Goal: Task Accomplishment & Management: Use online tool/utility

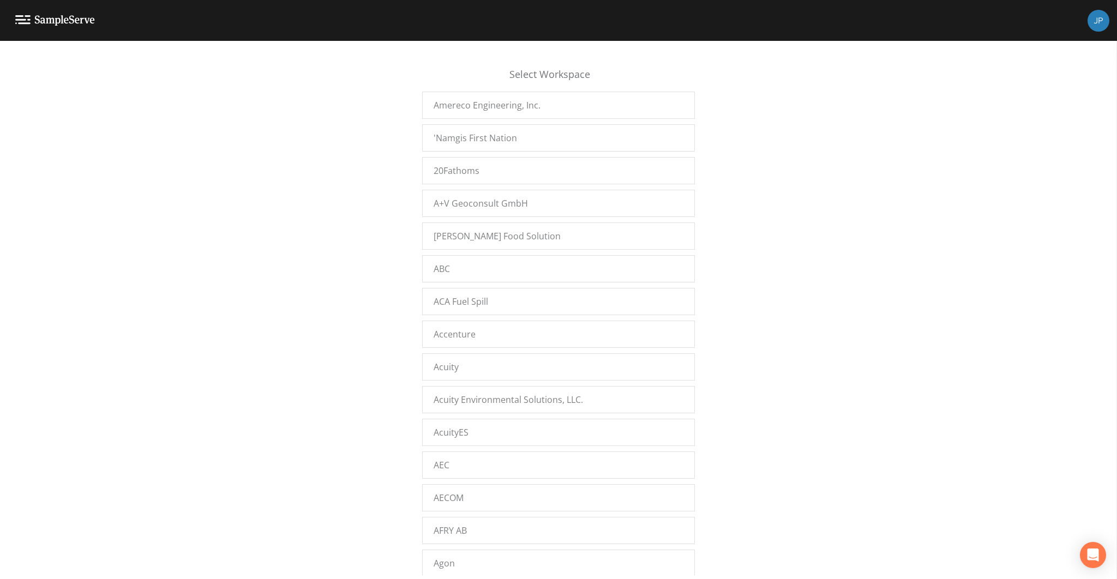
click at [9, 453] on div "Select Workspace Amereco Engineering, Inc. 'Namgis First Nation 20Fathoms A+V G…" at bounding box center [558, 313] width 1117 height 525
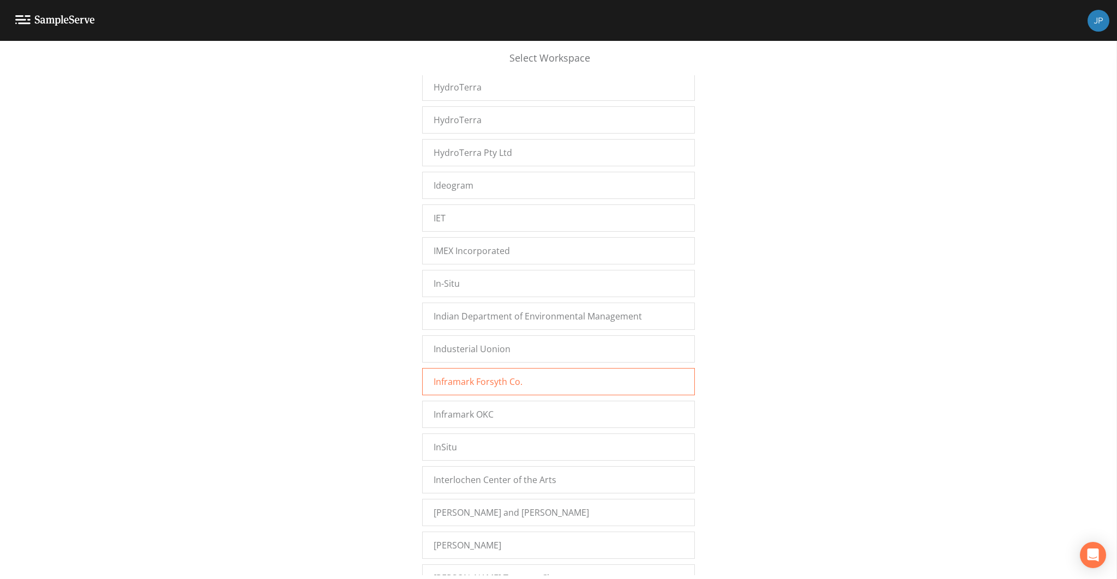
click at [499, 375] on span "Inframark Forsyth Co." at bounding box center [478, 381] width 89 height 13
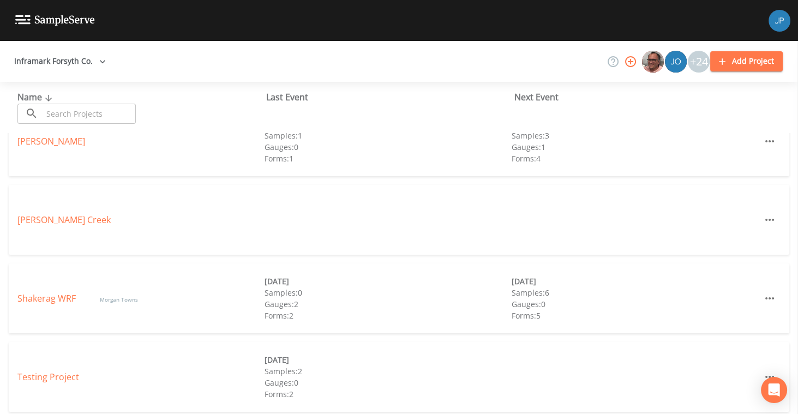
scroll to position [79, 0]
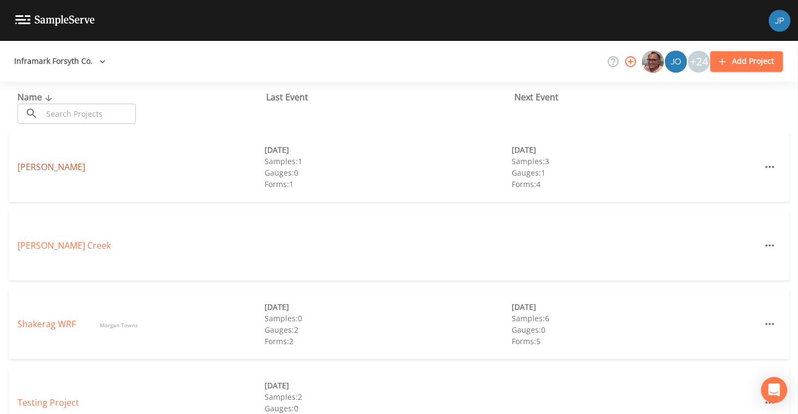
click at [39, 166] on link "[PERSON_NAME]" at bounding box center [51, 167] width 68 height 12
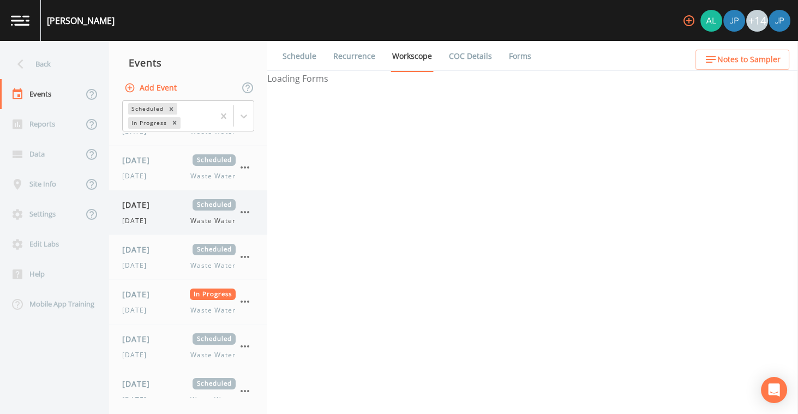
select select "092b3f94-5697-4c94-9891-da161916fdbb"
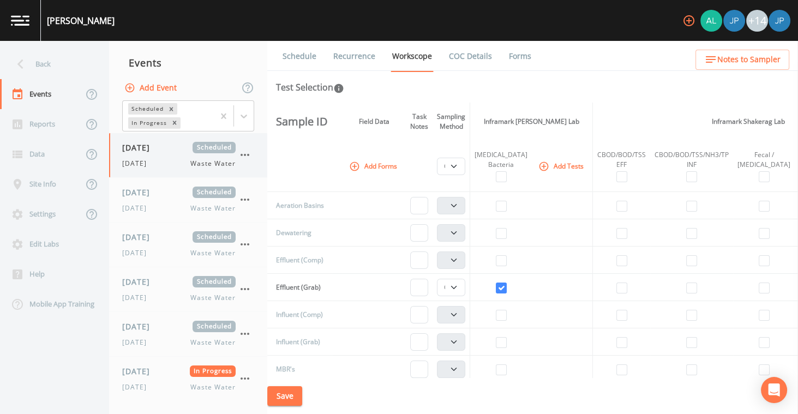
click at [176, 163] on div "[DATE] Waste Water" at bounding box center [178, 164] width 113 height 10
select select "092b3f94-5697-4c94-9891-da161916fdbb"
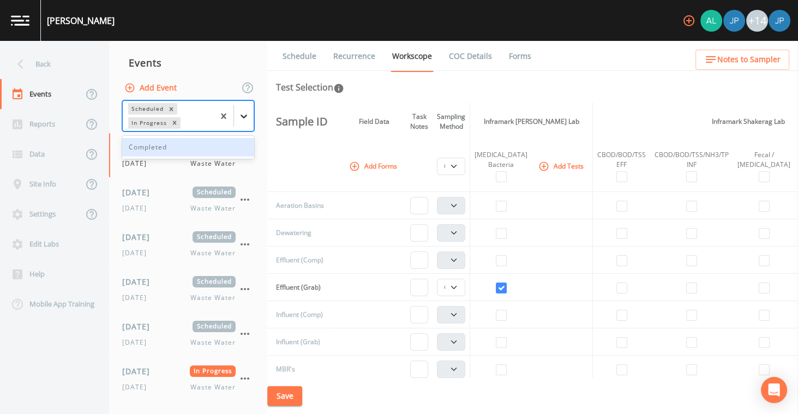
click at [249, 114] on icon at bounding box center [243, 116] width 11 height 11
click at [219, 152] on div "Completed" at bounding box center [188, 147] width 132 height 19
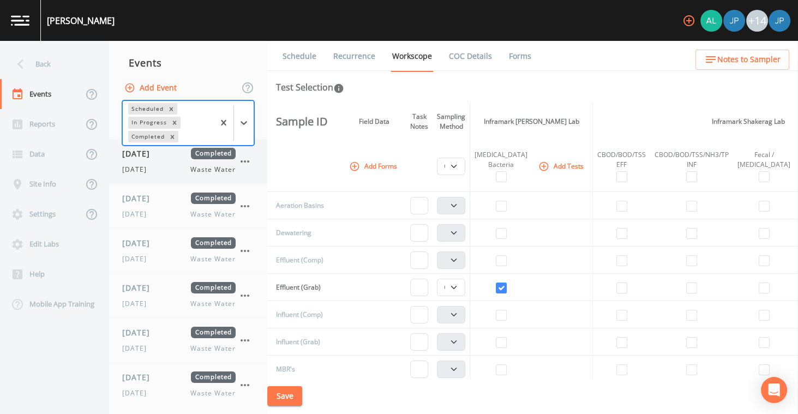
click at [181, 169] on div "[DATE] Waste Water" at bounding box center [178, 170] width 113 height 10
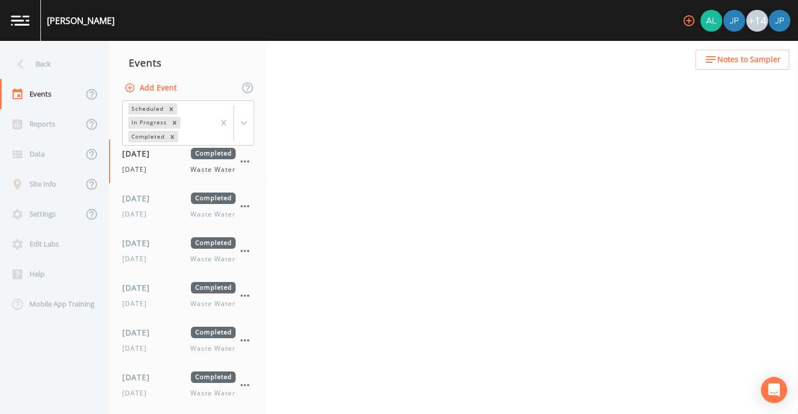
select select "b6a3c313-748b-4795-a028-792ad310bd60"
select select "092b3f94-5697-4c94-9891-da161916fdbb"
select select "b6a3c313-748b-4795-a028-792ad310bd60"
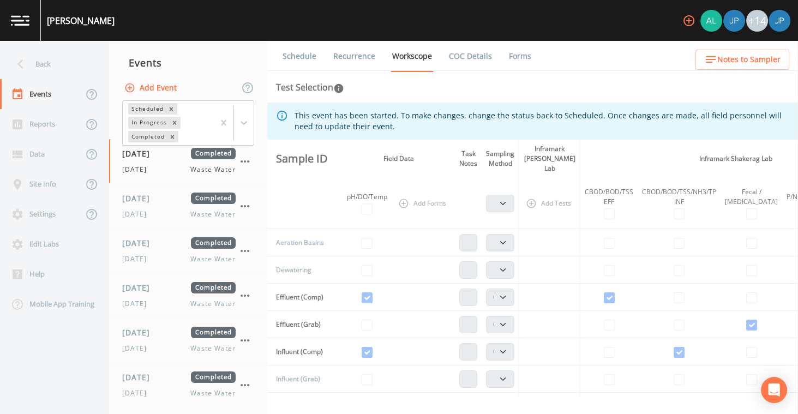
click at [366, 59] on link "Recurrence" at bounding box center [354, 56] width 45 height 31
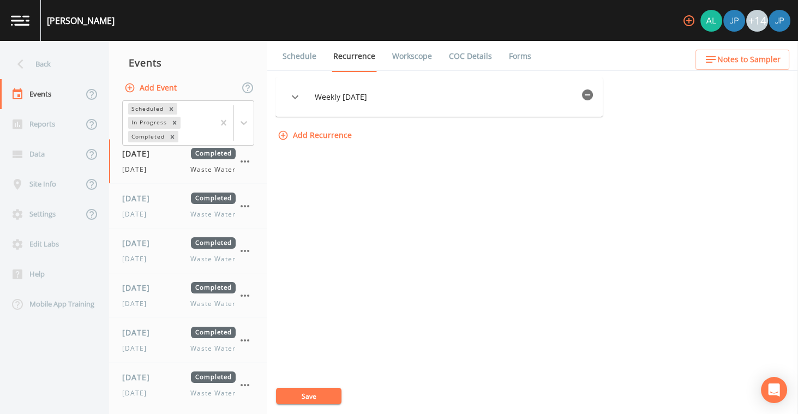
click at [598, 94] on button "button" at bounding box center [588, 95] width 22 height 22
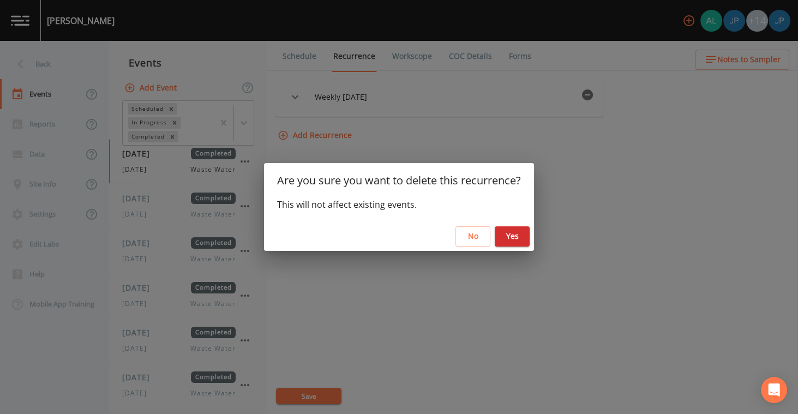
click at [511, 233] on button "Yes" at bounding box center [512, 236] width 35 height 20
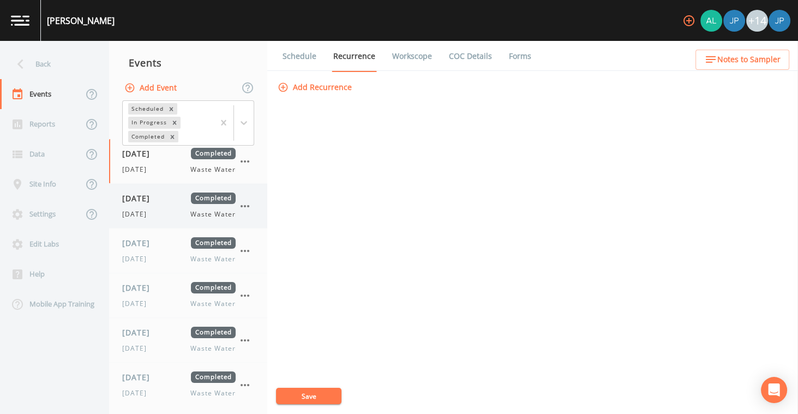
click at [184, 198] on div "[DATE] Completed" at bounding box center [178, 198] width 113 height 11
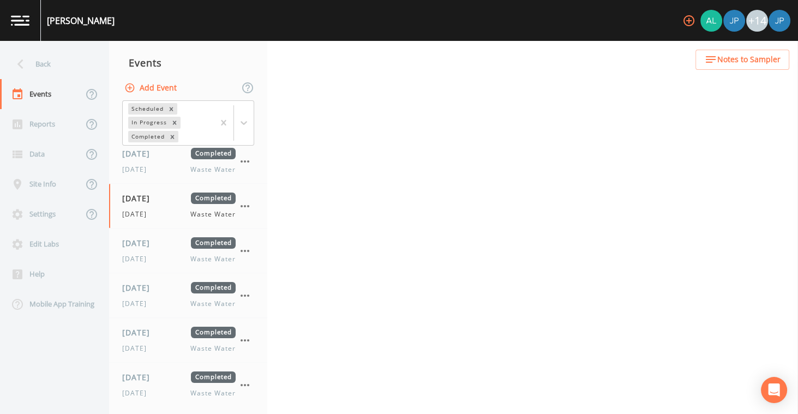
select select "b6a3c313-748b-4795-a028-792ad310bd60"
select select "092b3f94-5697-4c94-9891-da161916fdbb"
select select "b6a3c313-748b-4795-a028-792ad310bd60"
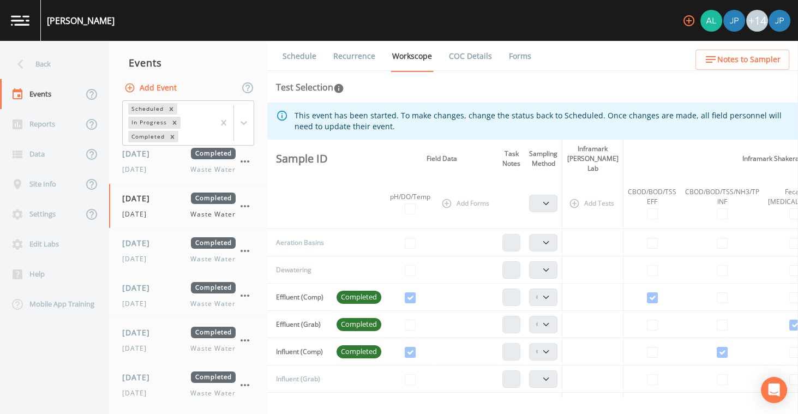
click at [339, 52] on link "Recurrence" at bounding box center [354, 56] width 45 height 31
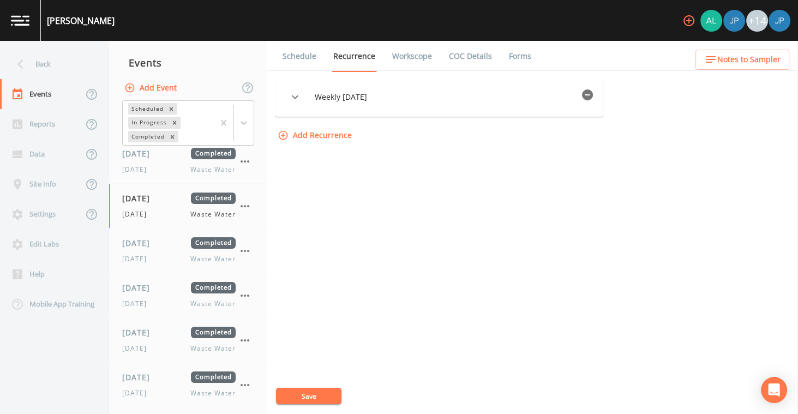
click at [592, 95] on icon "button" at bounding box center [587, 94] width 11 height 11
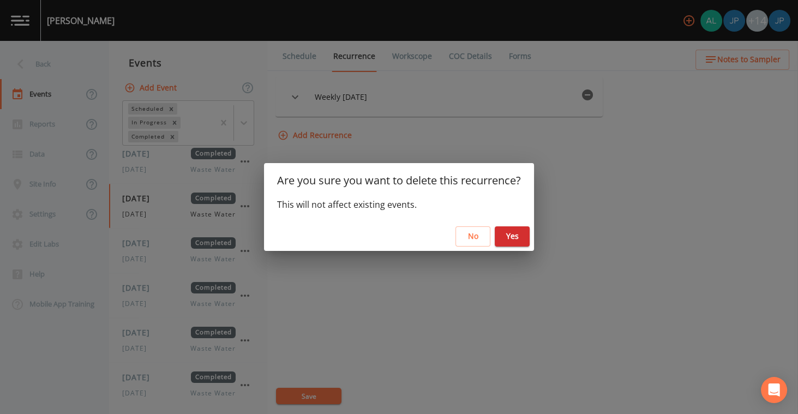
click at [512, 229] on button "Yes" at bounding box center [512, 236] width 35 height 20
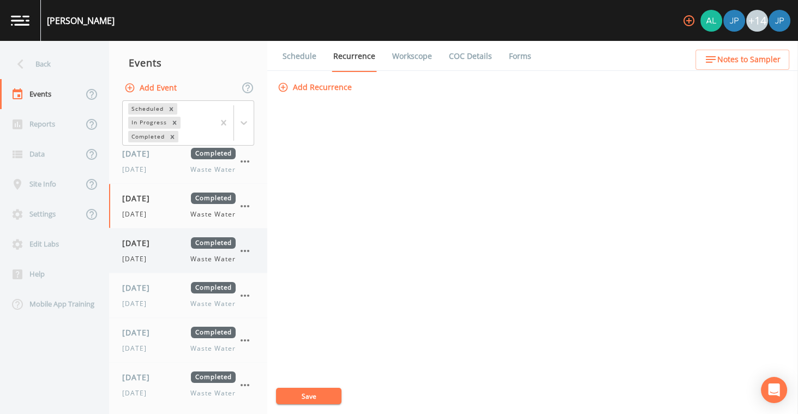
click at [153, 246] on span "[DATE]" at bounding box center [139, 242] width 35 height 11
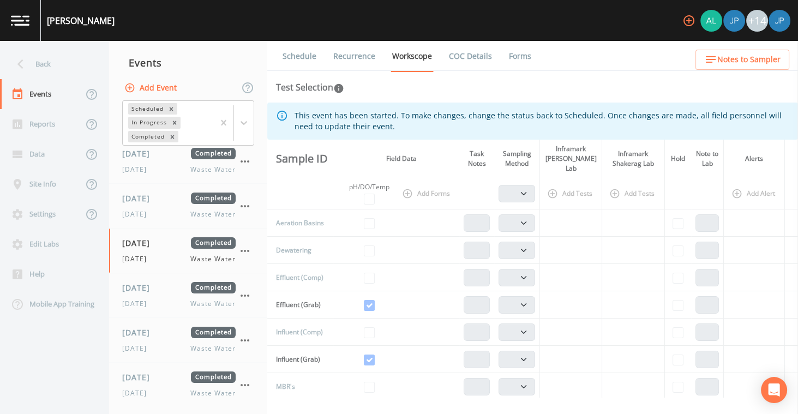
click at [362, 55] on link "Recurrence" at bounding box center [354, 56] width 45 height 31
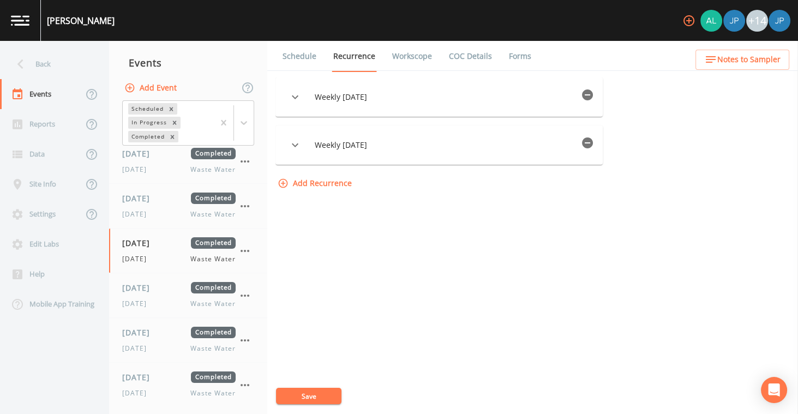
click at [593, 145] on icon "button" at bounding box center [587, 142] width 11 height 11
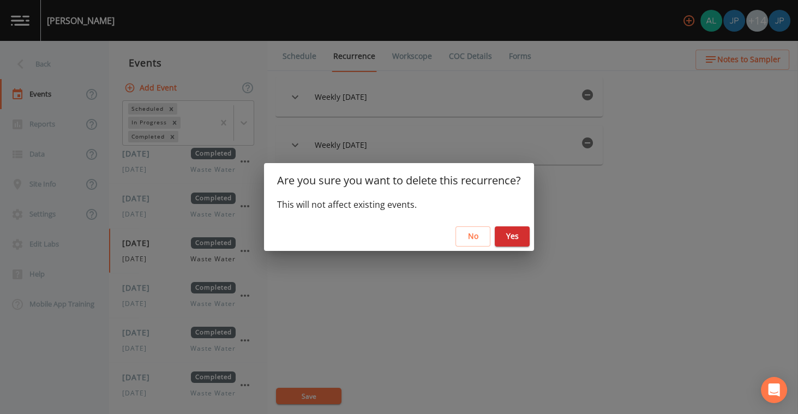
click at [525, 233] on button "Yes" at bounding box center [512, 236] width 35 height 20
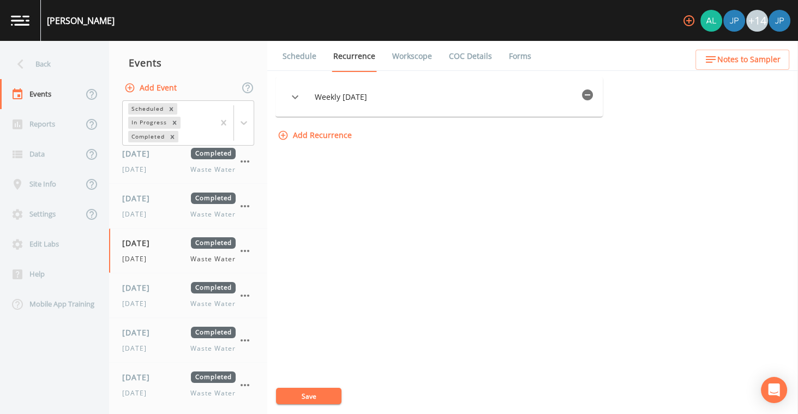
click at [593, 97] on icon "button" at bounding box center [587, 94] width 11 height 11
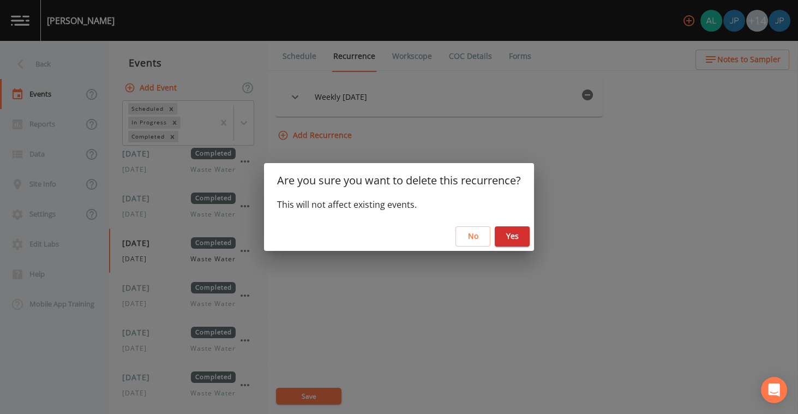
click at [507, 232] on button "Yes" at bounding box center [512, 236] width 35 height 20
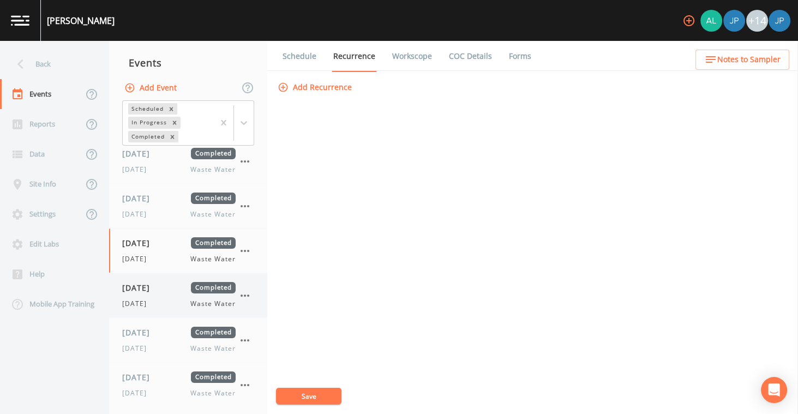
click at [158, 286] on span "[DATE]" at bounding box center [139, 287] width 35 height 11
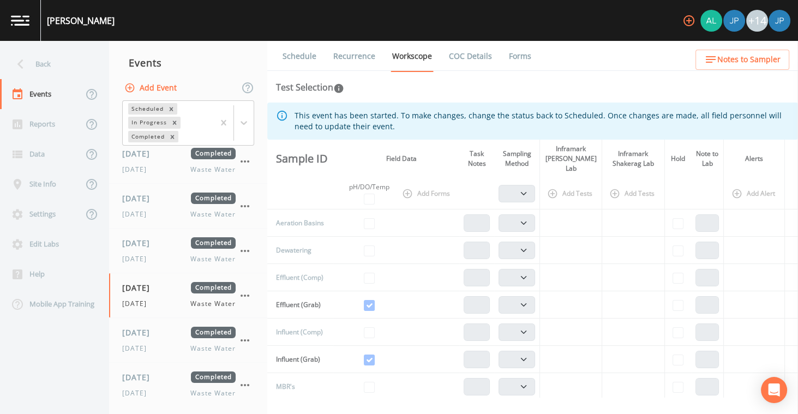
click at [366, 55] on link "Recurrence" at bounding box center [354, 56] width 45 height 31
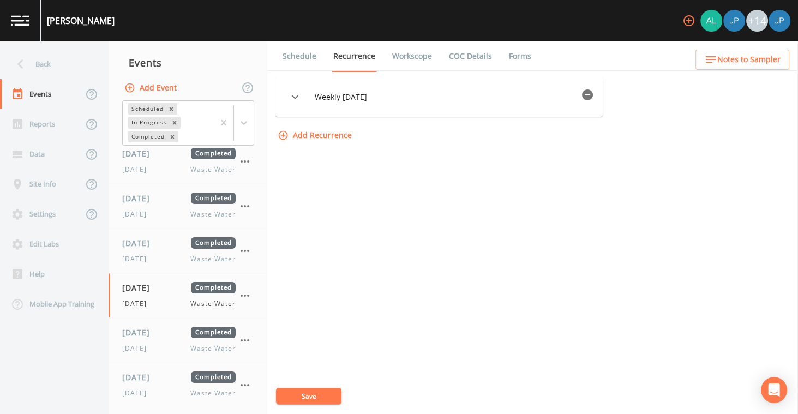
click at [593, 97] on icon "button" at bounding box center [587, 94] width 11 height 11
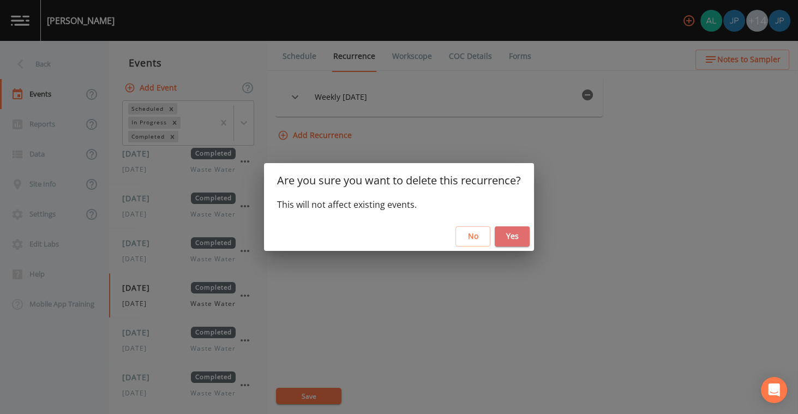
click at [524, 238] on button "Yes" at bounding box center [512, 236] width 35 height 20
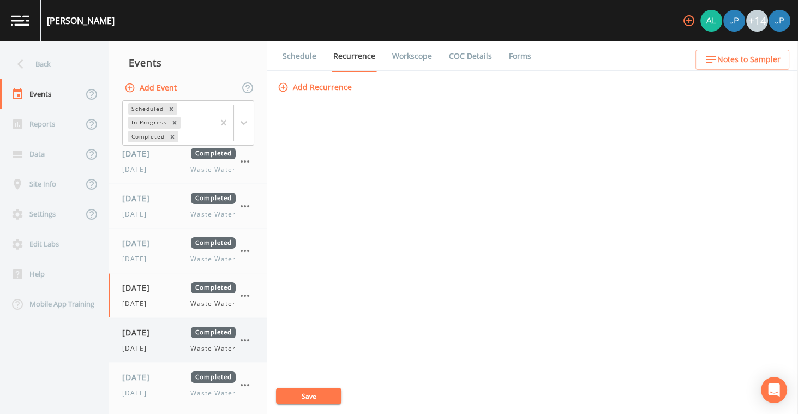
click at [167, 344] on div "[DATE] Waste Water" at bounding box center [178, 349] width 113 height 10
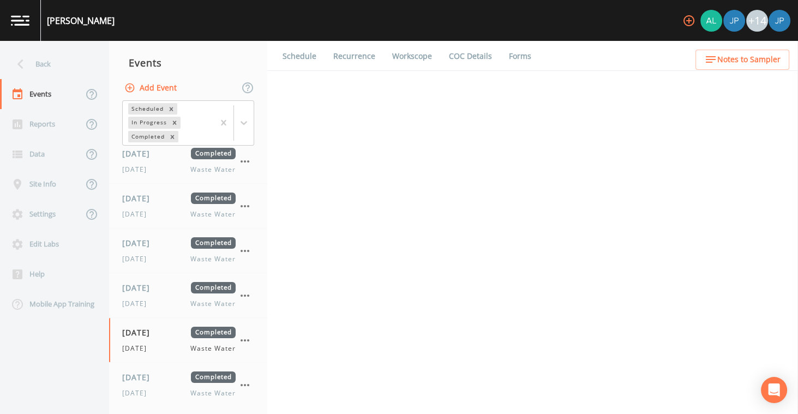
select select "b6a3c313-748b-4795-a028-792ad310bd60"
select select "092b3f94-5697-4c94-9891-da161916fdbb"
select select "b6a3c313-748b-4795-a028-792ad310bd60"
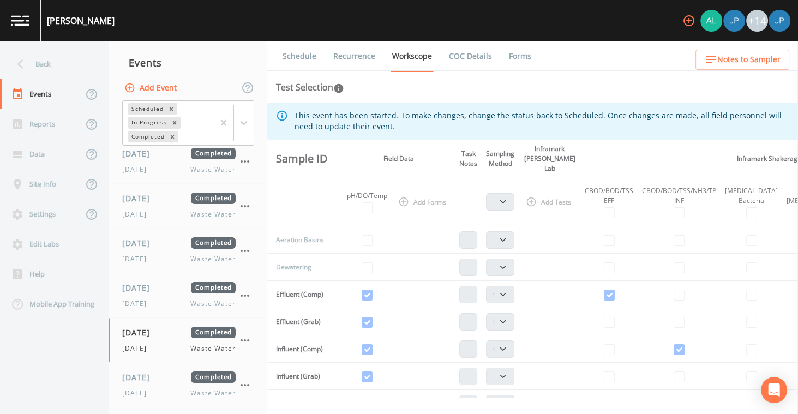
click at [364, 56] on link "Recurrence" at bounding box center [354, 56] width 45 height 31
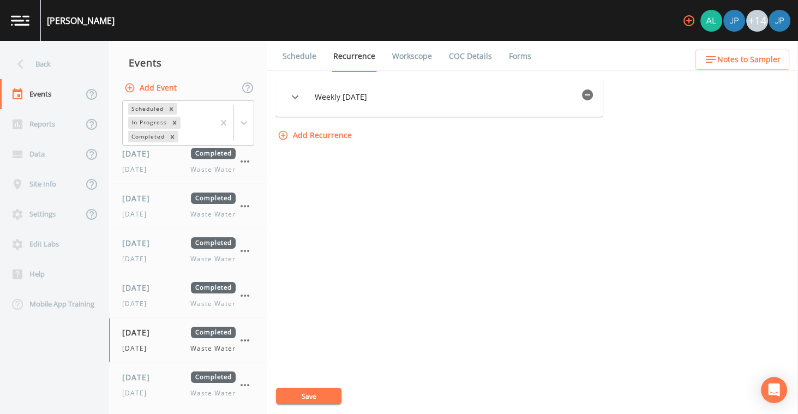
click at [594, 92] on icon "button" at bounding box center [587, 94] width 13 height 13
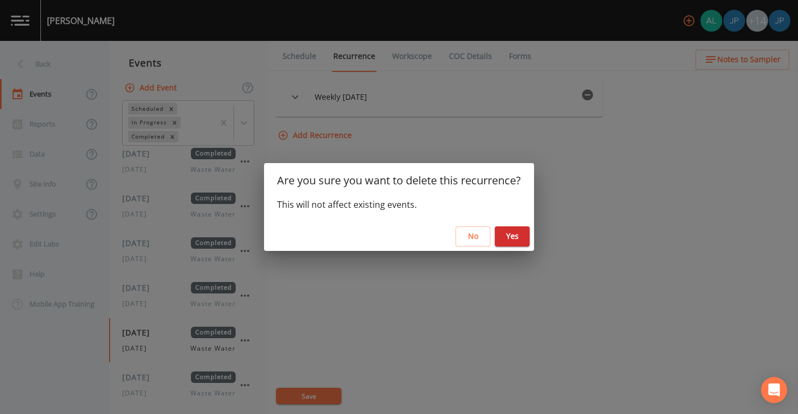
click at [522, 239] on button "Yes" at bounding box center [512, 236] width 35 height 20
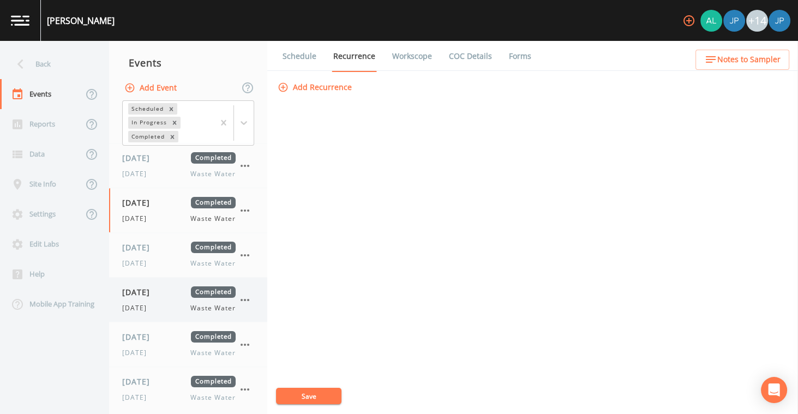
scroll to position [134, 0]
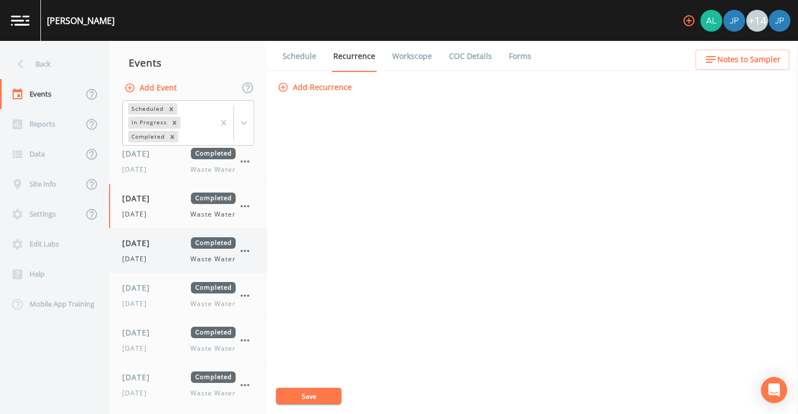
click at [183, 260] on div "[DATE] Waste Water" at bounding box center [178, 259] width 113 height 10
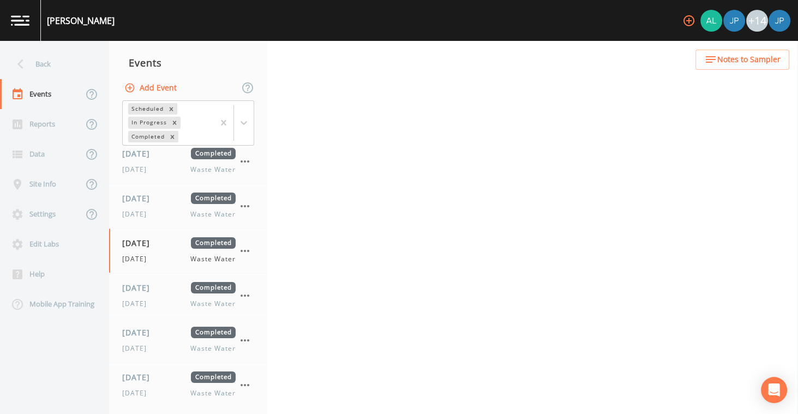
select select "b6a3c313-748b-4795-a028-792ad310bd60"
select select "092b3f94-5697-4c94-9891-da161916fdbb"
select select "b6a3c313-748b-4795-a028-792ad310bd60"
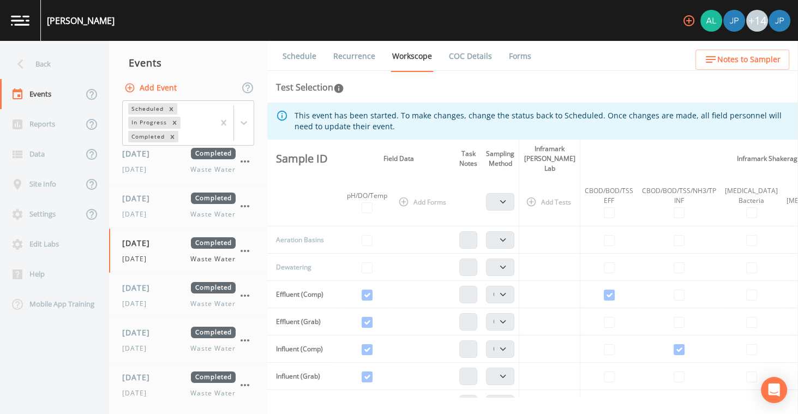
click at [356, 60] on link "Recurrence" at bounding box center [354, 56] width 45 height 31
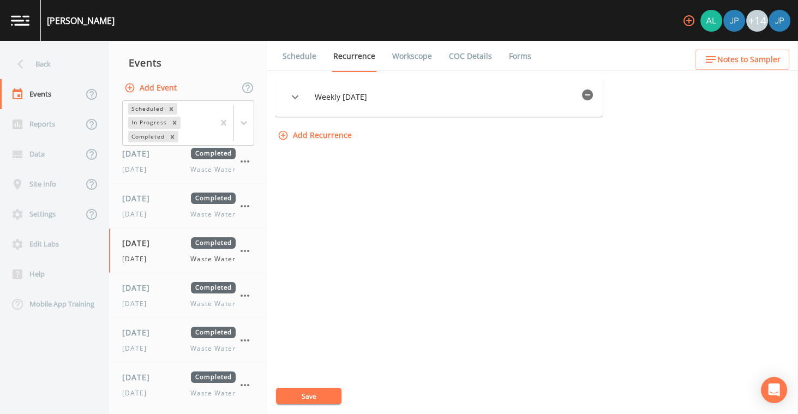
click at [593, 96] on icon "button" at bounding box center [587, 94] width 11 height 11
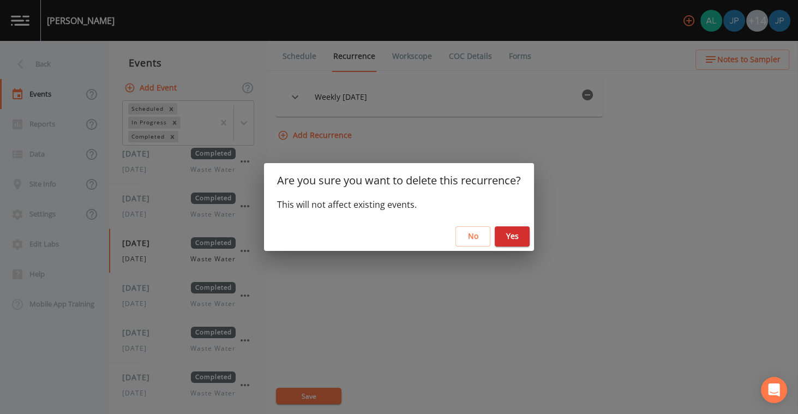
click at [520, 242] on button "Yes" at bounding box center [512, 236] width 35 height 20
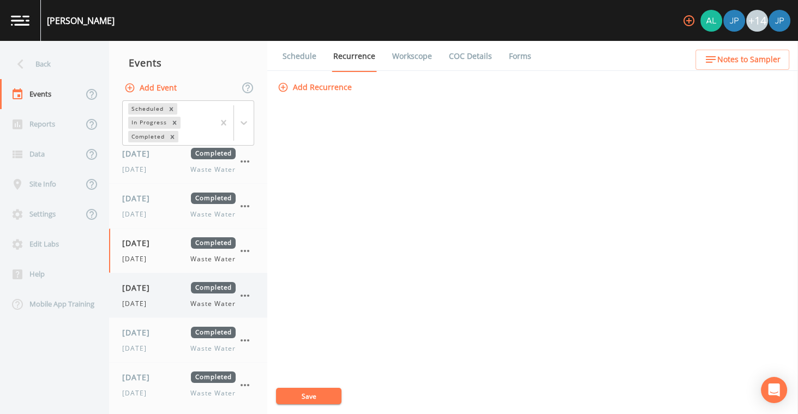
scroll to position [190, 0]
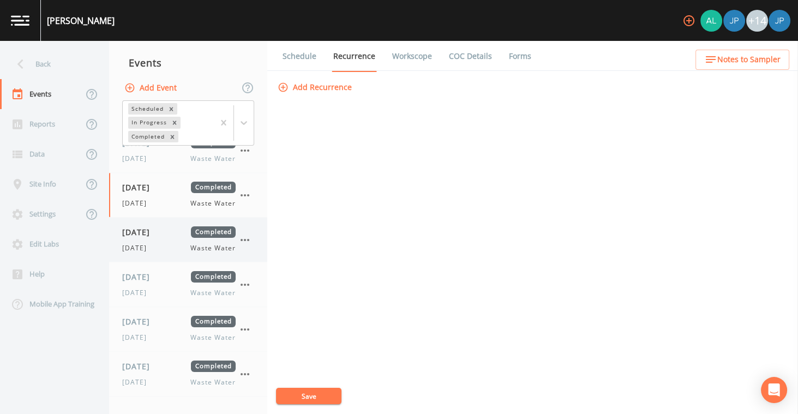
click at [177, 253] on div "[DATE] Completed [DATE] Waste Water" at bounding box center [188, 240] width 158 height 44
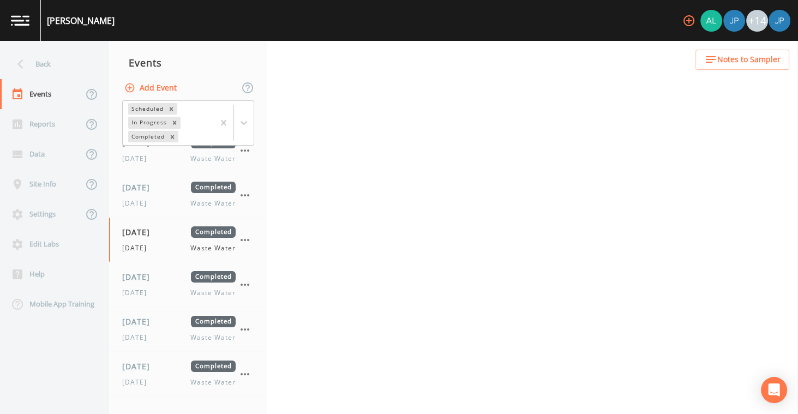
select select "b6a3c313-748b-4795-a028-792ad310bd60"
select select "092b3f94-5697-4c94-9891-da161916fdbb"
select select "b6a3c313-748b-4795-a028-792ad310bd60"
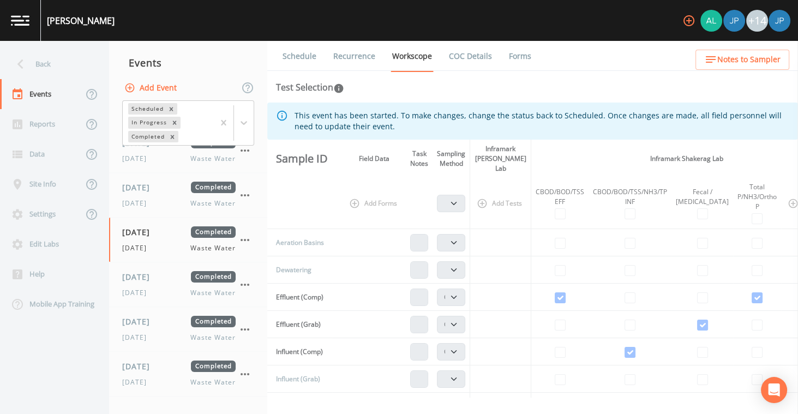
click at [359, 59] on link "Recurrence" at bounding box center [354, 56] width 45 height 31
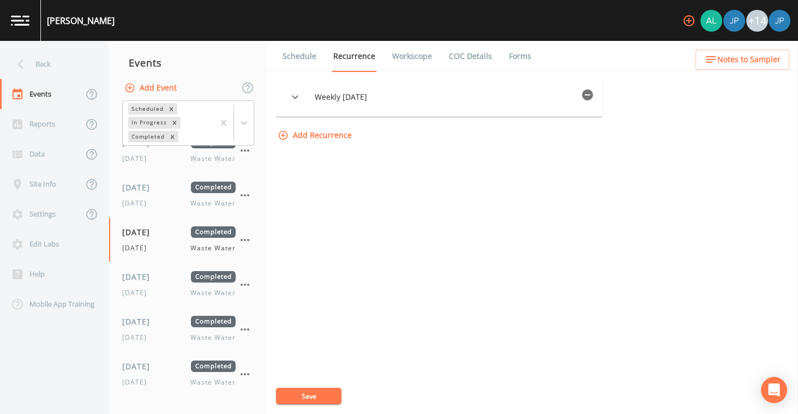
click at [591, 92] on icon "button" at bounding box center [587, 94] width 11 height 11
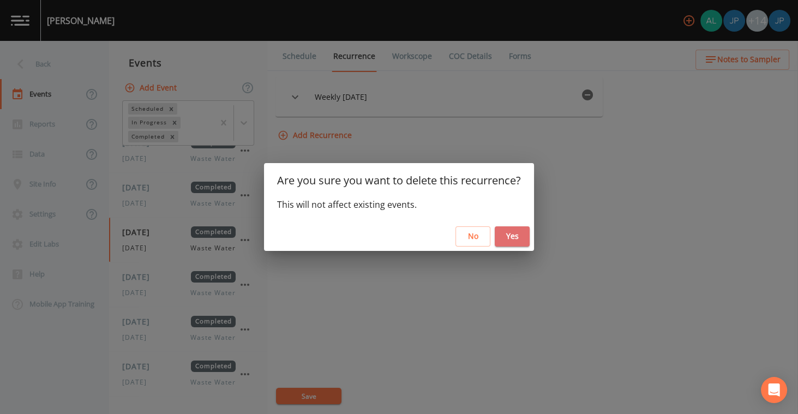
click at [511, 238] on button "Yes" at bounding box center [512, 236] width 35 height 20
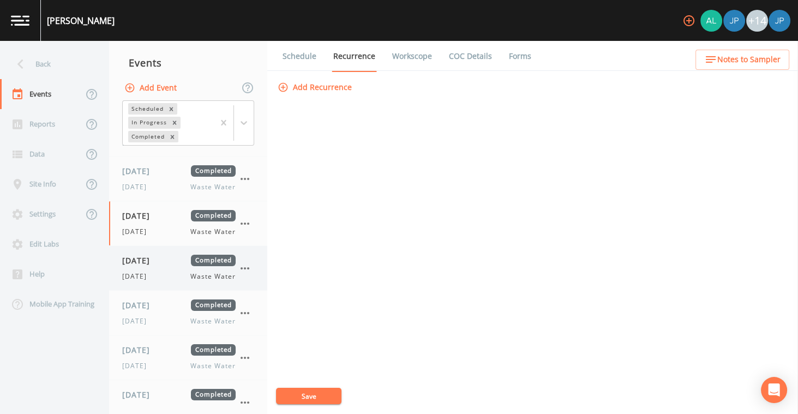
scroll to position [210, 0]
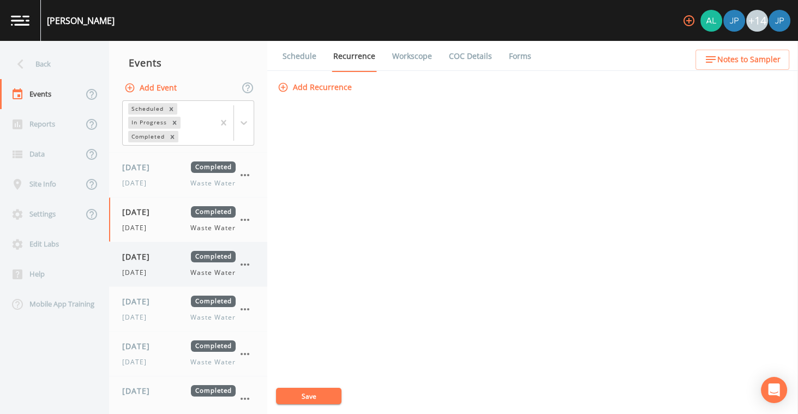
click at [182, 263] on div "[DATE] Completed [DATE] Waste Water" at bounding box center [178, 264] width 113 height 27
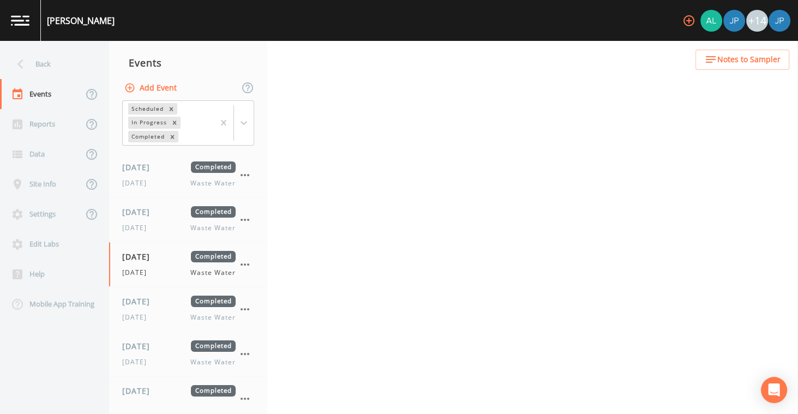
select select "b6a3c313-748b-4795-a028-792ad310bd60"
select select "092b3f94-5697-4c94-9891-da161916fdbb"
select select "b6a3c313-748b-4795-a028-792ad310bd60"
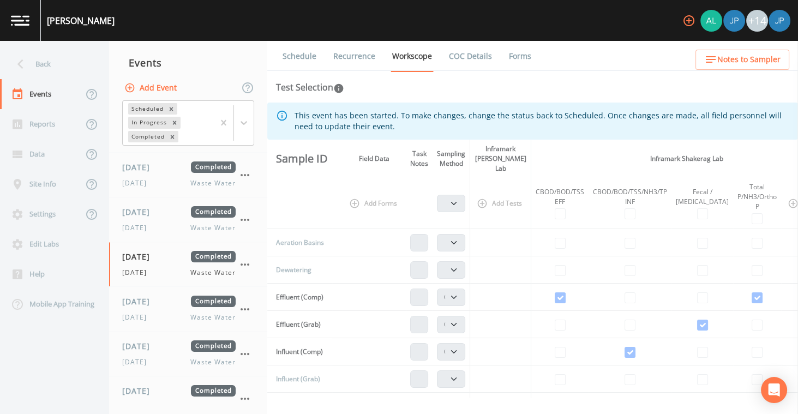
click at [355, 58] on link "Recurrence" at bounding box center [354, 56] width 45 height 31
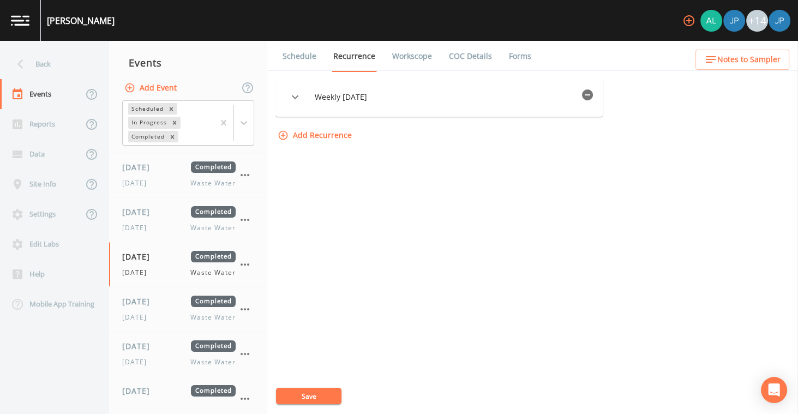
click at [593, 94] on icon "button" at bounding box center [587, 94] width 13 height 13
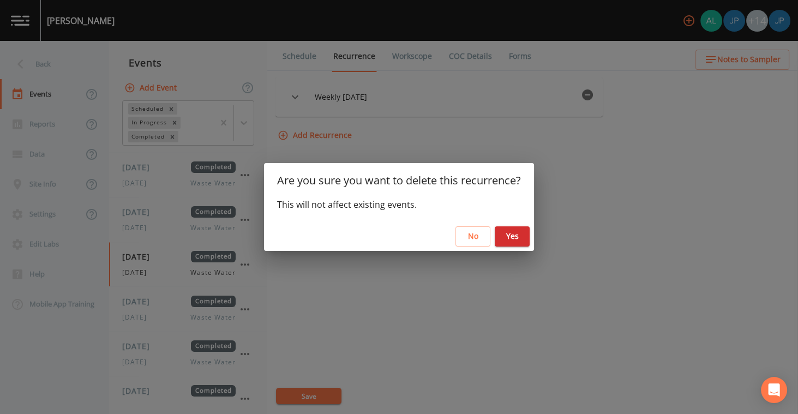
click at [519, 238] on button "Yes" at bounding box center [512, 236] width 35 height 20
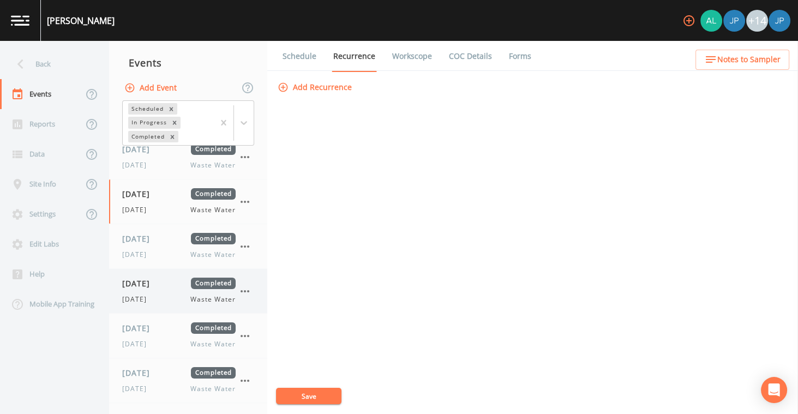
scroll to position [280, 0]
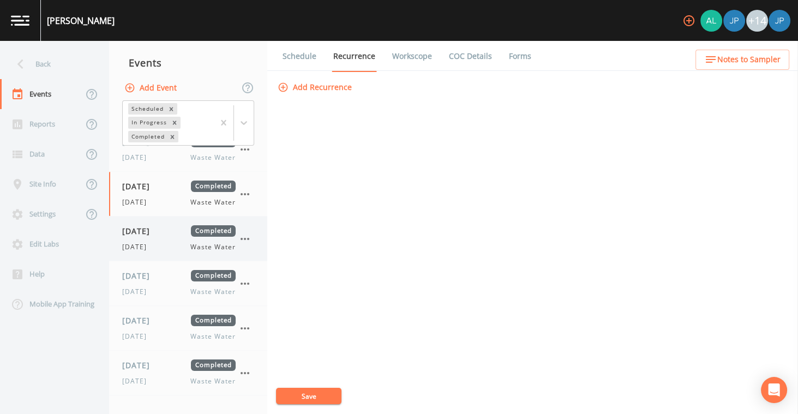
click at [158, 232] on span "[DATE]" at bounding box center [139, 230] width 35 height 11
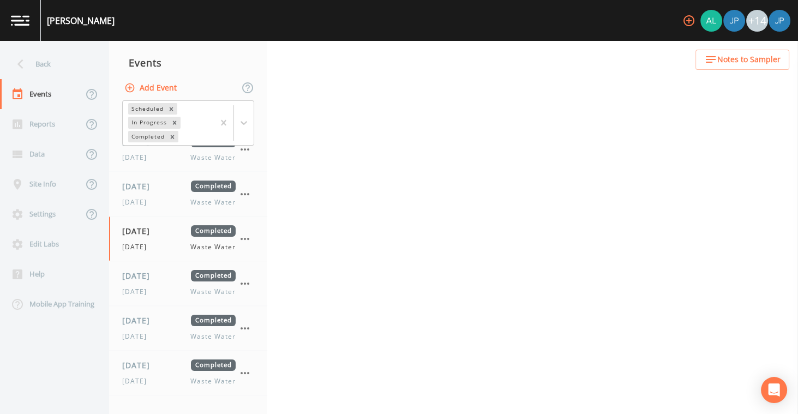
select select "b6a3c313-748b-4795-a028-792ad310bd60"
select select "092b3f94-5697-4c94-9891-da161916fdbb"
select select "b6a3c313-748b-4795-a028-792ad310bd60"
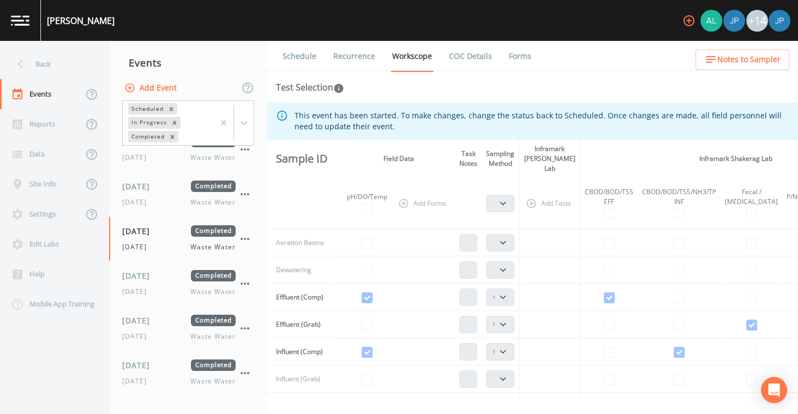
click at [370, 57] on link "Recurrence" at bounding box center [354, 56] width 45 height 31
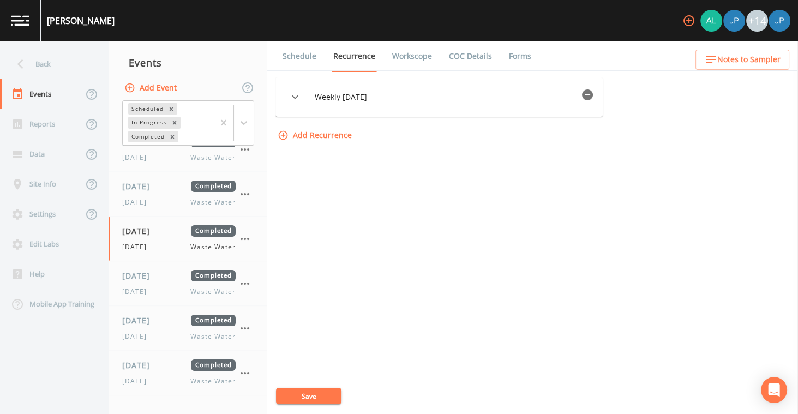
click at [593, 98] on icon "button" at bounding box center [587, 94] width 11 height 11
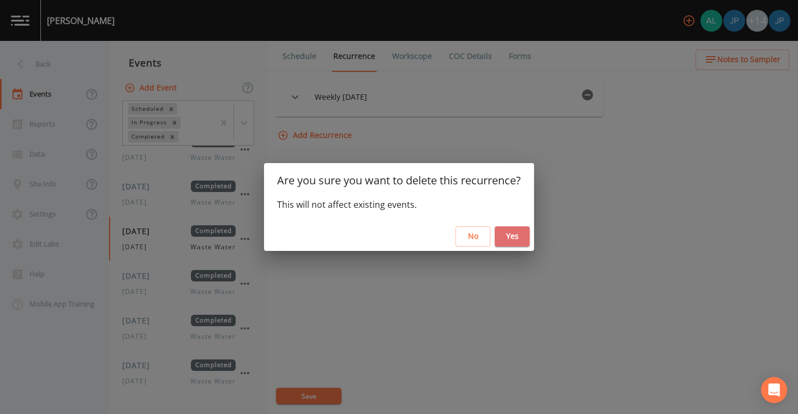
click at [513, 234] on button "Yes" at bounding box center [512, 236] width 35 height 20
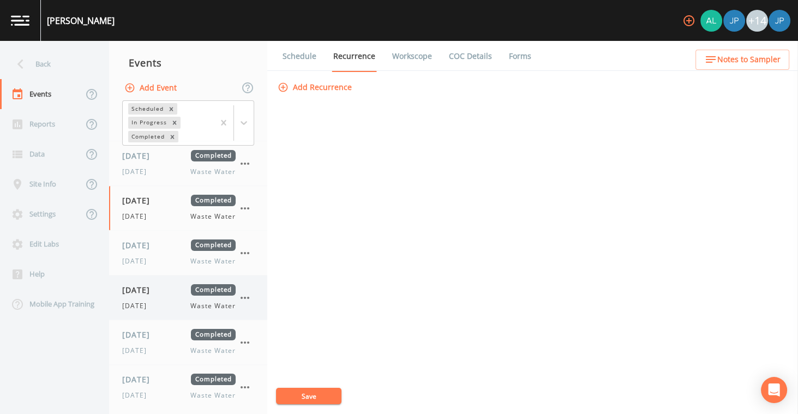
scroll to position [332, 0]
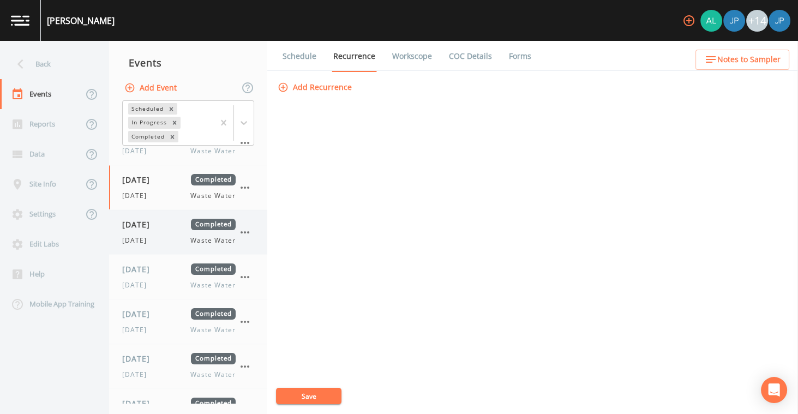
click at [158, 222] on span "[DATE]" at bounding box center [139, 224] width 35 height 11
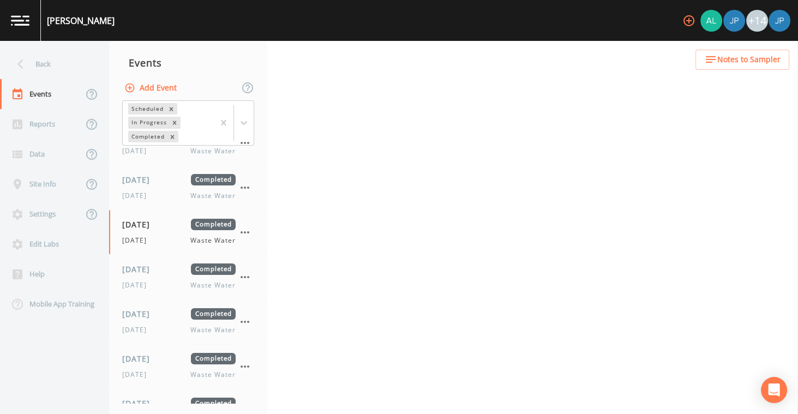
select select "b6a3c313-748b-4795-a028-792ad310bd60"
select select "092b3f94-5697-4c94-9891-da161916fdbb"
select select "b6a3c313-748b-4795-a028-792ad310bd60"
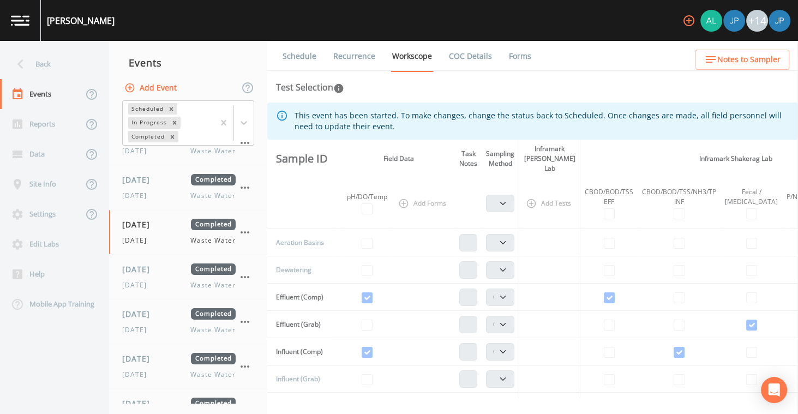
click at [366, 59] on link "Recurrence" at bounding box center [354, 56] width 45 height 31
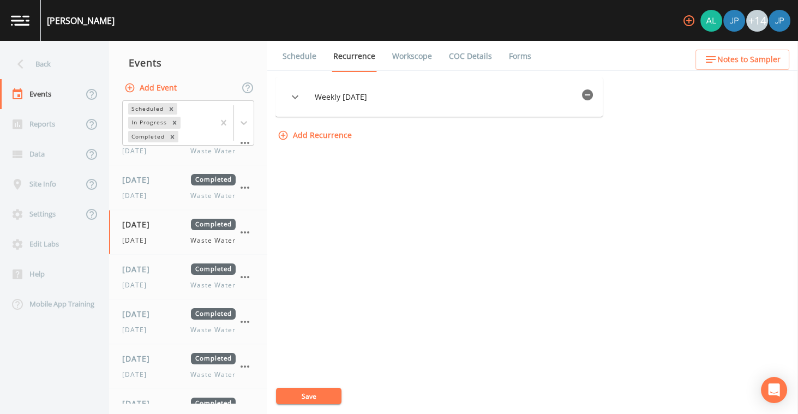
click at [598, 97] on button "button" at bounding box center [588, 95] width 22 height 22
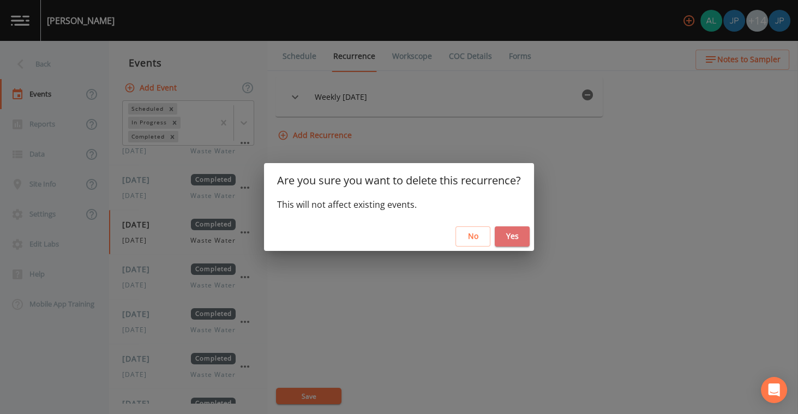
click at [506, 239] on button "Yes" at bounding box center [512, 236] width 35 height 20
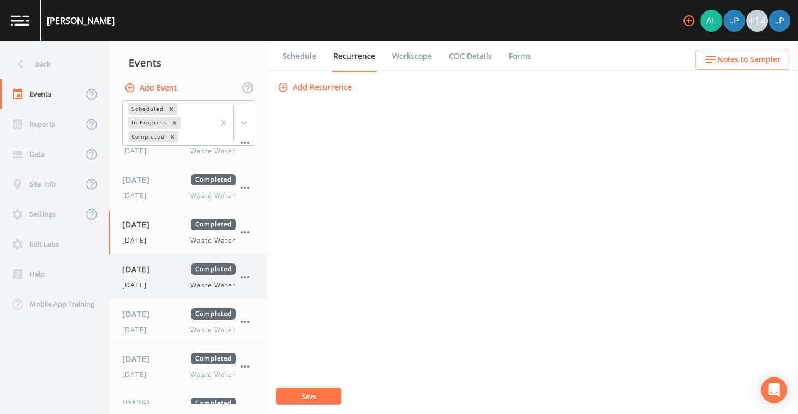
click at [248, 272] on icon "button" at bounding box center [244, 277] width 13 height 13
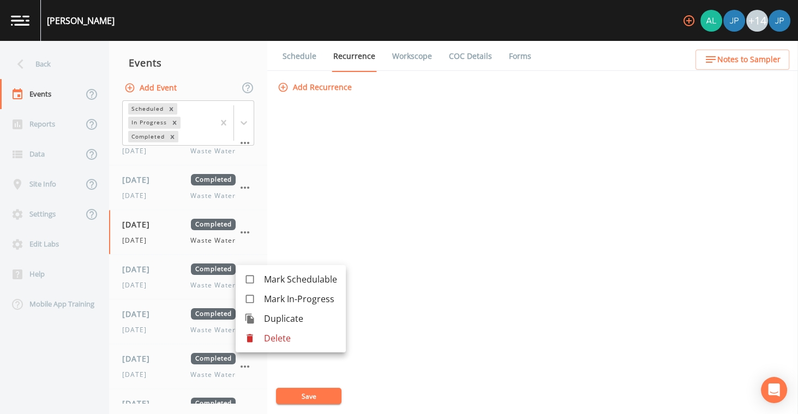
click at [386, 130] on div at bounding box center [399, 207] width 798 height 414
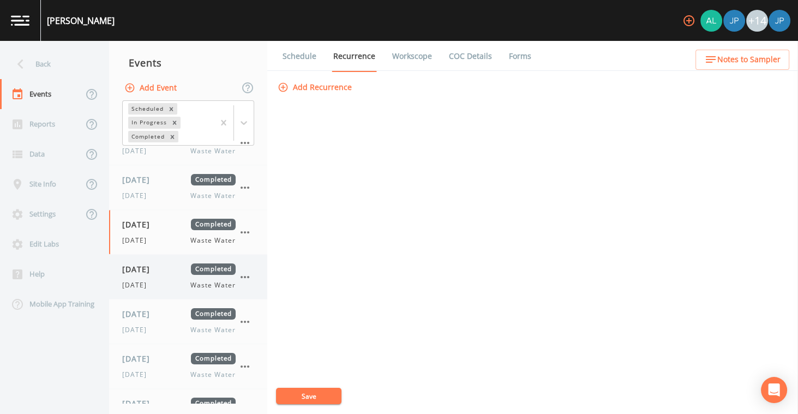
click at [178, 280] on div "[DATE] Waste Water" at bounding box center [178, 285] width 113 height 10
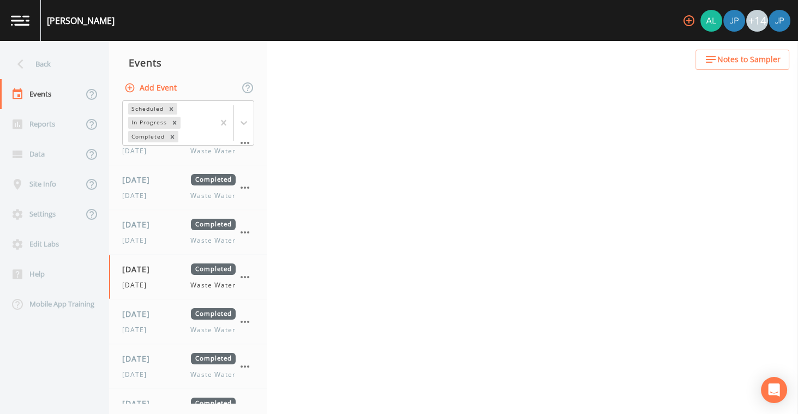
select select "b6a3c313-748b-4795-a028-792ad310bd60"
select select "092b3f94-5697-4c94-9891-da161916fdbb"
select select "b6a3c313-748b-4795-a028-792ad310bd60"
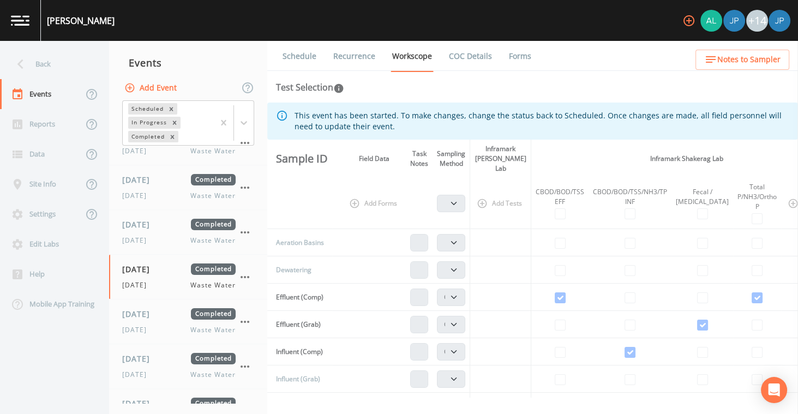
click at [355, 58] on link "Recurrence" at bounding box center [354, 56] width 45 height 31
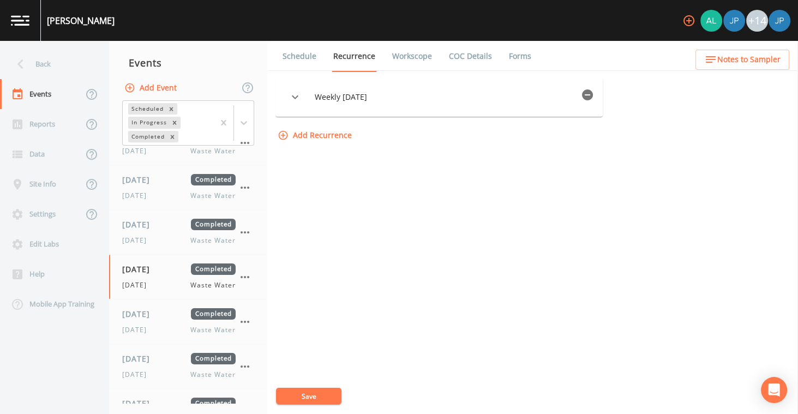
click at [592, 97] on icon "button" at bounding box center [587, 94] width 11 height 11
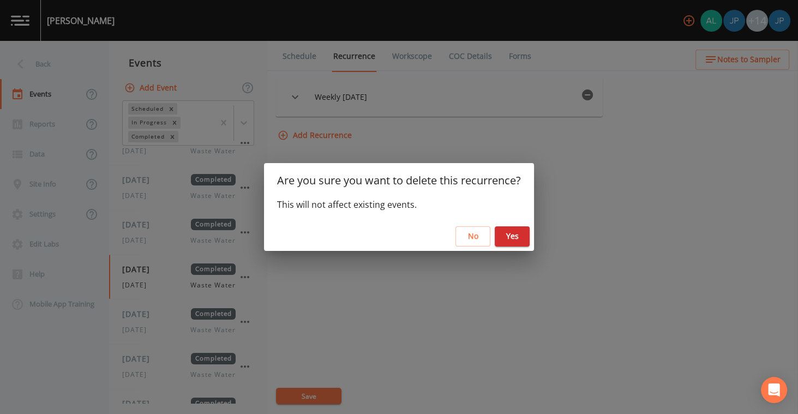
click at [521, 241] on button "Yes" at bounding box center [512, 236] width 35 height 20
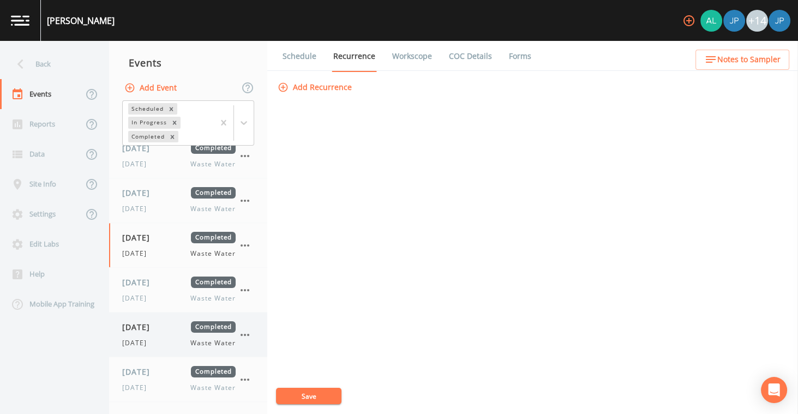
scroll to position [408, 0]
click at [176, 252] on div "[DATE] Waste Water" at bounding box center [178, 254] width 113 height 10
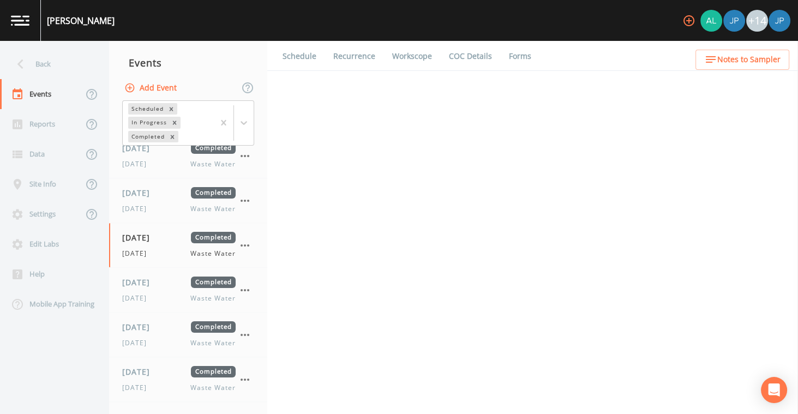
select select "b6a3c313-748b-4795-a028-792ad310bd60"
select select "092b3f94-5697-4c94-9891-da161916fdbb"
select select "b6a3c313-748b-4795-a028-792ad310bd60"
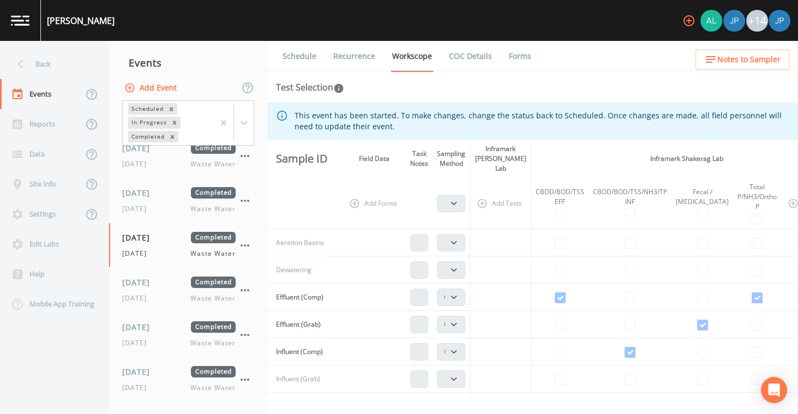
click at [358, 57] on link "Recurrence" at bounding box center [354, 56] width 45 height 31
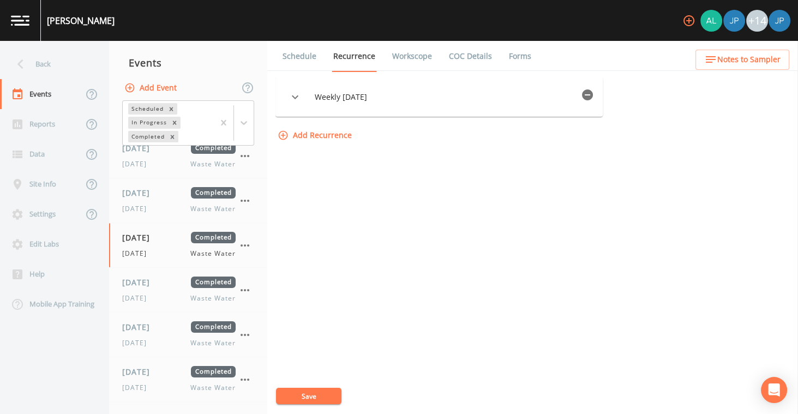
click at [590, 97] on icon "button" at bounding box center [587, 94] width 11 height 11
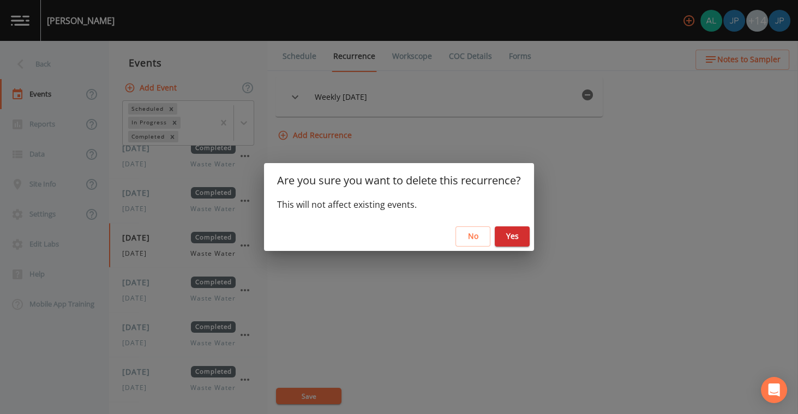
click at [503, 240] on button "Yes" at bounding box center [512, 236] width 35 height 20
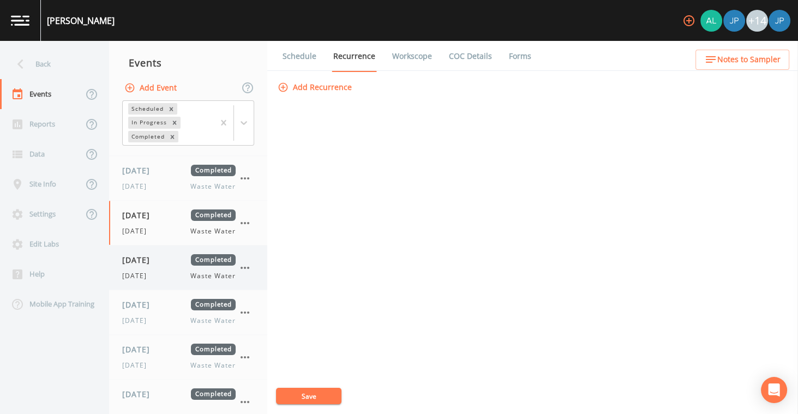
scroll to position [461, 0]
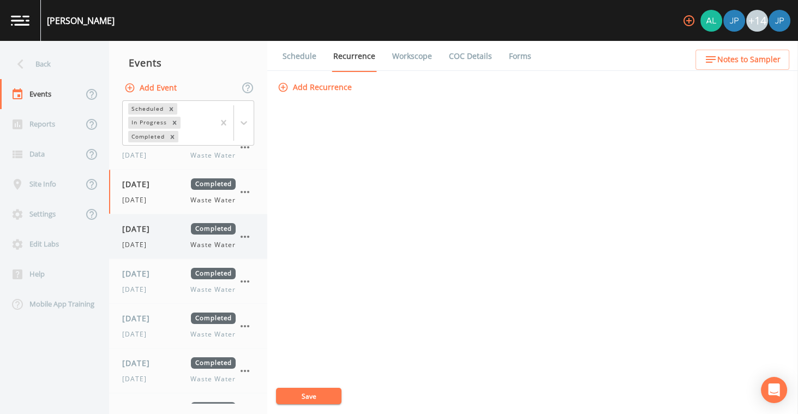
click at [158, 231] on span "[DATE]" at bounding box center [139, 228] width 35 height 11
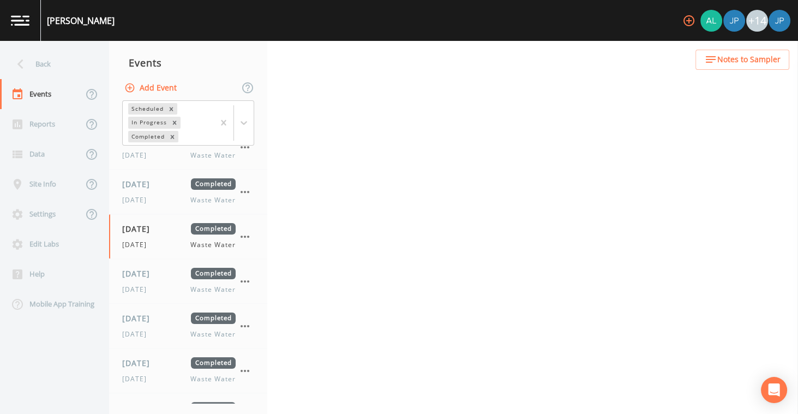
select select "b6a3c313-748b-4795-a028-792ad310bd60"
select select "092b3f94-5697-4c94-9891-da161916fdbb"
select select "b6a3c313-748b-4795-a028-792ad310bd60"
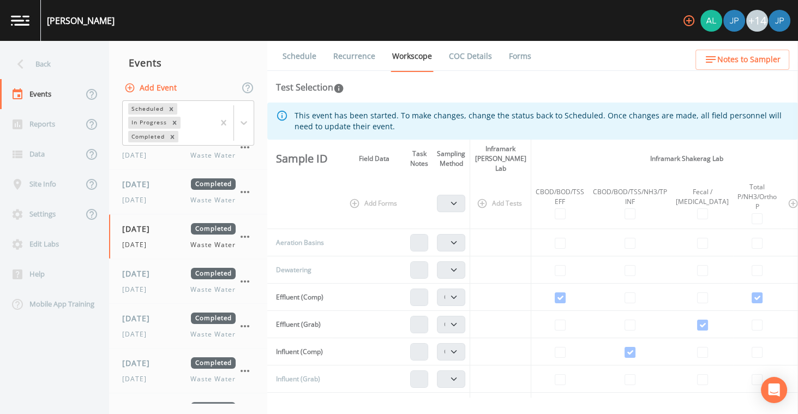
click at [364, 57] on link "Recurrence" at bounding box center [354, 56] width 45 height 31
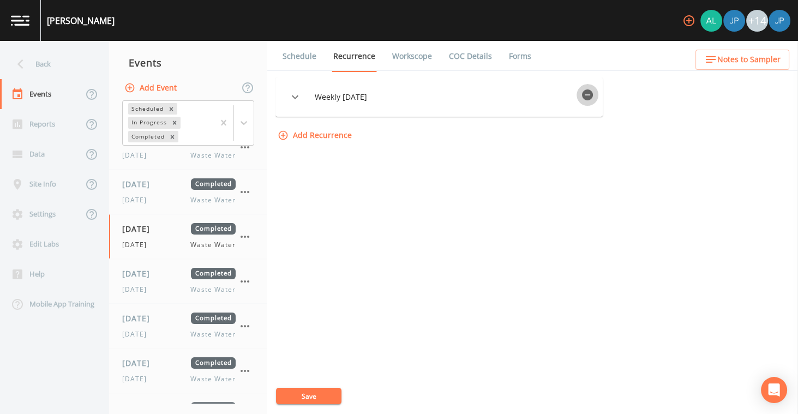
click at [587, 95] on icon "button" at bounding box center [587, 94] width 11 height 11
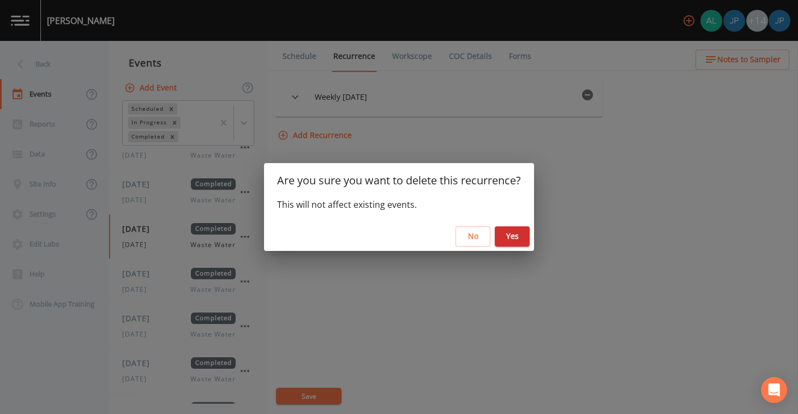
click at [513, 233] on button "Yes" at bounding box center [512, 236] width 35 height 20
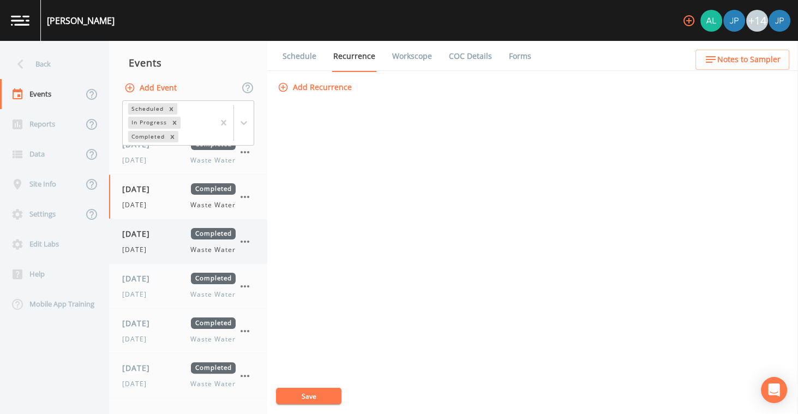
scroll to position [509, 0]
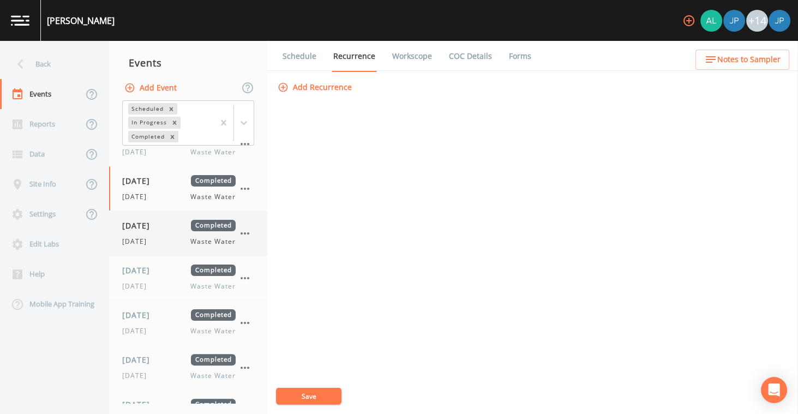
click at [173, 229] on div "[DATE] Completed [DATE] Waste Water" at bounding box center [178, 233] width 113 height 27
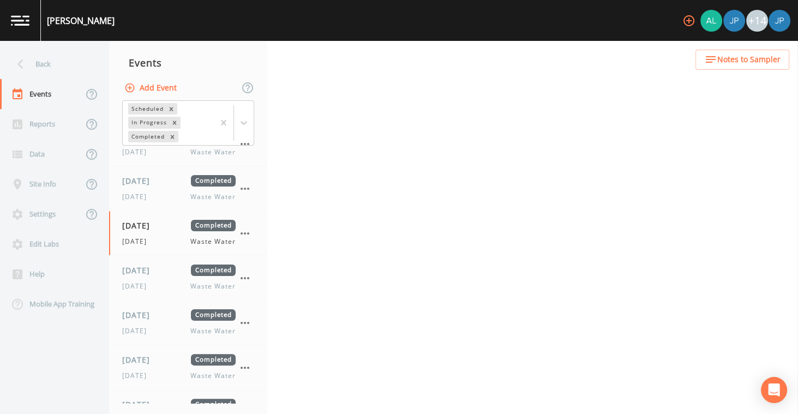
select select "b6a3c313-748b-4795-a028-792ad310bd60"
select select "092b3f94-5697-4c94-9891-da161916fdbb"
select select "b6a3c313-748b-4795-a028-792ad310bd60"
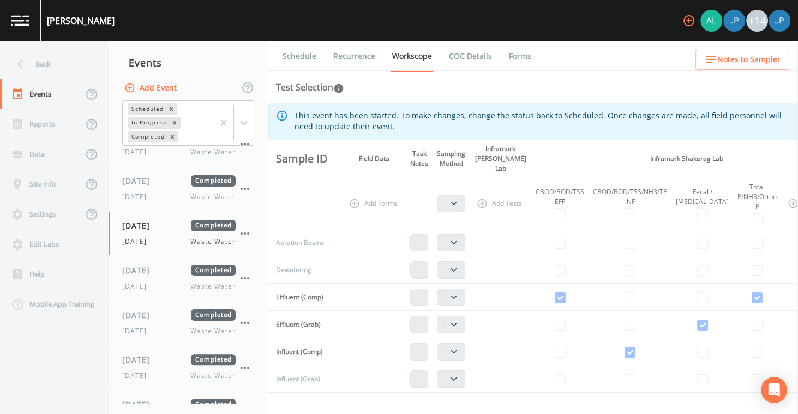
click at [372, 59] on link "Recurrence" at bounding box center [354, 56] width 45 height 31
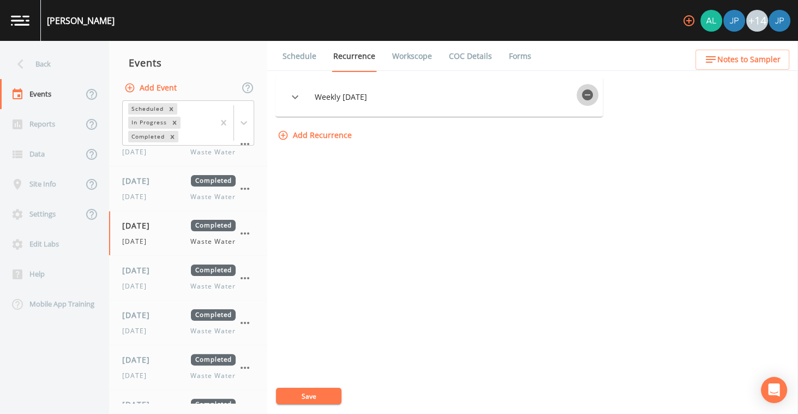
click at [592, 98] on icon "button" at bounding box center [587, 94] width 11 height 11
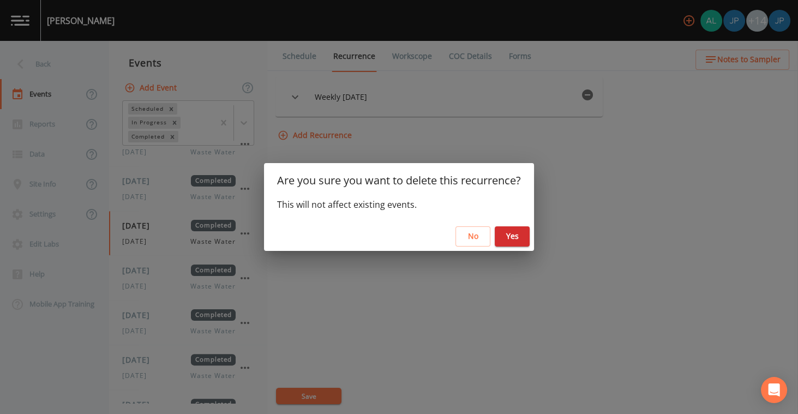
click at [525, 232] on button "Yes" at bounding box center [512, 236] width 35 height 20
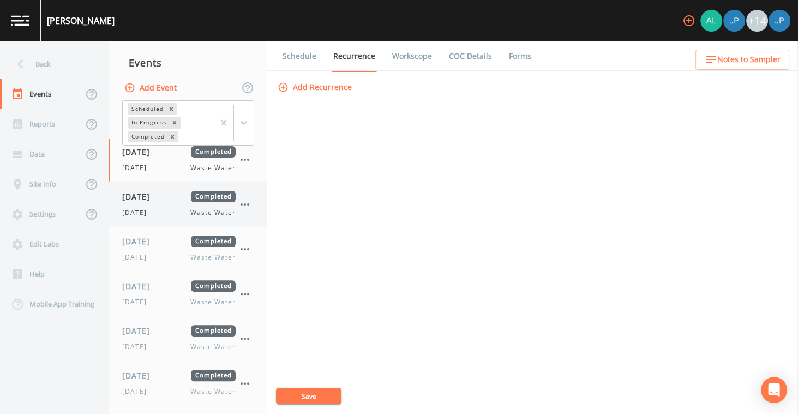
scroll to position [575, 0]
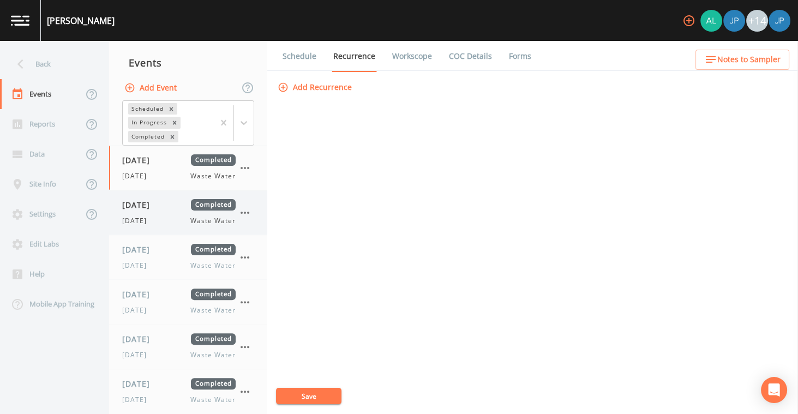
click at [172, 207] on div "[DATE] Completed [DATE] Waste Water" at bounding box center [178, 212] width 113 height 27
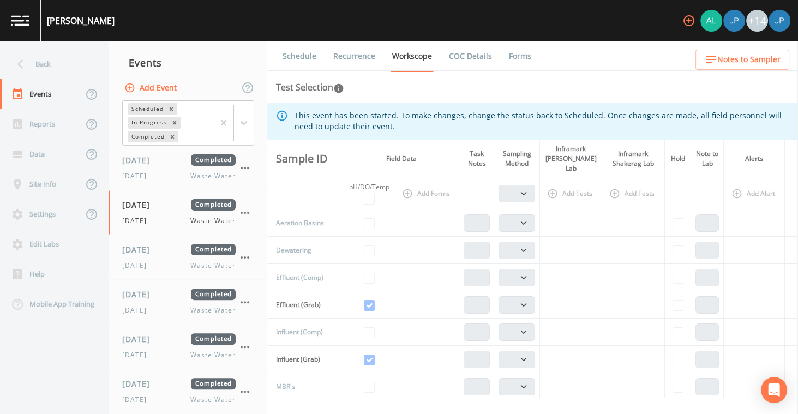
click at [365, 58] on link "Recurrence" at bounding box center [354, 56] width 45 height 31
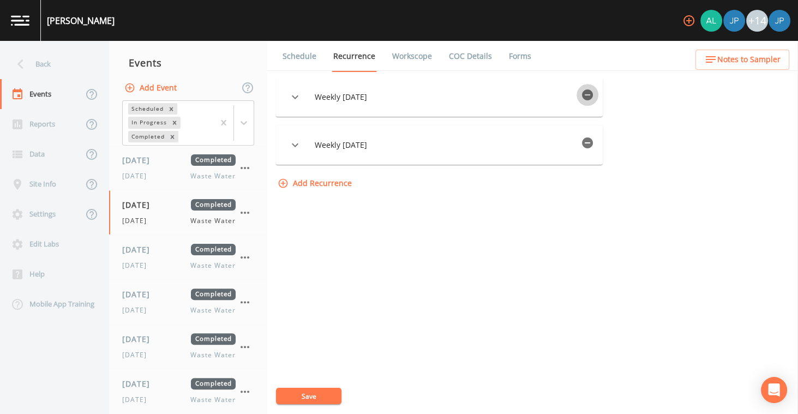
click at [591, 92] on icon "button" at bounding box center [587, 94] width 11 height 11
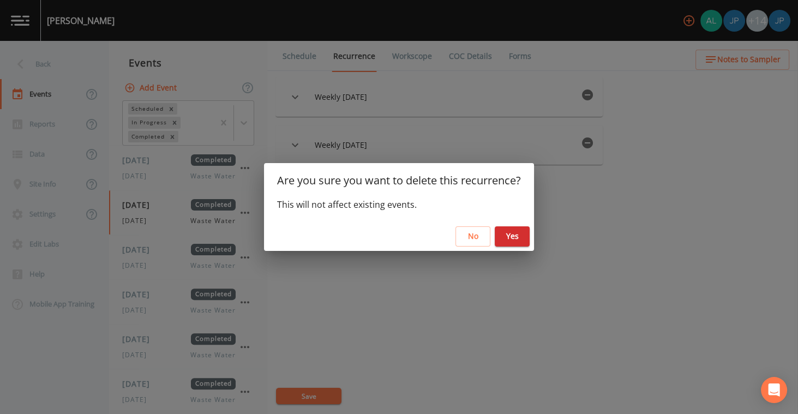
click at [524, 240] on button "Yes" at bounding box center [512, 236] width 35 height 20
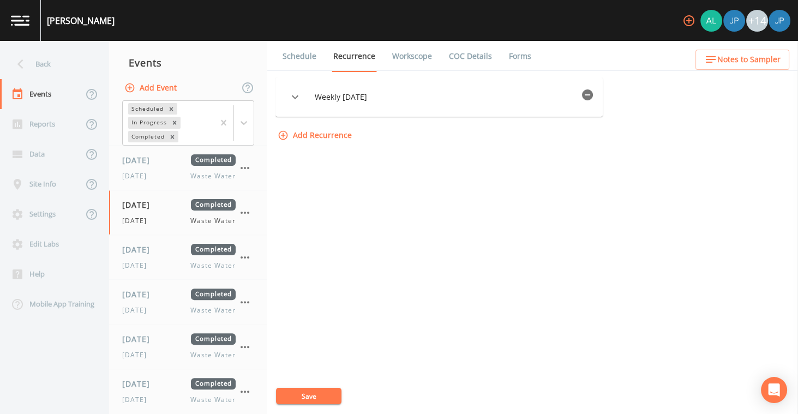
click at [592, 100] on icon "button" at bounding box center [587, 94] width 13 height 13
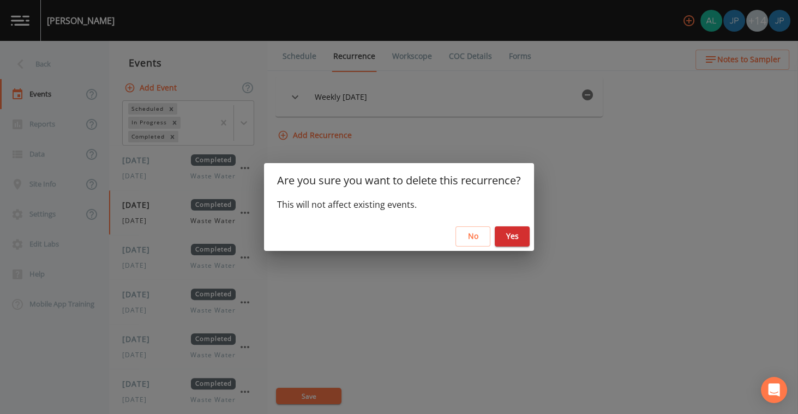
click at [514, 246] on div "No Yes" at bounding box center [399, 236] width 270 height 29
click at [515, 241] on button "Yes" at bounding box center [512, 236] width 35 height 20
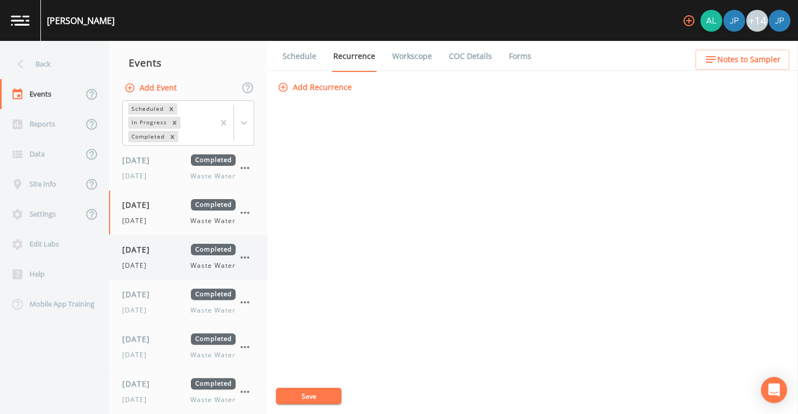
scroll to position [583, 0]
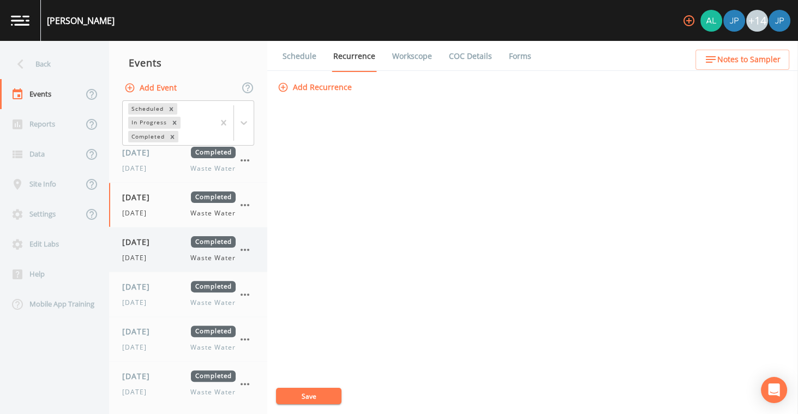
click at [158, 240] on span "[DATE]" at bounding box center [139, 241] width 35 height 11
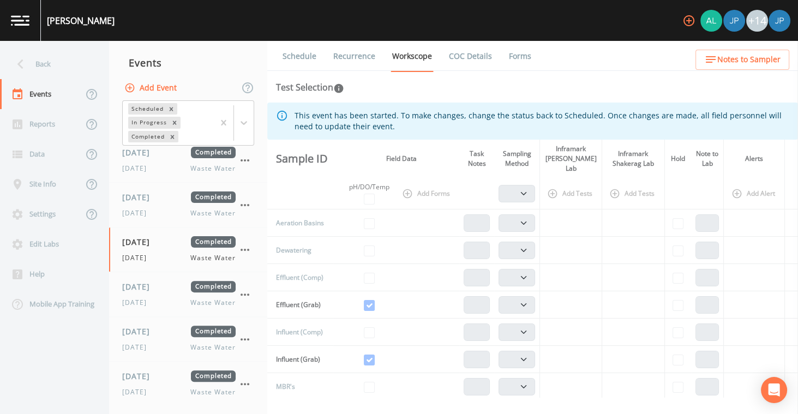
click at [361, 57] on link "Recurrence" at bounding box center [354, 56] width 45 height 31
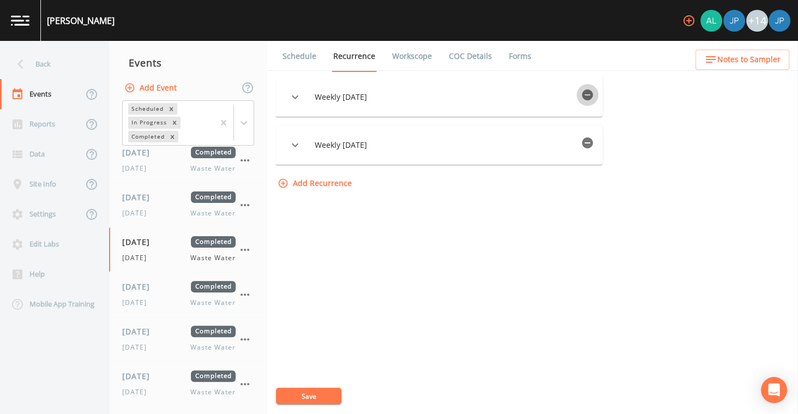
click at [594, 91] on icon "button" at bounding box center [587, 94] width 13 height 13
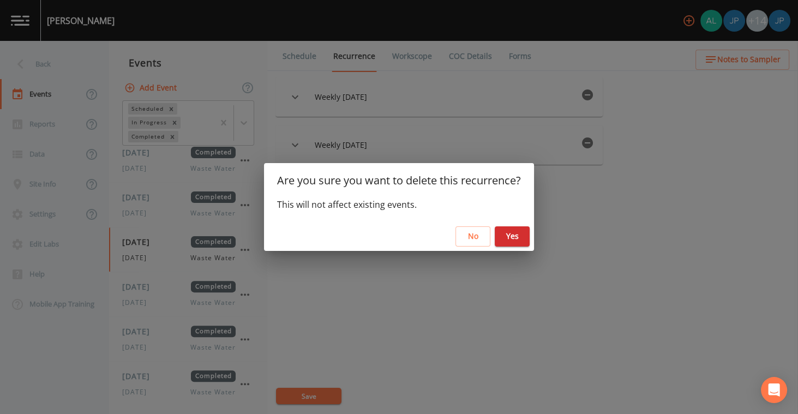
click at [524, 232] on button "Yes" at bounding box center [512, 236] width 35 height 20
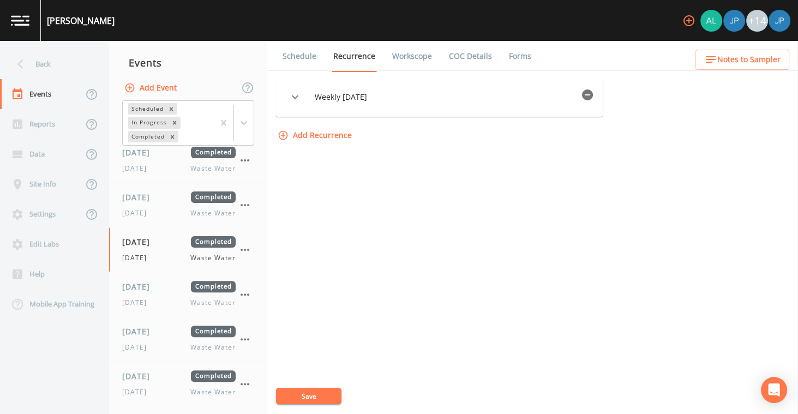
click at [591, 95] on icon "button" at bounding box center [587, 94] width 11 height 11
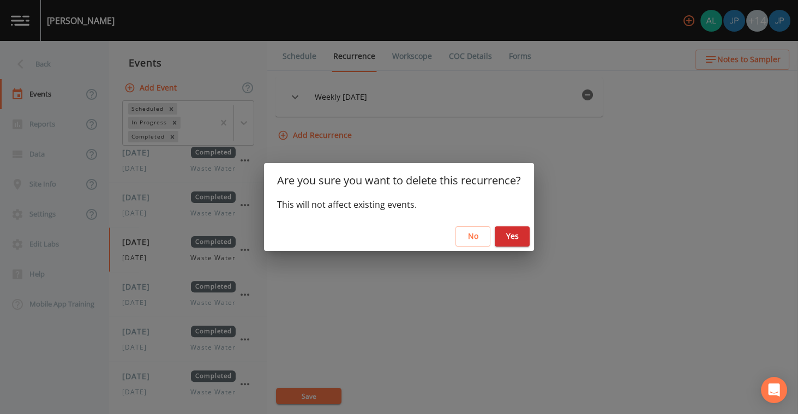
click at [517, 237] on button "Yes" at bounding box center [512, 236] width 35 height 20
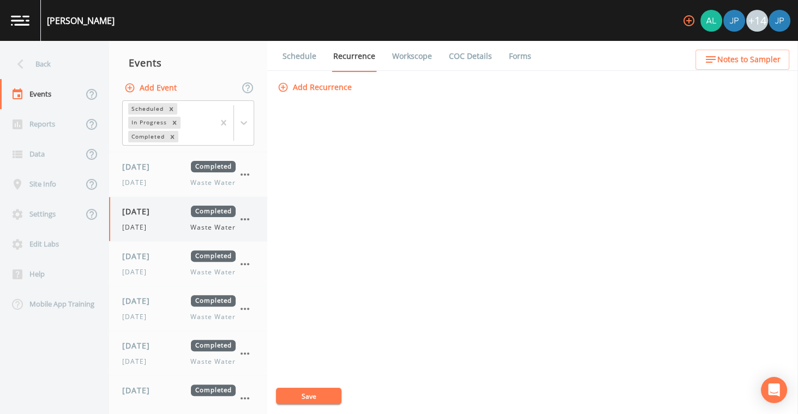
scroll to position [640, 0]
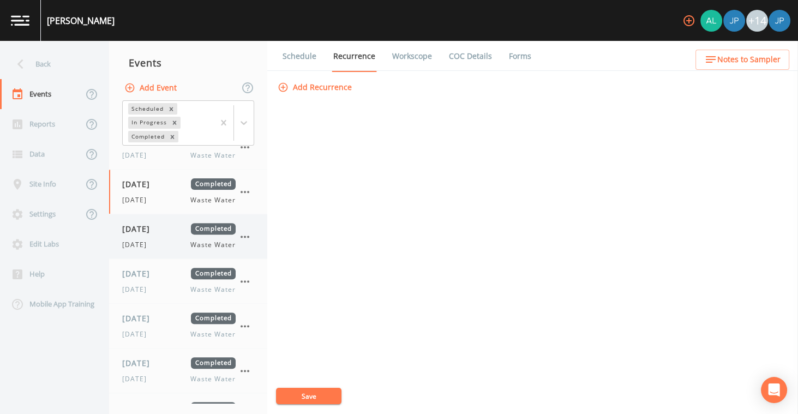
click at [158, 224] on span "[DATE]" at bounding box center [139, 228] width 35 height 11
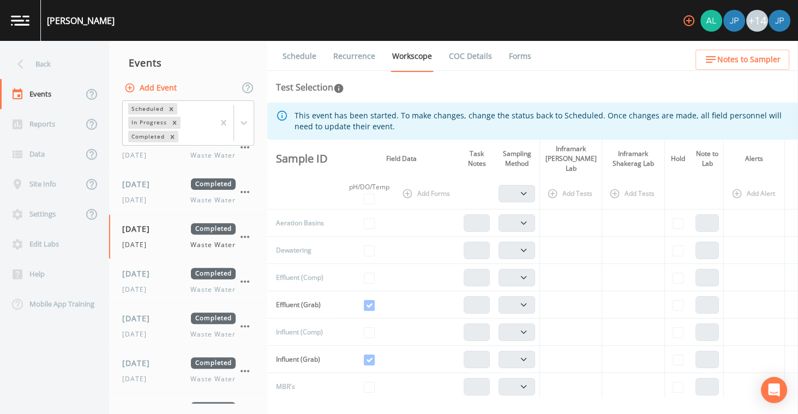
click at [361, 59] on link "Recurrence" at bounding box center [354, 56] width 45 height 31
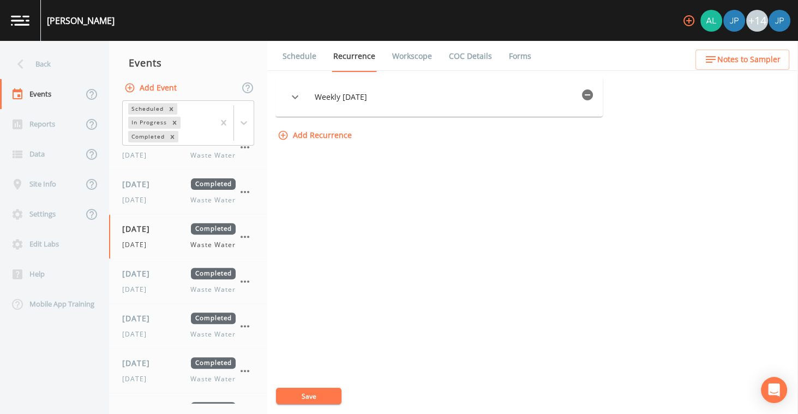
click at [594, 97] on icon "button" at bounding box center [587, 94] width 13 height 13
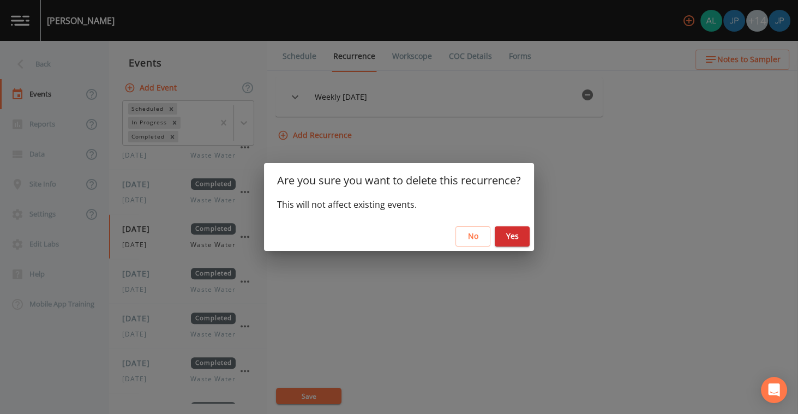
click at [515, 235] on button "Yes" at bounding box center [512, 236] width 35 height 20
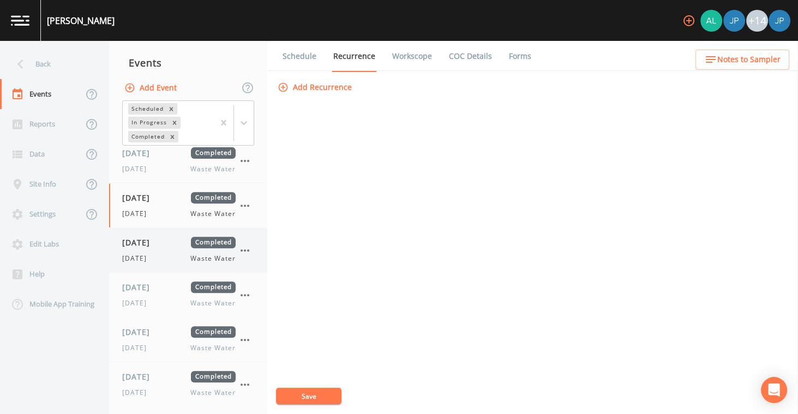
scroll to position [675, 0]
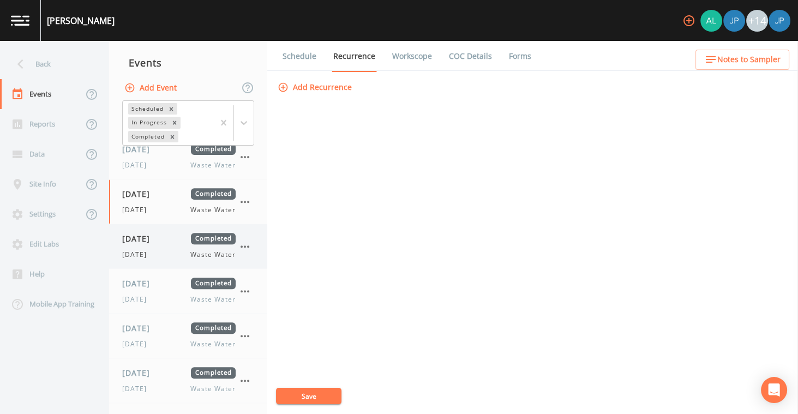
click at [170, 241] on div "[DATE] Completed [DATE] Waste Water" at bounding box center [178, 246] width 113 height 27
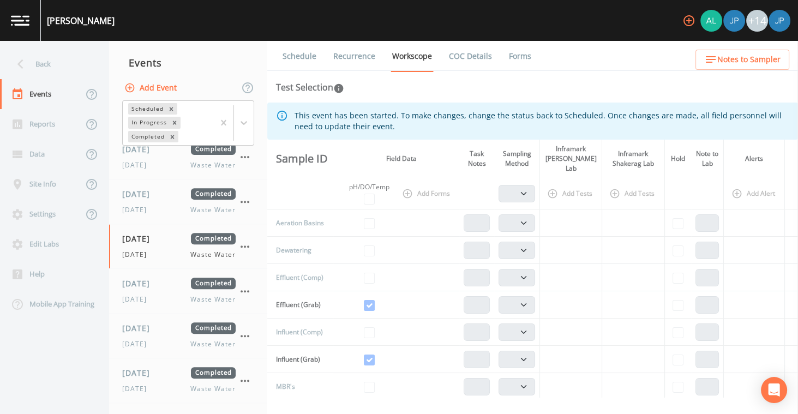
click at [358, 59] on link "Recurrence" at bounding box center [354, 56] width 45 height 31
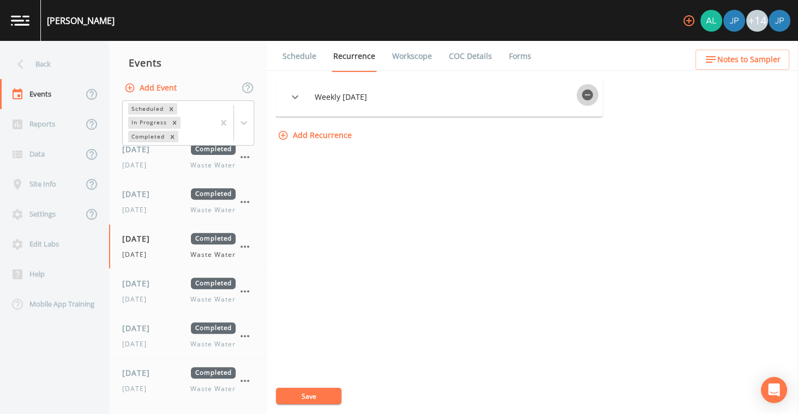
click at [593, 95] on icon "button" at bounding box center [587, 94] width 11 height 11
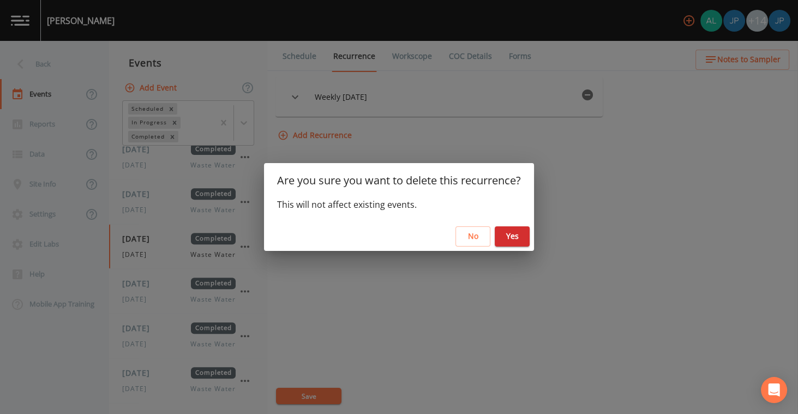
click at [524, 233] on button "Yes" at bounding box center [512, 236] width 35 height 20
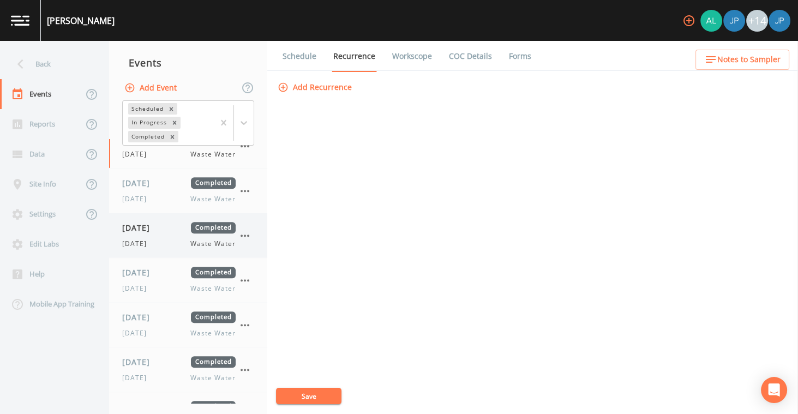
scroll to position [757, 0]
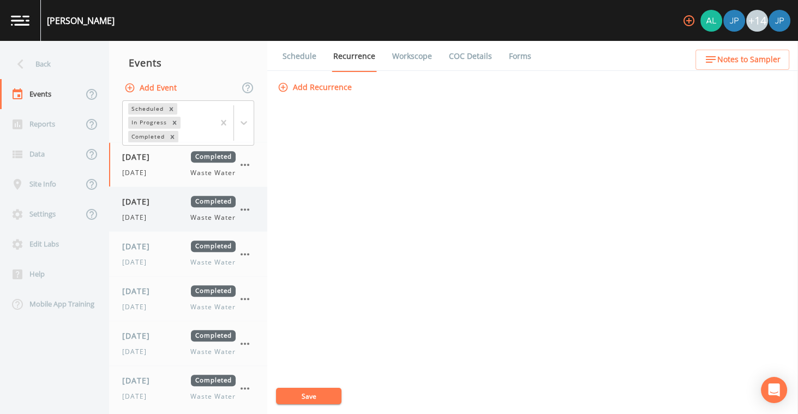
click at [169, 218] on div "[DATE] Completed [DATE] Waste Water" at bounding box center [188, 209] width 158 height 44
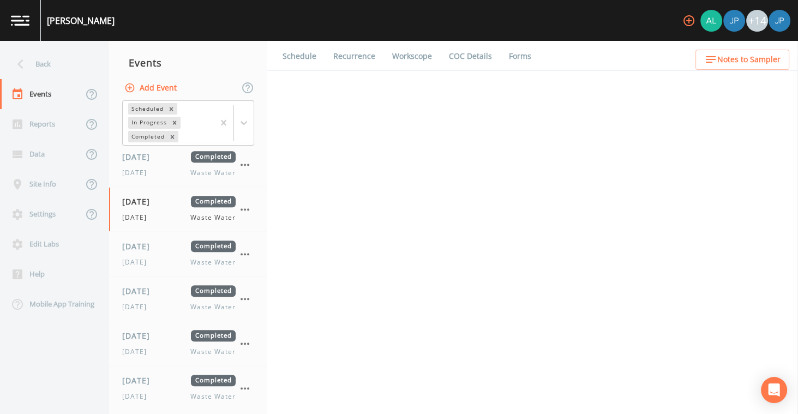
select select "b6a3c313-748b-4795-a028-792ad310bd60"
select select "092b3f94-5697-4c94-9891-da161916fdbb"
select select "b6a3c313-748b-4795-a028-792ad310bd60"
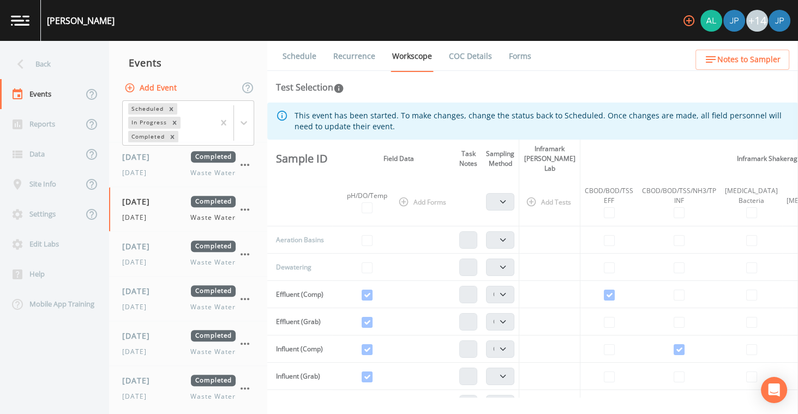
click at [364, 55] on link "Recurrence" at bounding box center [354, 56] width 45 height 31
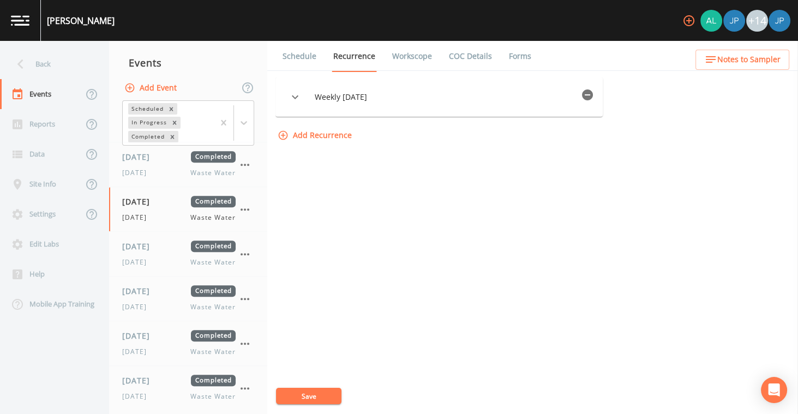
click at [593, 98] on icon "button" at bounding box center [587, 94] width 11 height 11
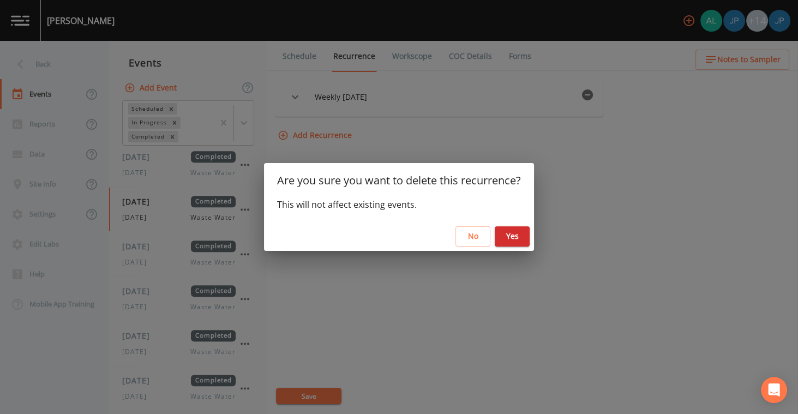
click at [520, 242] on button "Yes" at bounding box center [512, 236] width 35 height 20
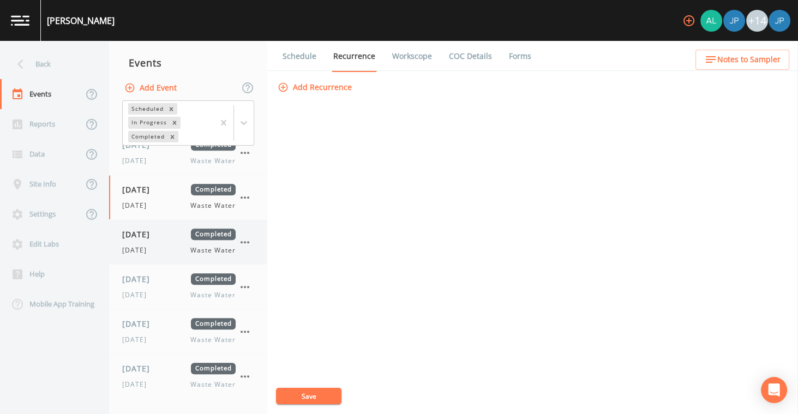
scroll to position [777, 0]
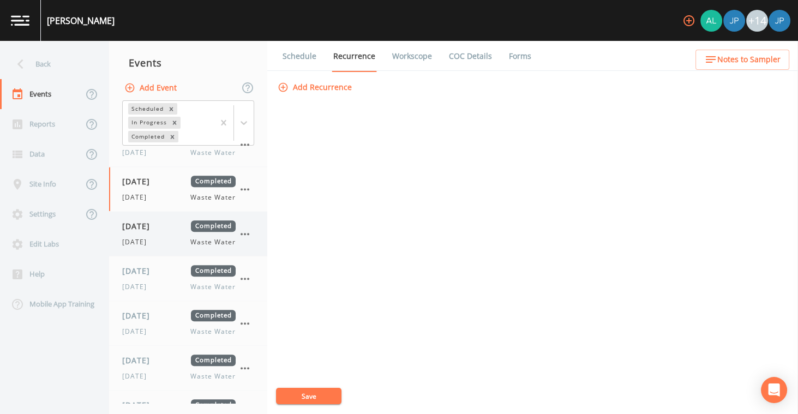
click at [182, 221] on div "[DATE] Completed" at bounding box center [178, 225] width 113 height 11
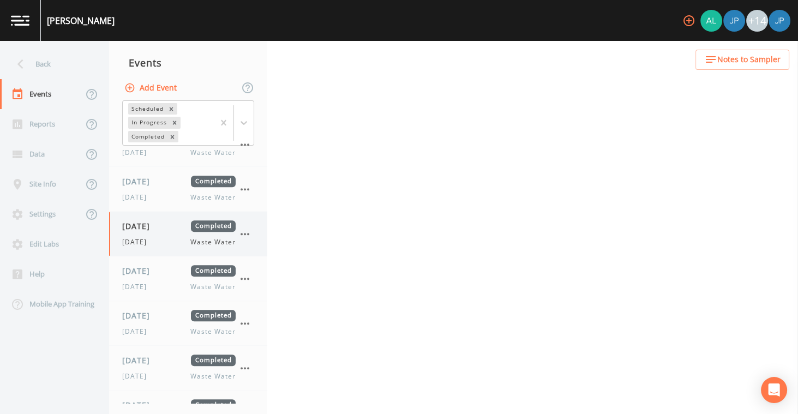
select select "b6a3c313-748b-4795-a028-792ad310bd60"
select select "092b3f94-5697-4c94-9891-da161916fdbb"
select select "b6a3c313-748b-4795-a028-792ad310bd60"
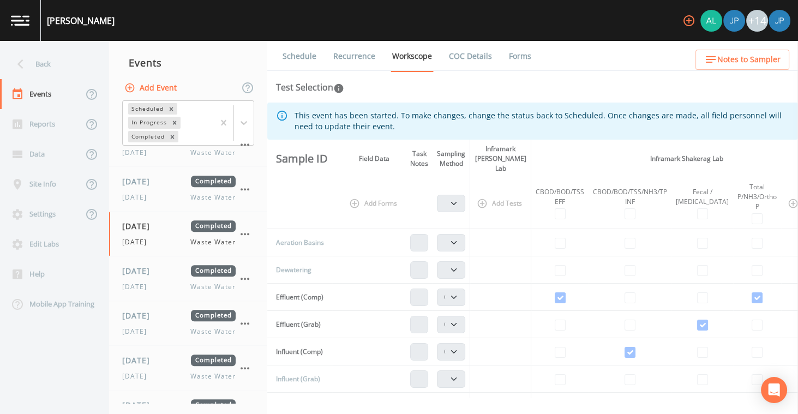
click at [347, 46] on link "Recurrence" at bounding box center [354, 56] width 45 height 31
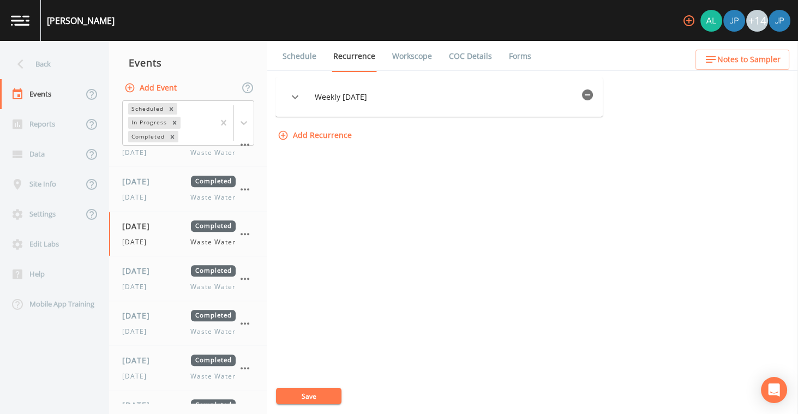
click at [593, 96] on icon "button" at bounding box center [587, 94] width 11 height 11
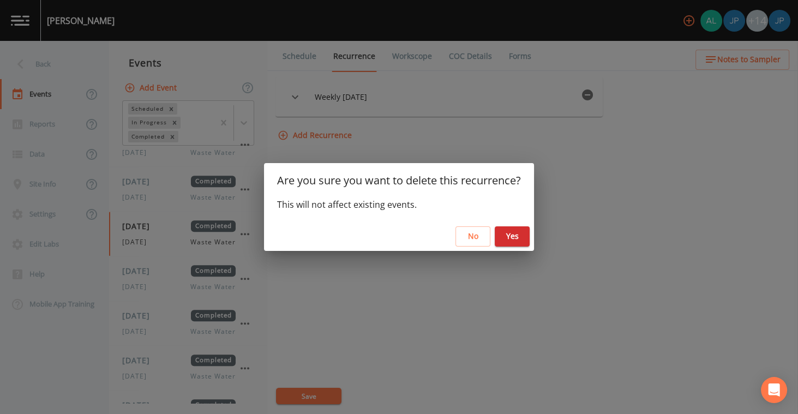
click at [514, 240] on button "Yes" at bounding box center [512, 236] width 35 height 20
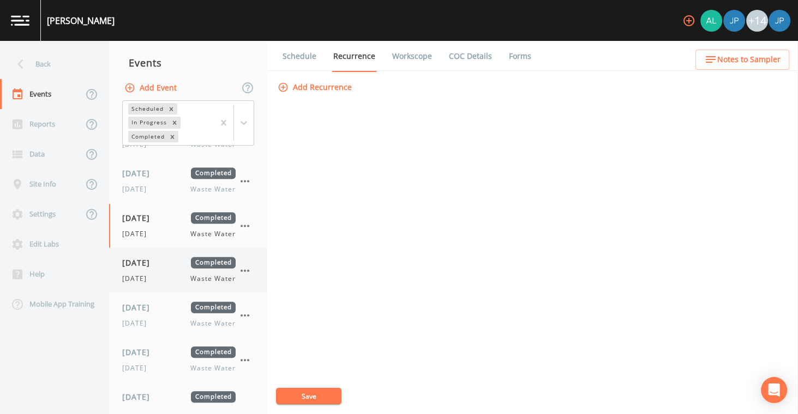
scroll to position [797, 0]
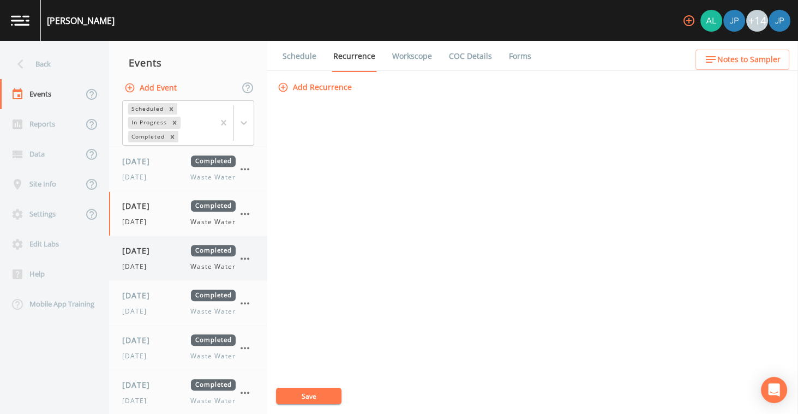
click at [158, 247] on span "[DATE]" at bounding box center [139, 250] width 35 height 11
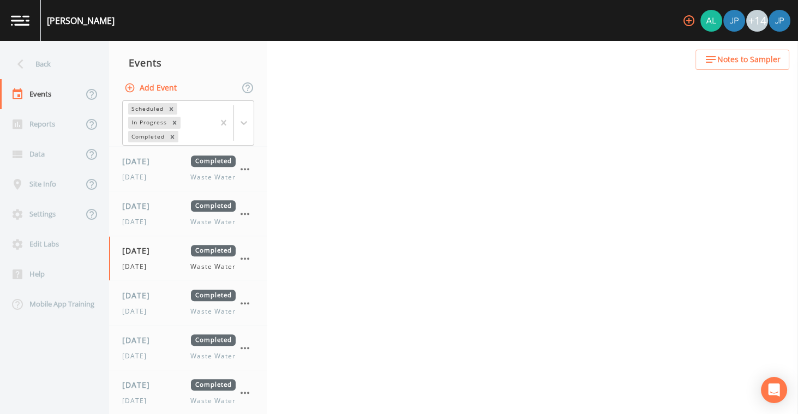
select select "b6a3c313-748b-4795-a028-792ad310bd60"
select select "092b3f94-5697-4c94-9891-da161916fdbb"
select select "b6a3c313-748b-4795-a028-792ad310bd60"
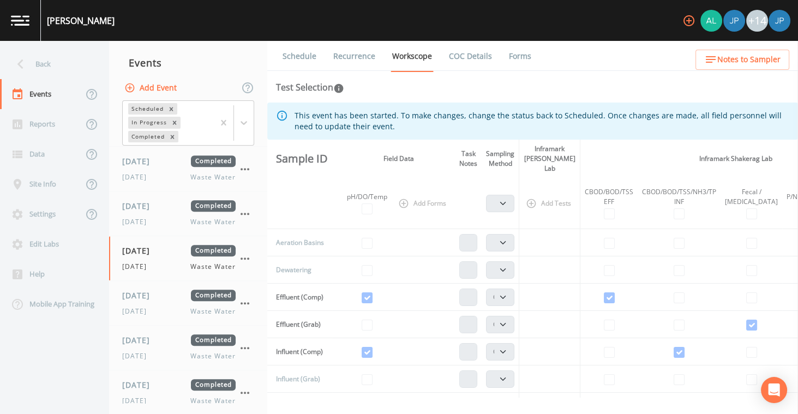
click at [365, 61] on link "Recurrence" at bounding box center [354, 56] width 45 height 31
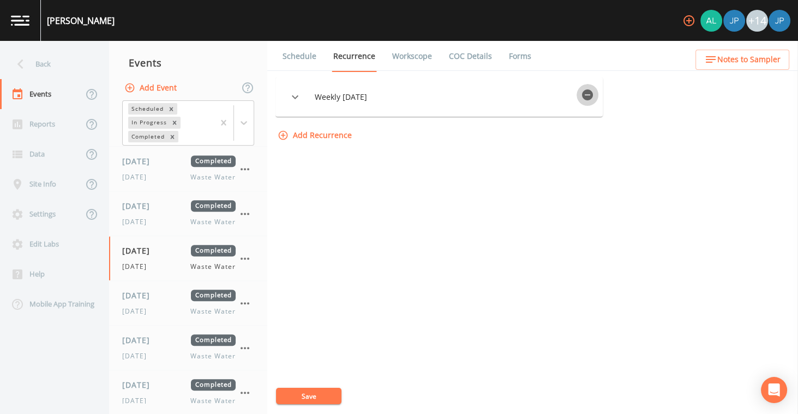
click at [594, 93] on icon "button" at bounding box center [587, 94] width 13 height 13
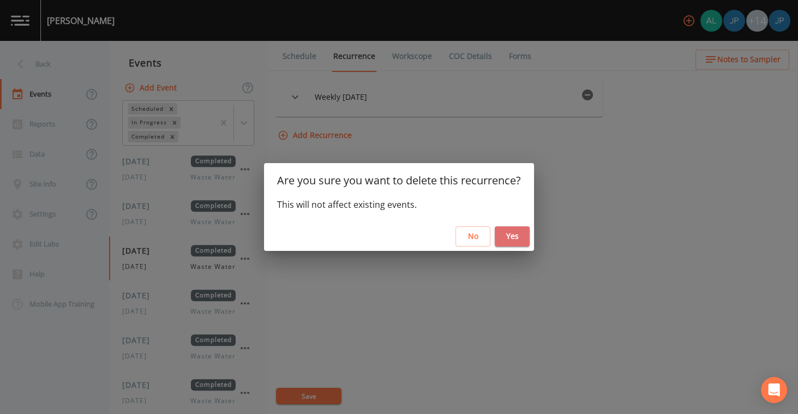
click at [526, 231] on button "Yes" at bounding box center [512, 236] width 35 height 20
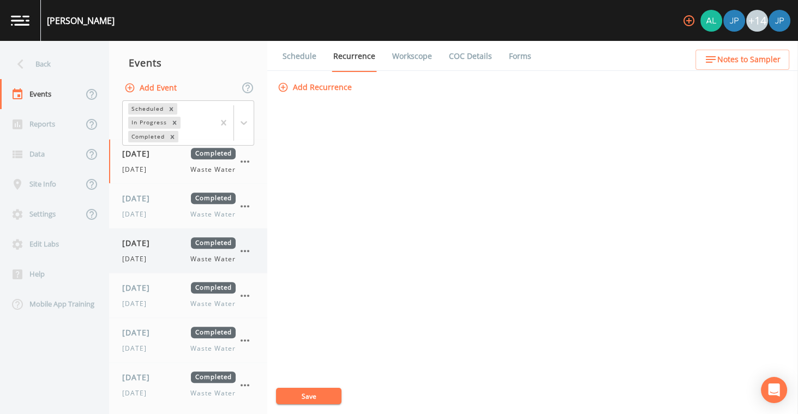
scroll to position [886, 0]
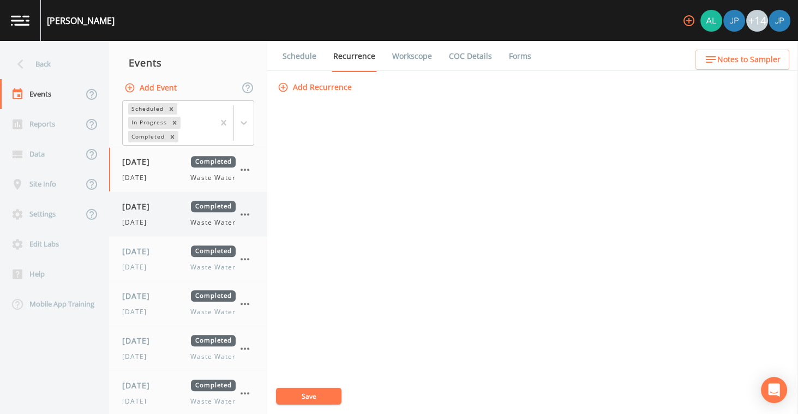
click at [160, 207] on div "[DATE] Completed [DATE] Waste Water" at bounding box center [178, 214] width 113 height 27
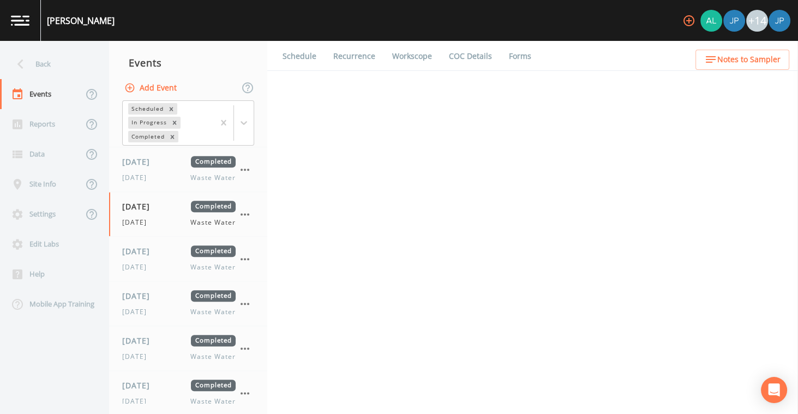
select select "b6a3c313-748b-4795-a028-792ad310bd60"
select select "092b3f94-5697-4c94-9891-da161916fdbb"
select select "b6a3c313-748b-4795-a028-792ad310bd60"
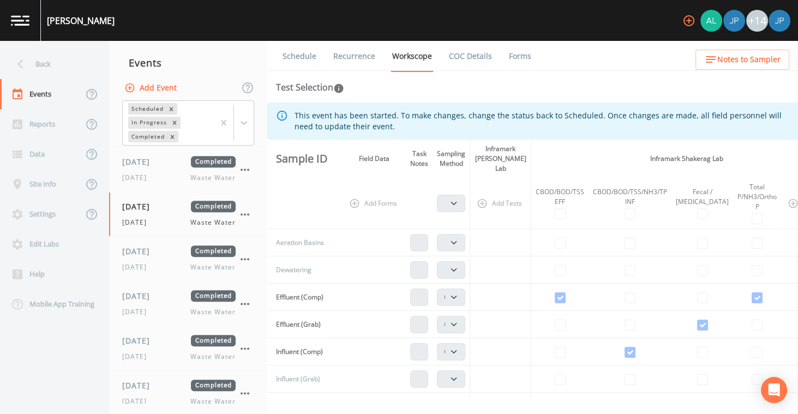
click at [358, 54] on link "Recurrence" at bounding box center [354, 56] width 45 height 31
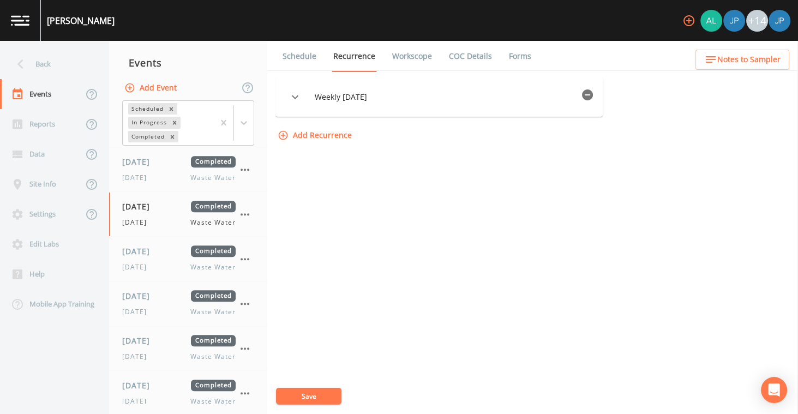
click at [593, 94] on icon "button" at bounding box center [587, 94] width 11 height 11
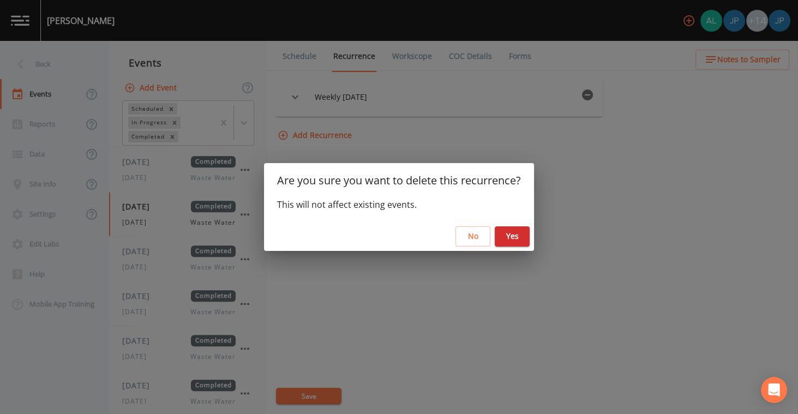
click at [520, 242] on button "Yes" at bounding box center [512, 236] width 35 height 20
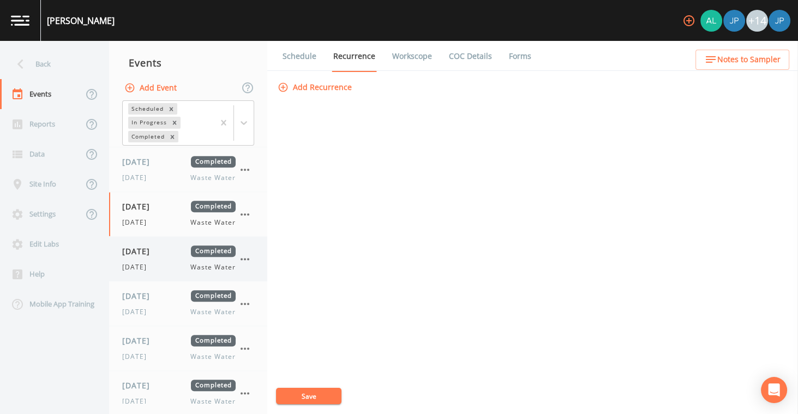
click at [200, 263] on span "Waste Water" at bounding box center [212, 267] width 45 height 10
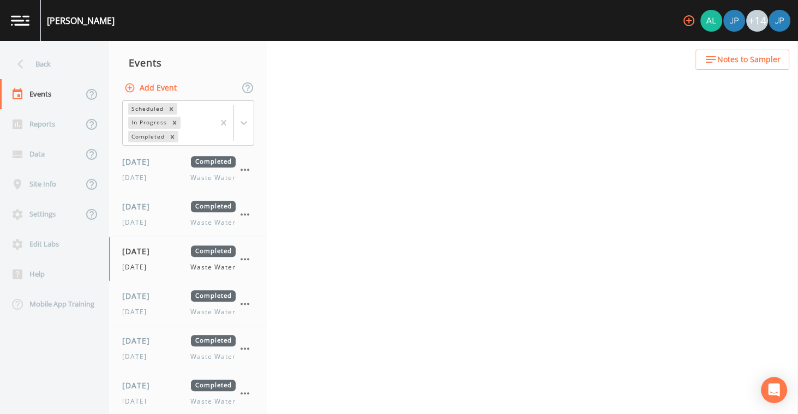
select select "b6a3c313-748b-4795-a028-792ad310bd60"
select select "092b3f94-5697-4c94-9891-da161916fdbb"
select select "b6a3c313-748b-4795-a028-792ad310bd60"
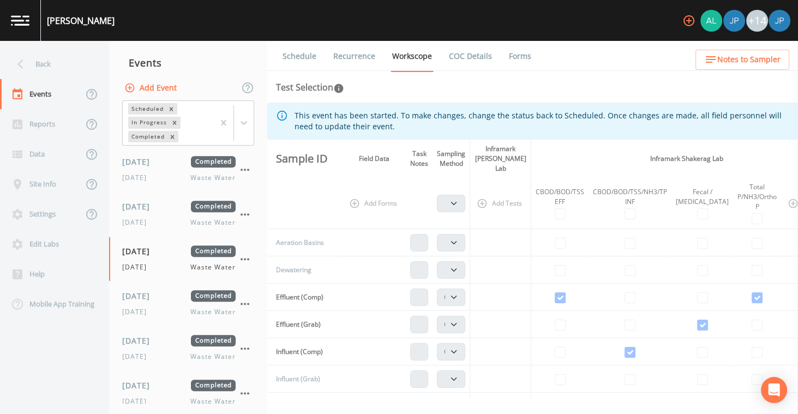
click at [351, 55] on link "Recurrence" at bounding box center [354, 56] width 45 height 31
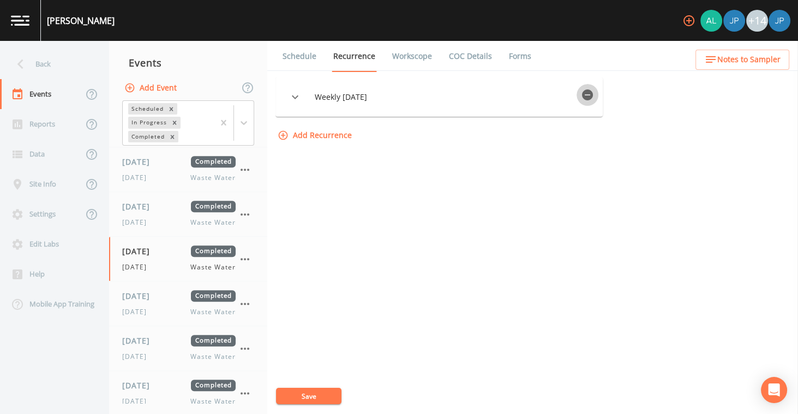
click at [593, 95] on icon "button" at bounding box center [587, 94] width 11 height 11
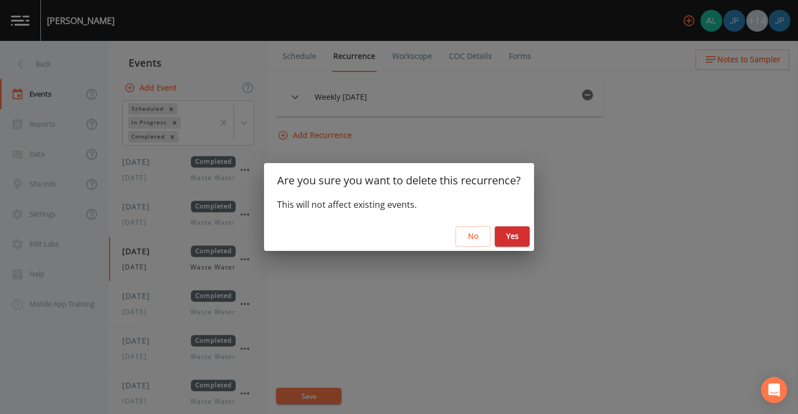
click at [510, 238] on button "Yes" at bounding box center [512, 236] width 35 height 20
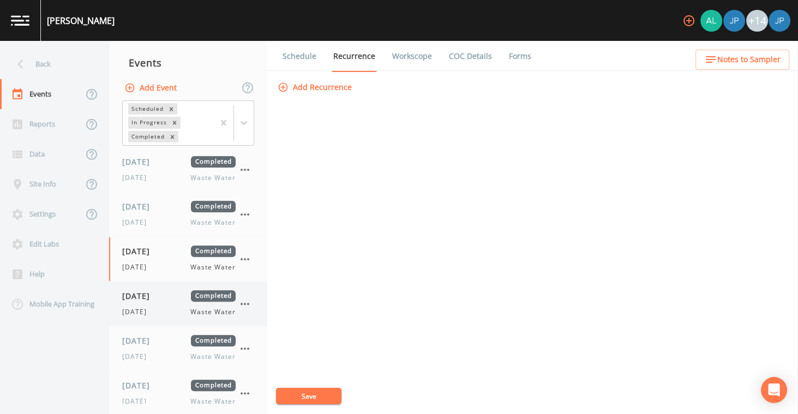
click at [172, 301] on div "[DATE] Completed [DATE] Waste Water" at bounding box center [178, 303] width 113 height 27
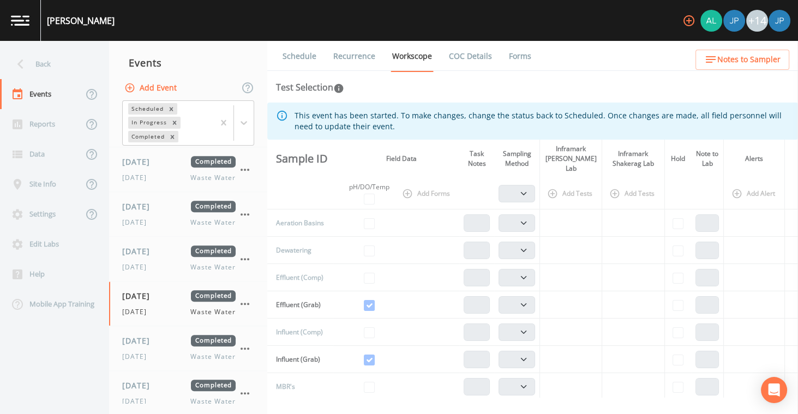
click at [359, 58] on link "Recurrence" at bounding box center [354, 56] width 45 height 31
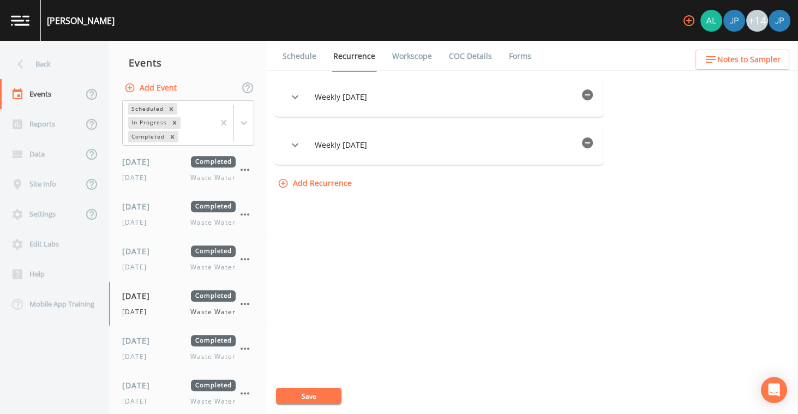
click at [598, 94] on button "button" at bounding box center [588, 95] width 22 height 22
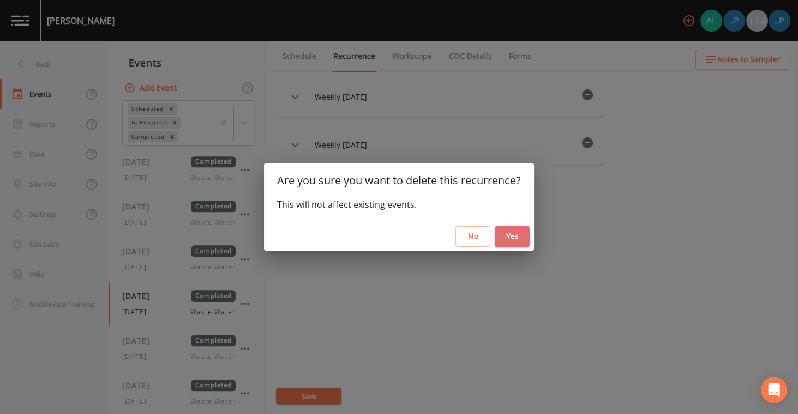
click at [509, 234] on button "Yes" at bounding box center [512, 236] width 35 height 20
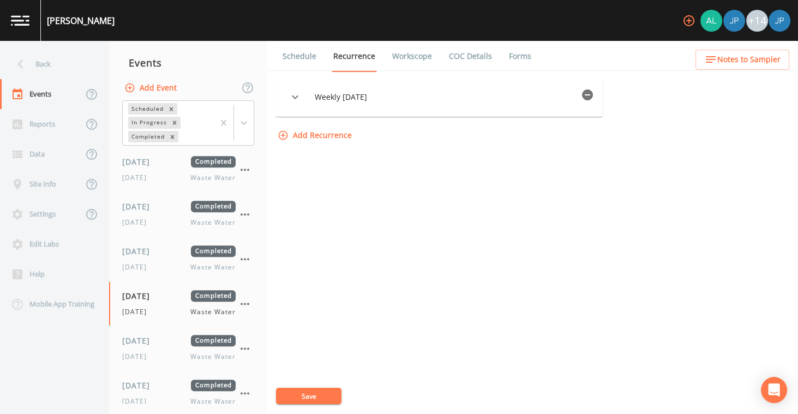
click at [594, 94] on icon "button" at bounding box center [587, 94] width 13 height 13
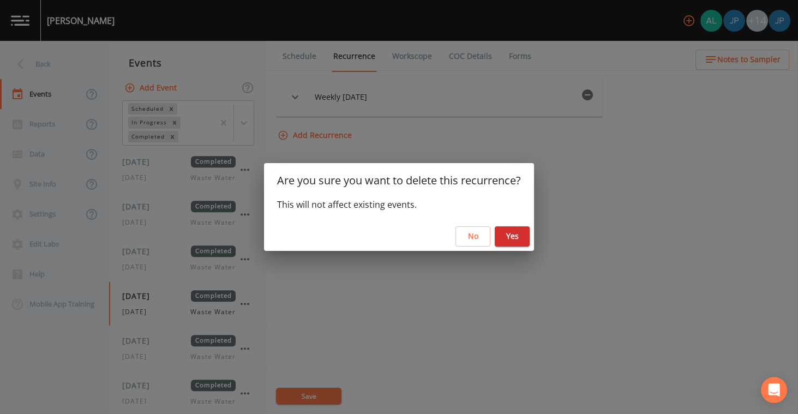
click at [517, 234] on button "Yes" at bounding box center [512, 236] width 35 height 20
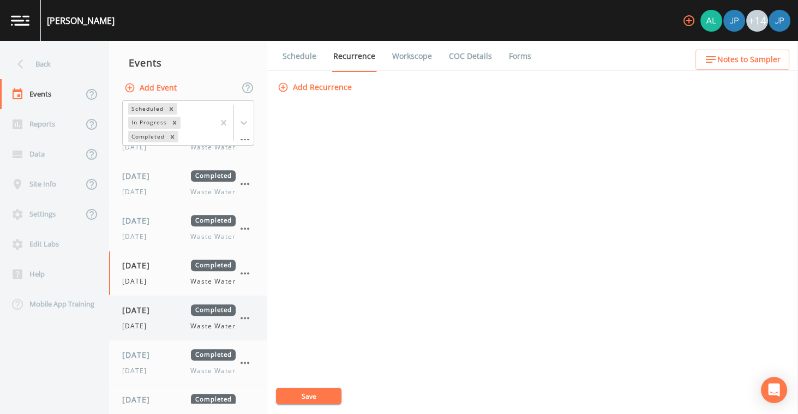
scroll to position [991, 0]
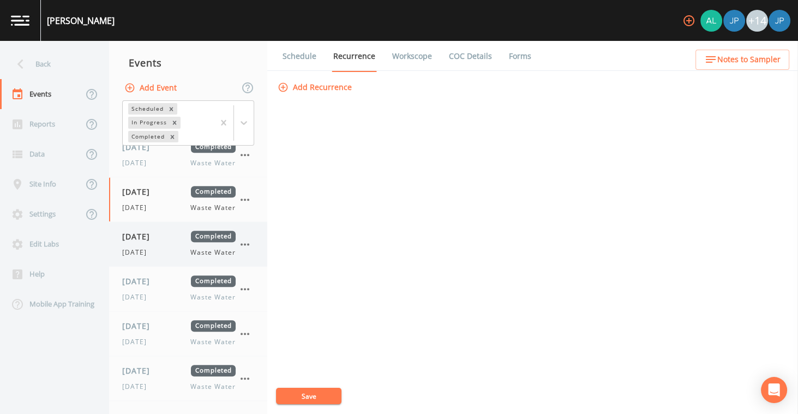
click at [166, 253] on div "[DATE] Completed [DATE] Waste Water" at bounding box center [188, 244] width 158 height 44
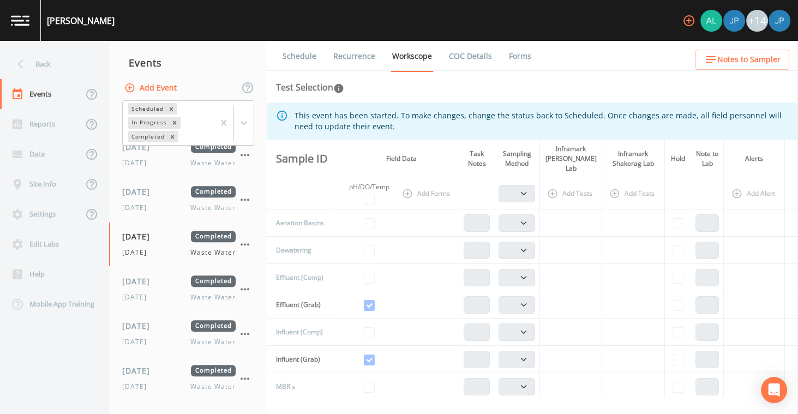
click at [344, 59] on link "Recurrence" at bounding box center [354, 56] width 45 height 31
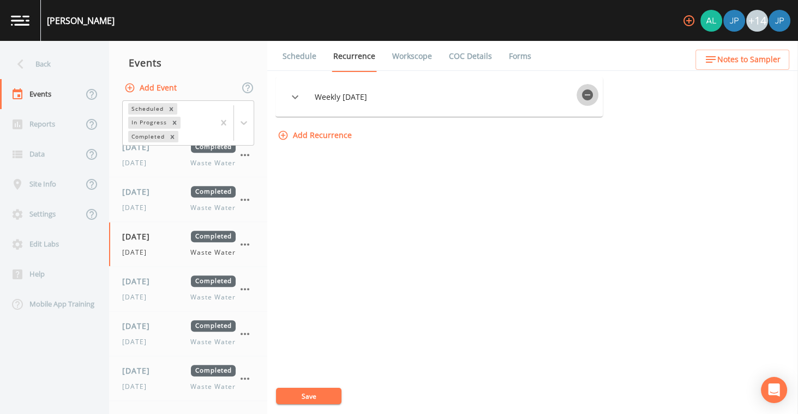
click at [586, 95] on icon "button" at bounding box center [587, 94] width 13 height 13
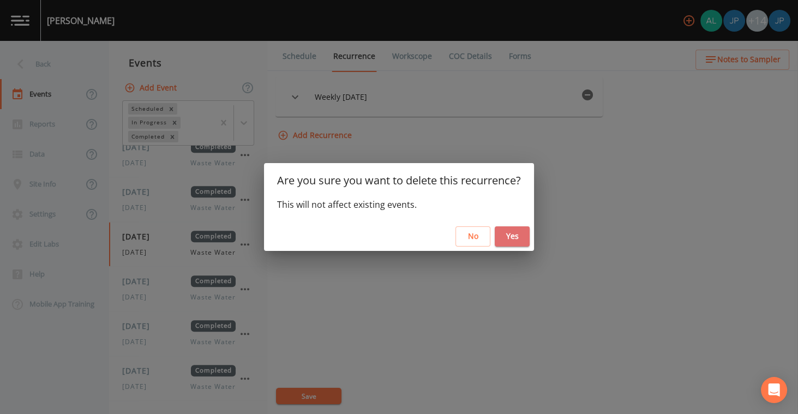
click at [523, 235] on button "Yes" at bounding box center [512, 236] width 35 height 20
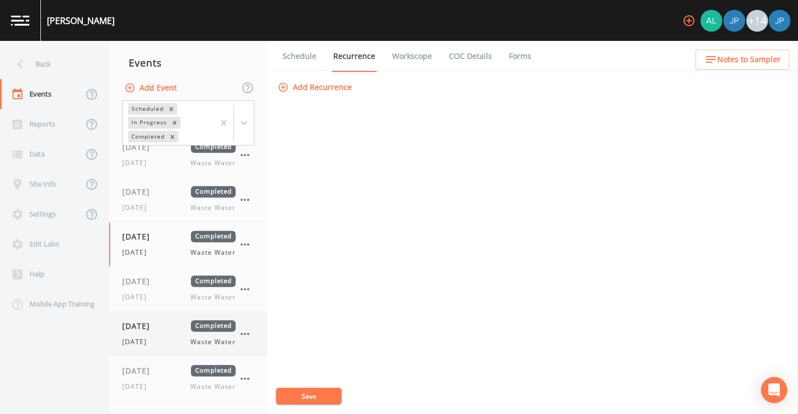
scroll to position [1059, 0]
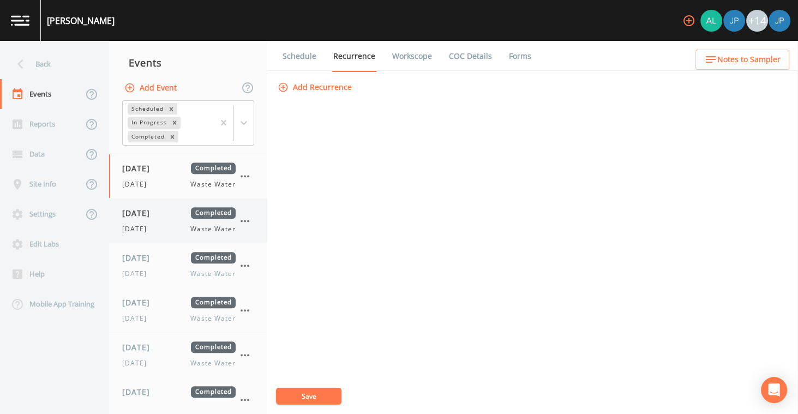
click at [173, 225] on div "[DATE] Waste Water" at bounding box center [178, 229] width 113 height 10
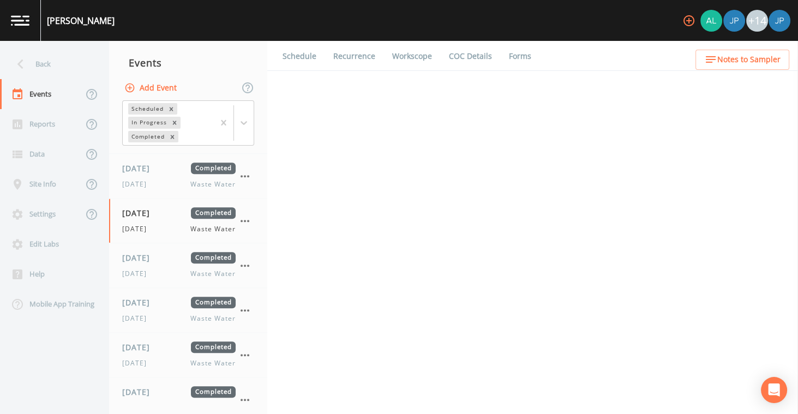
select select "b6a3c313-748b-4795-a028-792ad310bd60"
select select "092b3f94-5697-4c94-9891-da161916fdbb"
select select "b6a3c313-748b-4795-a028-792ad310bd60"
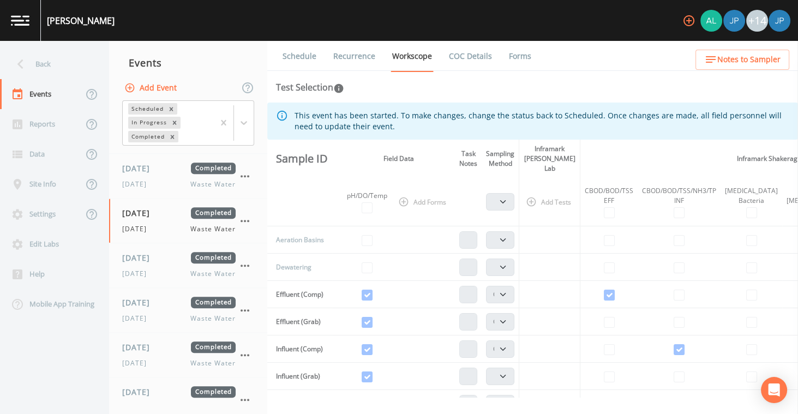
click at [368, 57] on link "Recurrence" at bounding box center [354, 56] width 45 height 31
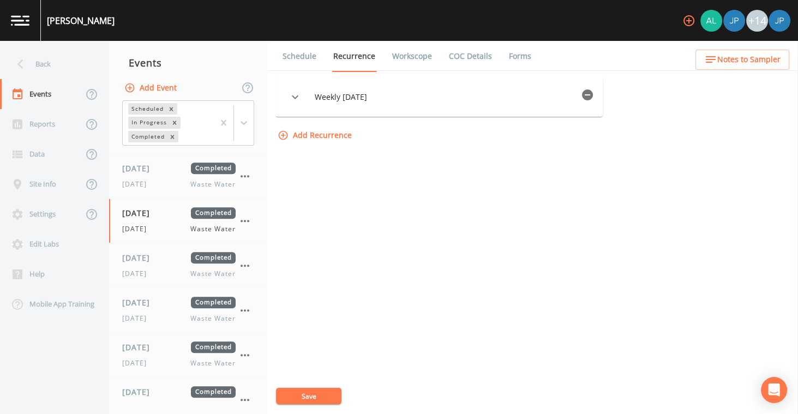
click at [593, 93] on icon "button" at bounding box center [587, 94] width 11 height 11
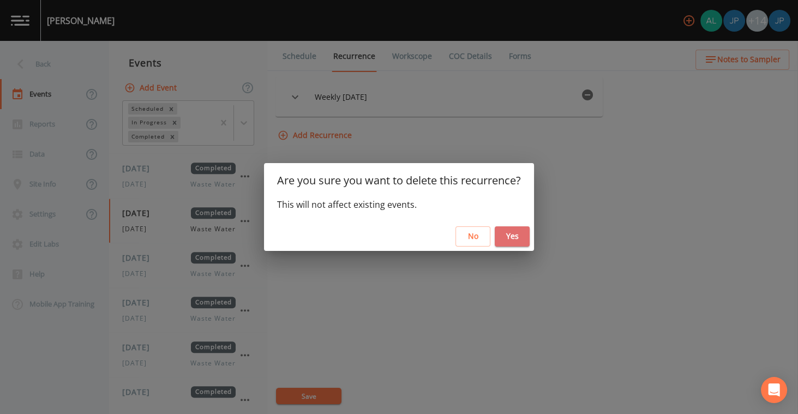
click at [516, 238] on button "Yes" at bounding box center [512, 236] width 35 height 20
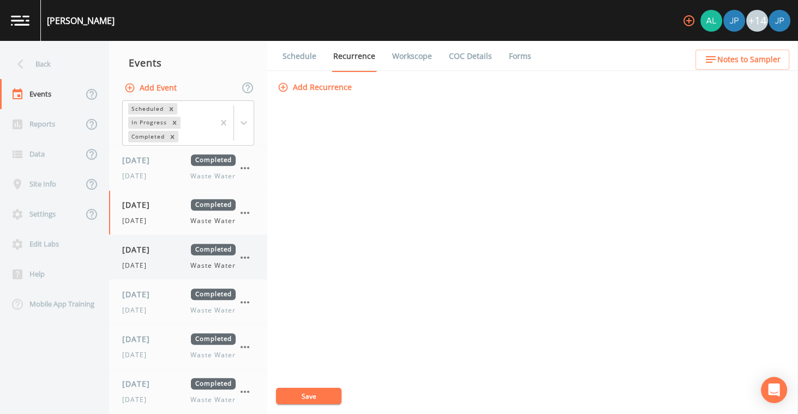
scroll to position [1075, 0]
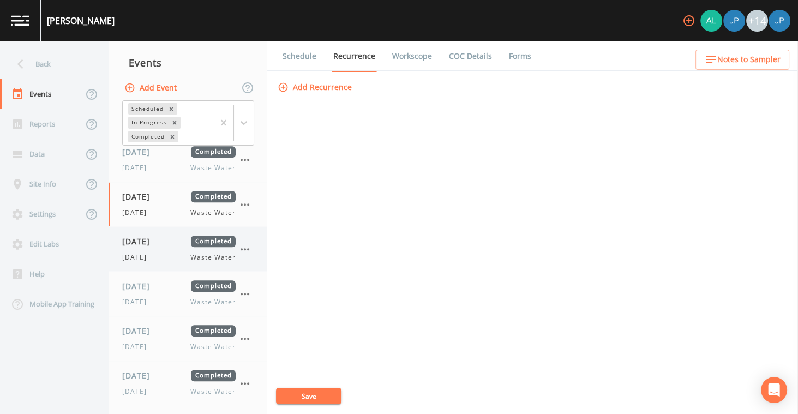
click at [162, 241] on div "[DATE] Completed [DATE] Waste Water" at bounding box center [178, 249] width 113 height 27
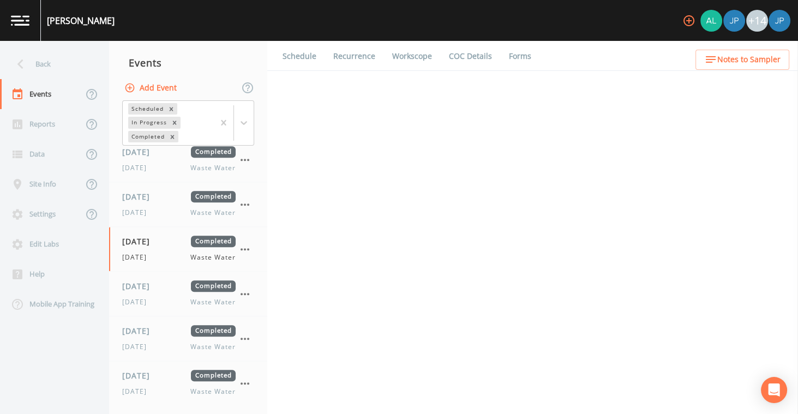
select select "b6a3c313-748b-4795-a028-792ad310bd60"
select select "092b3f94-5697-4c94-9891-da161916fdbb"
select select "b6a3c313-748b-4795-a028-792ad310bd60"
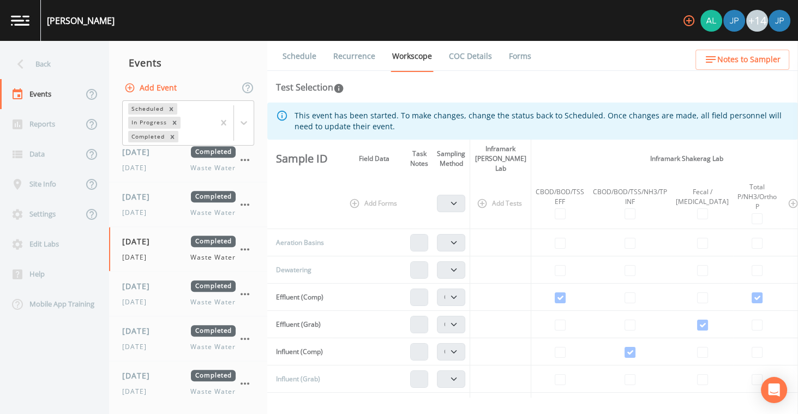
click at [362, 57] on link "Recurrence" at bounding box center [354, 56] width 45 height 31
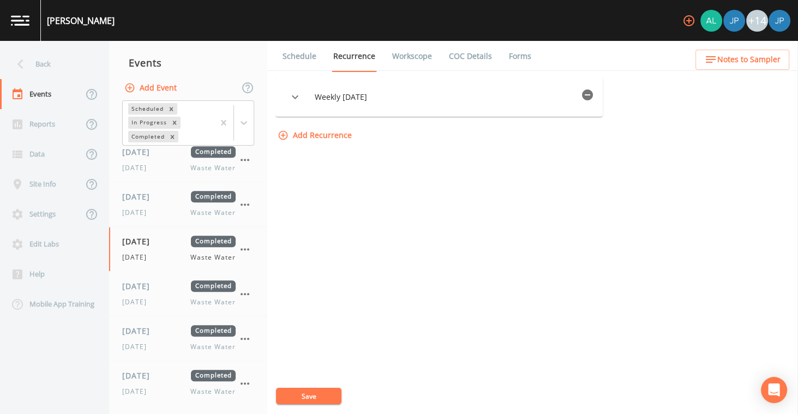
click at [591, 100] on icon "button" at bounding box center [587, 94] width 13 height 13
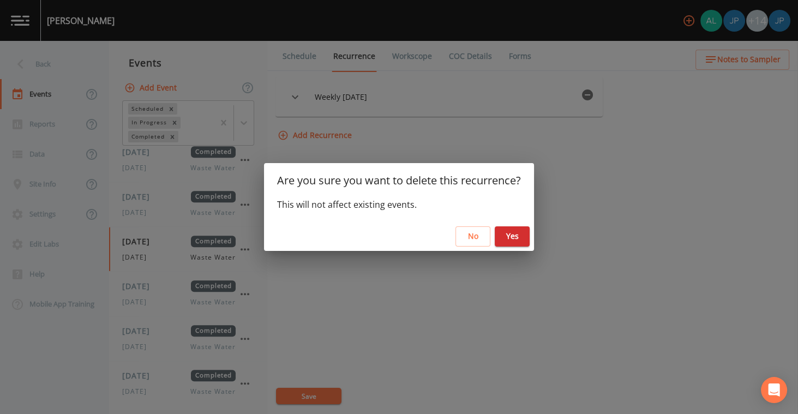
click at [523, 235] on button "Yes" at bounding box center [512, 236] width 35 height 20
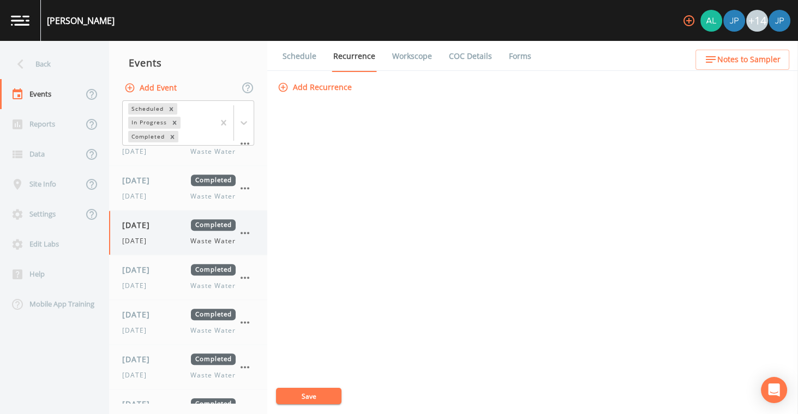
scroll to position [1149, 0]
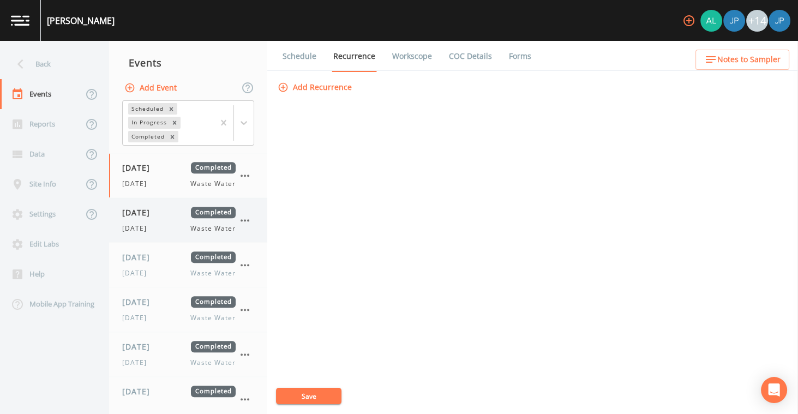
click at [158, 212] on span "[DATE]" at bounding box center [139, 212] width 35 height 11
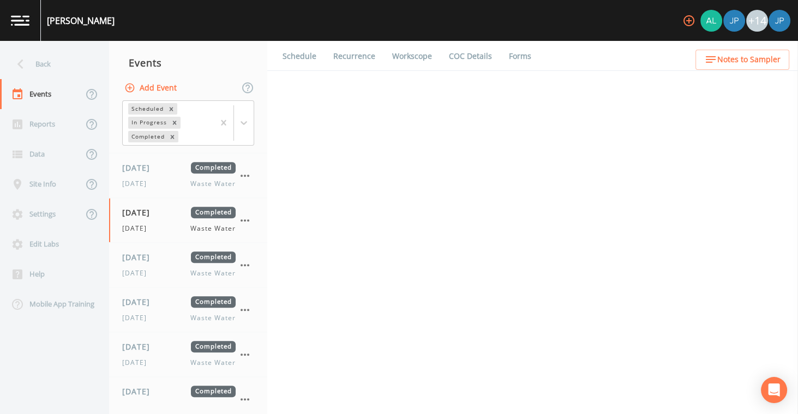
select select "b6a3c313-748b-4795-a028-792ad310bd60"
select select "092b3f94-5697-4c94-9891-da161916fdbb"
select select "b6a3c313-748b-4795-a028-792ad310bd60"
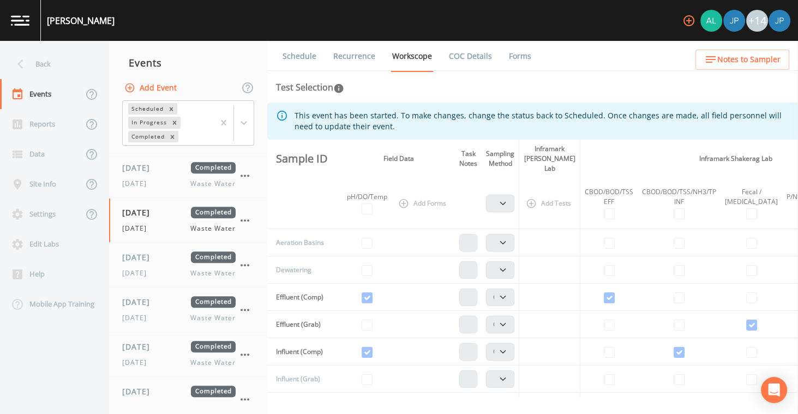
click at [371, 57] on link "Recurrence" at bounding box center [354, 56] width 45 height 31
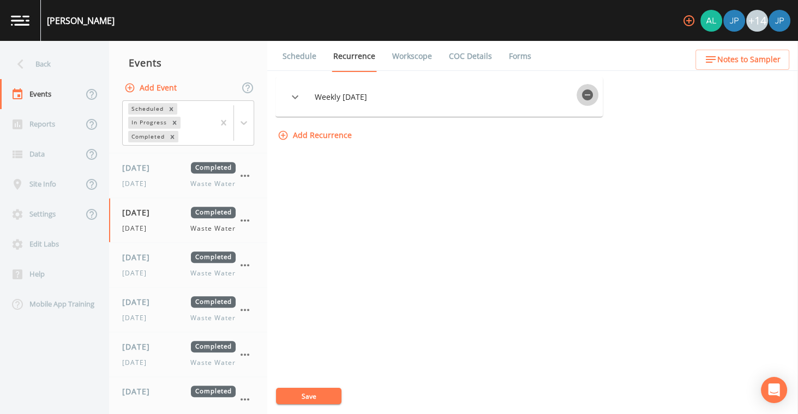
click at [592, 96] on icon "button" at bounding box center [587, 94] width 11 height 11
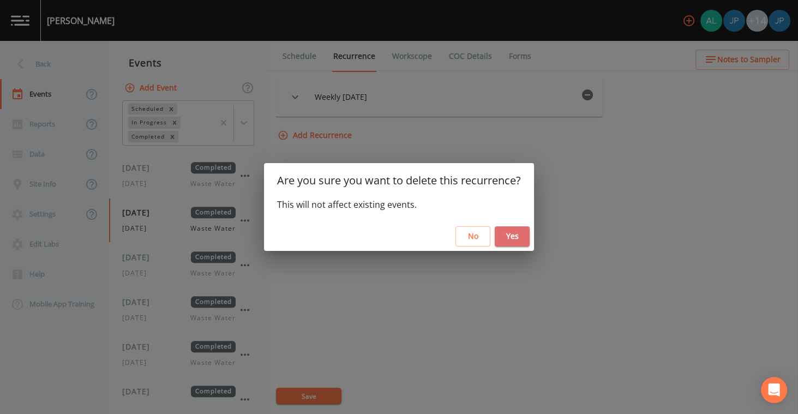
click at [522, 235] on button "Yes" at bounding box center [512, 236] width 35 height 20
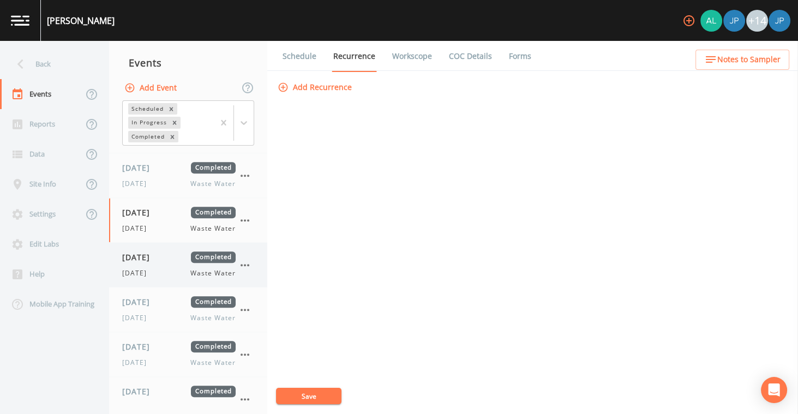
scroll to position [1179, 0]
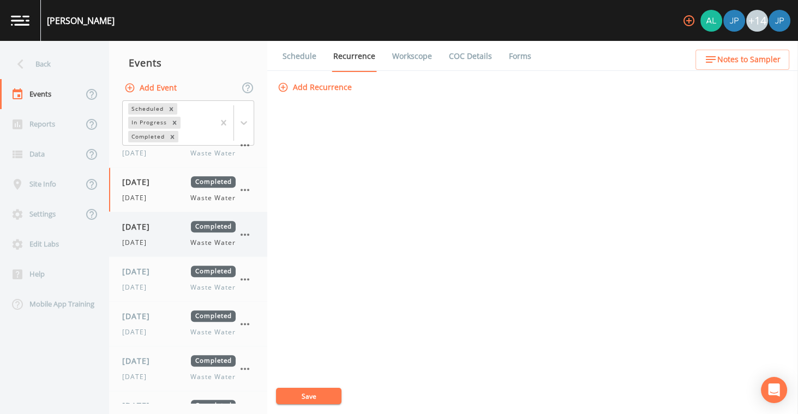
click at [166, 238] on div "[DATE] Waste Water" at bounding box center [178, 243] width 113 height 10
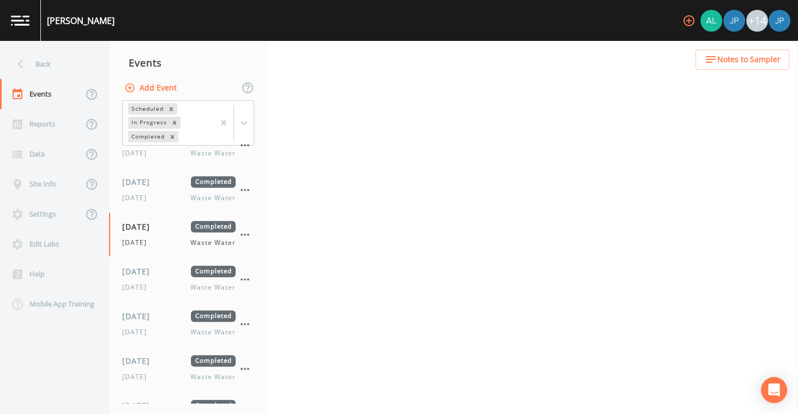
select select "b6a3c313-748b-4795-a028-792ad310bd60"
select select "092b3f94-5697-4c94-9891-da161916fdbb"
select select "b6a3c313-748b-4795-a028-792ad310bd60"
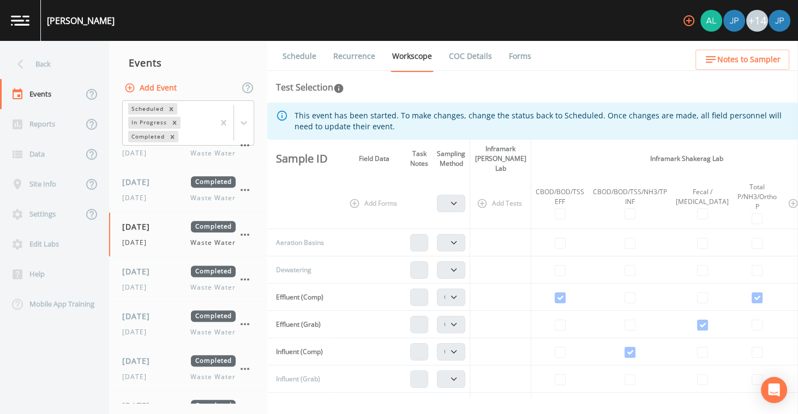
click at [362, 58] on link "Recurrence" at bounding box center [354, 56] width 45 height 31
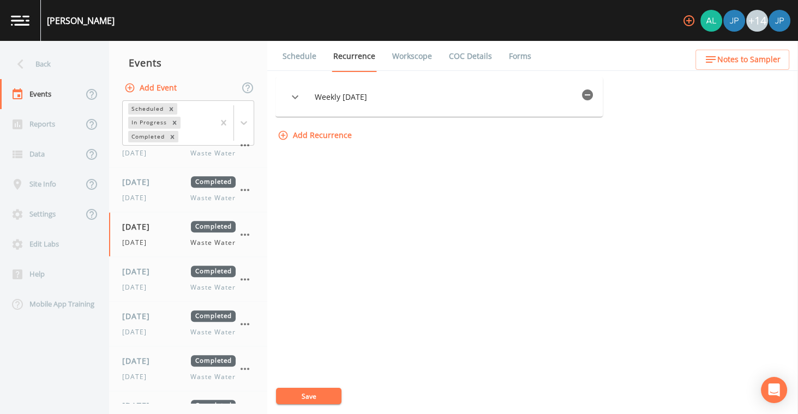
click at [593, 95] on icon "button" at bounding box center [587, 94] width 11 height 11
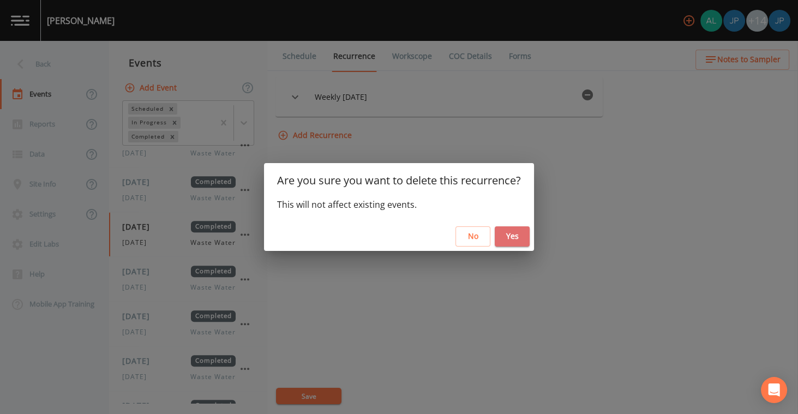
click at [521, 231] on button "Yes" at bounding box center [512, 236] width 35 height 20
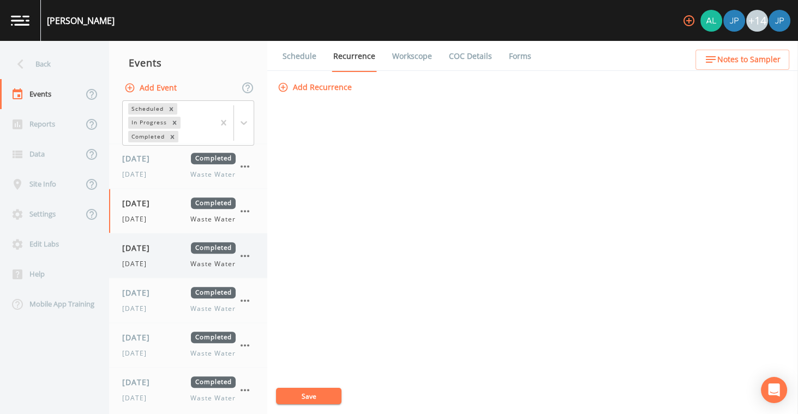
scroll to position [1207, 0]
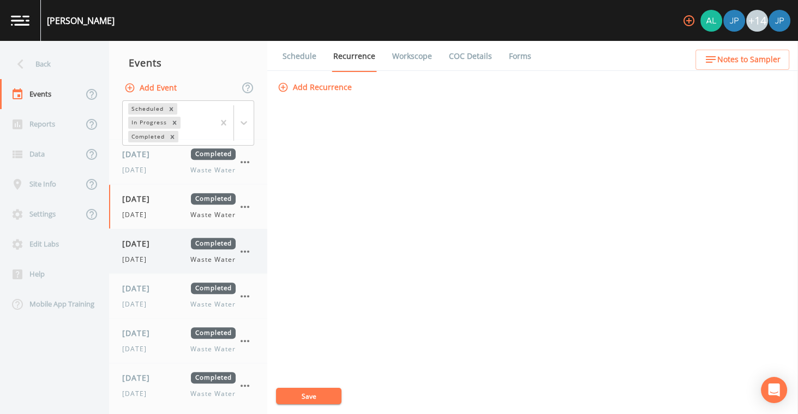
click at [158, 239] on span "[DATE]" at bounding box center [139, 243] width 35 height 11
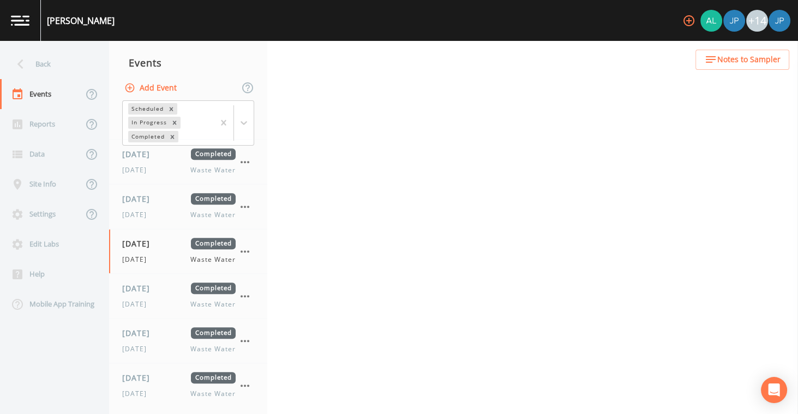
select select "b6a3c313-748b-4795-a028-792ad310bd60"
select select "092b3f94-5697-4c94-9891-da161916fdbb"
select select "b6a3c313-748b-4795-a028-792ad310bd60"
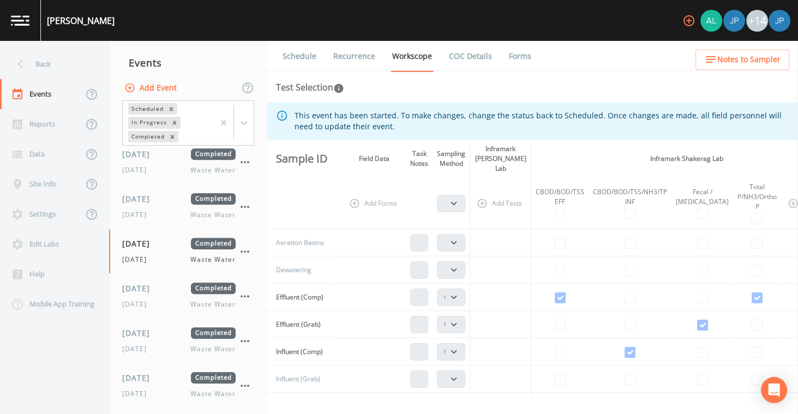
click at [354, 56] on link "Recurrence" at bounding box center [354, 56] width 45 height 31
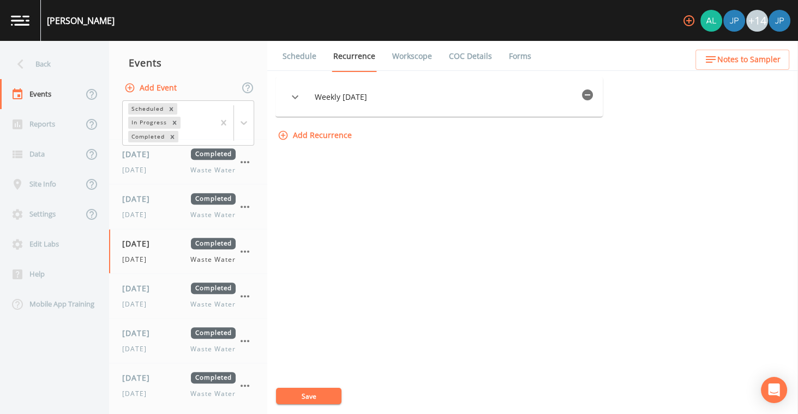
click at [587, 98] on icon "button" at bounding box center [587, 94] width 13 height 13
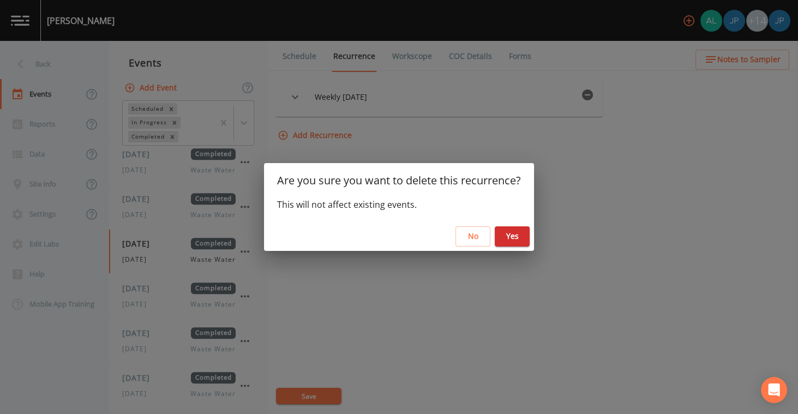
click at [525, 231] on button "Yes" at bounding box center [512, 236] width 35 height 20
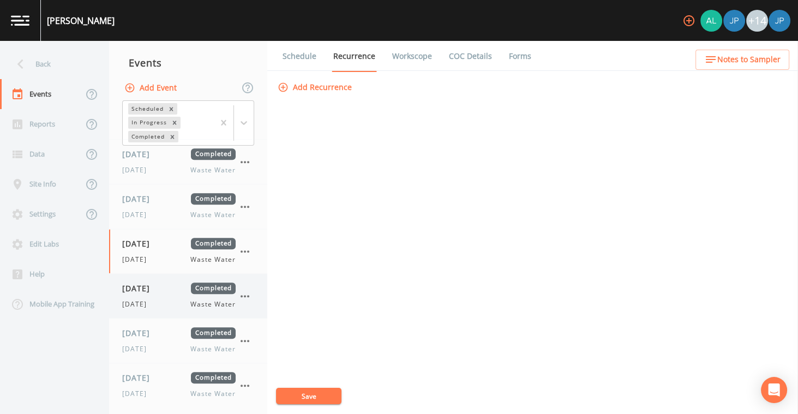
scroll to position [1296, 0]
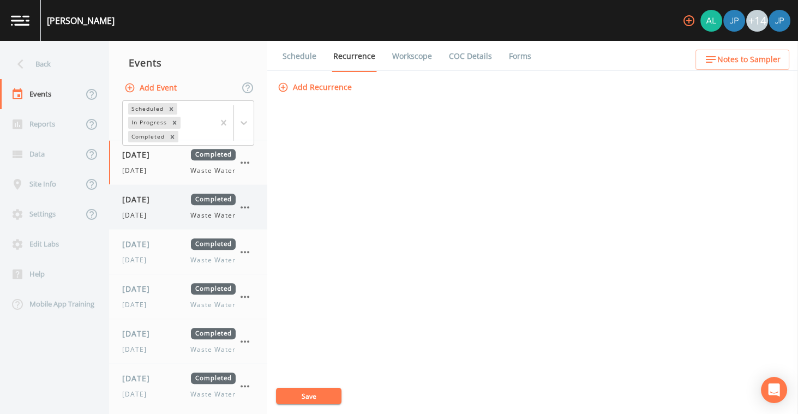
click at [178, 212] on div "[DATE] Waste Water" at bounding box center [178, 216] width 113 height 10
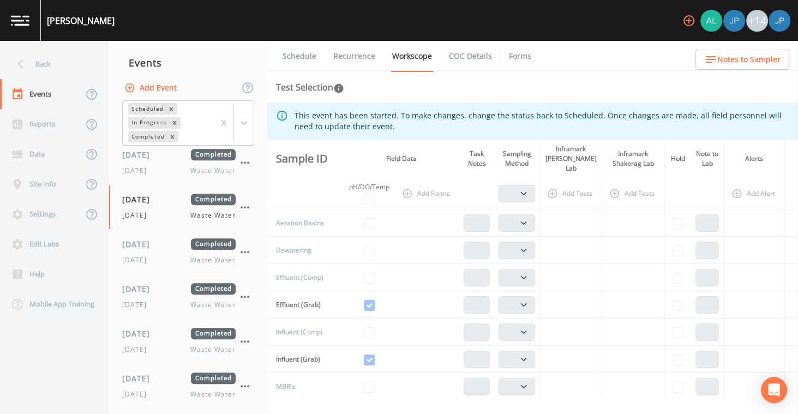
click at [372, 59] on link "Recurrence" at bounding box center [354, 56] width 45 height 31
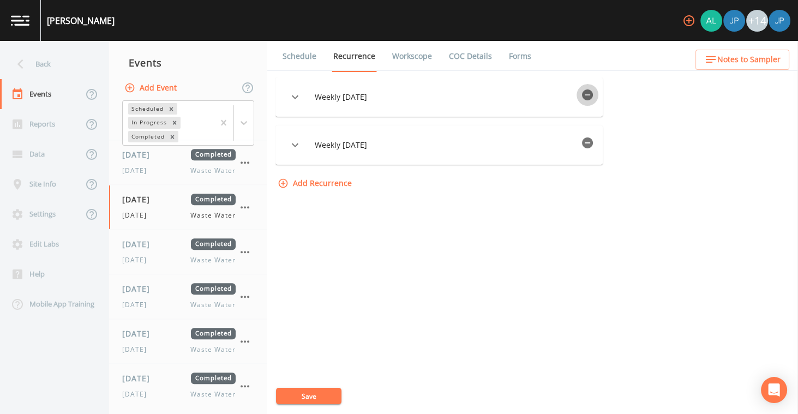
click at [593, 95] on icon "button" at bounding box center [587, 94] width 11 height 11
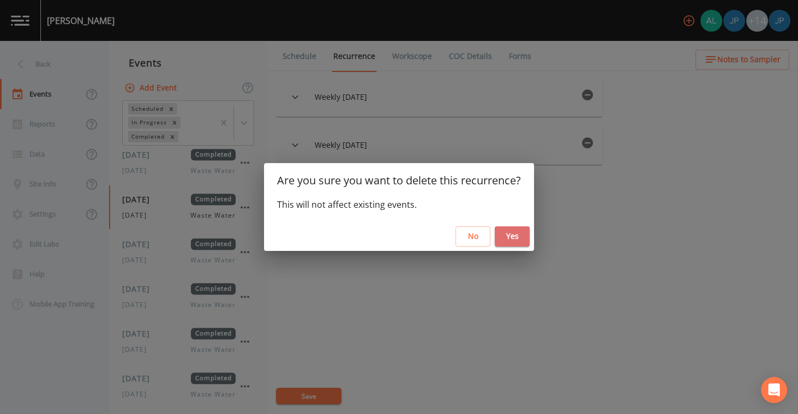
click at [507, 236] on button "Yes" at bounding box center [512, 236] width 35 height 20
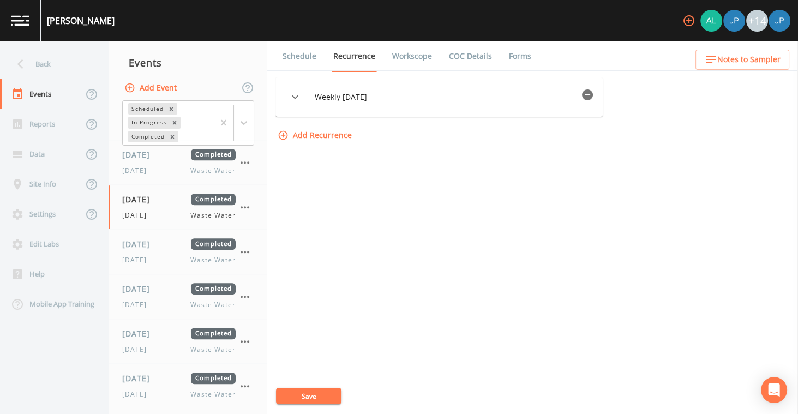
click at [589, 96] on icon "button" at bounding box center [587, 94] width 11 height 11
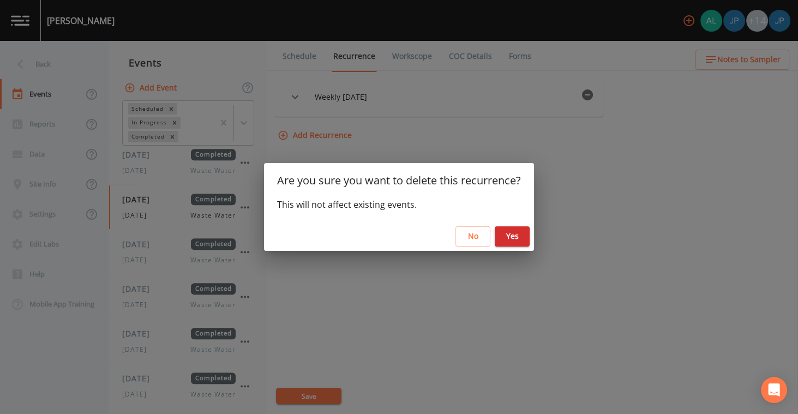
click at [510, 242] on button "Yes" at bounding box center [512, 236] width 35 height 20
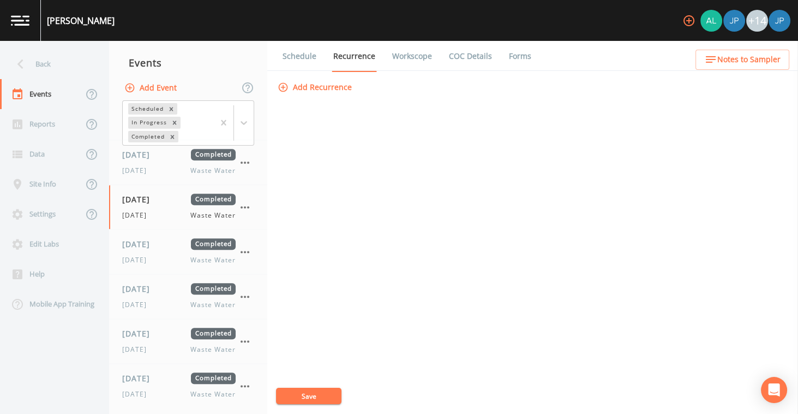
click at [170, 274] on hr at bounding box center [188, 274] width 158 height 1
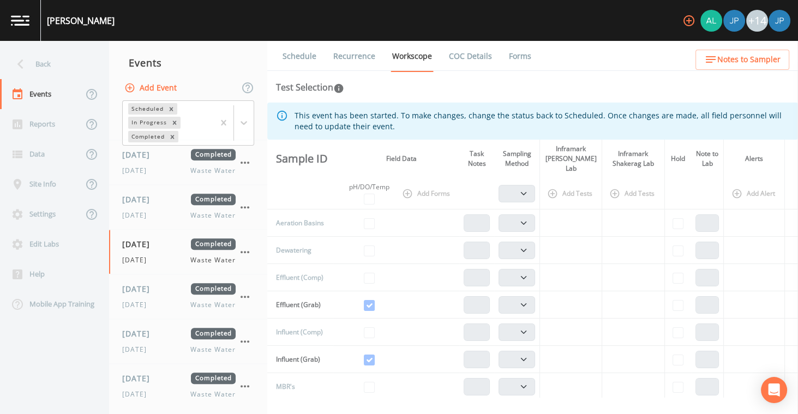
click at [331, 61] on li "Recurrence" at bounding box center [347, 56] width 59 height 31
click at [337, 59] on link "Recurrence" at bounding box center [354, 56] width 45 height 31
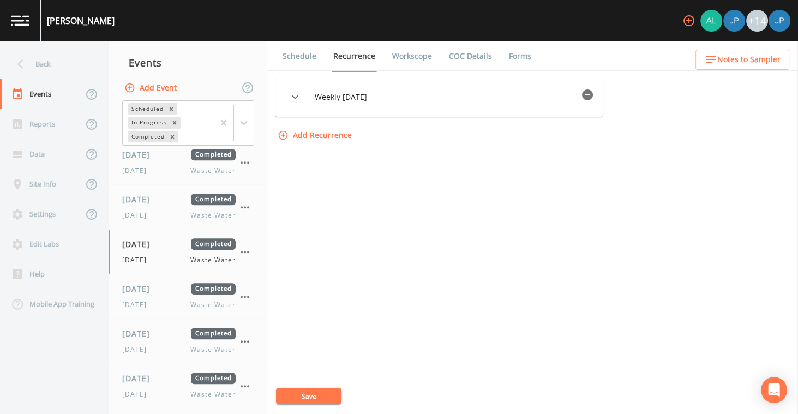
click at [594, 101] on icon "button" at bounding box center [587, 94] width 13 height 13
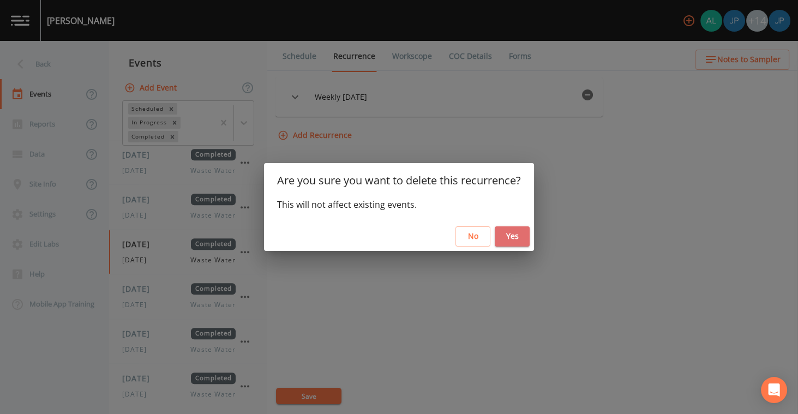
click at [524, 236] on button "Yes" at bounding box center [512, 236] width 35 height 20
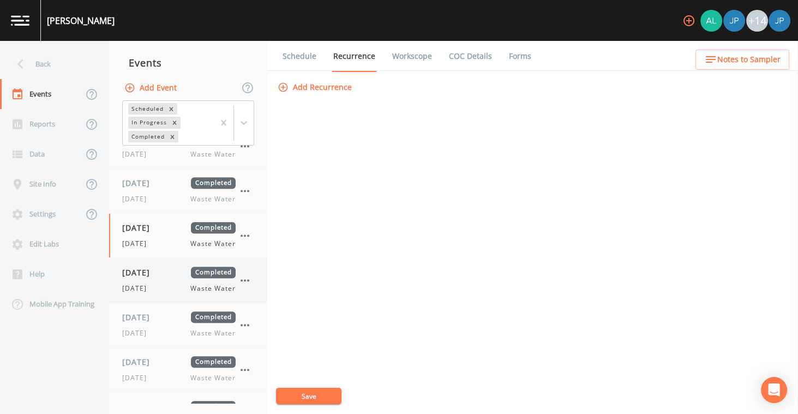
scroll to position [1332, 0]
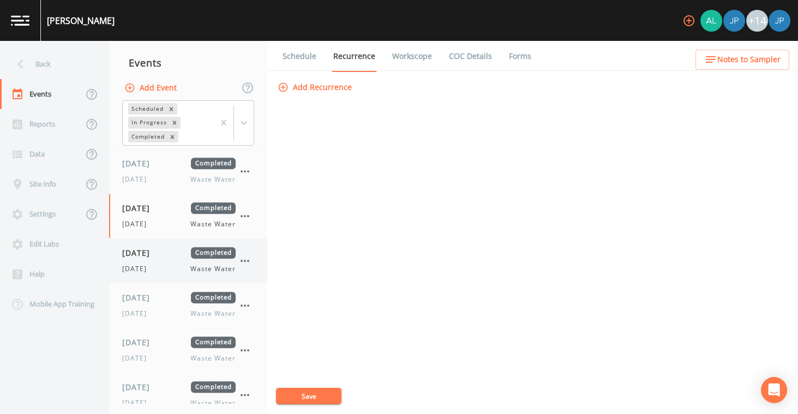
click at [158, 249] on span "[DATE]" at bounding box center [139, 252] width 35 height 11
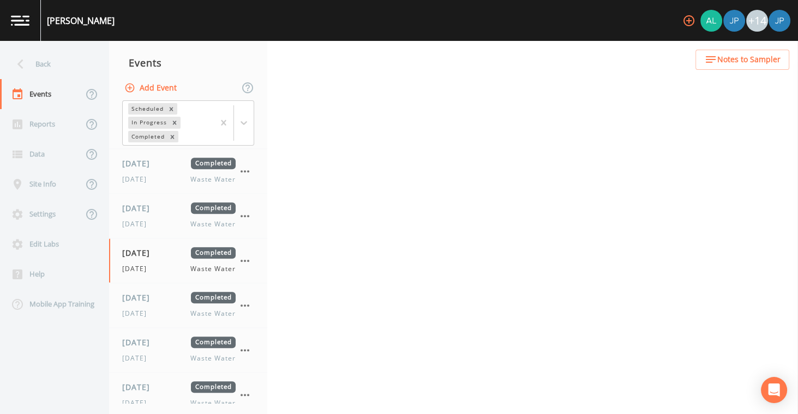
select select "b6a3c313-748b-4795-a028-792ad310bd60"
select select "092b3f94-5697-4c94-9891-da161916fdbb"
select select "b6a3c313-748b-4795-a028-792ad310bd60"
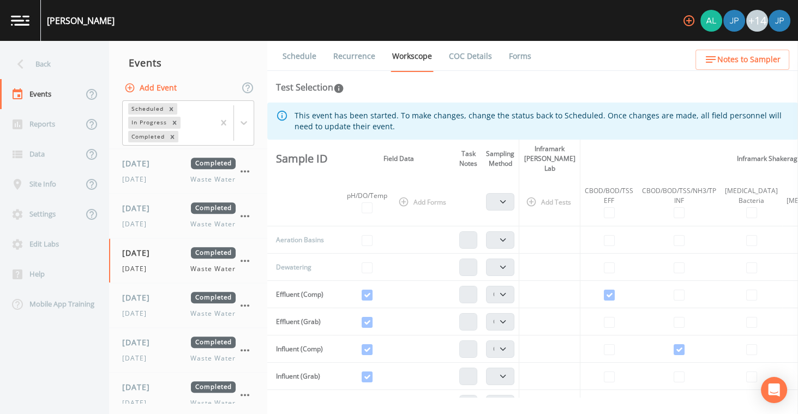
click at [364, 58] on link "Recurrence" at bounding box center [354, 56] width 45 height 31
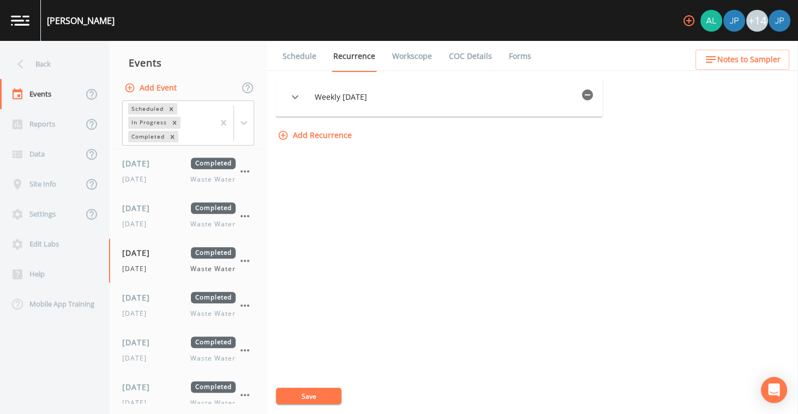
click at [593, 98] on icon "button" at bounding box center [587, 94] width 11 height 11
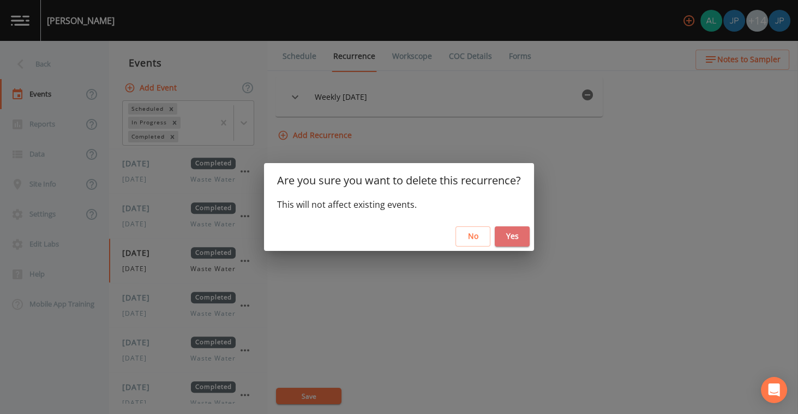
click at [520, 229] on button "Yes" at bounding box center [512, 236] width 35 height 20
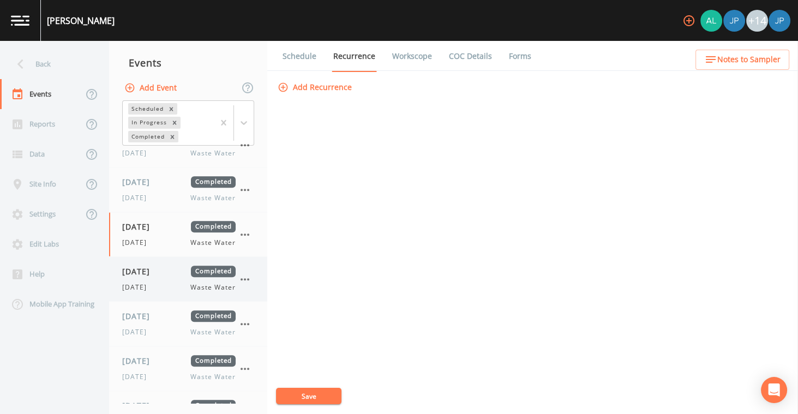
scroll to position [1401, 0]
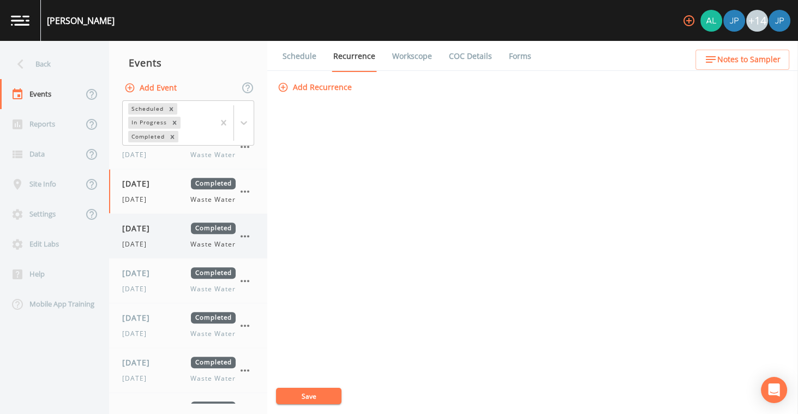
click at [167, 239] on div "[DATE] Waste Water" at bounding box center [178, 244] width 113 height 10
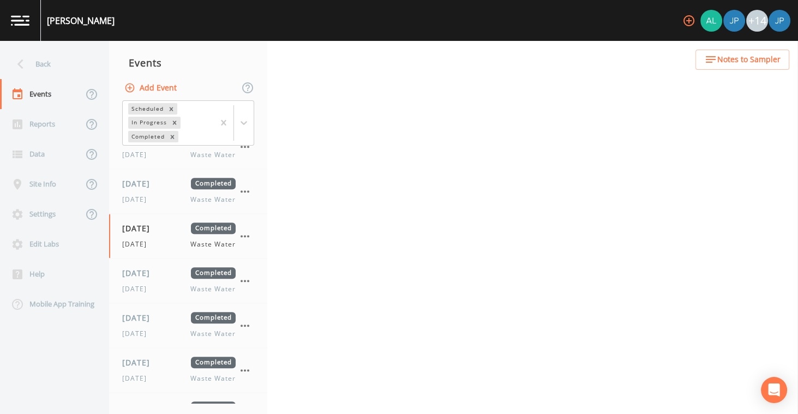
select select "b6a3c313-748b-4795-a028-792ad310bd60"
select select "092b3f94-5697-4c94-9891-da161916fdbb"
select select "b6a3c313-748b-4795-a028-792ad310bd60"
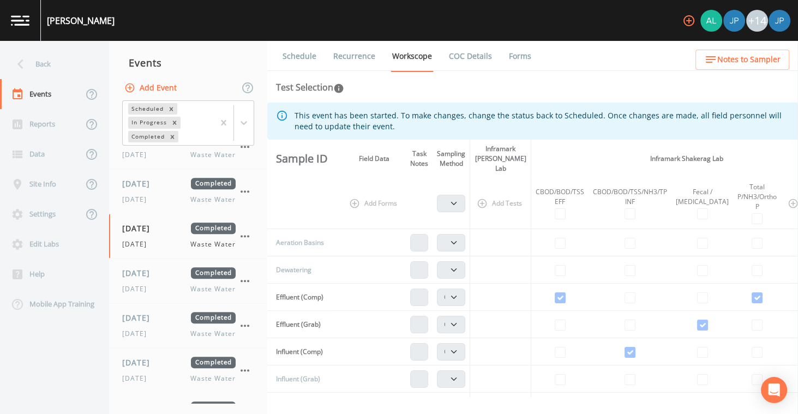
click at [351, 60] on link "Recurrence" at bounding box center [354, 56] width 45 height 31
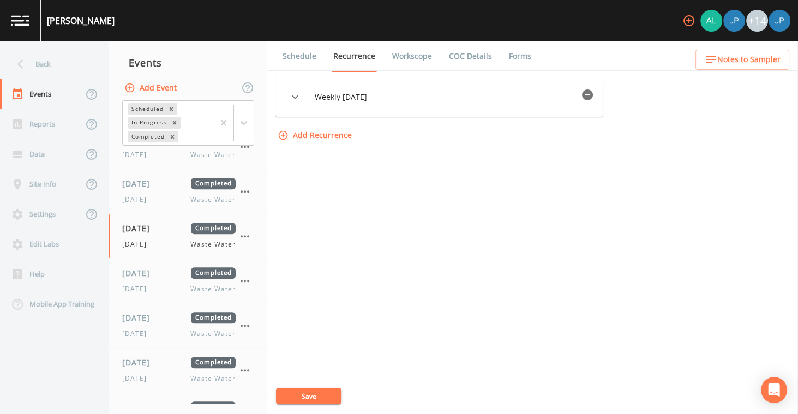
click at [591, 99] on icon "button" at bounding box center [587, 94] width 11 height 11
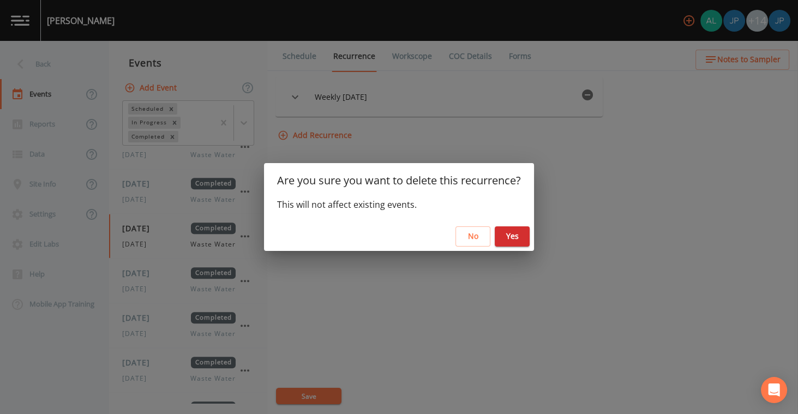
click at [521, 240] on button "Yes" at bounding box center [512, 236] width 35 height 20
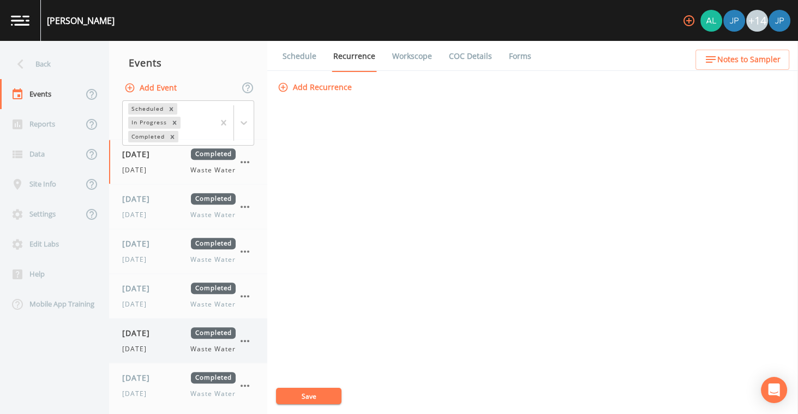
scroll to position [1467, 0]
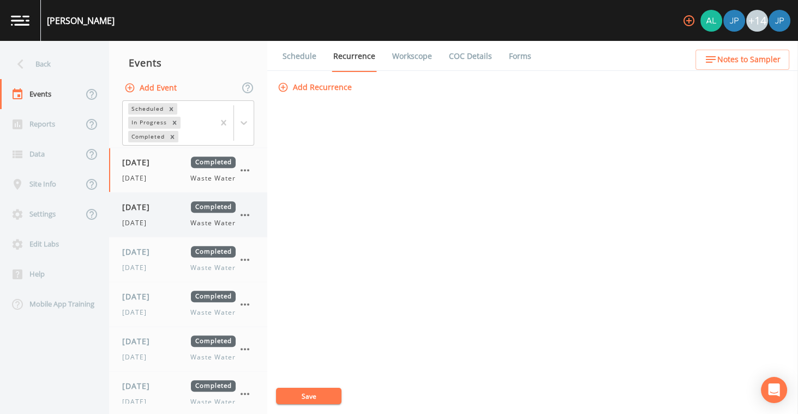
click at [170, 208] on div "[DATE] Completed [DATE] Waste Water" at bounding box center [178, 214] width 113 height 27
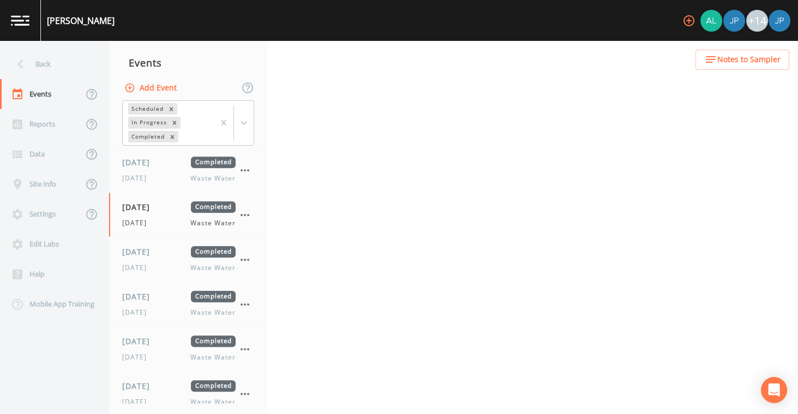
select select "b6a3c313-748b-4795-a028-792ad310bd60"
select select "092b3f94-5697-4c94-9891-da161916fdbb"
select select "b6a3c313-748b-4795-a028-792ad310bd60"
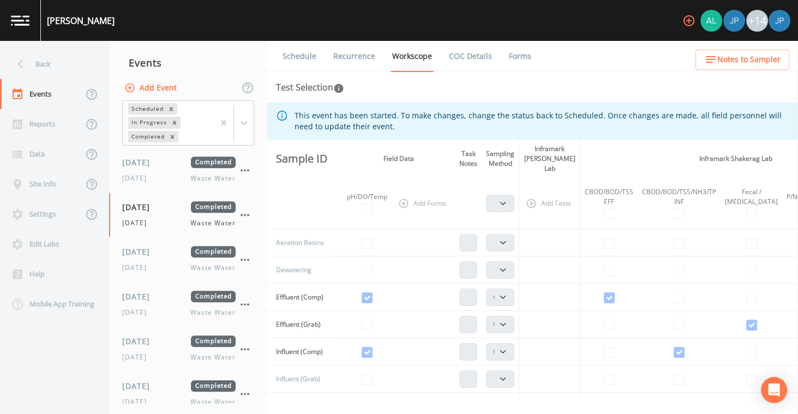
click at [369, 58] on link "Recurrence" at bounding box center [354, 56] width 45 height 31
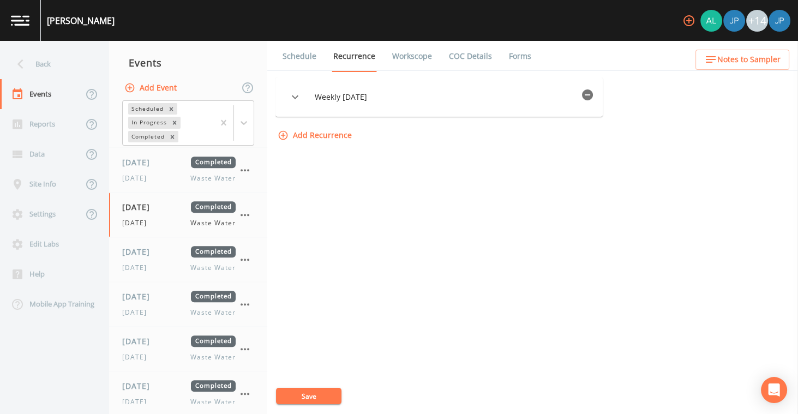
click at [598, 93] on button "button" at bounding box center [588, 95] width 22 height 22
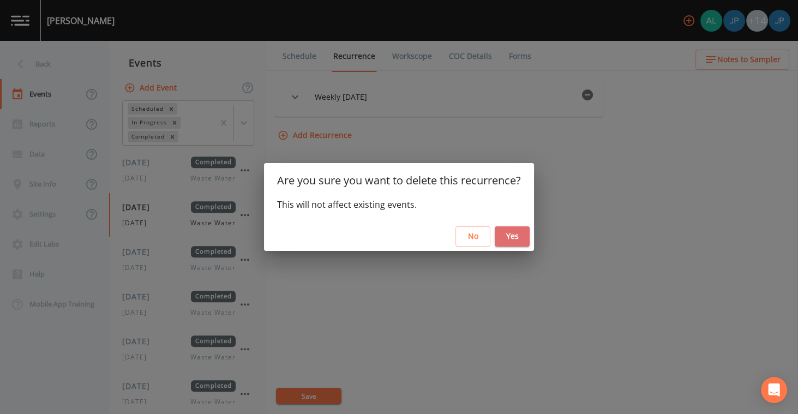
click at [514, 232] on button "Yes" at bounding box center [512, 236] width 35 height 20
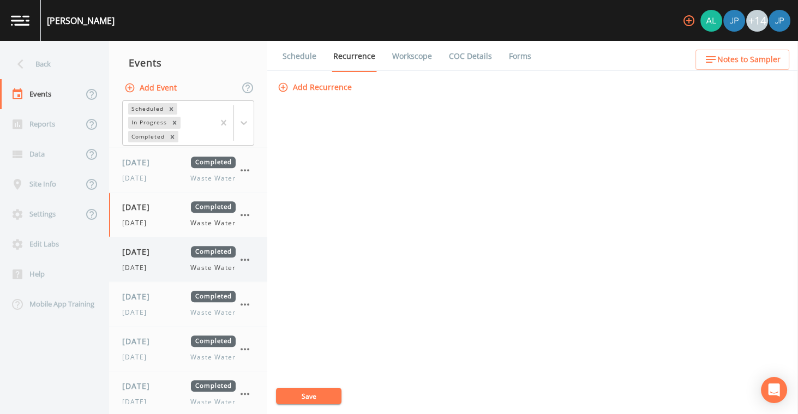
click at [162, 250] on div "[DATE] Completed [DATE] Waste Water" at bounding box center [178, 259] width 113 height 27
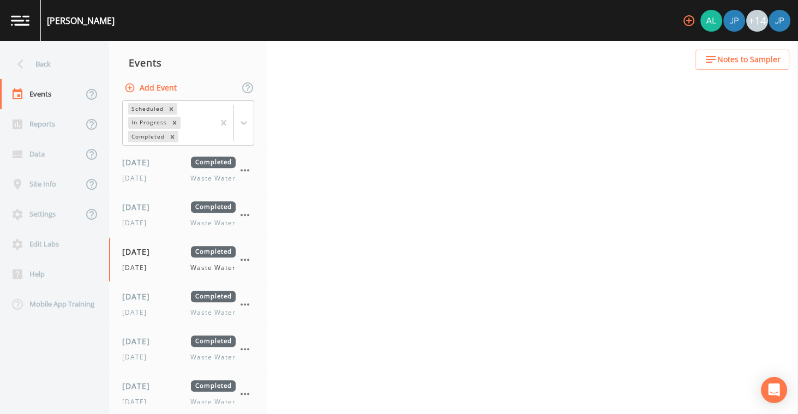
select select "b6a3c313-748b-4795-a028-792ad310bd60"
select select "092b3f94-5697-4c94-9891-da161916fdbb"
select select "b6a3c313-748b-4795-a028-792ad310bd60"
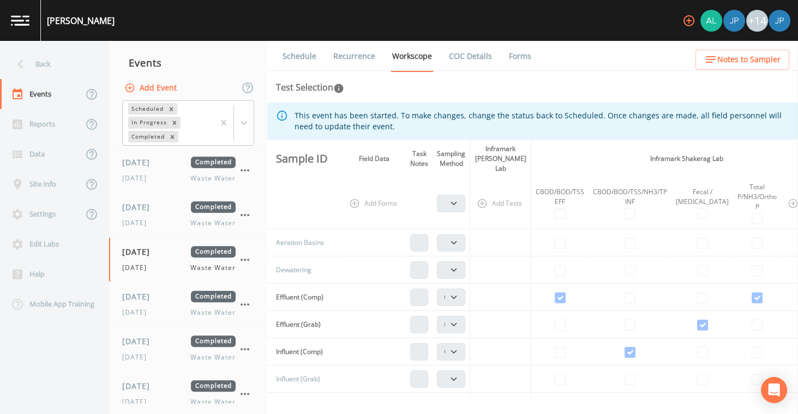
click at [368, 59] on link "Recurrence" at bounding box center [354, 56] width 45 height 31
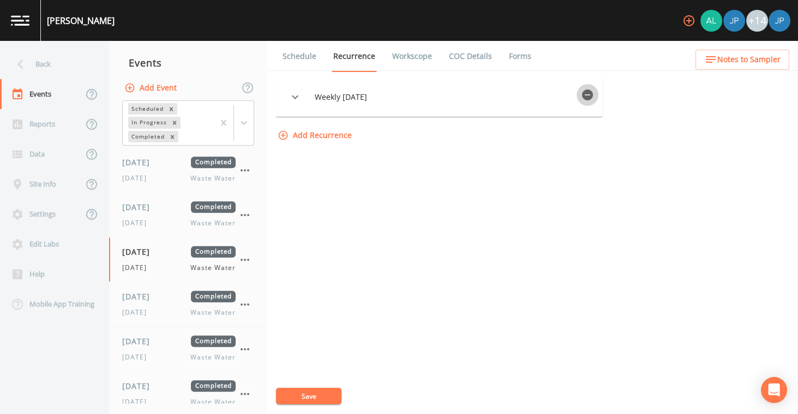
click at [587, 93] on icon "button" at bounding box center [587, 94] width 11 height 11
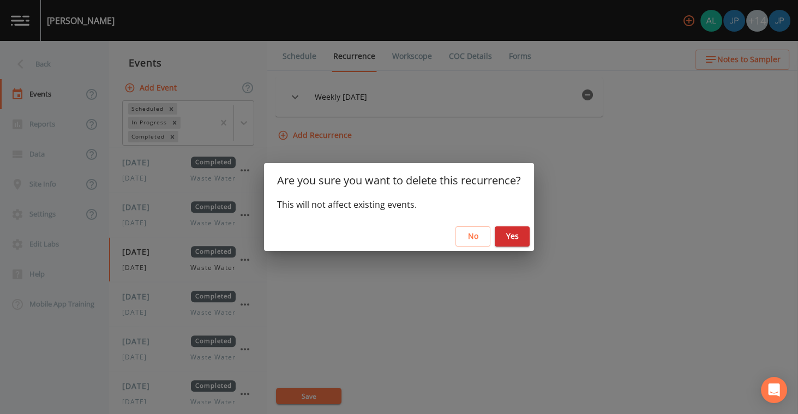
click at [510, 235] on button "Yes" at bounding box center [512, 236] width 35 height 20
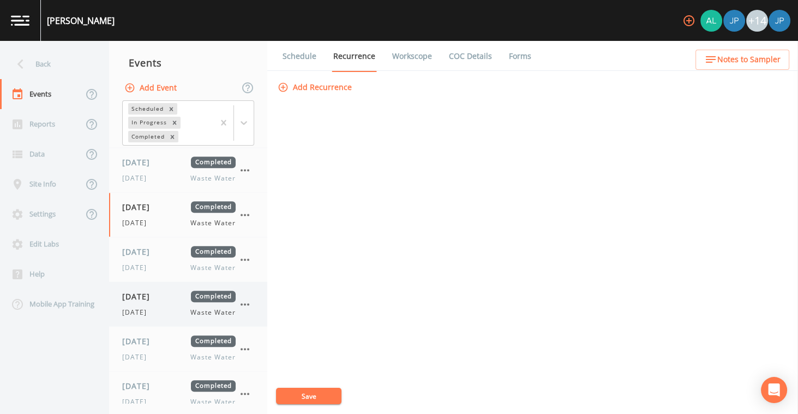
scroll to position [1520, 0]
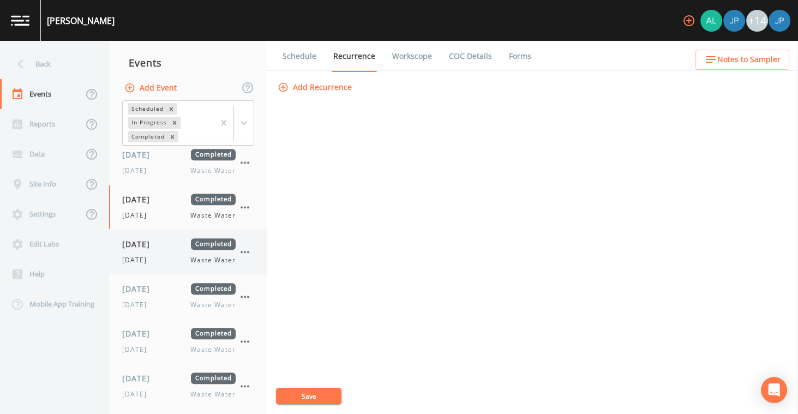
click at [173, 255] on div "[DATE] Waste Water" at bounding box center [178, 260] width 113 height 10
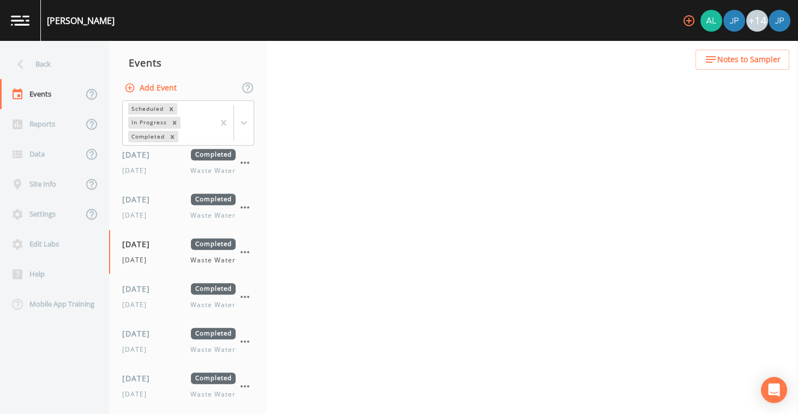
select select "b6a3c313-748b-4795-a028-792ad310bd60"
select select "092b3f94-5697-4c94-9891-da161916fdbb"
select select "b6a3c313-748b-4795-a028-792ad310bd60"
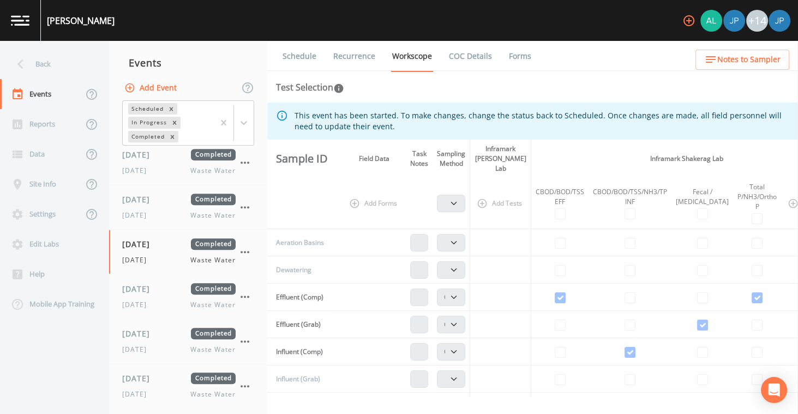
click at [365, 55] on link "Recurrence" at bounding box center [354, 56] width 45 height 31
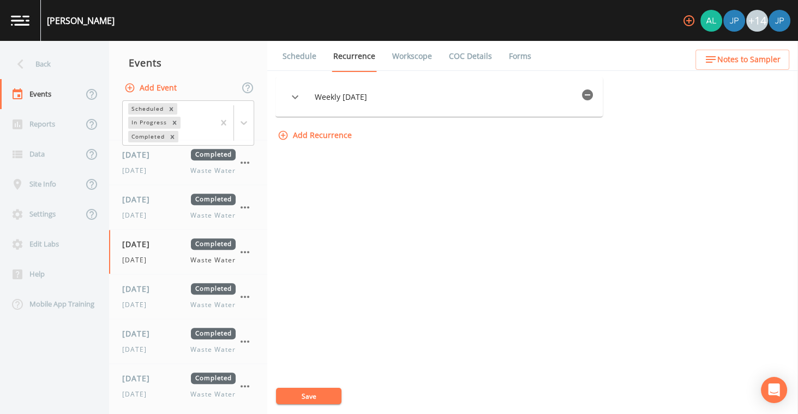
click at [593, 93] on icon "button" at bounding box center [587, 94] width 11 height 11
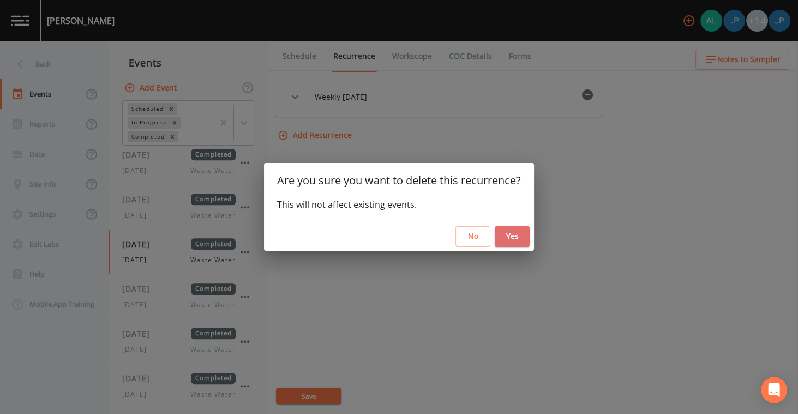
click at [520, 238] on button "Yes" at bounding box center [512, 236] width 35 height 20
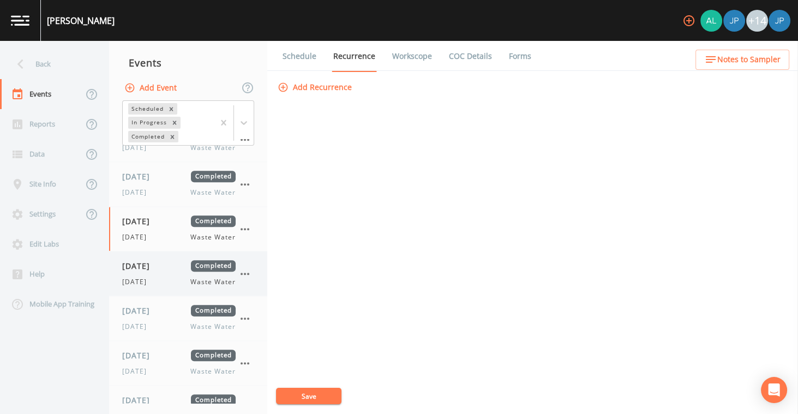
scroll to position [1562, 0]
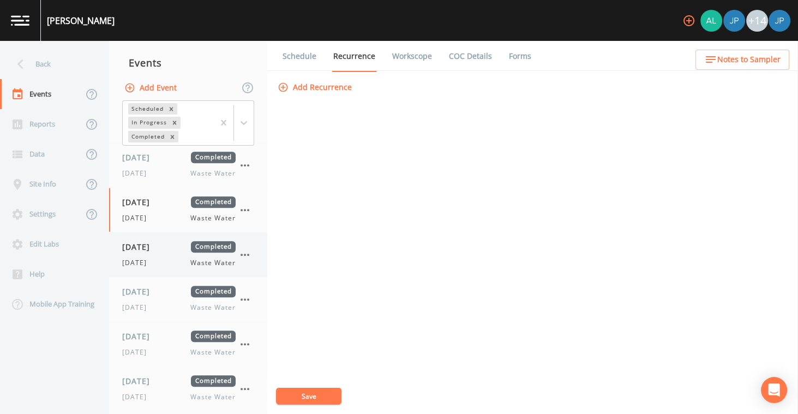
click at [161, 246] on div "[DATE] Completed [DATE] Waste Water" at bounding box center [178, 254] width 113 height 27
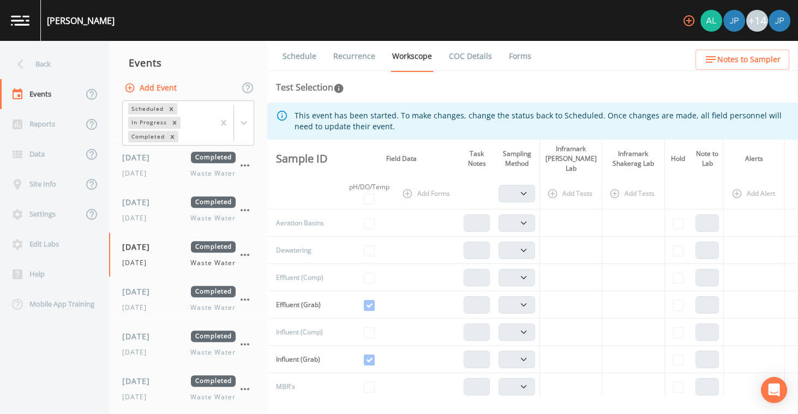
click at [346, 60] on link "Recurrence" at bounding box center [354, 56] width 45 height 31
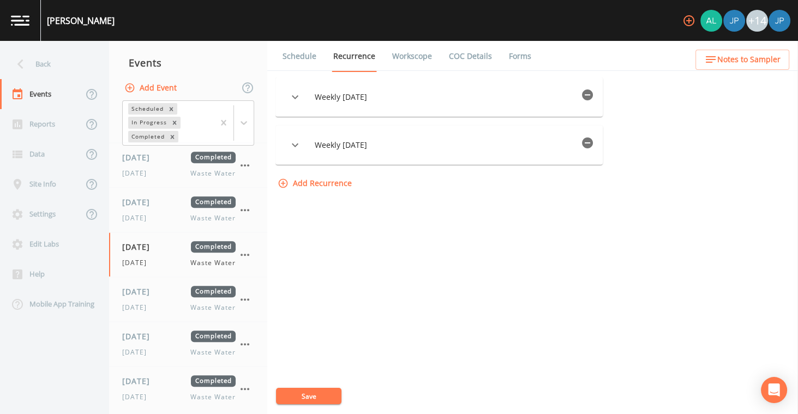
click at [592, 95] on icon "button" at bounding box center [587, 94] width 13 height 13
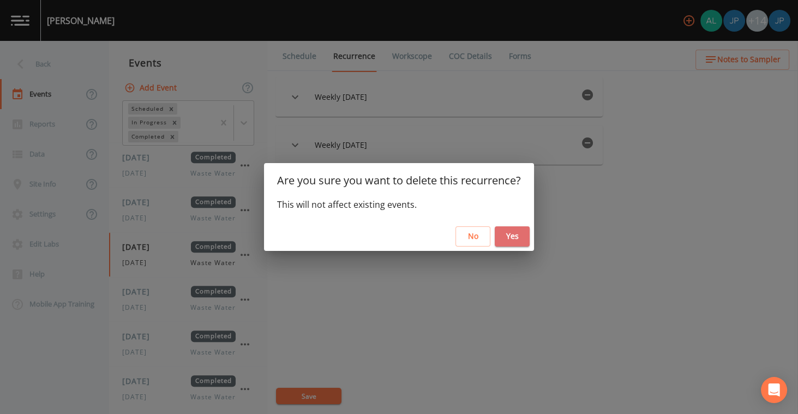
click at [519, 239] on button "Yes" at bounding box center [512, 236] width 35 height 20
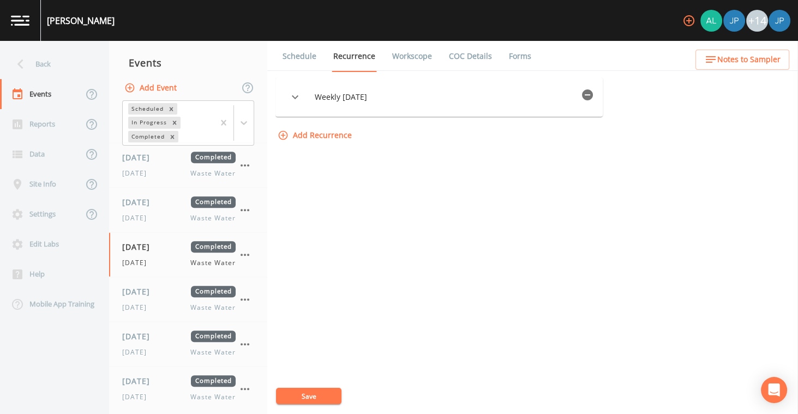
click at [589, 94] on icon "button" at bounding box center [587, 94] width 13 height 13
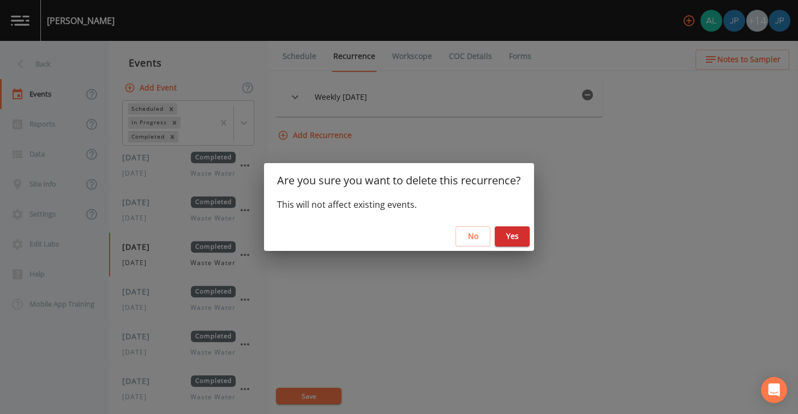
click at [512, 239] on button "Yes" at bounding box center [512, 236] width 35 height 20
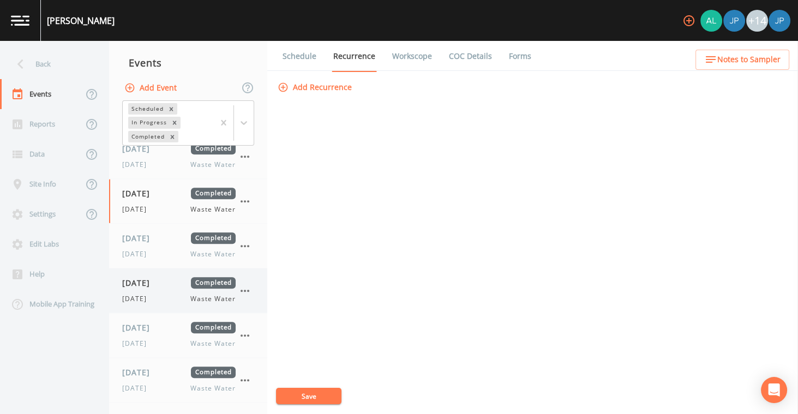
scroll to position [1628, 0]
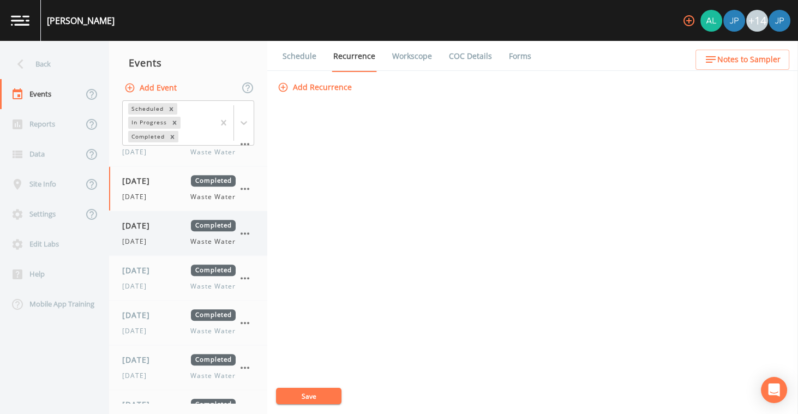
click at [163, 237] on div "[DATE] Waste Water" at bounding box center [178, 242] width 113 height 10
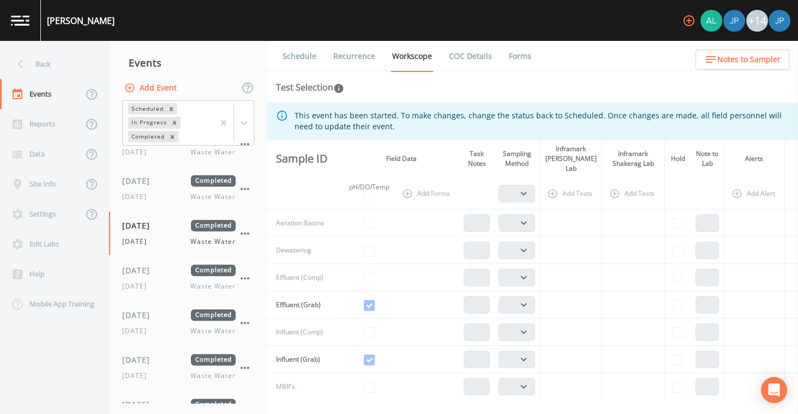
click at [358, 60] on link "Recurrence" at bounding box center [354, 56] width 45 height 31
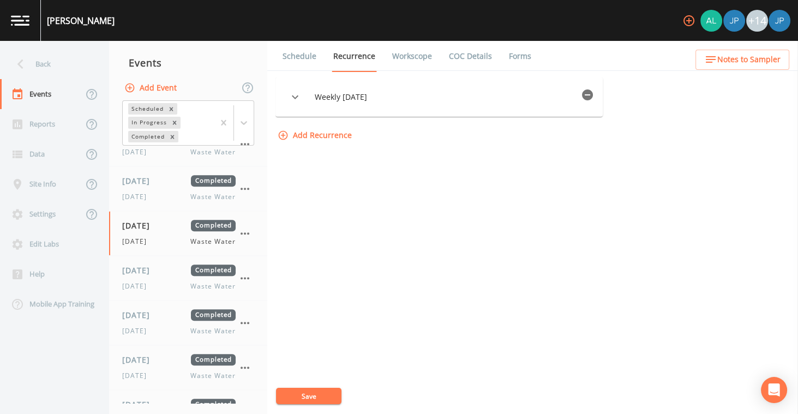
click at [590, 94] on icon "button" at bounding box center [587, 94] width 11 height 11
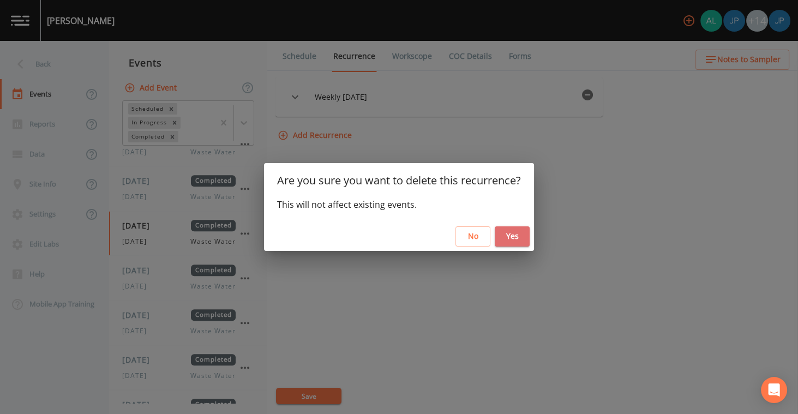
click at [521, 235] on button "Yes" at bounding box center [512, 236] width 35 height 20
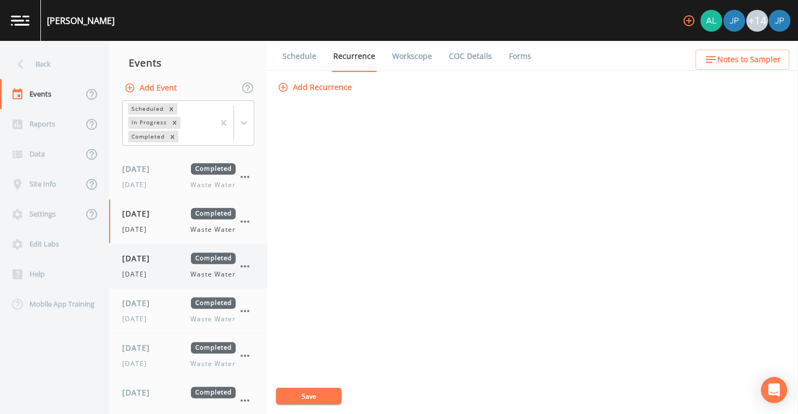
scroll to position [1657, 0]
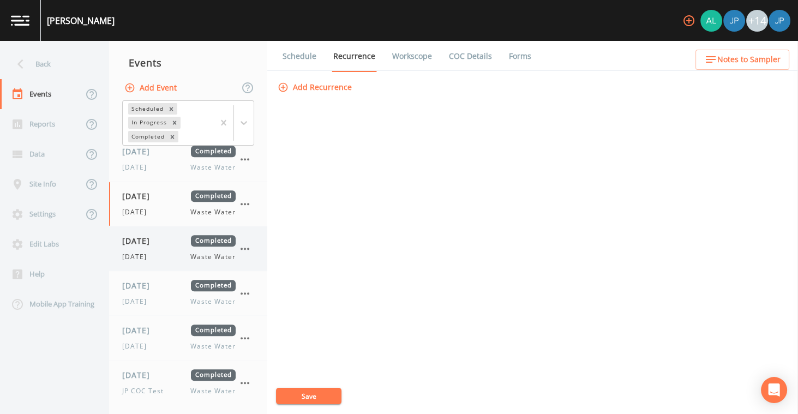
click at [144, 241] on div "[DATE] Completed [DATE] Waste Water" at bounding box center [178, 248] width 113 height 27
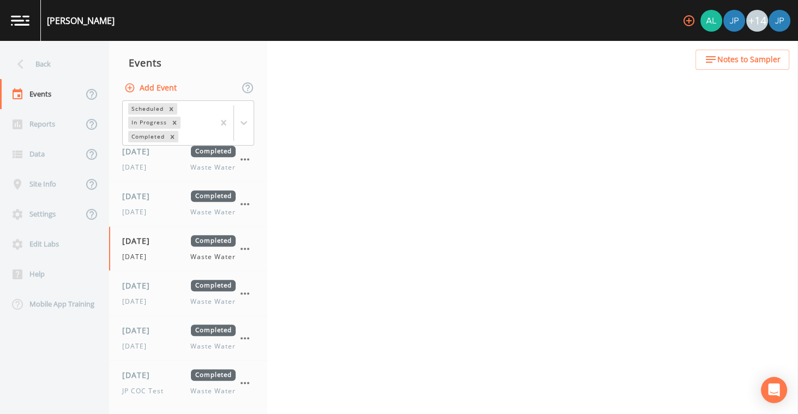
select select "b6a3c313-748b-4795-a028-792ad310bd60"
select select "092b3f94-5697-4c94-9891-da161916fdbb"
select select "b6a3c313-748b-4795-a028-792ad310bd60"
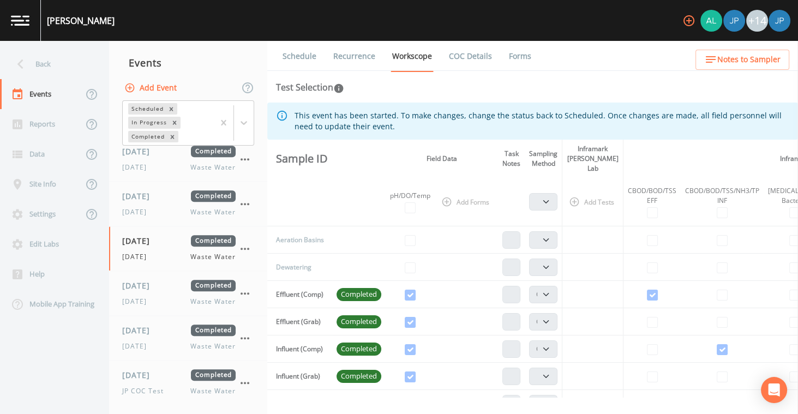
click at [365, 54] on link "Recurrence" at bounding box center [354, 56] width 45 height 31
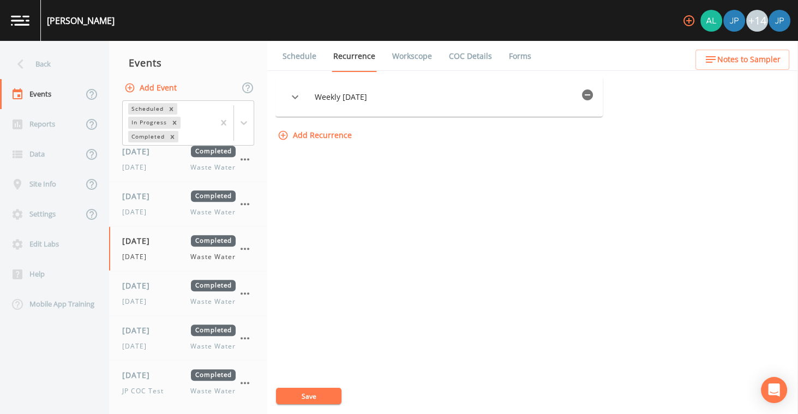
click at [588, 94] on icon "button" at bounding box center [587, 94] width 11 height 11
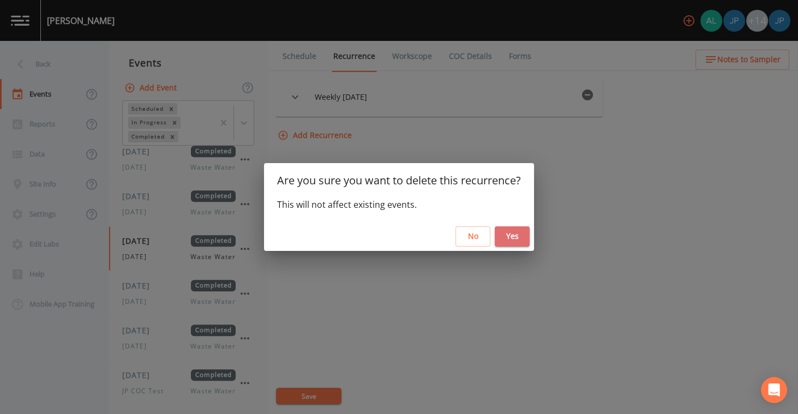
click at [514, 230] on button "Yes" at bounding box center [512, 236] width 35 height 20
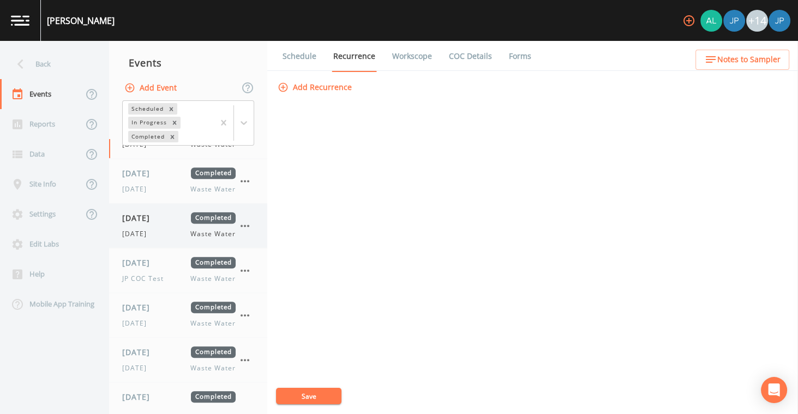
scroll to position [1757, 0]
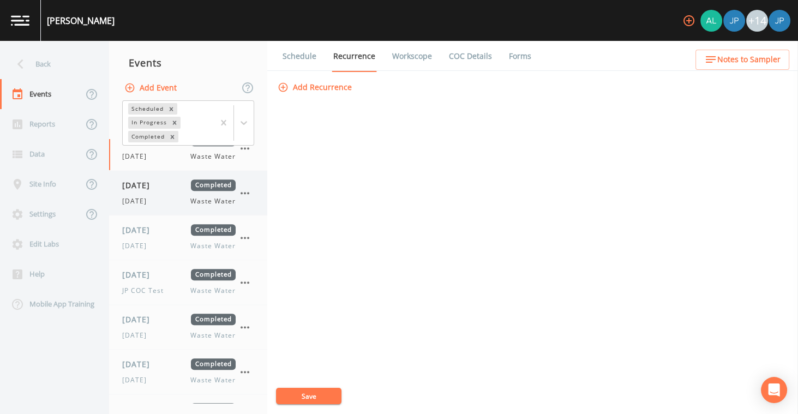
click at [170, 184] on div "[DATE] Completed [DATE] Waste Water" at bounding box center [178, 192] width 113 height 27
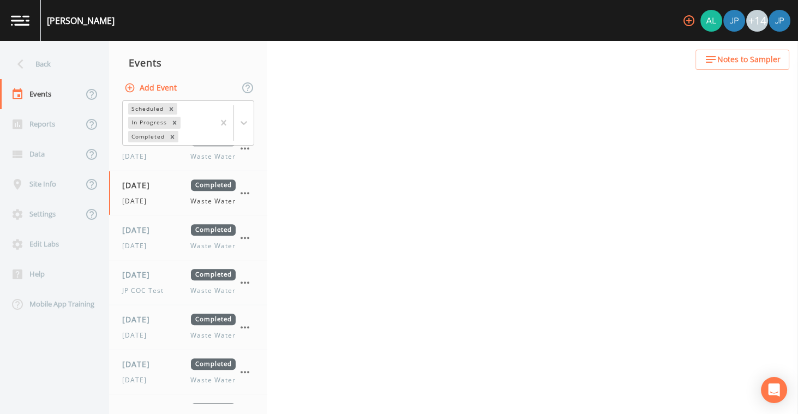
select select "b6a3c313-748b-4795-a028-792ad310bd60"
select select "092b3f94-5697-4c94-9891-da161916fdbb"
select select "b6a3c313-748b-4795-a028-792ad310bd60"
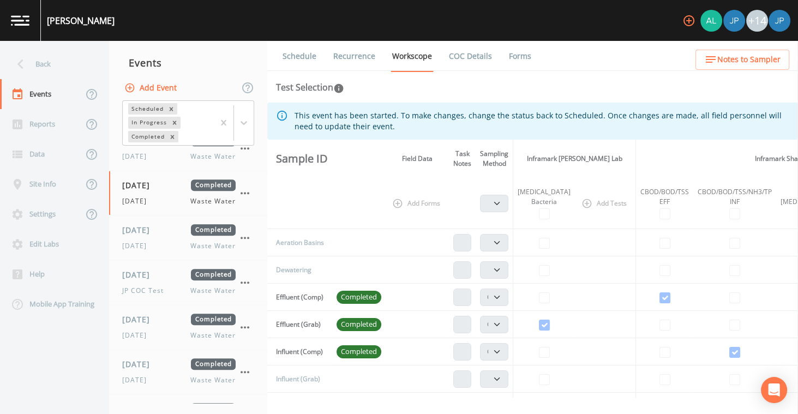
click at [370, 59] on link "Recurrence" at bounding box center [354, 56] width 45 height 31
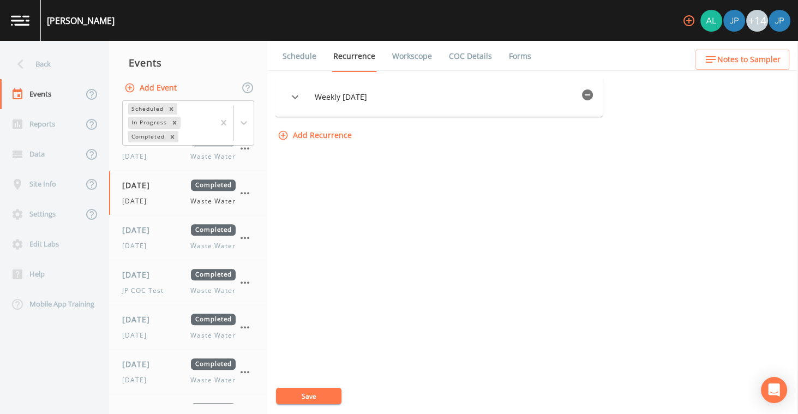
click at [587, 92] on icon "button" at bounding box center [587, 94] width 11 height 11
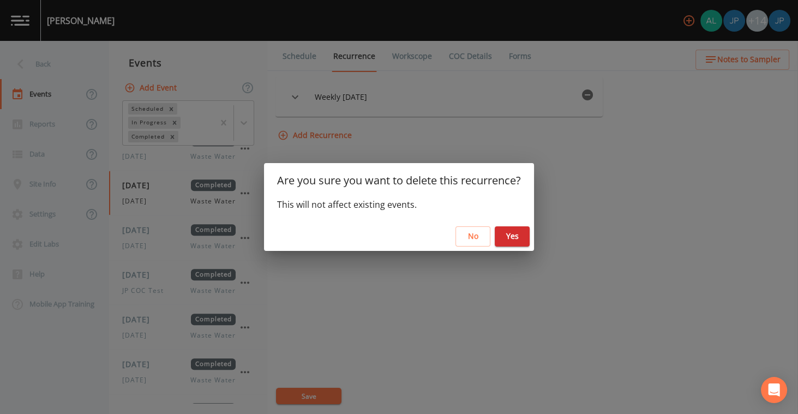
click at [513, 239] on button "Yes" at bounding box center [512, 236] width 35 height 20
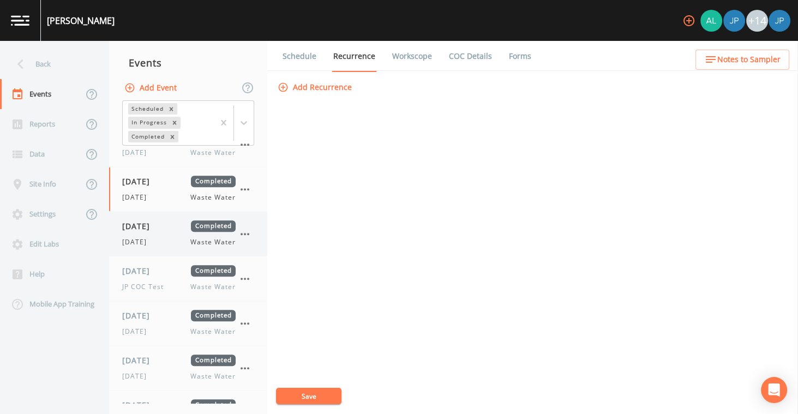
scroll to position [1765, 0]
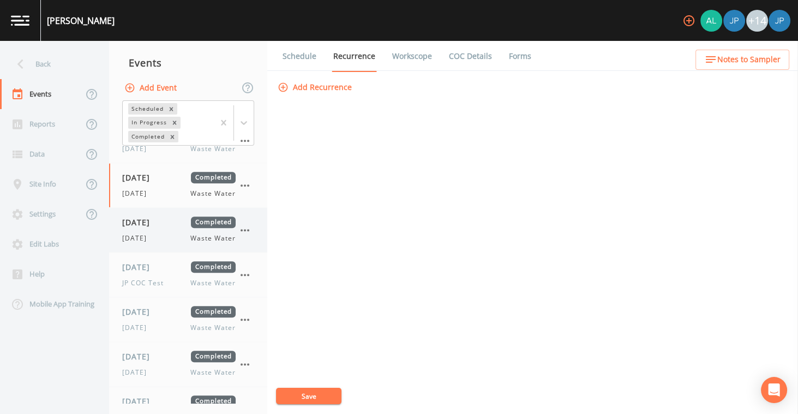
click at [182, 233] on div "[DATE] Waste Water" at bounding box center [178, 238] width 113 height 10
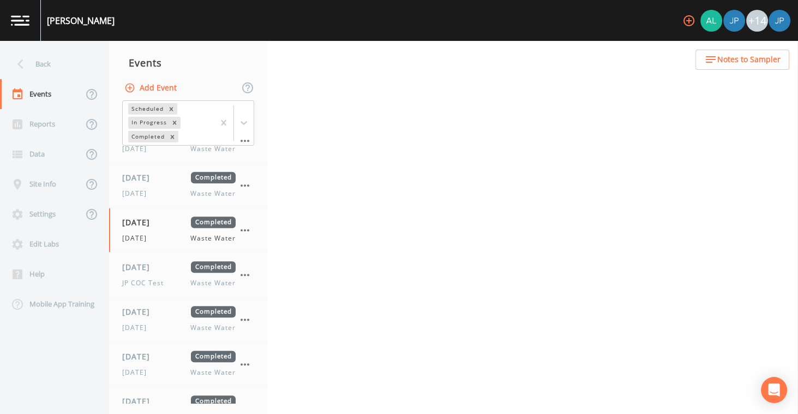
select select "b6a3c313-748b-4795-a028-792ad310bd60"
select select "092b3f94-5697-4c94-9891-da161916fdbb"
select select "b6a3c313-748b-4795-a028-792ad310bd60"
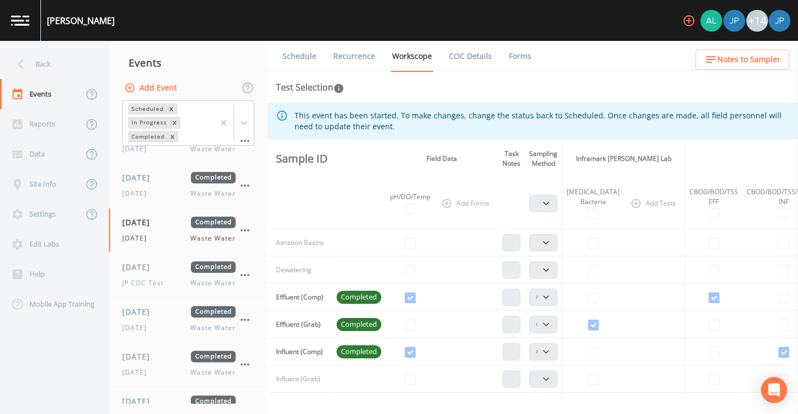
click at [364, 56] on link "Recurrence" at bounding box center [354, 56] width 45 height 31
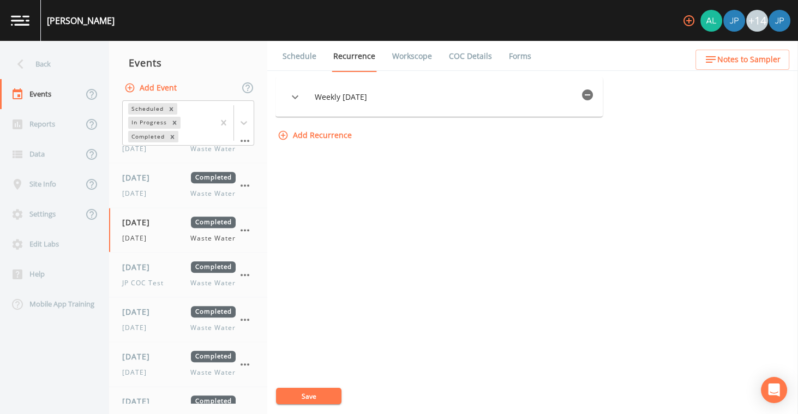
click at [594, 94] on icon "button" at bounding box center [587, 94] width 13 height 13
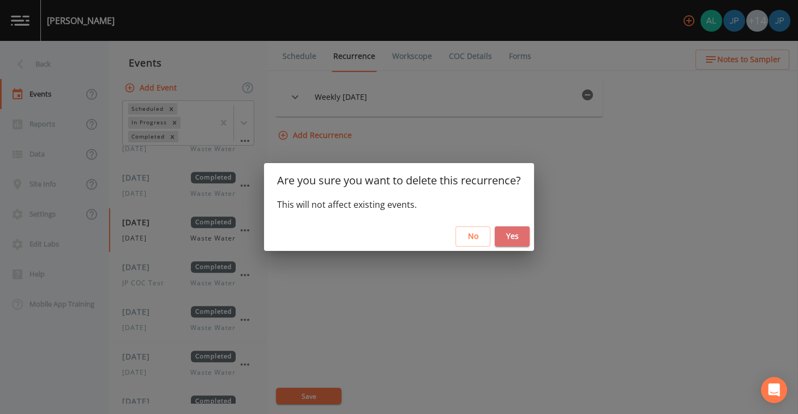
click at [520, 238] on button "Yes" at bounding box center [512, 236] width 35 height 20
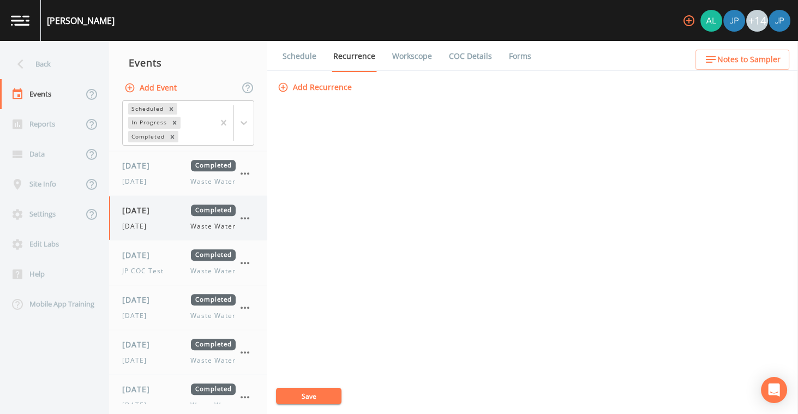
scroll to position [1785, 0]
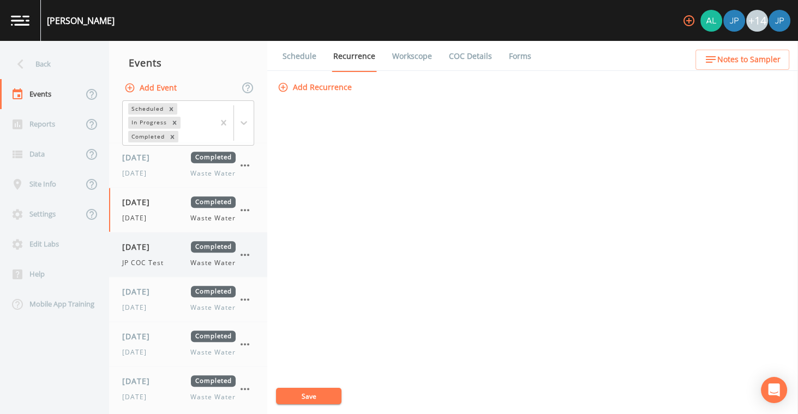
click at [158, 241] on span "[DATE]" at bounding box center [139, 246] width 35 height 11
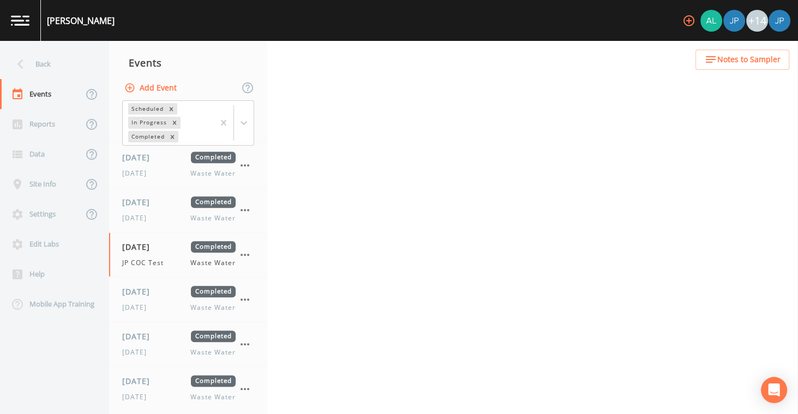
select select "b6a3c313-748b-4795-a028-792ad310bd60"
select select "092b3f94-5697-4c94-9891-da161916fdbb"
select select "b6a3c313-748b-4795-a028-792ad310bd60"
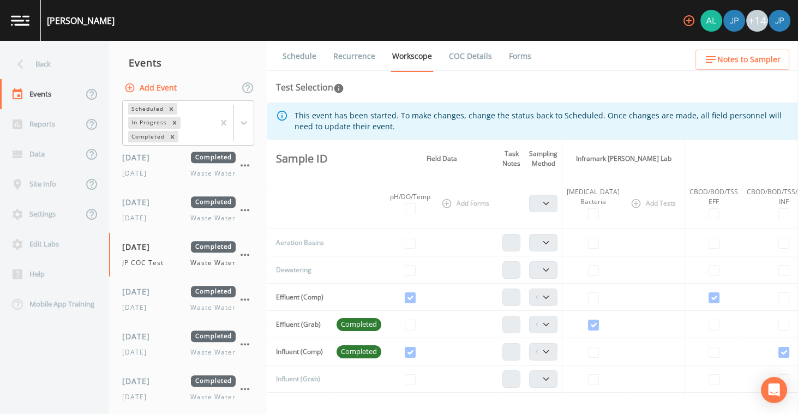
click at [365, 57] on link "Recurrence" at bounding box center [354, 56] width 45 height 31
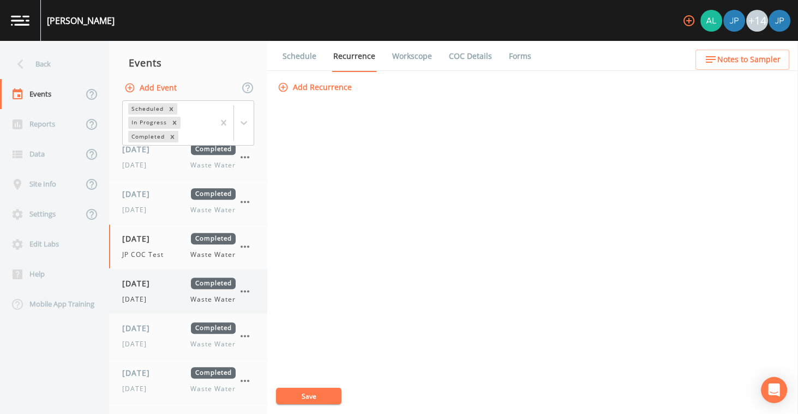
scroll to position [1798, 0]
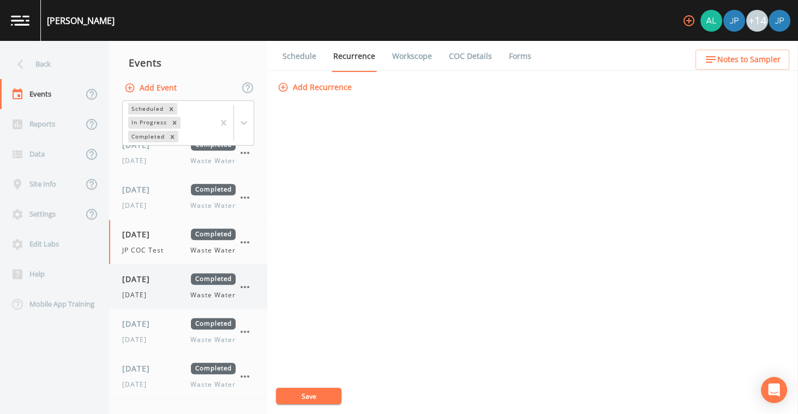
click at [158, 273] on span "[DATE]" at bounding box center [139, 278] width 35 height 11
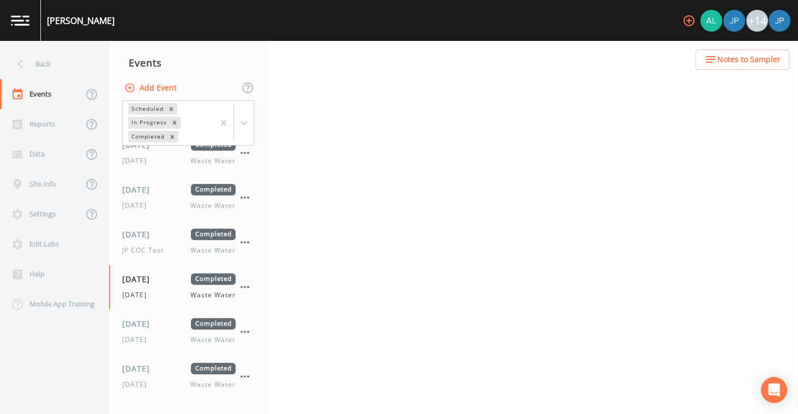
select select "b6a3c313-748b-4795-a028-792ad310bd60"
select select "092b3f94-5697-4c94-9891-da161916fdbb"
select select "b6a3c313-748b-4795-a028-792ad310bd60"
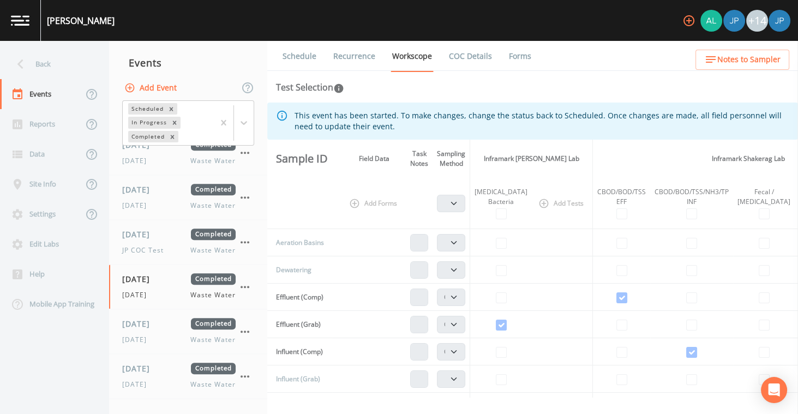
click at [361, 57] on link "Recurrence" at bounding box center [354, 56] width 45 height 31
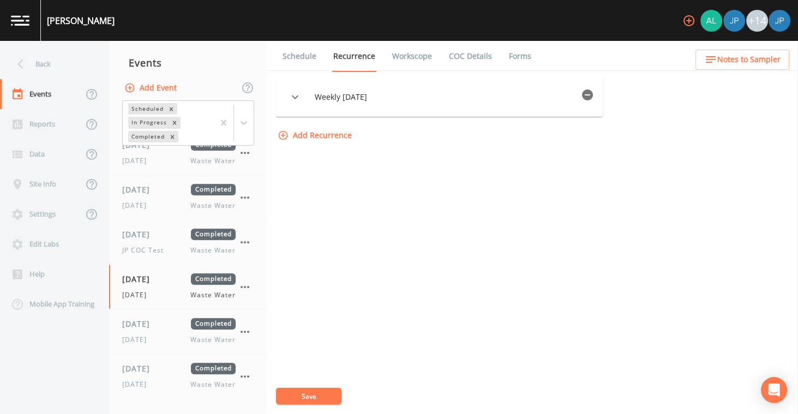
click at [593, 94] on icon "button" at bounding box center [587, 94] width 11 height 11
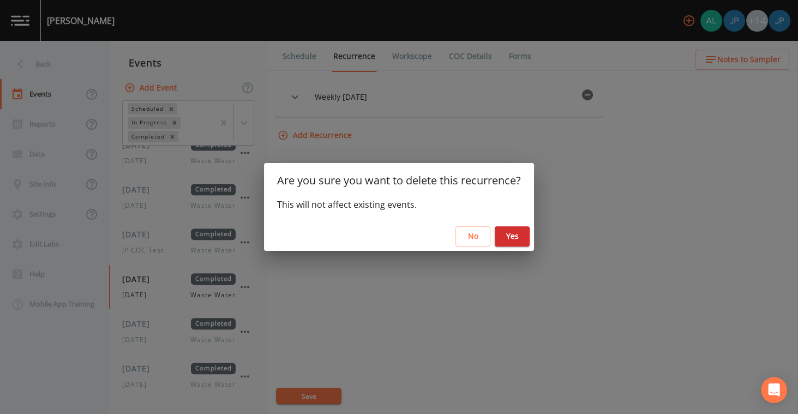
click at [520, 238] on button "Yes" at bounding box center [512, 236] width 35 height 20
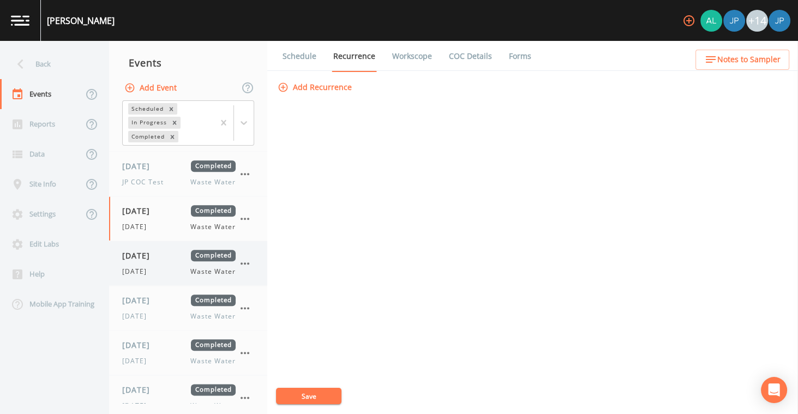
scroll to position [1874, 0]
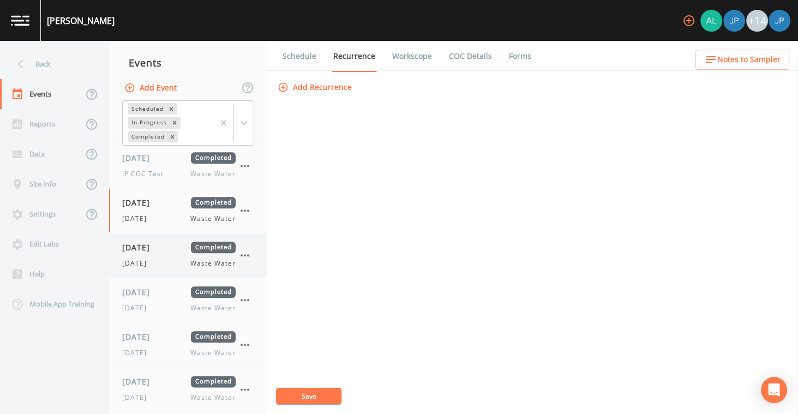
click at [177, 247] on div "[DATE] Completed [DATE] Waste Water" at bounding box center [178, 255] width 113 height 27
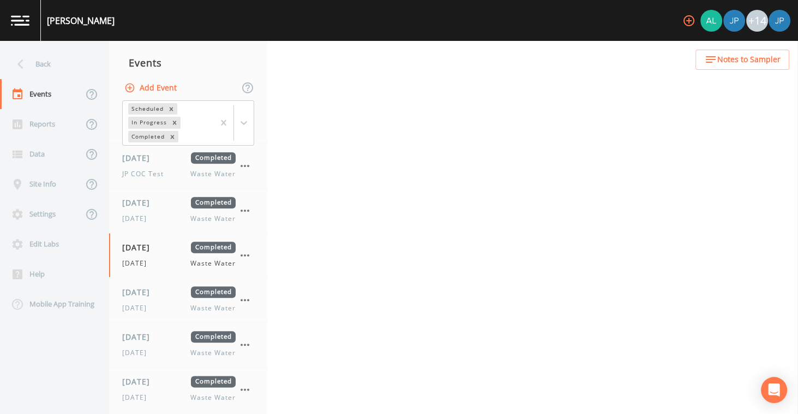
select select "b6a3c313-748b-4795-a028-792ad310bd60"
select select "092b3f94-5697-4c94-9891-da161916fdbb"
select select "b6a3c313-748b-4795-a028-792ad310bd60"
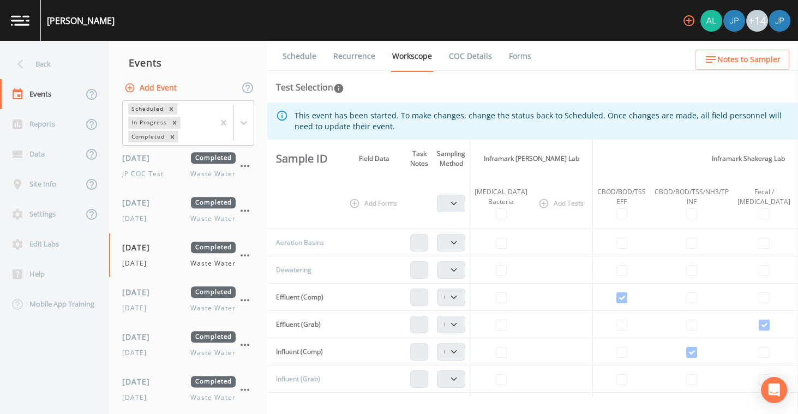
click at [358, 54] on link "Recurrence" at bounding box center [354, 56] width 45 height 31
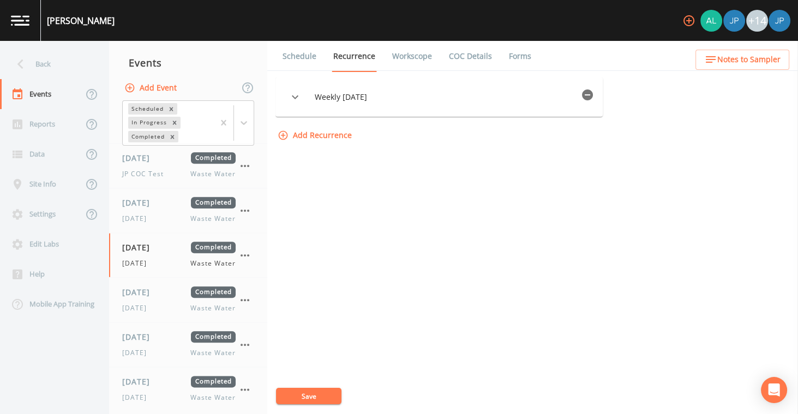
click at [586, 96] on icon "button" at bounding box center [587, 94] width 11 height 11
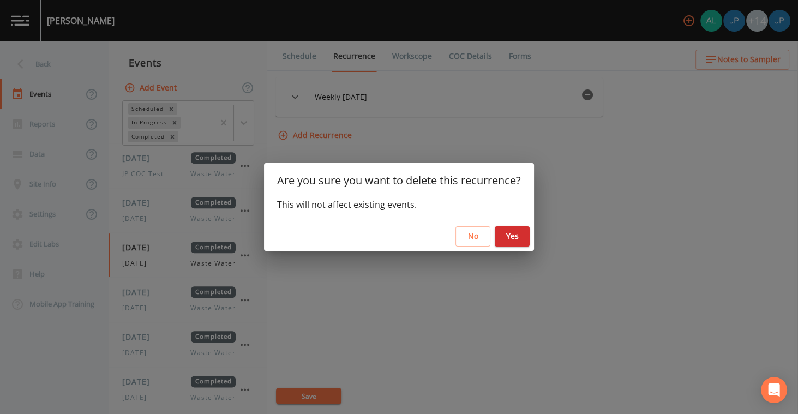
click at [525, 235] on button "Yes" at bounding box center [512, 236] width 35 height 20
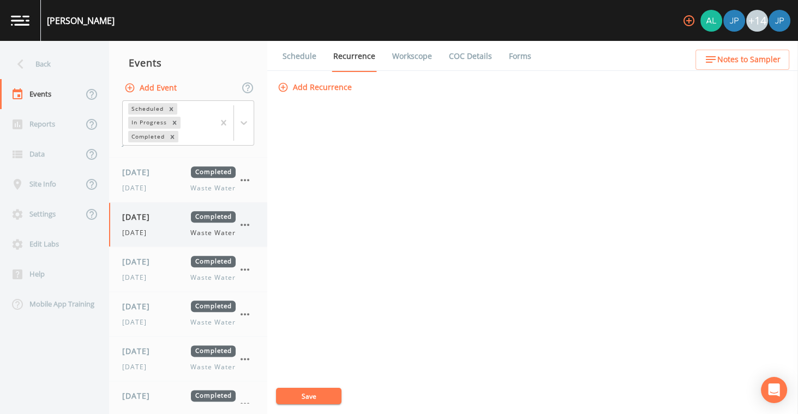
scroll to position [1939, 0]
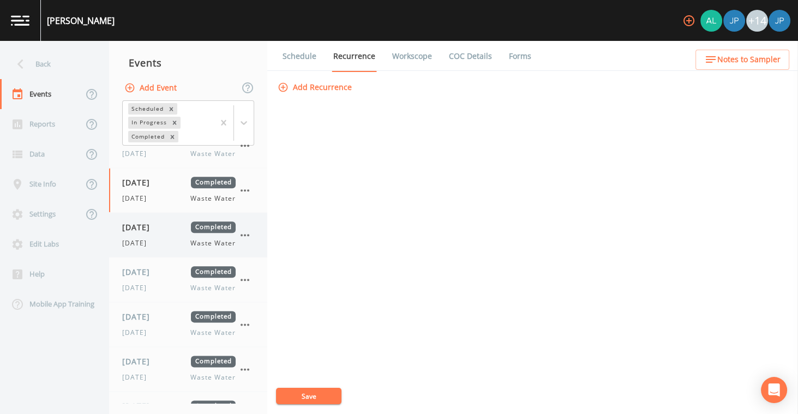
click at [191, 226] on div "[DATE] Completed [DATE] Waste Water" at bounding box center [178, 234] width 113 height 27
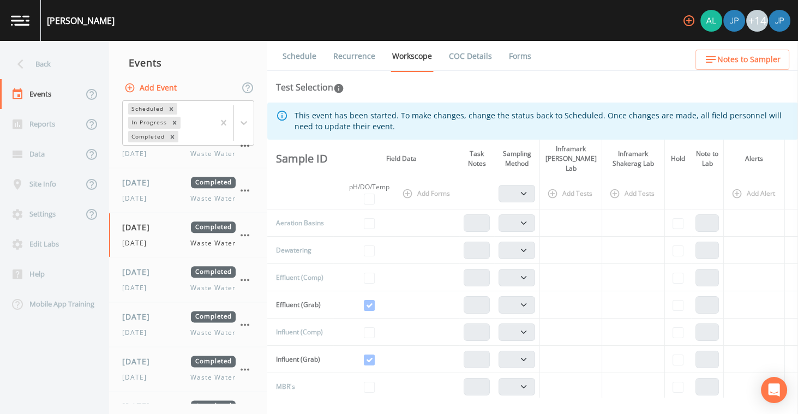
click at [366, 55] on link "Recurrence" at bounding box center [354, 56] width 45 height 31
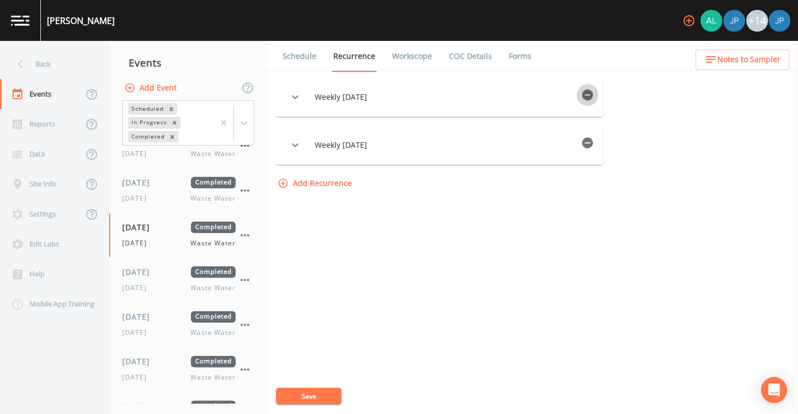
click at [594, 100] on icon "button" at bounding box center [587, 94] width 13 height 13
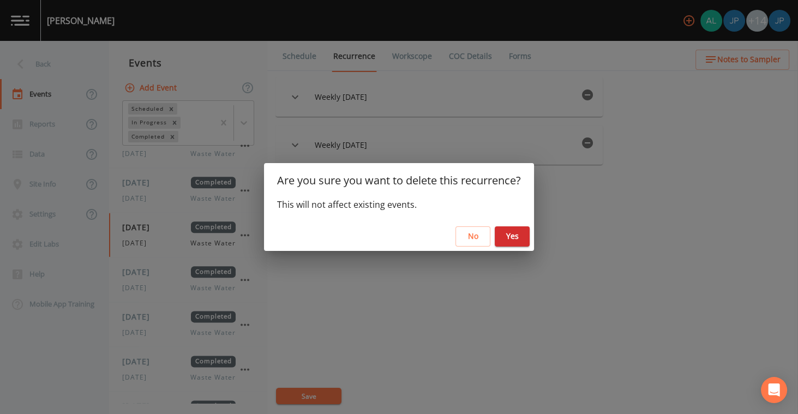
click at [509, 235] on button "Yes" at bounding box center [512, 236] width 35 height 20
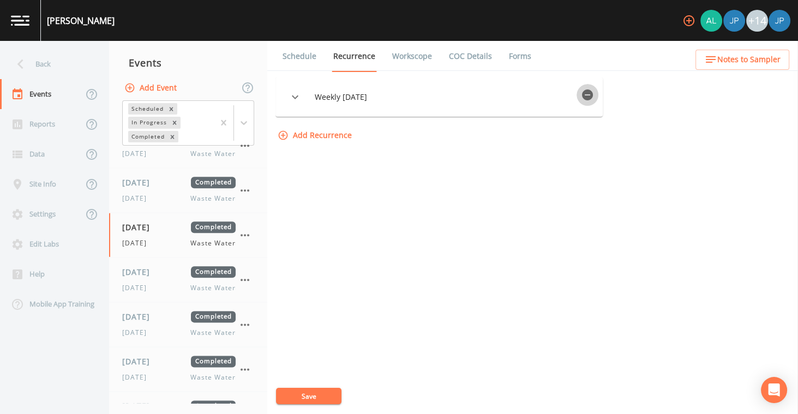
click at [595, 101] on button "button" at bounding box center [588, 95] width 22 height 22
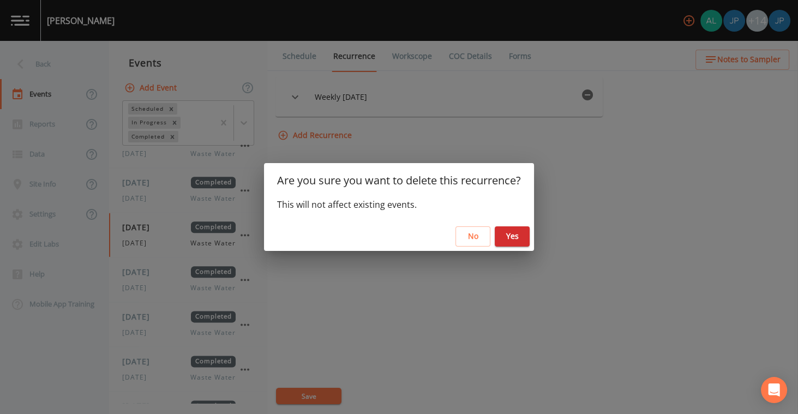
click at [523, 235] on button "Yes" at bounding box center [512, 236] width 35 height 20
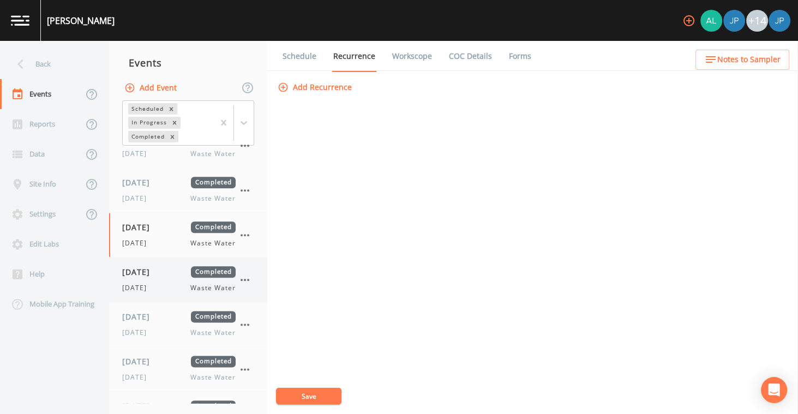
scroll to position [1975, 0]
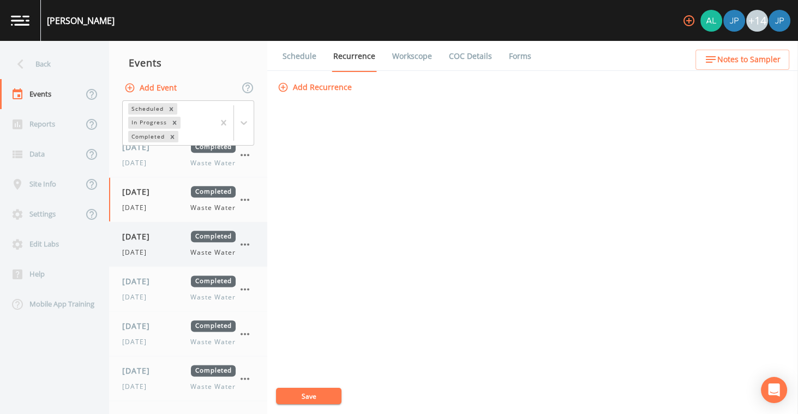
click at [158, 231] on span "[DATE]" at bounding box center [139, 236] width 35 height 11
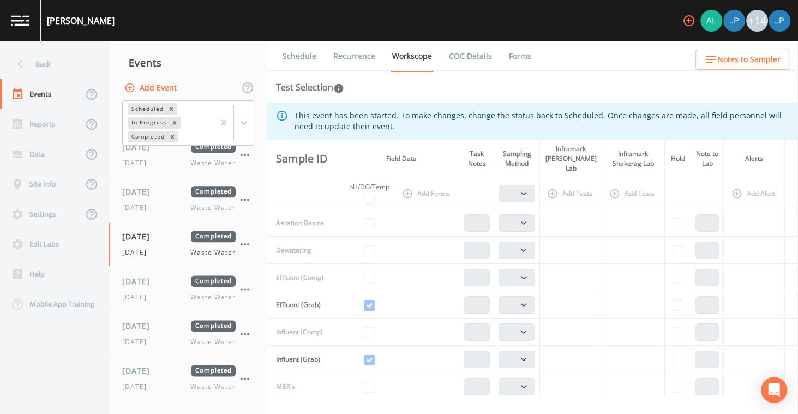
click at [352, 54] on link "Recurrence" at bounding box center [354, 56] width 45 height 31
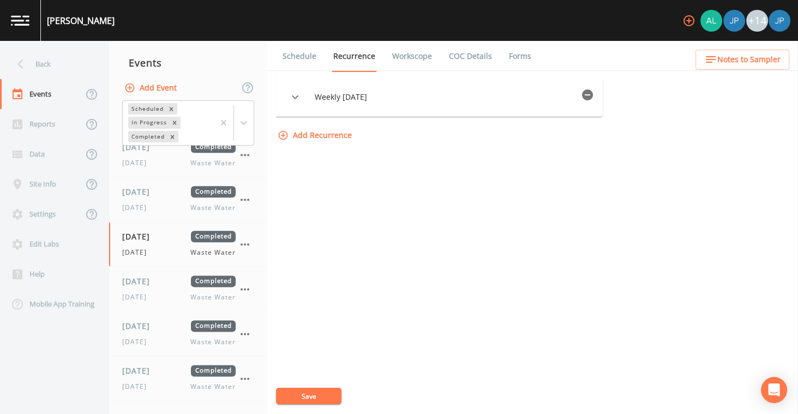
click at [593, 90] on icon "button" at bounding box center [587, 94] width 11 height 11
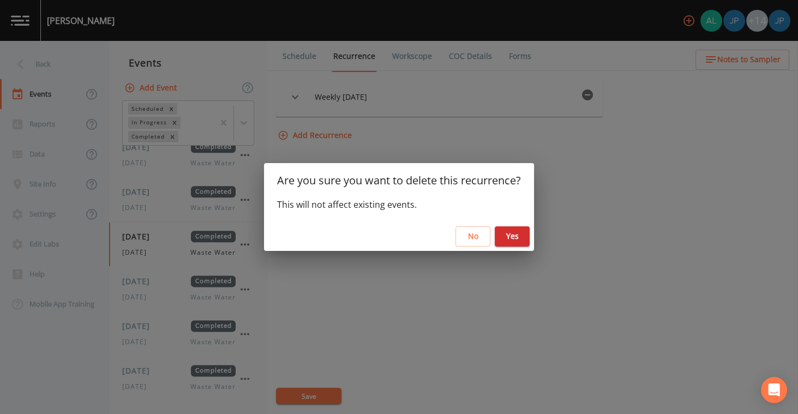
click at [522, 241] on button "Yes" at bounding box center [512, 236] width 35 height 20
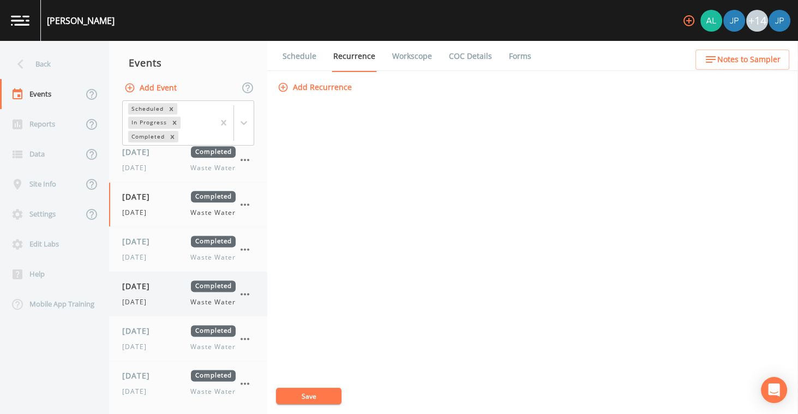
scroll to position [2023, 0]
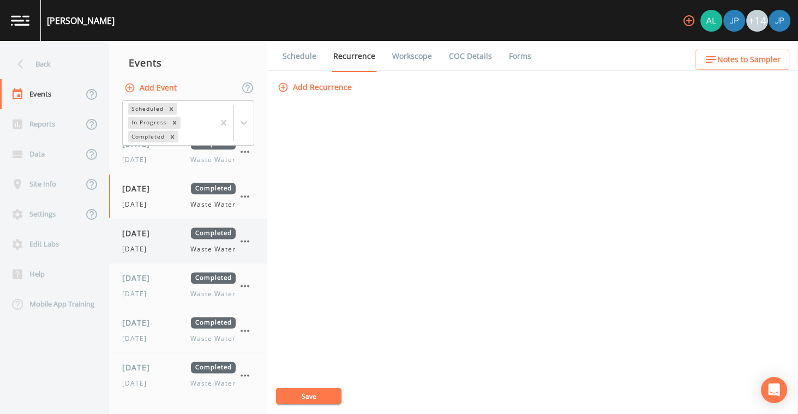
click at [178, 245] on div "[DATE] Completed [DATE] Waste Water" at bounding box center [188, 241] width 158 height 44
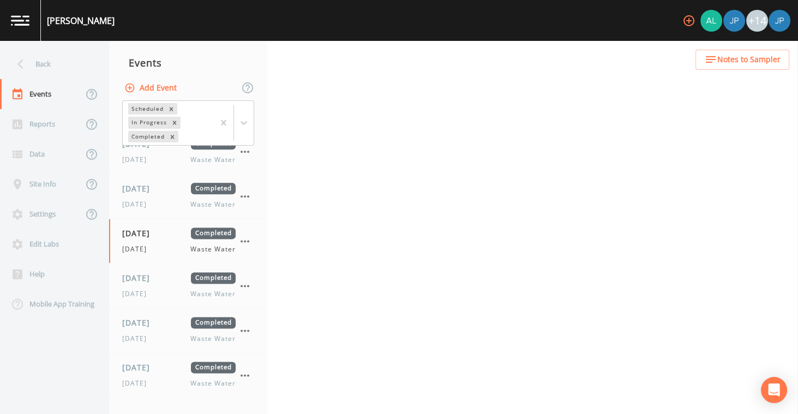
select select "b6a3c313-748b-4795-a028-792ad310bd60"
select select "092b3f94-5697-4c94-9891-da161916fdbb"
select select "b6a3c313-748b-4795-a028-792ad310bd60"
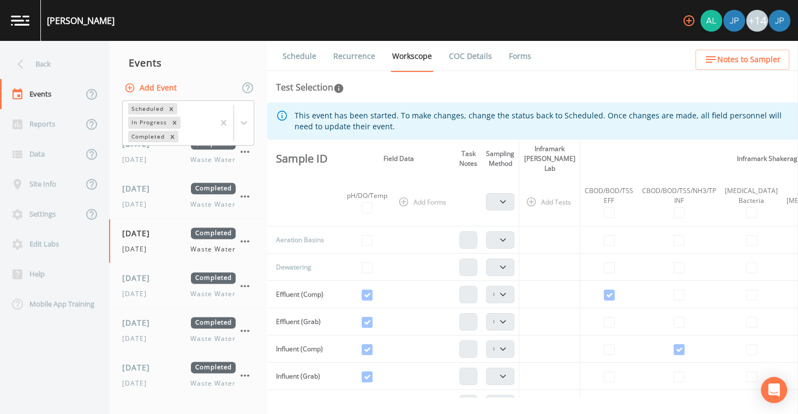
click at [353, 58] on link "Recurrence" at bounding box center [354, 56] width 45 height 31
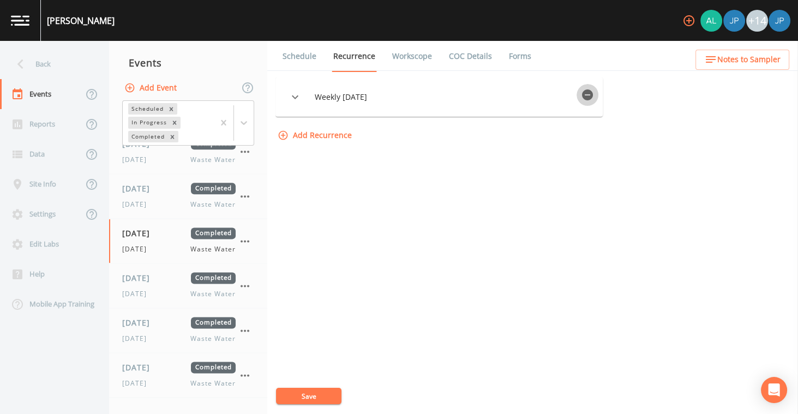
click at [591, 95] on icon "button" at bounding box center [587, 94] width 11 height 11
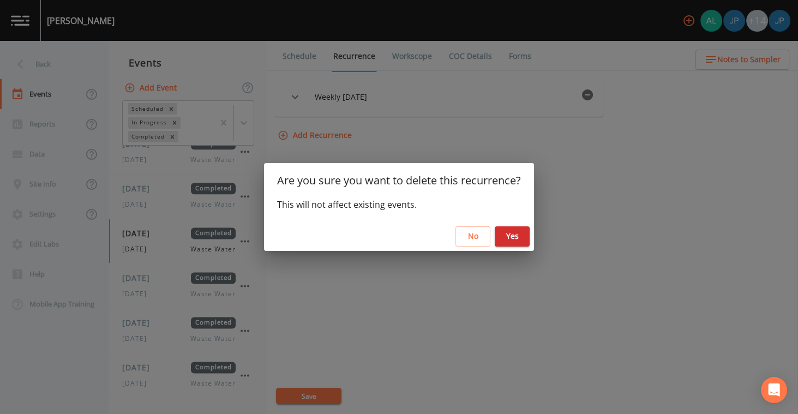
click at [514, 247] on div "No Yes" at bounding box center [399, 236] width 270 height 29
click at [515, 242] on button "Yes" at bounding box center [512, 236] width 35 height 20
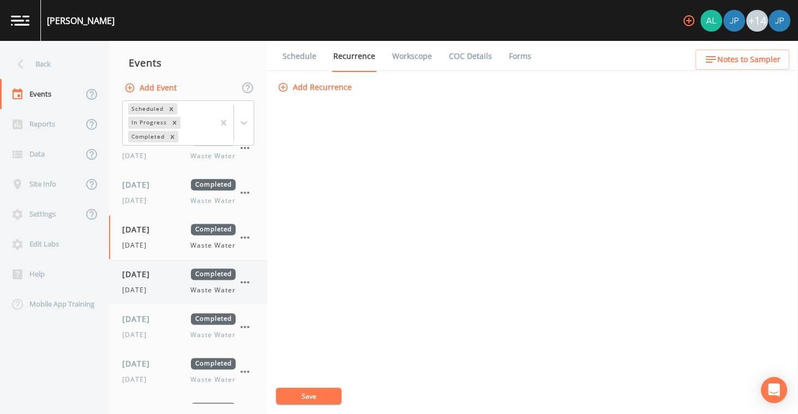
scroll to position [2085, 0]
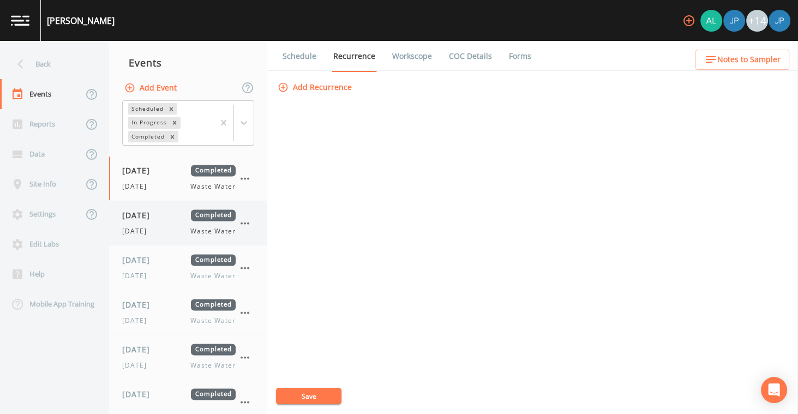
click at [158, 209] on span "[DATE]" at bounding box center [139, 214] width 35 height 11
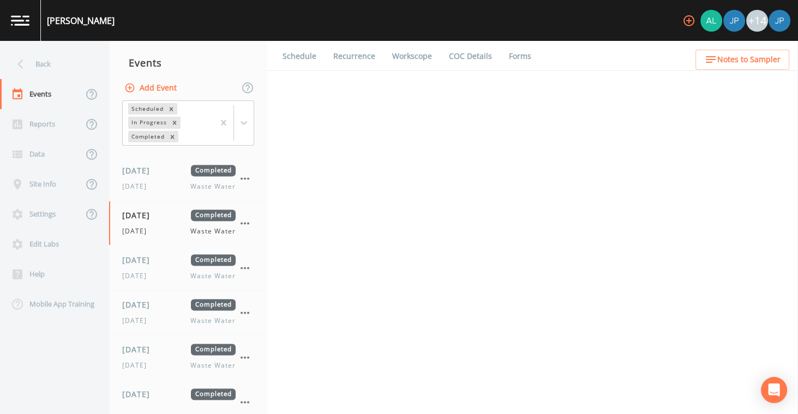
select select "b6a3c313-748b-4795-a028-792ad310bd60"
select select "092b3f94-5697-4c94-9891-da161916fdbb"
select select "b6a3c313-748b-4795-a028-792ad310bd60"
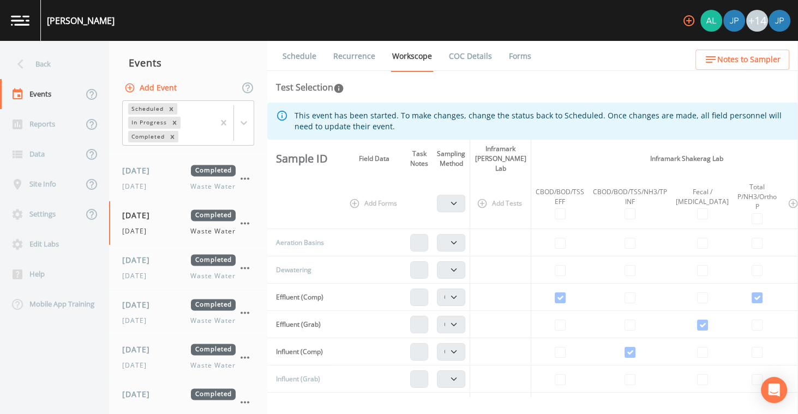
click at [357, 51] on link "Recurrence" at bounding box center [354, 56] width 45 height 31
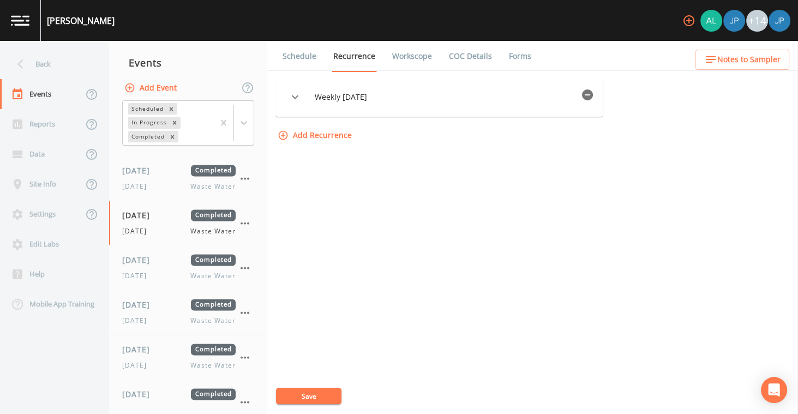
click at [593, 91] on icon "button" at bounding box center [587, 94] width 11 height 11
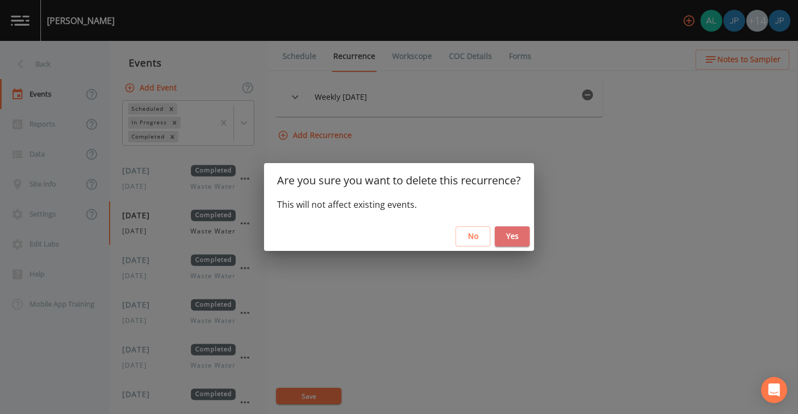
click at [515, 233] on button "Yes" at bounding box center [512, 236] width 35 height 20
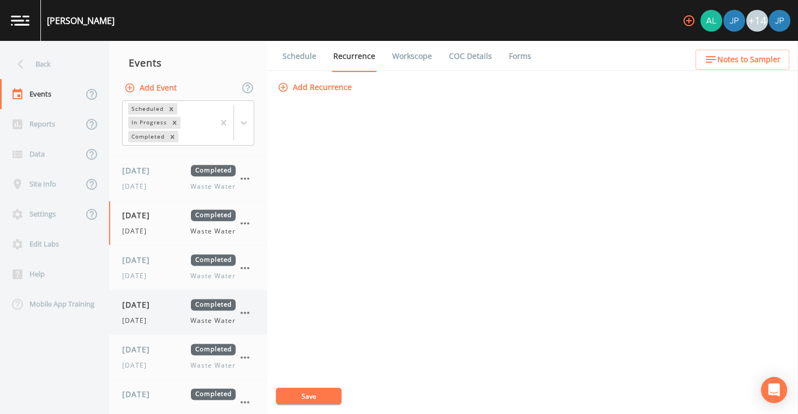
scroll to position [2093, 0]
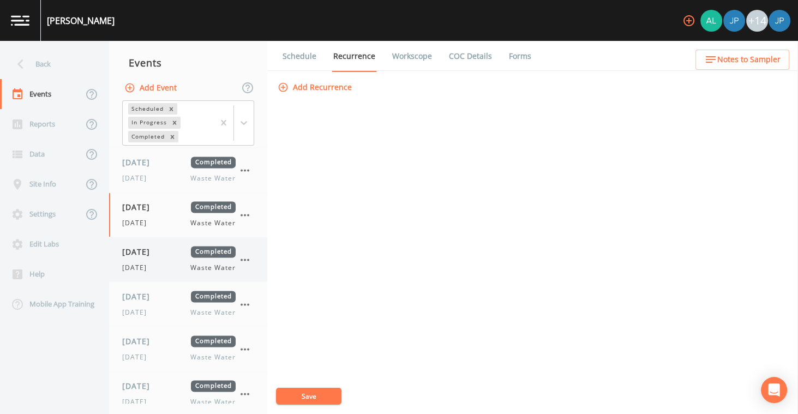
click at [153, 263] on span "[DATE]" at bounding box center [137, 268] width 31 height 10
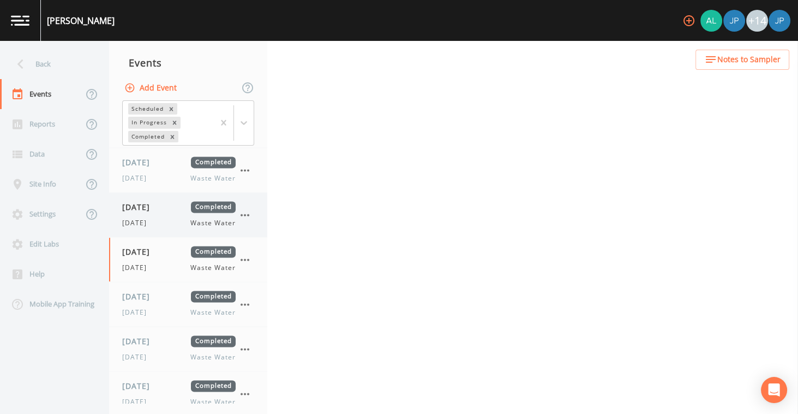
select select "b6a3c313-748b-4795-a028-792ad310bd60"
select select "092b3f94-5697-4c94-9891-da161916fdbb"
select select "b6a3c313-748b-4795-a028-792ad310bd60"
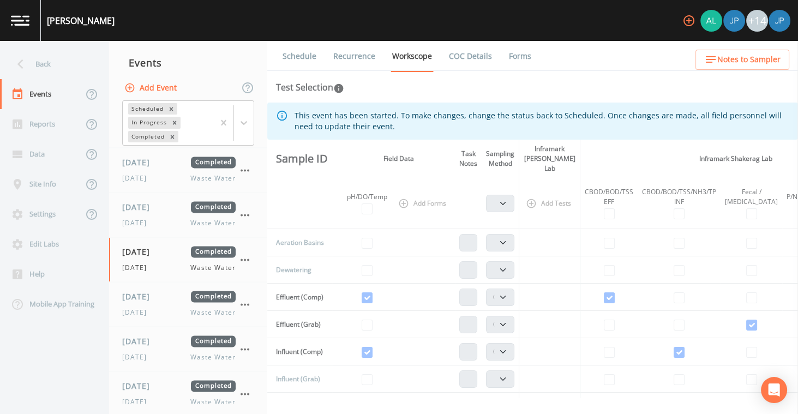
click at [333, 54] on li "Recurrence" at bounding box center [347, 56] width 59 height 31
click at [338, 55] on link "Recurrence" at bounding box center [354, 56] width 45 height 31
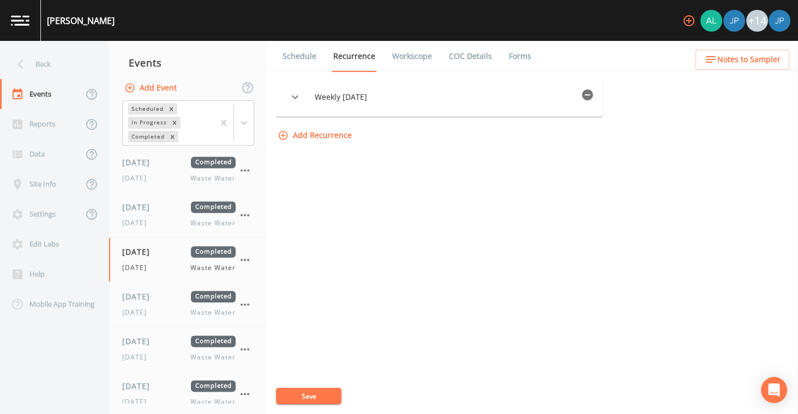
click at [594, 90] on icon "button" at bounding box center [587, 94] width 13 height 13
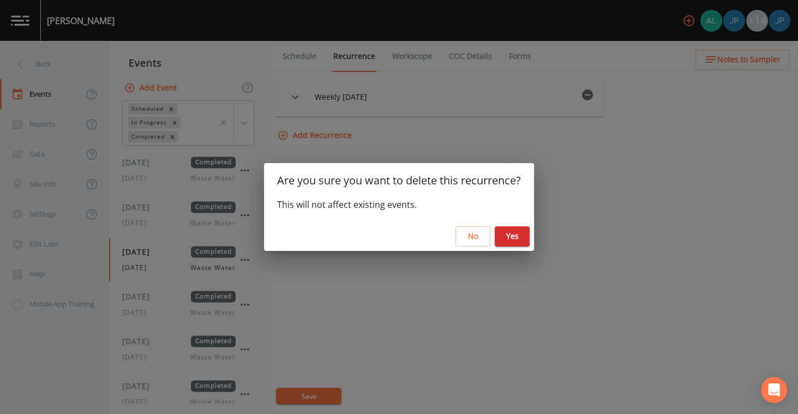
click at [513, 244] on button "Yes" at bounding box center [512, 236] width 35 height 20
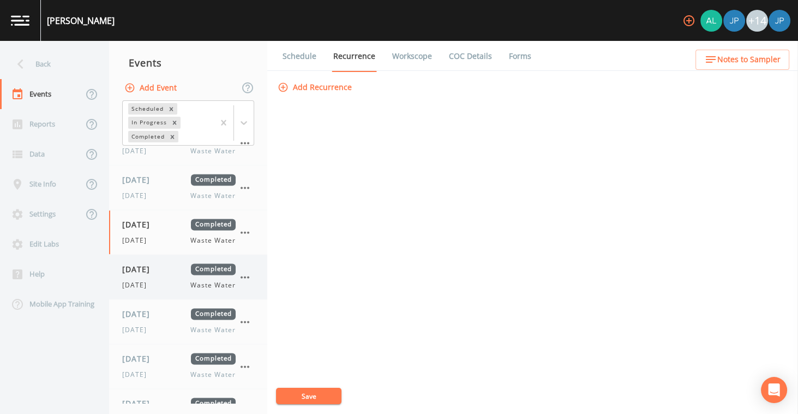
scroll to position [2158, 0]
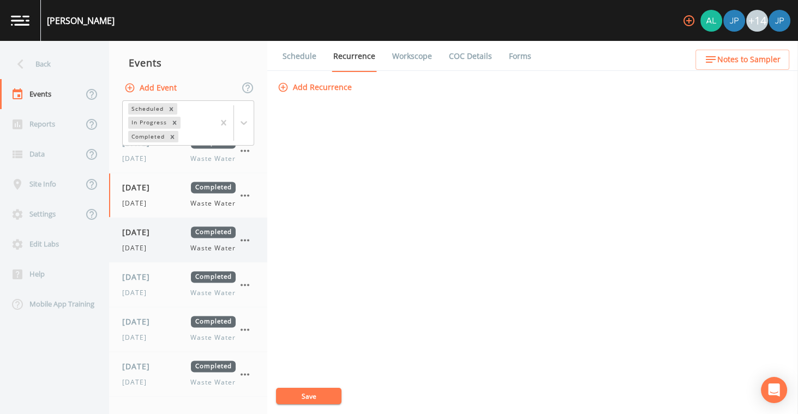
click at [171, 243] on div "[DATE] Waste Water" at bounding box center [178, 248] width 113 height 10
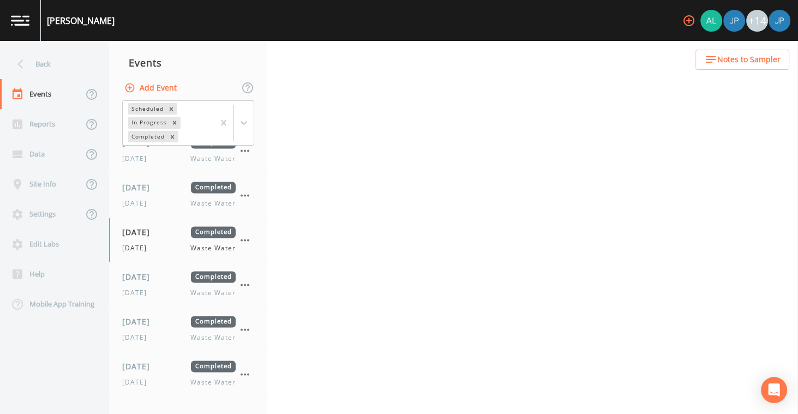
select select "b6a3c313-748b-4795-a028-792ad310bd60"
select select "092b3f94-5697-4c94-9891-da161916fdbb"
select select "b6a3c313-748b-4795-a028-792ad310bd60"
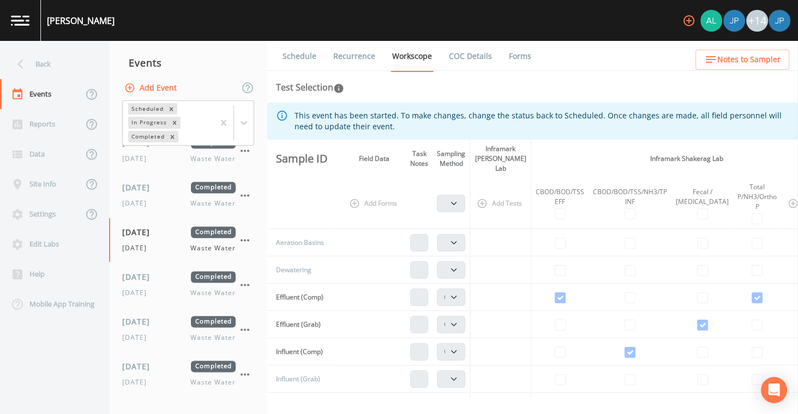
click at [369, 57] on link "Recurrence" at bounding box center [354, 56] width 45 height 31
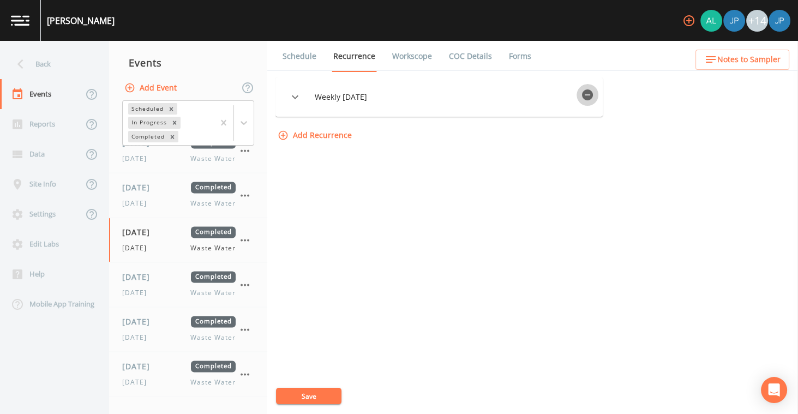
click at [587, 98] on icon "button" at bounding box center [587, 94] width 11 height 11
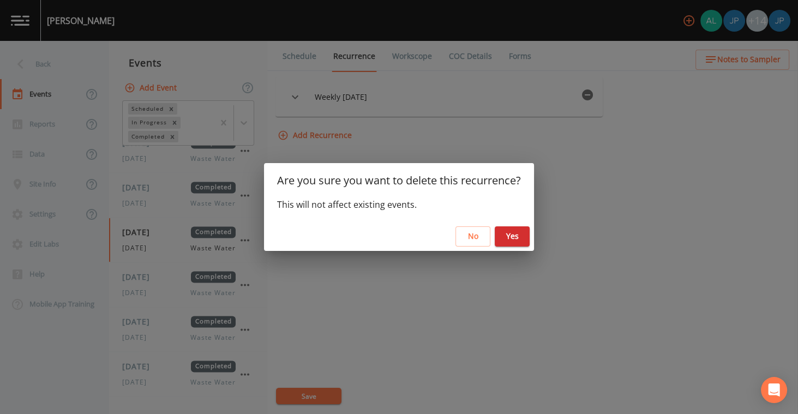
click at [526, 227] on button "Yes" at bounding box center [512, 236] width 35 height 20
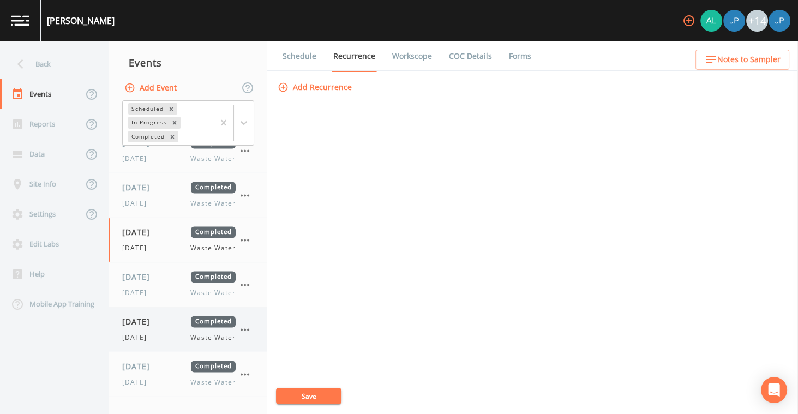
scroll to position [2166, 0]
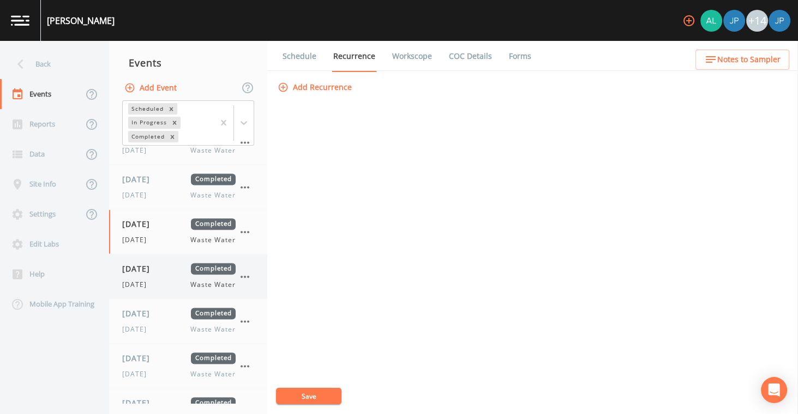
click at [175, 279] on div "[DATE] Completed [DATE] Waste Water" at bounding box center [188, 276] width 158 height 44
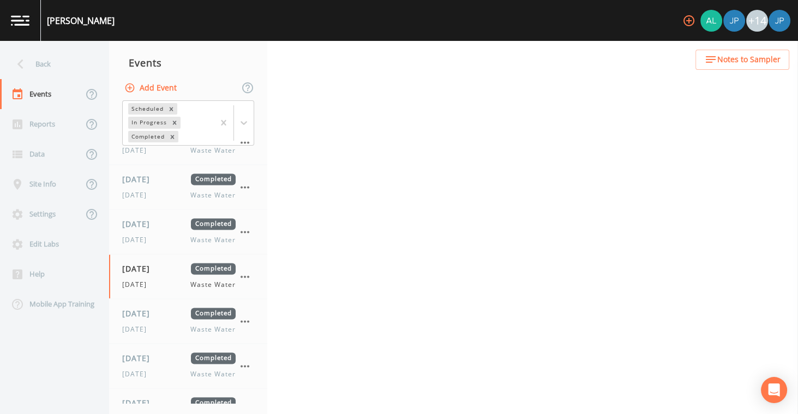
select select "b6a3c313-748b-4795-a028-792ad310bd60"
select select "092b3f94-5697-4c94-9891-da161916fdbb"
select select "b6a3c313-748b-4795-a028-792ad310bd60"
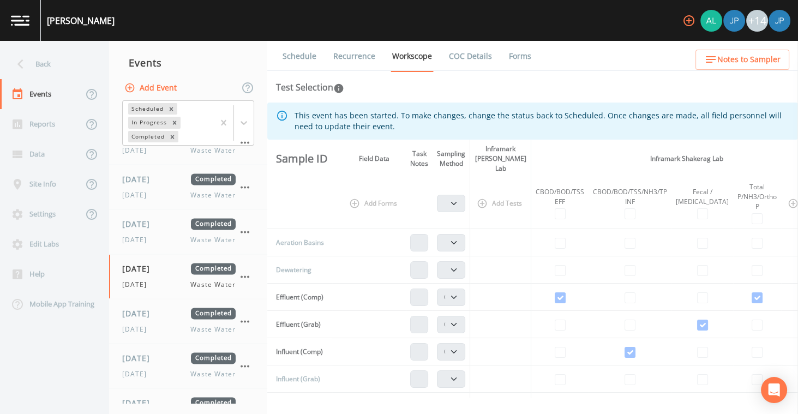
click at [360, 56] on link "Recurrence" at bounding box center [354, 56] width 45 height 31
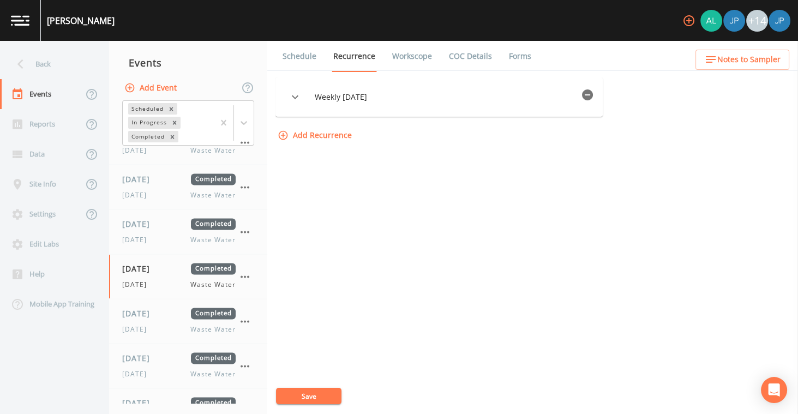
click at [591, 96] on icon "button" at bounding box center [587, 94] width 11 height 11
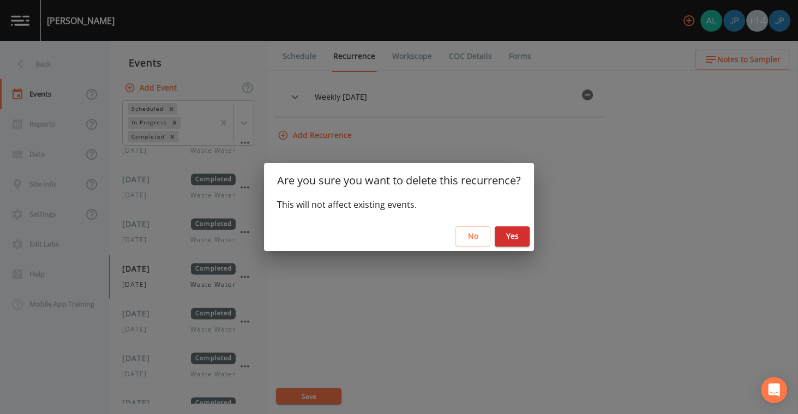
click at [524, 240] on button "Yes" at bounding box center [512, 236] width 35 height 20
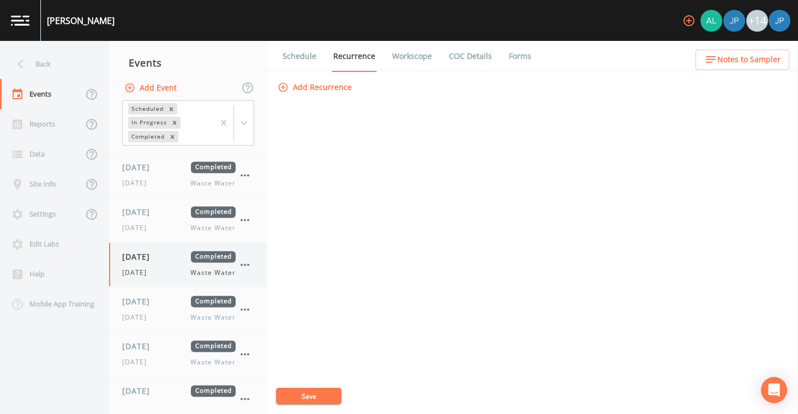
scroll to position [2193, 0]
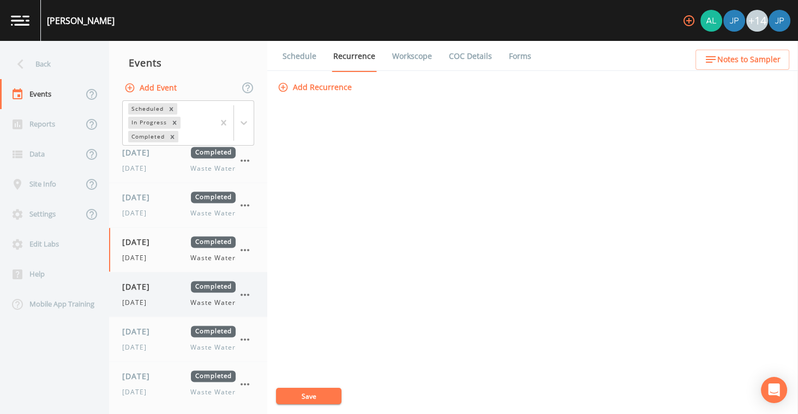
click at [172, 285] on div "[DATE] Completed [DATE] Waste Water" at bounding box center [178, 294] width 113 height 27
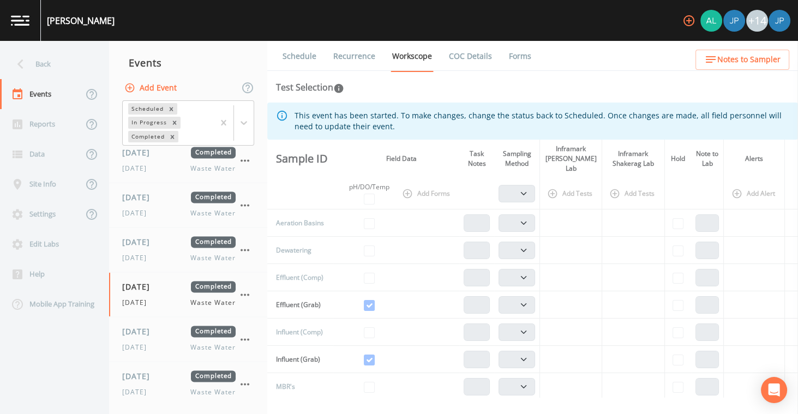
click at [371, 57] on link "Recurrence" at bounding box center [354, 56] width 45 height 31
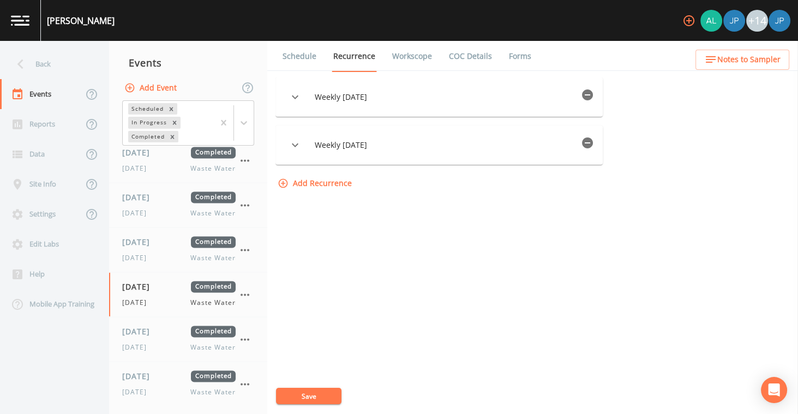
click at [593, 95] on icon "button" at bounding box center [587, 94] width 11 height 11
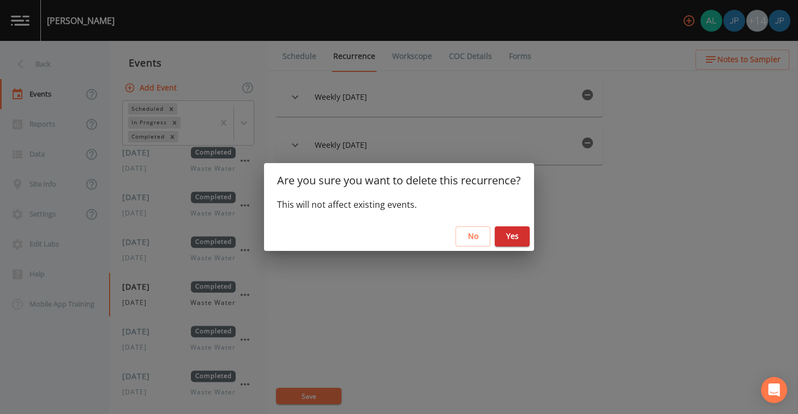
click at [514, 242] on button "Yes" at bounding box center [512, 236] width 35 height 20
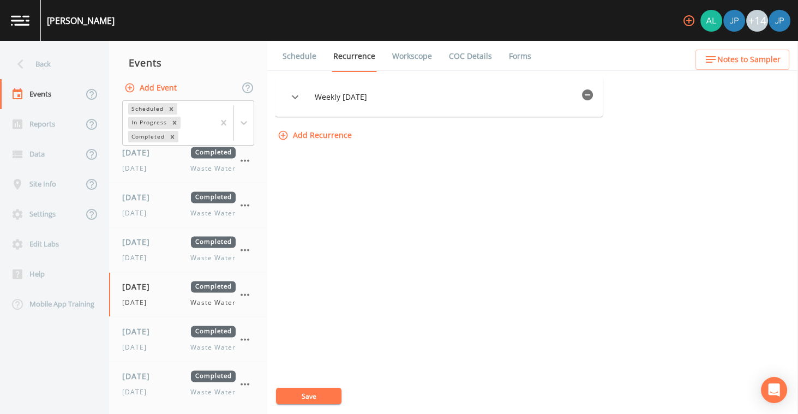
click at [590, 101] on icon "button" at bounding box center [587, 94] width 13 height 13
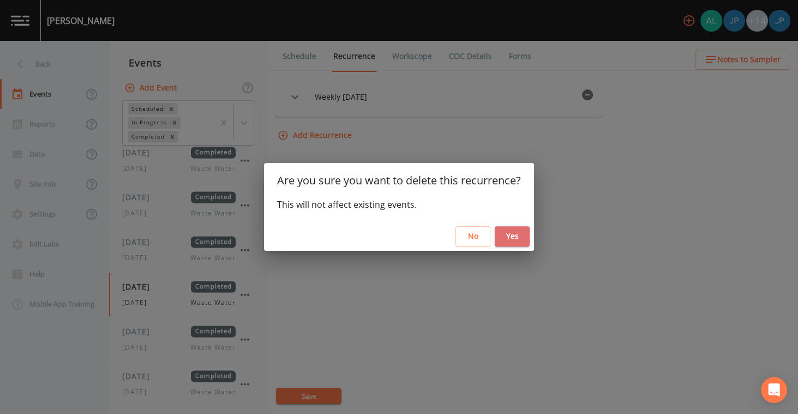
click at [526, 232] on button "Yes" at bounding box center [512, 236] width 35 height 20
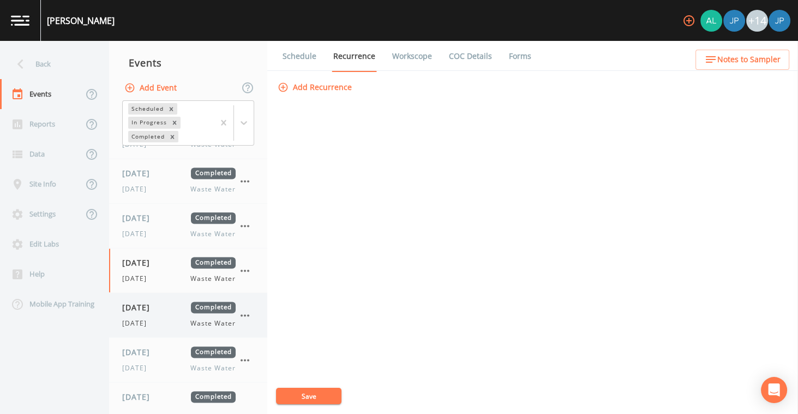
scroll to position [2245, 0]
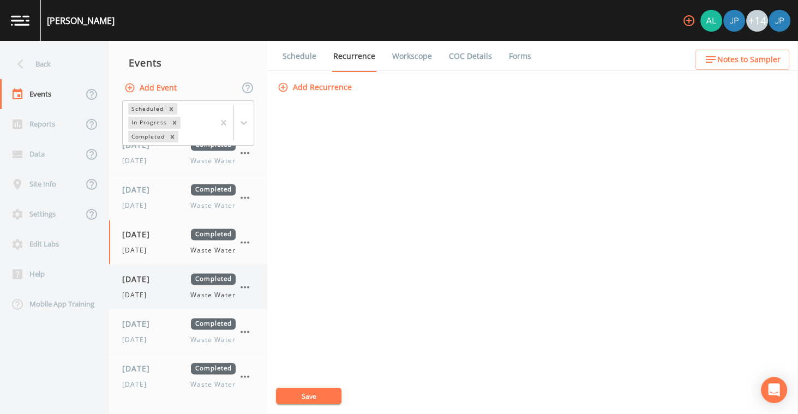
click at [181, 290] on div "[DATE] Waste Water" at bounding box center [178, 295] width 113 height 10
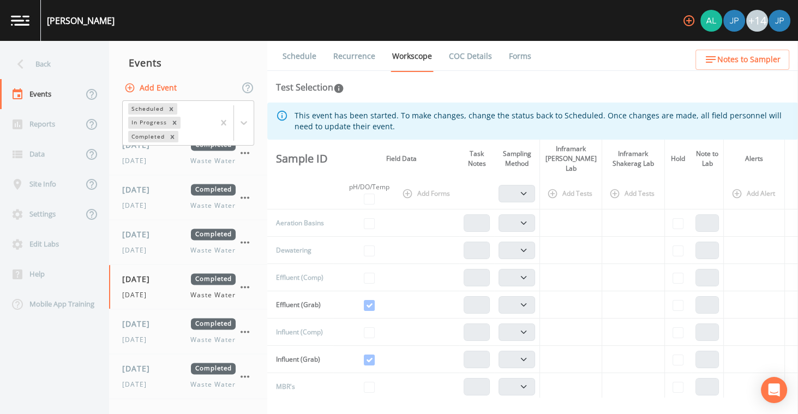
click at [369, 55] on link "Recurrence" at bounding box center [354, 56] width 45 height 31
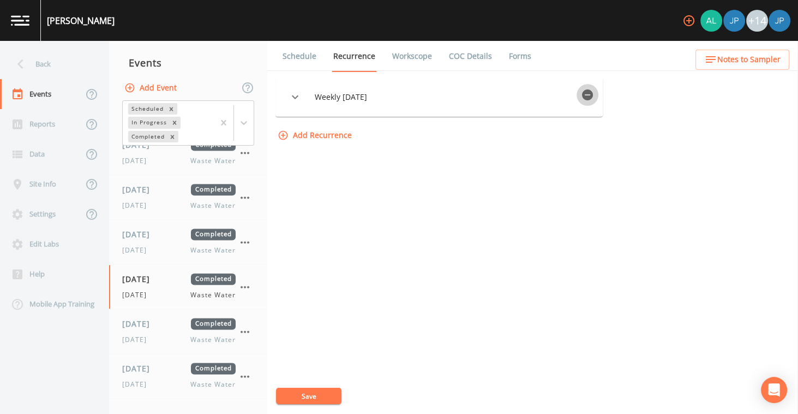
click at [593, 98] on icon "button" at bounding box center [587, 94] width 11 height 11
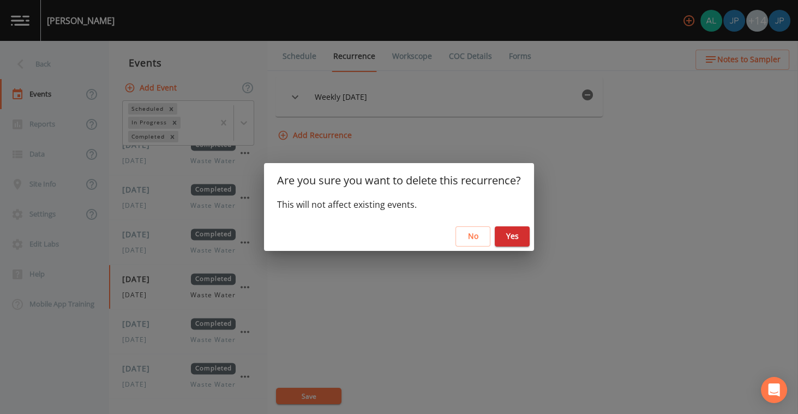
click at [529, 237] on button "Yes" at bounding box center [512, 236] width 35 height 20
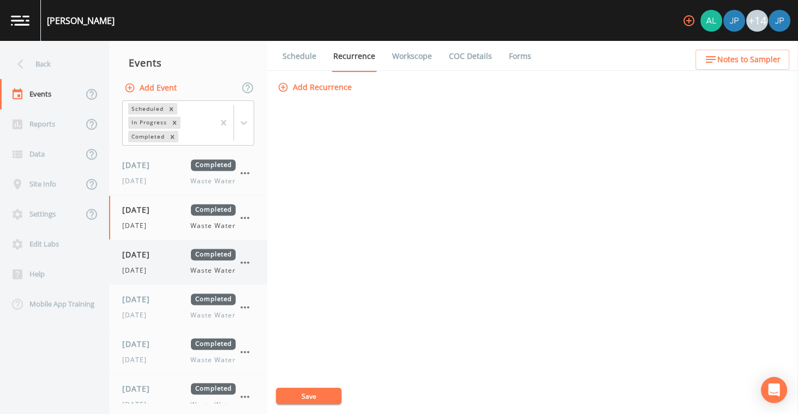
scroll to position [2318, 0]
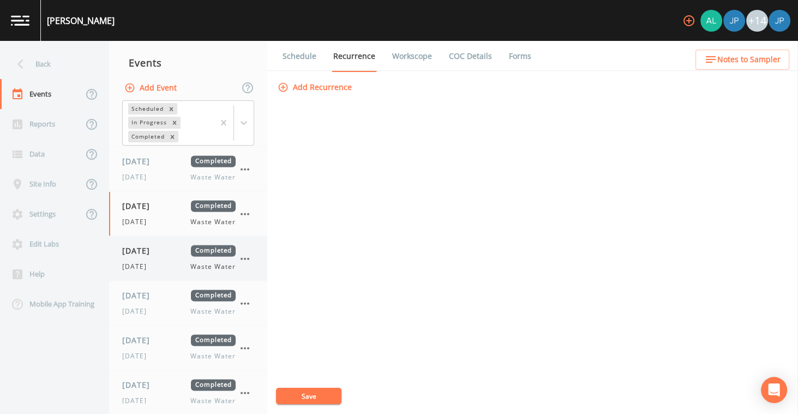
click at [185, 262] on div "[DATE] Waste Water" at bounding box center [178, 267] width 113 height 10
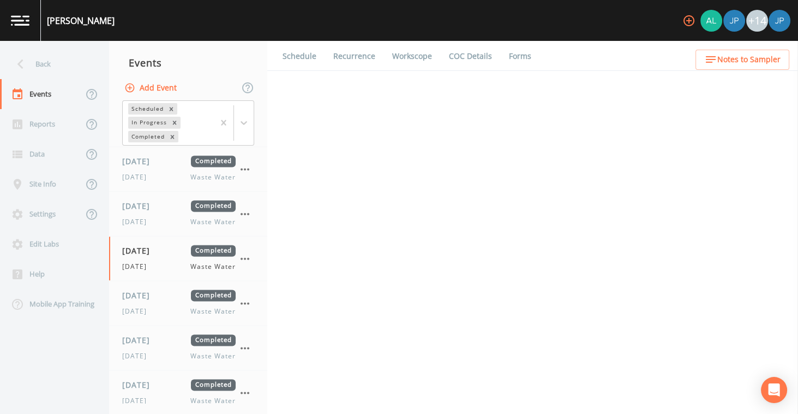
select select "b6a3c313-748b-4795-a028-792ad310bd60"
select select "092b3f94-5697-4c94-9891-da161916fdbb"
select select "b6a3c313-748b-4795-a028-792ad310bd60"
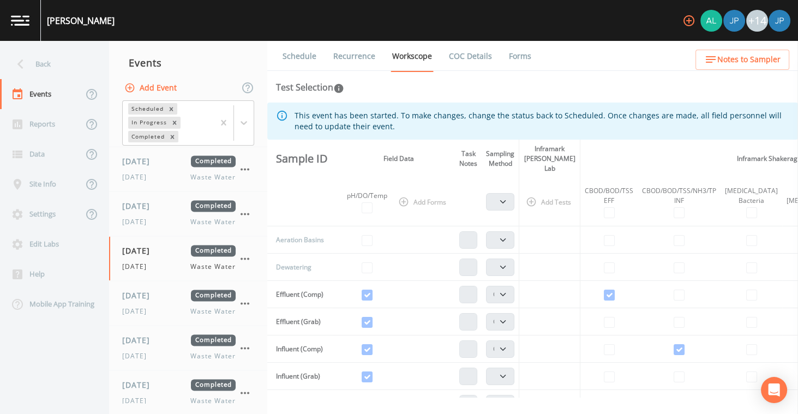
click at [376, 61] on link "Recurrence" at bounding box center [354, 56] width 45 height 31
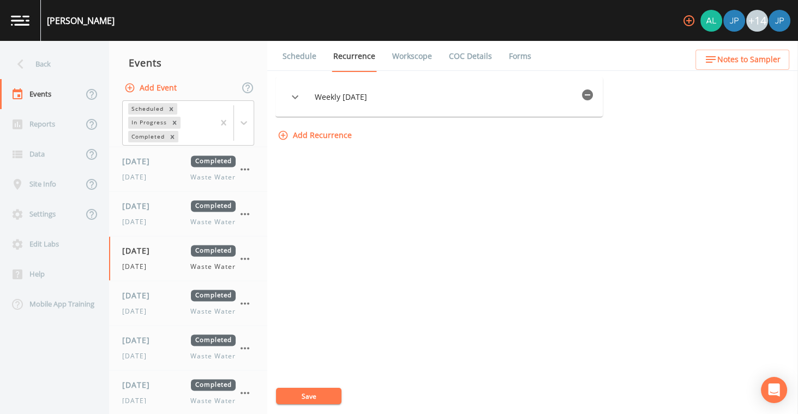
click at [586, 96] on icon "button" at bounding box center [587, 94] width 11 height 11
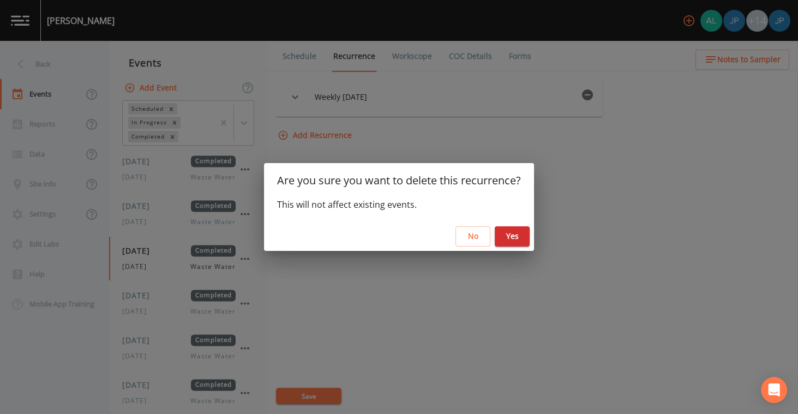
click at [522, 245] on button "Yes" at bounding box center [512, 236] width 35 height 20
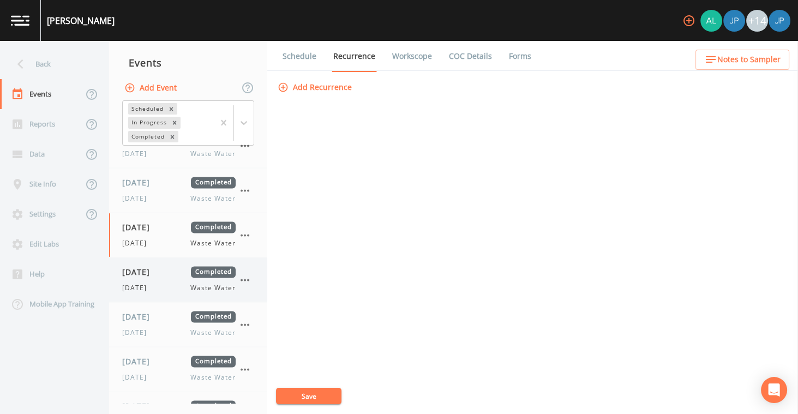
scroll to position [2346, 0]
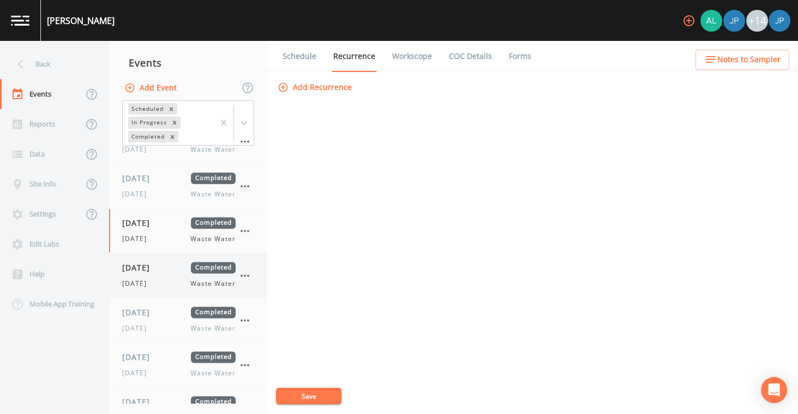
click at [147, 279] on span "[DATE]" at bounding box center [137, 284] width 31 height 10
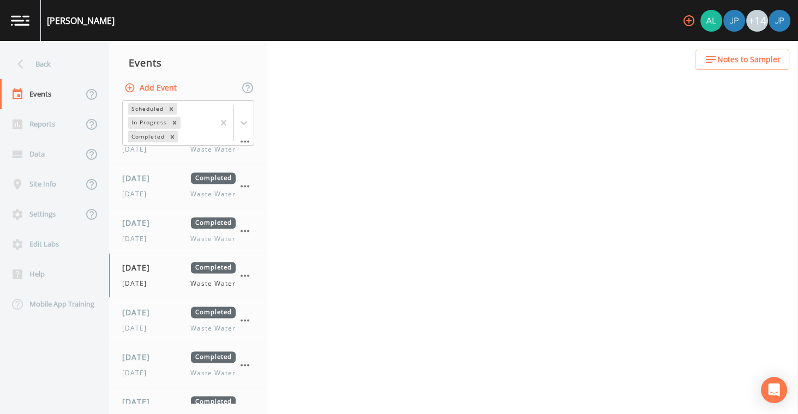
select select "b6a3c313-748b-4795-a028-792ad310bd60"
select select "092b3f94-5697-4c94-9891-da161916fdbb"
select select "b6a3c313-748b-4795-a028-792ad310bd60"
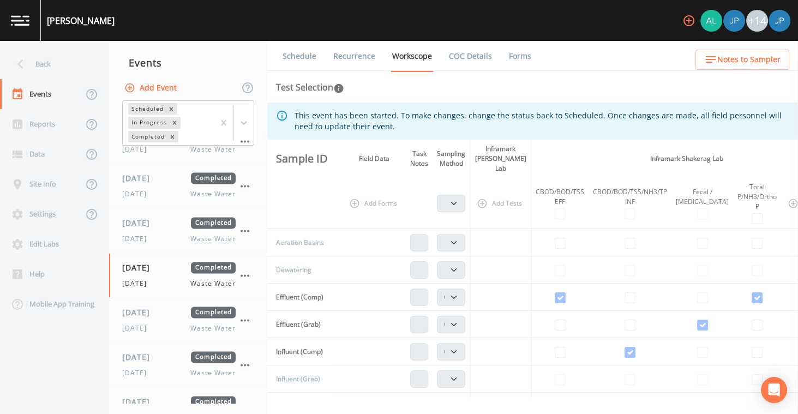
click at [360, 59] on link "Recurrence" at bounding box center [354, 56] width 45 height 31
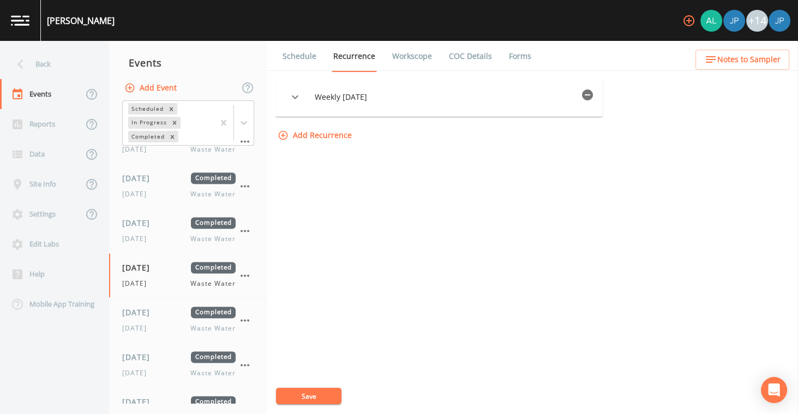
click at [594, 100] on icon "button" at bounding box center [587, 94] width 13 height 13
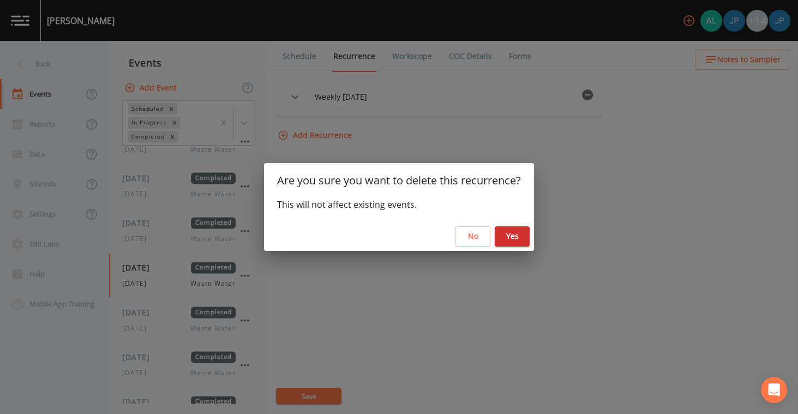
click at [518, 234] on button "Yes" at bounding box center [512, 236] width 35 height 20
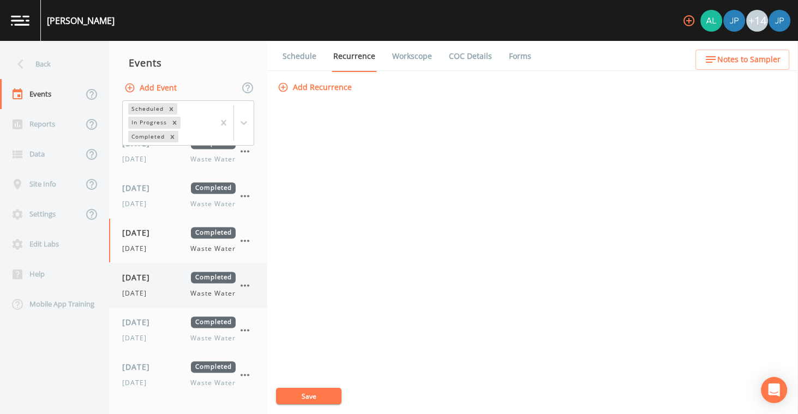
scroll to position [2389, 0]
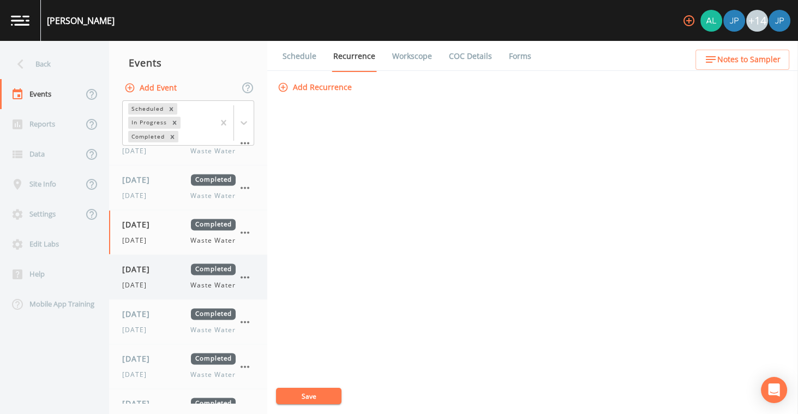
click at [158, 263] on span "[DATE]" at bounding box center [139, 268] width 35 height 11
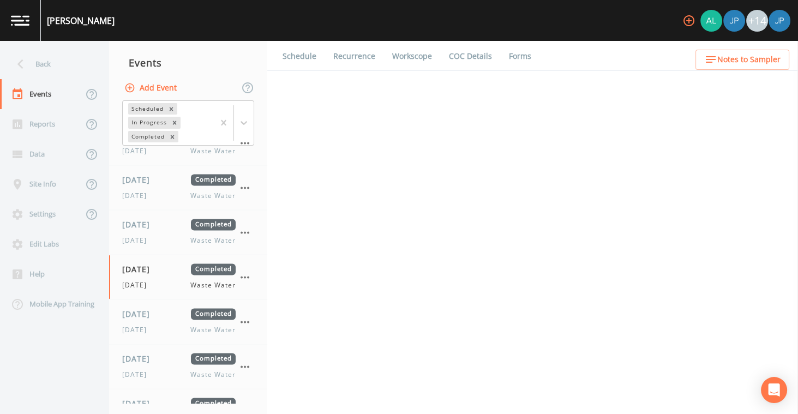
select select "b6a3c313-748b-4795-a028-792ad310bd60"
select select "092b3f94-5697-4c94-9891-da161916fdbb"
select select "b6a3c313-748b-4795-a028-792ad310bd60"
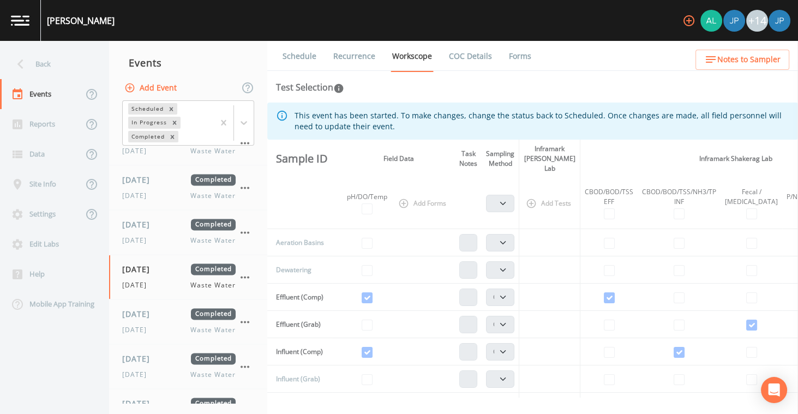
click at [352, 56] on link "Recurrence" at bounding box center [354, 56] width 45 height 31
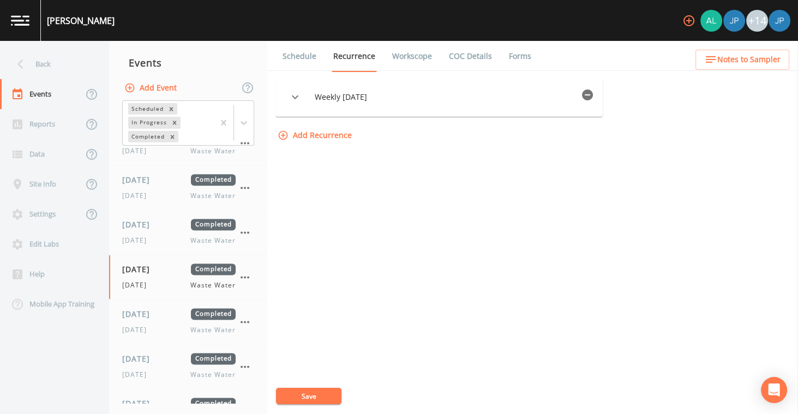
click at [591, 95] on icon "button" at bounding box center [587, 94] width 11 height 11
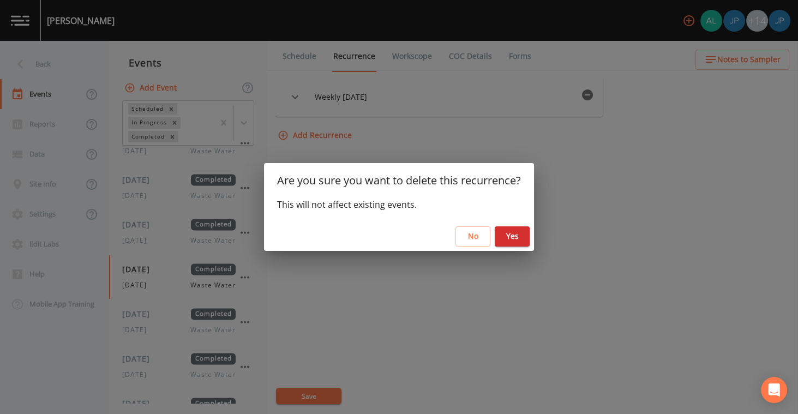
click at [516, 237] on button "Yes" at bounding box center [512, 236] width 35 height 20
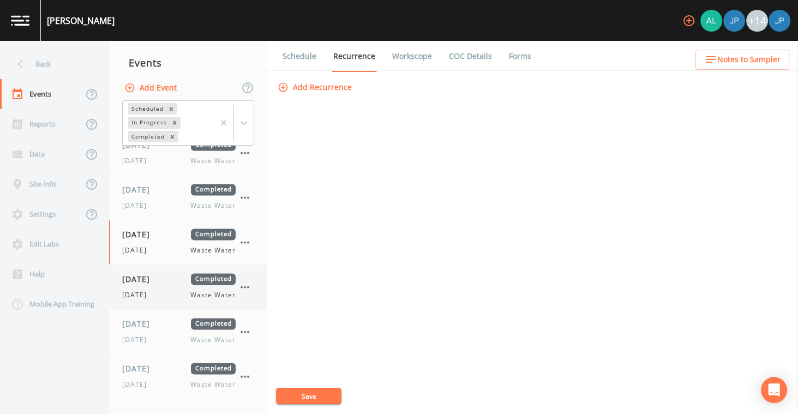
scroll to position [2447, 0]
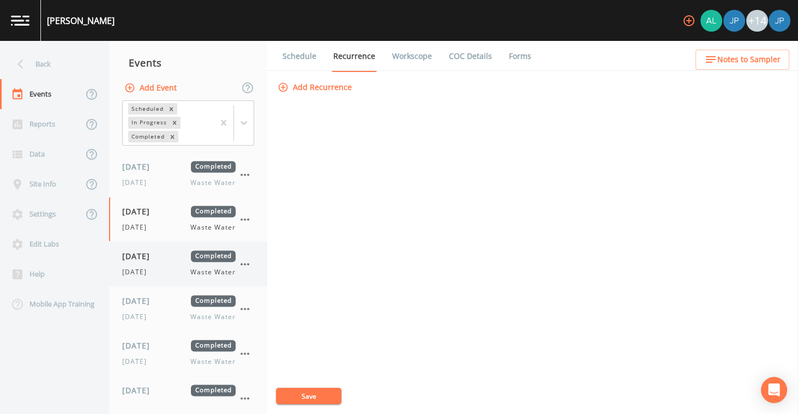
click at [185, 267] on div "[DATE] Waste Water" at bounding box center [178, 272] width 113 height 10
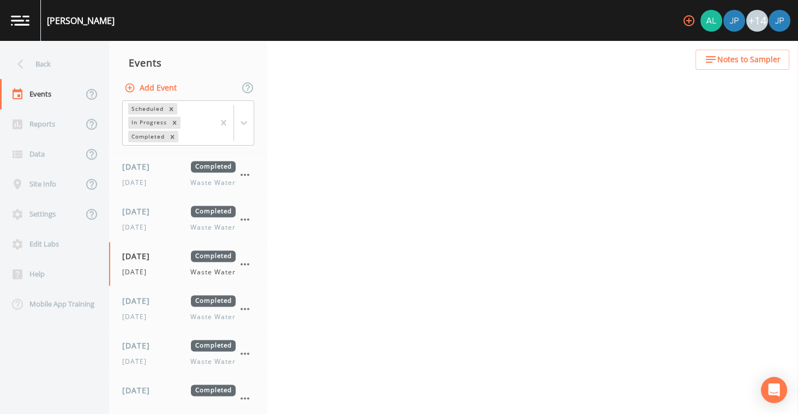
select select "b6a3c313-748b-4795-a028-792ad310bd60"
select select "092b3f94-5697-4c94-9891-da161916fdbb"
select select "b6a3c313-748b-4795-a028-792ad310bd60"
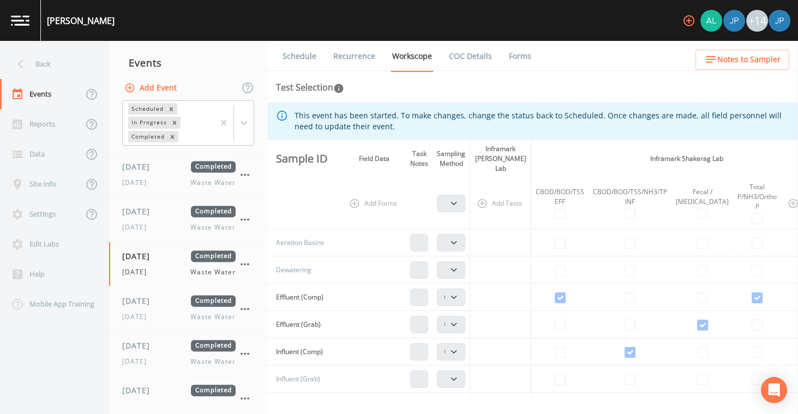
click at [363, 59] on link "Recurrence" at bounding box center [354, 56] width 45 height 31
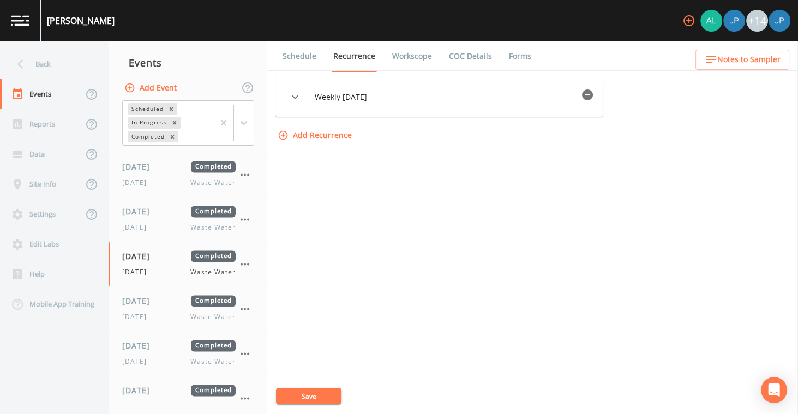
click at [593, 95] on icon "button" at bounding box center [587, 94] width 11 height 11
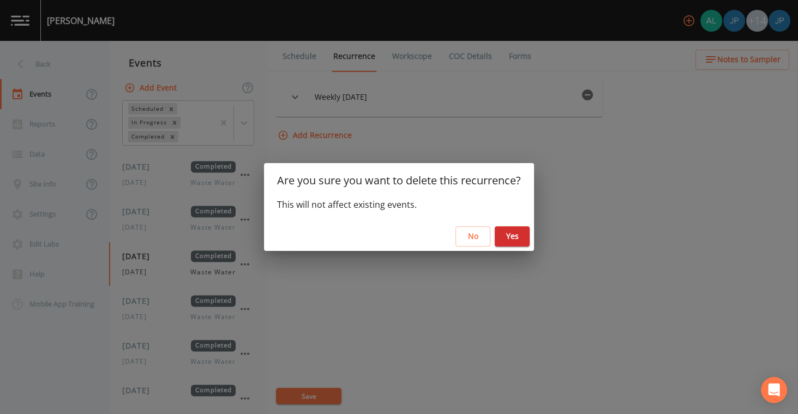
click at [523, 237] on button "Yes" at bounding box center [512, 236] width 35 height 20
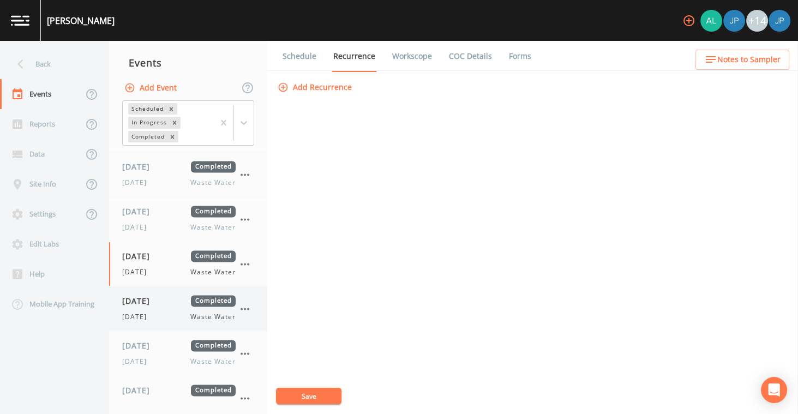
click at [173, 295] on div "[DATE] Completed [DATE] Waste Water" at bounding box center [178, 308] width 113 height 27
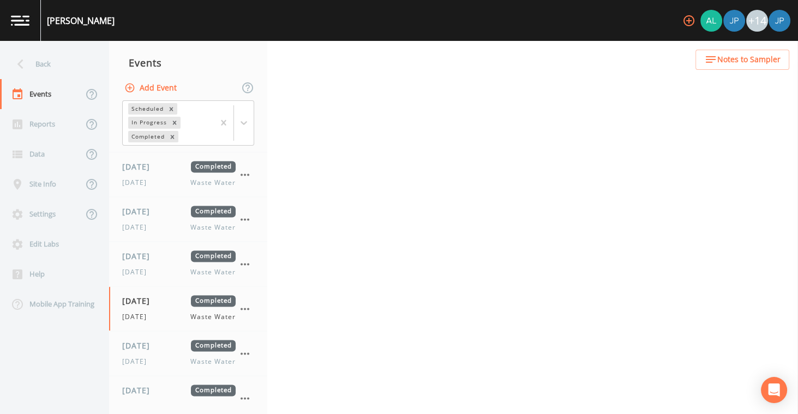
select select "b6a3c313-748b-4795-a028-792ad310bd60"
select select "092b3f94-5697-4c94-9891-da161916fdbb"
select select "b6a3c313-748b-4795-a028-792ad310bd60"
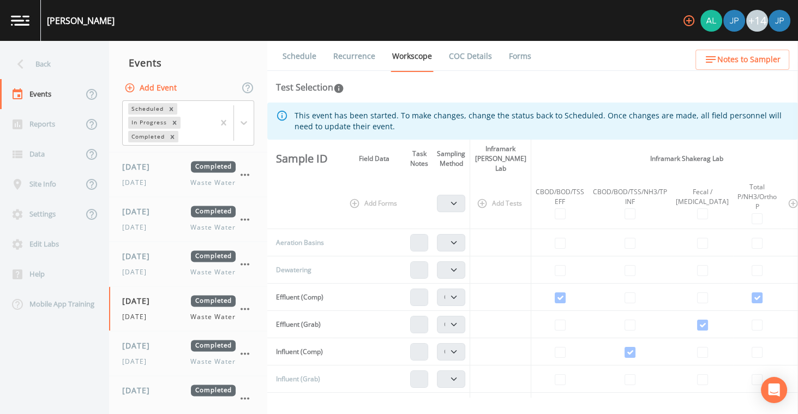
click at [360, 53] on link "Recurrence" at bounding box center [354, 56] width 45 height 31
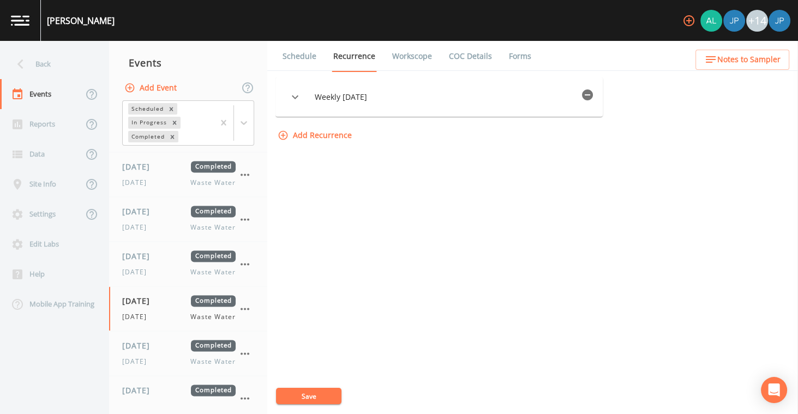
click at [593, 95] on icon "button" at bounding box center [587, 94] width 11 height 11
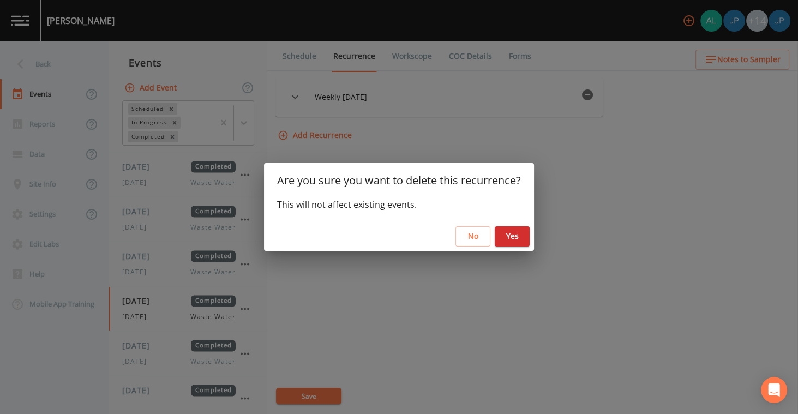
click at [515, 242] on button "Yes" at bounding box center [512, 236] width 35 height 20
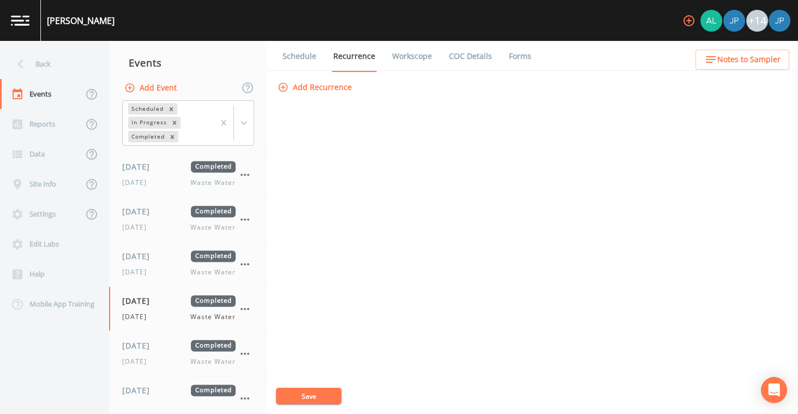
click at [529, 197] on div "Add Recurrence Save" at bounding box center [532, 245] width 514 height 337
click at [515, 200] on div "Add Recurrence Save" at bounding box center [532, 245] width 514 height 337
click at [521, 166] on div "Add Recurrence Save" at bounding box center [532, 245] width 514 height 337
click at [593, 57] on ul "Schedule Recurrence Workscope COC Details Forms" at bounding box center [532, 56] width 531 height 30
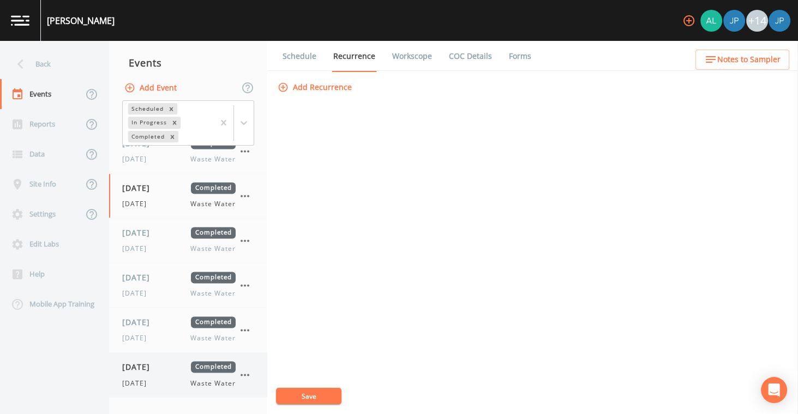
scroll to position [2525, 0]
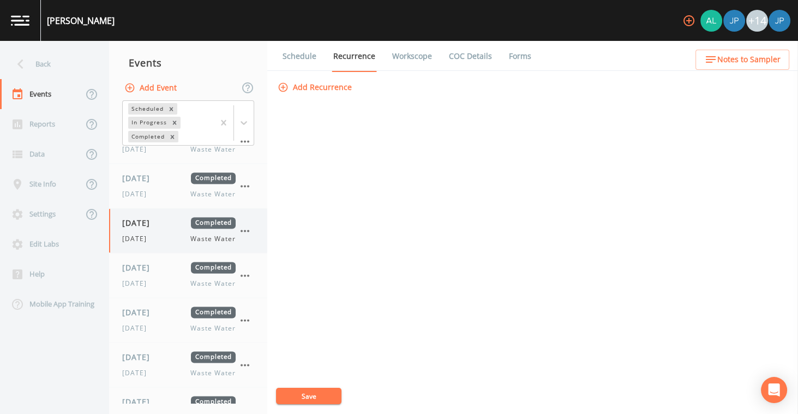
click at [176, 217] on div "[DATE] Completed" at bounding box center [178, 222] width 113 height 11
select select "b6a3c313-748b-4795-a028-792ad310bd60"
select select "092b3f94-5697-4c94-9891-da161916fdbb"
select select "b6a3c313-748b-4795-a028-792ad310bd60"
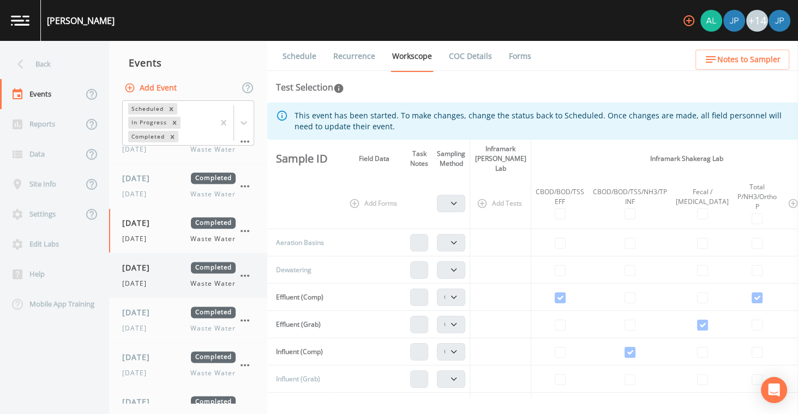
click at [158, 262] on span "[DATE]" at bounding box center [139, 267] width 35 height 11
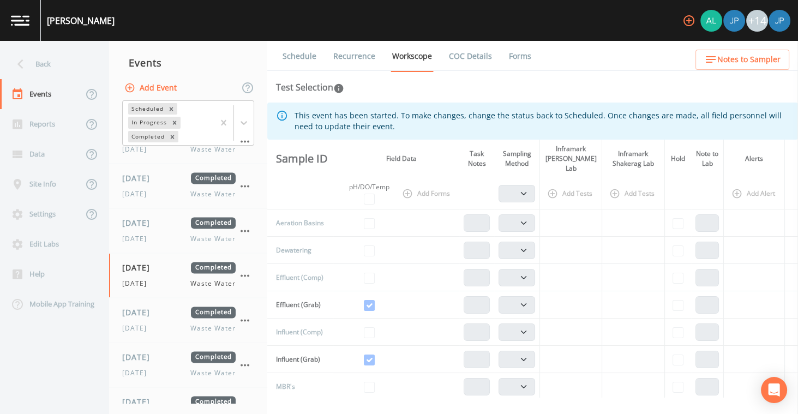
click at [363, 58] on link "Recurrence" at bounding box center [354, 56] width 45 height 31
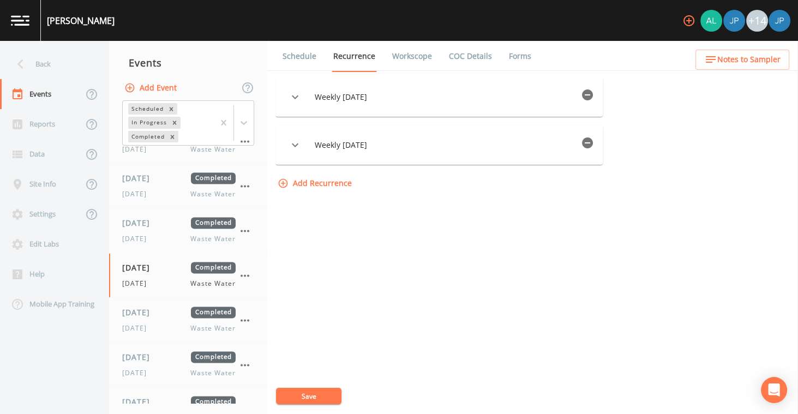
click at [590, 94] on icon "button" at bounding box center [587, 94] width 11 height 11
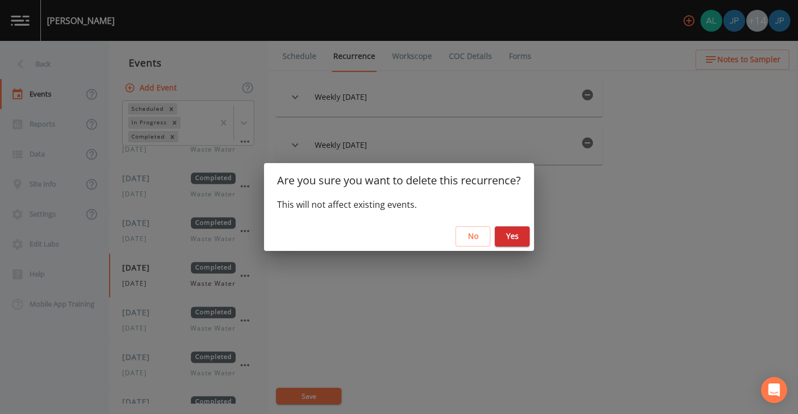
click at [513, 235] on button "Yes" at bounding box center [512, 236] width 35 height 20
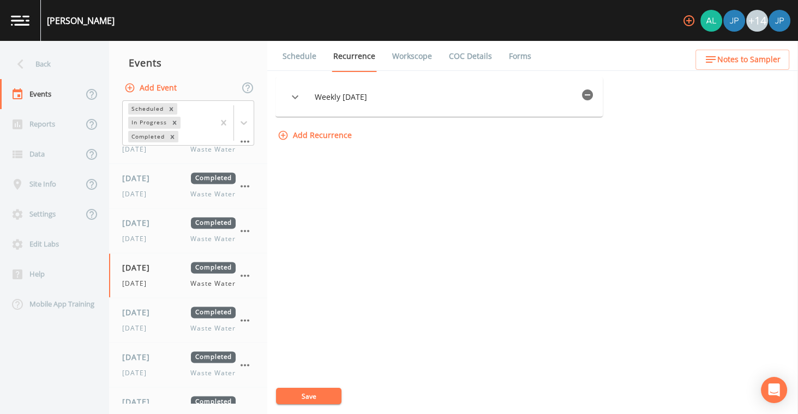
click at [589, 94] on icon "button" at bounding box center [587, 94] width 11 height 11
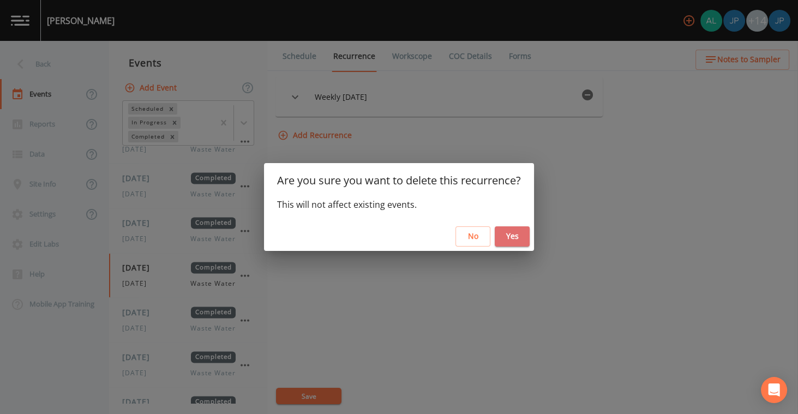
click at [512, 238] on button "Yes" at bounding box center [512, 236] width 35 height 20
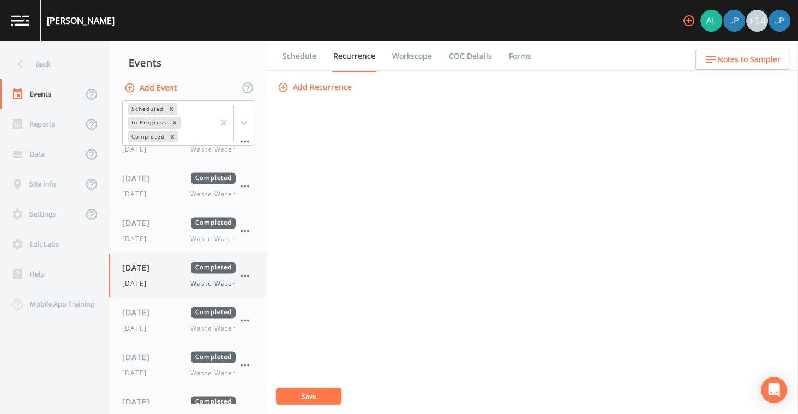
scroll to position [2602, 0]
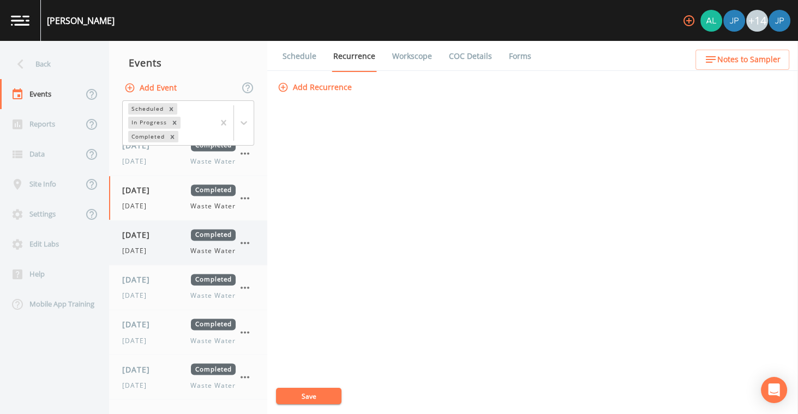
click at [165, 246] on div "[DATE] Waste Water" at bounding box center [178, 251] width 113 height 10
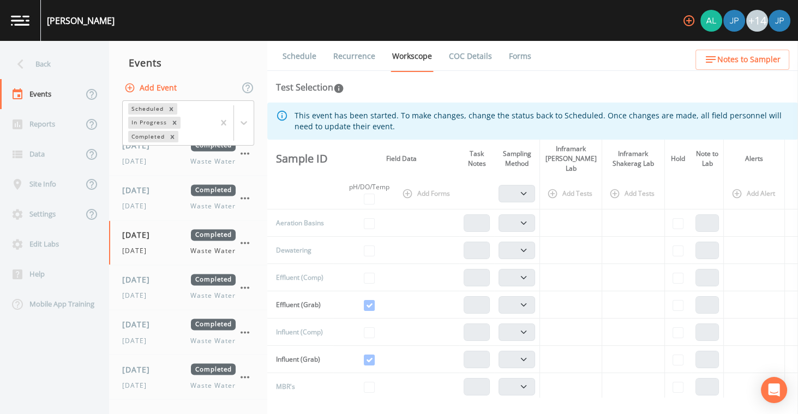
click at [350, 58] on link "Recurrence" at bounding box center [354, 56] width 45 height 31
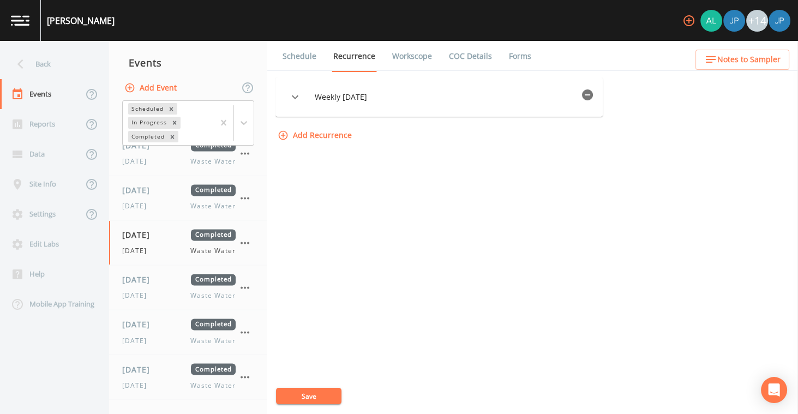
click at [588, 92] on icon "button" at bounding box center [587, 94] width 11 height 11
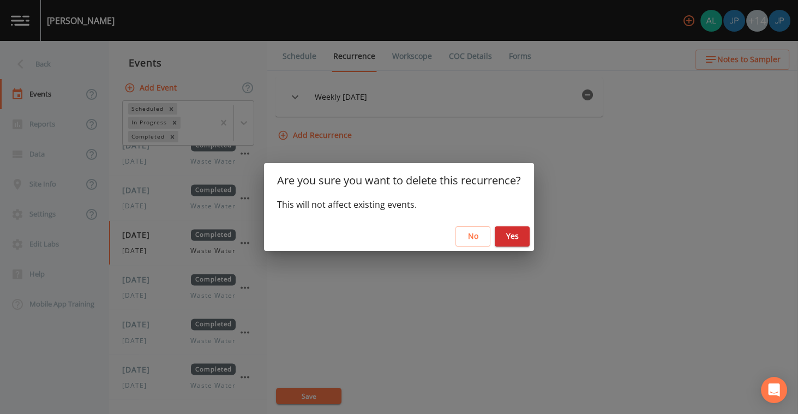
click at [519, 233] on button "Yes" at bounding box center [512, 236] width 35 height 20
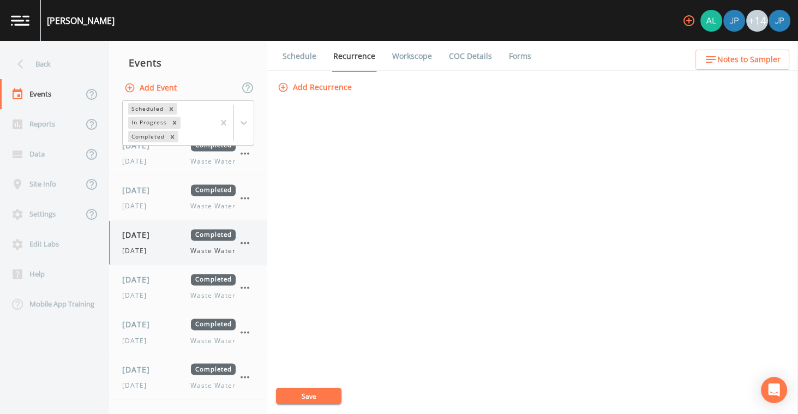
scroll to position [2611, 0]
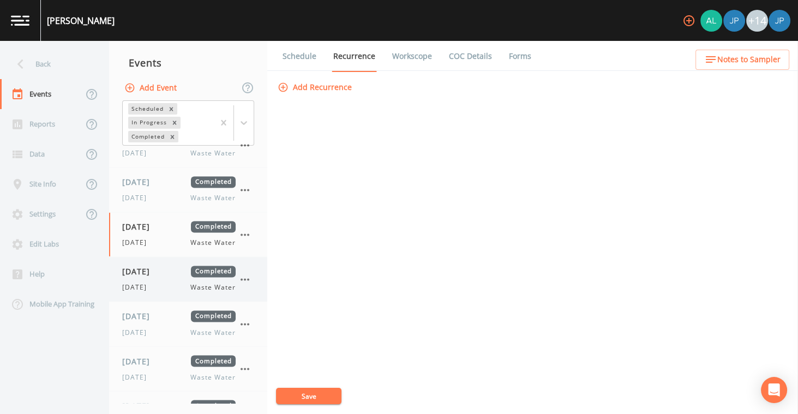
click at [158, 266] on span "[DATE]" at bounding box center [139, 271] width 35 height 11
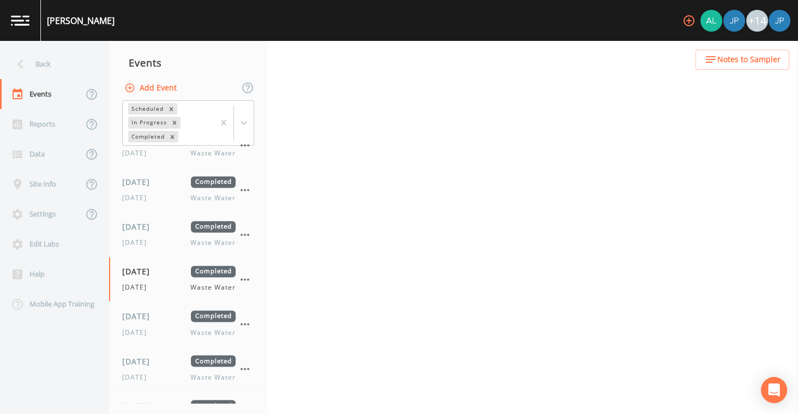
select select "b6a3c313-748b-4795-a028-792ad310bd60"
select select "092b3f94-5697-4c94-9891-da161916fdbb"
select select "b6a3c313-748b-4795-a028-792ad310bd60"
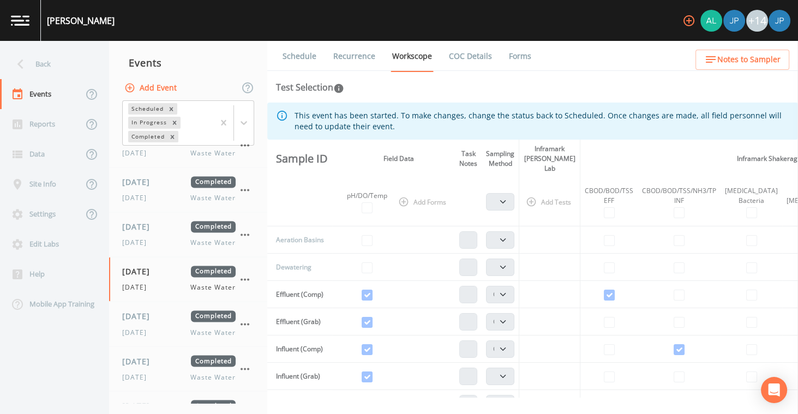
click at [350, 59] on link "Recurrence" at bounding box center [354, 56] width 45 height 31
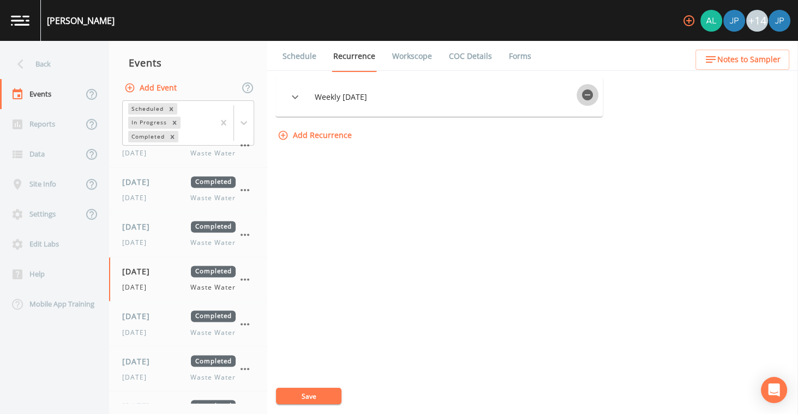
click at [598, 97] on button "button" at bounding box center [588, 95] width 22 height 22
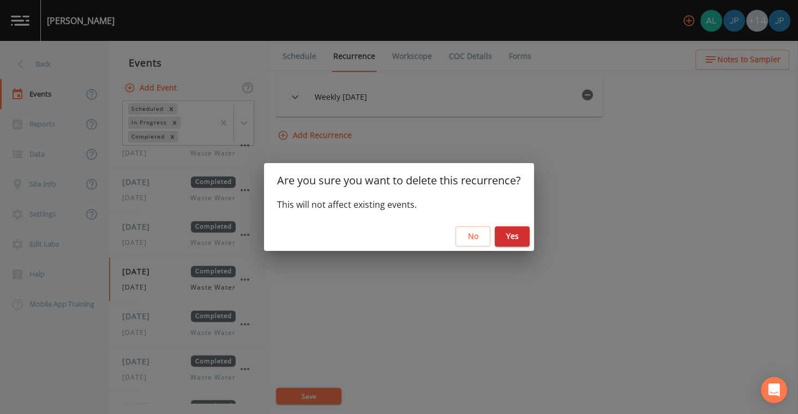
click at [507, 242] on button "Yes" at bounding box center [512, 236] width 35 height 20
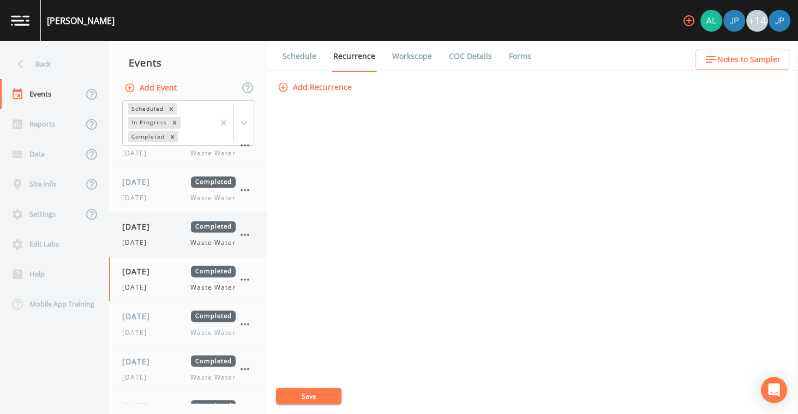
scroll to position [2667, 0]
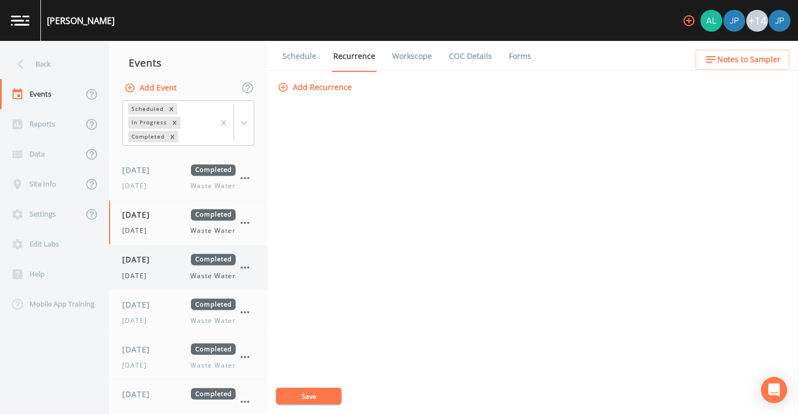
click at [158, 254] on span "[DATE]" at bounding box center [139, 259] width 35 height 11
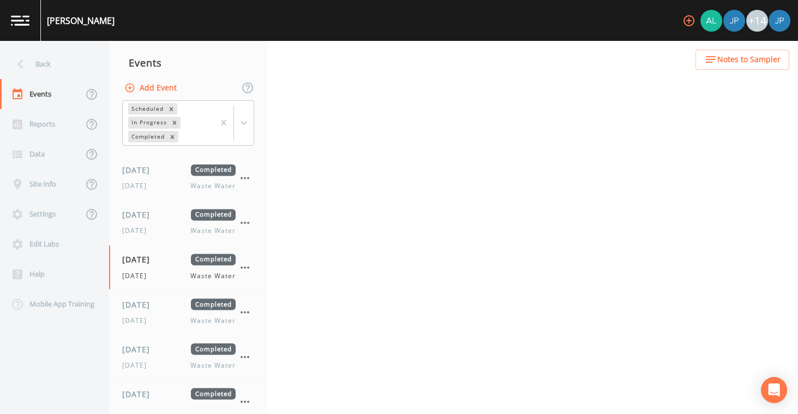
select select "b6a3c313-748b-4795-a028-792ad310bd60"
select select "092b3f94-5697-4c94-9891-da161916fdbb"
select select "b6a3c313-748b-4795-a028-792ad310bd60"
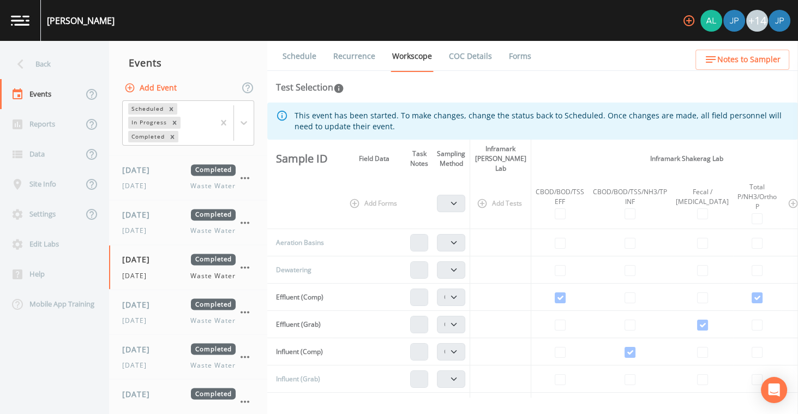
click at [355, 59] on link "Recurrence" at bounding box center [354, 56] width 45 height 31
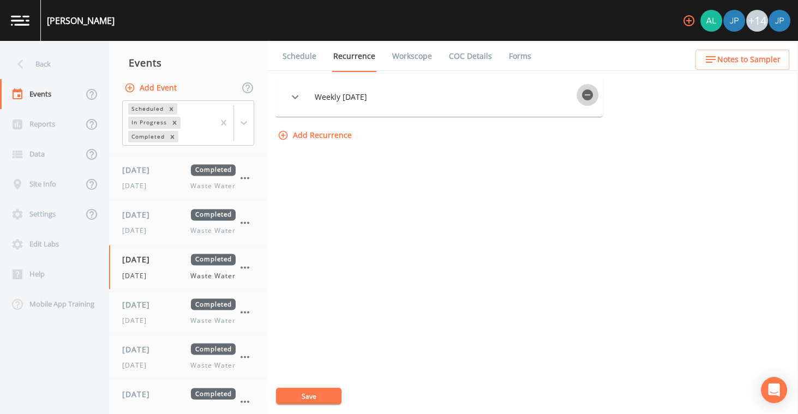
click at [593, 94] on icon "button" at bounding box center [587, 94] width 11 height 11
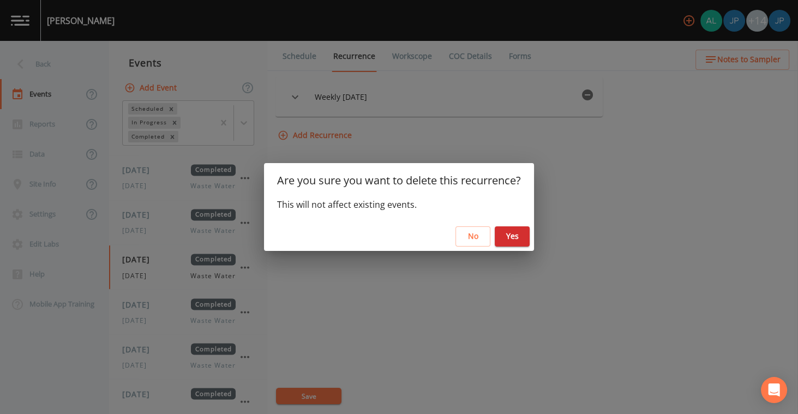
click at [512, 239] on button "Yes" at bounding box center [512, 236] width 35 height 20
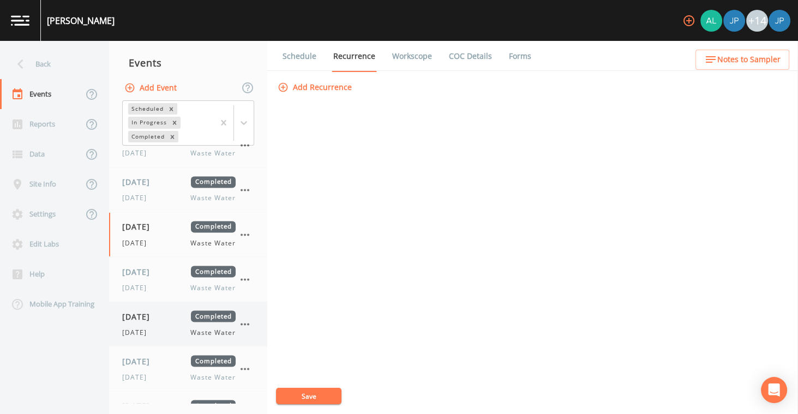
scroll to position [2758, 0]
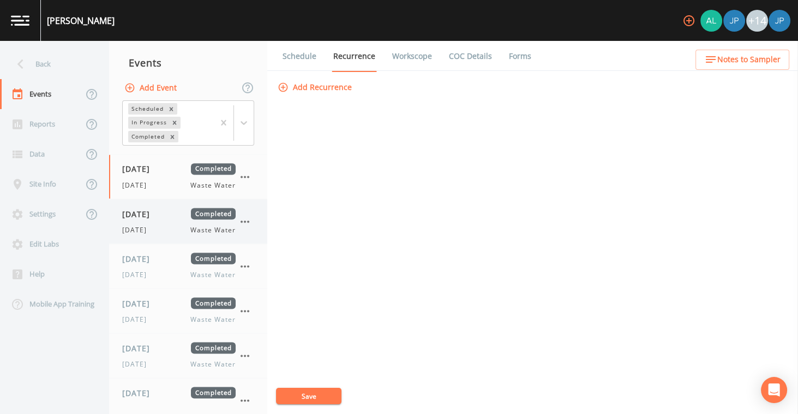
click at [175, 225] on div "[DATE] Waste Water" at bounding box center [178, 230] width 113 height 10
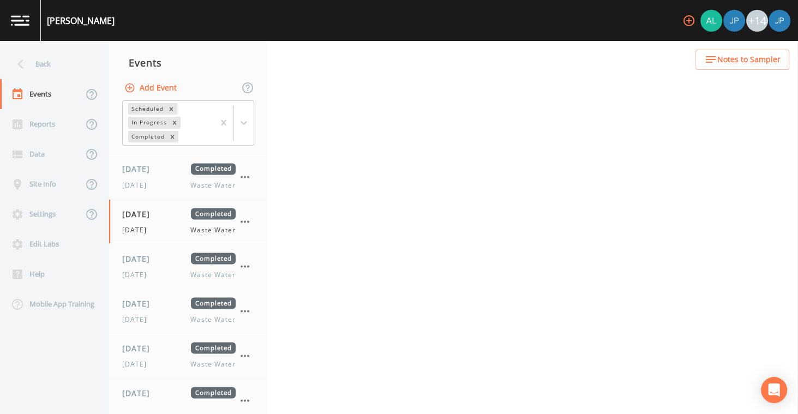
select select "b6a3c313-748b-4795-a028-792ad310bd60"
select select "092b3f94-5697-4c94-9891-da161916fdbb"
select select "b6a3c313-748b-4795-a028-792ad310bd60"
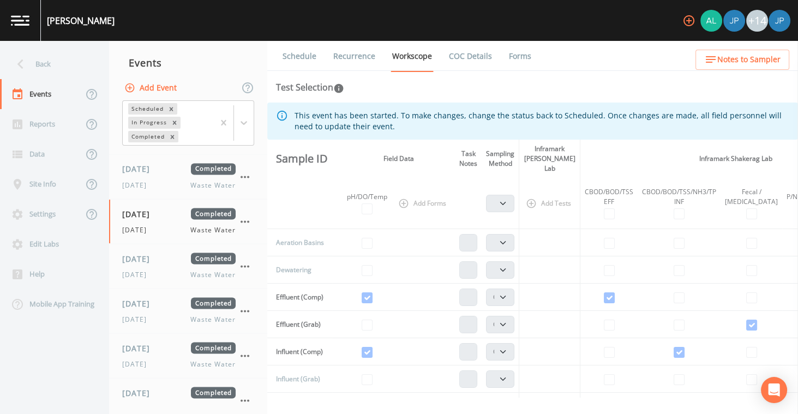
click at [357, 58] on link "Recurrence" at bounding box center [354, 56] width 45 height 31
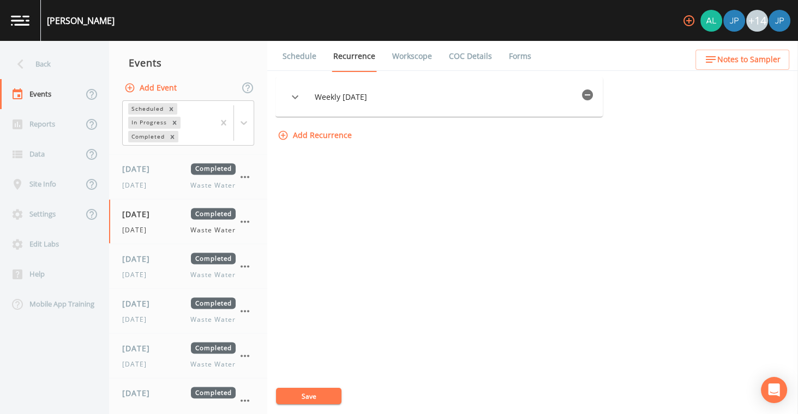
click at [593, 97] on icon "button" at bounding box center [587, 94] width 11 height 11
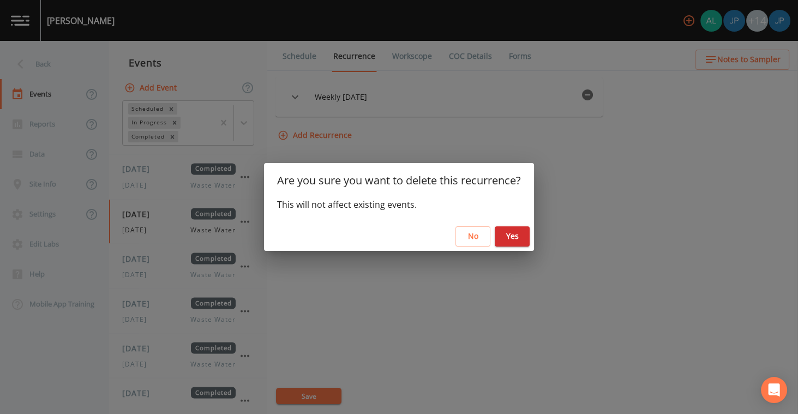
click at [520, 240] on button "Yes" at bounding box center [512, 236] width 35 height 20
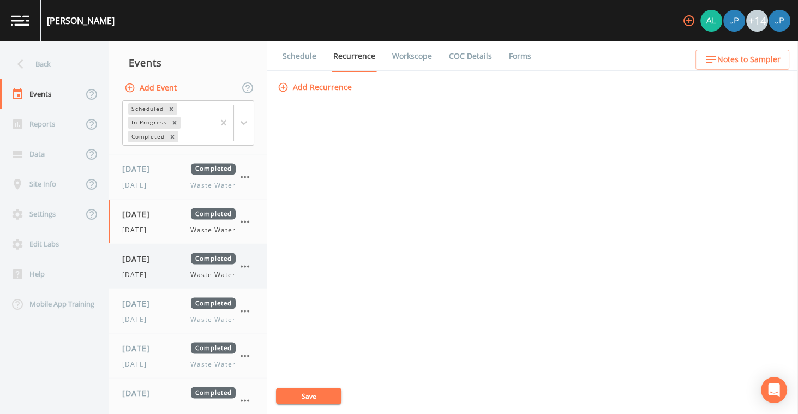
scroll to position [2765, 0]
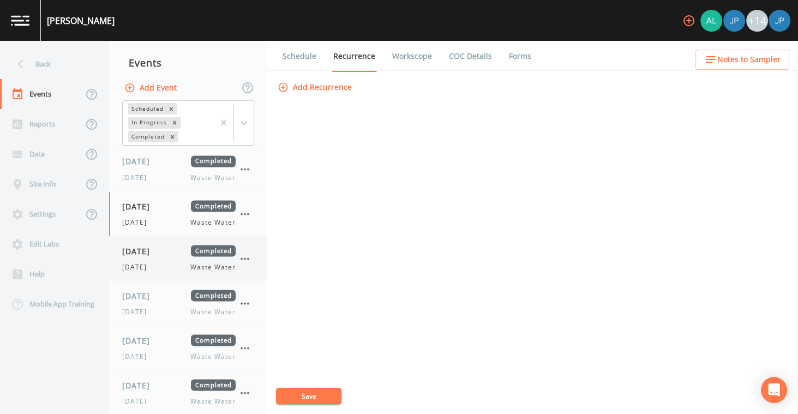
click at [190, 245] on div "[DATE] Completed [DATE] Waste Water" at bounding box center [178, 258] width 113 height 27
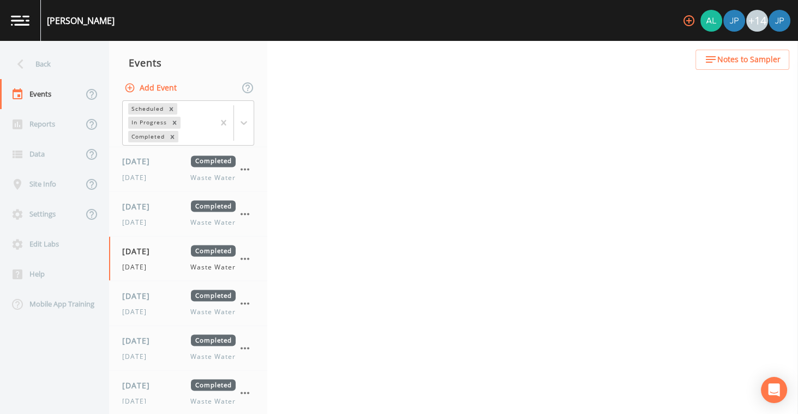
select select "b6a3c313-748b-4795-a028-792ad310bd60"
select select "092b3f94-5697-4c94-9891-da161916fdbb"
select select "b6a3c313-748b-4795-a028-792ad310bd60"
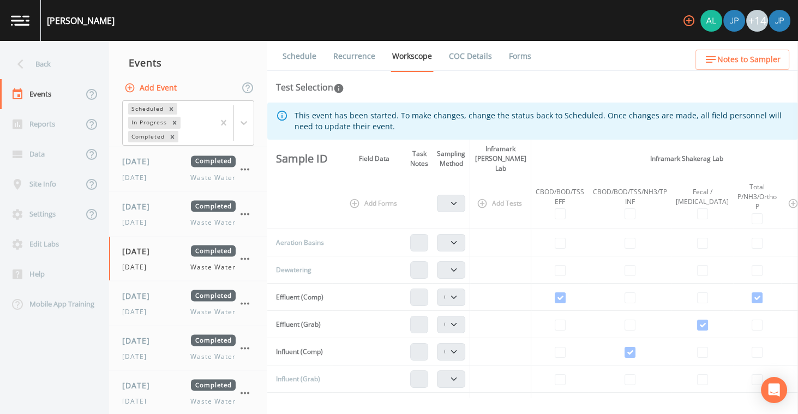
click at [365, 55] on link "Recurrence" at bounding box center [354, 56] width 45 height 31
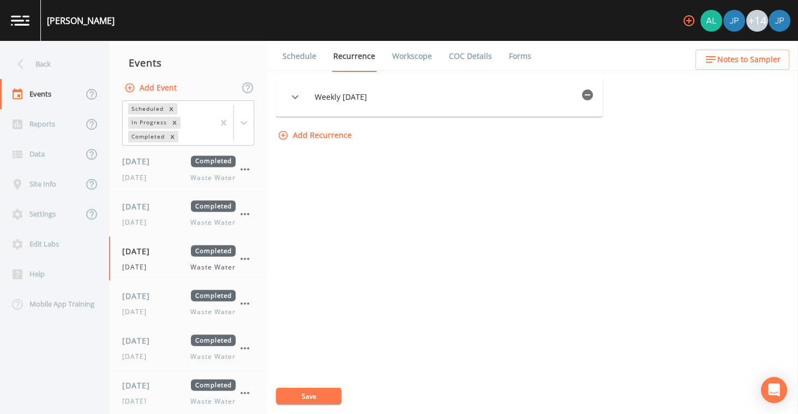
click at [593, 97] on icon "button" at bounding box center [587, 94] width 11 height 11
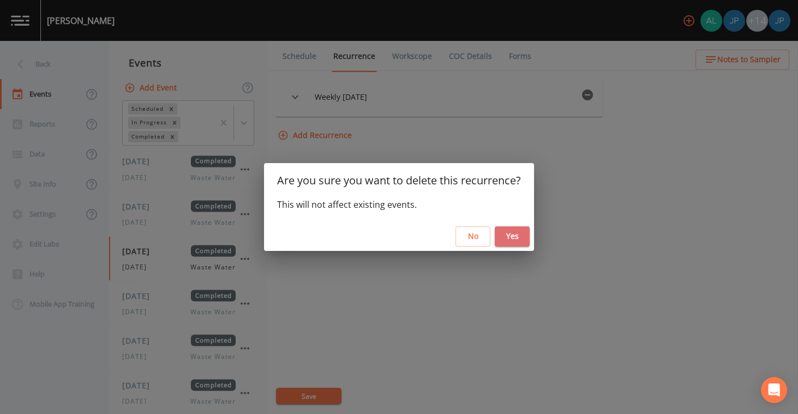
click at [511, 233] on button "Yes" at bounding box center [512, 236] width 35 height 20
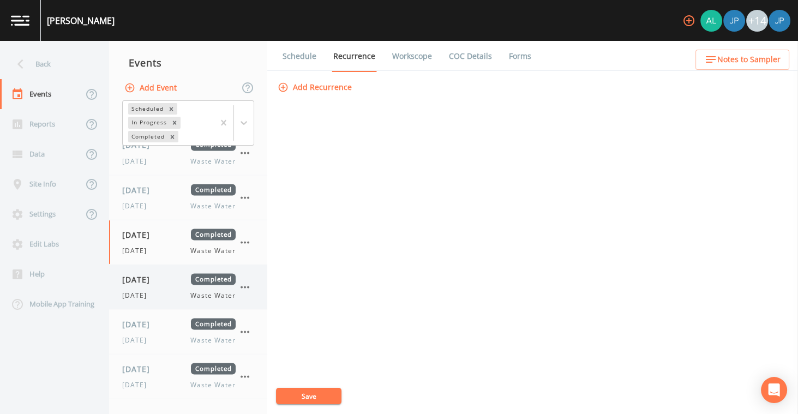
scroll to position [2790, 0]
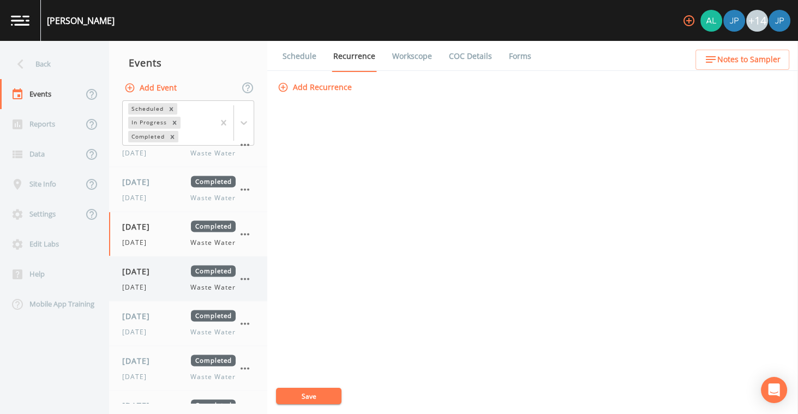
click at [151, 265] on div "[DATE] Completed [DATE] Waste Water" at bounding box center [178, 278] width 113 height 27
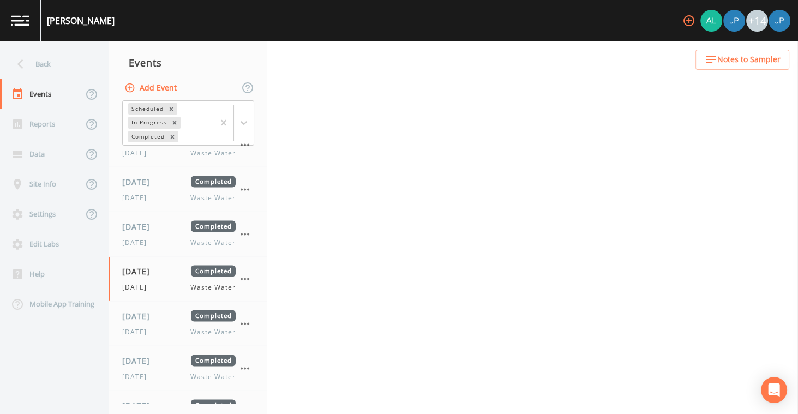
select select "b6a3c313-748b-4795-a028-792ad310bd60"
select select "092b3f94-5697-4c94-9891-da161916fdbb"
select select "b6a3c313-748b-4795-a028-792ad310bd60"
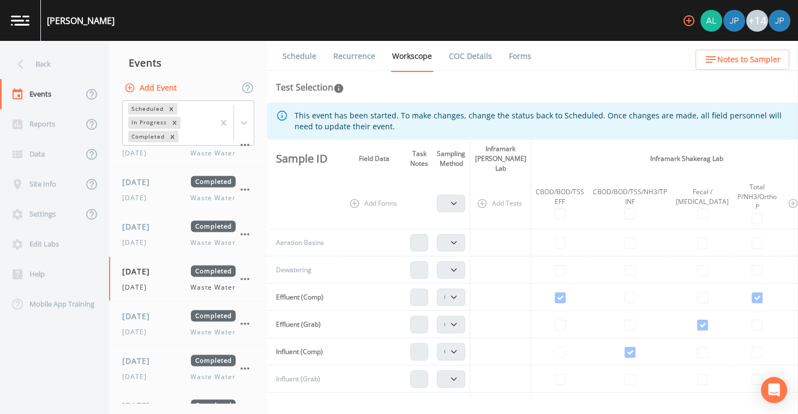
click at [356, 56] on link "Recurrence" at bounding box center [354, 56] width 45 height 31
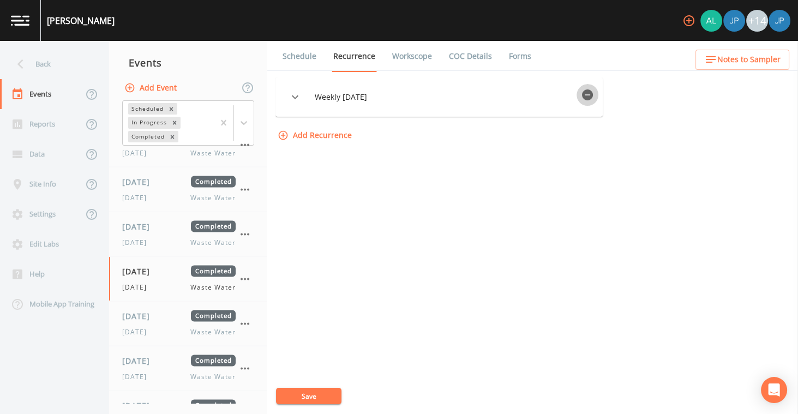
click at [593, 98] on icon "button" at bounding box center [587, 94] width 11 height 11
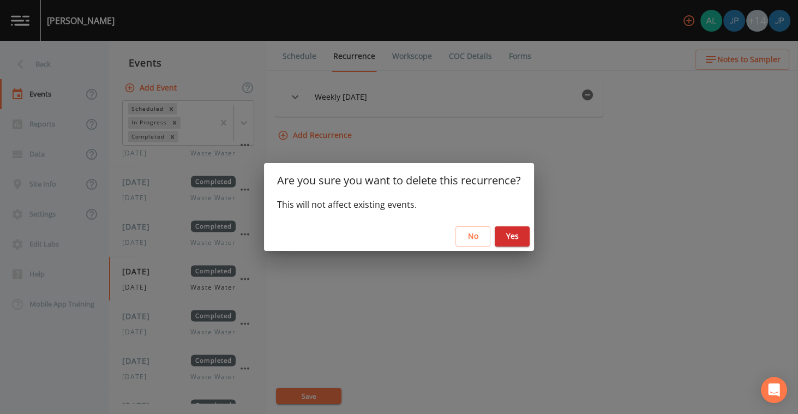
click at [526, 237] on button "Yes" at bounding box center [512, 236] width 35 height 20
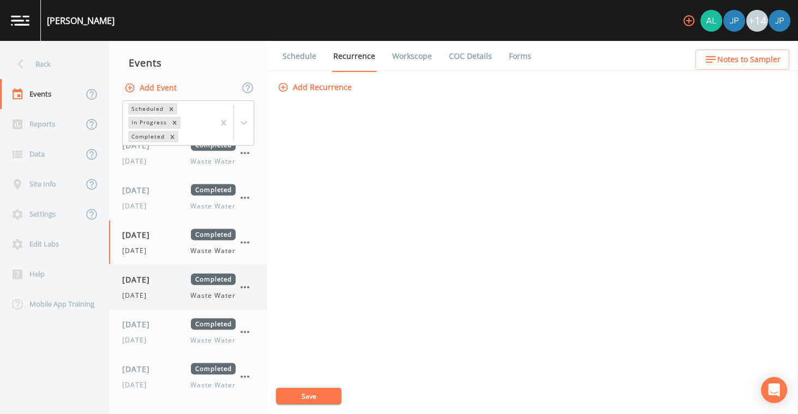
scroll to position [2830, 0]
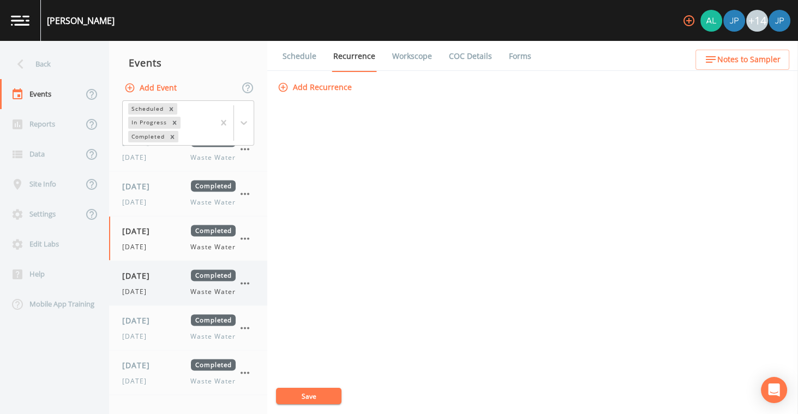
click at [182, 269] on div "[DATE] Completed" at bounding box center [178, 274] width 113 height 11
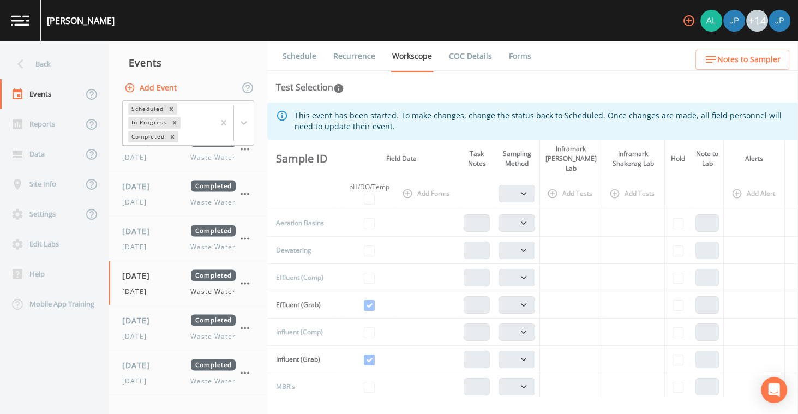
click at [357, 58] on link "Recurrence" at bounding box center [354, 56] width 45 height 31
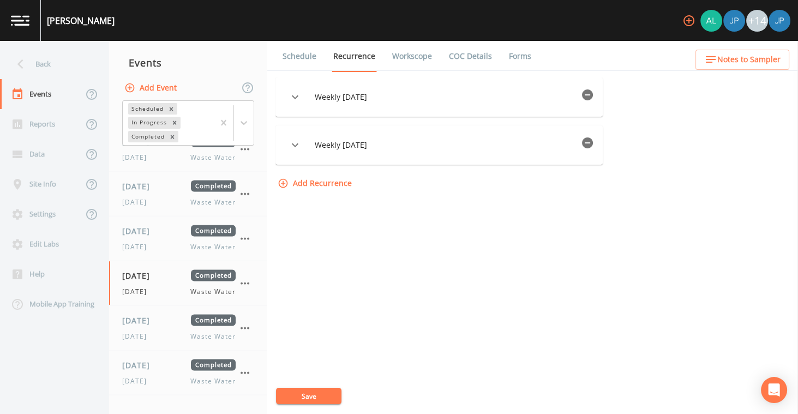
click at [592, 98] on icon "button" at bounding box center [587, 94] width 11 height 11
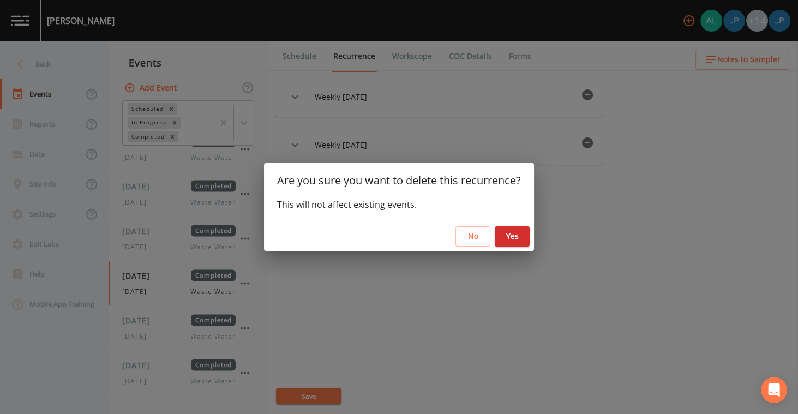
click at [516, 235] on button "Yes" at bounding box center [512, 236] width 35 height 20
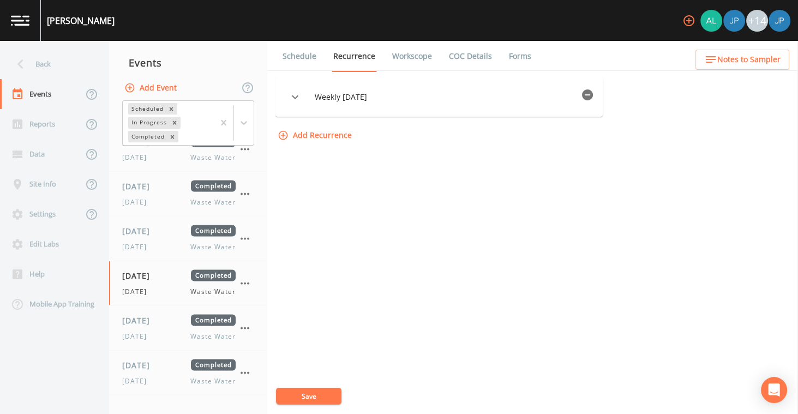
click at [592, 91] on icon "button" at bounding box center [587, 94] width 11 height 11
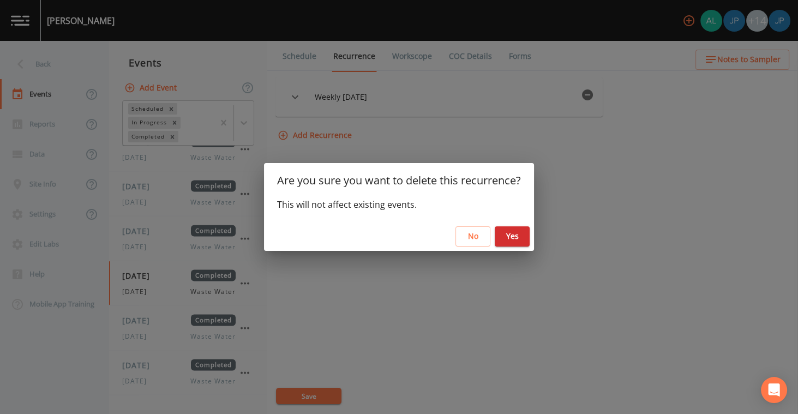
click at [518, 237] on button "Yes" at bounding box center [512, 236] width 35 height 20
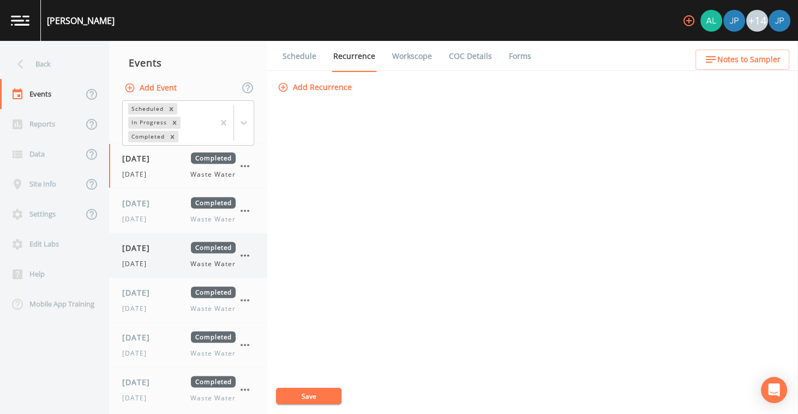
scroll to position [2939, 0]
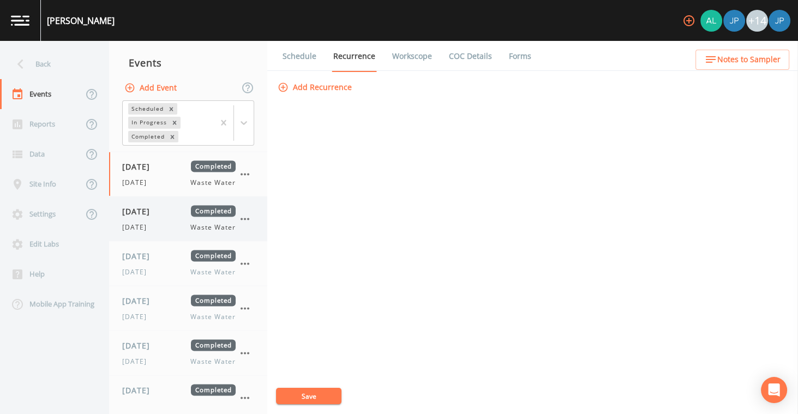
click at [181, 223] on div "[DATE] Waste Water" at bounding box center [178, 228] width 113 height 10
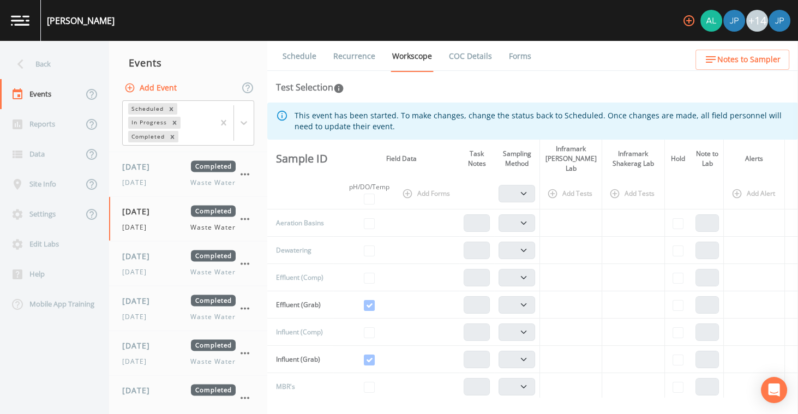
drag, startPoint x: 351, startPoint y: 58, endPoint x: 371, endPoint y: 68, distance: 21.7
click at [351, 58] on link "Recurrence" at bounding box center [354, 56] width 45 height 31
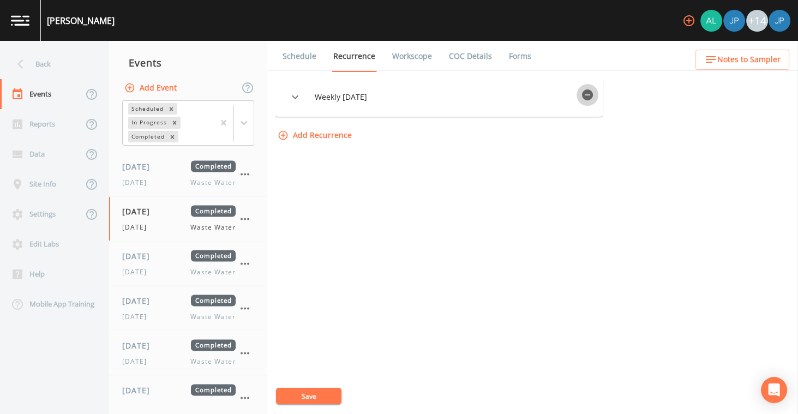
click at [589, 95] on icon "button" at bounding box center [587, 94] width 11 height 11
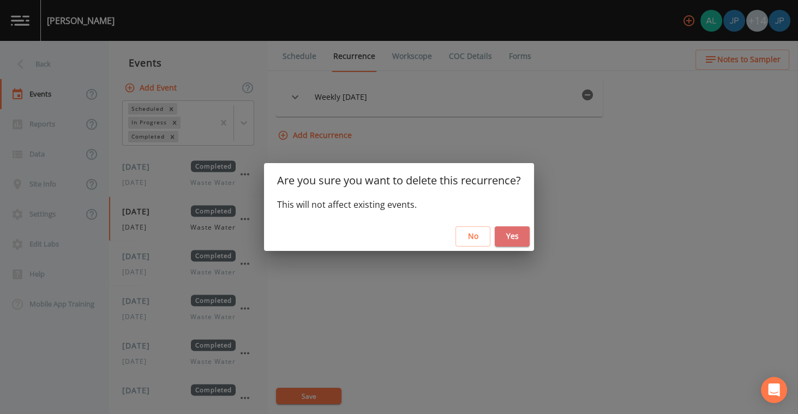
click at [523, 233] on button "Yes" at bounding box center [512, 236] width 35 height 20
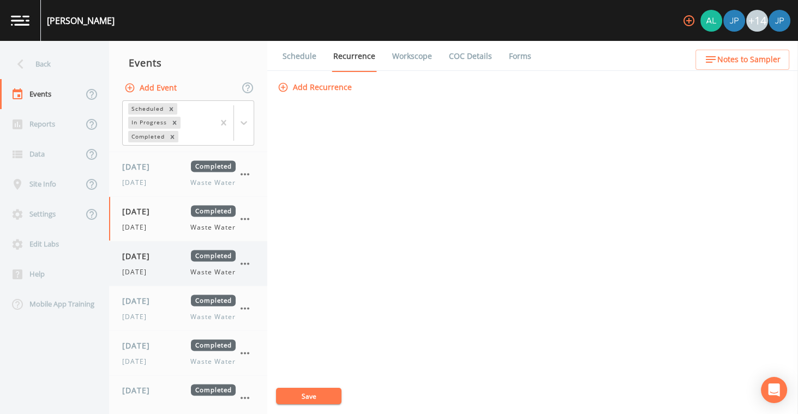
click at [179, 250] on div "[DATE] Completed [DATE] Waste Water" at bounding box center [178, 263] width 113 height 27
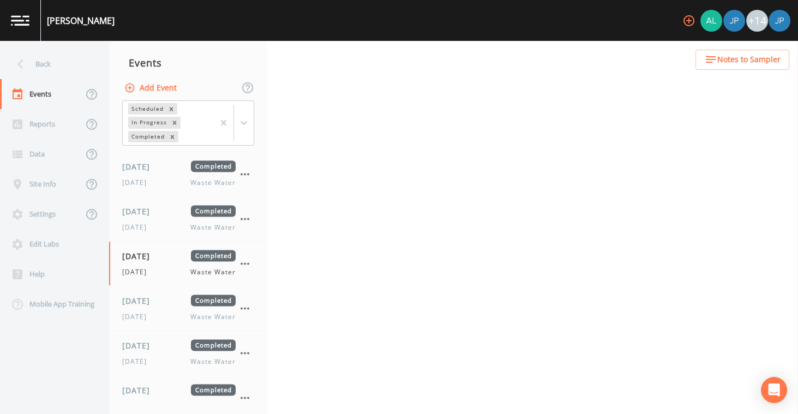
select select "b6a3c313-748b-4795-a028-792ad310bd60"
select select "092b3f94-5697-4c94-9891-da161916fdbb"
select select "b6a3c313-748b-4795-a028-792ad310bd60"
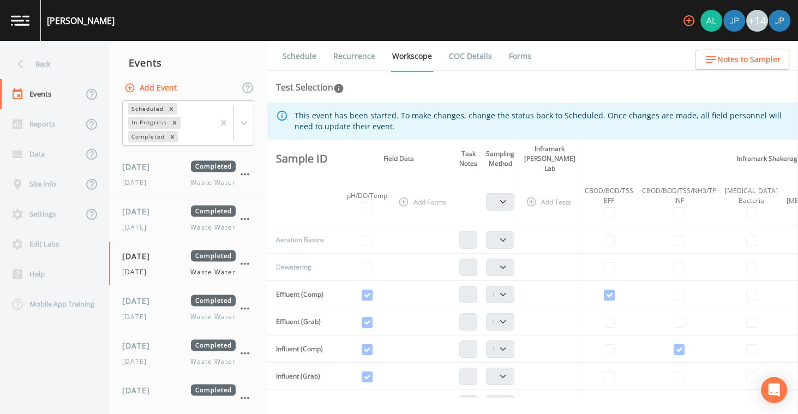
click at [361, 58] on link "Recurrence" at bounding box center [354, 56] width 45 height 31
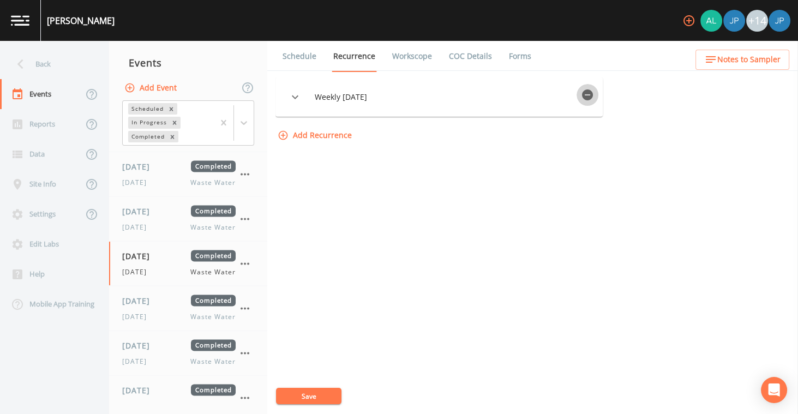
click at [593, 97] on icon "button" at bounding box center [587, 94] width 11 height 11
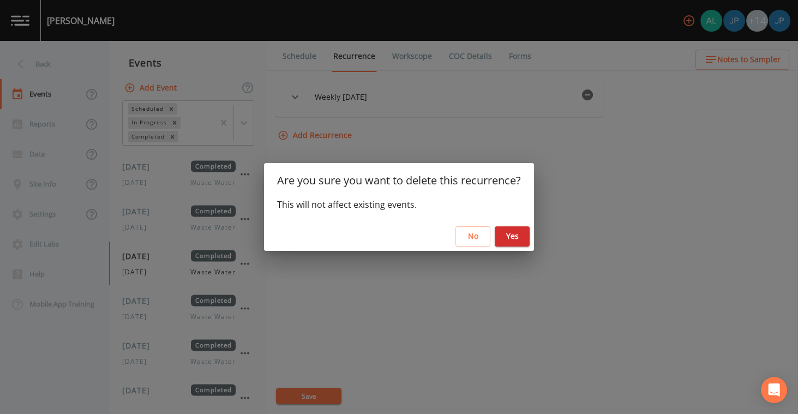
click at [526, 235] on button "Yes" at bounding box center [512, 236] width 35 height 20
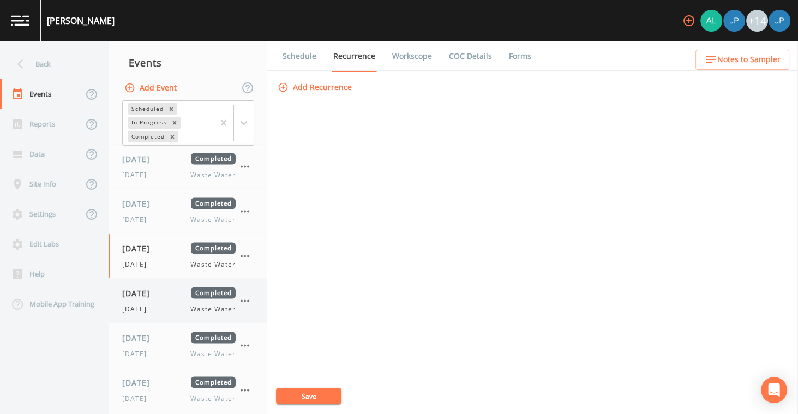
scroll to position [2955, 0]
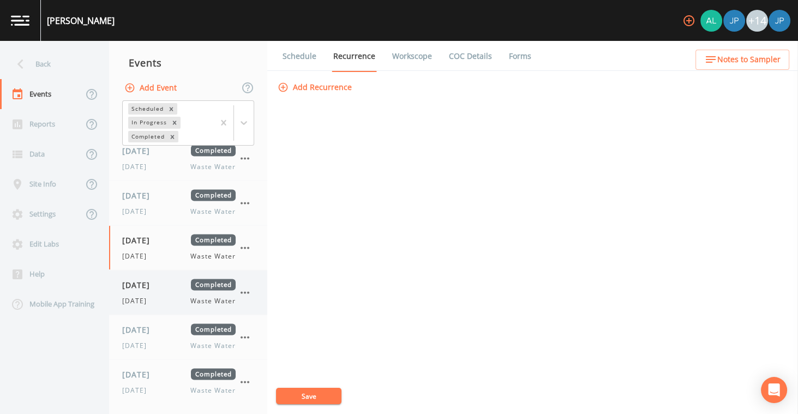
click at [183, 279] on div "[DATE] Completed [DATE] Waste Water" at bounding box center [178, 292] width 113 height 27
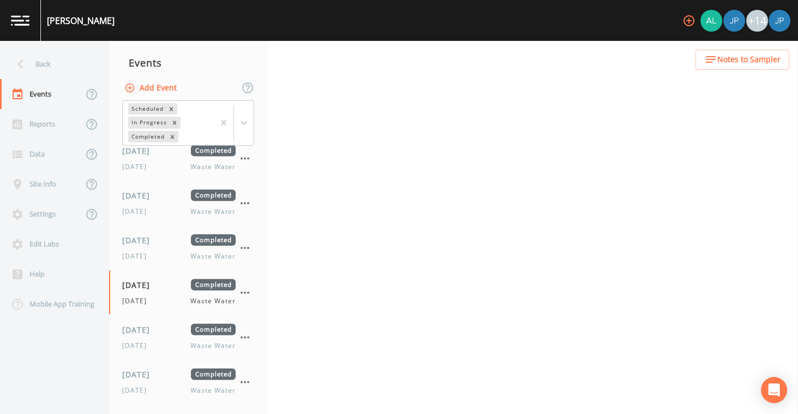
select select "b6a3c313-748b-4795-a028-792ad310bd60"
select select "092b3f94-5697-4c94-9891-da161916fdbb"
select select "b6a3c313-748b-4795-a028-792ad310bd60"
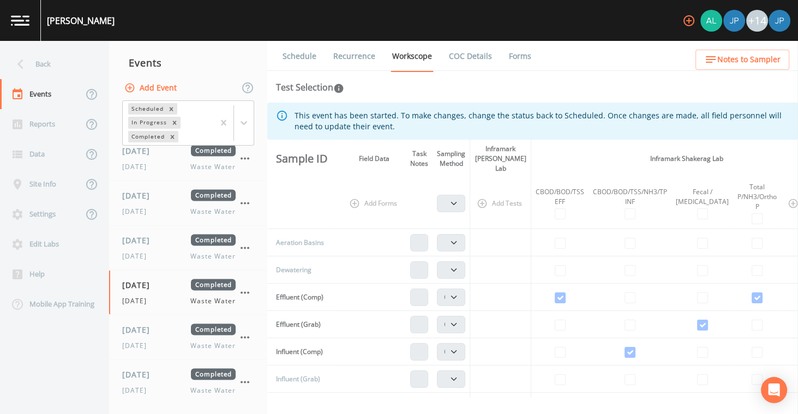
click at [353, 57] on link "Recurrence" at bounding box center [354, 56] width 45 height 31
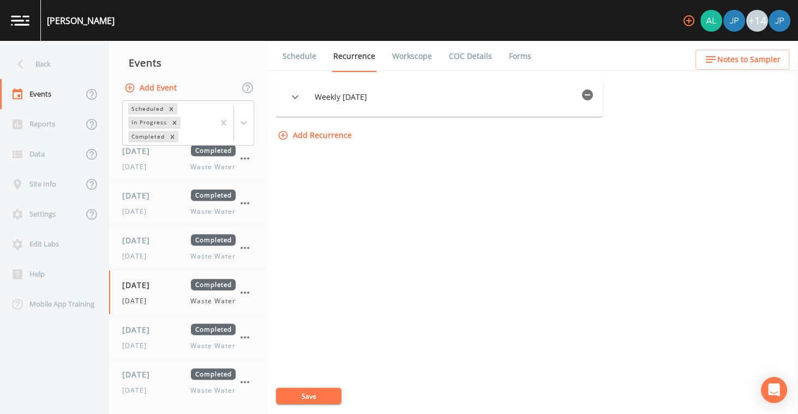
click at [593, 97] on icon "button" at bounding box center [587, 94] width 11 height 11
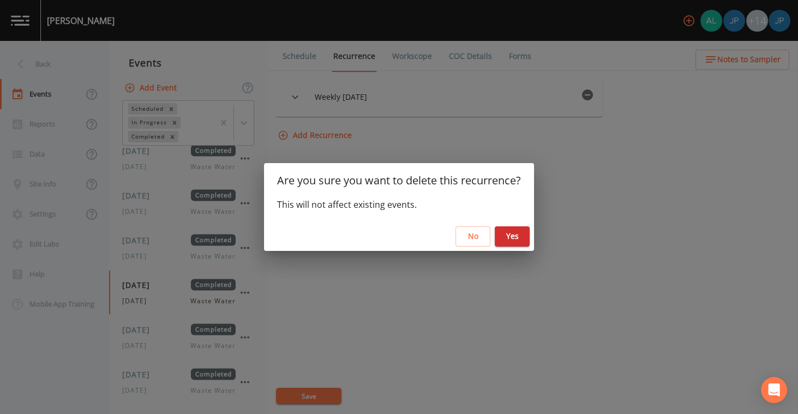
click at [514, 244] on button "Yes" at bounding box center [512, 236] width 35 height 20
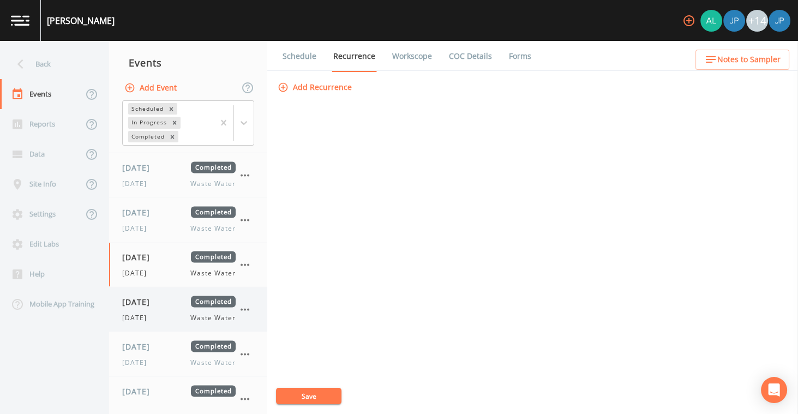
scroll to position [2986, 0]
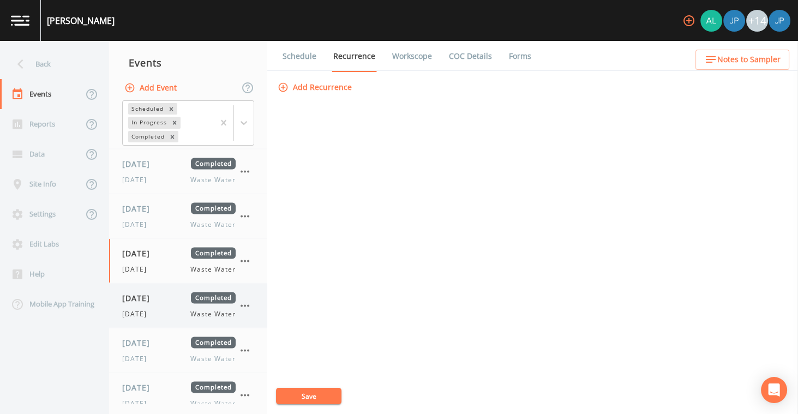
click at [158, 292] on span "[DATE]" at bounding box center [139, 297] width 35 height 11
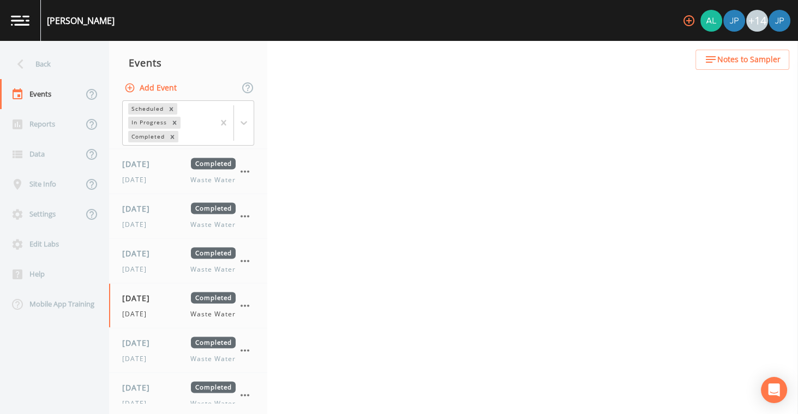
select select "b6a3c313-748b-4795-a028-792ad310bd60"
select select "092b3f94-5697-4c94-9891-da161916fdbb"
select select "b6a3c313-748b-4795-a028-792ad310bd60"
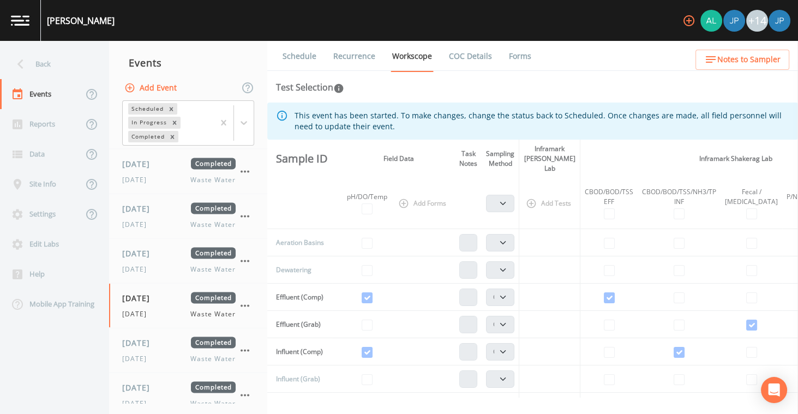
click at [359, 57] on link "Recurrence" at bounding box center [354, 56] width 45 height 31
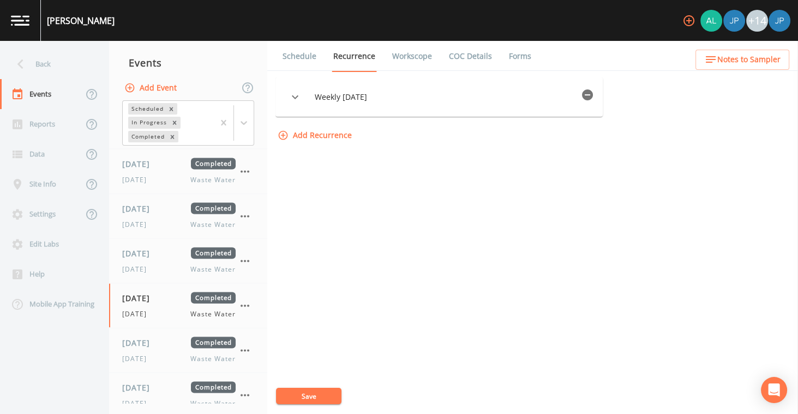
click at [582, 91] on button "button" at bounding box center [588, 95] width 22 height 22
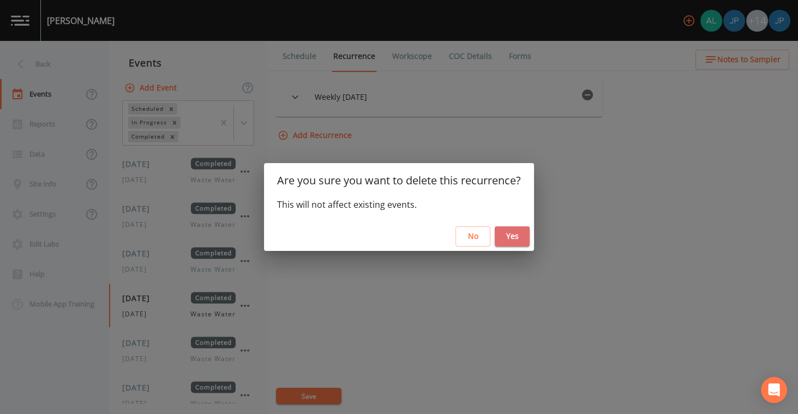
click at [524, 236] on button "Yes" at bounding box center [512, 236] width 35 height 20
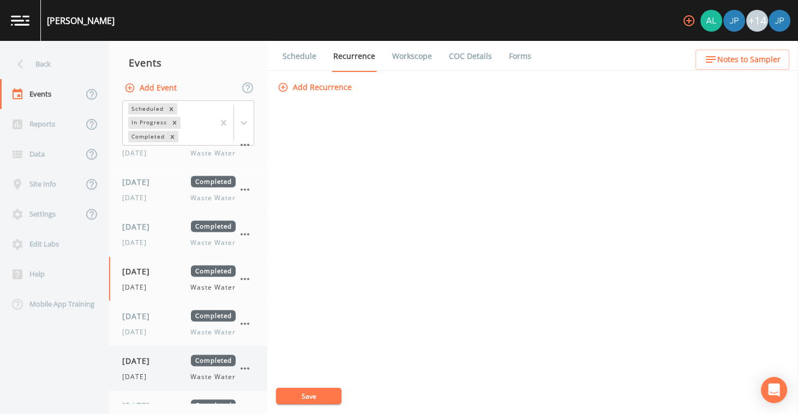
scroll to position [3073, 0]
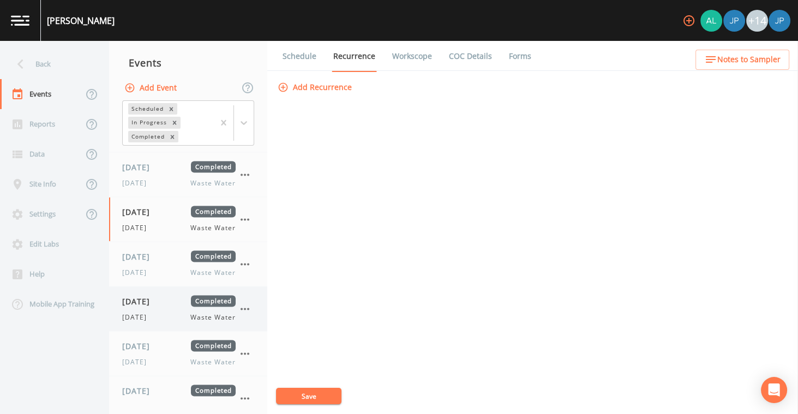
click at [179, 296] on div "[DATE] Completed" at bounding box center [178, 301] width 113 height 11
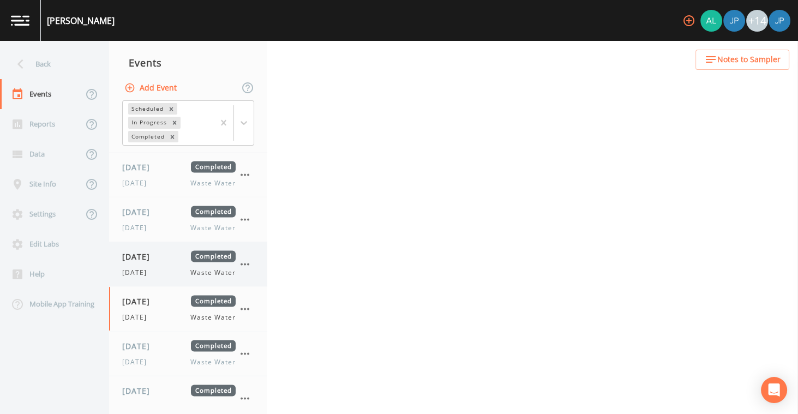
select select "b6a3c313-748b-4795-a028-792ad310bd60"
select select "092b3f94-5697-4c94-9891-da161916fdbb"
select select "b6a3c313-748b-4795-a028-792ad310bd60"
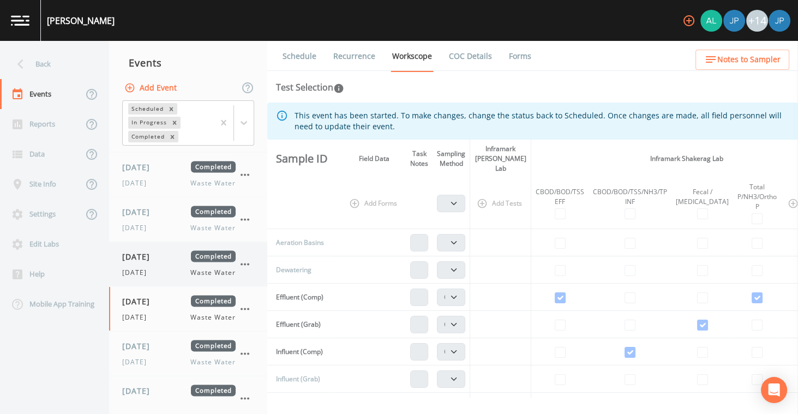
click at [171, 268] on div "[DATE] Waste Water" at bounding box center [178, 273] width 113 height 10
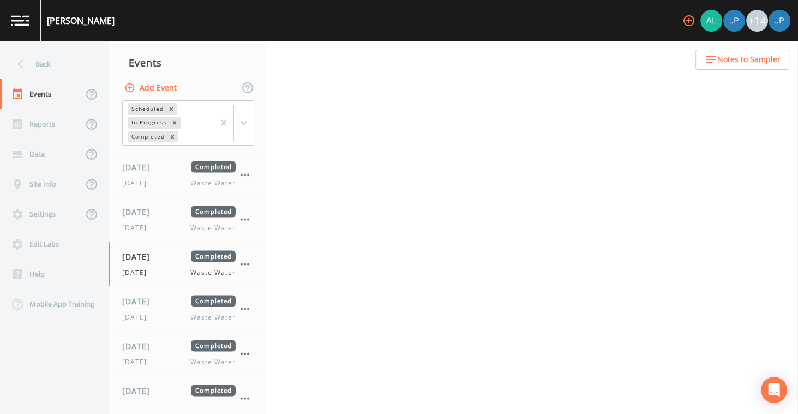
select select "b6a3c313-748b-4795-a028-792ad310bd60"
select select "092b3f94-5697-4c94-9891-da161916fdbb"
select select "b6a3c313-748b-4795-a028-792ad310bd60"
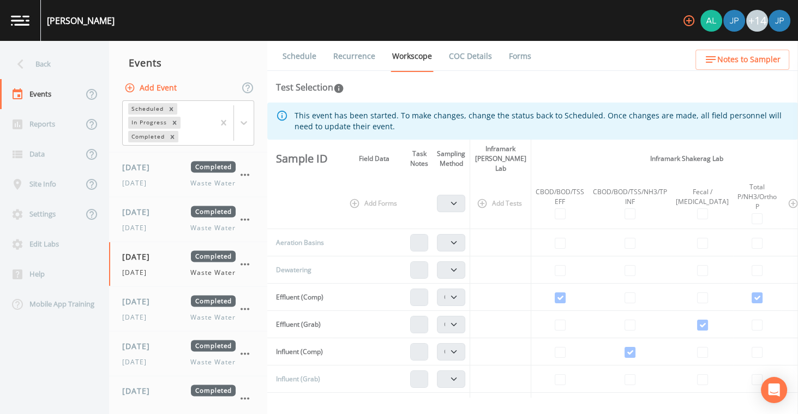
click at [376, 57] on link "Recurrence" at bounding box center [354, 56] width 45 height 31
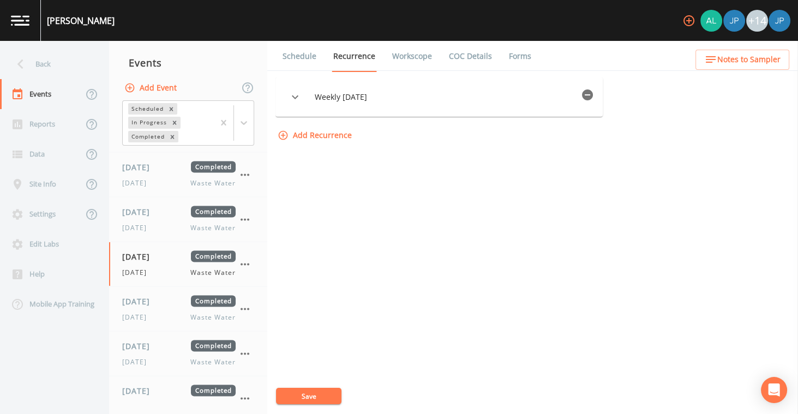
click at [594, 95] on icon "button" at bounding box center [587, 94] width 13 height 13
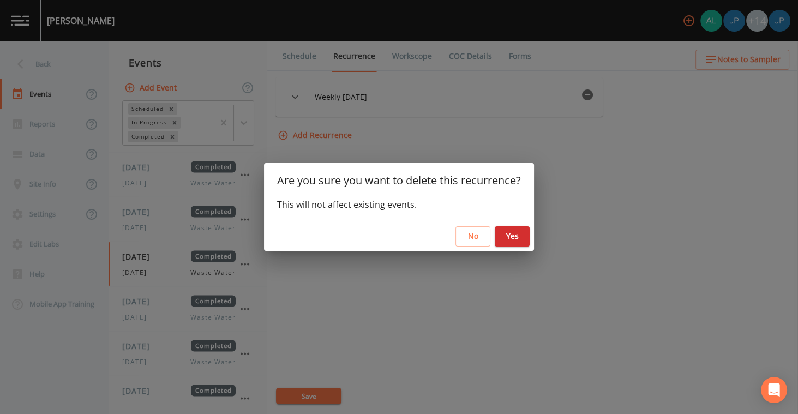
click at [519, 238] on button "Yes" at bounding box center [512, 236] width 35 height 20
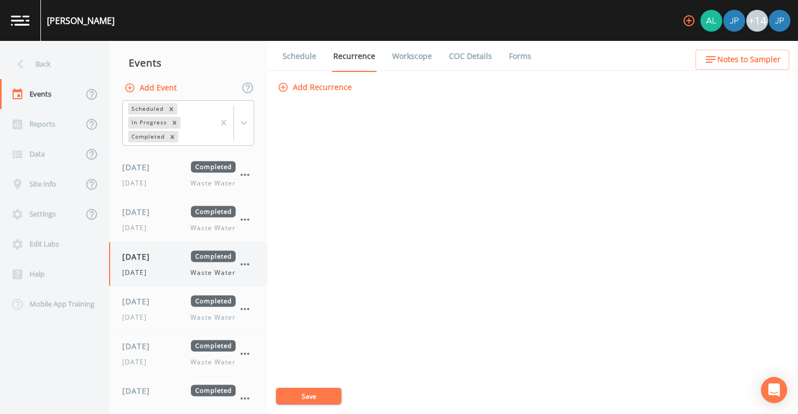
scroll to position [3088, 0]
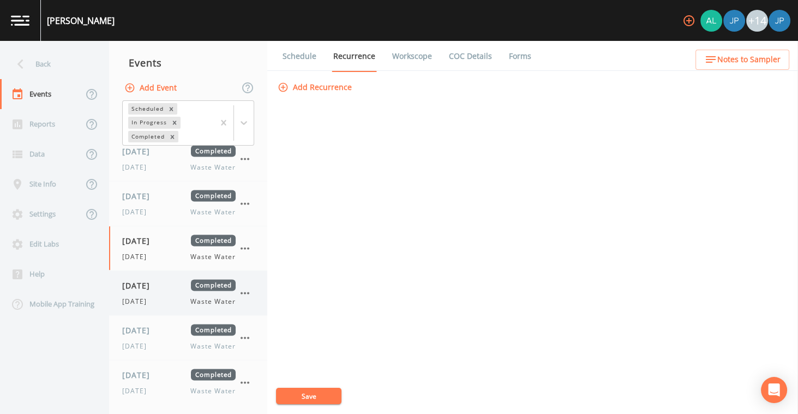
click at [158, 280] on span "[DATE]" at bounding box center [139, 285] width 35 height 11
select select "b6a3c313-748b-4795-a028-792ad310bd60"
select select "092b3f94-5697-4c94-9891-da161916fdbb"
select select "b6a3c313-748b-4795-a028-792ad310bd60"
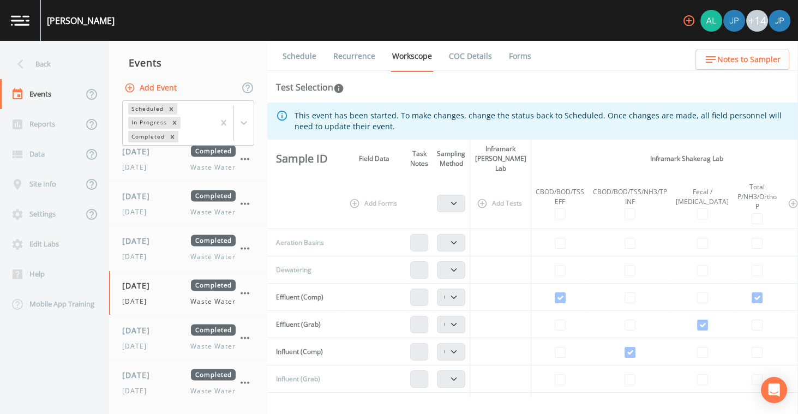
click at [353, 55] on link "Recurrence" at bounding box center [354, 56] width 45 height 31
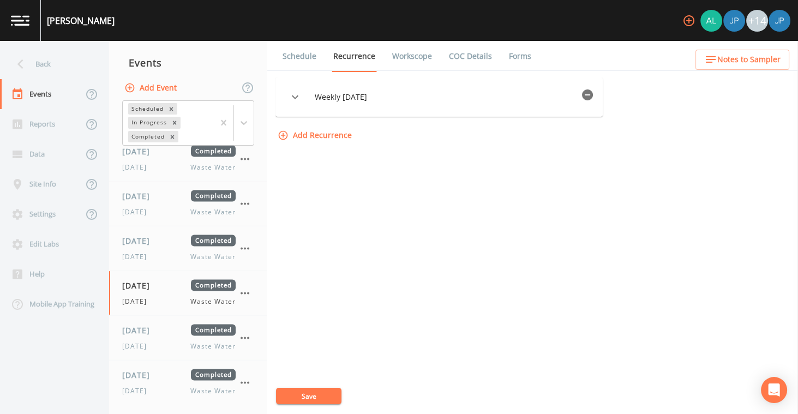
click at [593, 93] on icon "button" at bounding box center [587, 94] width 11 height 11
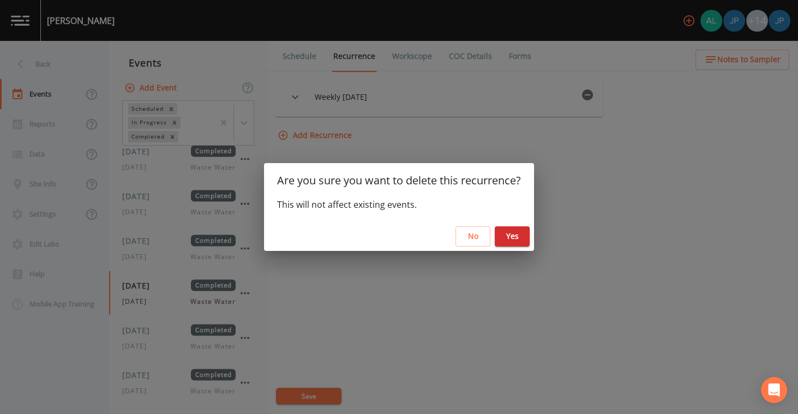
click at [513, 239] on button "Yes" at bounding box center [512, 236] width 35 height 20
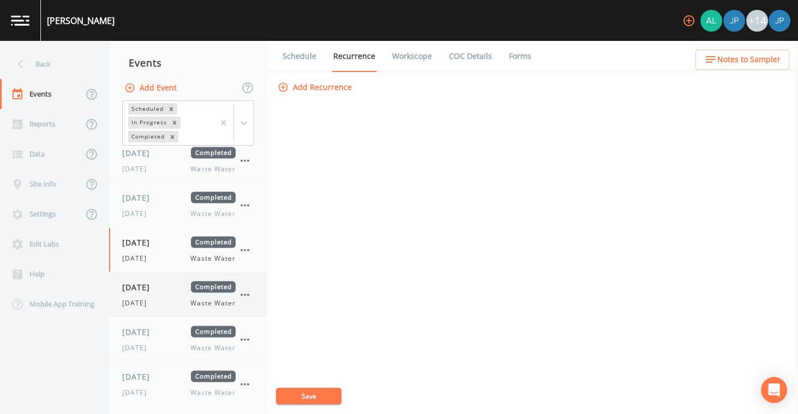
scroll to position [3140, 0]
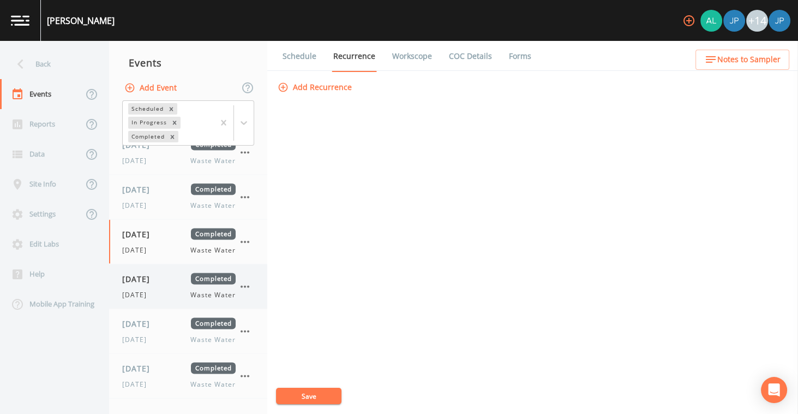
click at [142, 290] on span "[DATE]" at bounding box center [137, 295] width 31 height 10
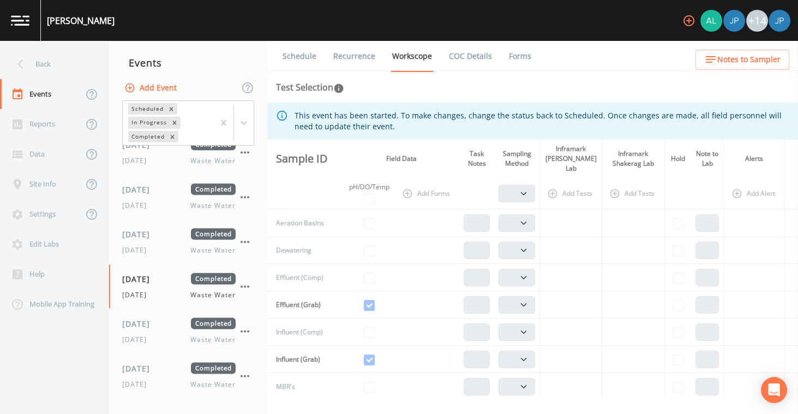
click at [363, 50] on link "Recurrence" at bounding box center [354, 56] width 45 height 31
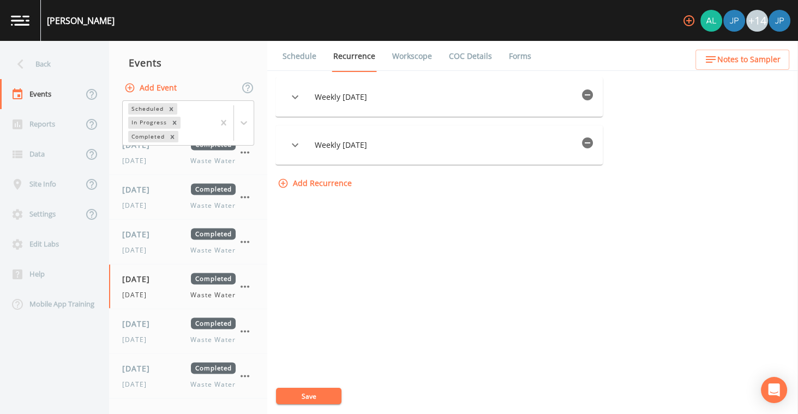
click at [593, 94] on icon "button" at bounding box center [587, 94] width 11 height 11
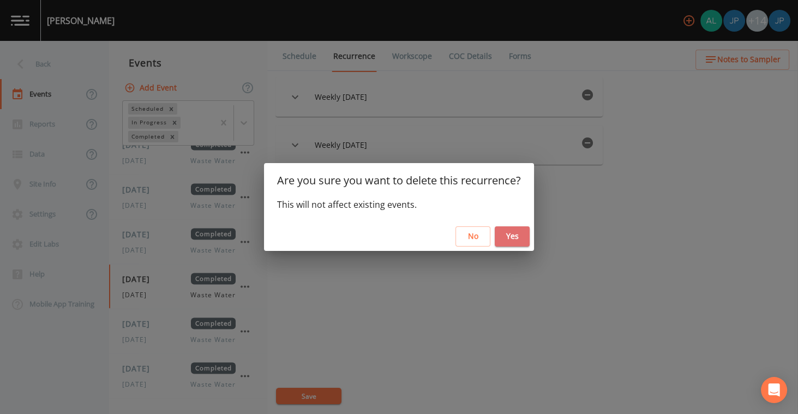
click at [521, 235] on button "Yes" at bounding box center [512, 236] width 35 height 20
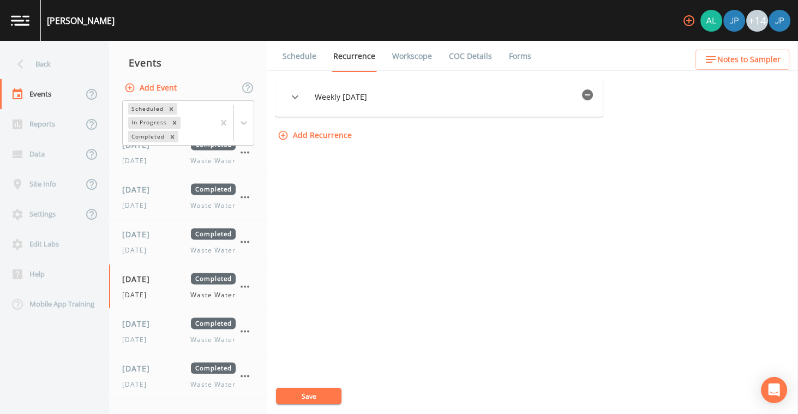
click at [593, 95] on icon "button" at bounding box center [587, 94] width 11 height 11
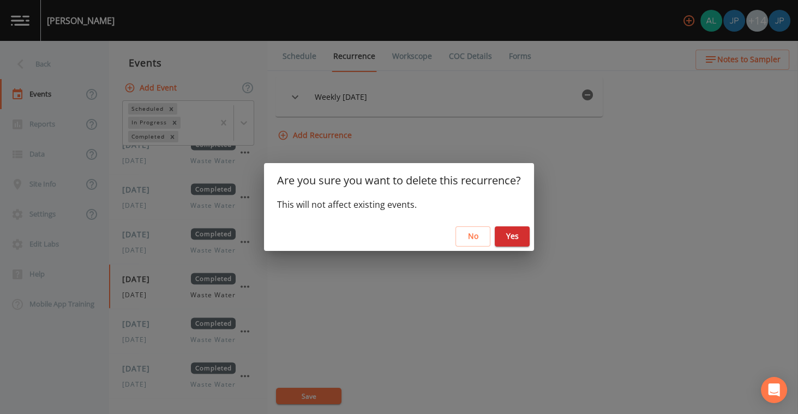
click at [524, 233] on button "Yes" at bounding box center [512, 236] width 35 height 20
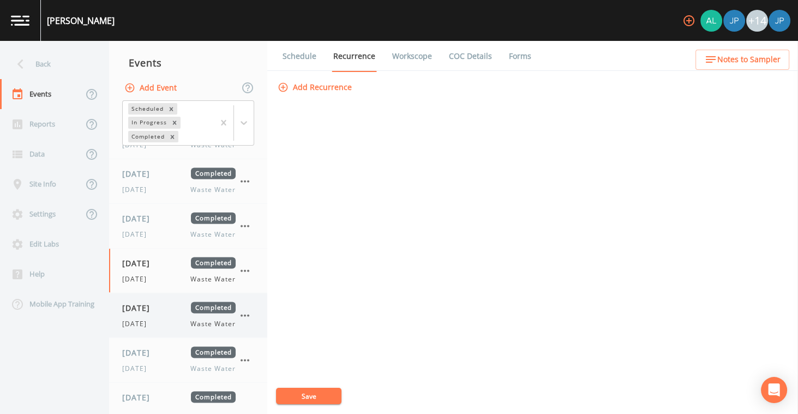
scroll to position [3160, 0]
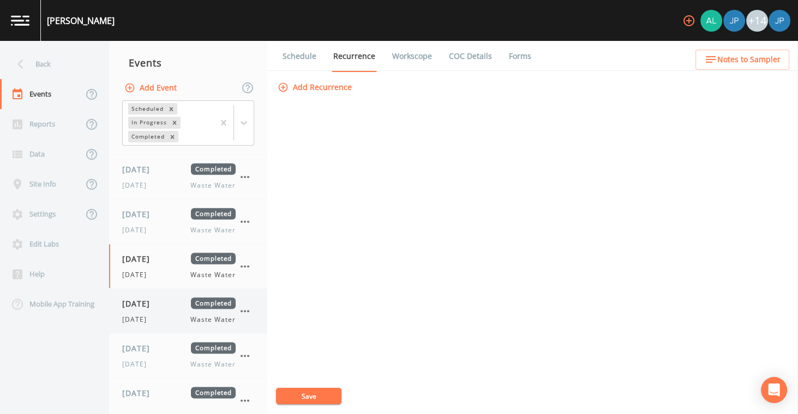
click at [166, 298] on div "[DATE] Completed [DATE] Waste Water" at bounding box center [178, 311] width 113 height 27
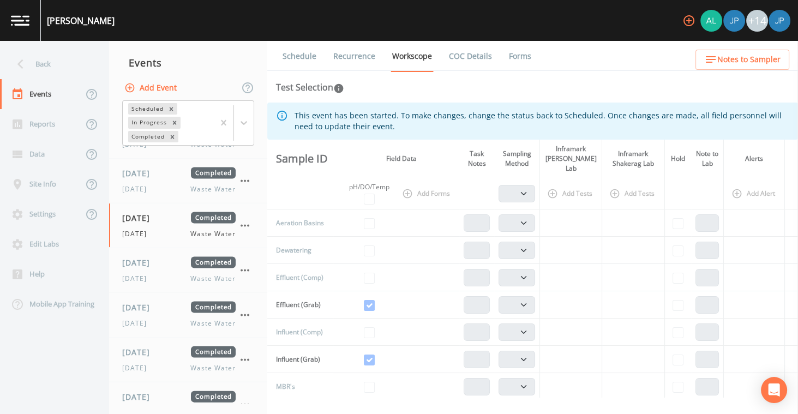
scroll to position [3211, 0]
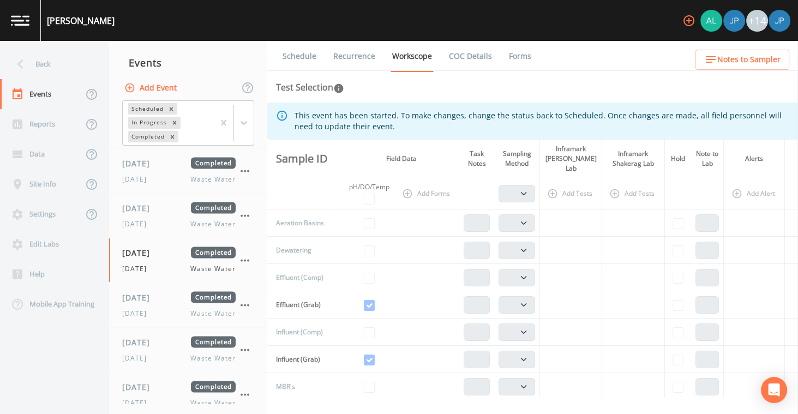
click at [369, 64] on link "Recurrence" at bounding box center [354, 56] width 45 height 31
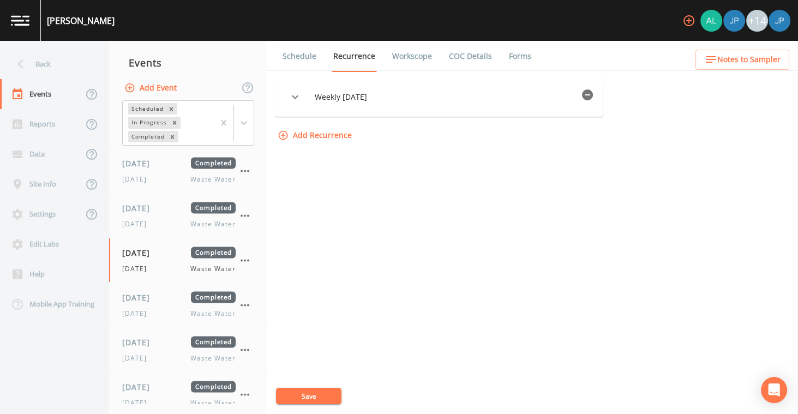
click at [593, 94] on icon "button" at bounding box center [587, 94] width 11 height 11
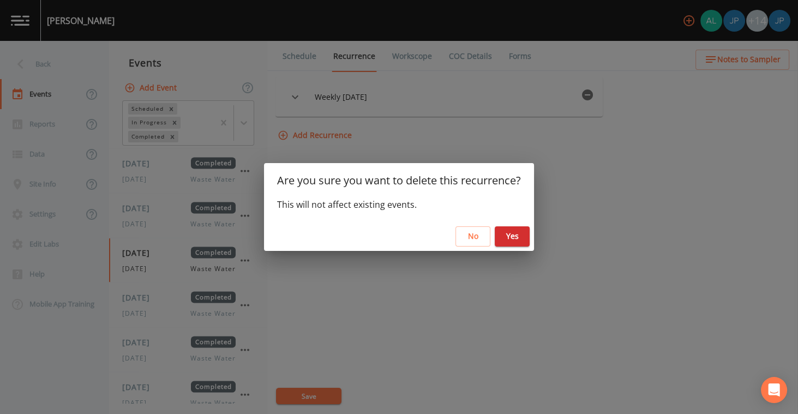
click at [518, 238] on button "Yes" at bounding box center [512, 236] width 35 height 20
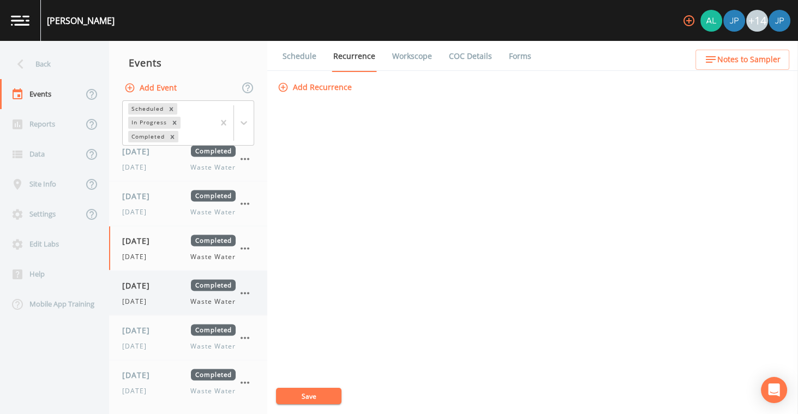
scroll to position [3227, 0]
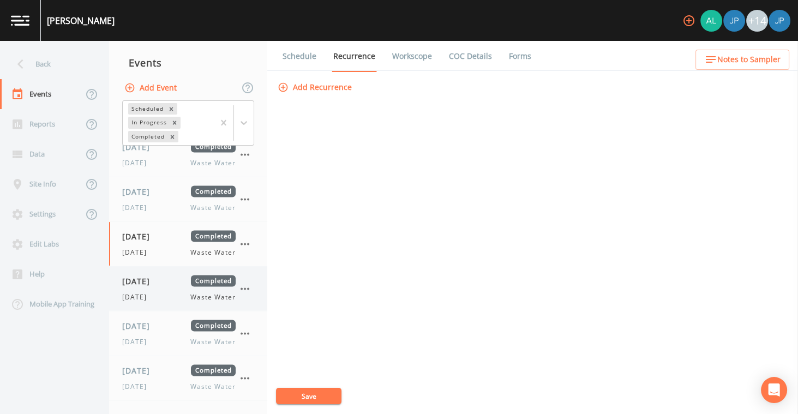
click at [158, 275] on span "[DATE]" at bounding box center [139, 280] width 35 height 11
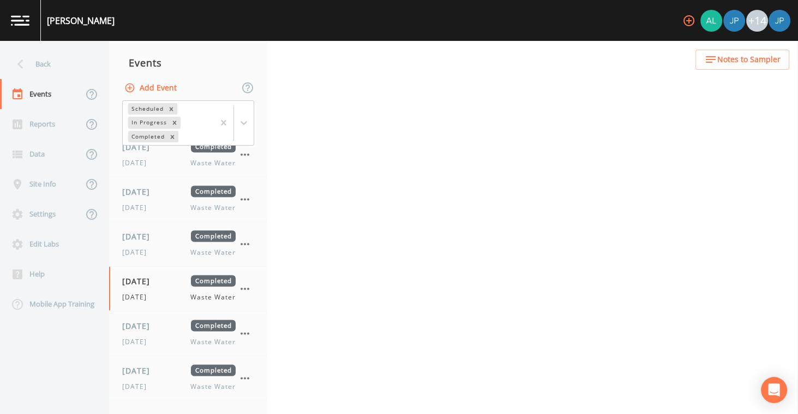
select select "b6a3c313-748b-4795-a028-792ad310bd60"
select select "092b3f94-5697-4c94-9891-da161916fdbb"
select select "b6a3c313-748b-4795-a028-792ad310bd60"
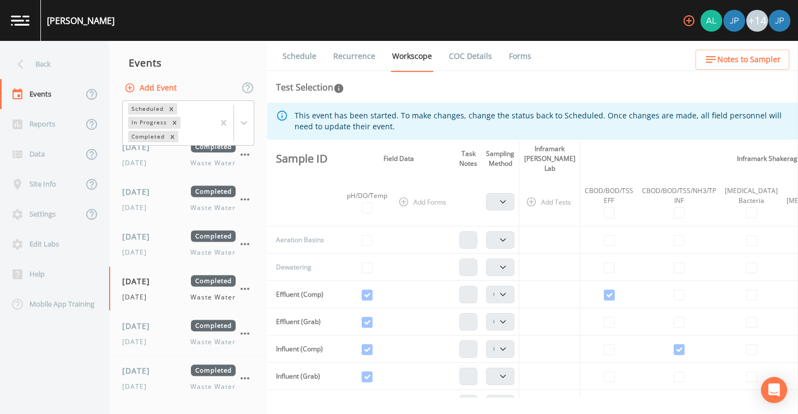
click at [364, 58] on link "Recurrence" at bounding box center [354, 56] width 45 height 31
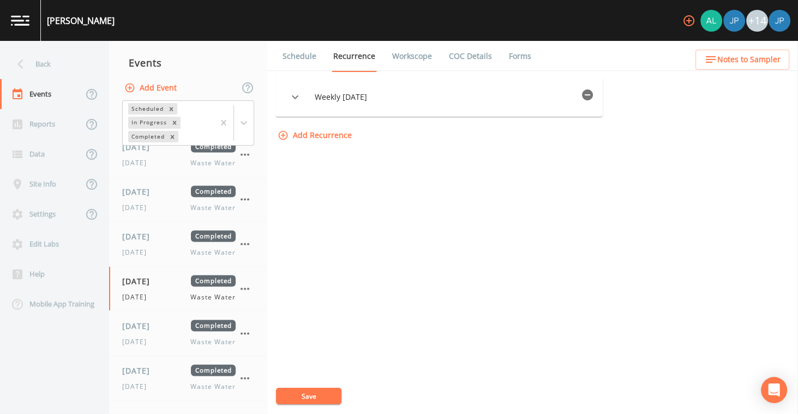
click at [586, 95] on icon "button" at bounding box center [587, 94] width 11 height 11
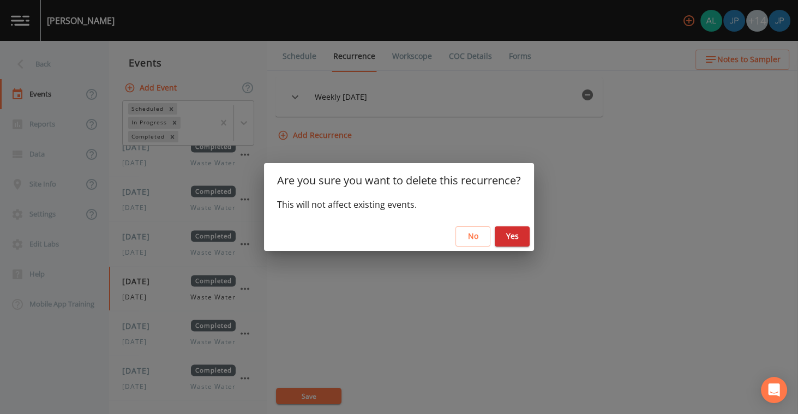
click at [513, 243] on button "Yes" at bounding box center [512, 236] width 35 height 20
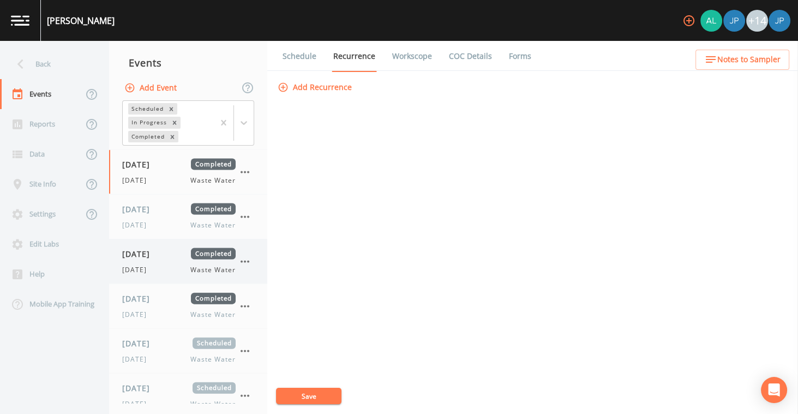
scroll to position [3335, 0]
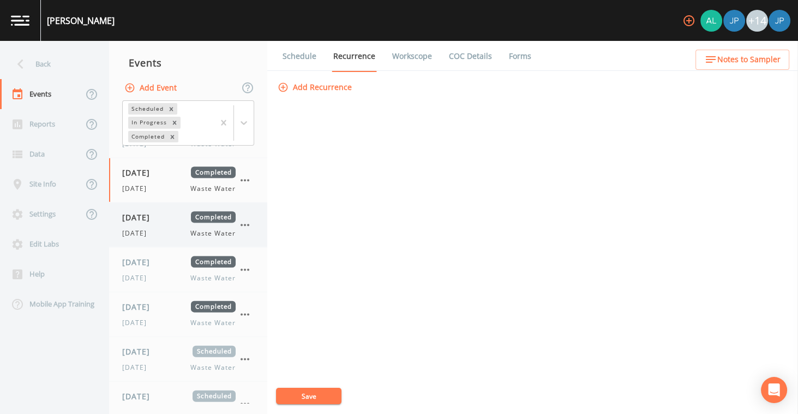
click at [158, 212] on span "[DATE]" at bounding box center [139, 217] width 35 height 11
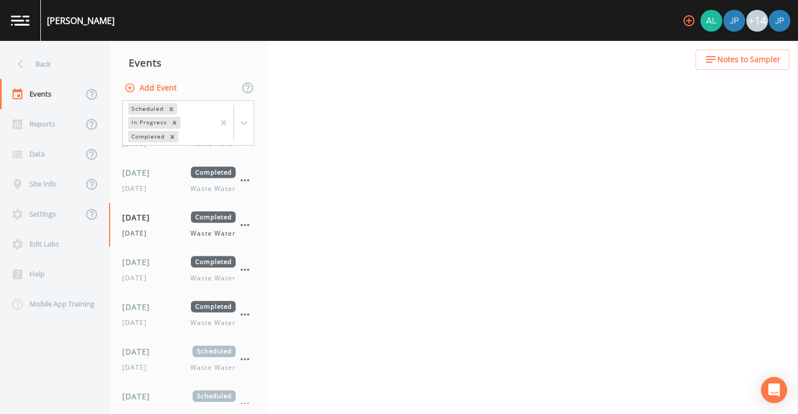
select select "b6a3c313-748b-4795-a028-792ad310bd60"
select select "092b3f94-5697-4c94-9891-da161916fdbb"
select select "b6a3c313-748b-4795-a028-792ad310bd60"
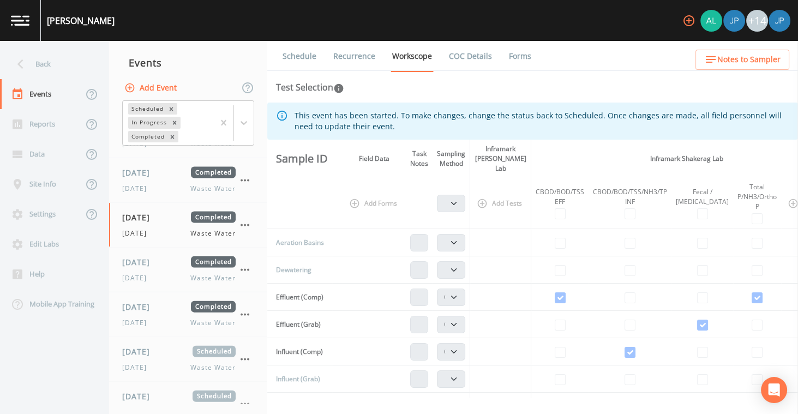
click at [365, 53] on link "Recurrence" at bounding box center [354, 56] width 45 height 31
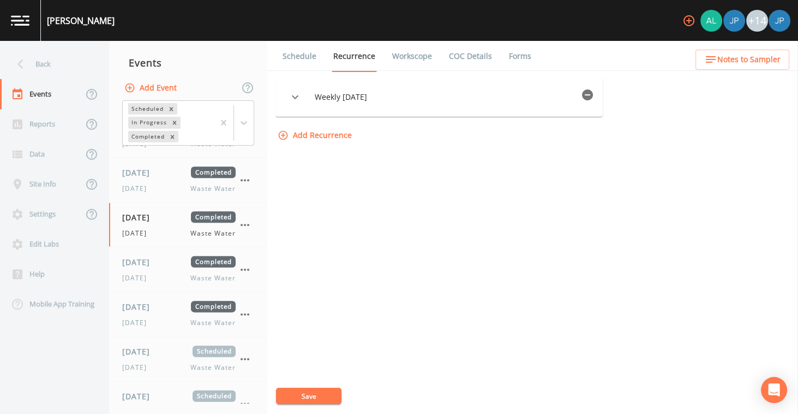
click at [594, 95] on icon "button" at bounding box center [587, 94] width 13 height 13
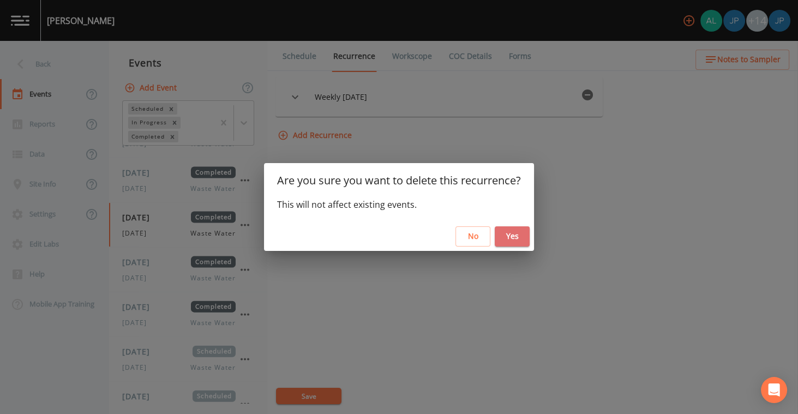
click at [517, 233] on button "Yes" at bounding box center [512, 236] width 35 height 20
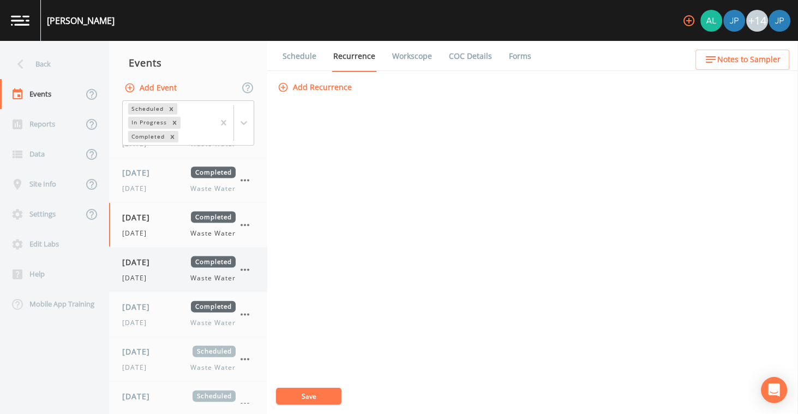
click at [136, 256] on div "[DATE] Completed [DATE] Waste Water" at bounding box center [178, 269] width 113 height 27
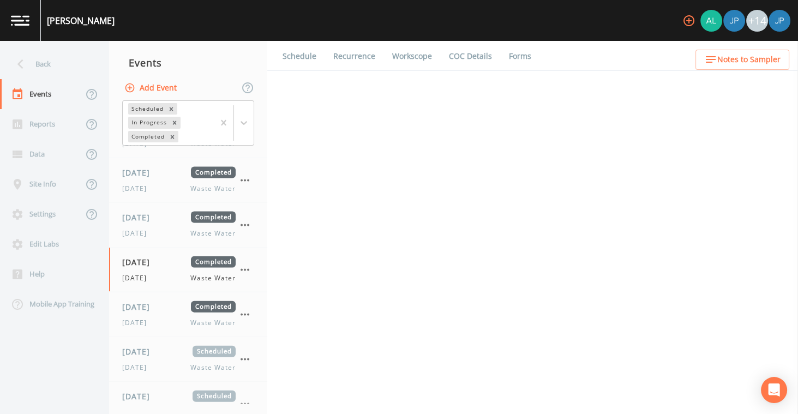
select select "b6a3c313-748b-4795-a028-792ad310bd60"
select select "092b3f94-5697-4c94-9891-da161916fdbb"
select select "b6a3c313-748b-4795-a028-792ad310bd60"
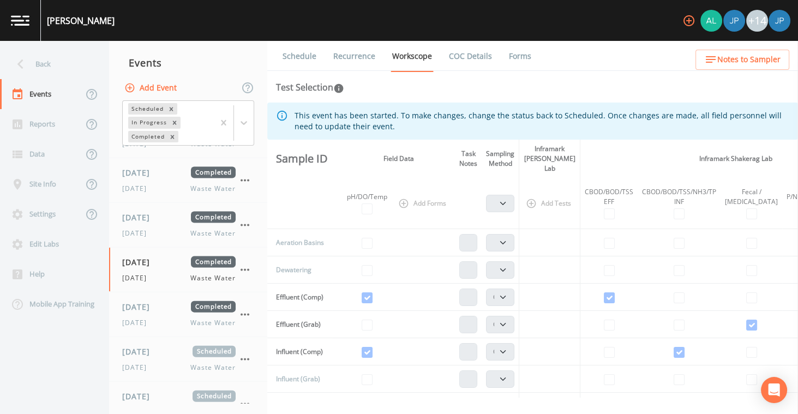
click at [367, 54] on link "Recurrence" at bounding box center [354, 56] width 45 height 31
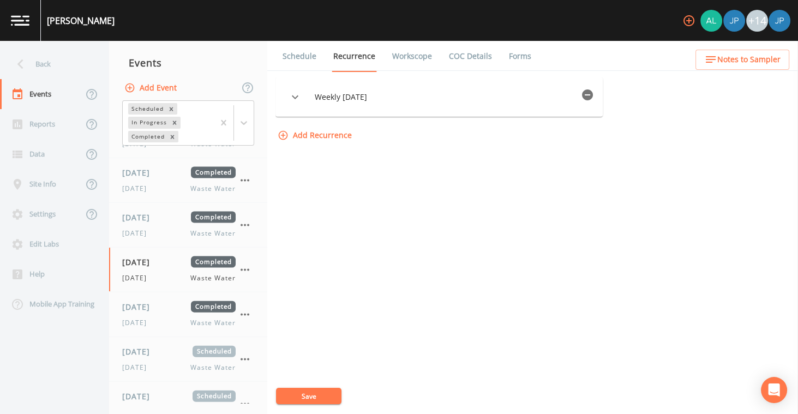
click at [594, 100] on icon "button" at bounding box center [587, 94] width 13 height 13
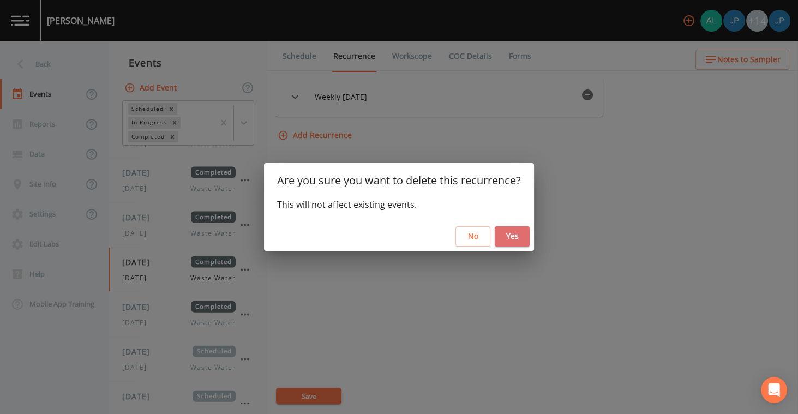
click at [515, 237] on button "Yes" at bounding box center [512, 236] width 35 height 20
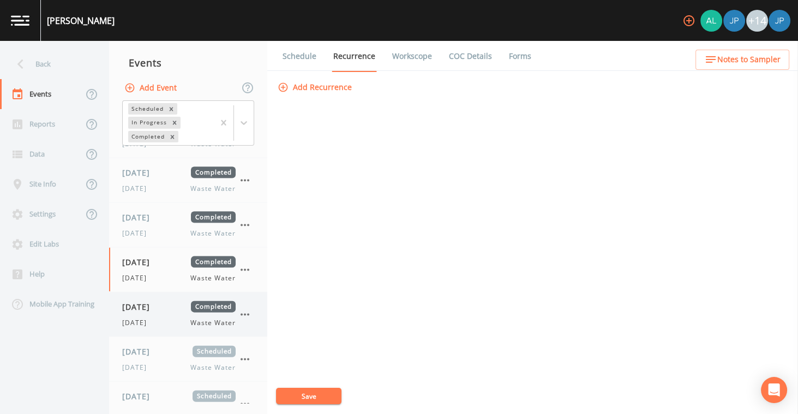
scroll to position [3347, 0]
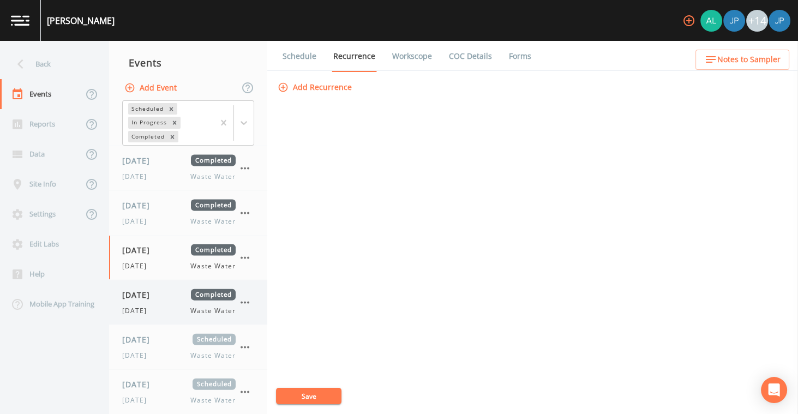
click at [167, 306] on div "[DATE] Waste Water" at bounding box center [178, 311] width 113 height 10
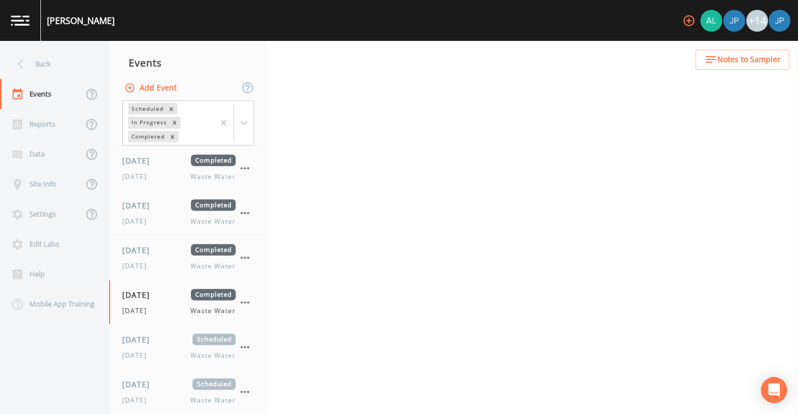
select select "b6a3c313-748b-4795-a028-792ad310bd60"
select select "092b3f94-5697-4c94-9891-da161916fdbb"
select select "b6a3c313-748b-4795-a028-792ad310bd60"
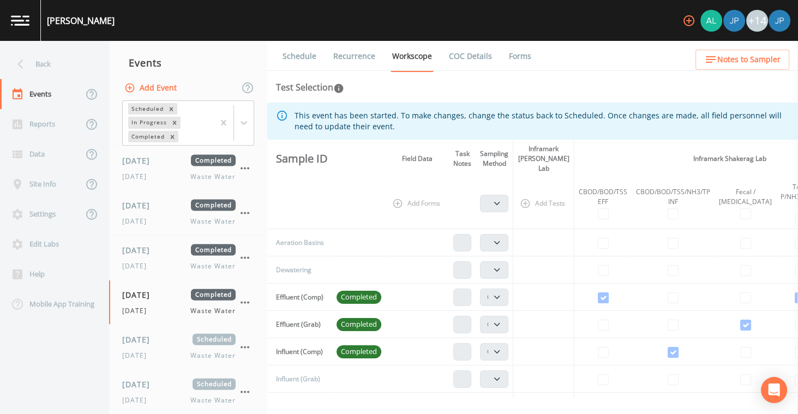
click at [364, 55] on link "Recurrence" at bounding box center [354, 56] width 45 height 31
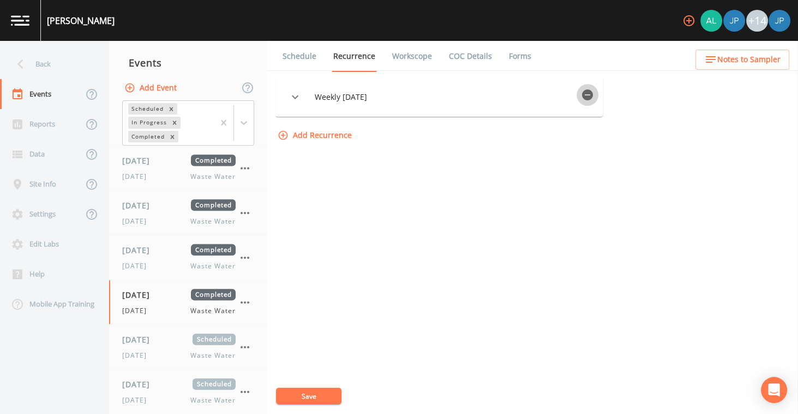
click at [593, 97] on icon "button" at bounding box center [587, 94] width 11 height 11
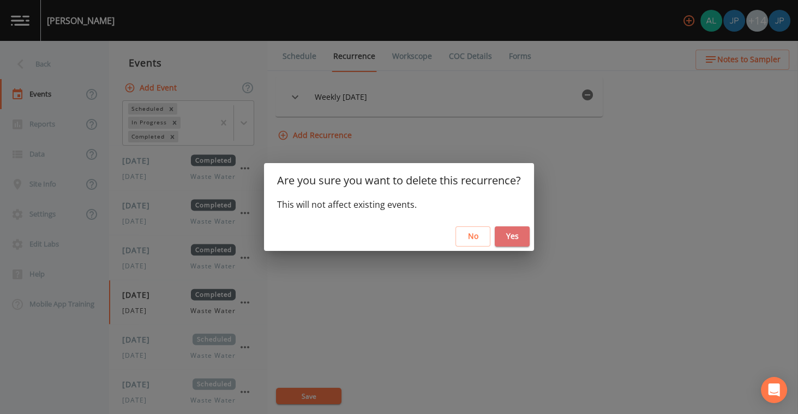
click at [524, 240] on button "Yes" at bounding box center [512, 236] width 35 height 20
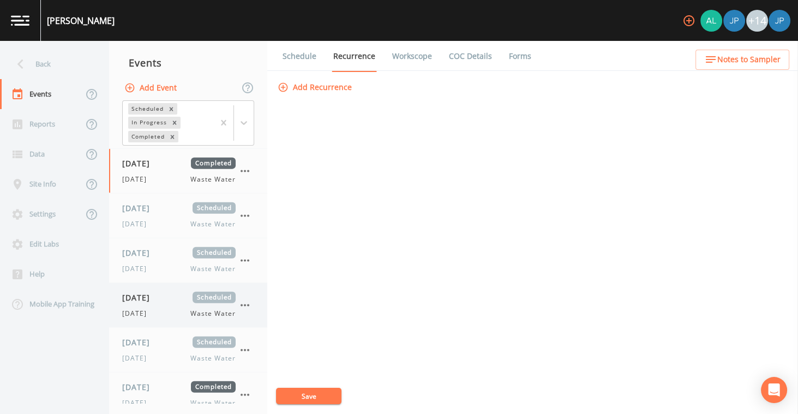
scroll to position [3483, 0]
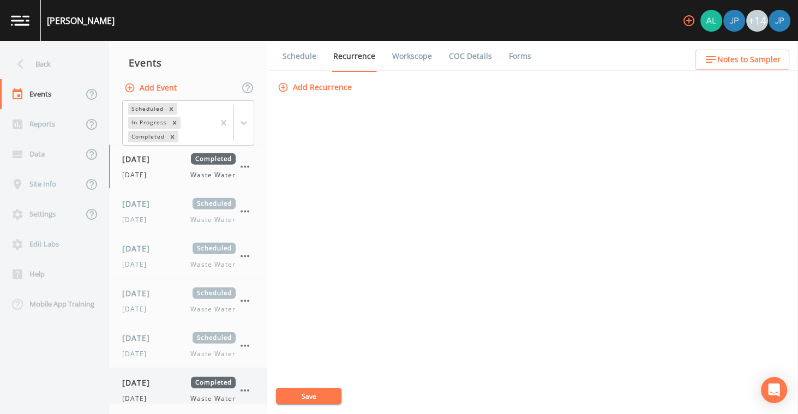
click at [172, 377] on div "[DATE] Completed [DATE] Waste Water" at bounding box center [178, 390] width 113 height 27
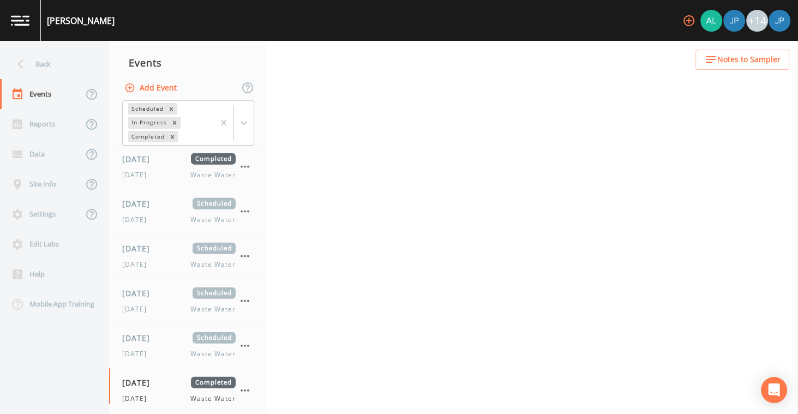
select select "b6a3c313-748b-4795-a028-792ad310bd60"
select select "092b3f94-5697-4c94-9891-da161916fdbb"
select select "b6a3c313-748b-4795-a028-792ad310bd60"
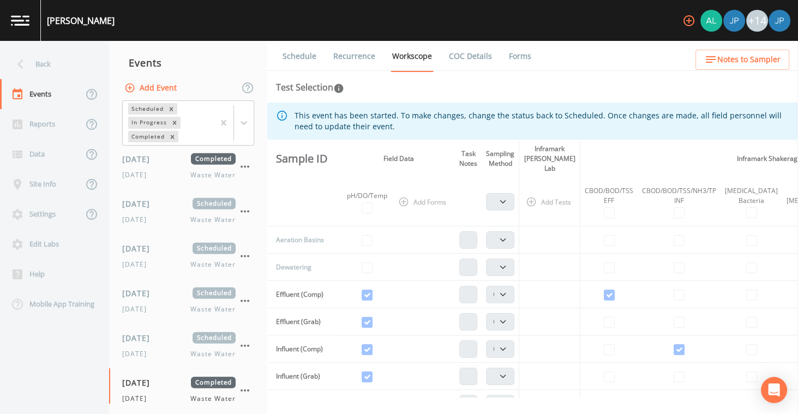
click at [368, 56] on link "Recurrence" at bounding box center [354, 56] width 45 height 31
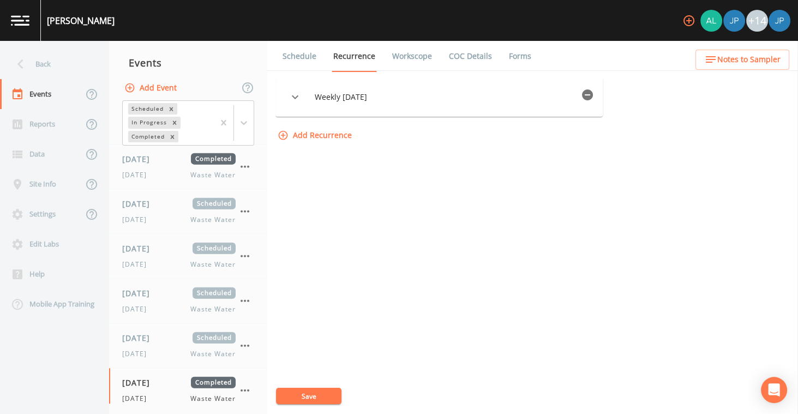
click at [587, 94] on icon "button" at bounding box center [587, 94] width 11 height 11
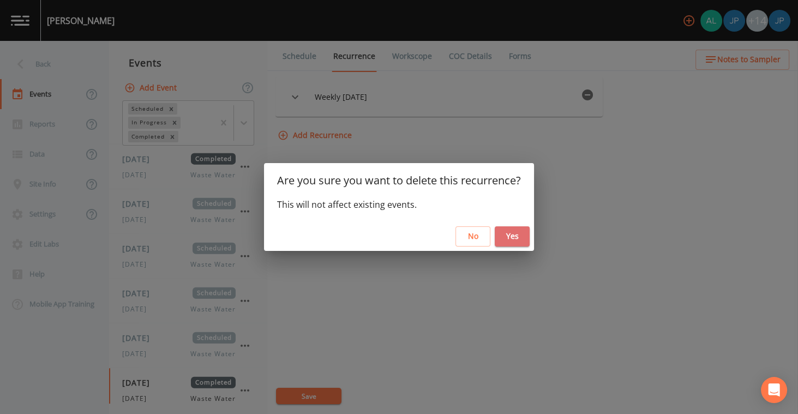
click at [512, 235] on button "Yes" at bounding box center [512, 236] width 35 height 20
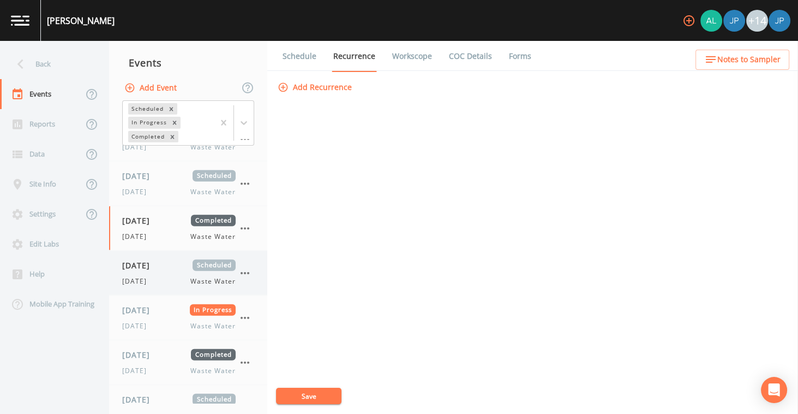
scroll to position [3653, 0]
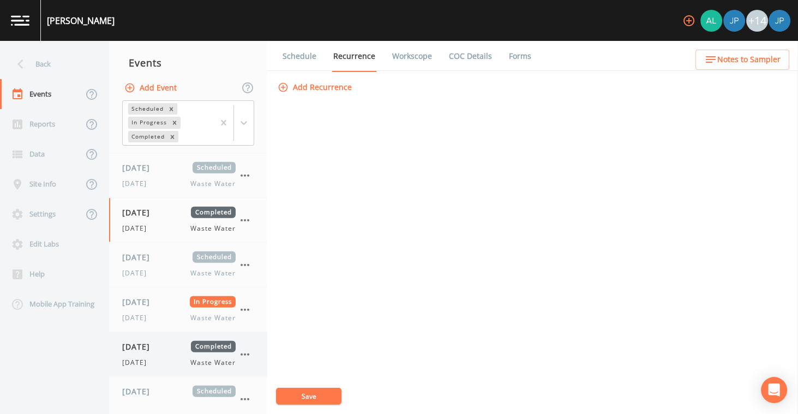
click at [166, 358] on div "[DATE] Waste Water" at bounding box center [178, 363] width 113 height 10
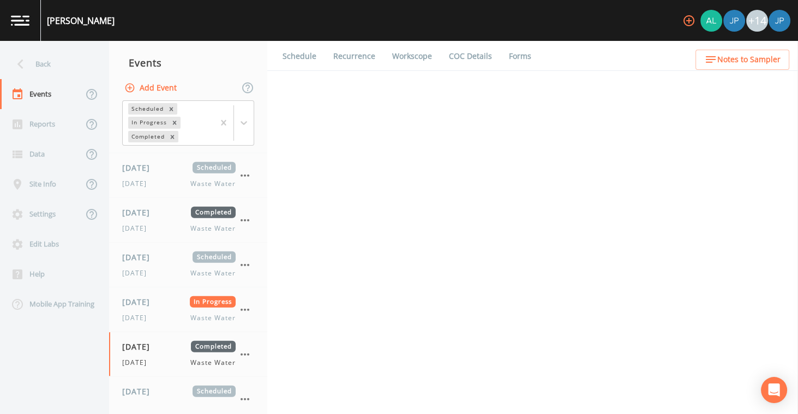
select select "092b3f94-5697-4c94-9891-da161916fdbb"
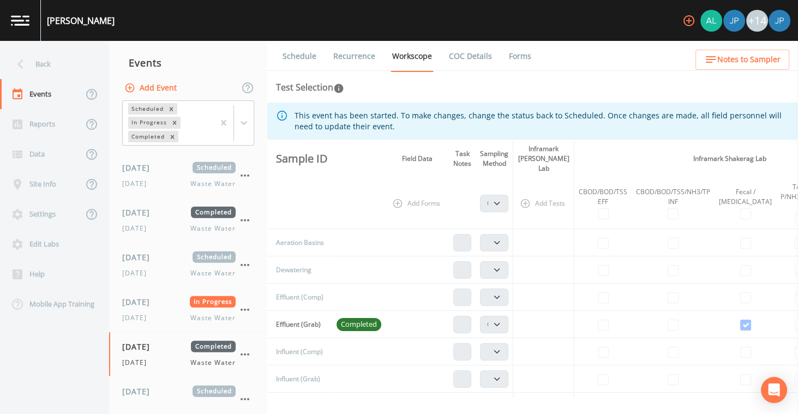
click at [364, 59] on link "Recurrence" at bounding box center [354, 56] width 45 height 31
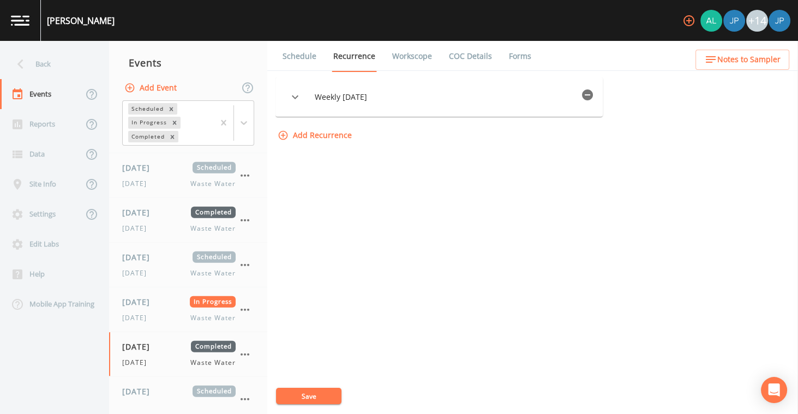
click at [593, 97] on icon "button" at bounding box center [587, 94] width 11 height 11
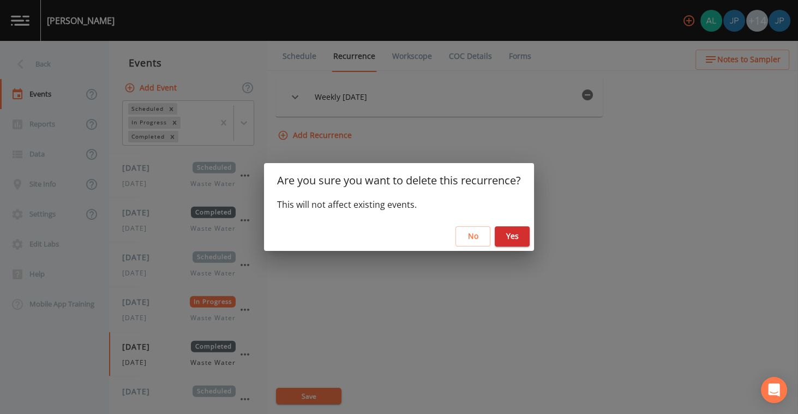
click at [526, 232] on button "Yes" at bounding box center [512, 236] width 35 height 20
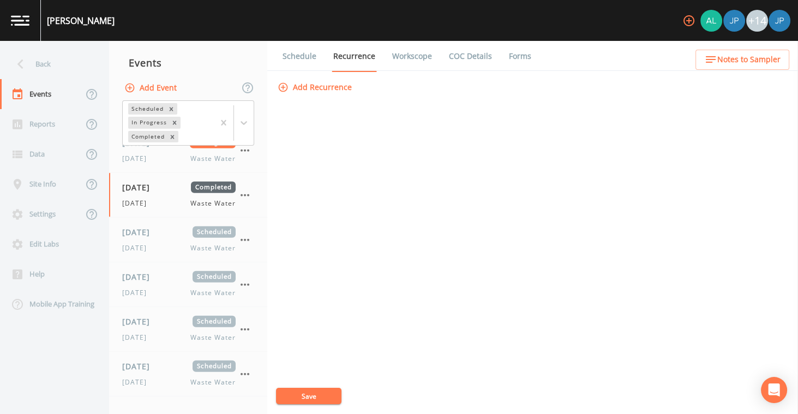
scroll to position [3718, 0]
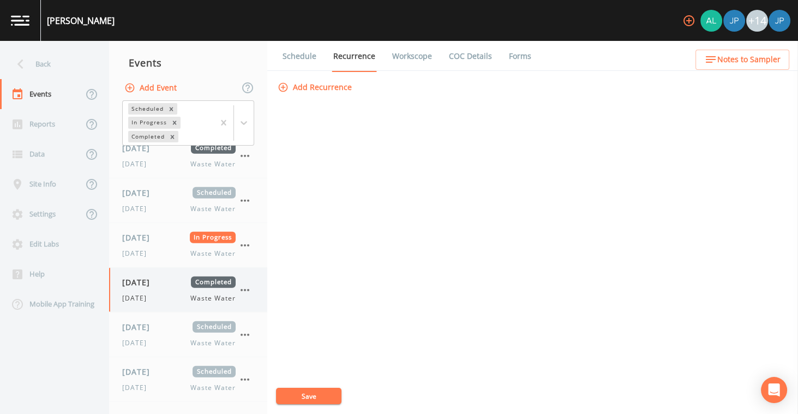
click at [188, 277] on div "[DATE] Completed [DATE] Waste Water" at bounding box center [178, 290] width 113 height 27
select select "092b3f94-5697-4c94-9891-da161916fdbb"
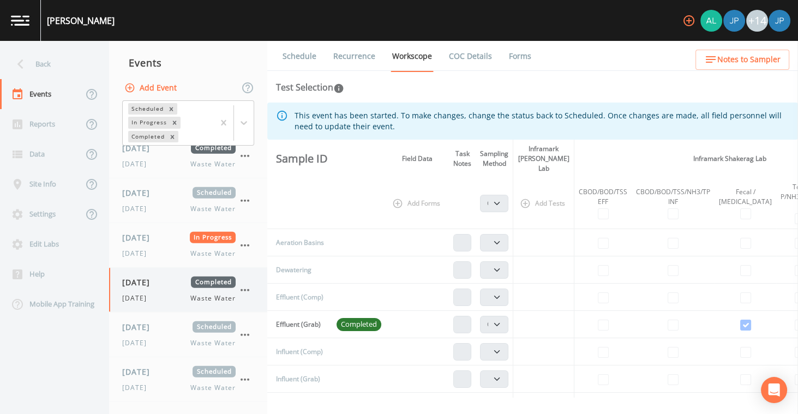
scroll to position [3714, 0]
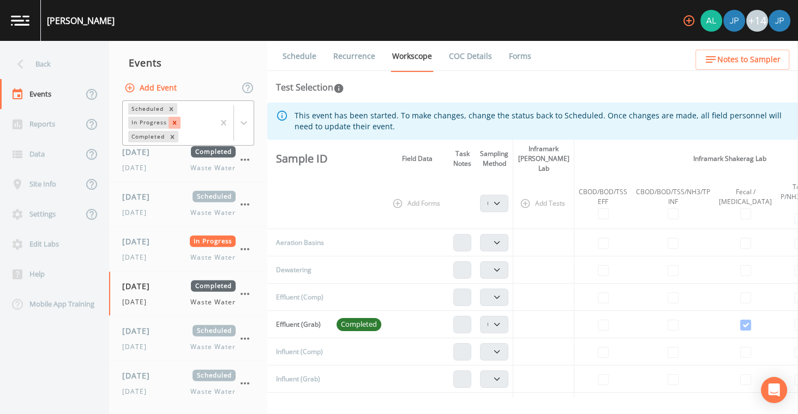
click at [173, 124] on icon "Remove In Progress" at bounding box center [175, 123] width 8 height 8
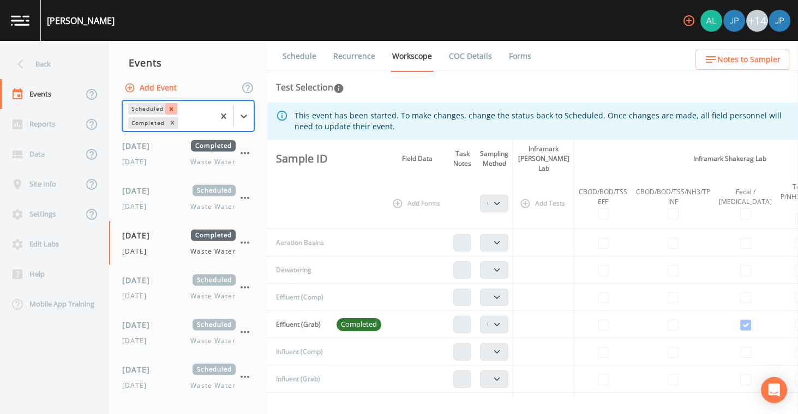
click at [171, 110] on icon "Remove Scheduled" at bounding box center [171, 109] width 4 height 4
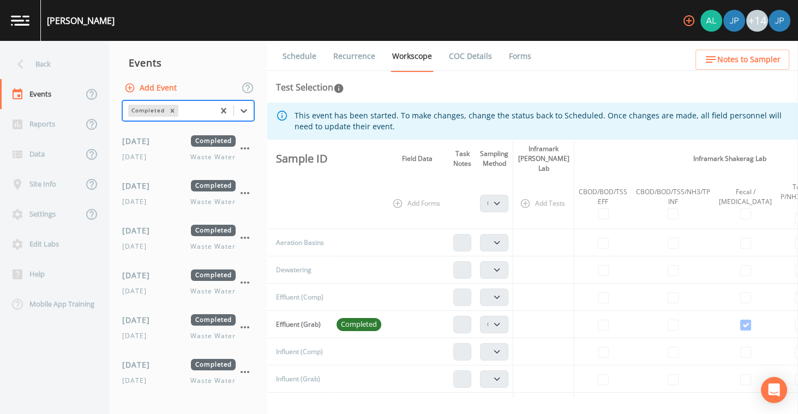
scroll to position [0, 0]
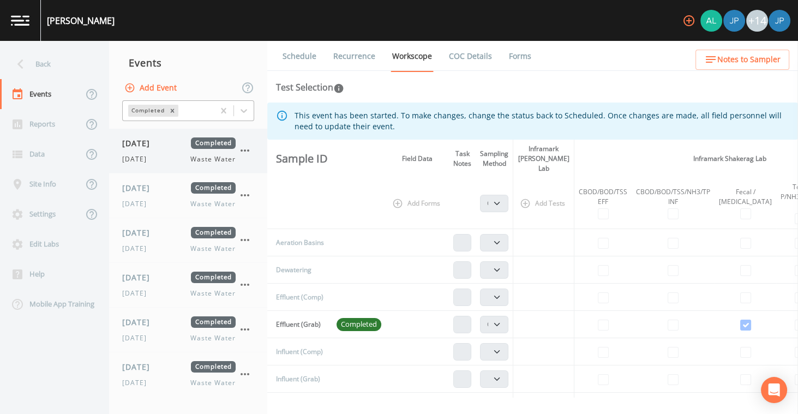
click at [158, 142] on span "[DATE]" at bounding box center [139, 142] width 35 height 11
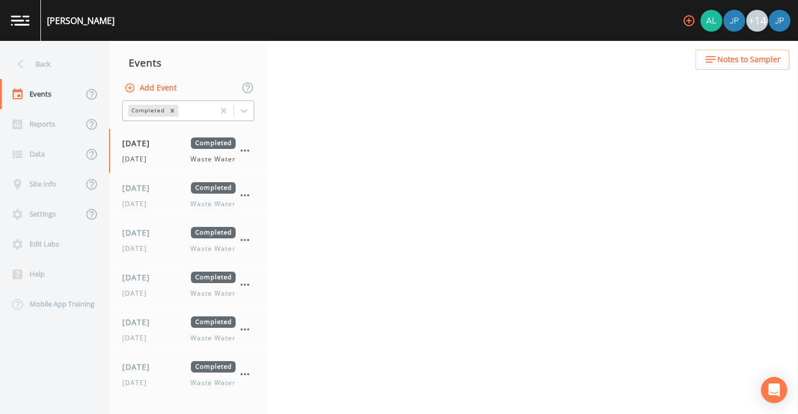
select select "b6a3c313-748b-4795-a028-792ad310bd60"
select select "092b3f94-5697-4c94-9891-da161916fdbb"
select select "b6a3c313-748b-4795-a028-792ad310bd60"
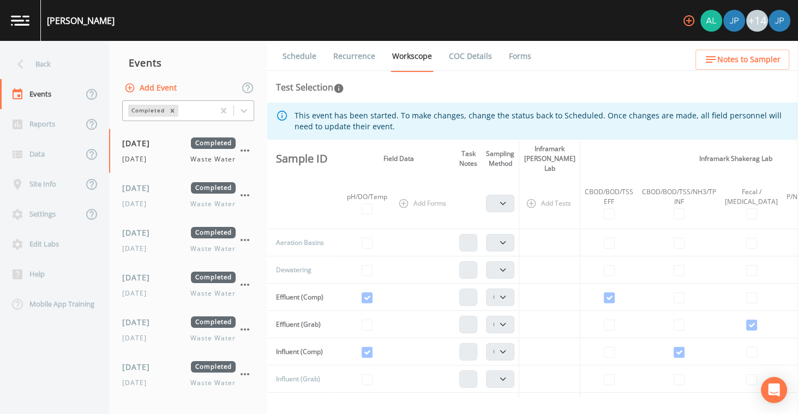
click at [358, 59] on link "Recurrence" at bounding box center [354, 56] width 45 height 31
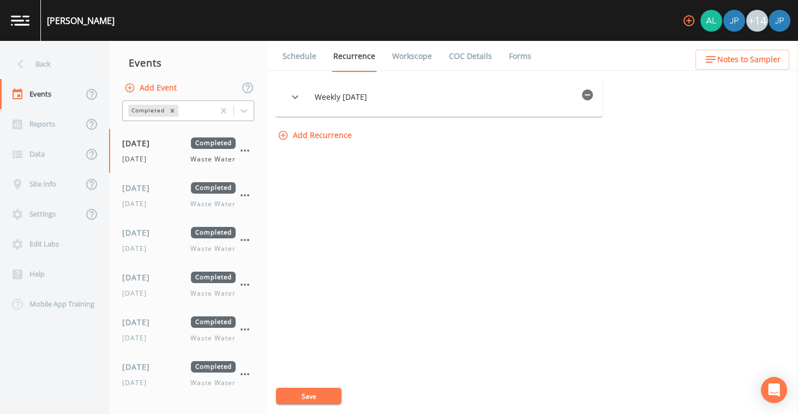
click at [593, 95] on icon "button" at bounding box center [587, 94] width 11 height 11
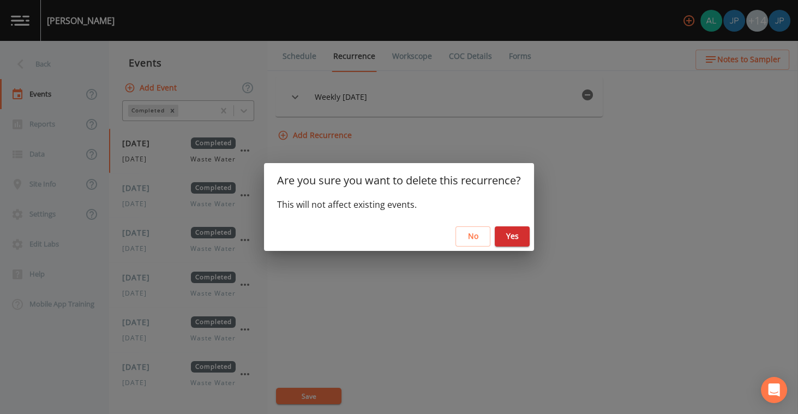
click at [512, 237] on button "Yes" at bounding box center [512, 236] width 35 height 20
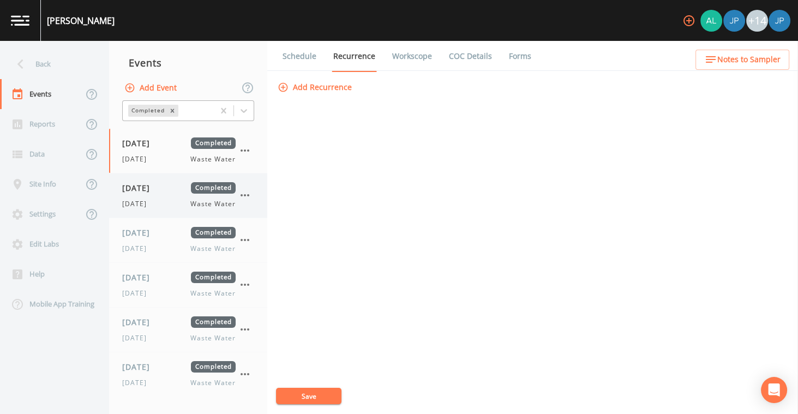
click at [178, 194] on div "[DATE] Completed [DATE] Waste Water" at bounding box center [178, 195] width 113 height 27
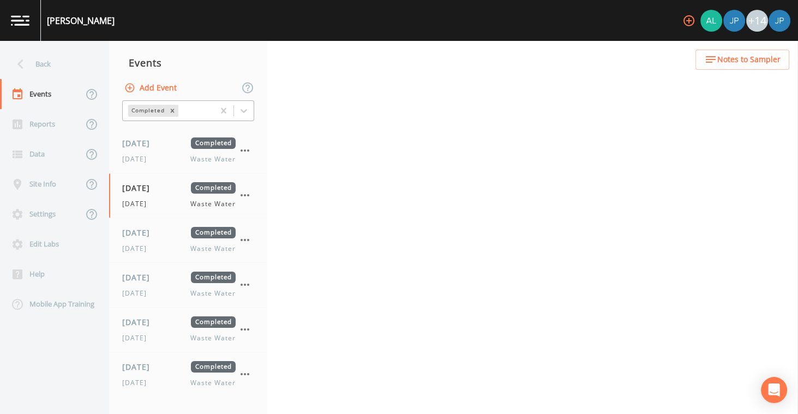
select select "b6a3c313-748b-4795-a028-792ad310bd60"
select select "092b3f94-5697-4c94-9891-da161916fdbb"
select select "b6a3c313-748b-4795-a028-792ad310bd60"
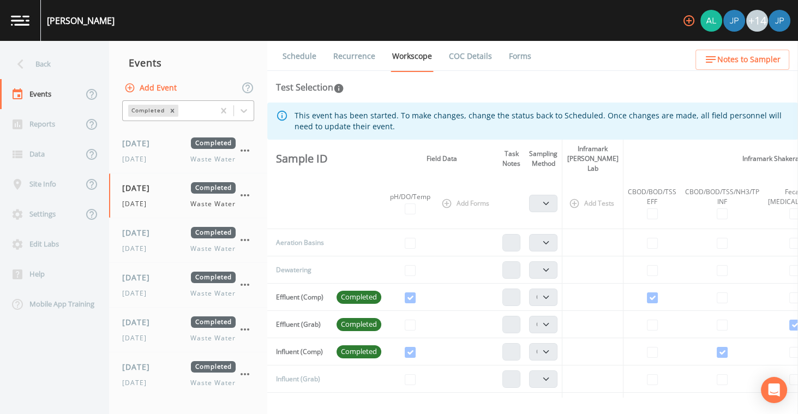
click at [356, 62] on link "Recurrence" at bounding box center [354, 56] width 45 height 31
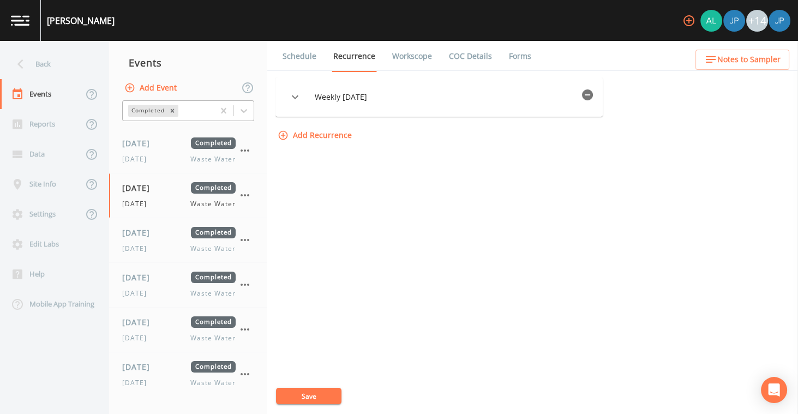
click at [598, 94] on button "button" at bounding box center [588, 95] width 22 height 22
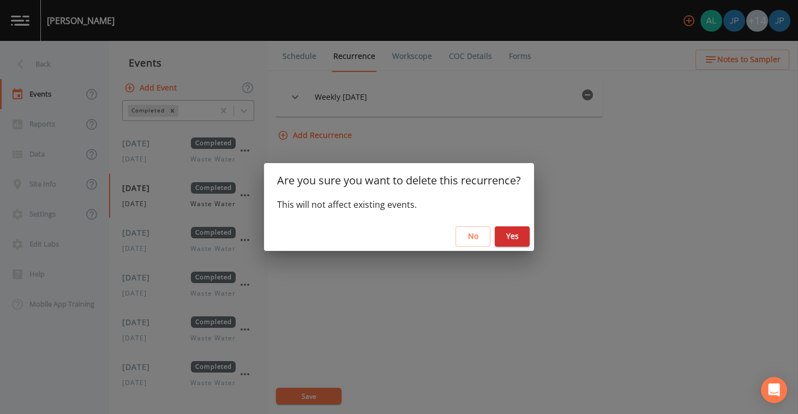
click at [521, 237] on button "Yes" at bounding box center [512, 236] width 35 height 20
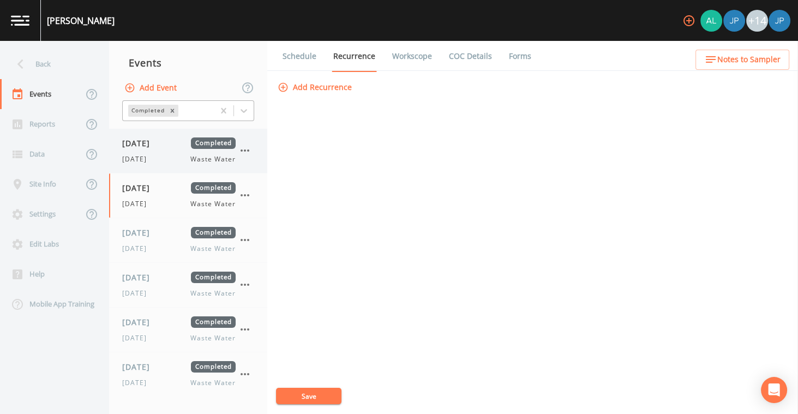
click at [191, 165] on div "[DATE] Completed [DATE] Waste Water" at bounding box center [188, 151] width 158 height 44
select select "b6a3c313-748b-4795-a028-792ad310bd60"
select select "092b3f94-5697-4c94-9891-da161916fdbb"
select select "b6a3c313-748b-4795-a028-792ad310bd60"
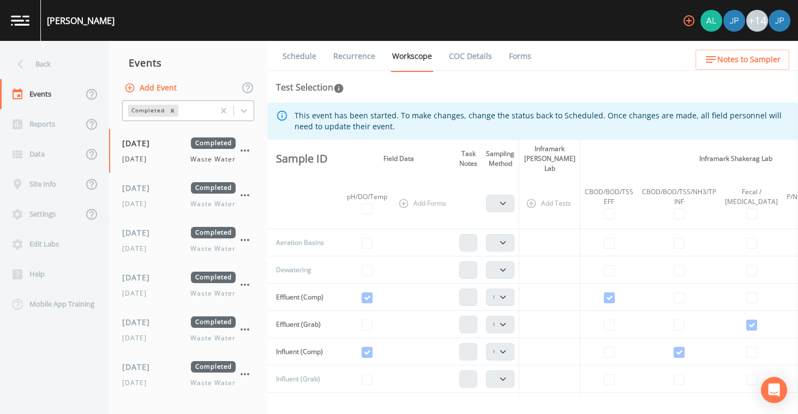
click at [374, 59] on link "Recurrence" at bounding box center [354, 56] width 45 height 31
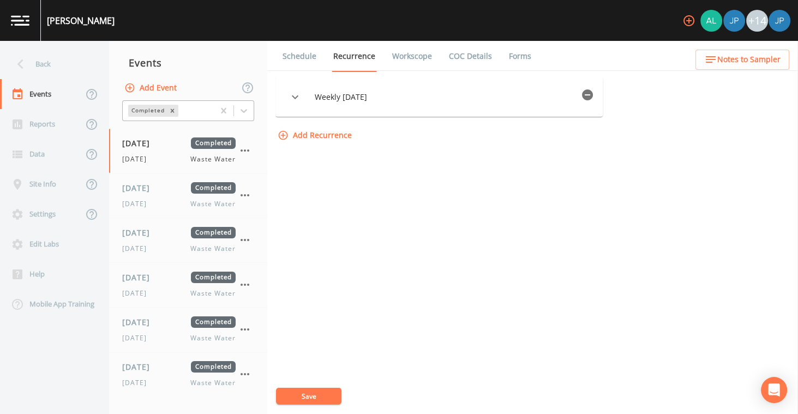
click at [596, 101] on button "button" at bounding box center [588, 95] width 22 height 22
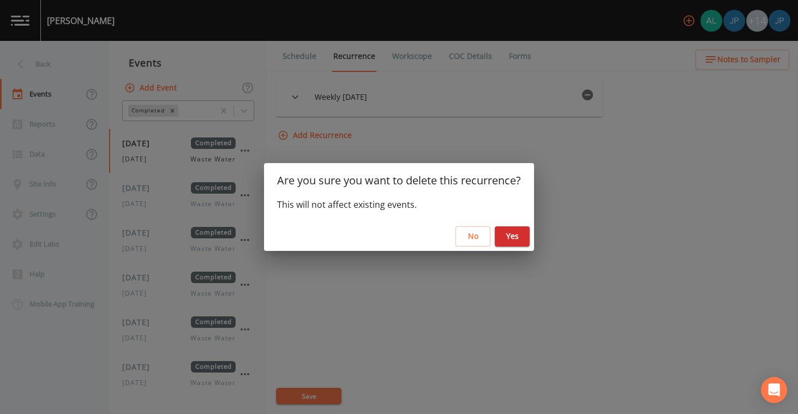
click at [504, 243] on button "Yes" at bounding box center [512, 236] width 35 height 20
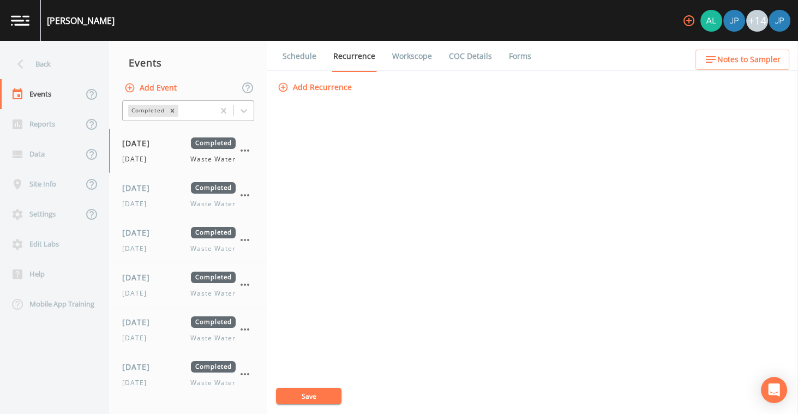
click at [328, 397] on button "Save" at bounding box center [308, 396] width 65 height 16
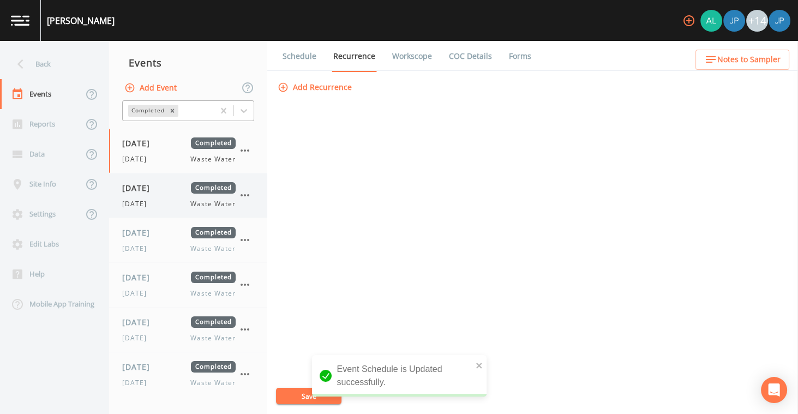
click at [179, 196] on div "[DATE] Completed [DATE] Waste Water" at bounding box center [178, 195] width 113 height 27
select select "b6a3c313-748b-4795-a028-792ad310bd60"
select select "092b3f94-5697-4c94-9891-da161916fdbb"
select select "b6a3c313-748b-4795-a028-792ad310bd60"
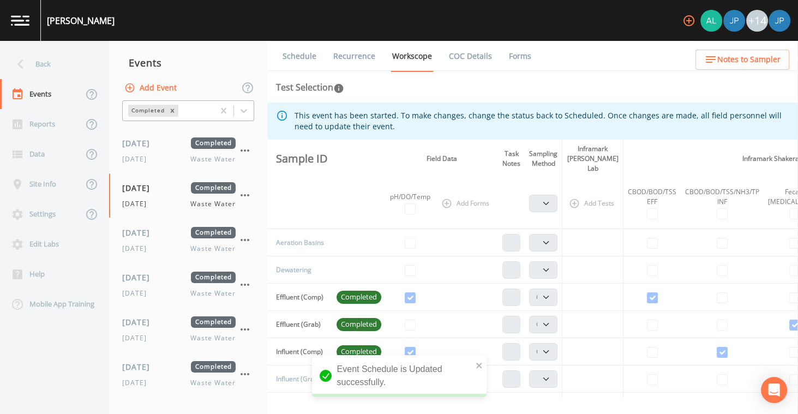
click at [368, 48] on link "Recurrence" at bounding box center [354, 56] width 45 height 31
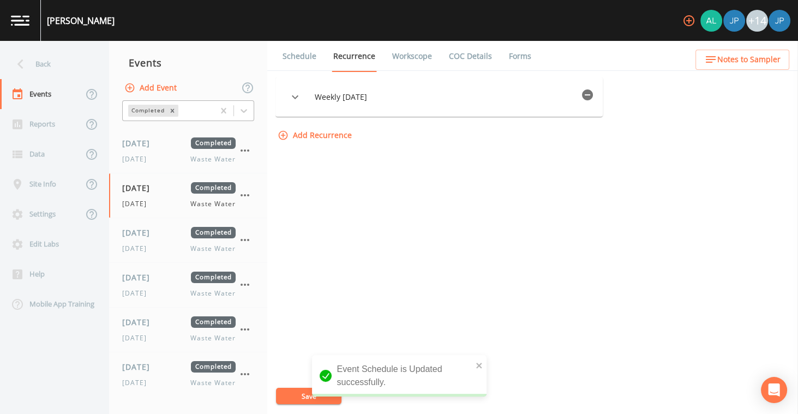
click at [590, 96] on icon "button" at bounding box center [587, 94] width 11 height 11
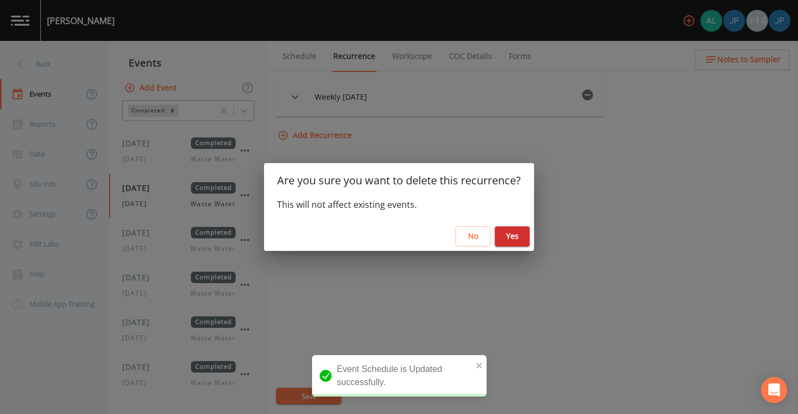
click at [513, 233] on button "Yes" at bounding box center [512, 236] width 35 height 20
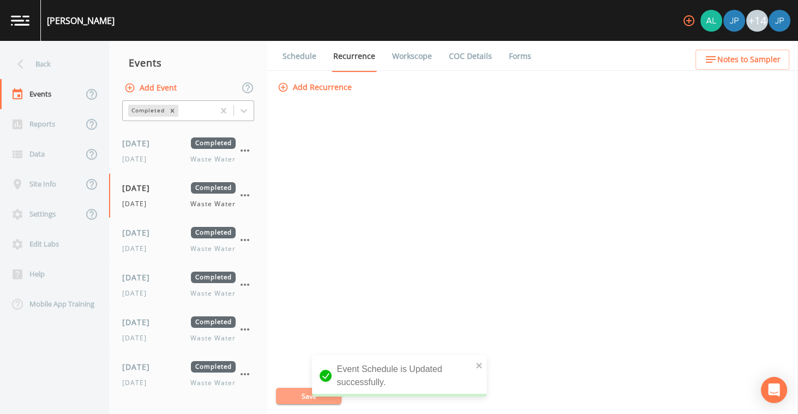
click at [297, 392] on button "Save" at bounding box center [308, 396] width 65 height 16
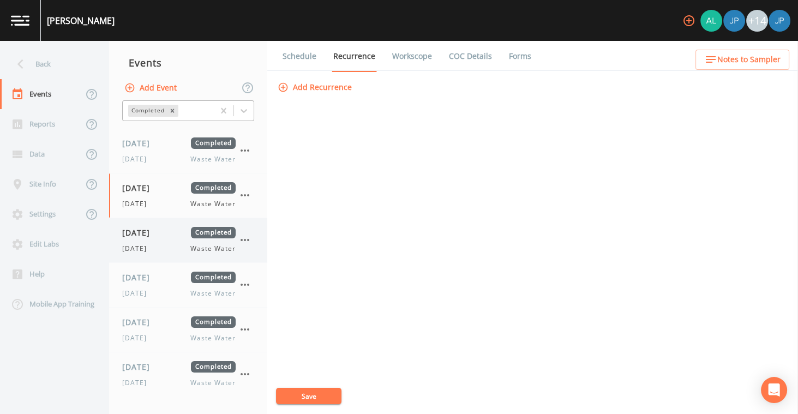
click at [187, 225] on div "[DATE] Completed [DATE] Waste Water" at bounding box center [188, 240] width 158 height 44
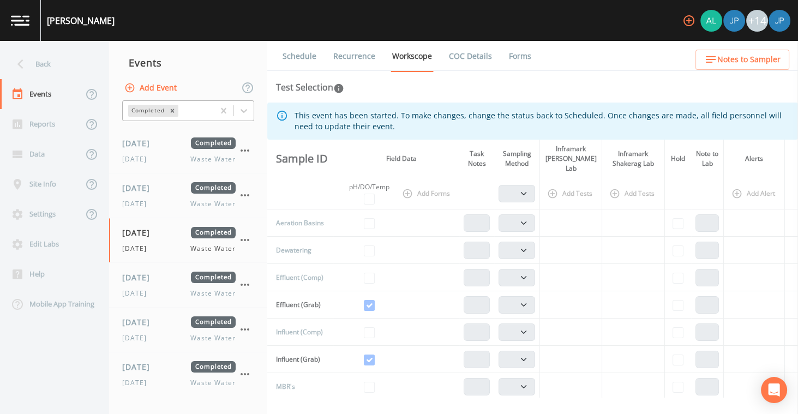
click at [356, 65] on link "Recurrence" at bounding box center [354, 56] width 45 height 31
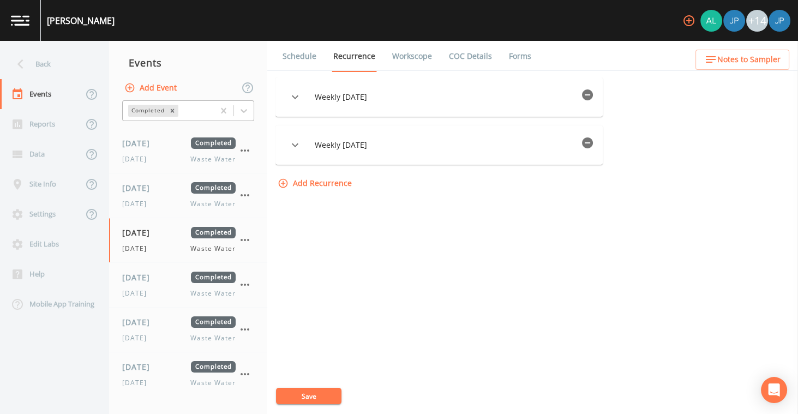
click at [591, 93] on icon "button" at bounding box center [587, 94] width 11 height 11
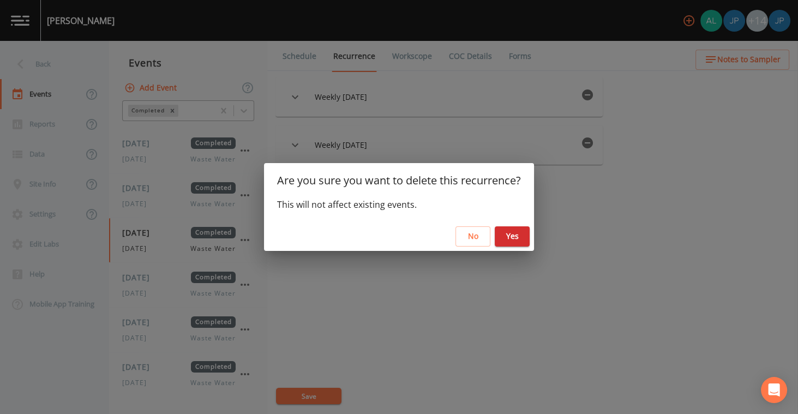
click at [513, 242] on button "Yes" at bounding box center [512, 236] width 35 height 20
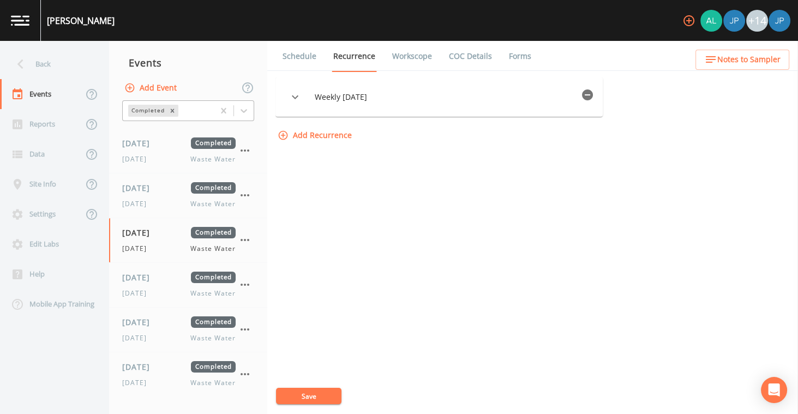
click at [594, 88] on icon "button" at bounding box center [587, 94] width 13 height 13
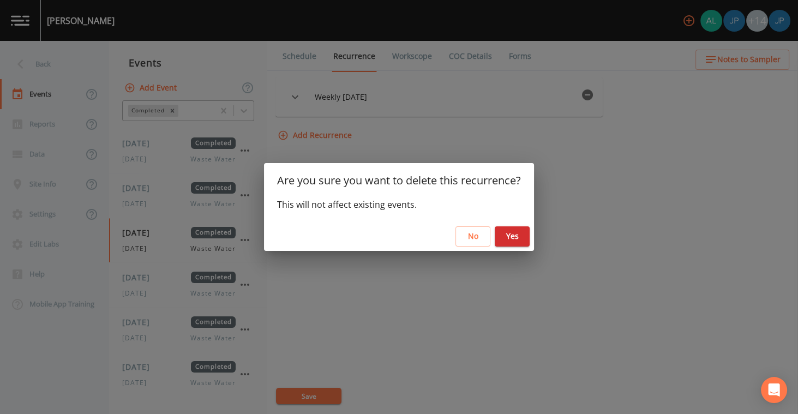
click at [512, 238] on button "Yes" at bounding box center [512, 236] width 35 height 20
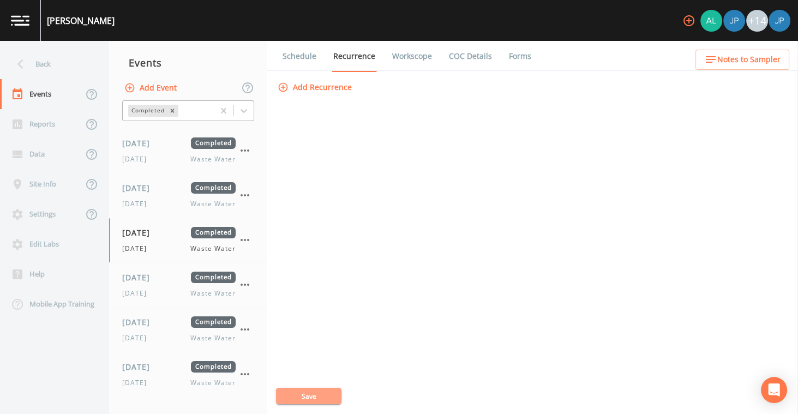
click at [297, 402] on button "Save" at bounding box center [308, 396] width 65 height 16
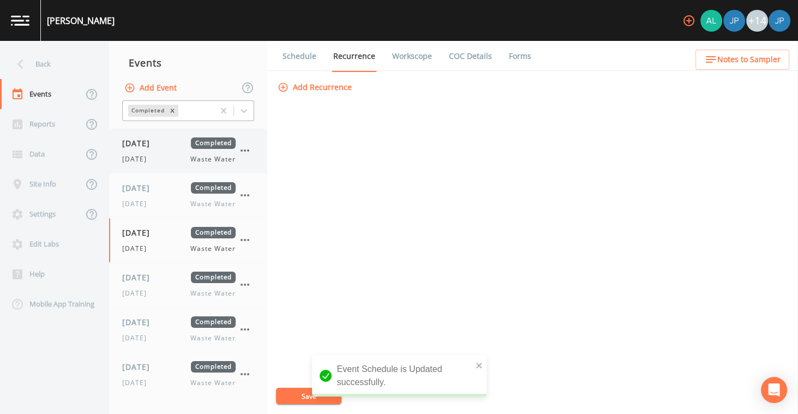
click at [175, 154] on div "[DATE] Waste Water" at bounding box center [178, 159] width 113 height 10
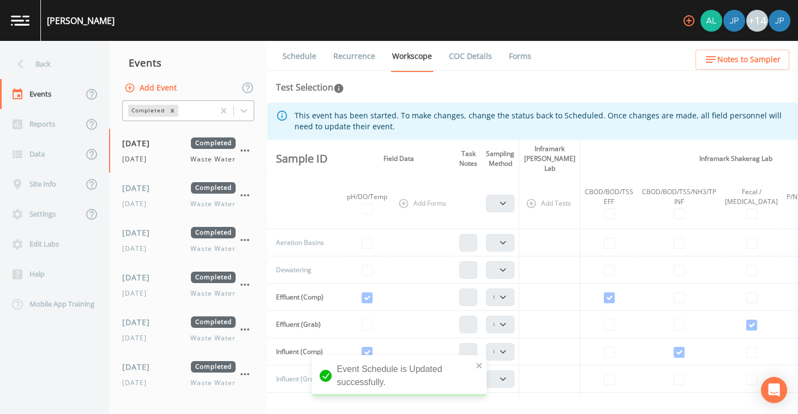
click at [343, 59] on link "Recurrence" at bounding box center [354, 56] width 45 height 31
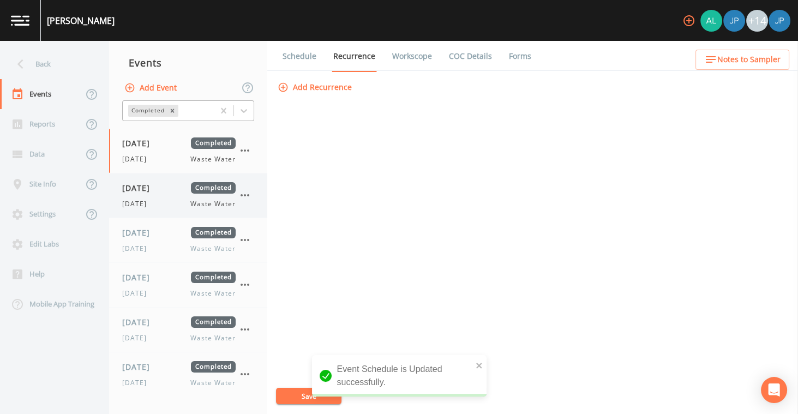
click at [208, 185] on span "Completed" at bounding box center [213, 187] width 45 height 11
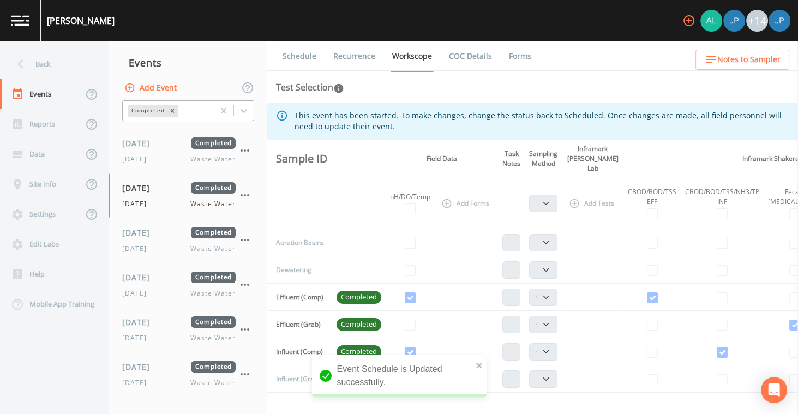
click at [351, 60] on link "Recurrence" at bounding box center [354, 56] width 45 height 31
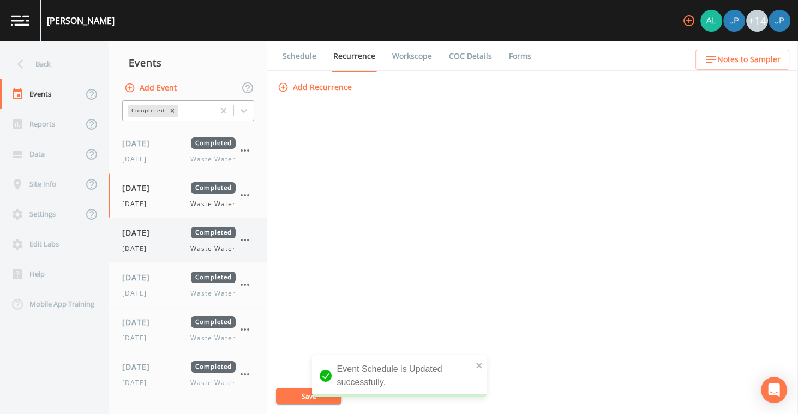
click at [165, 242] on div "[DATE] Completed [DATE] Waste Water" at bounding box center [178, 240] width 113 height 27
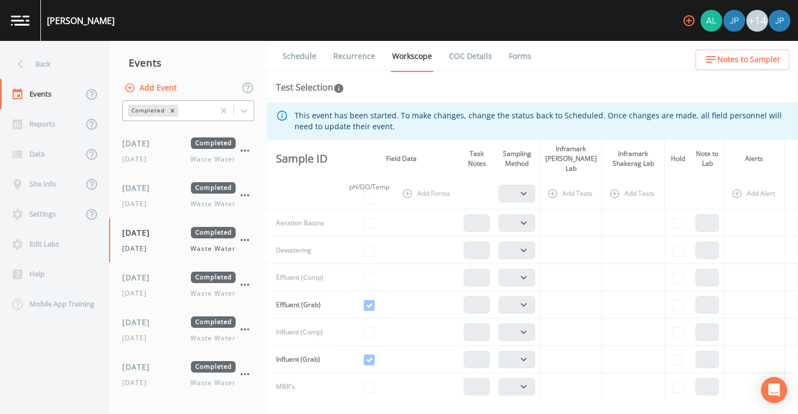
click at [346, 63] on link "Recurrence" at bounding box center [354, 56] width 45 height 31
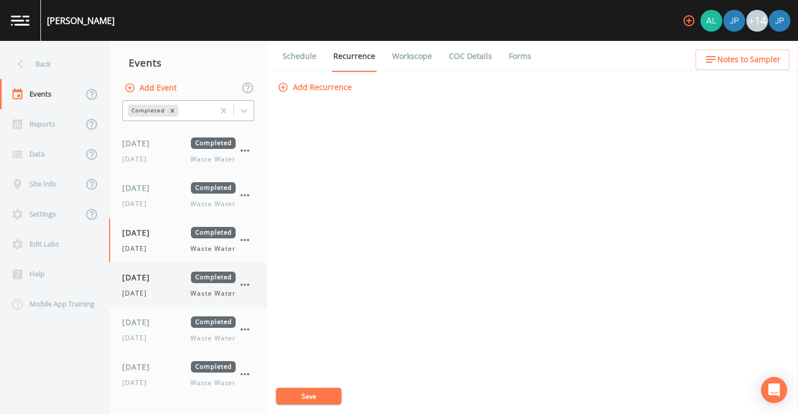
click at [156, 289] on div "[DATE] Waste Water" at bounding box center [178, 294] width 113 height 10
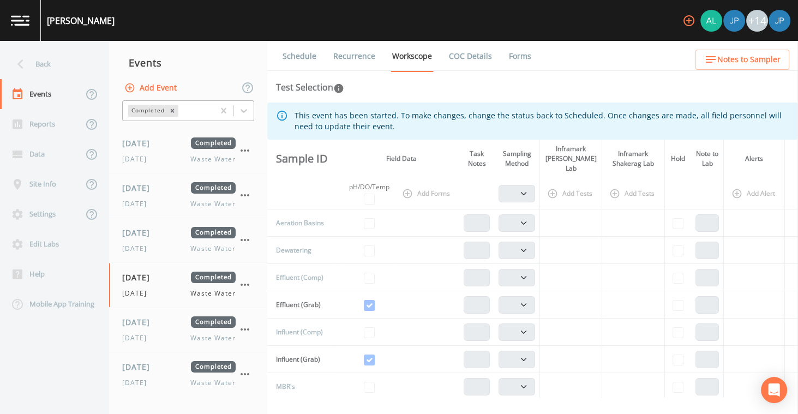
click at [353, 59] on link "Recurrence" at bounding box center [354, 56] width 45 height 31
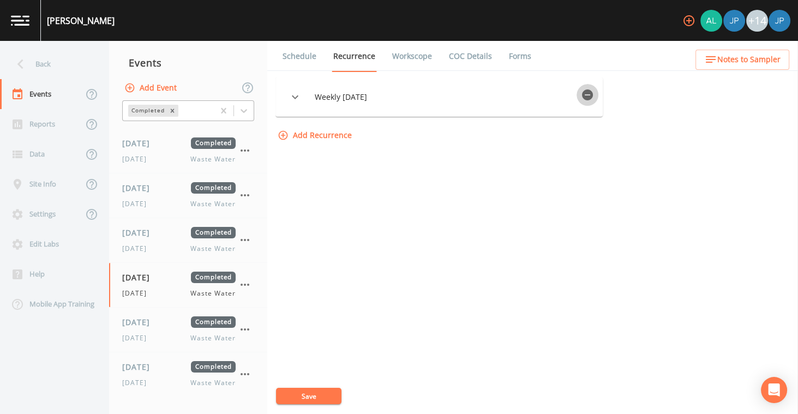
click at [586, 92] on icon "button" at bounding box center [587, 94] width 13 height 13
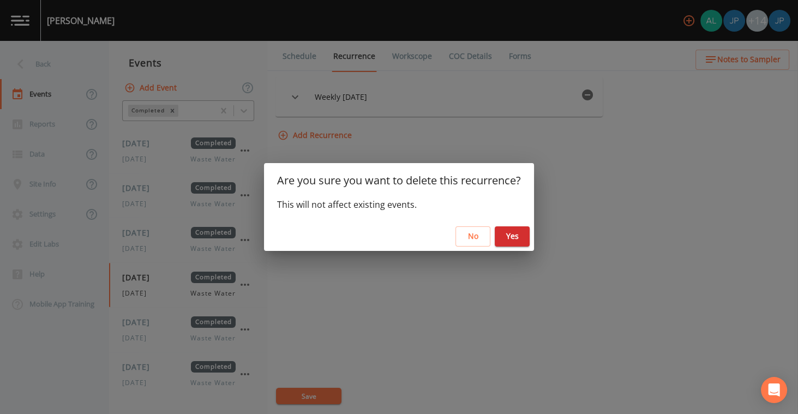
click at [521, 232] on button "Yes" at bounding box center [512, 236] width 35 height 20
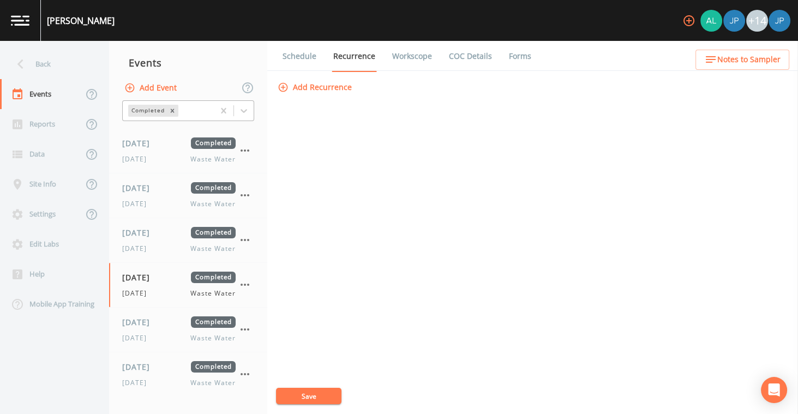
click at [313, 393] on button "Save" at bounding box center [308, 396] width 65 height 16
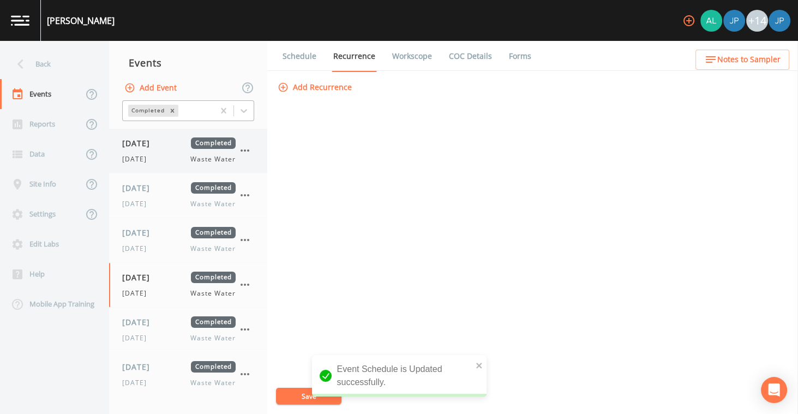
click at [181, 164] on div "[DATE] Completed [DATE] Waste Water" at bounding box center [188, 151] width 158 height 44
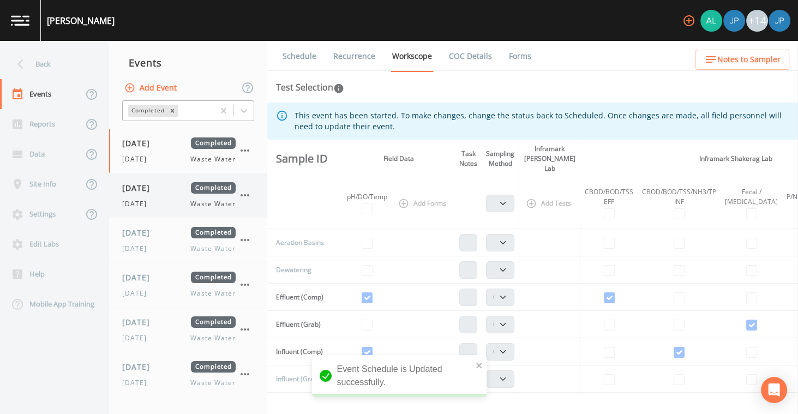
click at [185, 193] on div "[DATE] Completed" at bounding box center [178, 187] width 113 height 11
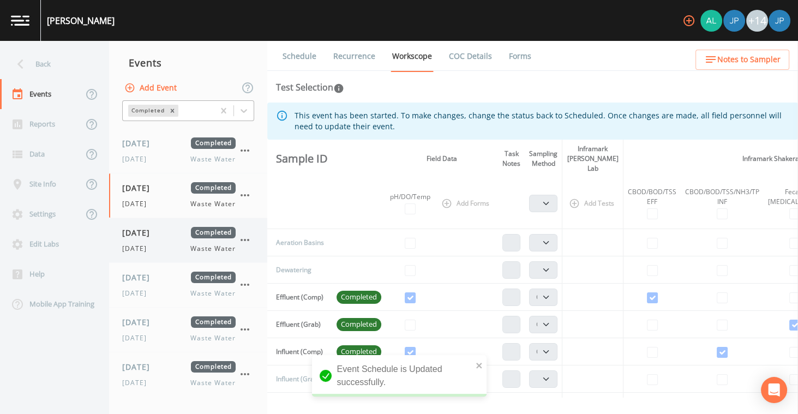
click at [180, 232] on div "[DATE] Completed" at bounding box center [178, 232] width 113 height 11
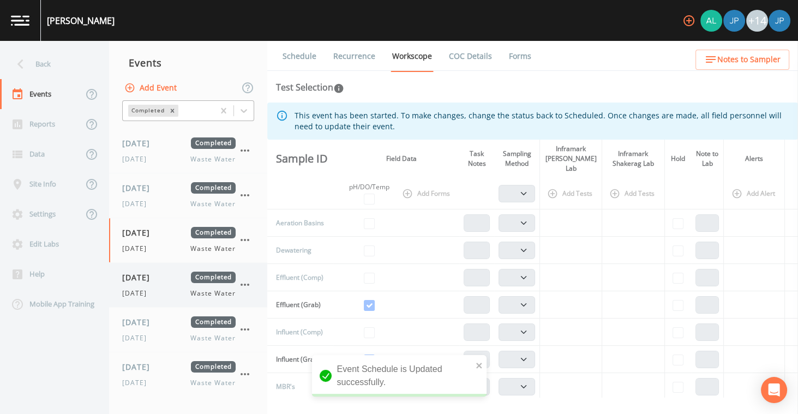
click at [170, 286] on div "[DATE] Completed [DATE] Waste Water" at bounding box center [178, 285] width 113 height 27
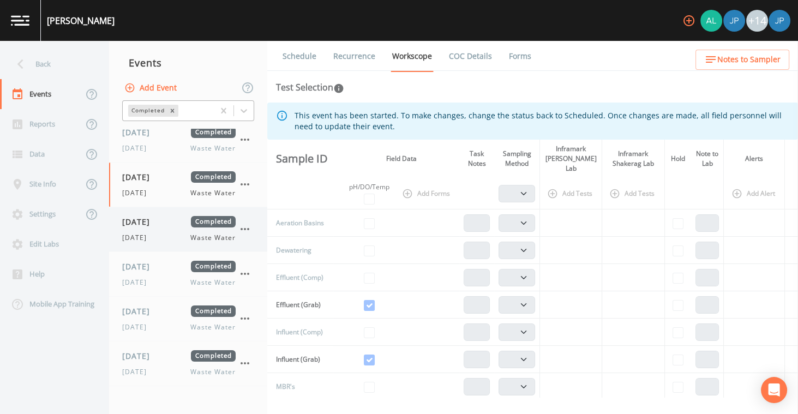
click at [176, 242] on div "[DATE] Completed [DATE] Waste Water" at bounding box center [188, 229] width 158 height 44
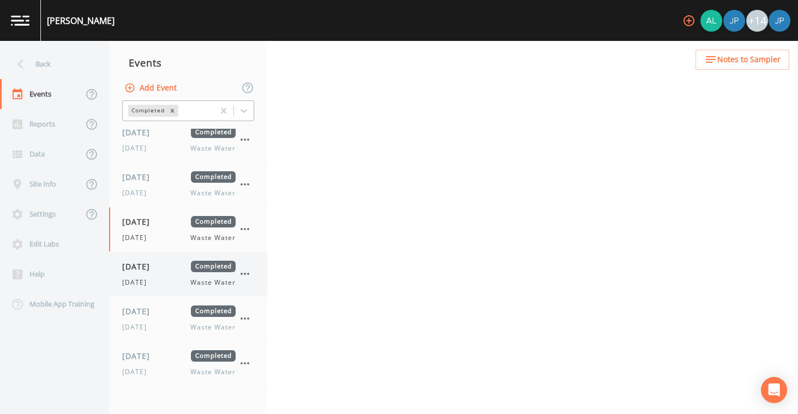
click at [175, 257] on div "[DATE] Completed [DATE] Waste Water" at bounding box center [188, 274] width 158 height 44
click at [158, 315] on span "[DATE]" at bounding box center [139, 310] width 35 height 11
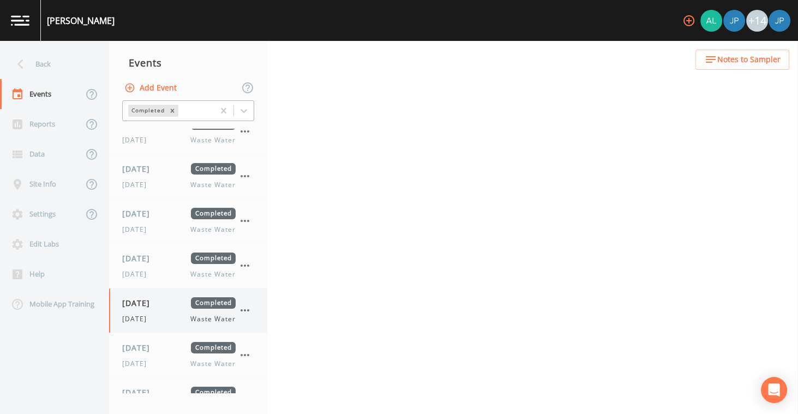
scroll to position [112, 0]
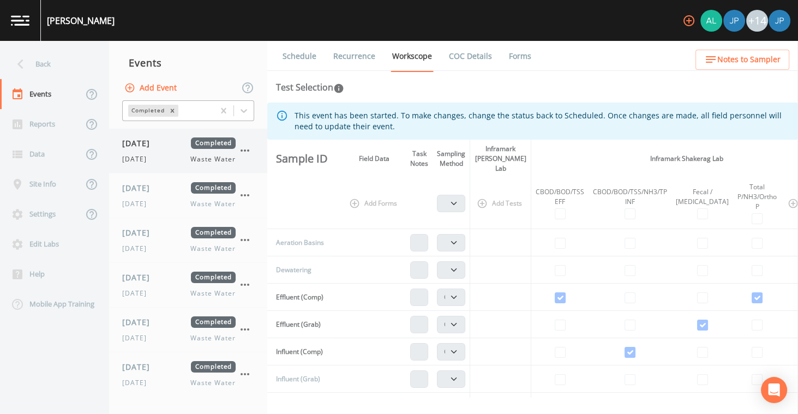
click at [244, 156] on icon "button" at bounding box center [244, 150] width 13 height 13
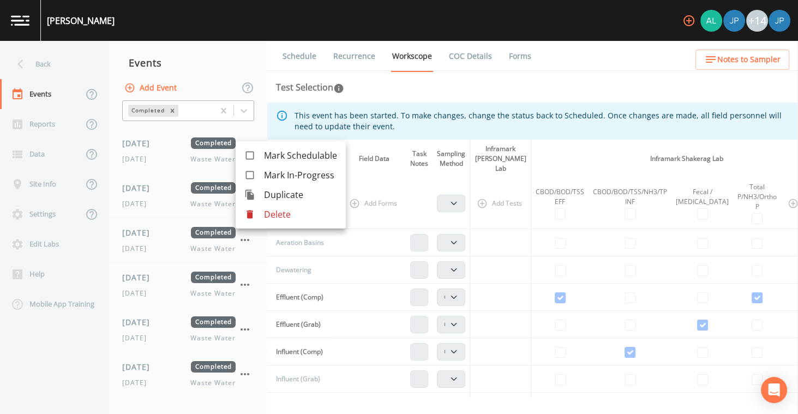
click at [283, 222] on li "Delete" at bounding box center [291, 215] width 110 height 20
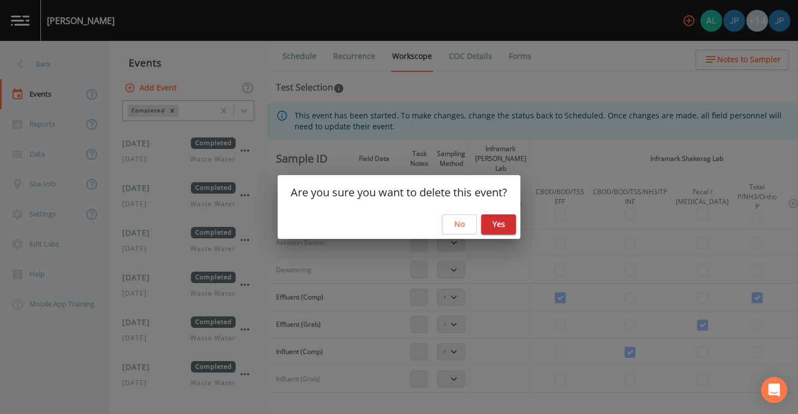
click at [494, 229] on button "Yes" at bounding box center [498, 224] width 35 height 20
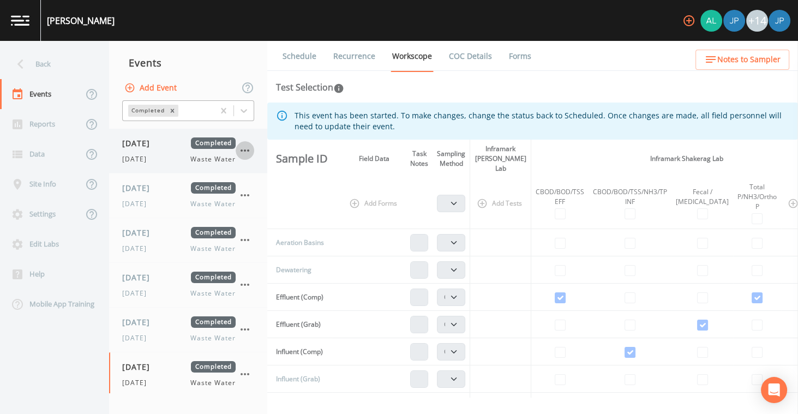
click at [243, 152] on icon "button" at bounding box center [244, 150] width 13 height 13
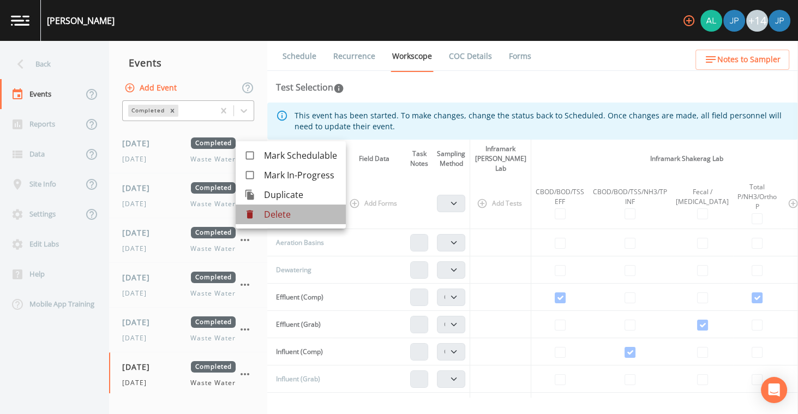
click at [271, 213] on p "Delete" at bounding box center [300, 214] width 73 height 13
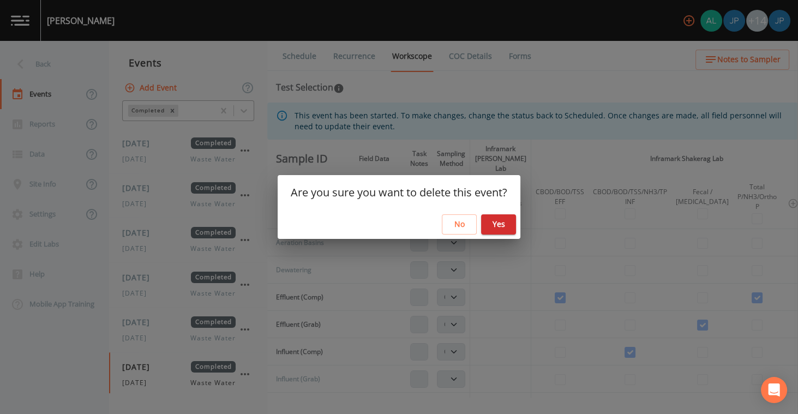
click at [491, 227] on button "Yes" at bounding box center [498, 224] width 35 height 20
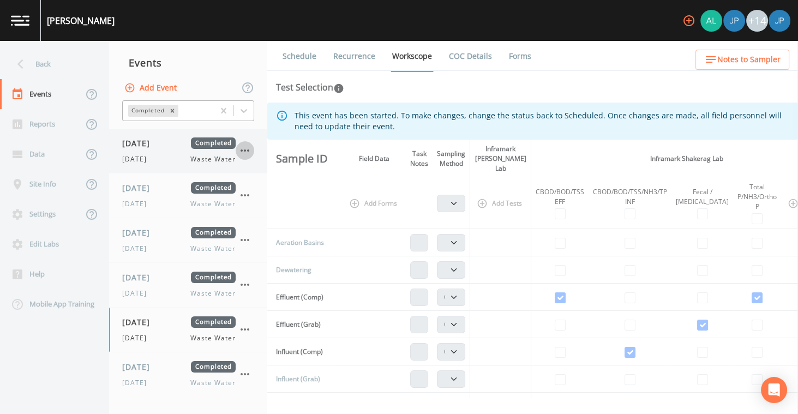
click at [246, 152] on icon "button" at bounding box center [244, 150] width 13 height 13
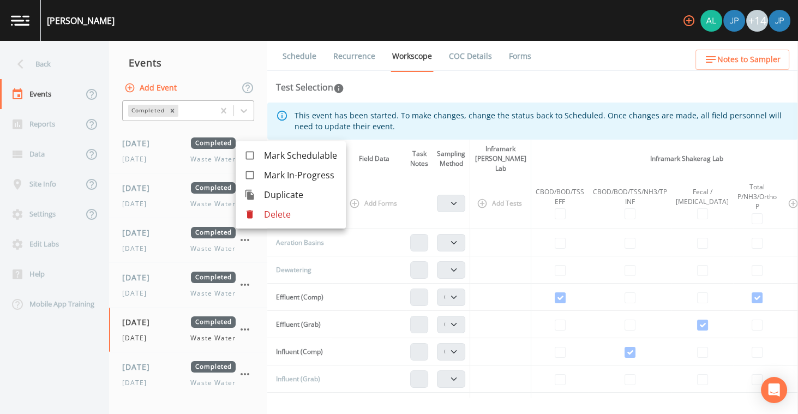
click at [269, 215] on p "Delete" at bounding box center [300, 214] width 73 height 13
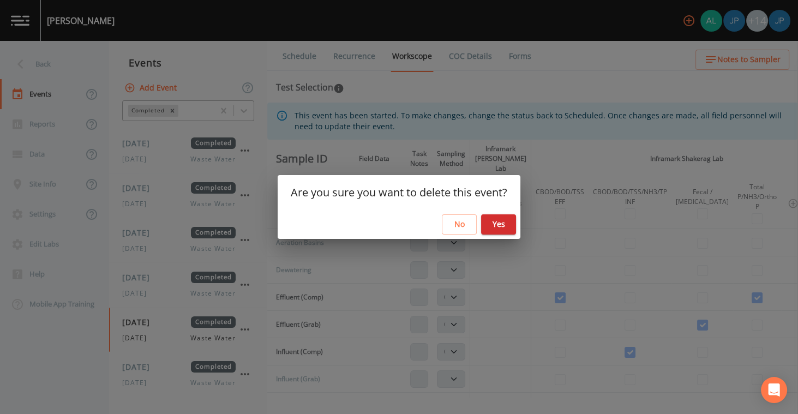
click at [511, 220] on button "Yes" at bounding box center [498, 224] width 35 height 20
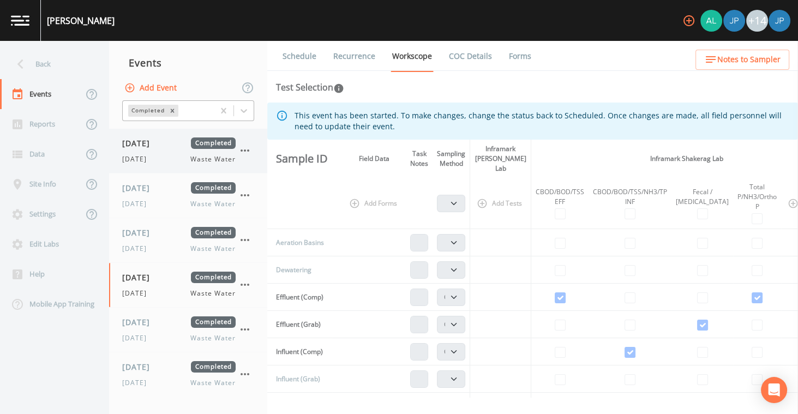
click at [243, 149] on icon "button" at bounding box center [244, 150] width 13 height 13
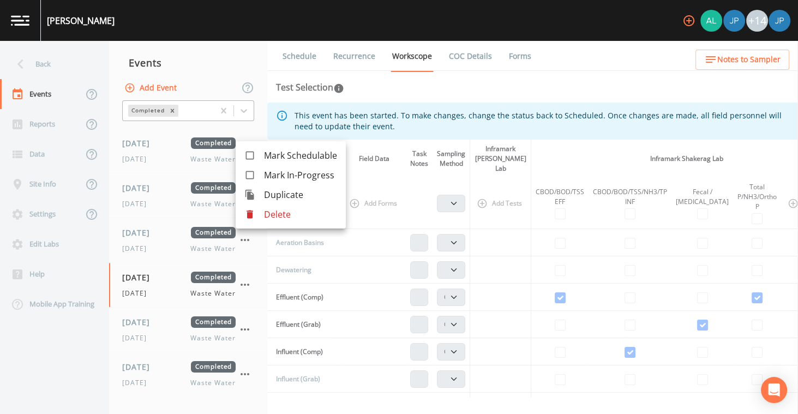
click at [261, 217] on div at bounding box center [254, 214] width 20 height 11
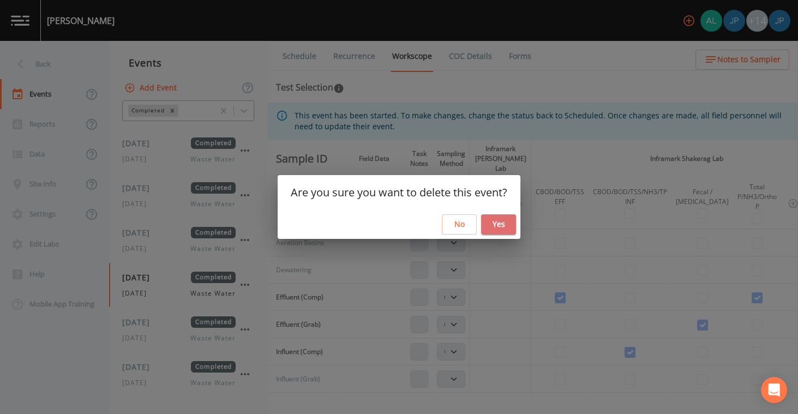
click at [500, 225] on button "Yes" at bounding box center [498, 224] width 35 height 20
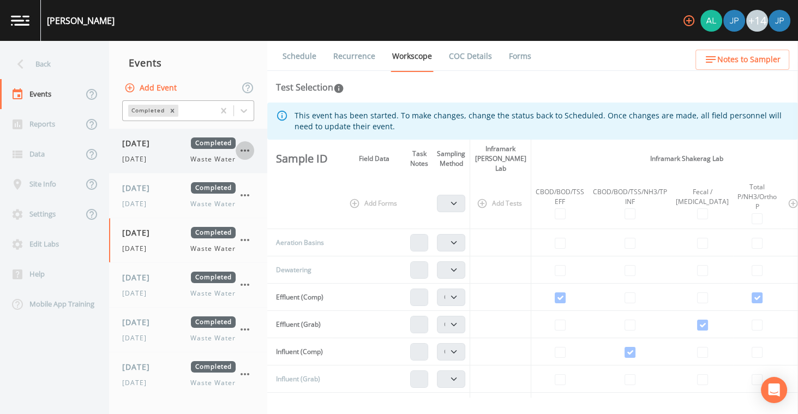
click at [247, 153] on icon "button" at bounding box center [244, 150] width 13 height 13
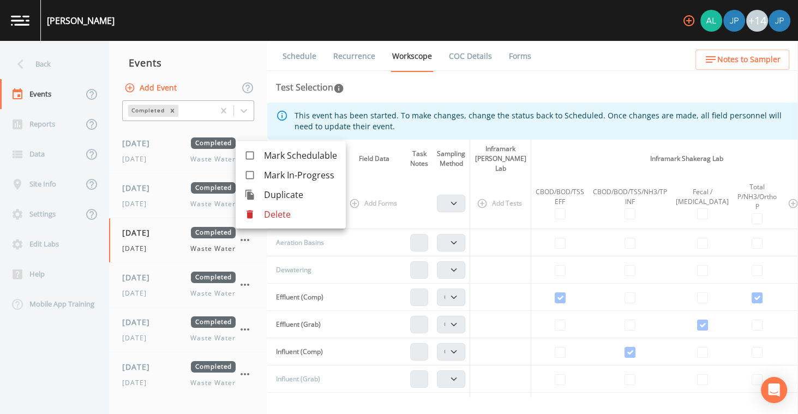
click at [259, 211] on div at bounding box center [254, 214] width 20 height 11
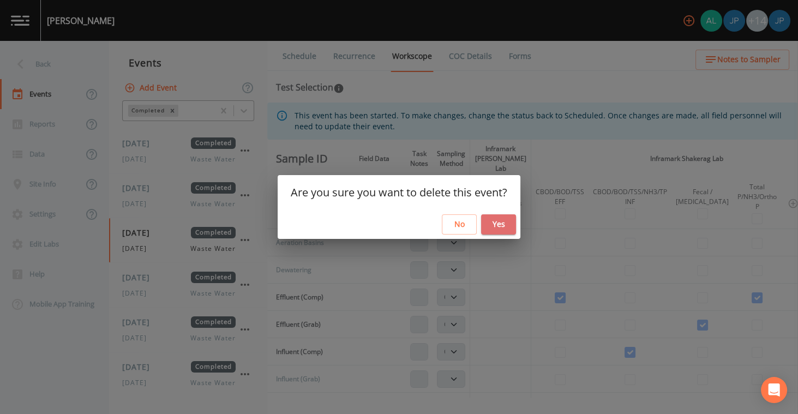
click at [497, 225] on button "Yes" at bounding box center [498, 224] width 35 height 20
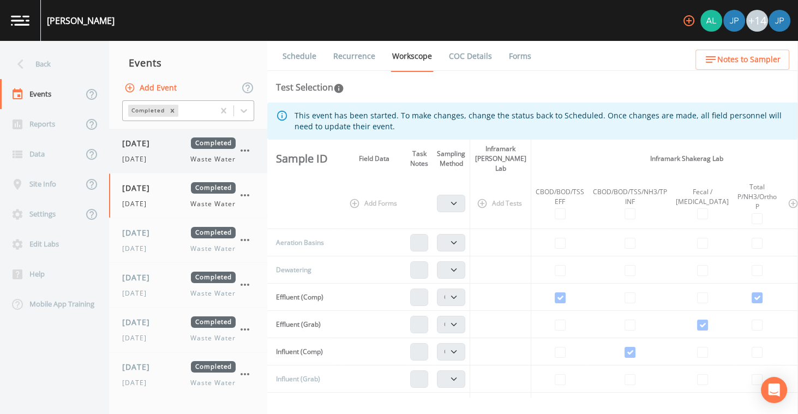
click at [244, 152] on icon "button" at bounding box center [244, 150] width 13 height 13
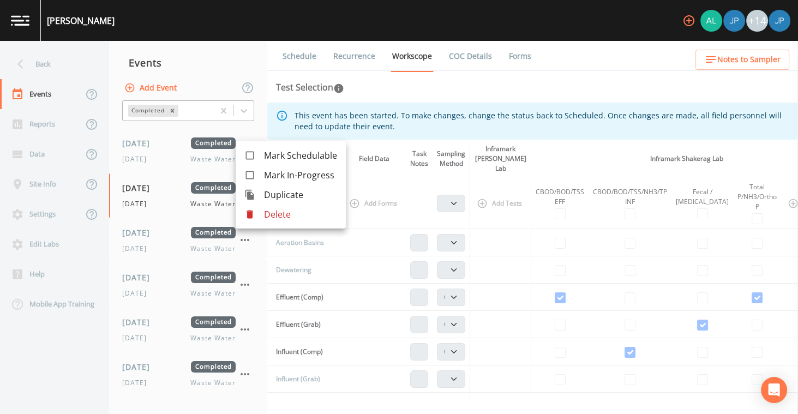
click at [329, 217] on p "Delete" at bounding box center [300, 214] width 73 height 13
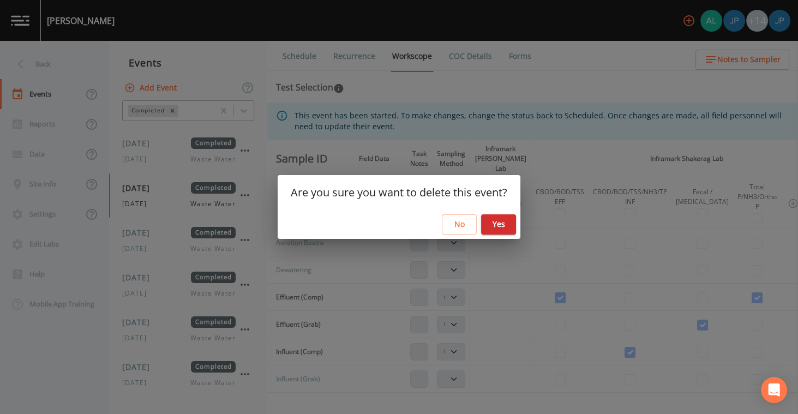
click at [489, 224] on button "Yes" at bounding box center [498, 224] width 35 height 20
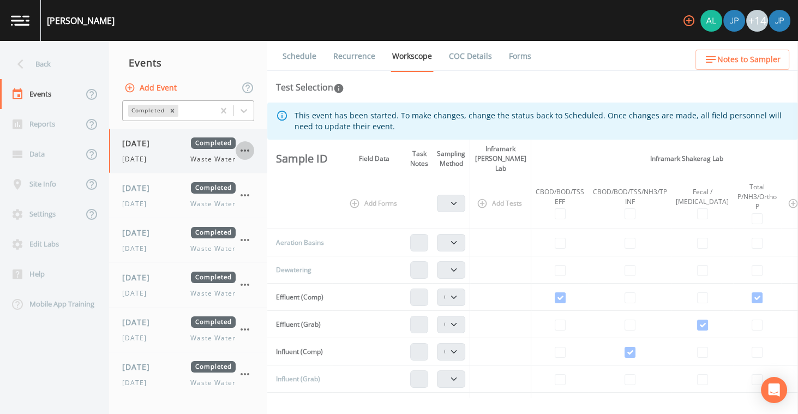
click at [244, 150] on icon "button" at bounding box center [245, 150] width 9 height 2
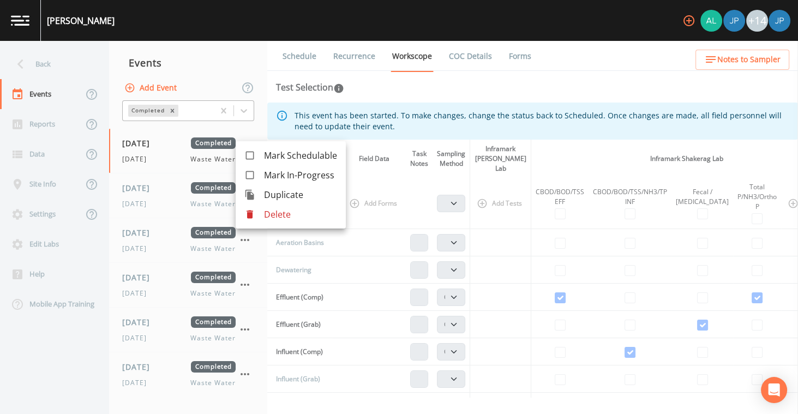
click at [275, 212] on p "Delete" at bounding box center [300, 214] width 73 height 13
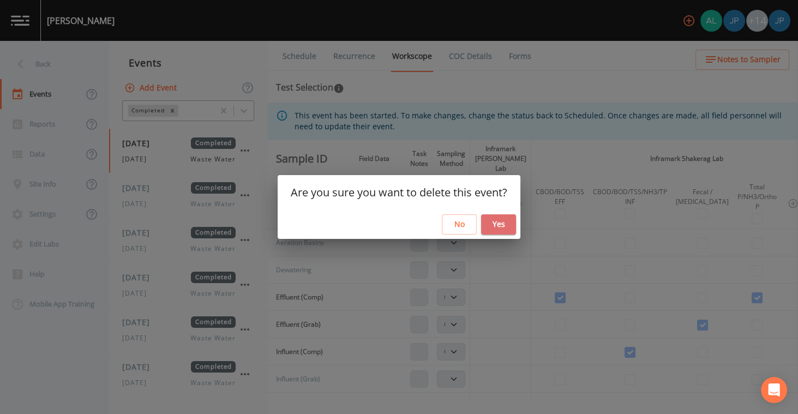
click at [498, 218] on button "Yes" at bounding box center [498, 224] width 35 height 20
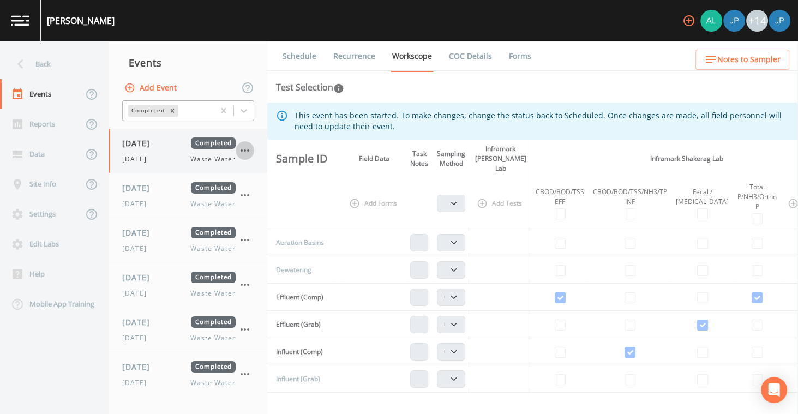
click at [247, 152] on icon "button" at bounding box center [244, 150] width 13 height 13
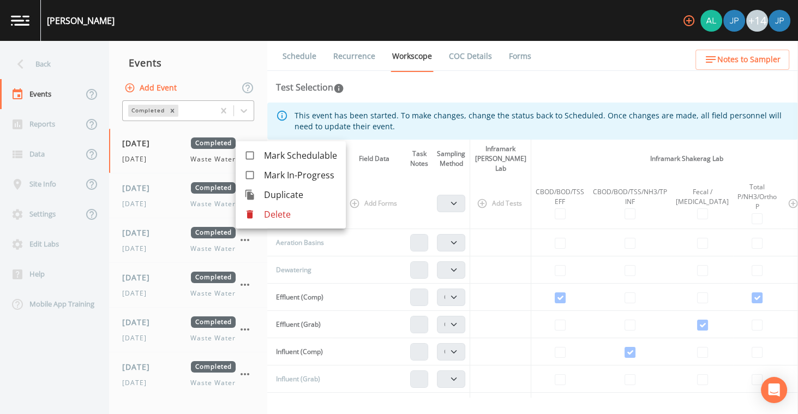
click at [260, 212] on div at bounding box center [254, 214] width 20 height 11
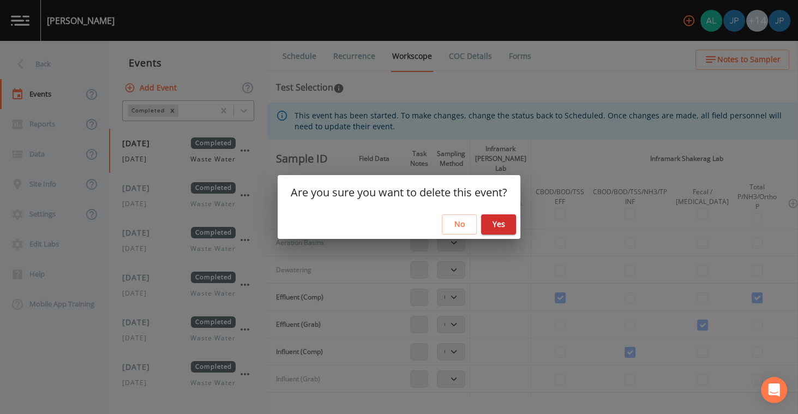
click at [505, 236] on td at bounding box center [500, 242] width 61 height 27
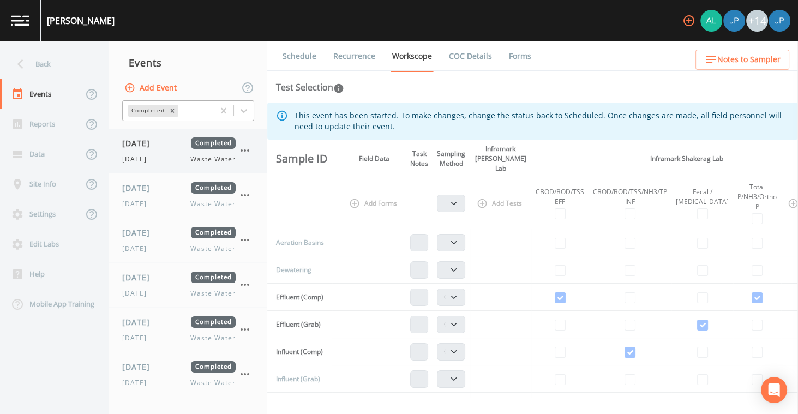
click at [243, 153] on icon "button" at bounding box center [244, 150] width 13 height 13
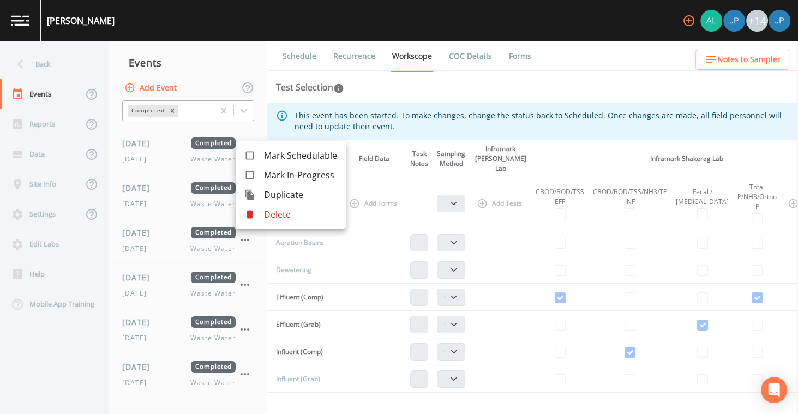
click at [253, 212] on icon at bounding box center [249, 214] width 11 height 11
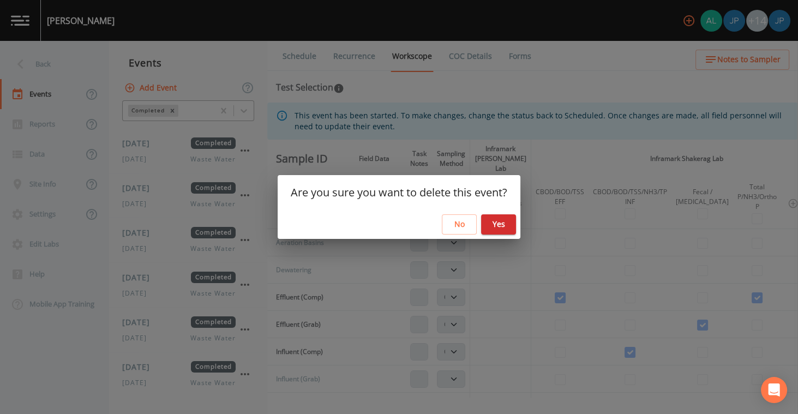
click at [478, 223] on div "No Yes" at bounding box center [399, 224] width 243 height 29
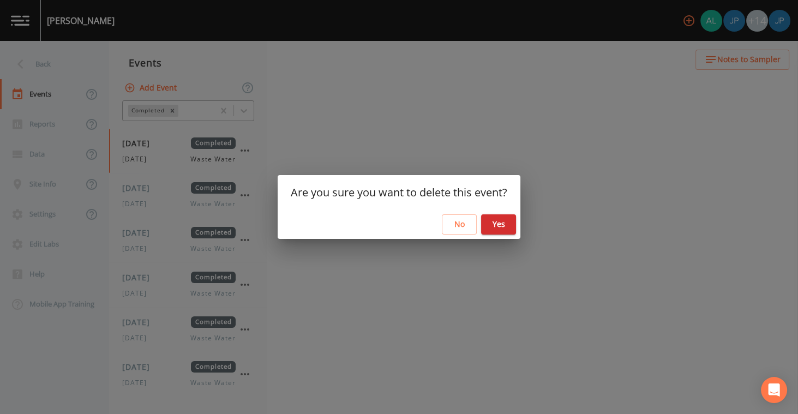
click at [485, 224] on button "Yes" at bounding box center [498, 224] width 35 height 20
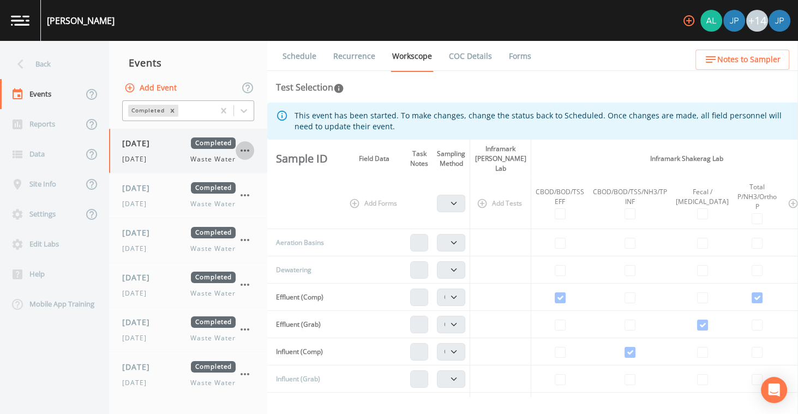
click at [245, 149] on icon "button" at bounding box center [244, 150] width 13 height 13
click at [249, 154] on icon "button" at bounding box center [244, 150] width 13 height 13
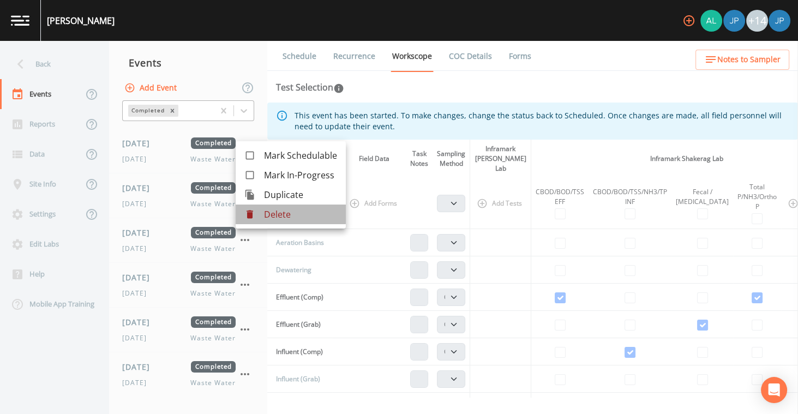
click at [252, 209] on icon at bounding box center [249, 214] width 11 height 11
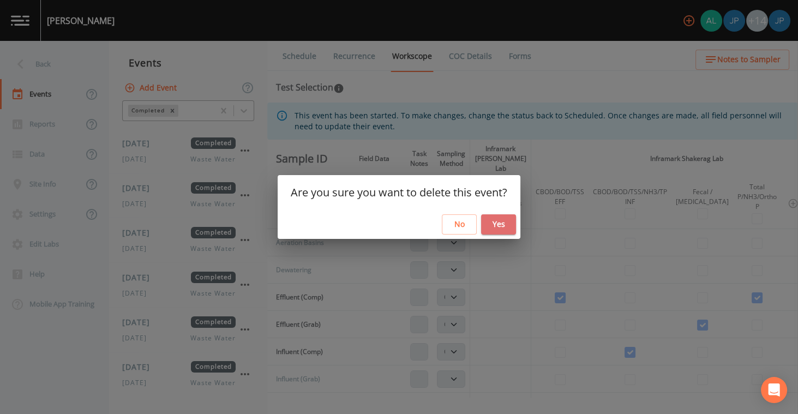
click at [508, 226] on button "Yes" at bounding box center [498, 224] width 35 height 20
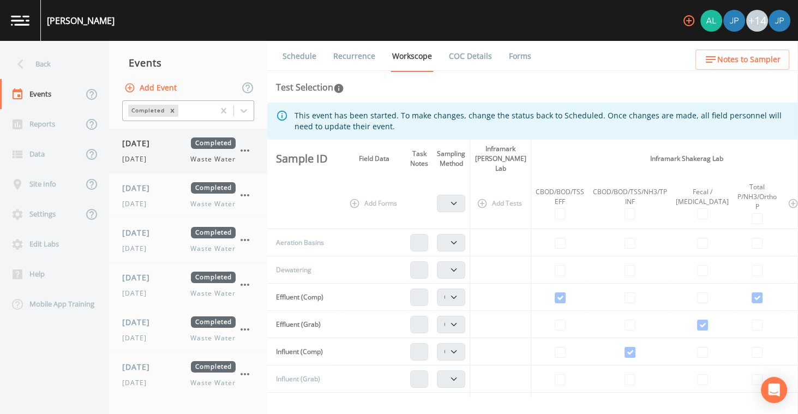
click at [246, 151] on icon "button" at bounding box center [244, 150] width 13 height 13
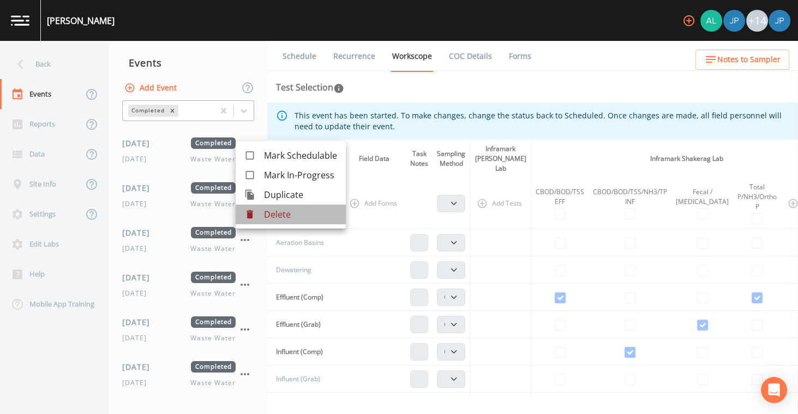
click at [263, 219] on div at bounding box center [254, 214] width 20 height 11
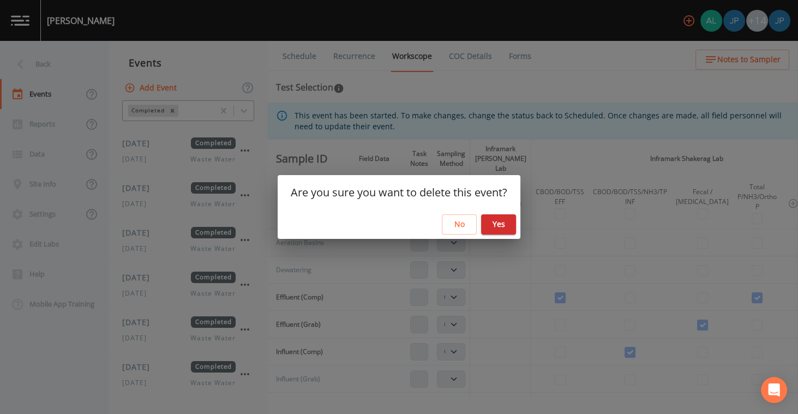
click at [507, 228] on button "Yes" at bounding box center [498, 224] width 35 height 20
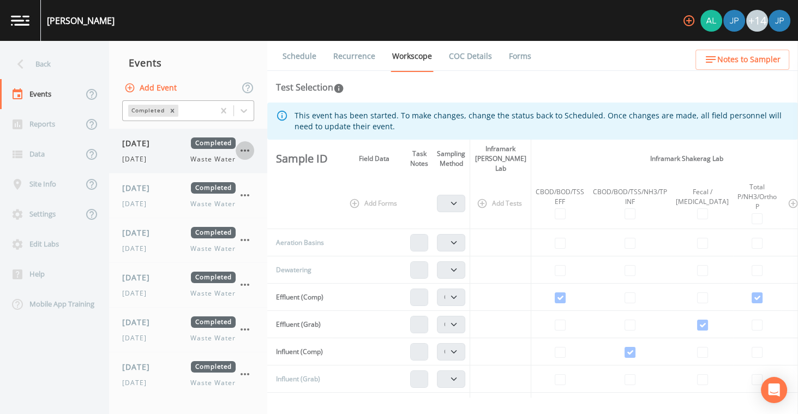
click at [247, 152] on icon "button" at bounding box center [244, 150] width 13 height 13
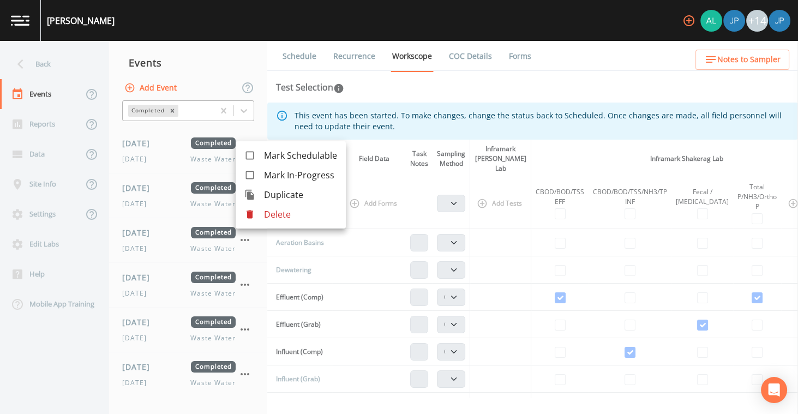
click at [271, 212] on p "Delete" at bounding box center [300, 214] width 73 height 13
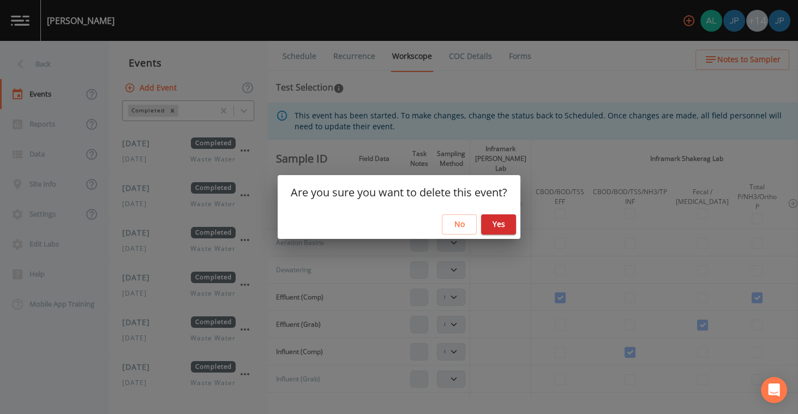
click at [502, 223] on button "Yes" at bounding box center [498, 224] width 35 height 20
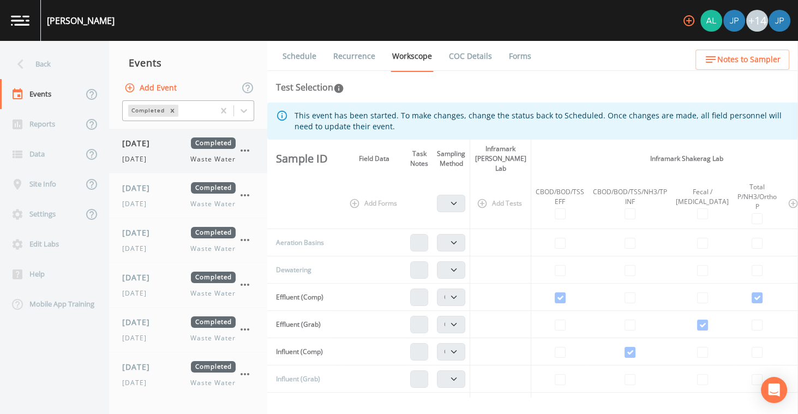
click at [244, 152] on icon "button" at bounding box center [244, 150] width 13 height 13
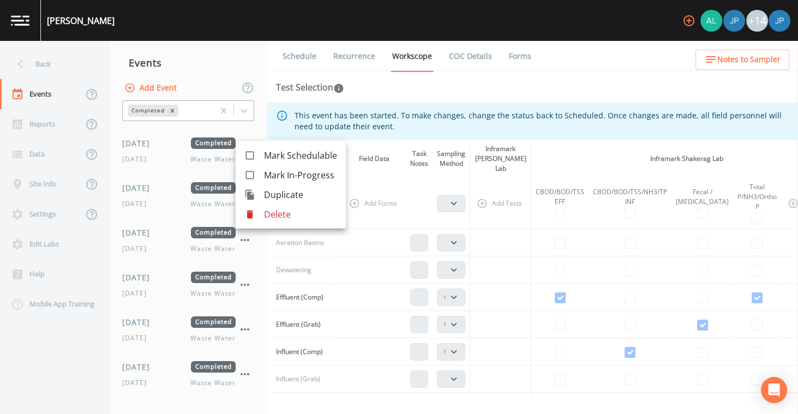
click at [270, 213] on p "Delete" at bounding box center [300, 214] width 73 height 13
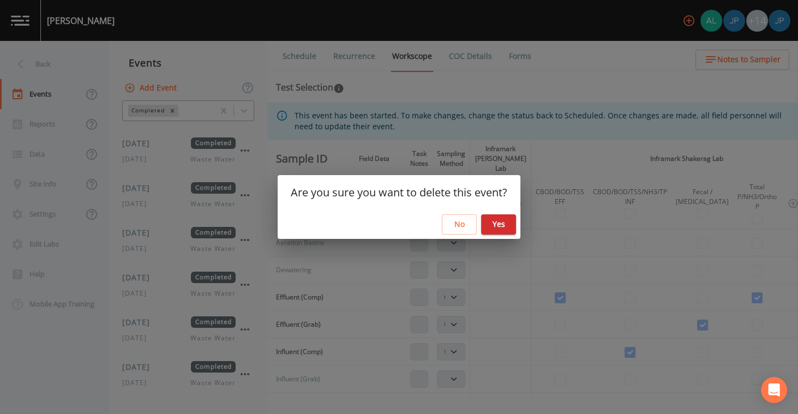
click at [491, 219] on button "Yes" at bounding box center [498, 224] width 35 height 20
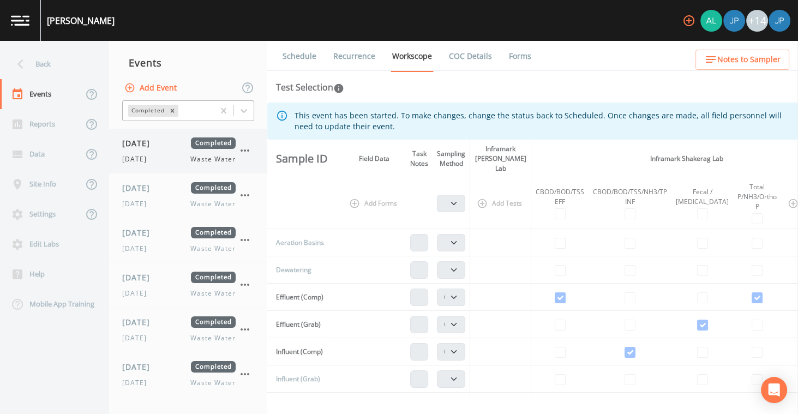
click at [247, 152] on icon "button" at bounding box center [244, 150] width 13 height 13
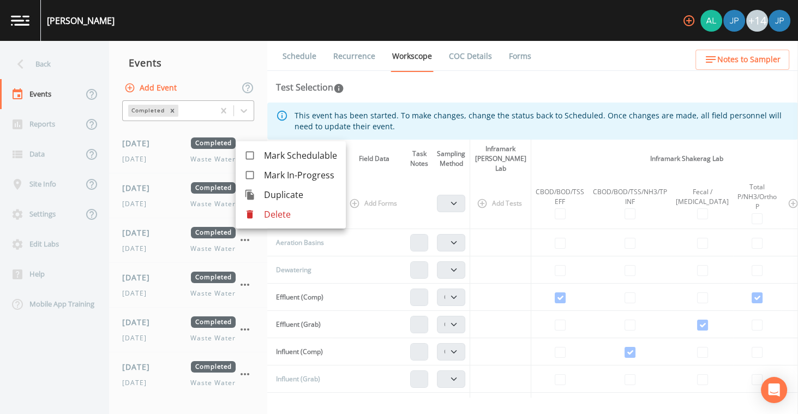
click at [272, 212] on p "Delete" at bounding box center [300, 214] width 73 height 13
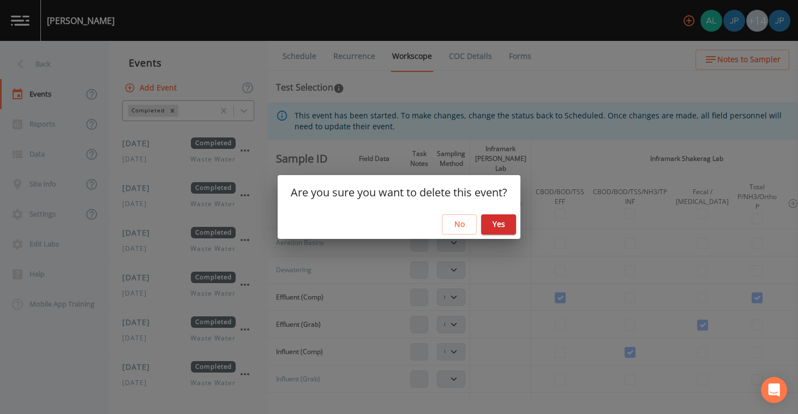
click at [507, 221] on button "Yes" at bounding box center [498, 224] width 35 height 20
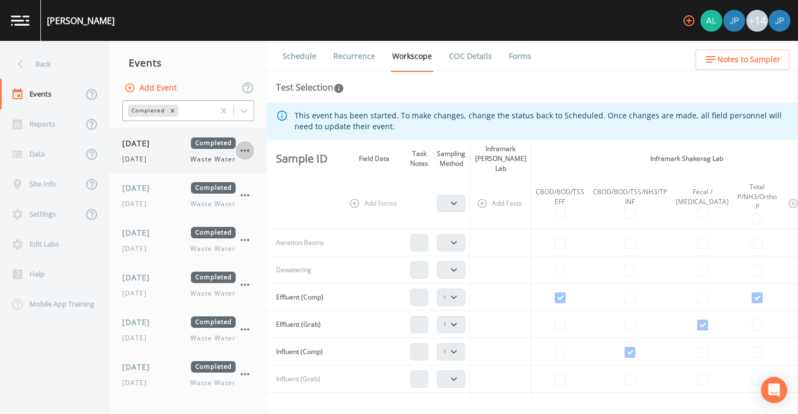
click at [250, 154] on icon "button" at bounding box center [244, 150] width 13 height 13
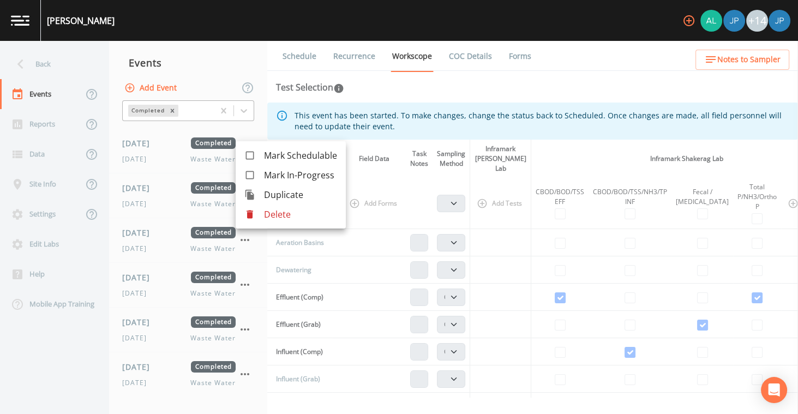
click at [267, 211] on p "Delete" at bounding box center [300, 214] width 73 height 13
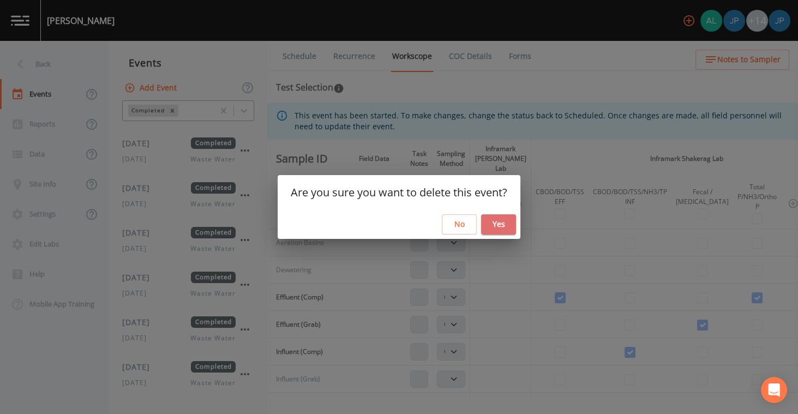
click at [503, 229] on button "Yes" at bounding box center [498, 224] width 35 height 20
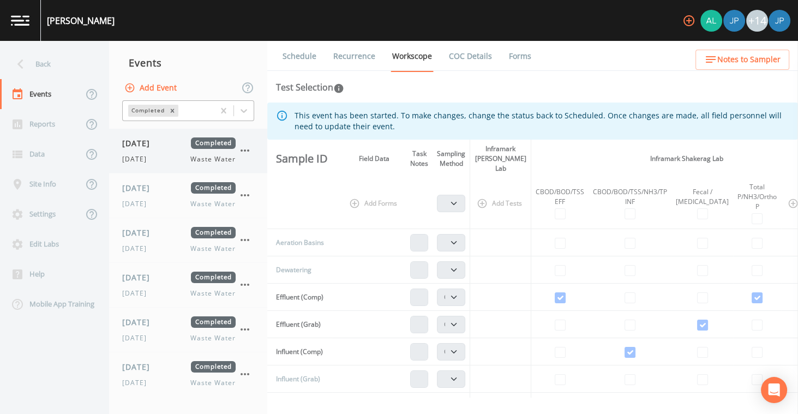
click at [245, 149] on icon "button" at bounding box center [245, 150] width 9 height 2
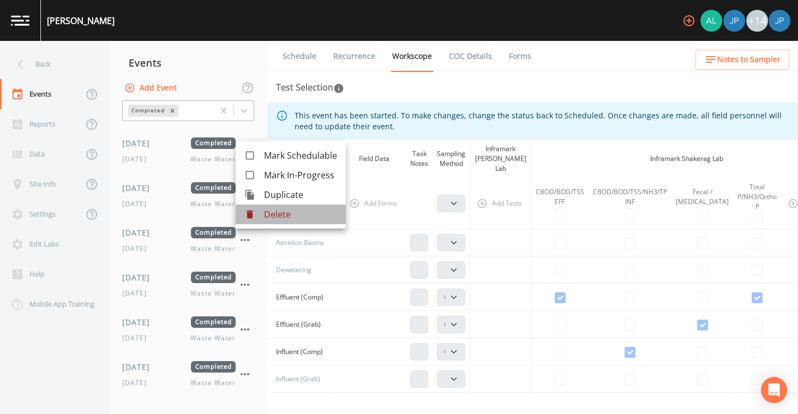
click at [303, 218] on p "Delete" at bounding box center [300, 214] width 73 height 13
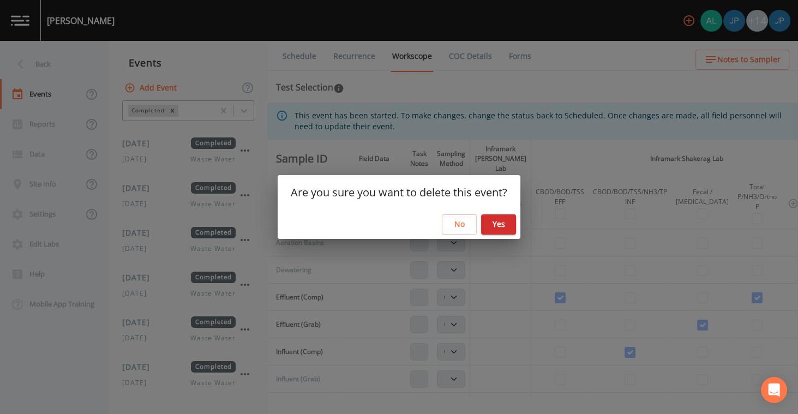
click at [489, 226] on button "Yes" at bounding box center [498, 224] width 35 height 20
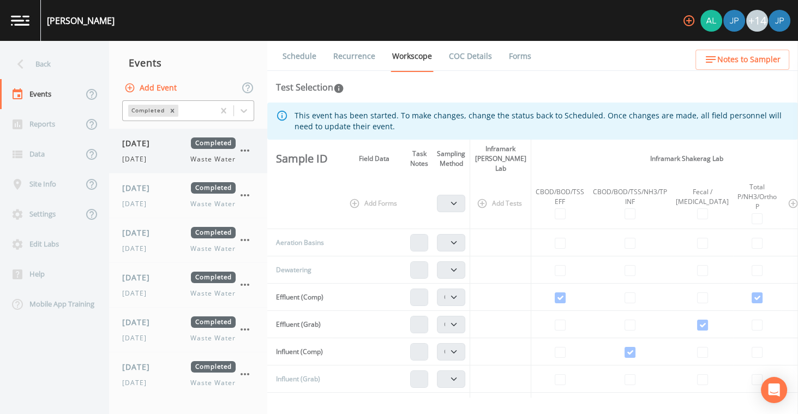
click at [244, 152] on icon "button" at bounding box center [244, 150] width 13 height 13
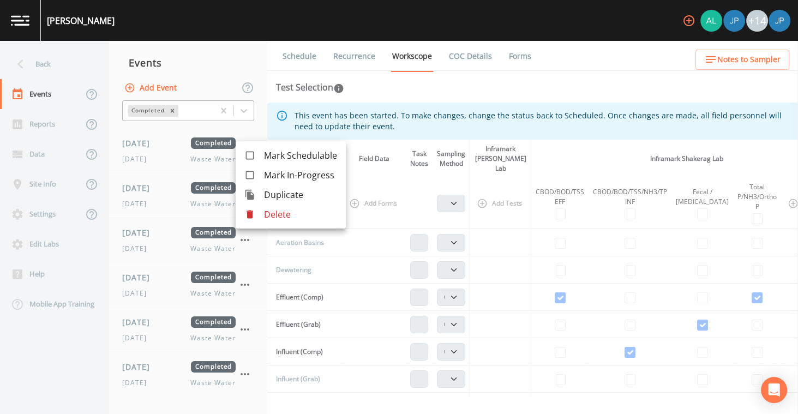
click at [252, 212] on icon at bounding box center [250, 215] width 7 height 8
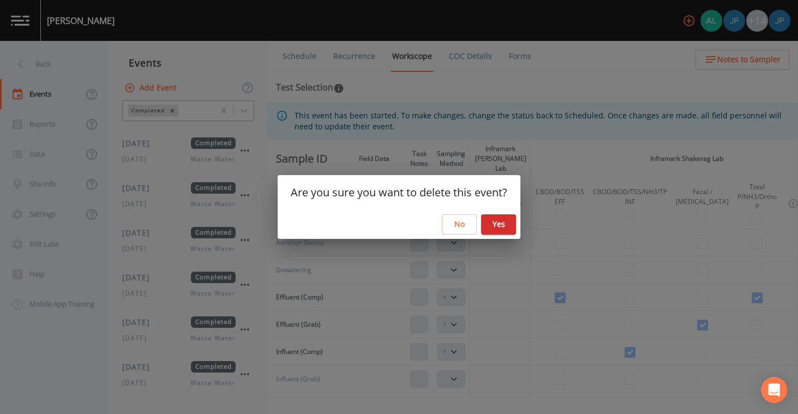
click at [490, 229] on button "Yes" at bounding box center [498, 224] width 35 height 20
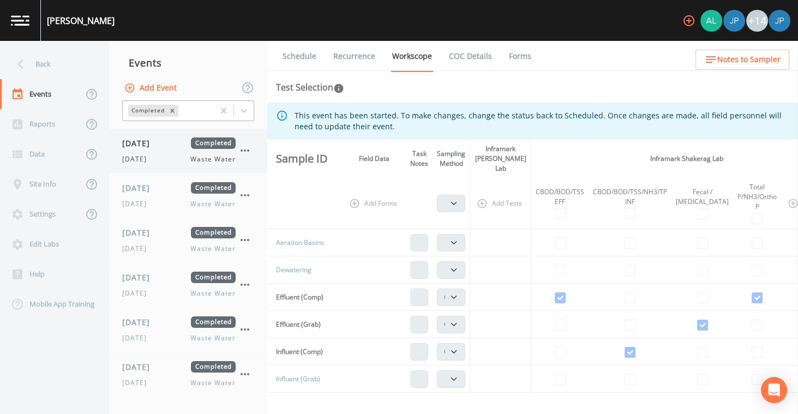
click at [241, 153] on icon "button" at bounding box center [244, 150] width 13 height 13
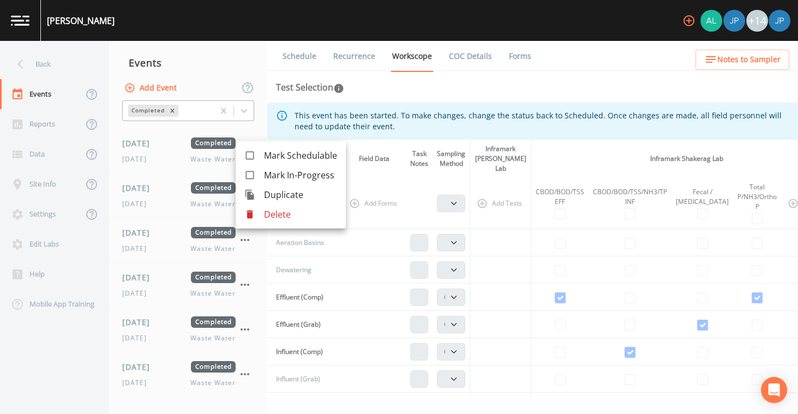
click at [256, 211] on div at bounding box center [254, 214] width 20 height 11
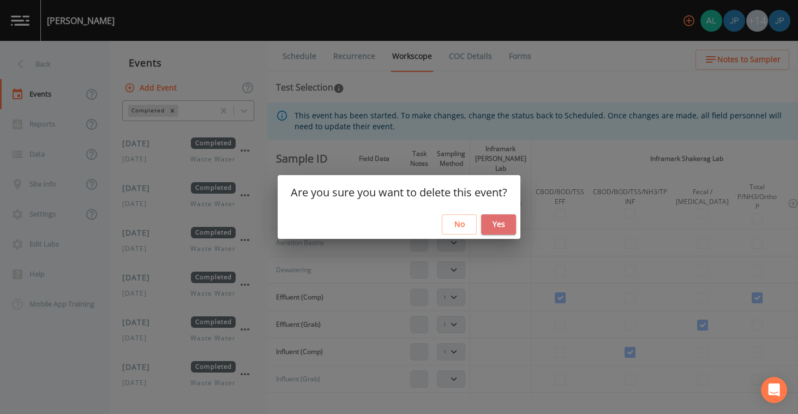
click at [501, 221] on button "Yes" at bounding box center [498, 224] width 35 height 20
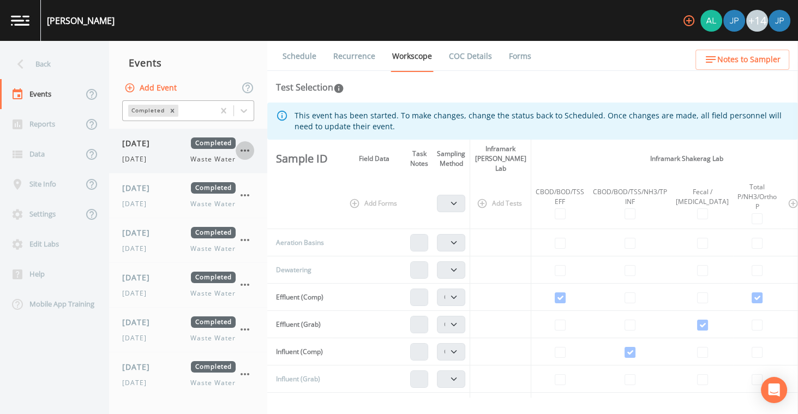
click at [247, 151] on icon "button" at bounding box center [244, 150] width 13 height 13
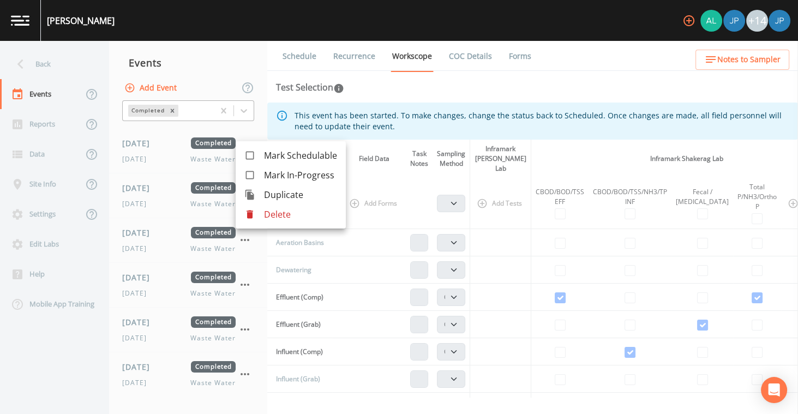
click at [259, 214] on div at bounding box center [254, 214] width 20 height 11
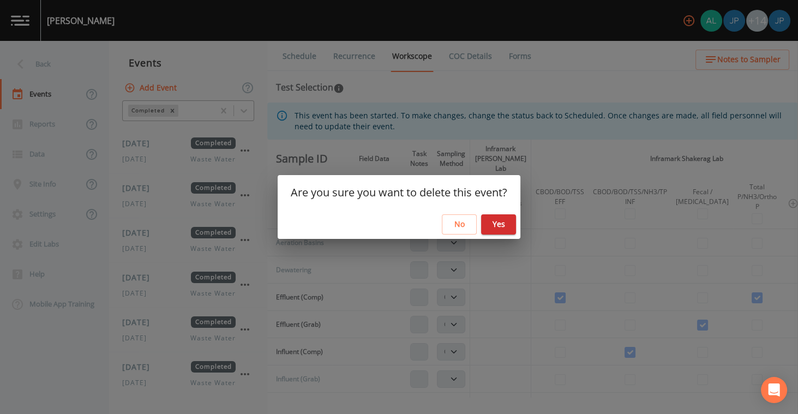
click at [495, 220] on button "Yes" at bounding box center [498, 224] width 35 height 20
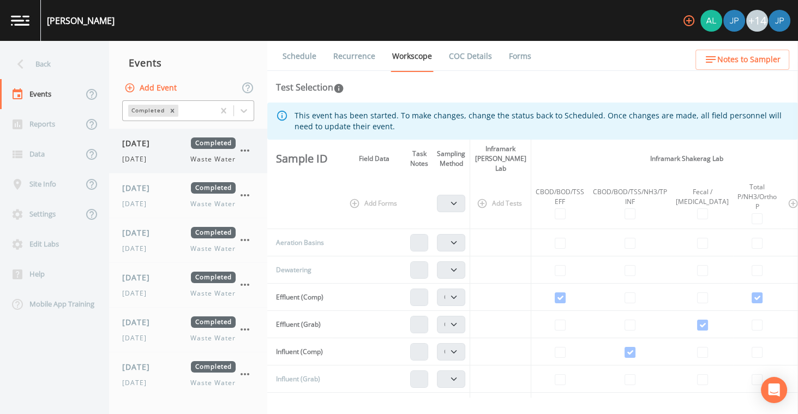
click at [244, 153] on icon "button" at bounding box center [244, 150] width 13 height 13
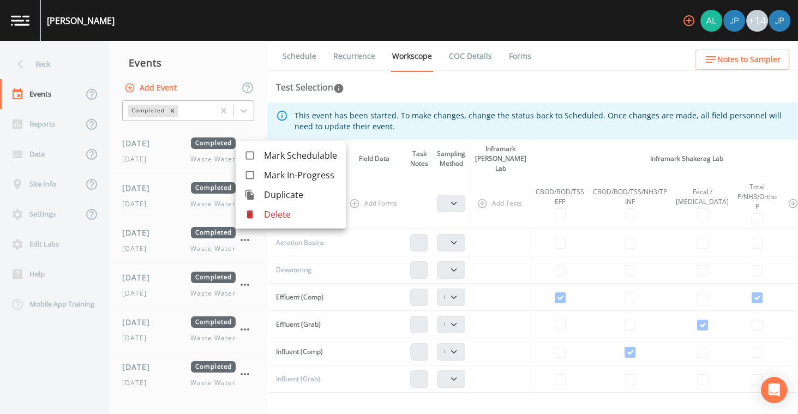
click at [271, 215] on p "Delete" at bounding box center [300, 214] width 73 height 13
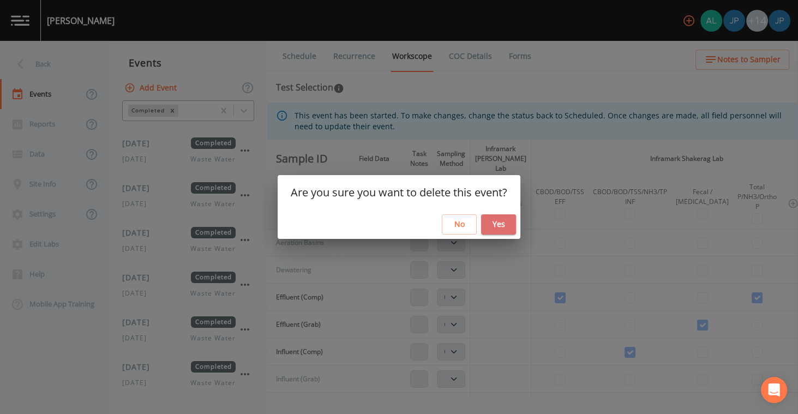
click at [495, 221] on button "Yes" at bounding box center [498, 224] width 35 height 20
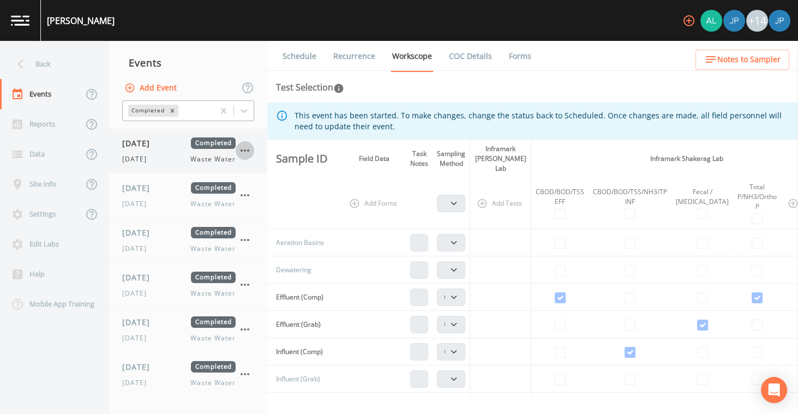
click at [243, 151] on icon "button" at bounding box center [244, 150] width 13 height 13
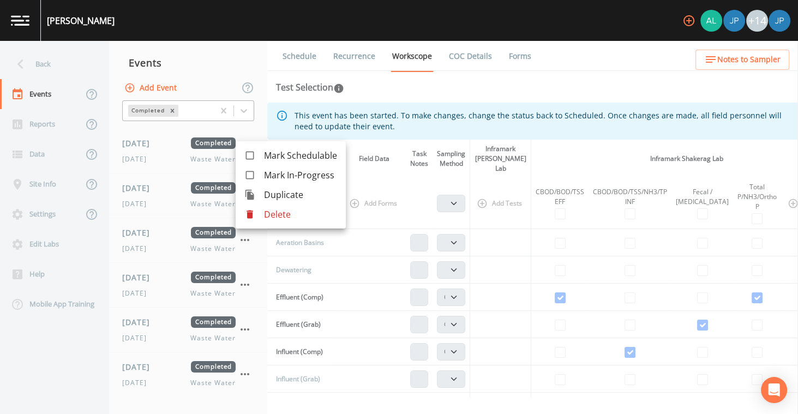
click at [256, 211] on div at bounding box center [254, 214] width 20 height 11
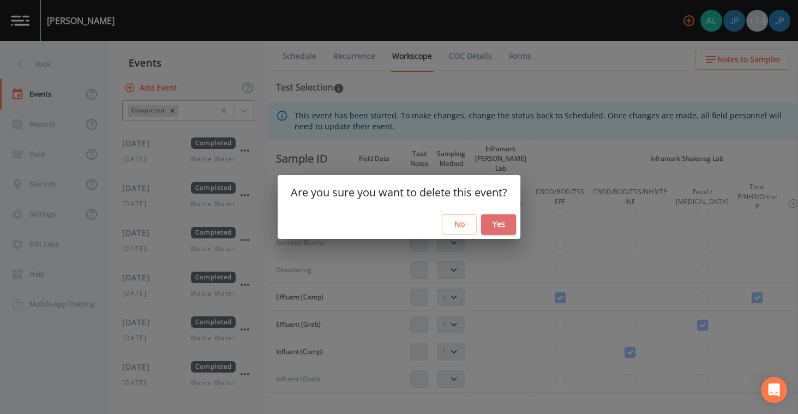
click at [487, 224] on button "Yes" at bounding box center [498, 224] width 35 height 20
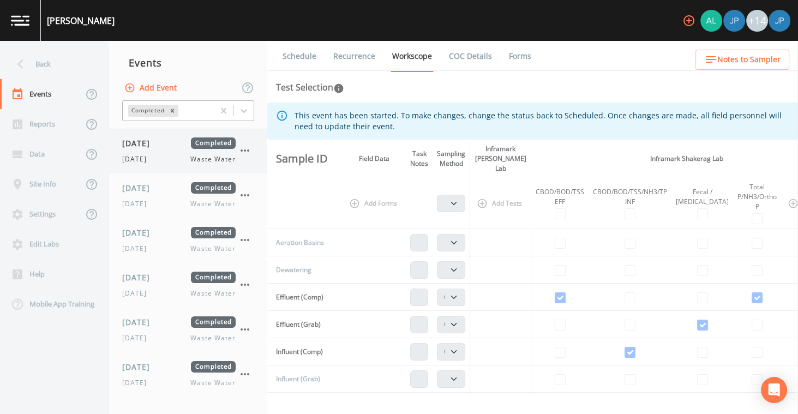
click at [245, 151] on icon "button" at bounding box center [245, 150] width 9 height 2
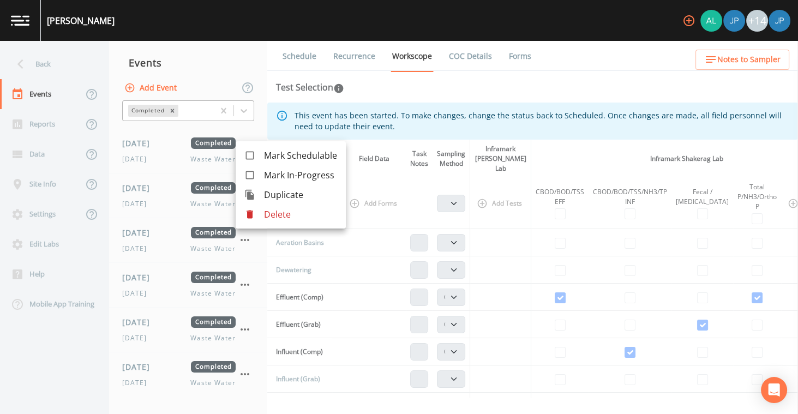
click at [260, 214] on div at bounding box center [254, 214] width 20 height 11
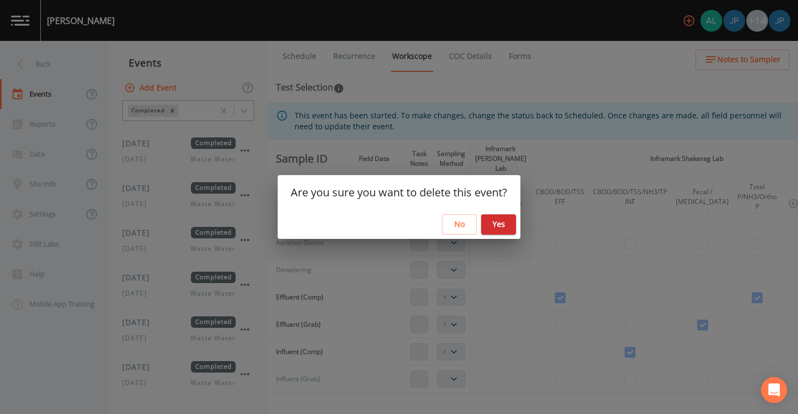
click at [499, 229] on button "Yes" at bounding box center [498, 224] width 35 height 20
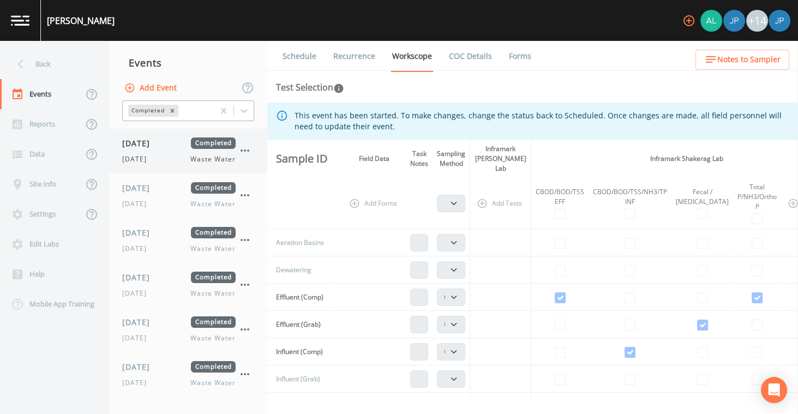
click at [245, 151] on icon "button" at bounding box center [245, 150] width 9 height 2
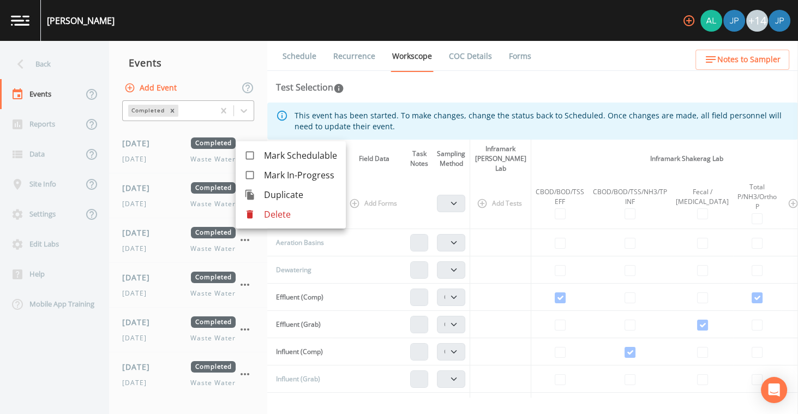
click at [275, 213] on p "Delete" at bounding box center [300, 214] width 73 height 13
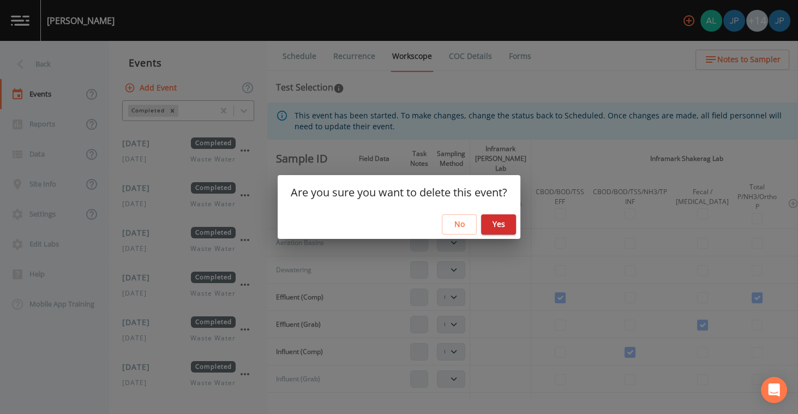
click at [505, 220] on button "Yes" at bounding box center [498, 224] width 35 height 20
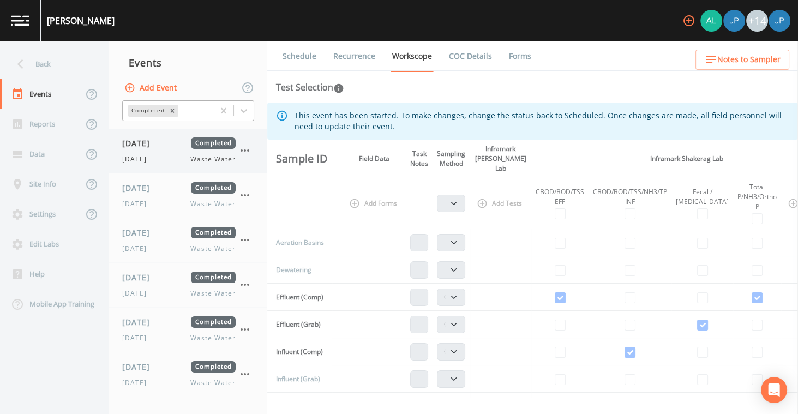
click at [244, 151] on icon "button" at bounding box center [245, 150] width 9 height 2
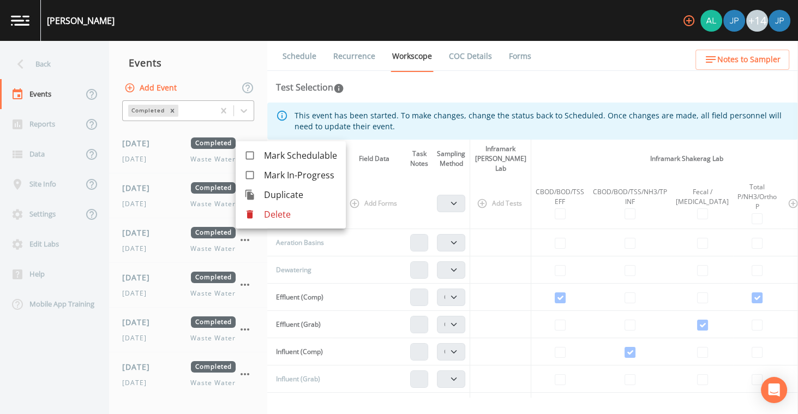
click at [261, 219] on div at bounding box center [254, 214] width 20 height 11
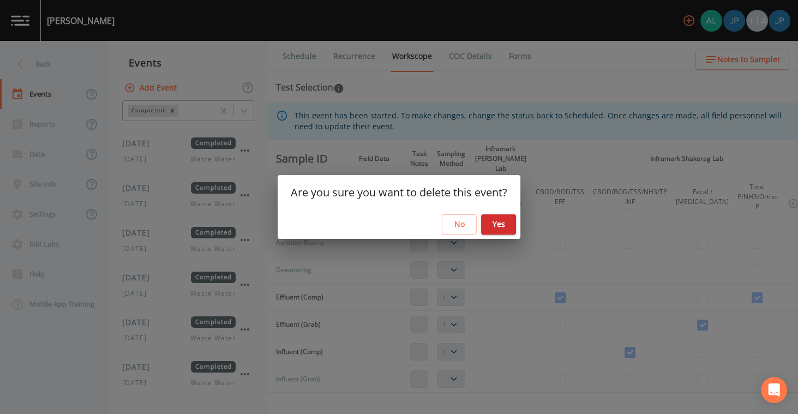
click at [500, 224] on button "Yes" at bounding box center [498, 224] width 35 height 20
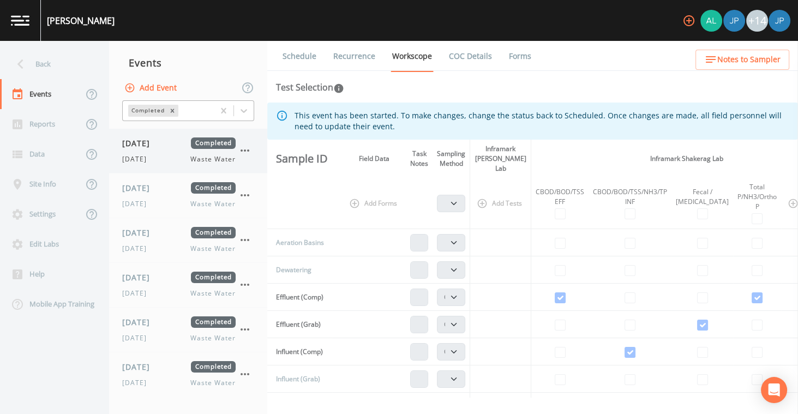
click at [246, 151] on icon "button" at bounding box center [244, 150] width 13 height 13
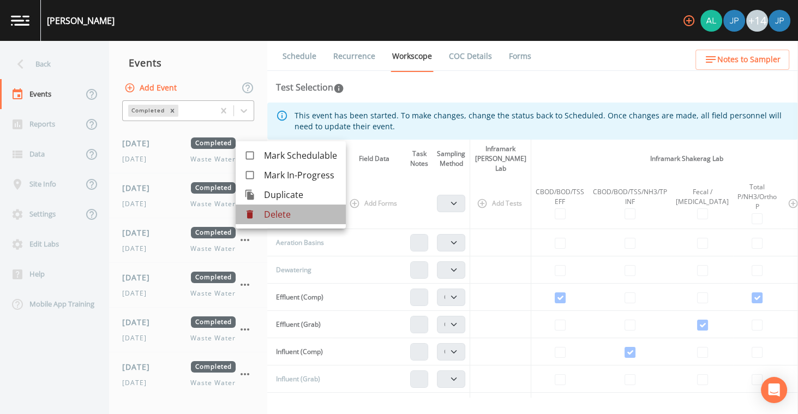
click at [264, 213] on p "Delete" at bounding box center [300, 214] width 73 height 13
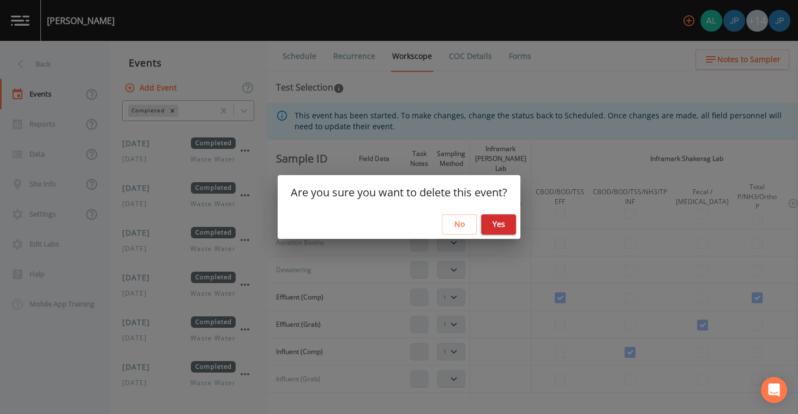
click at [484, 229] on button "Yes" at bounding box center [498, 224] width 35 height 20
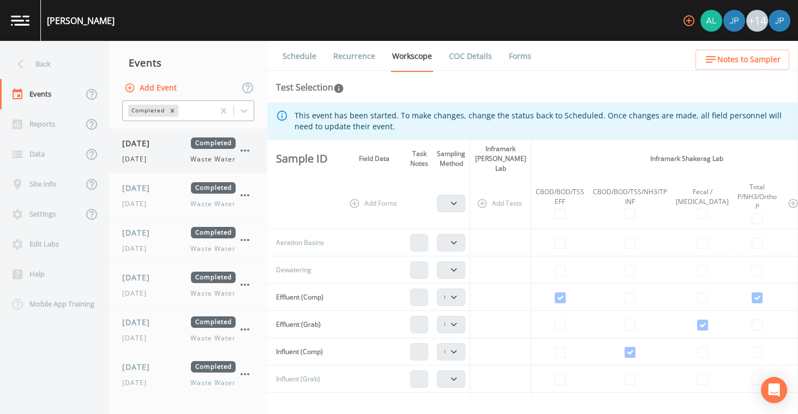
click at [245, 148] on icon "button" at bounding box center [244, 150] width 13 height 13
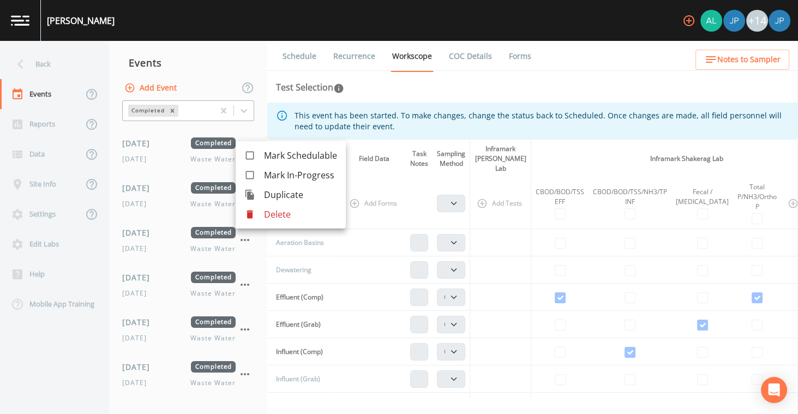
click at [277, 220] on p "Delete" at bounding box center [300, 214] width 73 height 13
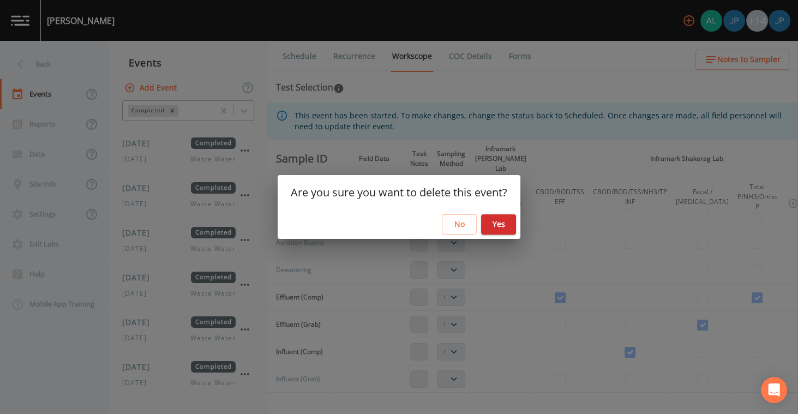
click at [499, 224] on button "Yes" at bounding box center [498, 224] width 35 height 20
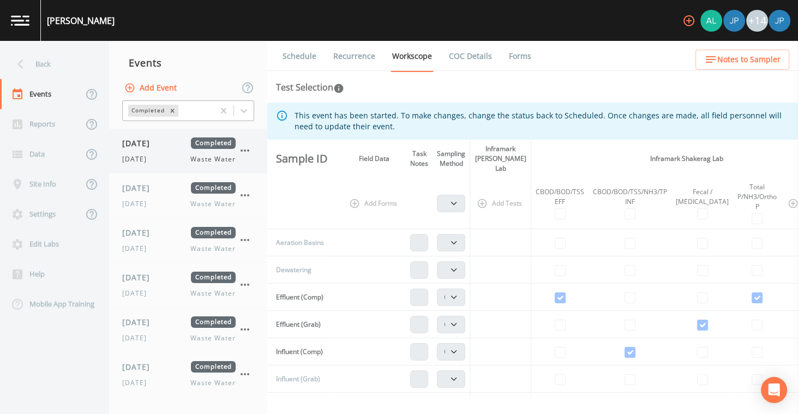
click at [244, 153] on icon "button" at bounding box center [244, 150] width 13 height 13
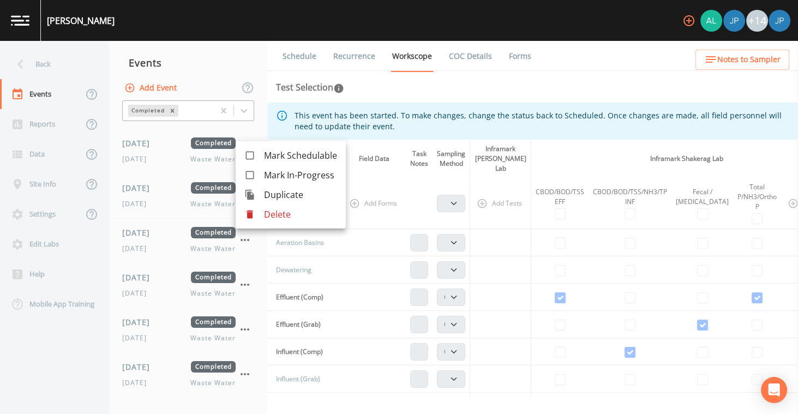
click at [269, 220] on p "Delete" at bounding box center [300, 214] width 73 height 13
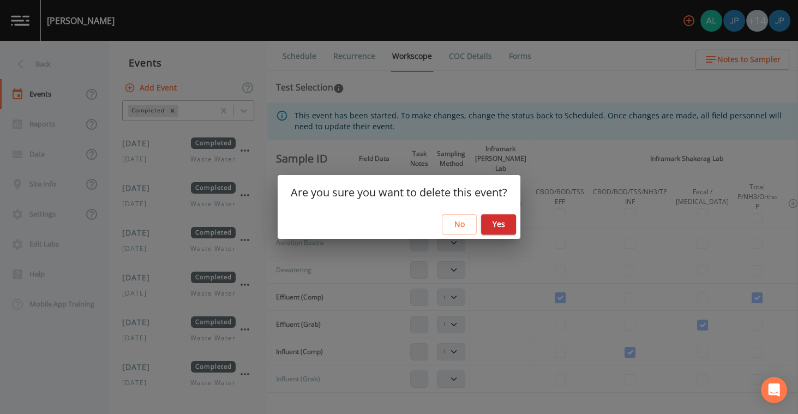
click at [509, 234] on button "Yes" at bounding box center [498, 224] width 35 height 20
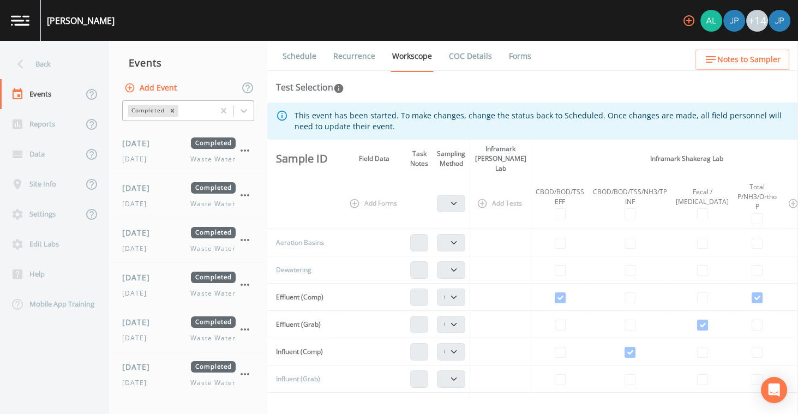
click at [508, 231] on td at bounding box center [500, 242] width 61 height 27
click at [247, 152] on icon "button" at bounding box center [244, 150] width 13 height 13
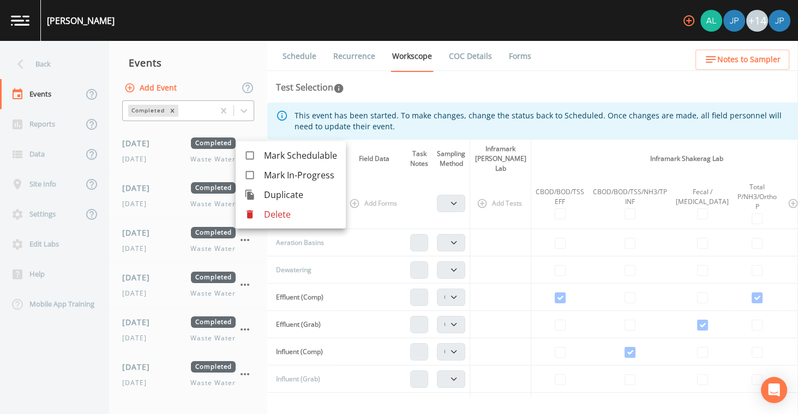
click at [274, 215] on p "Delete" at bounding box center [300, 214] width 73 height 13
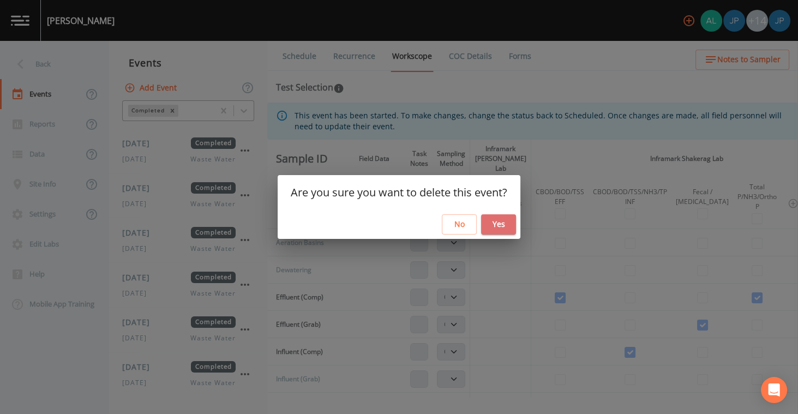
click at [509, 224] on button "Yes" at bounding box center [498, 224] width 35 height 20
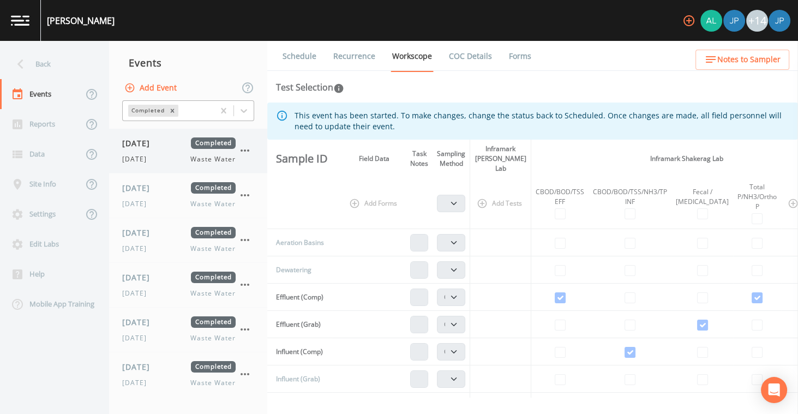
click at [239, 153] on icon "button" at bounding box center [244, 150] width 13 height 13
click at [244, 148] on icon "button" at bounding box center [244, 150] width 13 height 13
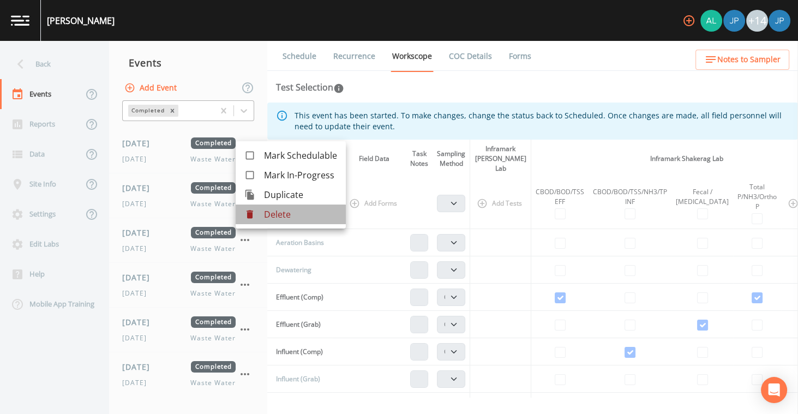
click at [266, 219] on p "Delete" at bounding box center [300, 214] width 73 height 13
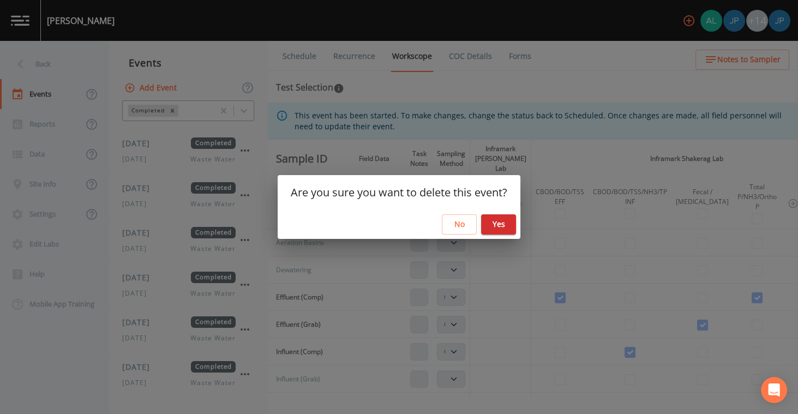
click at [495, 224] on button "Yes" at bounding box center [498, 224] width 35 height 20
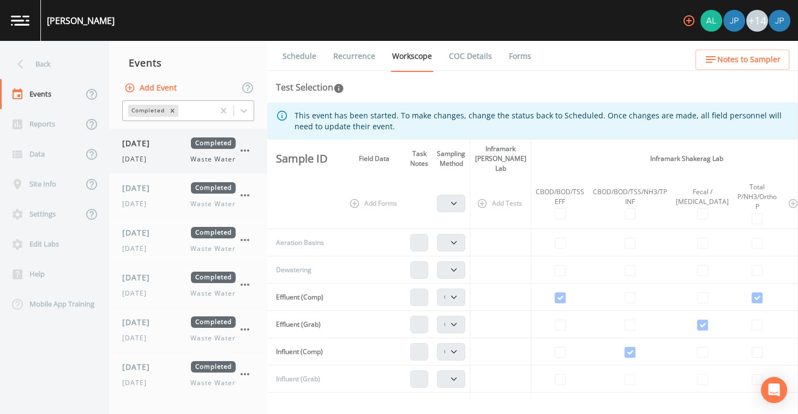
click at [244, 154] on icon "button" at bounding box center [244, 150] width 13 height 13
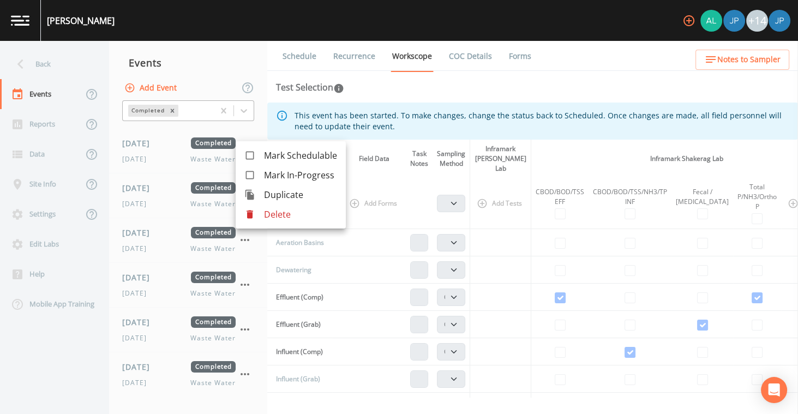
click at [268, 218] on p "Delete" at bounding box center [300, 214] width 73 height 13
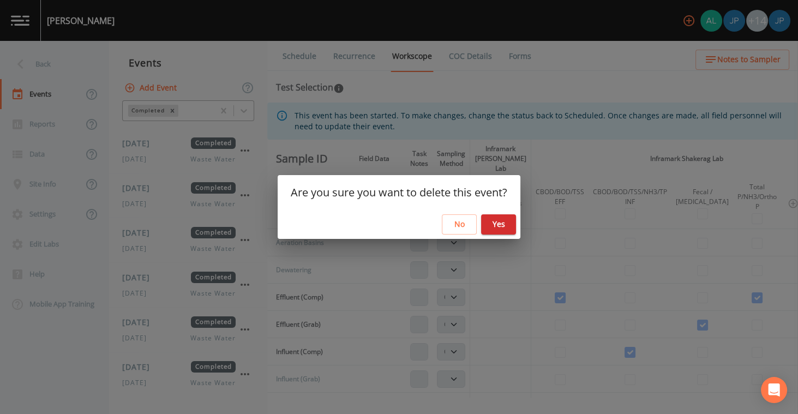
click at [503, 237] on div "No Yes" at bounding box center [399, 224] width 243 height 29
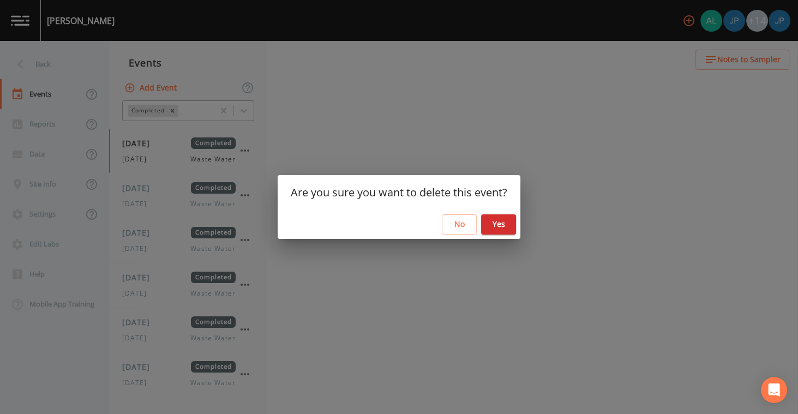
click at [501, 227] on button "Yes" at bounding box center [498, 224] width 35 height 20
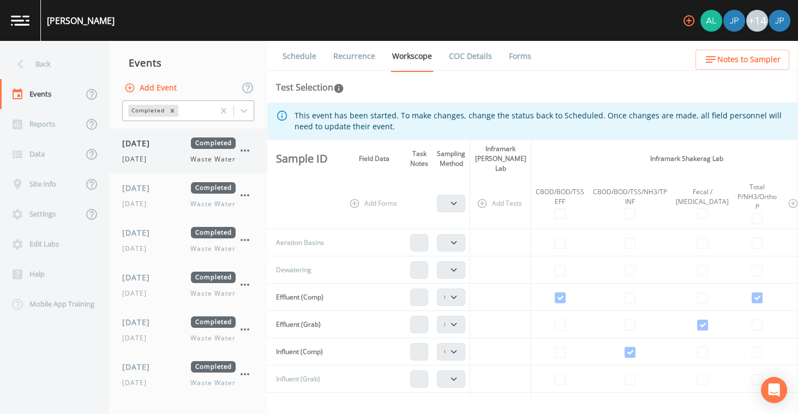
click at [245, 148] on icon "button" at bounding box center [244, 150] width 13 height 13
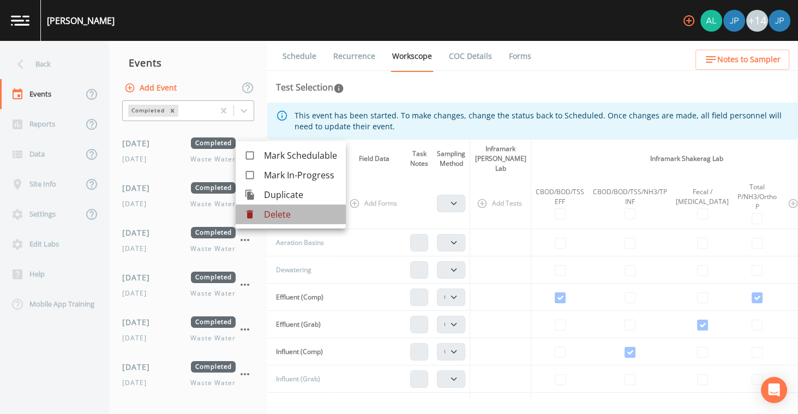
click at [262, 208] on li "Delete" at bounding box center [291, 215] width 110 height 20
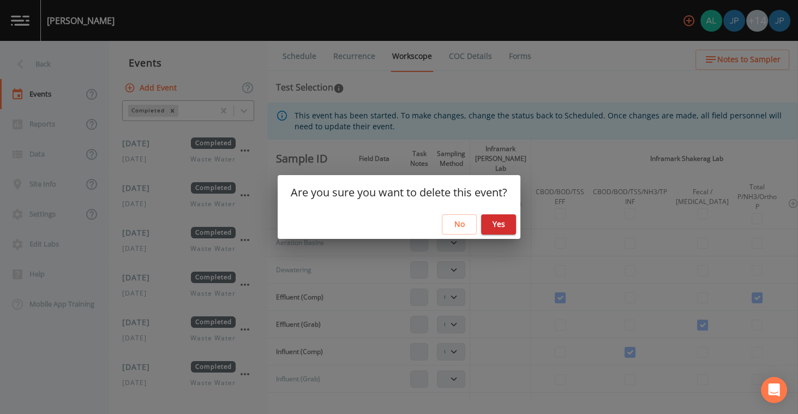
click at [488, 221] on button "Yes" at bounding box center [498, 224] width 35 height 20
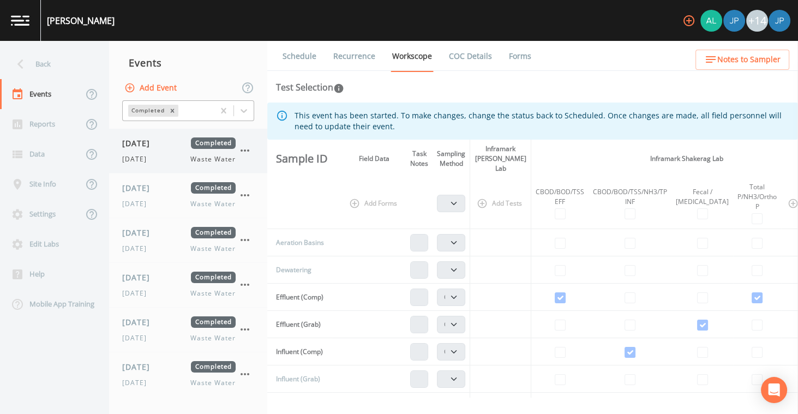
click at [247, 153] on icon "button" at bounding box center [244, 150] width 13 height 13
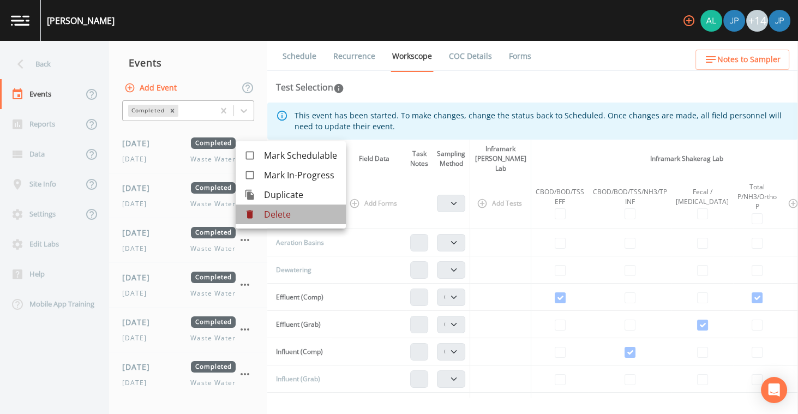
click at [273, 218] on p "Delete" at bounding box center [300, 214] width 73 height 13
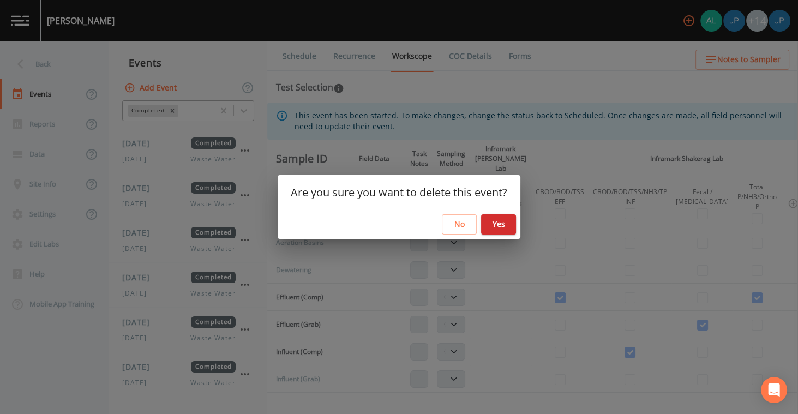
click at [509, 219] on button "Yes" at bounding box center [498, 224] width 35 height 20
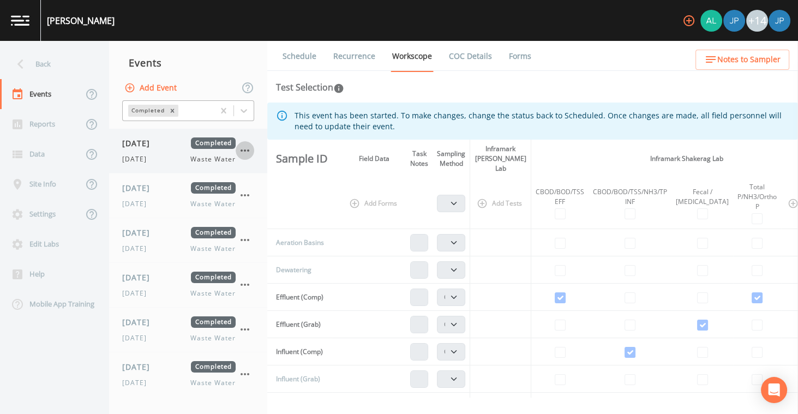
click at [245, 151] on icon "button" at bounding box center [245, 150] width 9 height 2
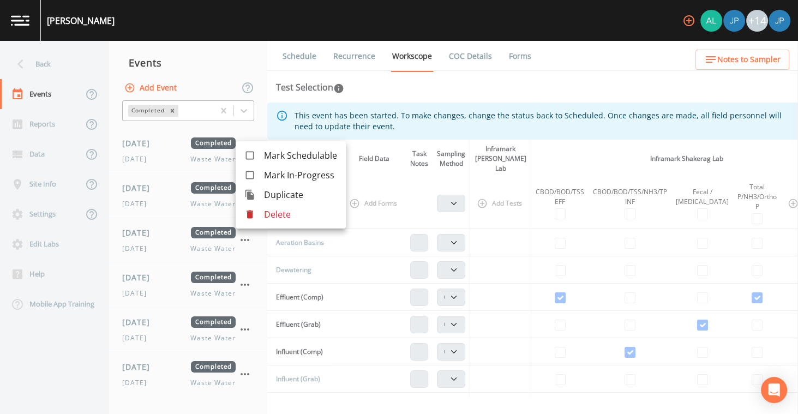
click at [261, 209] on div at bounding box center [254, 214] width 20 height 11
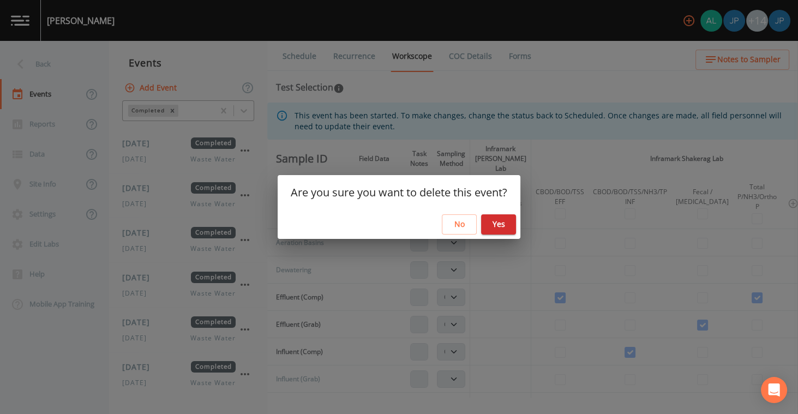
click at [507, 227] on button "Yes" at bounding box center [498, 224] width 35 height 20
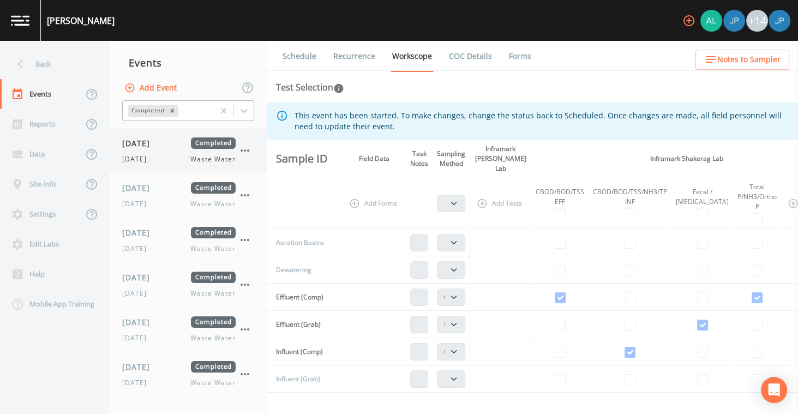
click at [247, 152] on icon "button" at bounding box center [244, 150] width 13 height 13
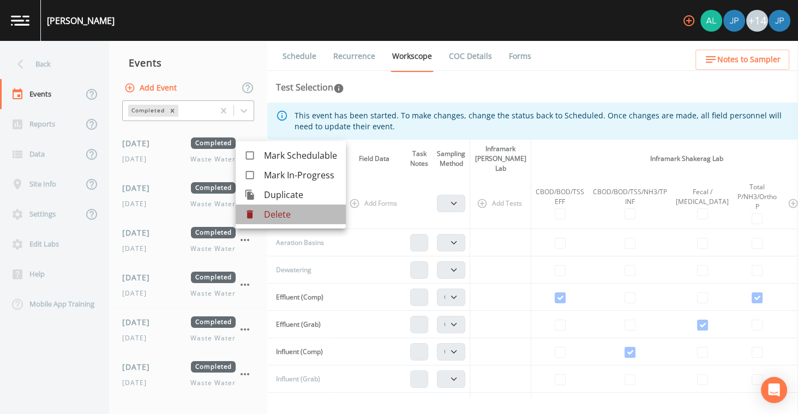
click at [264, 212] on p "Delete" at bounding box center [300, 214] width 73 height 13
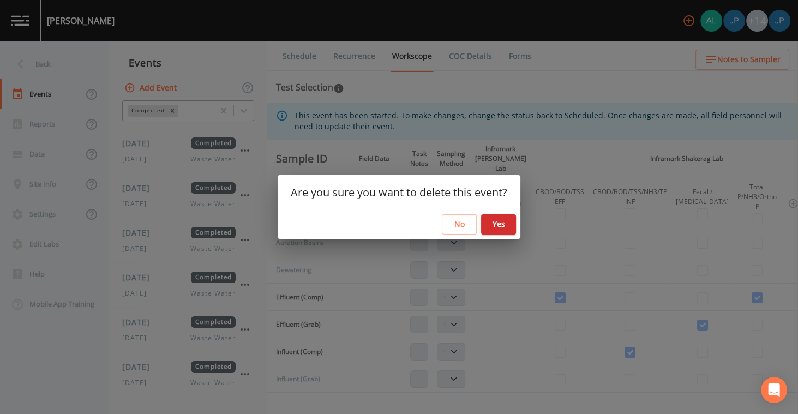
click at [495, 217] on button "Yes" at bounding box center [498, 224] width 35 height 20
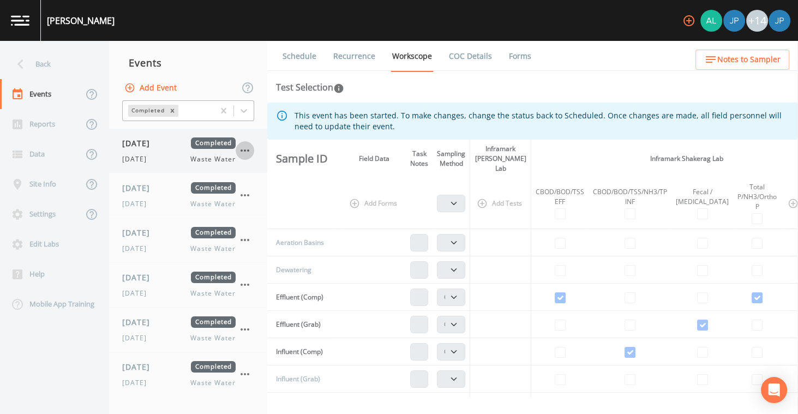
click at [243, 151] on icon "button" at bounding box center [244, 150] width 13 height 13
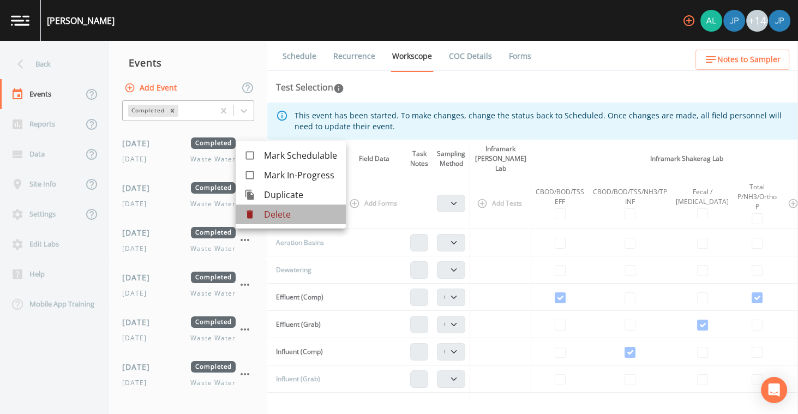
click at [262, 213] on div at bounding box center [254, 214] width 20 height 11
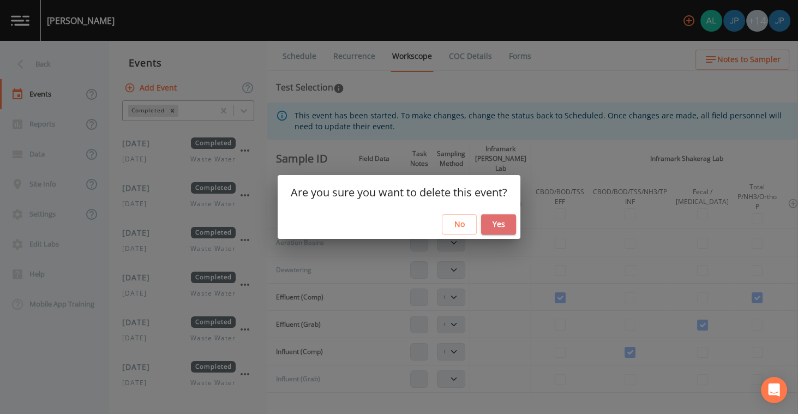
click at [512, 222] on button "Yes" at bounding box center [498, 224] width 35 height 20
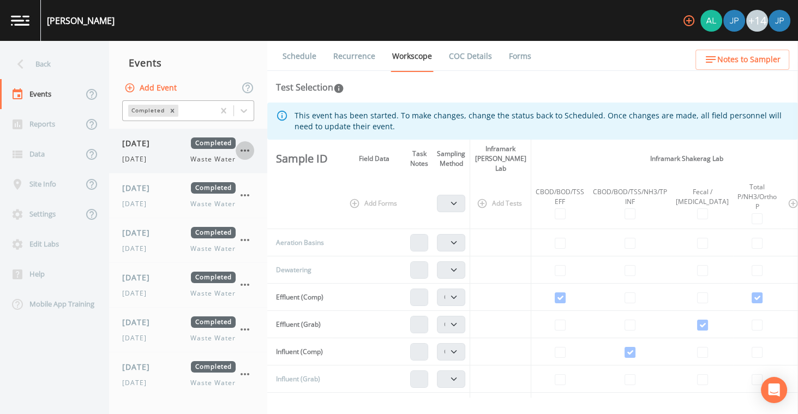
click at [245, 152] on icon "button" at bounding box center [244, 150] width 13 height 13
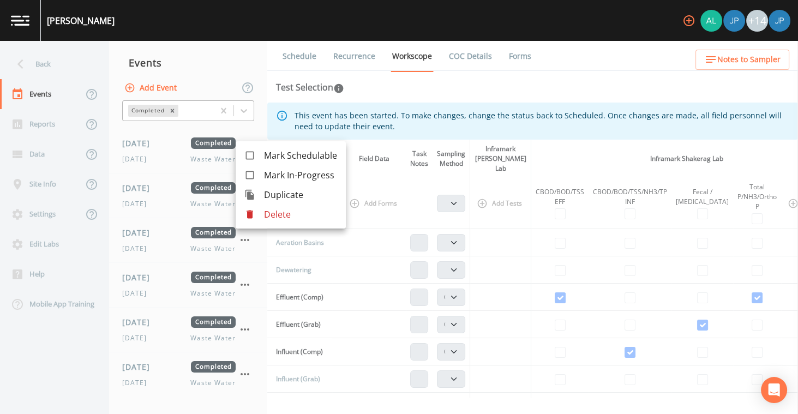
click at [262, 208] on li "Delete" at bounding box center [291, 215] width 110 height 20
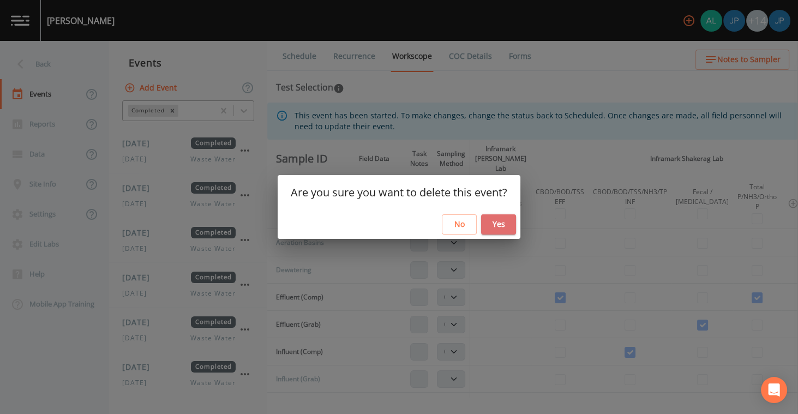
click at [497, 218] on button "Yes" at bounding box center [498, 224] width 35 height 20
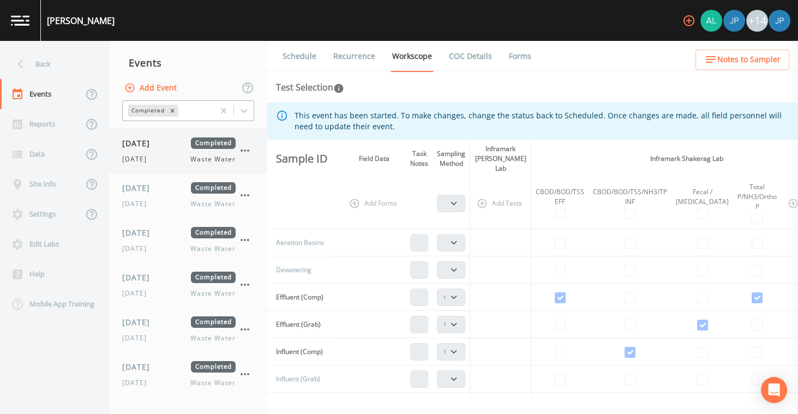
click at [247, 152] on icon "button" at bounding box center [244, 150] width 13 height 13
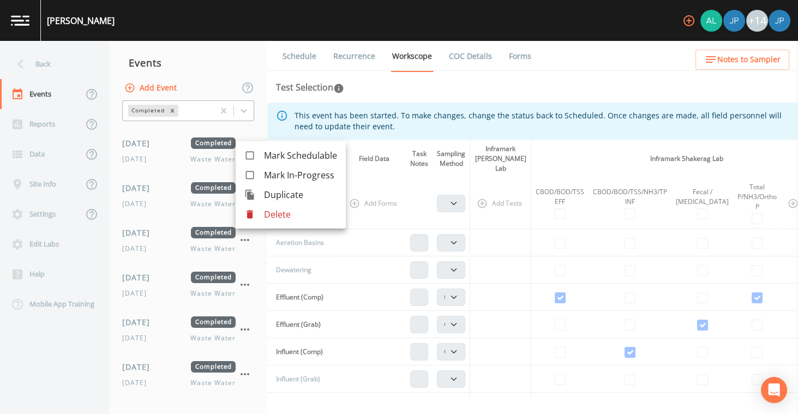
click at [260, 212] on div at bounding box center [254, 214] width 20 height 11
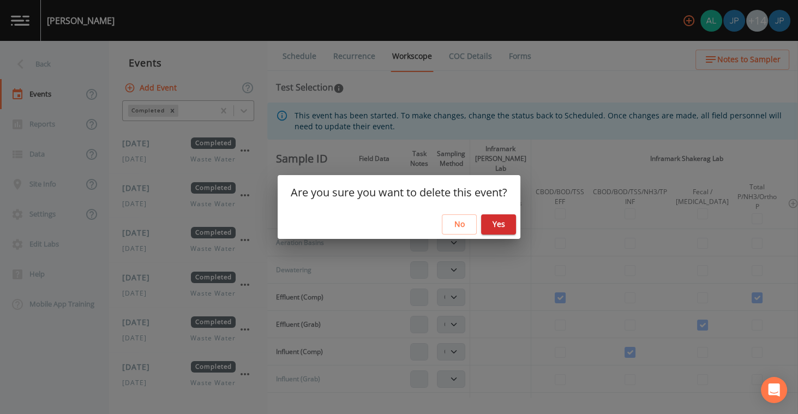
click at [507, 227] on button "Yes" at bounding box center [498, 224] width 35 height 20
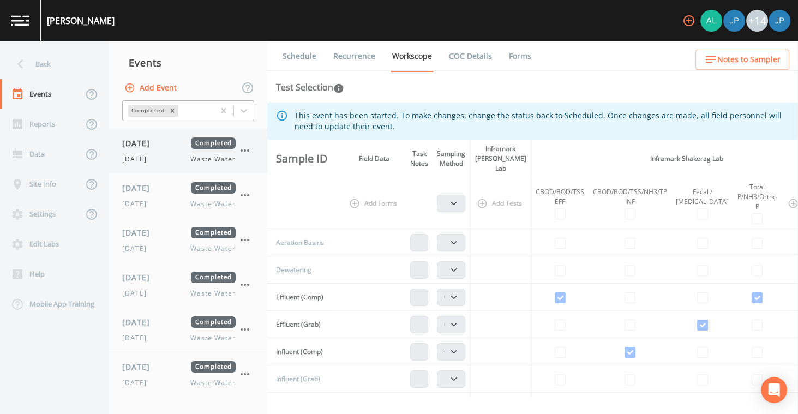
click at [243, 151] on icon "button" at bounding box center [244, 150] width 13 height 13
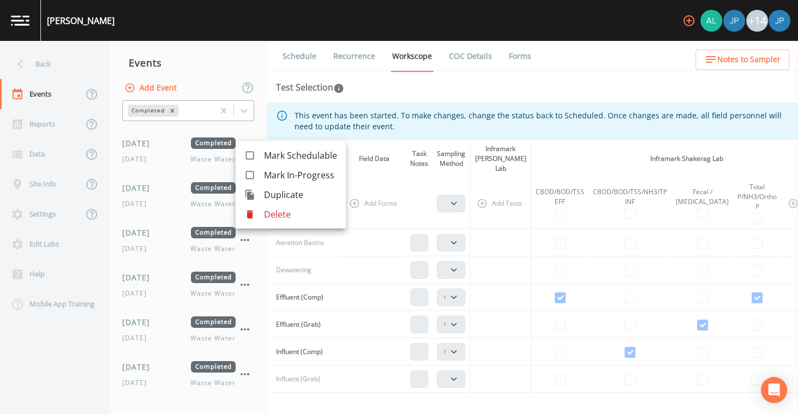
click at [292, 215] on p "Delete" at bounding box center [300, 214] width 73 height 13
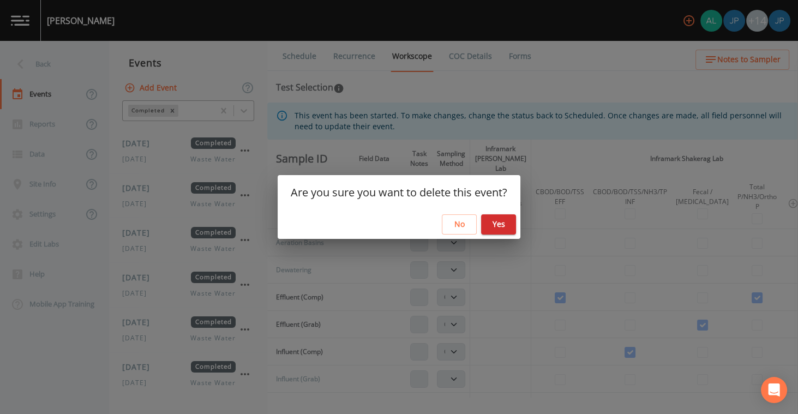
click at [503, 223] on button "Yes" at bounding box center [498, 224] width 35 height 20
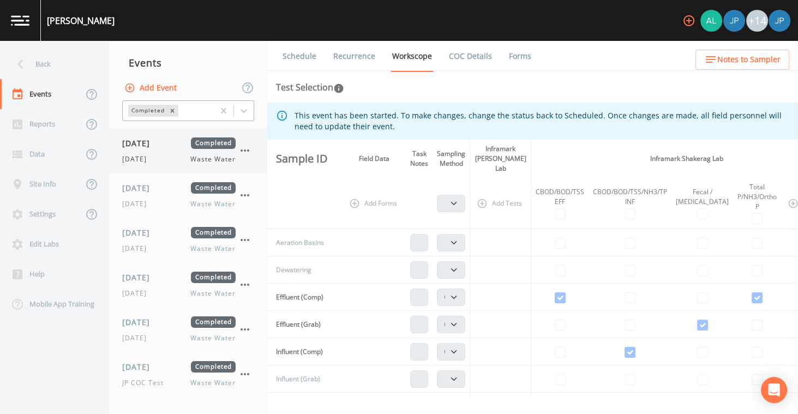
click at [243, 152] on icon "button" at bounding box center [244, 150] width 13 height 13
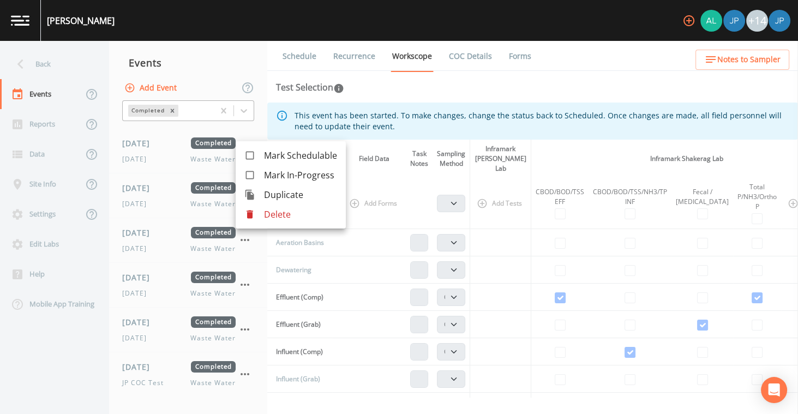
click at [273, 212] on p "Delete" at bounding box center [300, 214] width 73 height 13
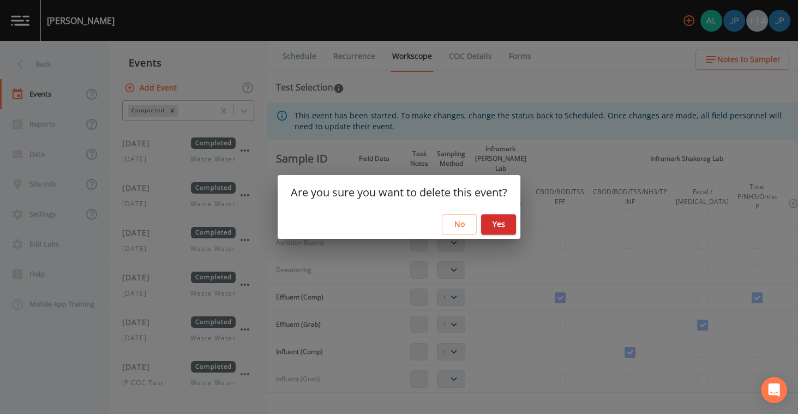
drag, startPoint x: 494, startPoint y: 225, endPoint x: 453, endPoint y: 224, distance: 40.9
click at [494, 225] on button "Yes" at bounding box center [498, 224] width 35 height 20
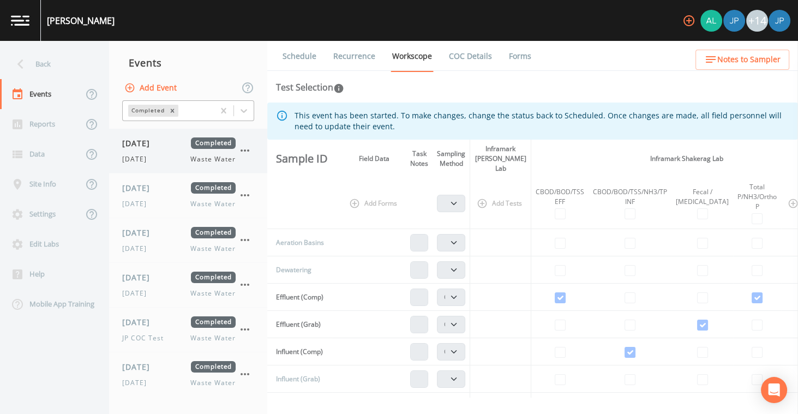
click at [248, 151] on icon "button" at bounding box center [245, 150] width 9 height 2
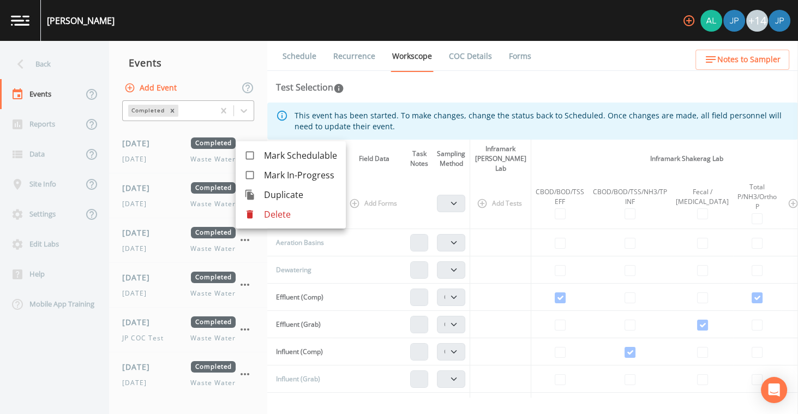
click at [261, 218] on div at bounding box center [254, 214] width 20 height 11
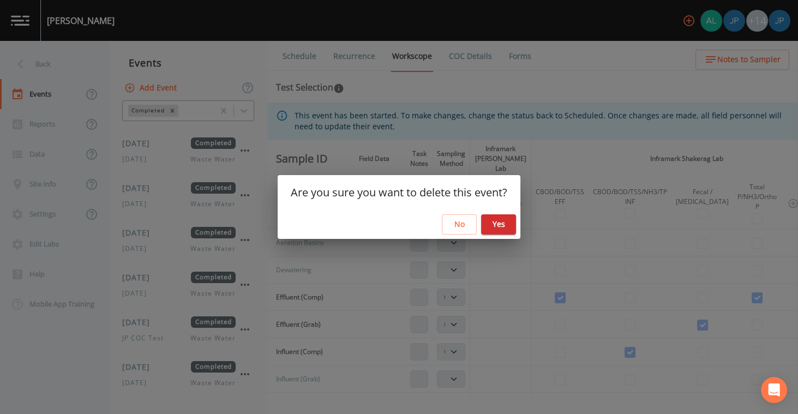
click at [487, 225] on button "Yes" at bounding box center [498, 224] width 35 height 20
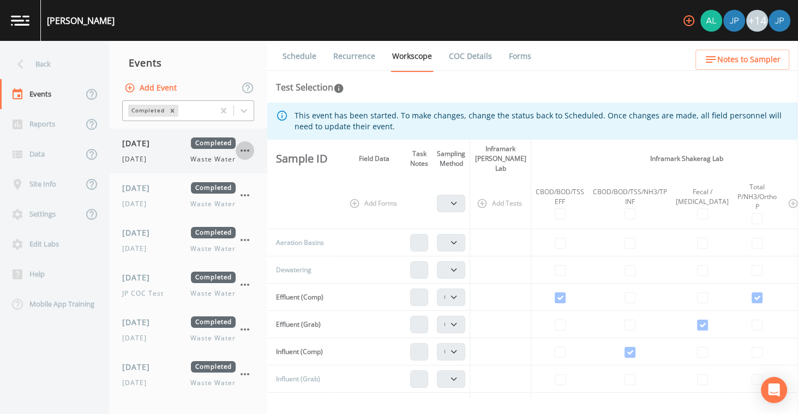
click at [244, 149] on icon "button" at bounding box center [245, 150] width 9 height 2
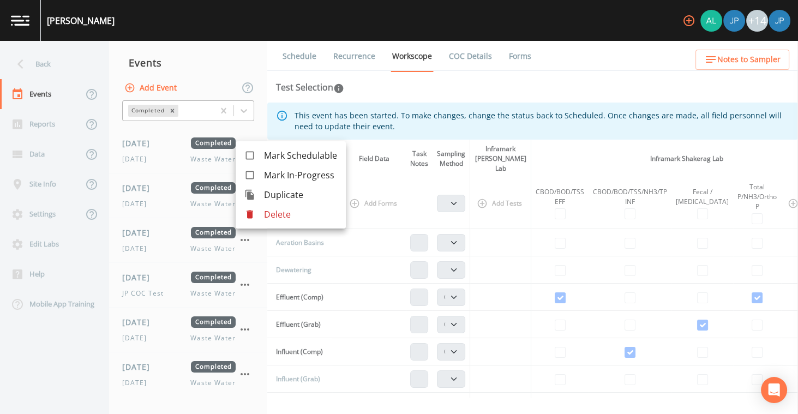
click at [268, 212] on p "Delete" at bounding box center [300, 214] width 73 height 13
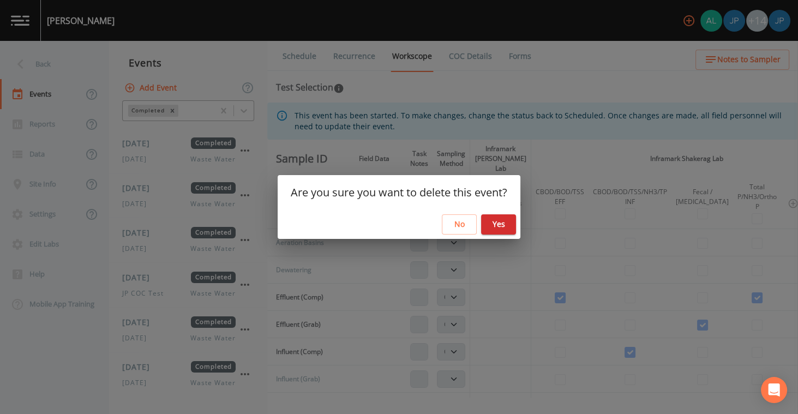
click at [502, 223] on button "Yes" at bounding box center [498, 224] width 35 height 20
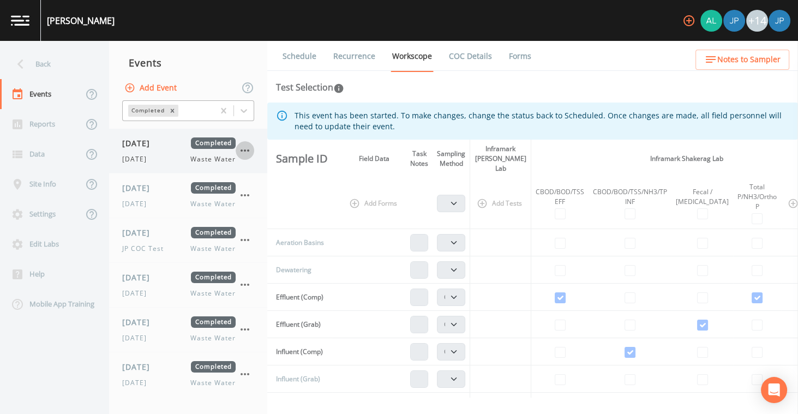
click at [243, 152] on icon "button" at bounding box center [244, 150] width 13 height 13
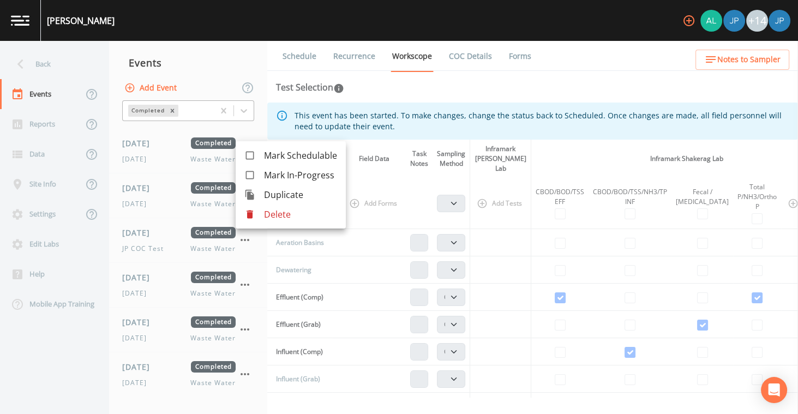
click at [268, 210] on p "Delete" at bounding box center [300, 214] width 73 height 13
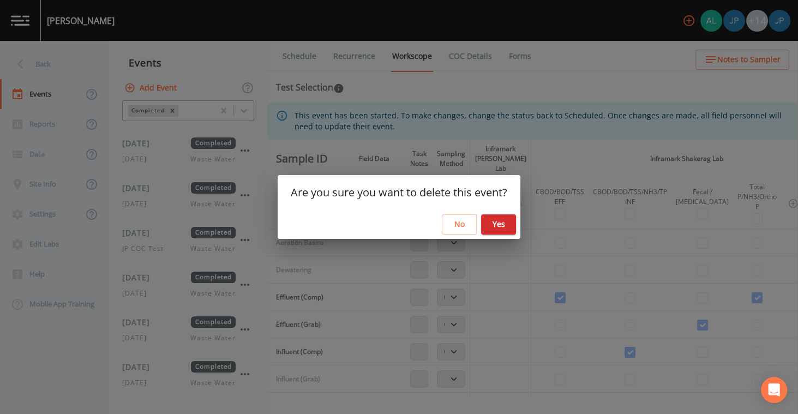
click at [485, 221] on button "Yes" at bounding box center [498, 224] width 35 height 20
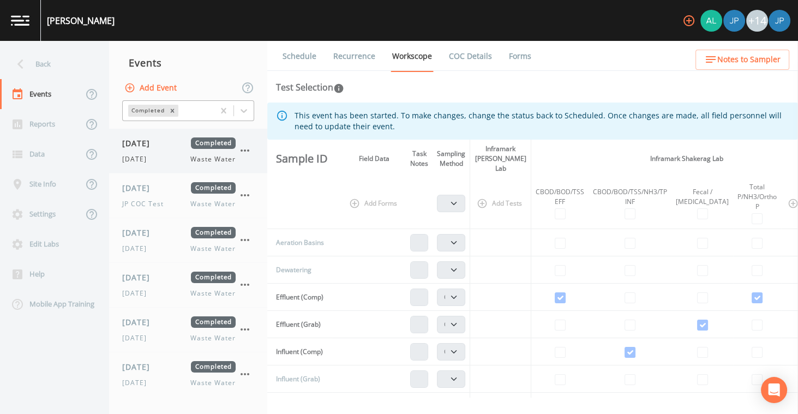
click at [244, 152] on icon "button" at bounding box center [244, 150] width 13 height 13
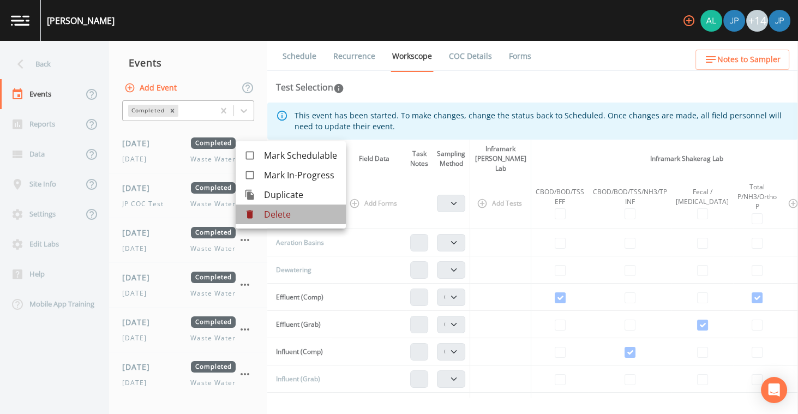
click at [262, 213] on div at bounding box center [254, 214] width 20 height 11
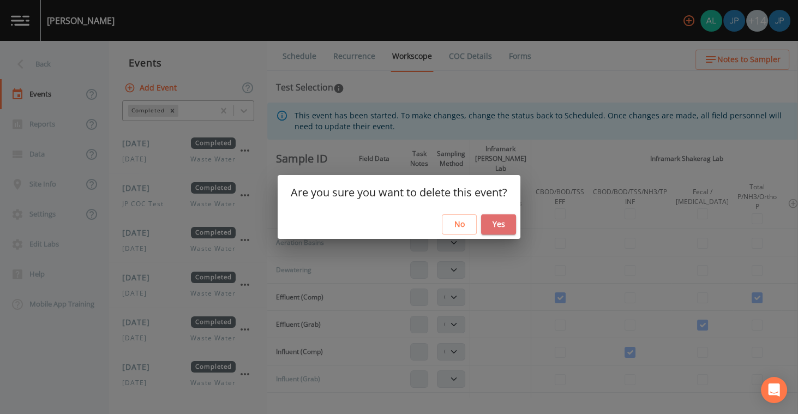
click at [499, 219] on button "Yes" at bounding box center [498, 224] width 35 height 20
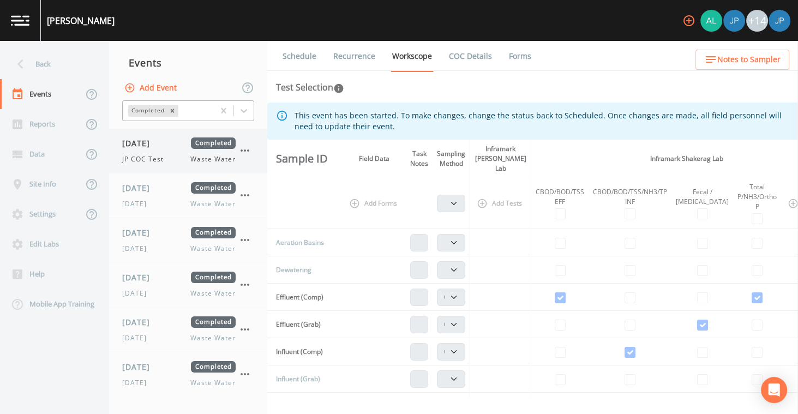
click at [244, 149] on icon "button" at bounding box center [244, 150] width 13 height 13
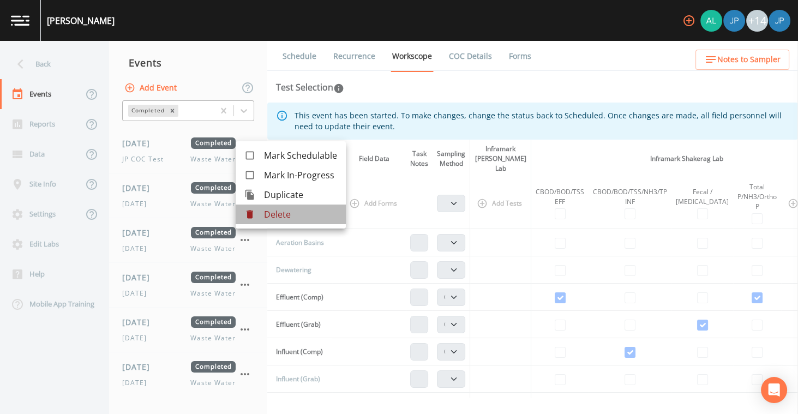
click at [266, 212] on p "Delete" at bounding box center [300, 214] width 73 height 13
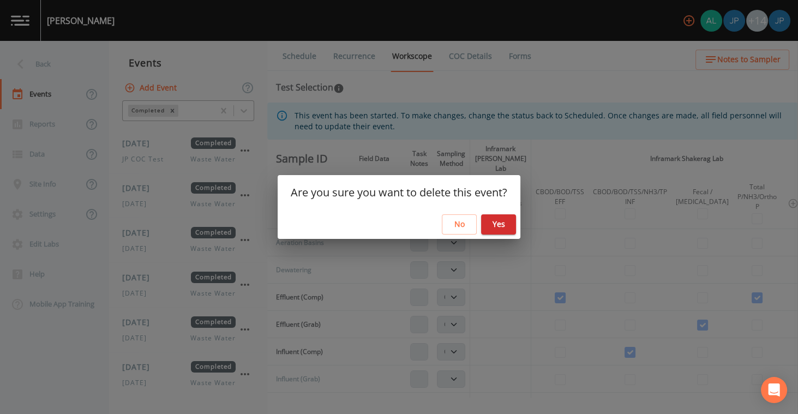
click at [505, 228] on button "Yes" at bounding box center [498, 224] width 35 height 20
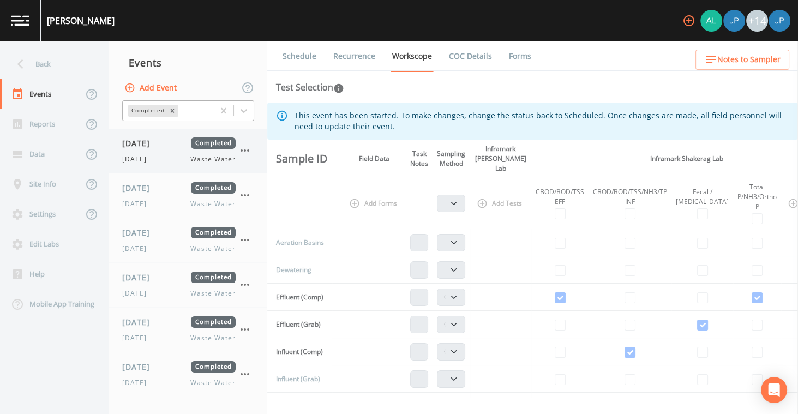
click at [244, 152] on icon "button" at bounding box center [244, 150] width 13 height 13
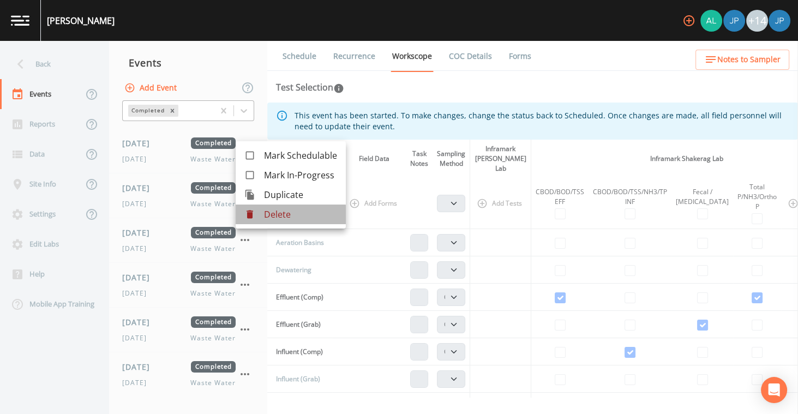
click at [268, 215] on p "Delete" at bounding box center [300, 214] width 73 height 13
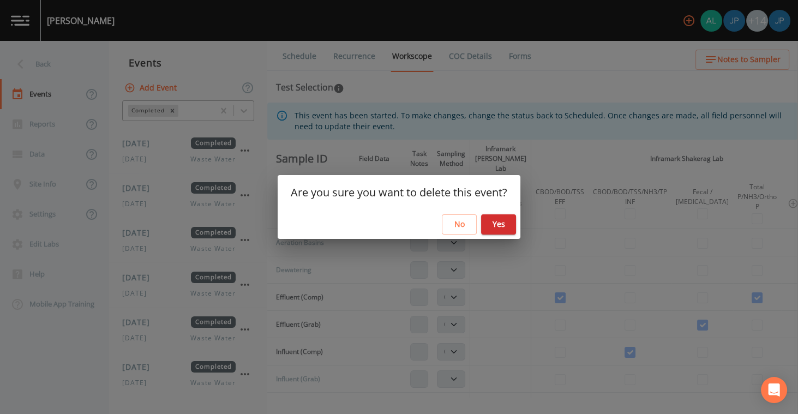
click at [511, 227] on button "Yes" at bounding box center [498, 224] width 35 height 20
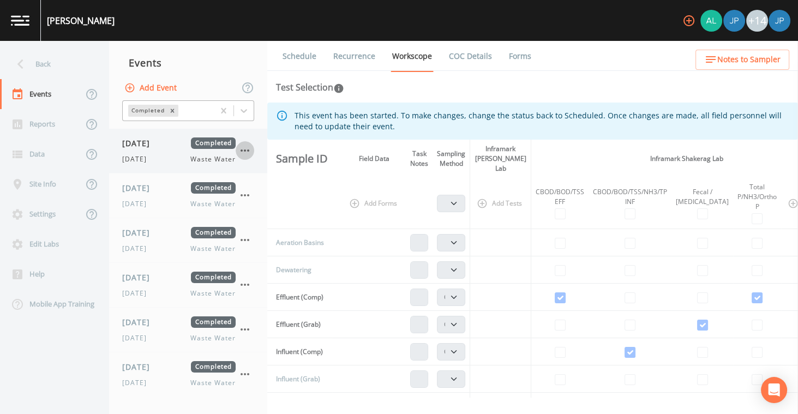
click at [243, 152] on icon "button" at bounding box center [244, 150] width 13 height 13
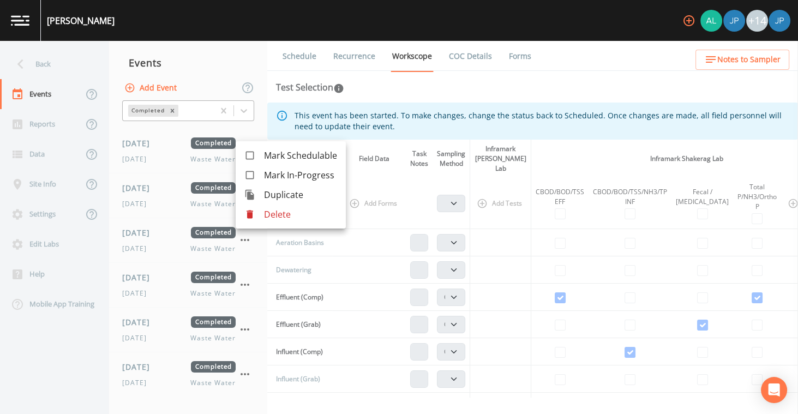
click at [261, 214] on div at bounding box center [254, 214] width 20 height 11
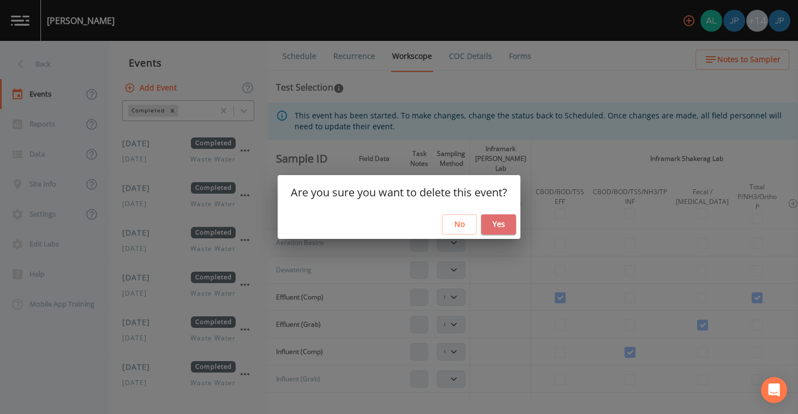
click at [490, 229] on button "Yes" at bounding box center [498, 224] width 35 height 20
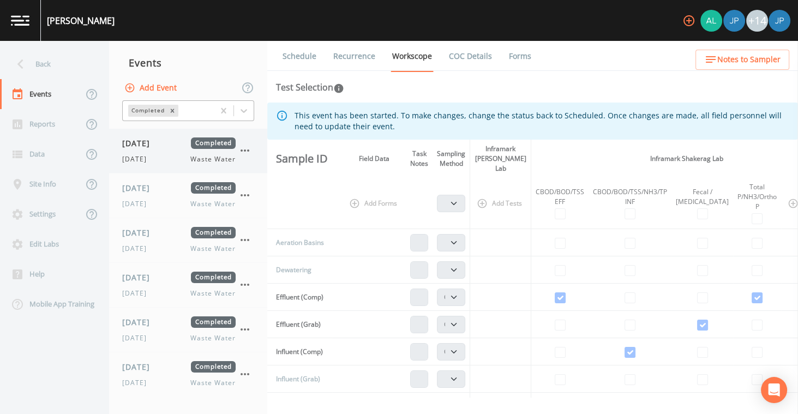
click at [245, 151] on icon "button" at bounding box center [244, 150] width 13 height 13
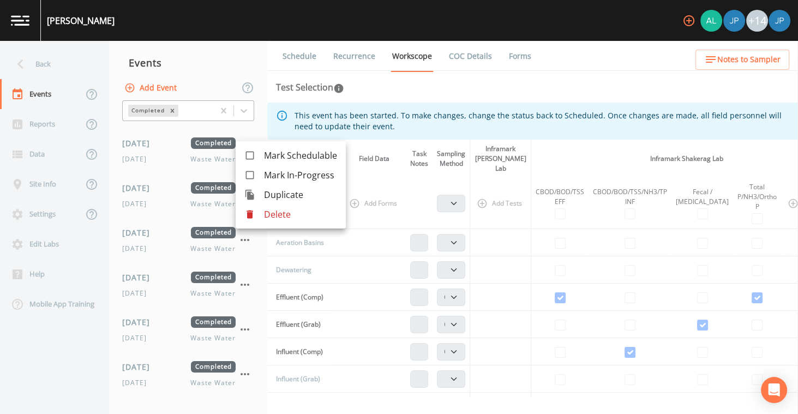
click at [274, 209] on p "Delete" at bounding box center [300, 214] width 73 height 13
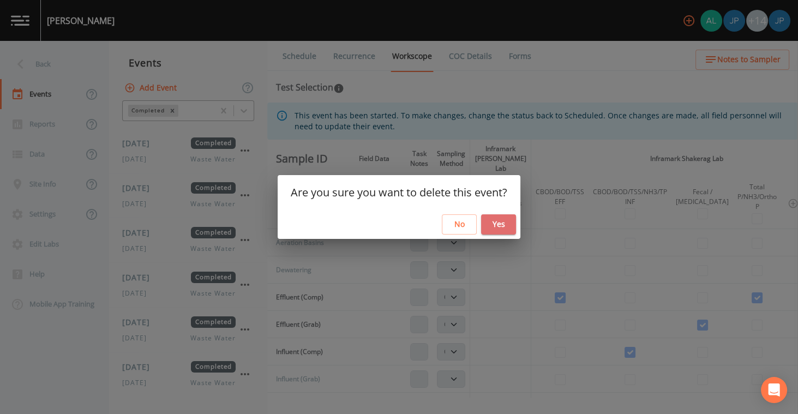
click at [501, 221] on button "Yes" at bounding box center [498, 224] width 35 height 20
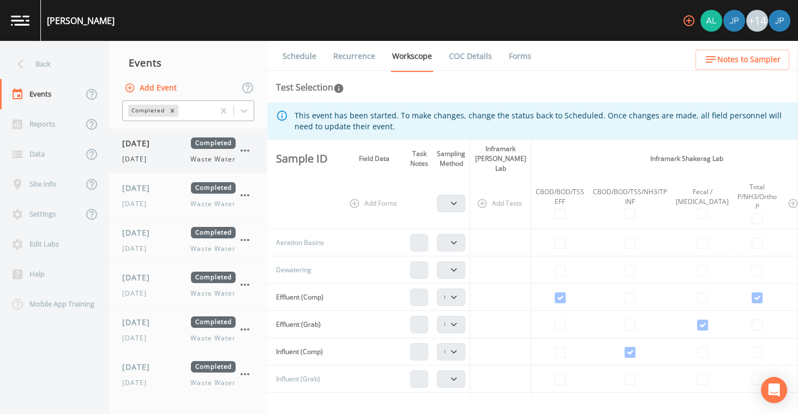
click at [245, 149] on icon "button" at bounding box center [244, 150] width 13 height 13
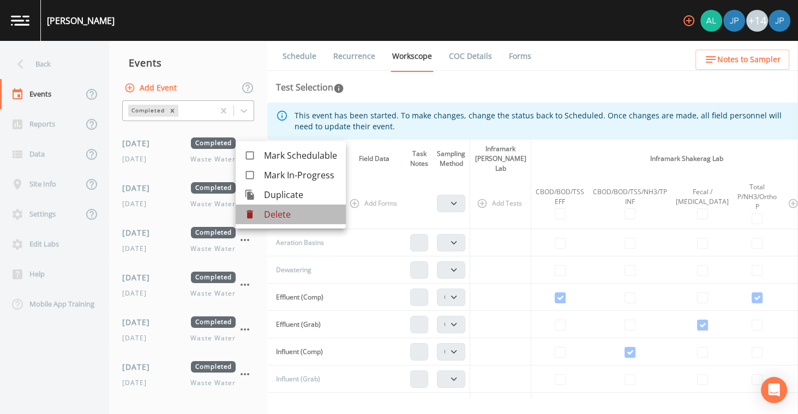
click at [269, 211] on p "Delete" at bounding box center [300, 214] width 73 height 13
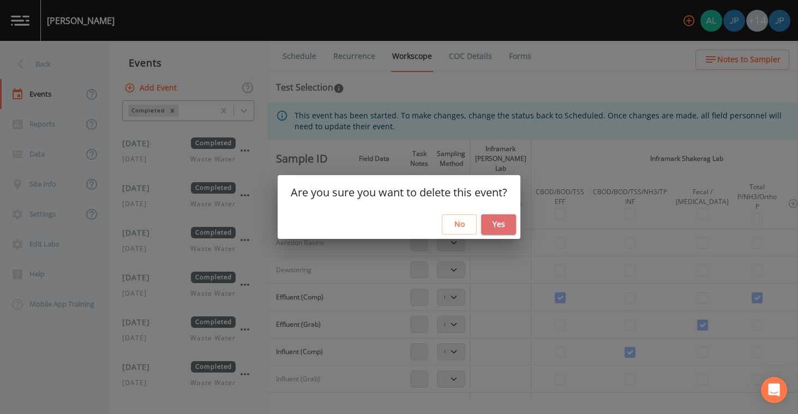
click at [506, 229] on button "Yes" at bounding box center [498, 224] width 35 height 20
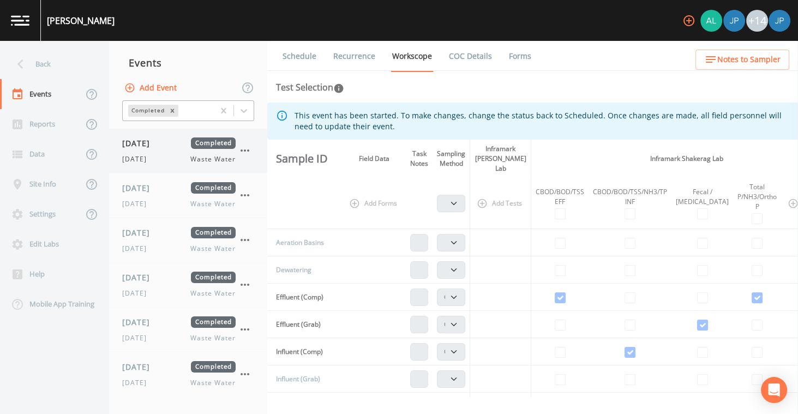
click at [242, 149] on icon "button" at bounding box center [244, 150] width 13 height 13
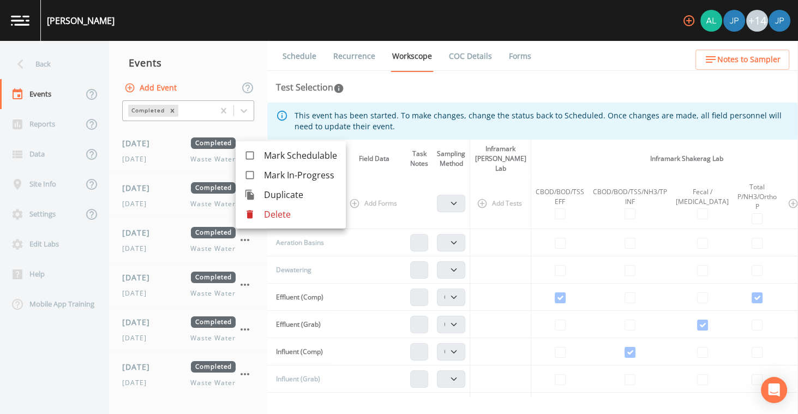
click at [254, 213] on icon at bounding box center [249, 214] width 11 height 11
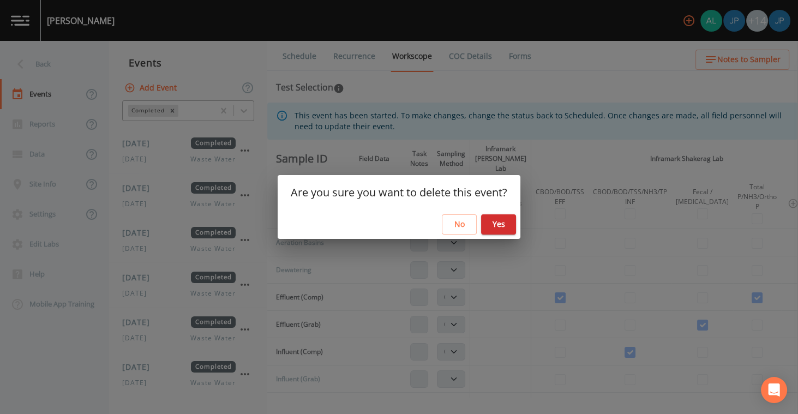
click at [492, 226] on button "Yes" at bounding box center [498, 224] width 35 height 20
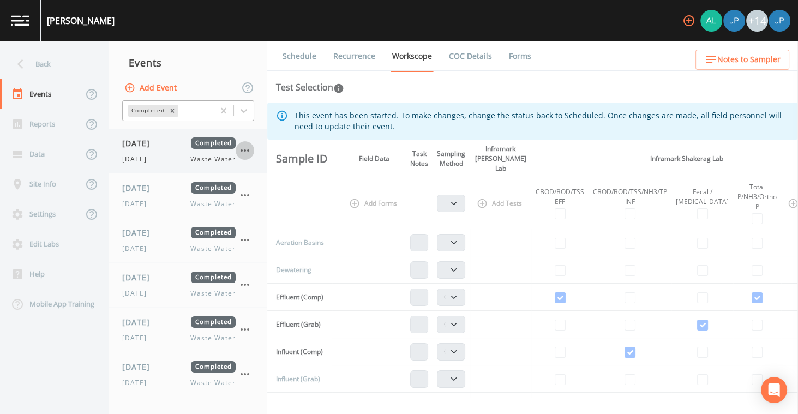
click at [243, 154] on icon "button" at bounding box center [244, 150] width 13 height 13
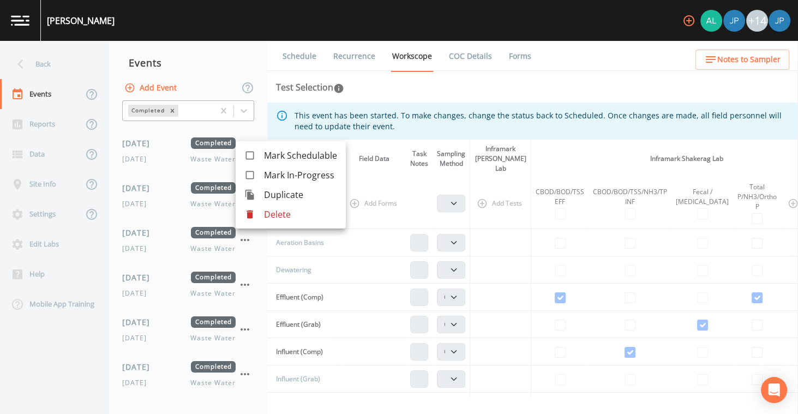
click at [271, 209] on p "Delete" at bounding box center [300, 214] width 73 height 13
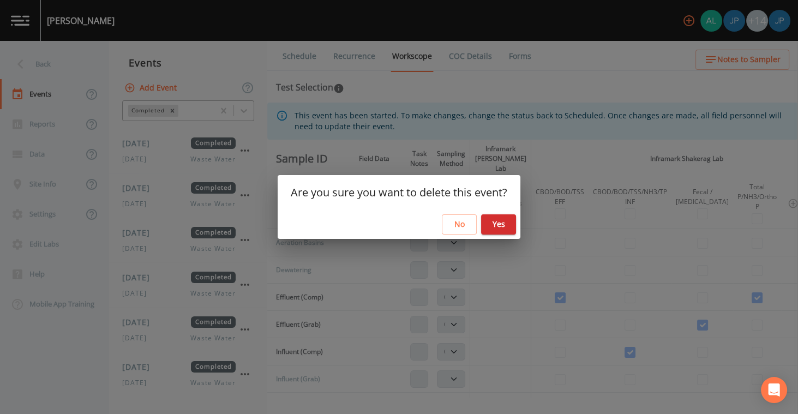
click at [502, 226] on button "Yes" at bounding box center [498, 224] width 35 height 20
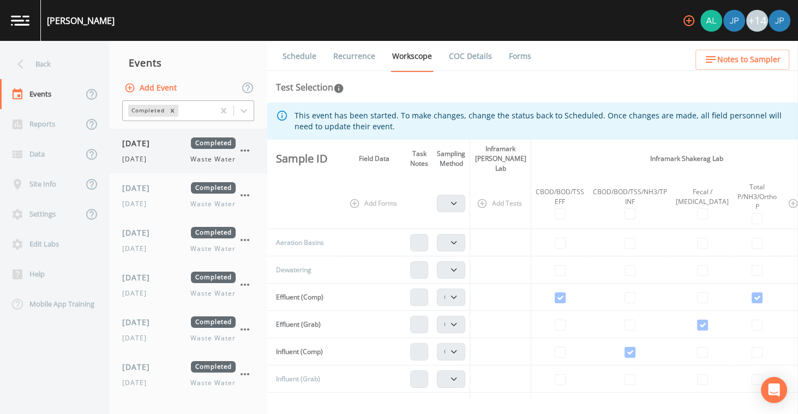
click at [247, 152] on icon "button" at bounding box center [244, 150] width 13 height 13
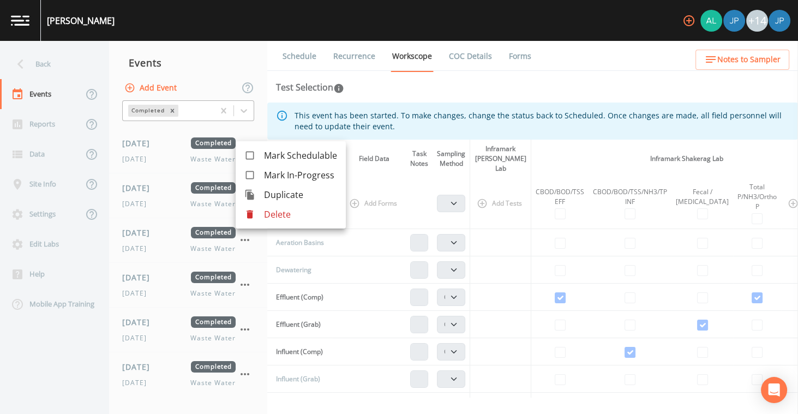
click at [271, 218] on p "Delete" at bounding box center [300, 214] width 73 height 13
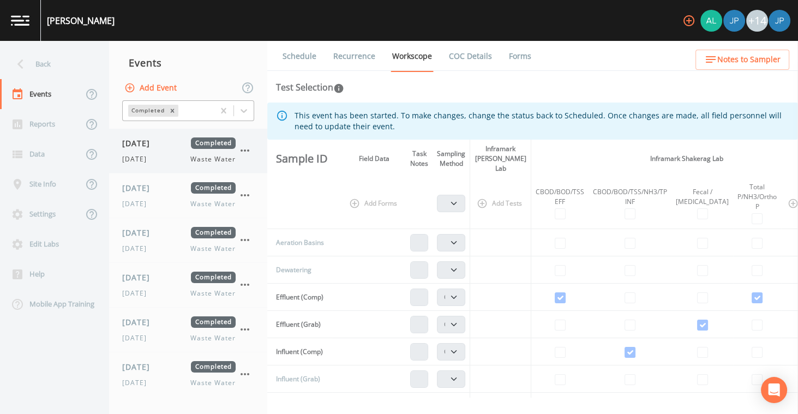
click at [243, 152] on icon "button" at bounding box center [244, 150] width 13 height 13
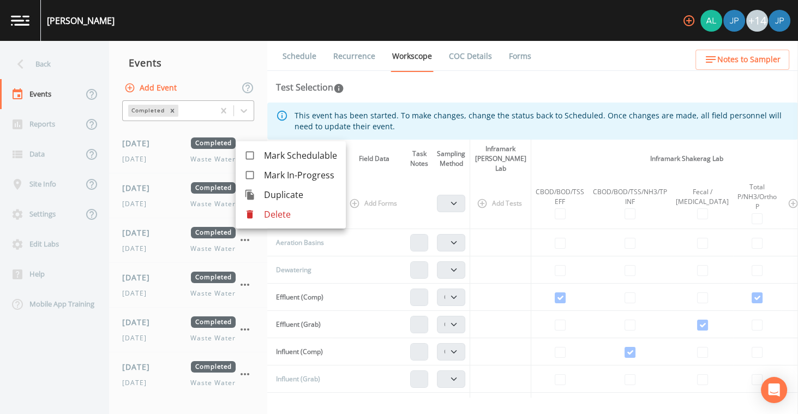
click at [261, 212] on div at bounding box center [254, 214] width 20 height 11
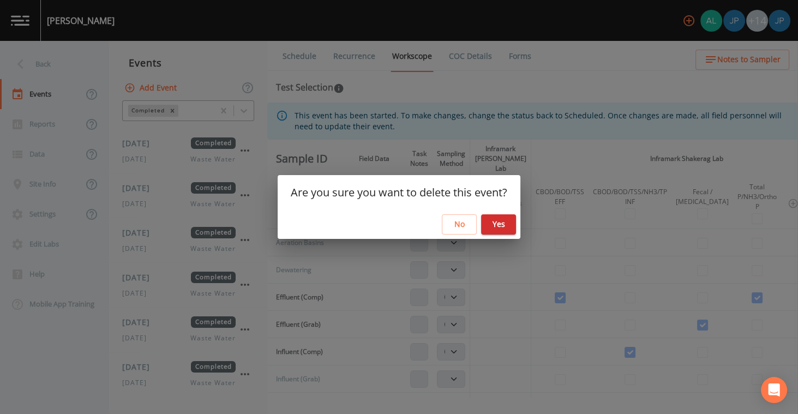
click at [485, 226] on button "Yes" at bounding box center [498, 224] width 35 height 20
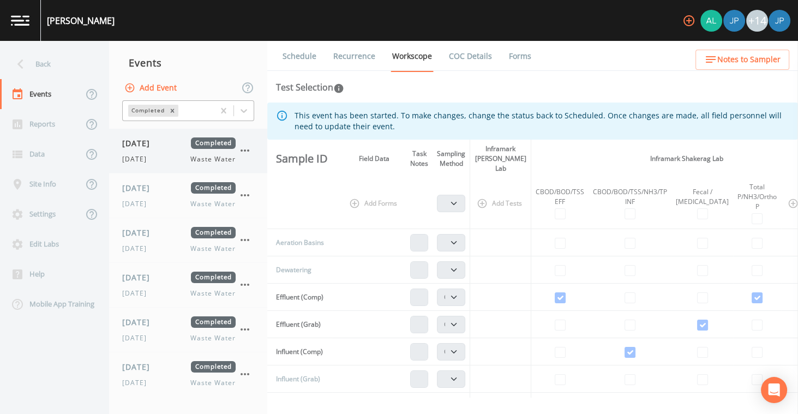
click at [245, 150] on icon "button" at bounding box center [245, 150] width 9 height 2
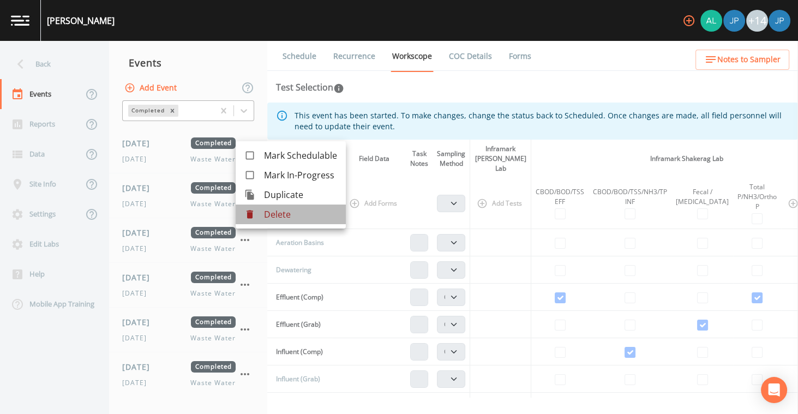
click at [262, 211] on div at bounding box center [254, 214] width 20 height 11
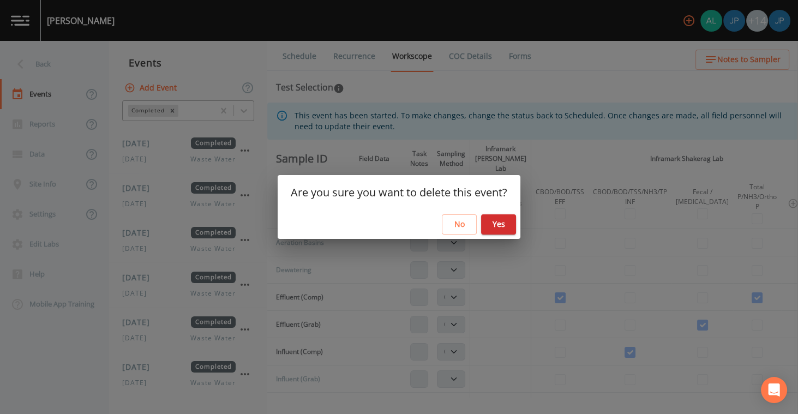
click at [501, 229] on button "Yes" at bounding box center [498, 224] width 35 height 20
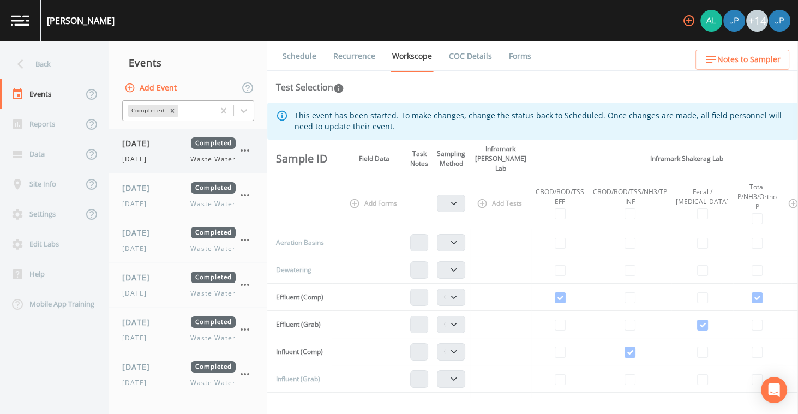
click at [243, 152] on icon "button" at bounding box center [244, 150] width 13 height 13
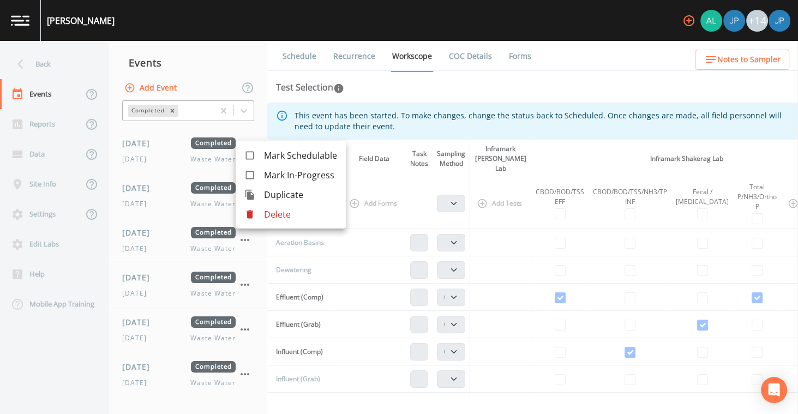
click at [260, 214] on div at bounding box center [254, 214] width 20 height 11
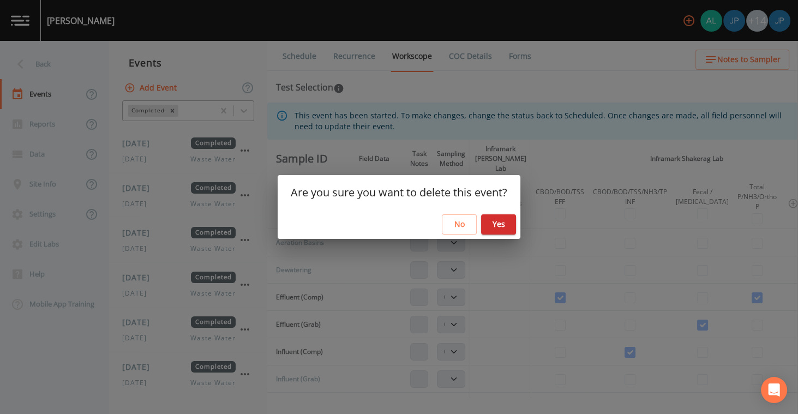
click at [495, 218] on button "Yes" at bounding box center [498, 224] width 35 height 20
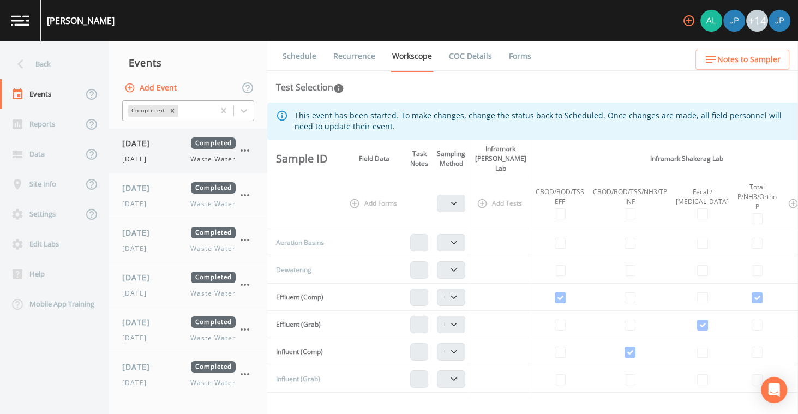
click at [245, 152] on icon "button" at bounding box center [244, 150] width 13 height 13
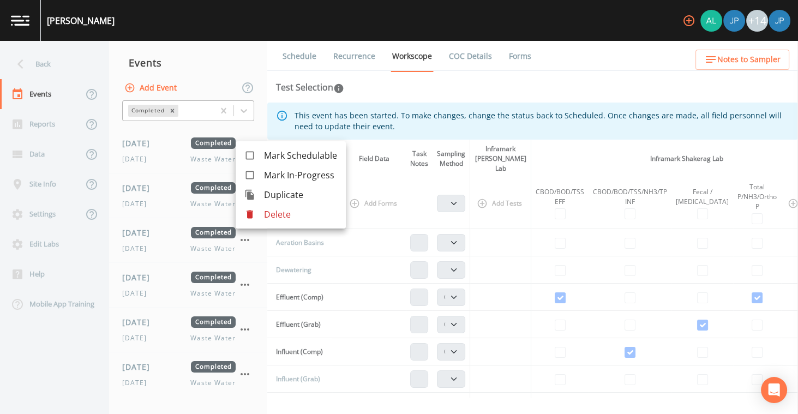
click at [266, 209] on p "Delete" at bounding box center [300, 214] width 73 height 13
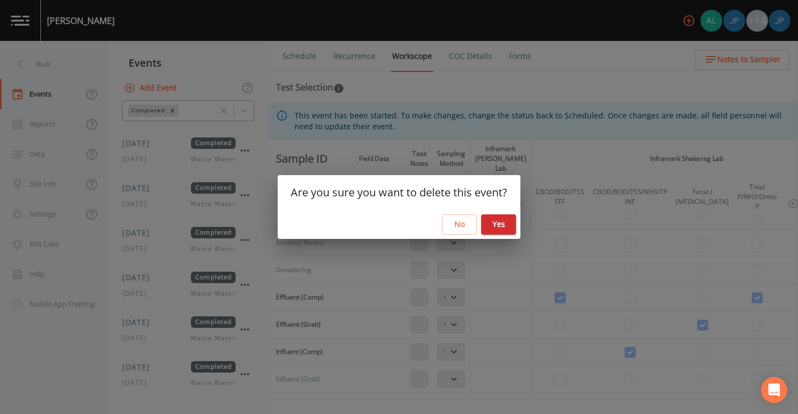
click at [501, 223] on button "Yes" at bounding box center [498, 224] width 35 height 20
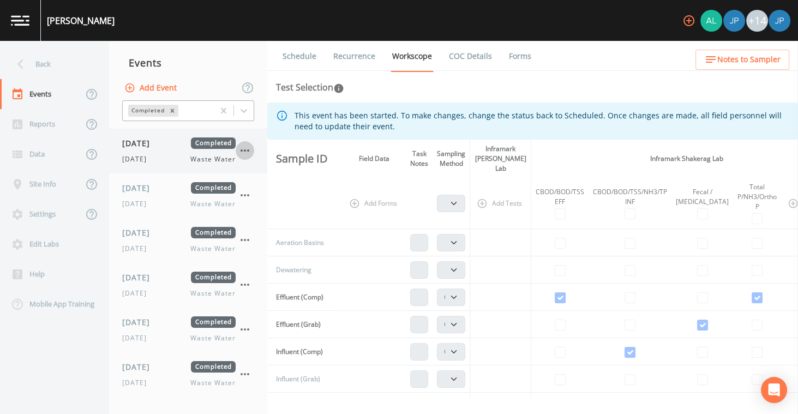
click at [247, 153] on icon "button" at bounding box center [244, 150] width 13 height 13
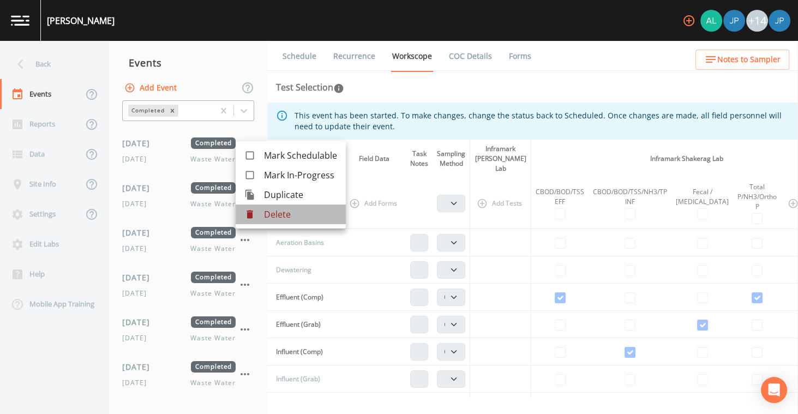
click at [272, 218] on p "Delete" at bounding box center [300, 214] width 73 height 13
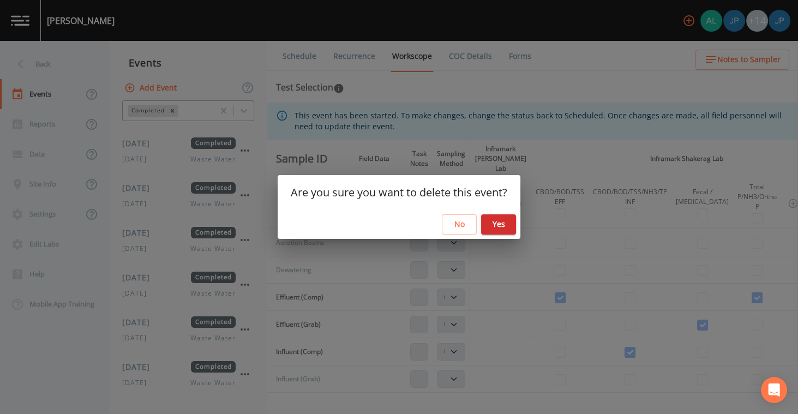
click at [494, 231] on button "Yes" at bounding box center [498, 224] width 35 height 20
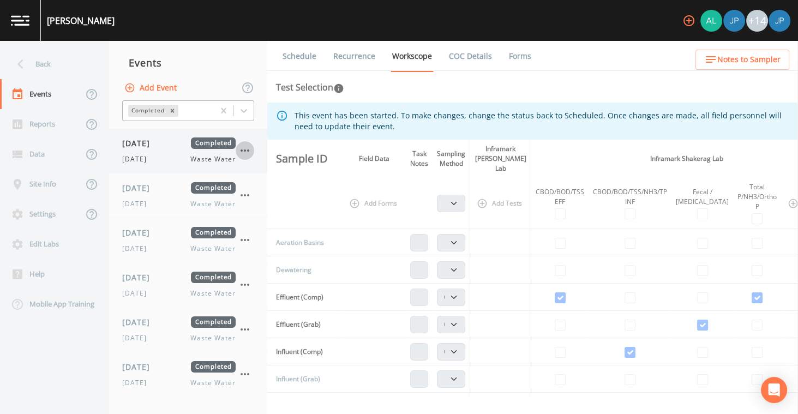
click at [244, 153] on icon "button" at bounding box center [244, 150] width 13 height 13
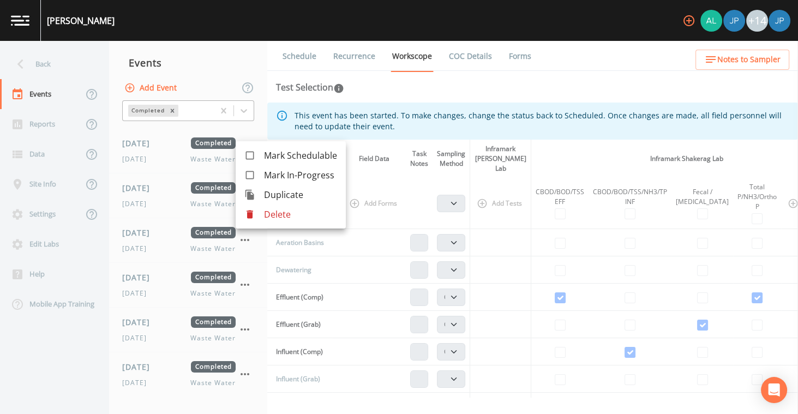
click at [264, 218] on p "Delete" at bounding box center [300, 214] width 73 height 13
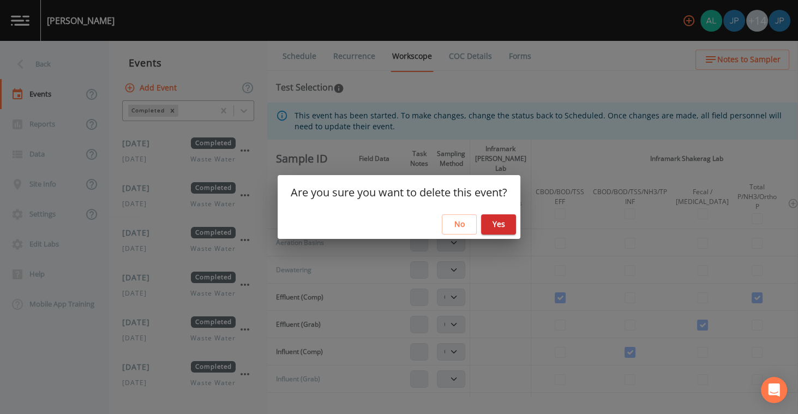
click at [511, 227] on button "Yes" at bounding box center [498, 224] width 35 height 20
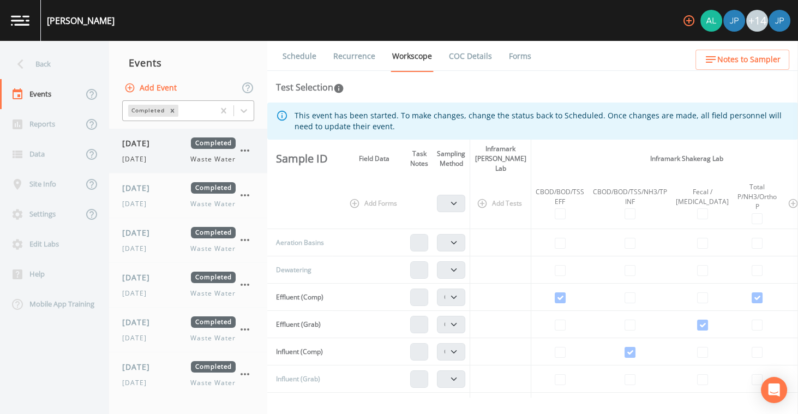
click at [243, 153] on icon "button" at bounding box center [244, 150] width 13 height 13
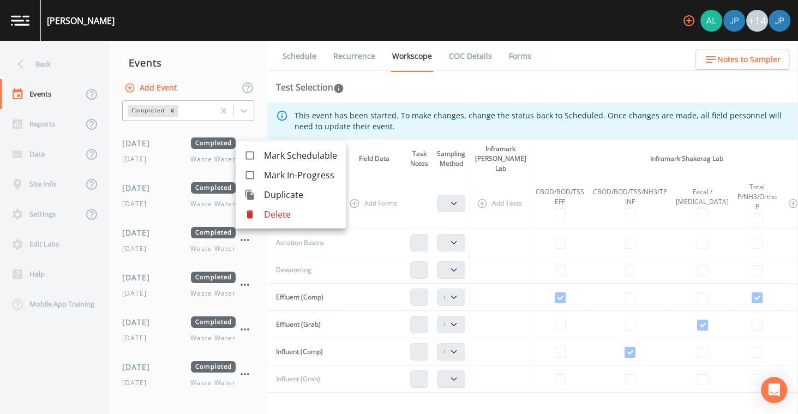
click at [262, 208] on li "Delete" at bounding box center [291, 215] width 110 height 20
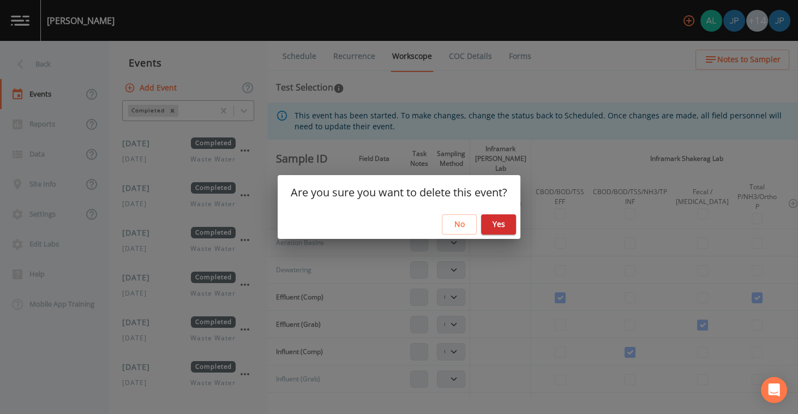
click at [495, 221] on button "Yes" at bounding box center [498, 224] width 35 height 20
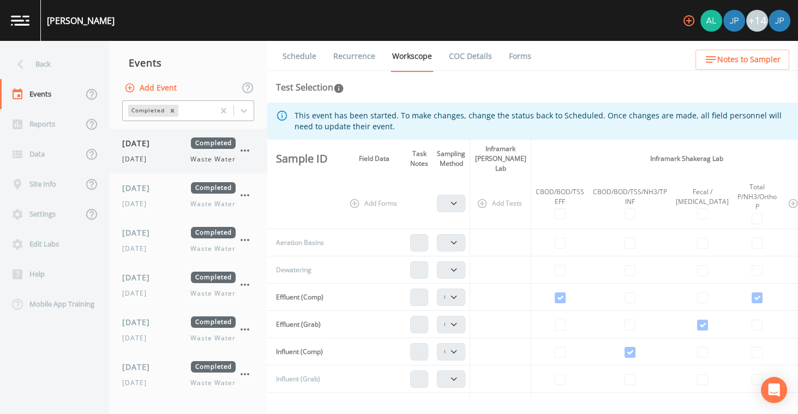
click at [245, 151] on icon "button" at bounding box center [244, 150] width 13 height 13
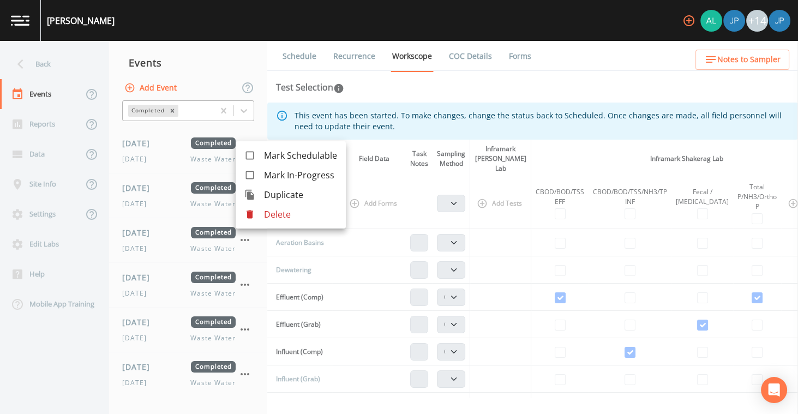
click at [273, 208] on p "Delete" at bounding box center [300, 214] width 73 height 13
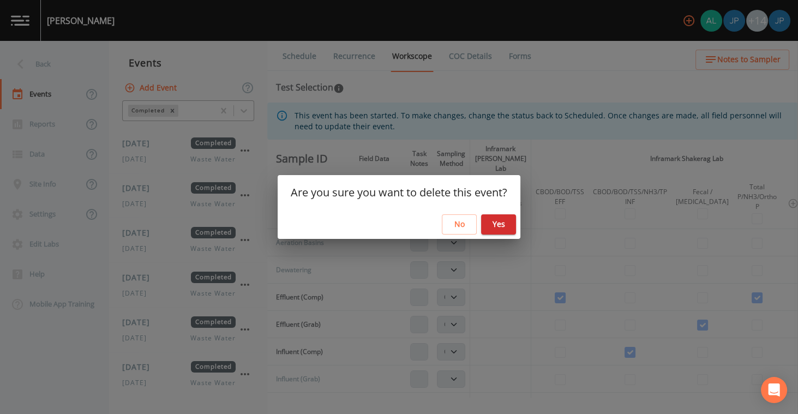
click at [506, 220] on button "Yes" at bounding box center [498, 224] width 35 height 20
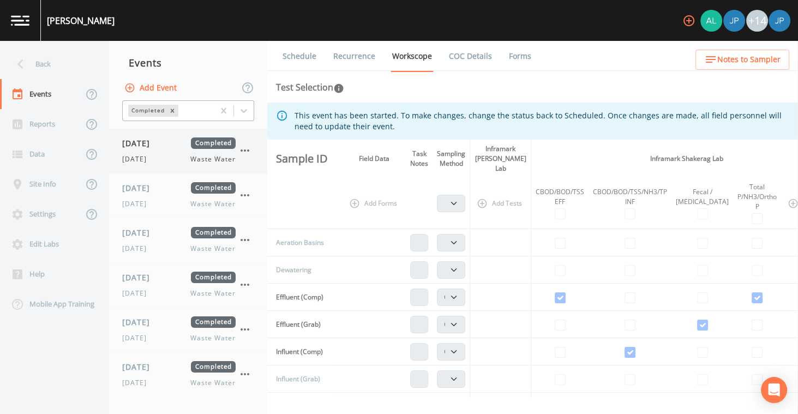
click at [243, 153] on icon "button" at bounding box center [244, 150] width 13 height 13
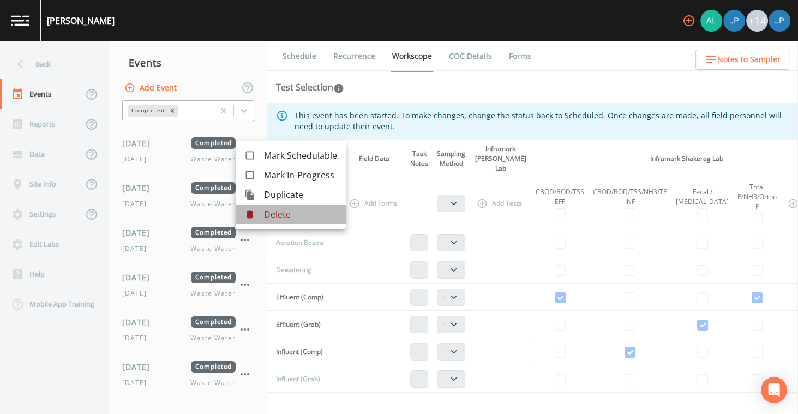
click at [262, 217] on div at bounding box center [254, 214] width 20 height 11
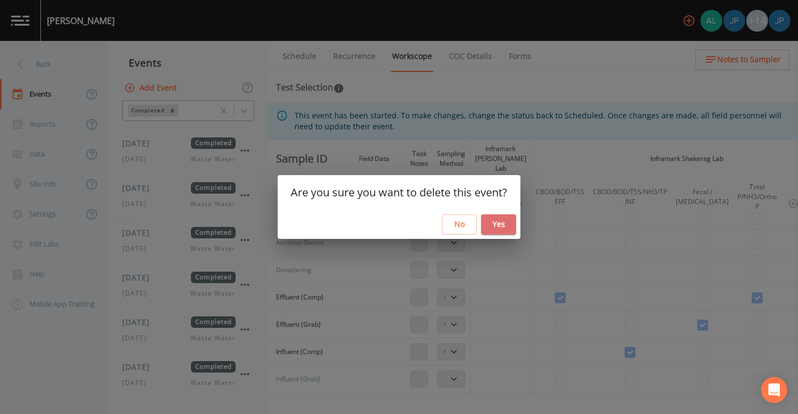
click at [509, 227] on button "Yes" at bounding box center [498, 224] width 35 height 20
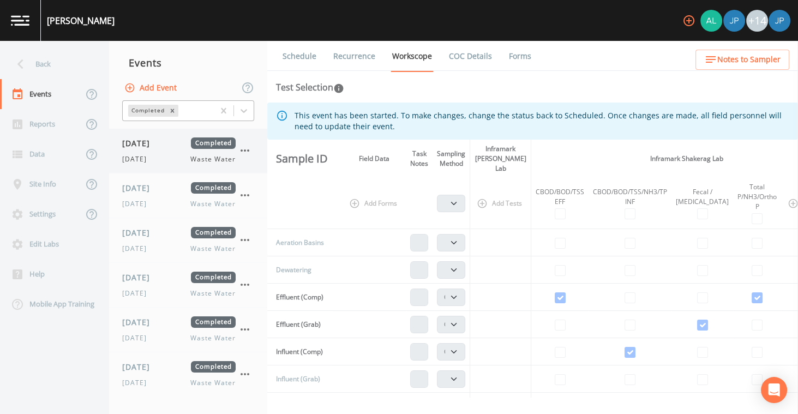
click at [249, 153] on icon "button" at bounding box center [244, 150] width 13 height 13
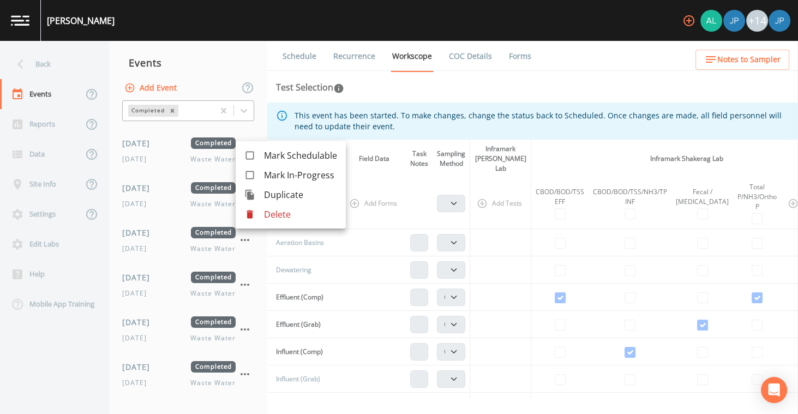
click at [272, 215] on p "Delete" at bounding box center [300, 214] width 73 height 13
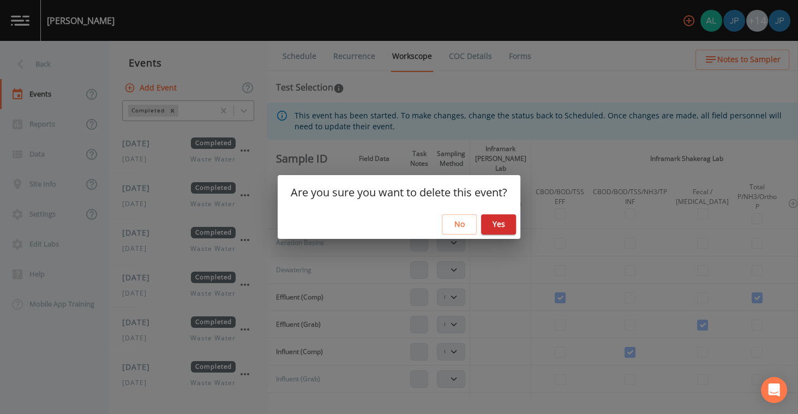
click at [492, 228] on button "Yes" at bounding box center [498, 224] width 35 height 20
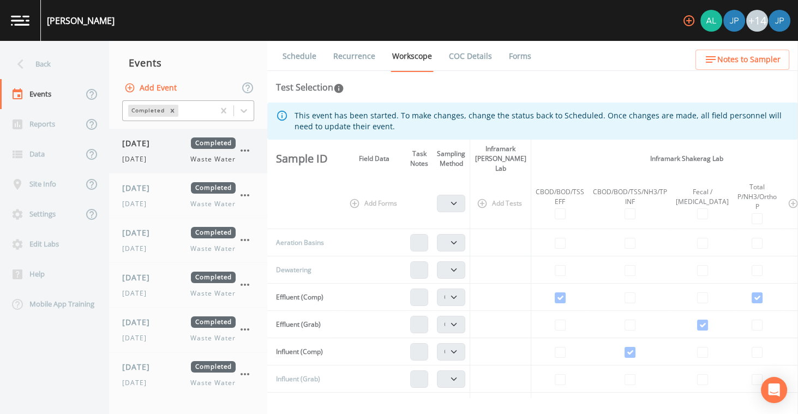
click at [248, 156] on icon "button" at bounding box center [244, 150] width 13 height 13
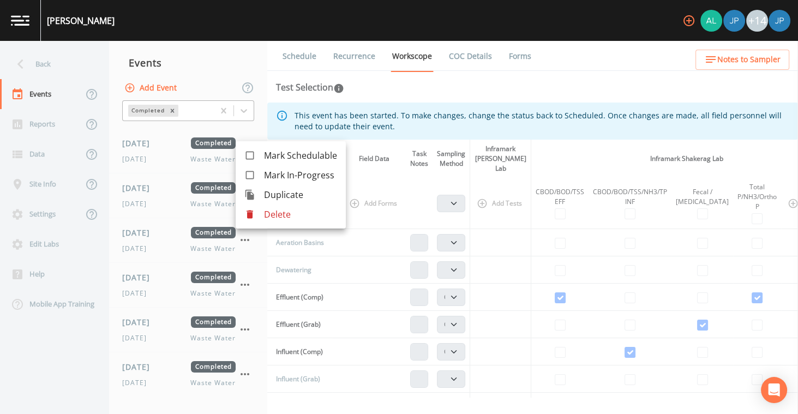
click at [254, 215] on icon at bounding box center [249, 214] width 11 height 11
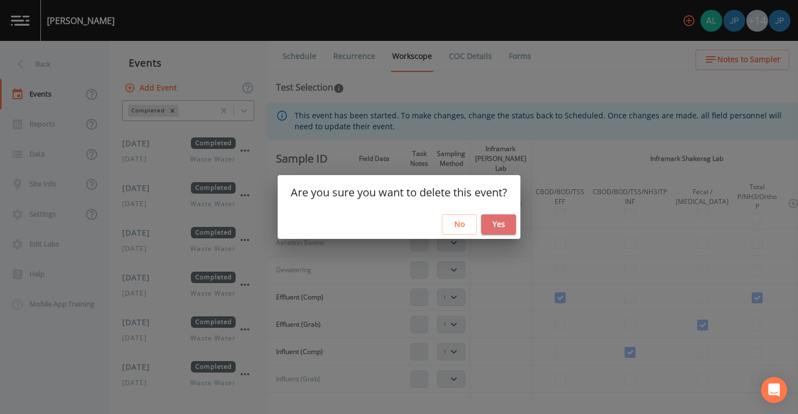
click at [515, 230] on button "Yes" at bounding box center [498, 224] width 35 height 20
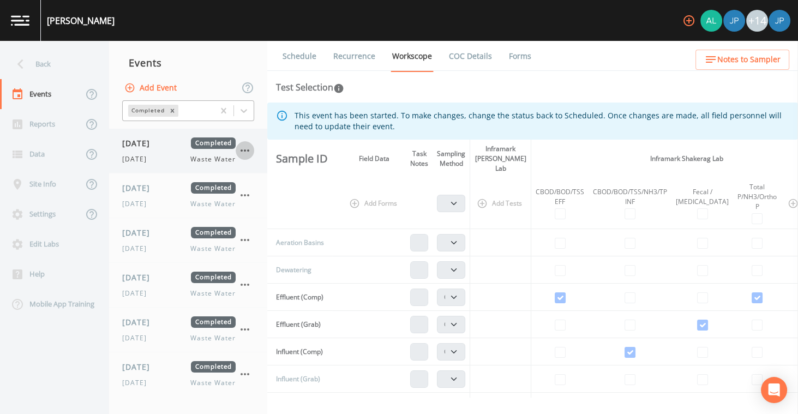
click at [243, 148] on icon "button" at bounding box center [244, 150] width 13 height 13
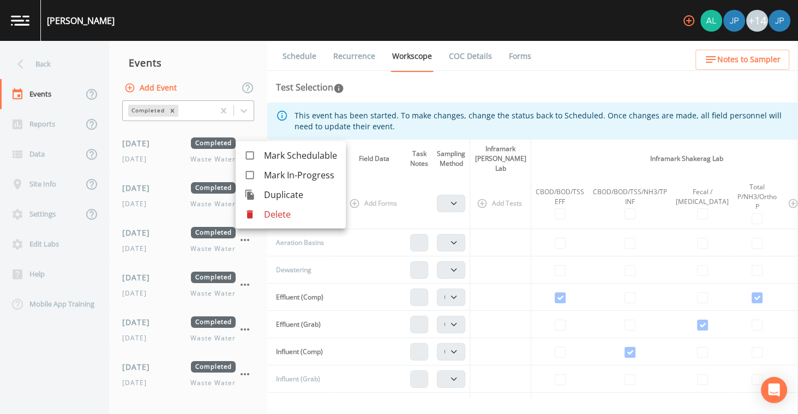
click at [262, 212] on div at bounding box center [254, 214] width 20 height 11
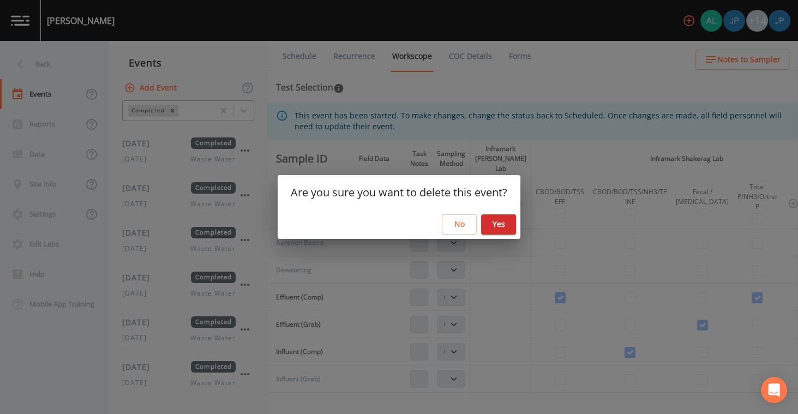
click at [508, 226] on button "Yes" at bounding box center [498, 224] width 35 height 20
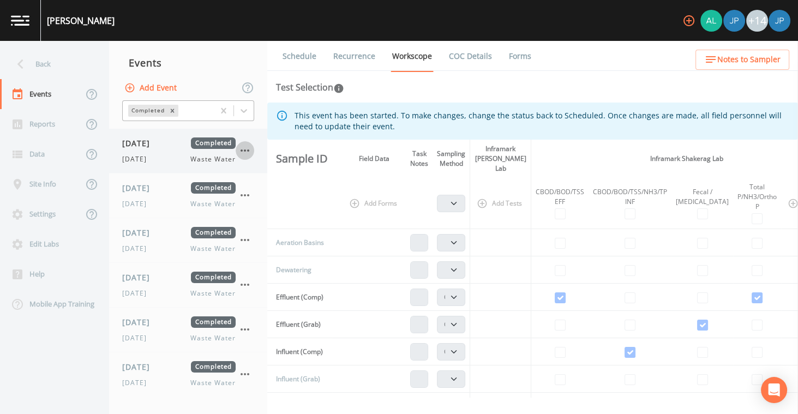
click at [247, 151] on icon "button" at bounding box center [244, 150] width 13 height 13
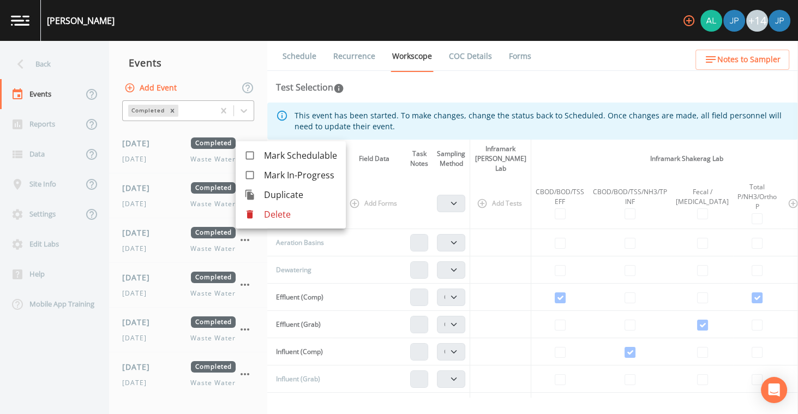
click at [271, 219] on p "Delete" at bounding box center [300, 214] width 73 height 13
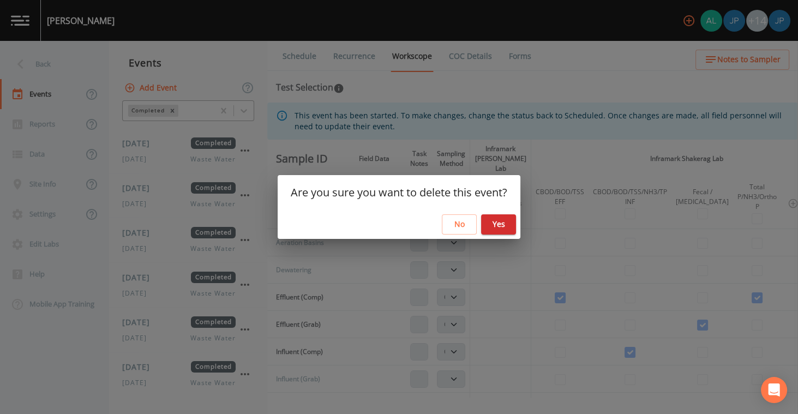
click at [485, 229] on button "Yes" at bounding box center [498, 224] width 35 height 20
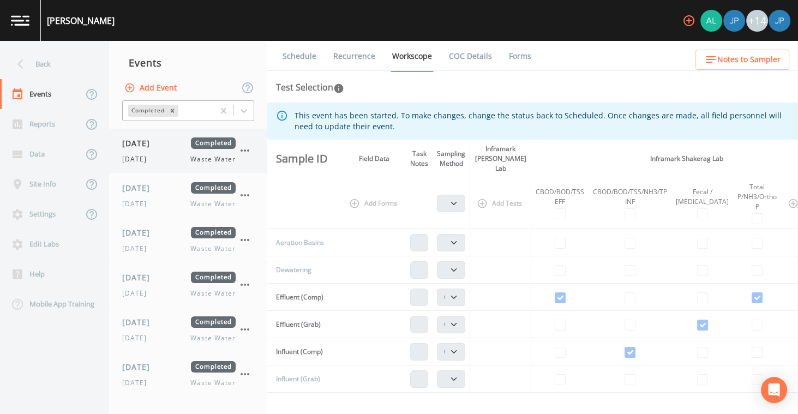
click at [247, 152] on icon "button" at bounding box center [244, 150] width 13 height 13
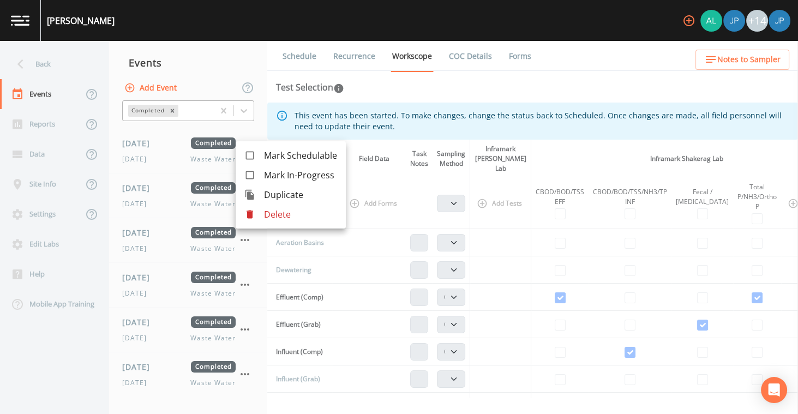
click at [268, 210] on p "Delete" at bounding box center [300, 214] width 73 height 13
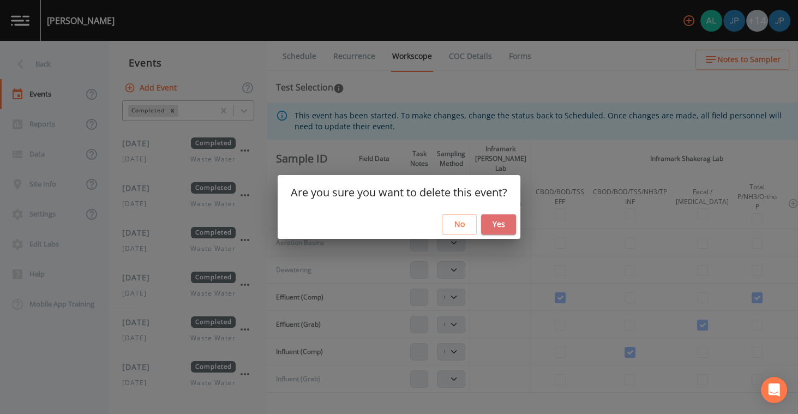
click at [495, 226] on button "Yes" at bounding box center [498, 224] width 35 height 20
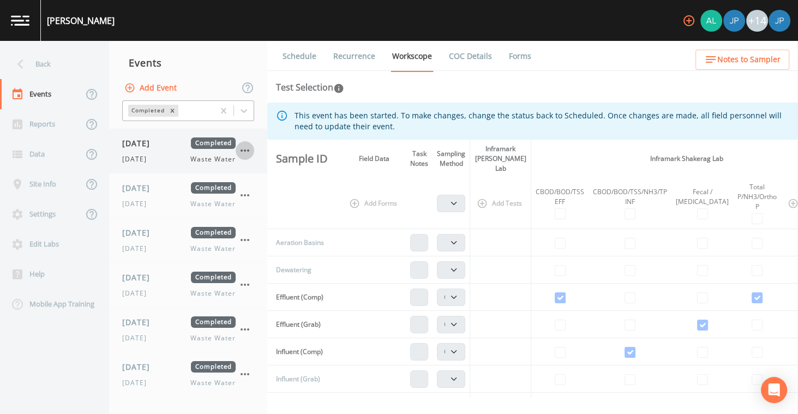
click at [245, 156] on icon "button" at bounding box center [244, 150] width 13 height 13
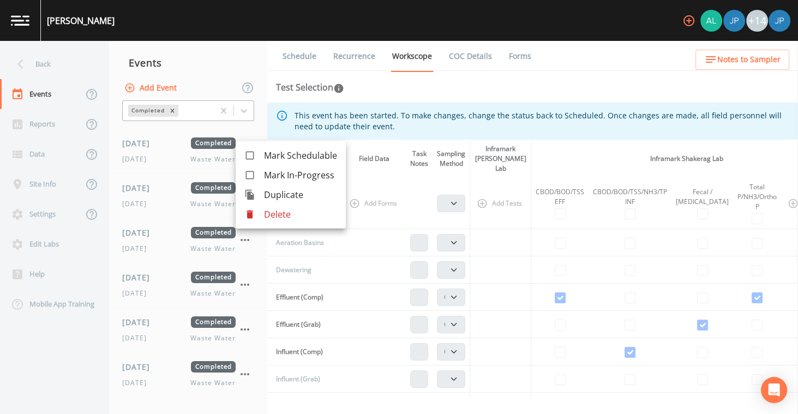
click at [265, 208] on p "Delete" at bounding box center [300, 214] width 73 height 13
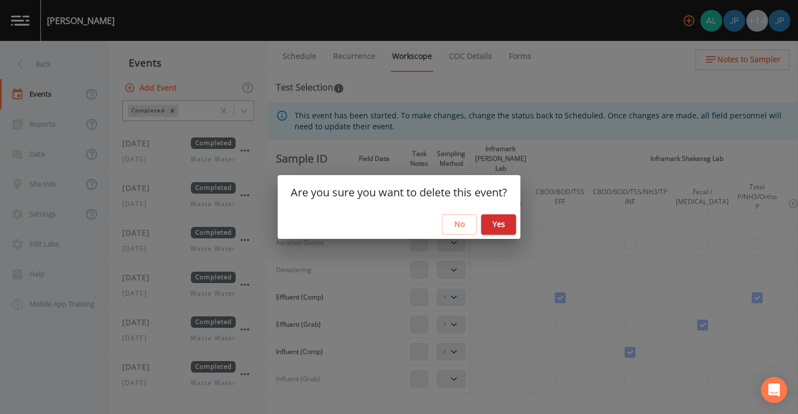
click at [492, 224] on button "Yes" at bounding box center [498, 224] width 35 height 20
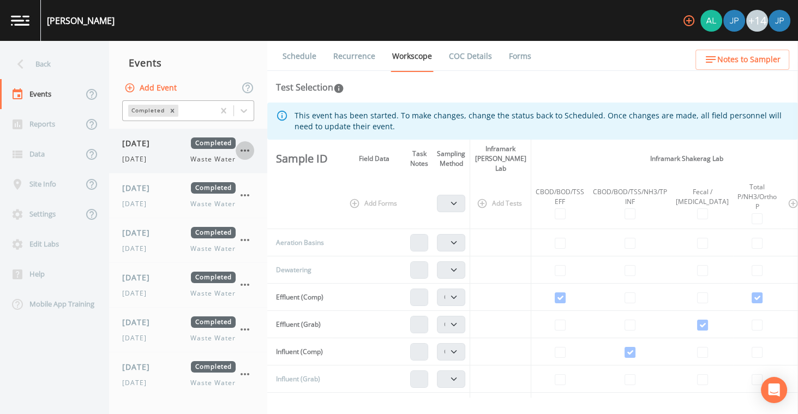
click at [248, 152] on icon "button" at bounding box center [244, 150] width 13 height 13
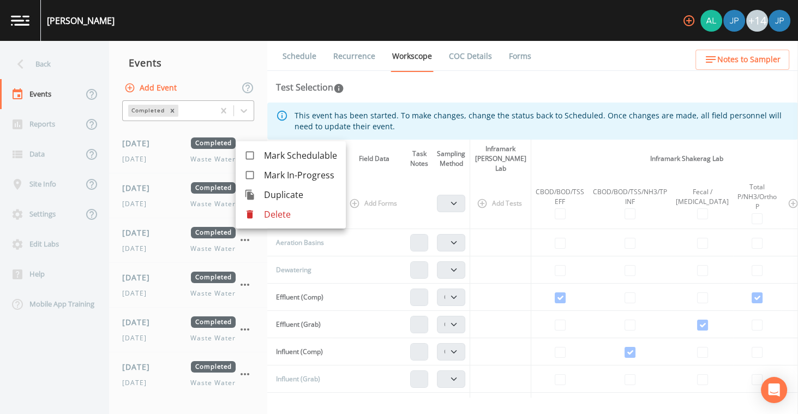
click at [264, 211] on p "Delete" at bounding box center [300, 214] width 73 height 13
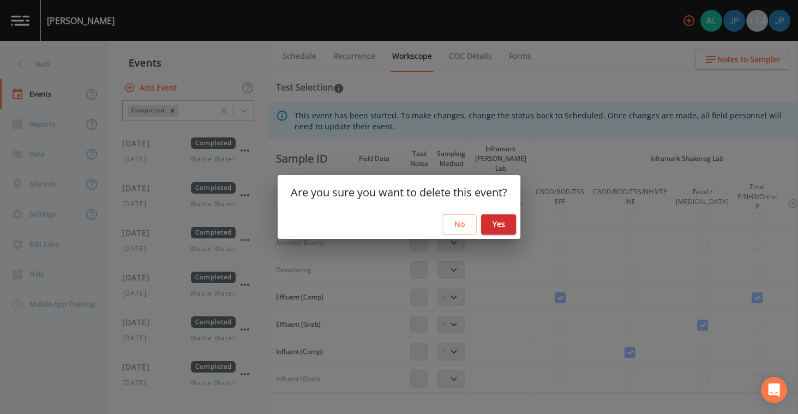
click at [489, 226] on button "Yes" at bounding box center [498, 224] width 35 height 20
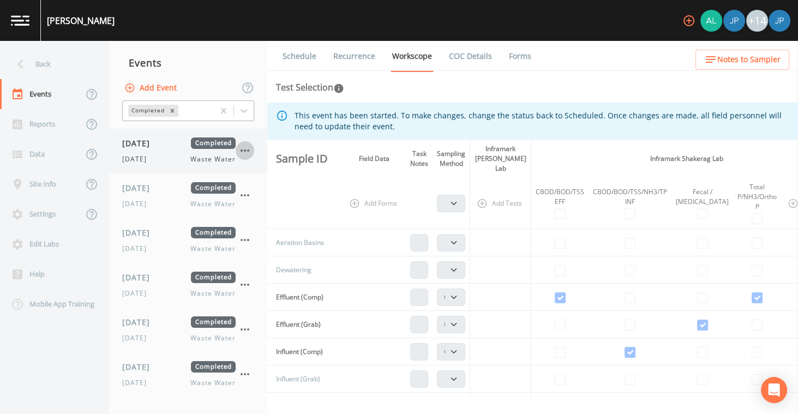
click at [242, 152] on icon "button" at bounding box center [244, 150] width 13 height 13
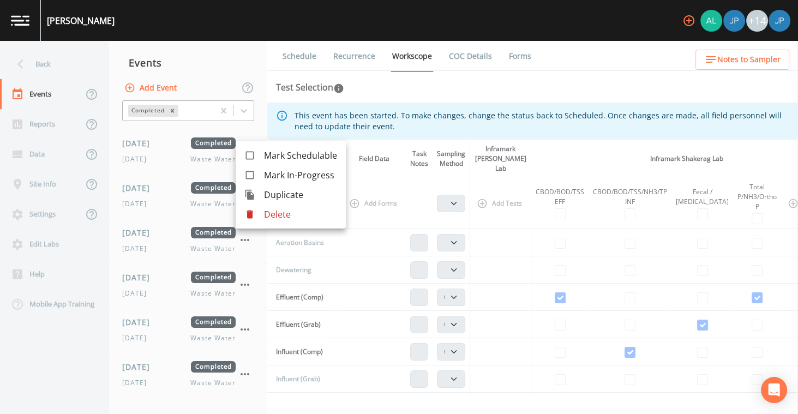
click at [260, 211] on div at bounding box center [254, 214] width 20 height 11
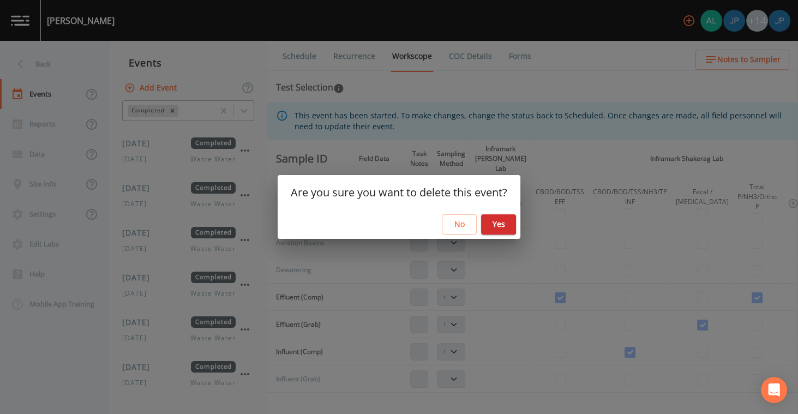
click at [493, 228] on button "Yes" at bounding box center [498, 224] width 35 height 20
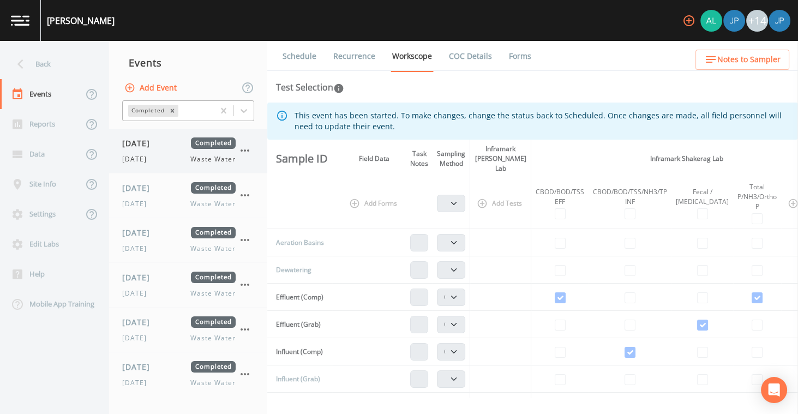
click at [246, 150] on icon "button" at bounding box center [244, 150] width 13 height 13
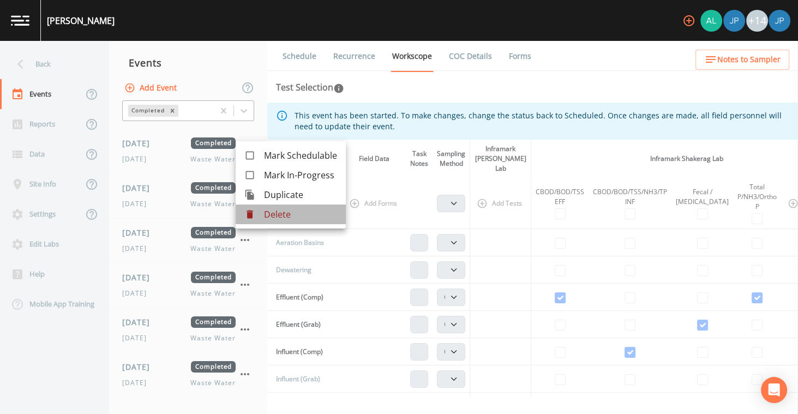
click at [261, 216] on div at bounding box center [254, 214] width 20 height 11
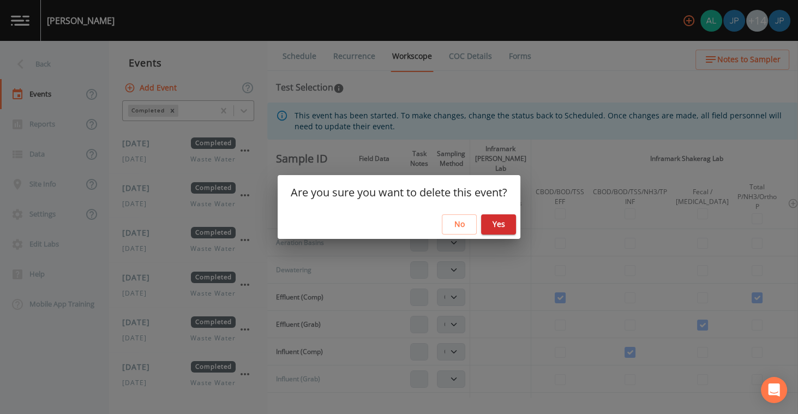
click at [505, 224] on button "Yes" at bounding box center [498, 224] width 35 height 20
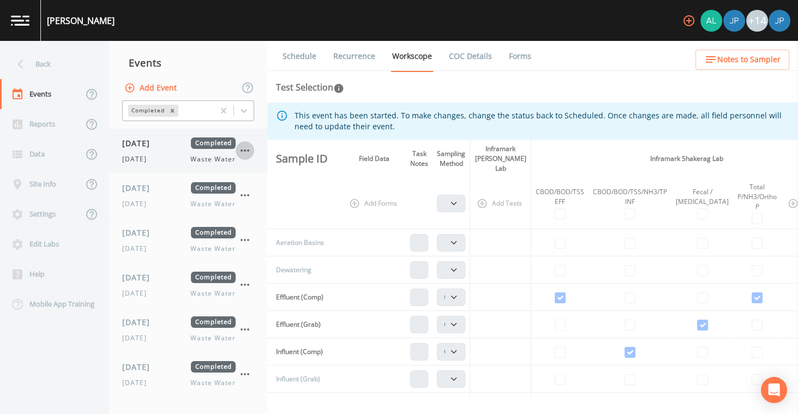
click at [245, 154] on icon "button" at bounding box center [244, 150] width 13 height 13
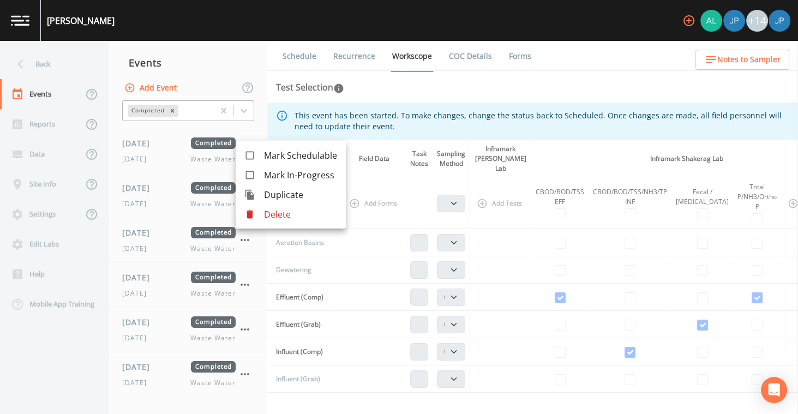
click at [261, 210] on div at bounding box center [254, 214] width 20 height 11
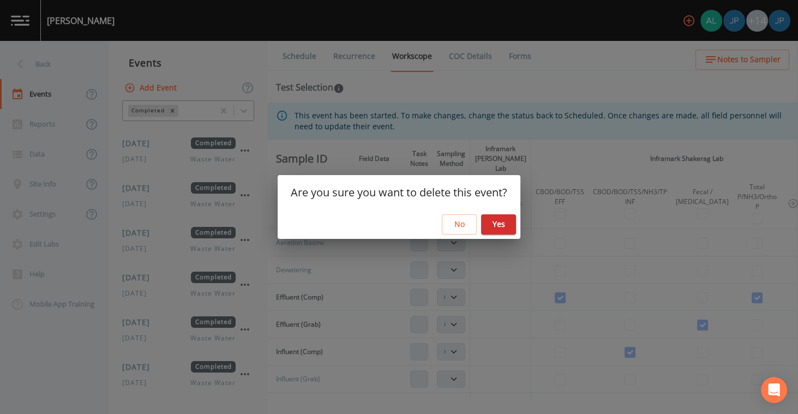
click at [485, 221] on button "Yes" at bounding box center [498, 224] width 35 height 20
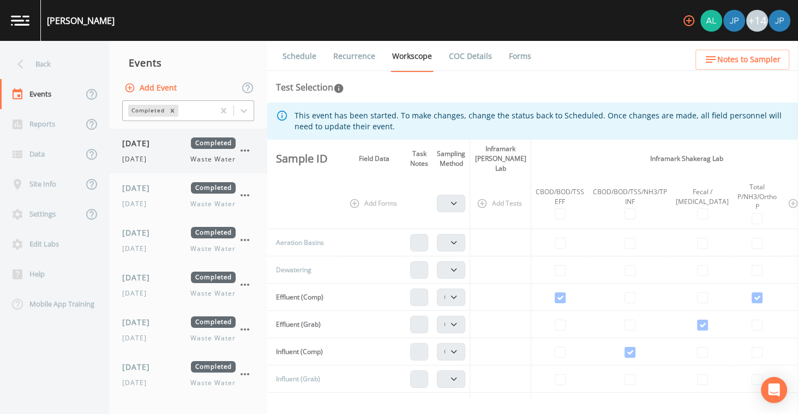
click at [247, 152] on icon "button" at bounding box center [244, 150] width 13 height 13
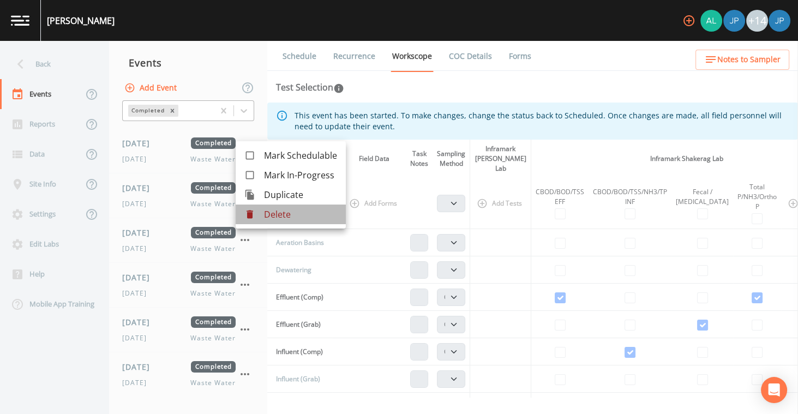
click at [259, 212] on div at bounding box center [254, 214] width 20 height 11
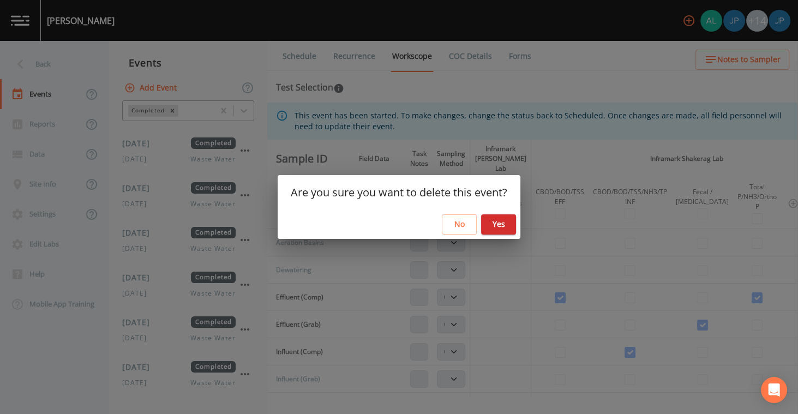
click at [489, 221] on button "Yes" at bounding box center [498, 224] width 35 height 20
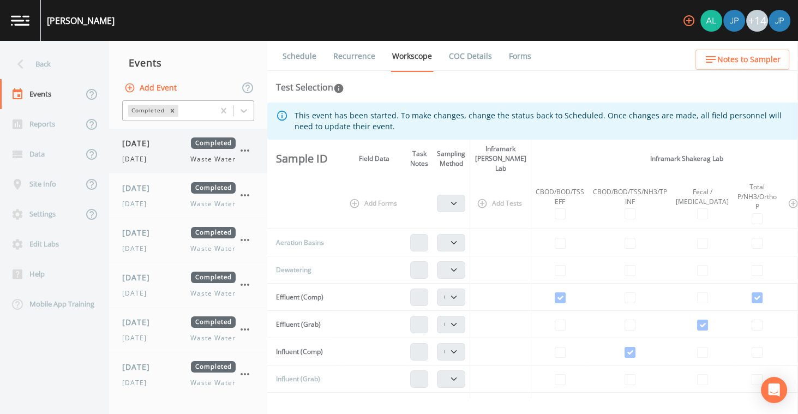
click at [245, 153] on icon "button" at bounding box center [244, 150] width 13 height 13
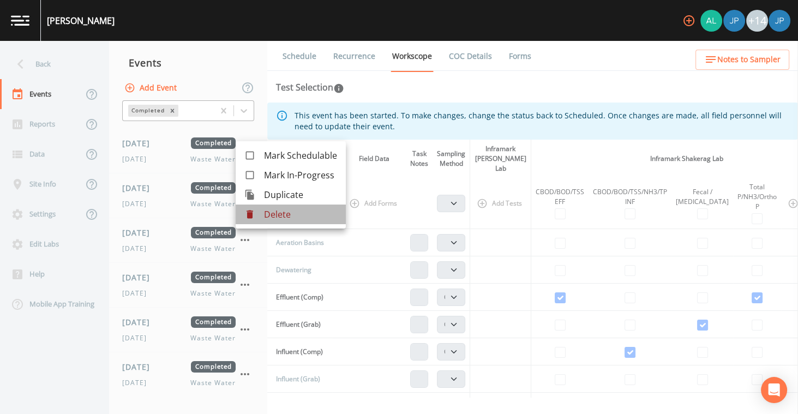
click at [269, 217] on p "Delete" at bounding box center [300, 214] width 73 height 13
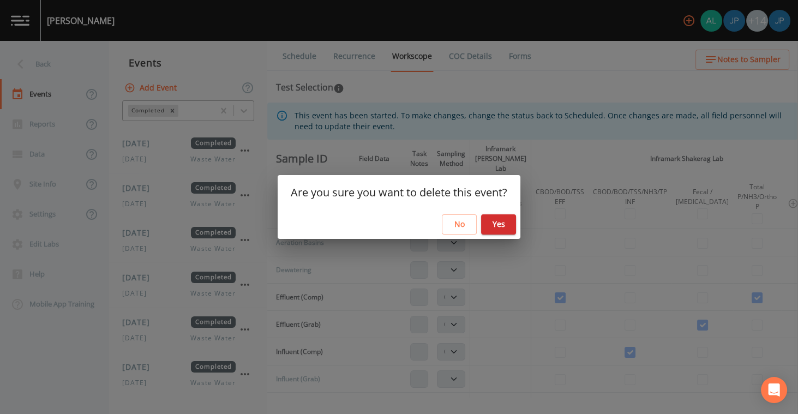
click at [496, 229] on button "Yes" at bounding box center [498, 224] width 35 height 20
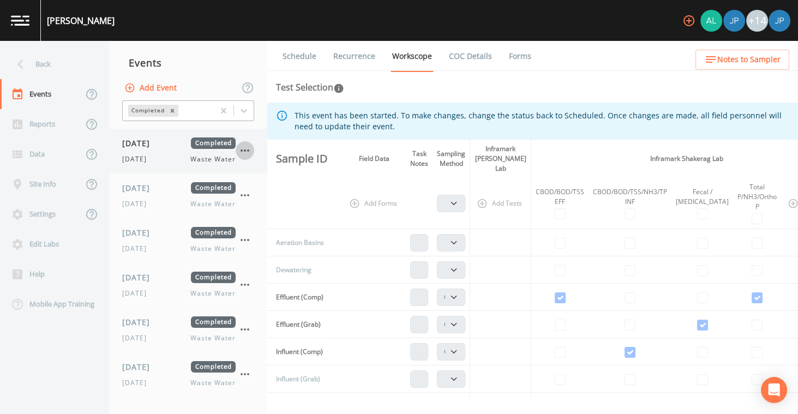
click at [243, 153] on icon "button" at bounding box center [244, 150] width 13 height 13
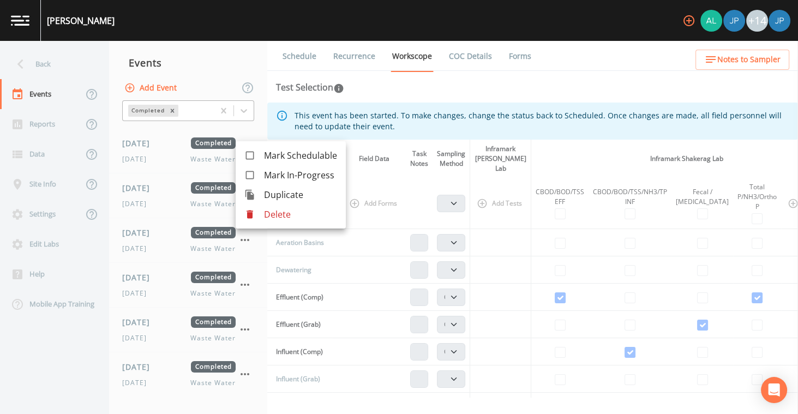
click at [265, 223] on li "Delete" at bounding box center [291, 215] width 110 height 20
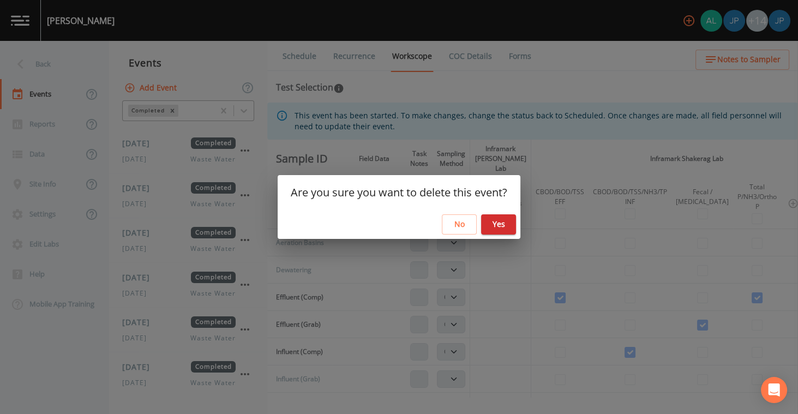
click at [502, 225] on button "Yes" at bounding box center [498, 224] width 35 height 20
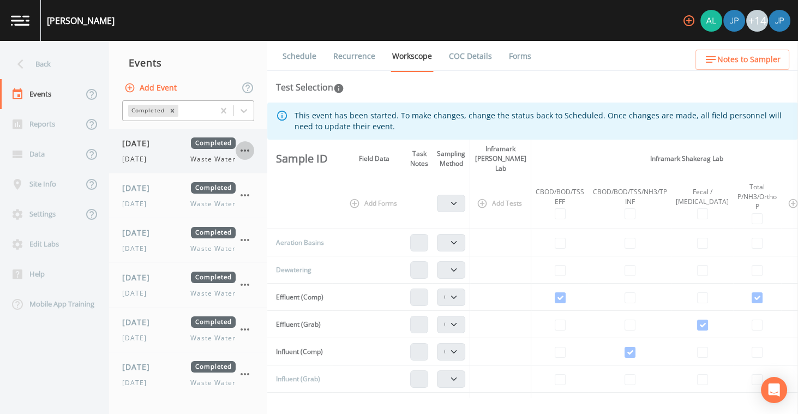
click at [244, 153] on icon "button" at bounding box center [244, 150] width 13 height 13
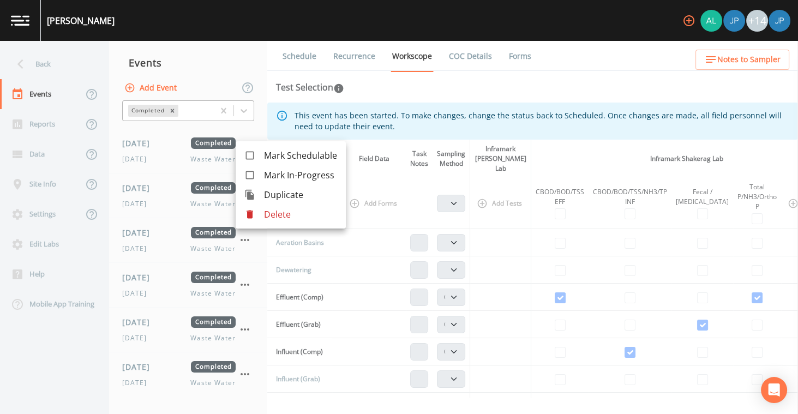
click at [278, 218] on p "Delete" at bounding box center [300, 214] width 73 height 13
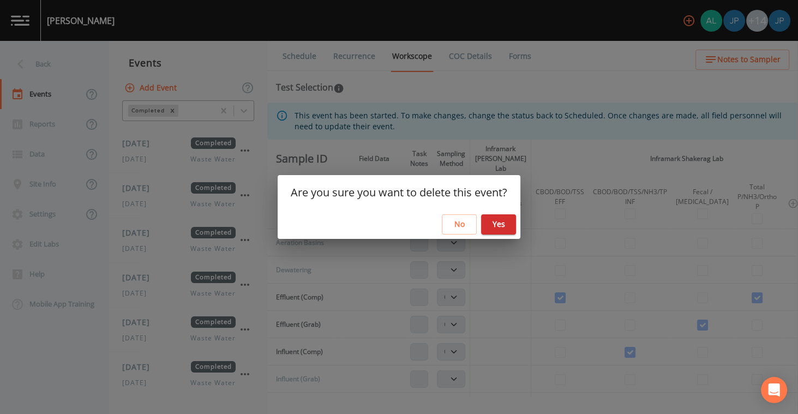
click at [509, 220] on button "Yes" at bounding box center [498, 224] width 35 height 20
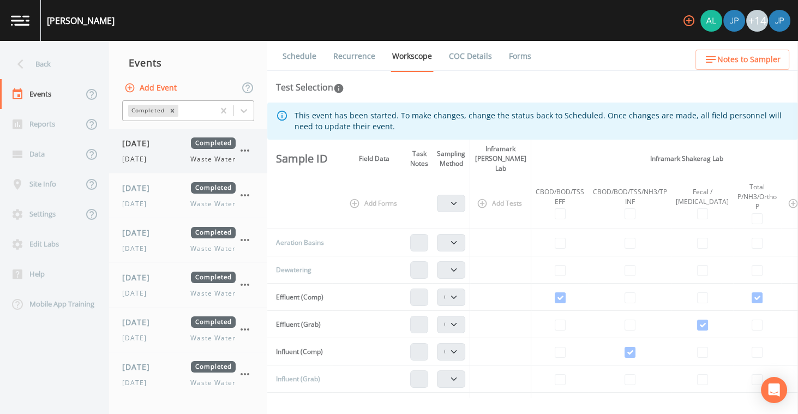
click at [245, 153] on icon "button" at bounding box center [244, 150] width 13 height 13
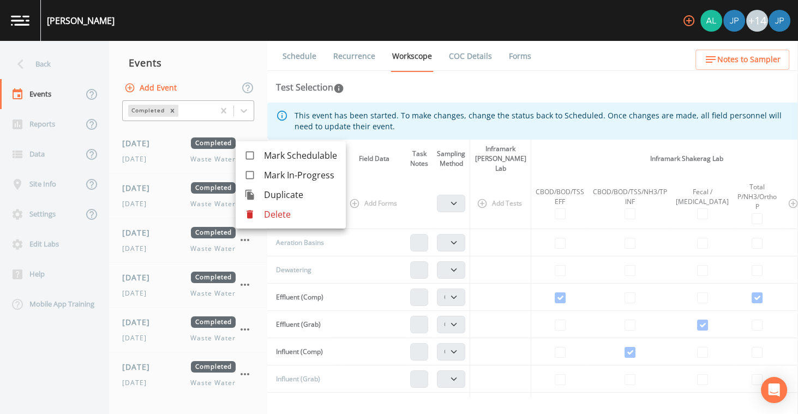
click at [274, 223] on li "Delete" at bounding box center [291, 215] width 110 height 20
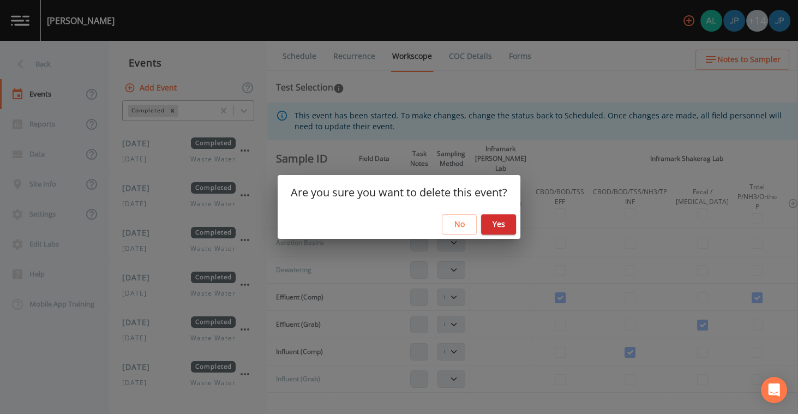
click at [494, 231] on button "Yes" at bounding box center [498, 224] width 35 height 20
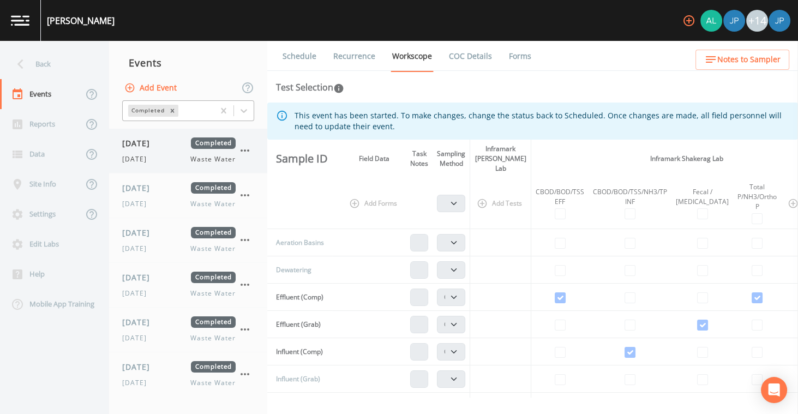
click at [247, 153] on icon "button" at bounding box center [244, 150] width 13 height 13
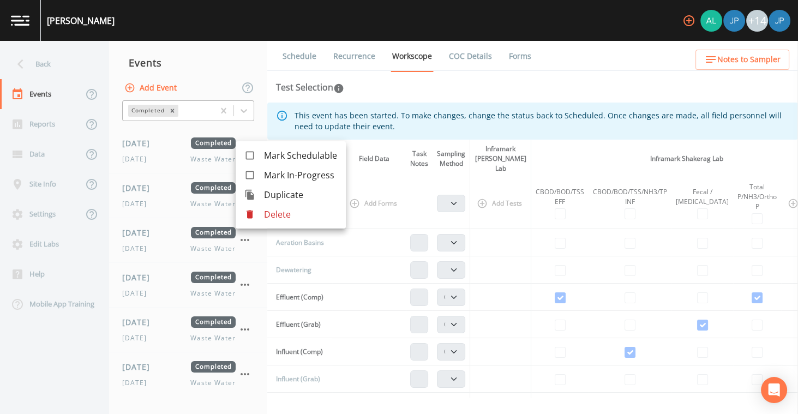
click at [274, 215] on p "Delete" at bounding box center [300, 214] width 73 height 13
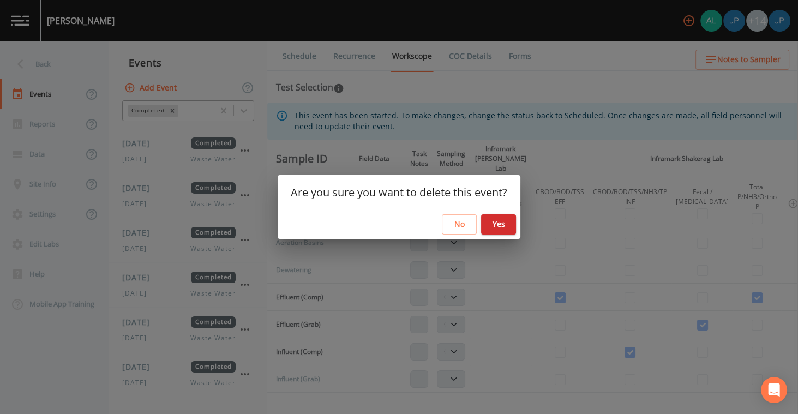
click at [502, 223] on button "Yes" at bounding box center [498, 224] width 35 height 20
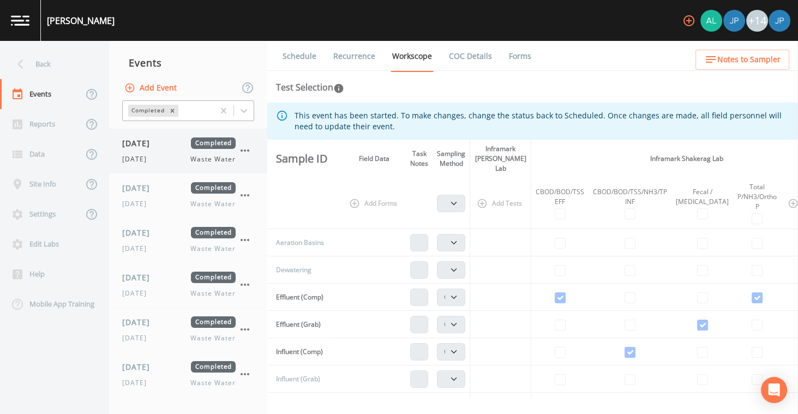
click at [245, 152] on icon "button" at bounding box center [244, 150] width 13 height 13
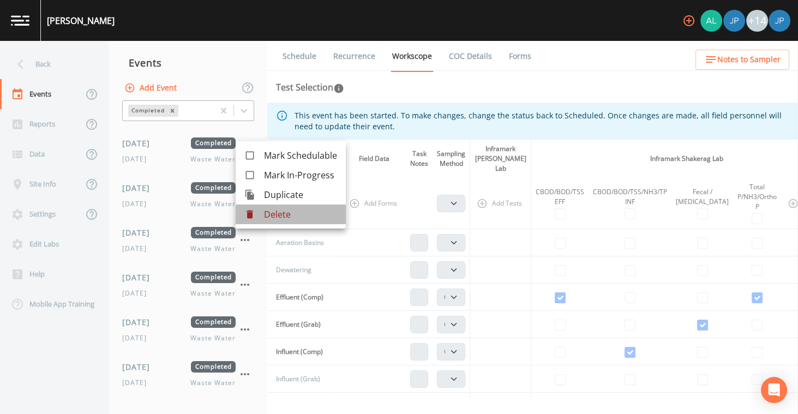
click at [274, 219] on p "Delete" at bounding box center [300, 214] width 73 height 13
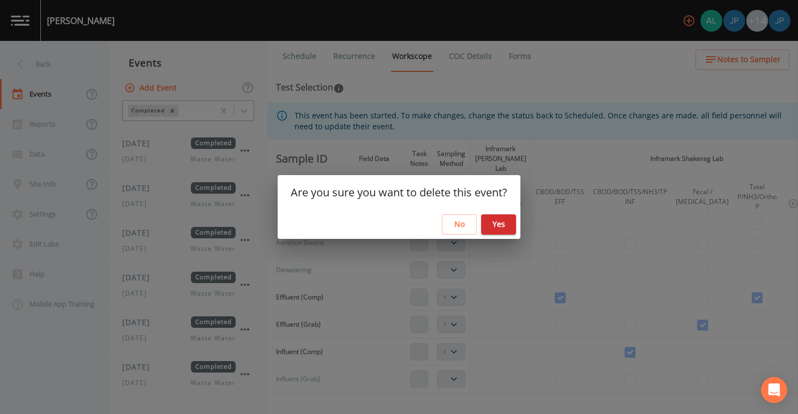
click at [509, 225] on button "Yes" at bounding box center [498, 224] width 35 height 20
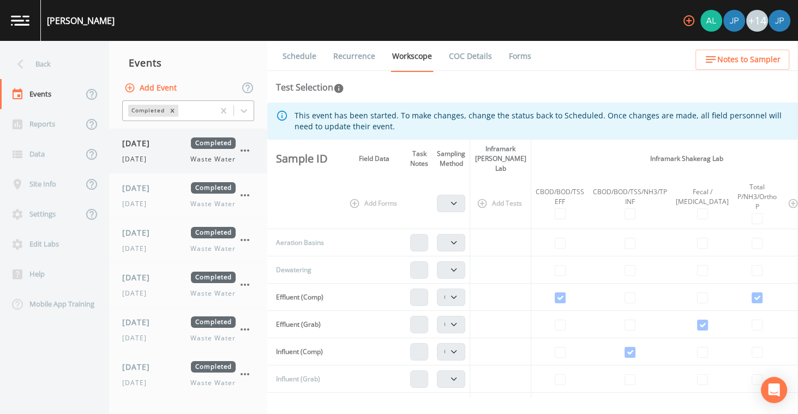
click at [244, 152] on icon "button" at bounding box center [244, 150] width 13 height 13
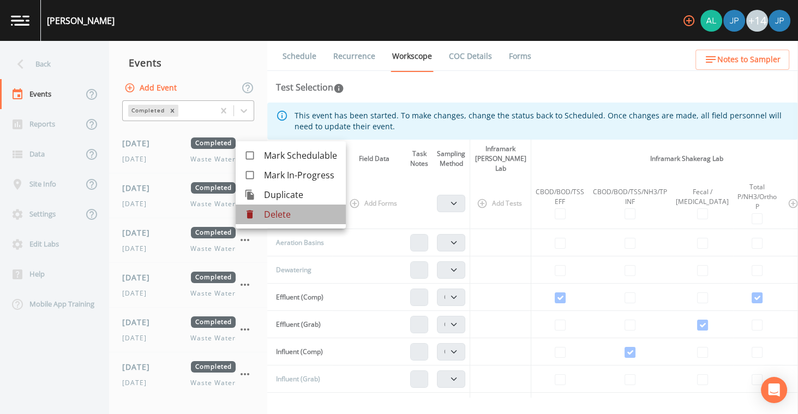
click at [275, 216] on p "Delete" at bounding box center [300, 214] width 73 height 13
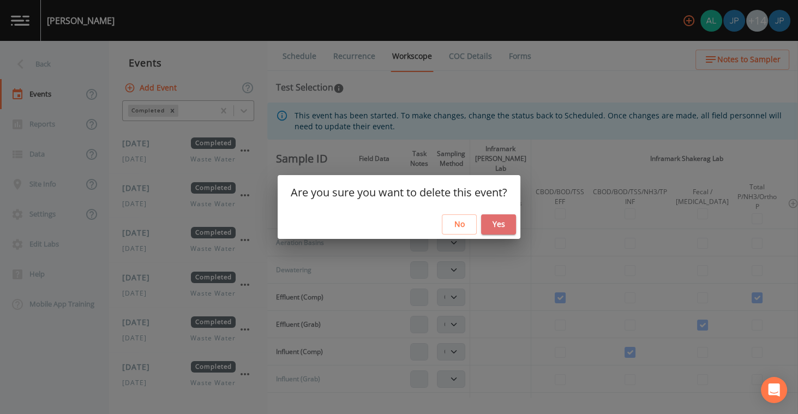
click at [490, 231] on button "Yes" at bounding box center [498, 224] width 35 height 20
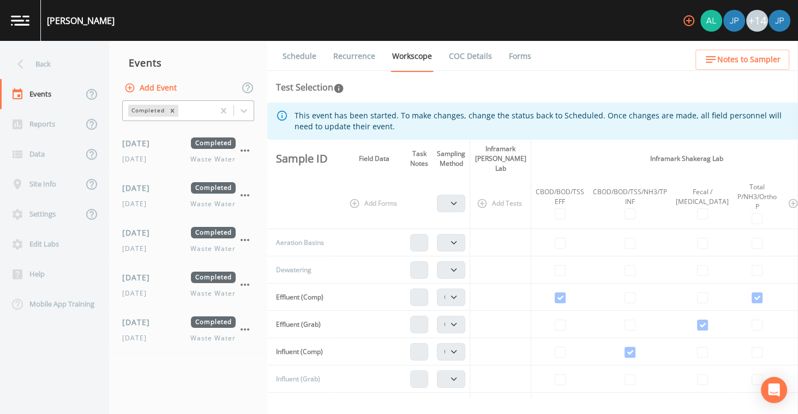
click at [247, 152] on icon "button" at bounding box center [244, 150] width 13 height 13
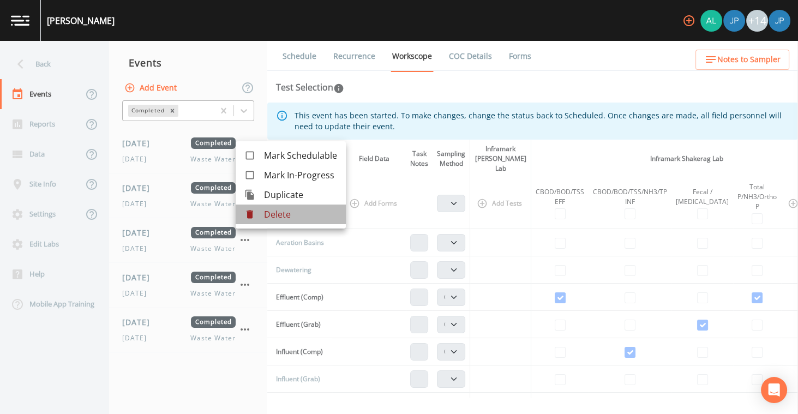
click at [261, 209] on div at bounding box center [254, 214] width 20 height 11
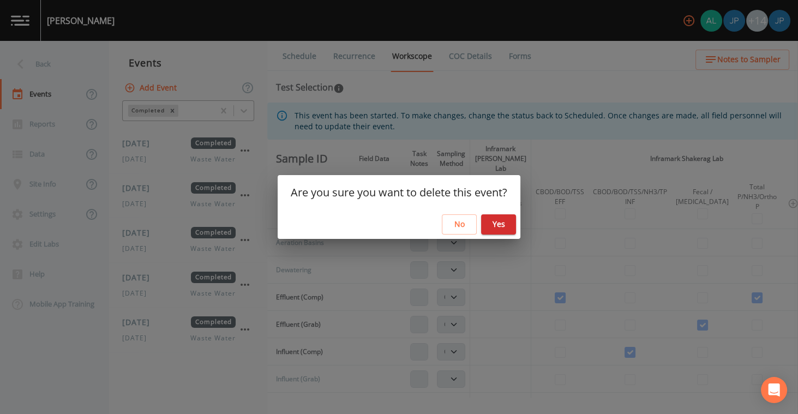
click at [501, 224] on button "Yes" at bounding box center [498, 224] width 35 height 20
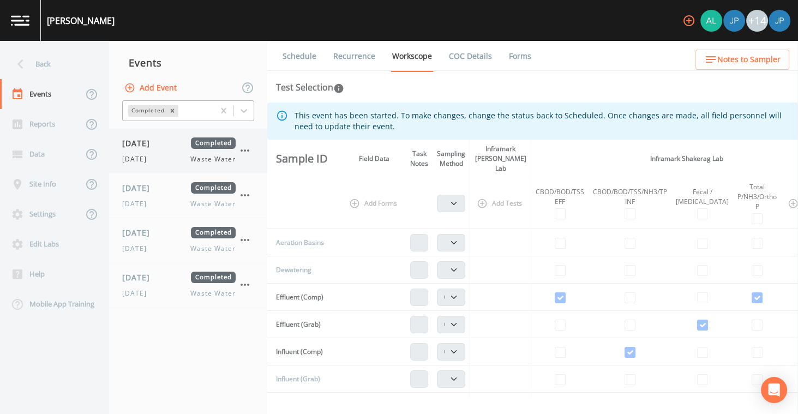
click at [245, 150] on icon "button" at bounding box center [245, 150] width 9 height 2
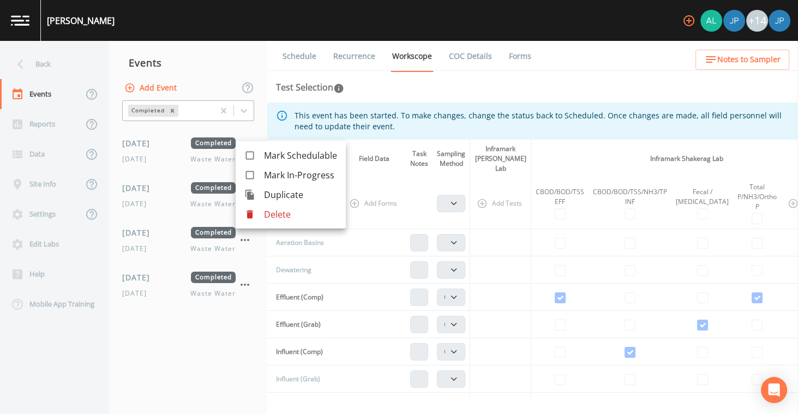
click at [278, 215] on p "Delete" at bounding box center [300, 214] width 73 height 13
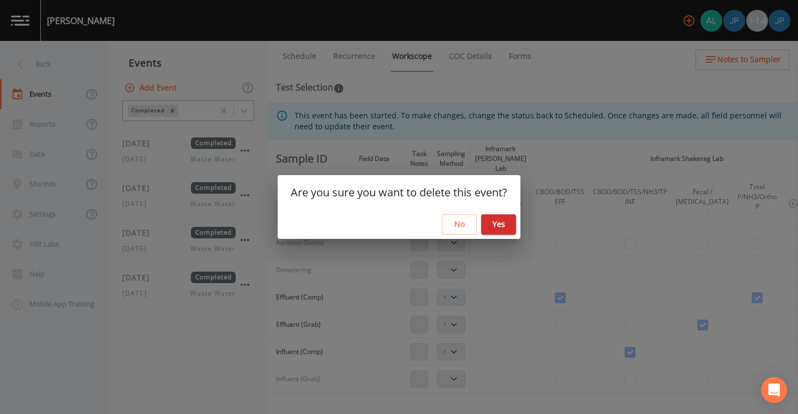
click at [489, 225] on button "Yes" at bounding box center [498, 224] width 35 height 20
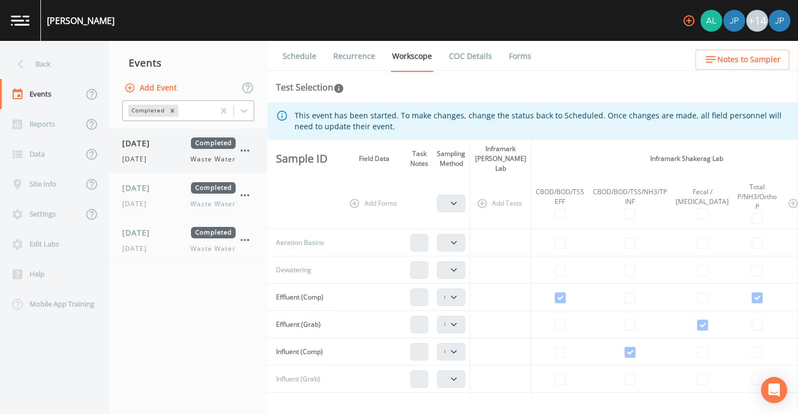
click at [246, 149] on icon "button" at bounding box center [244, 150] width 13 height 13
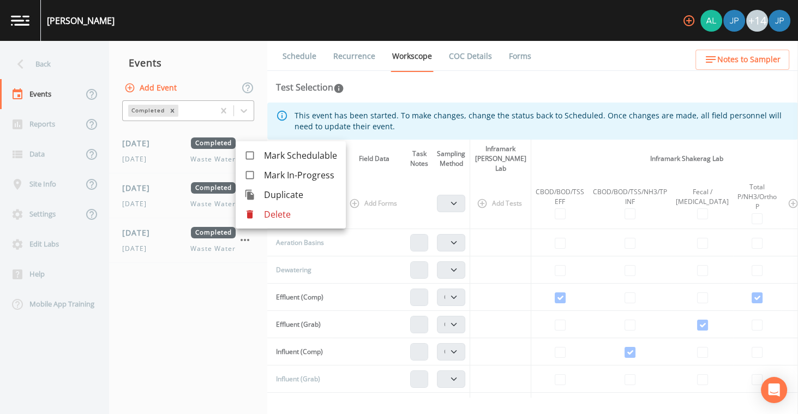
click at [274, 209] on p "Delete" at bounding box center [300, 214] width 73 height 13
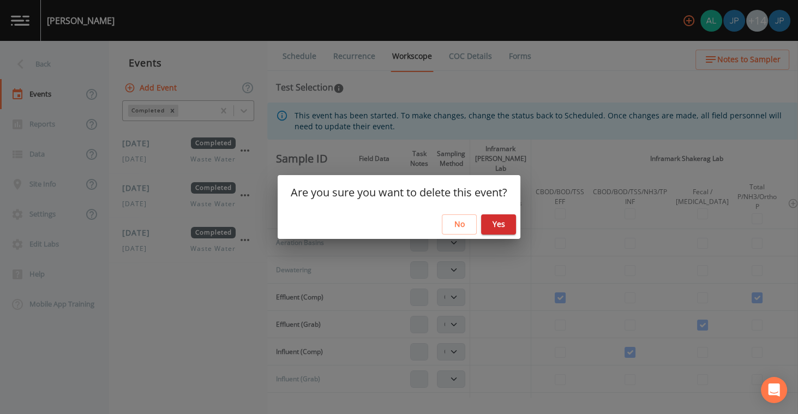
click at [508, 220] on button "Yes" at bounding box center [498, 224] width 35 height 20
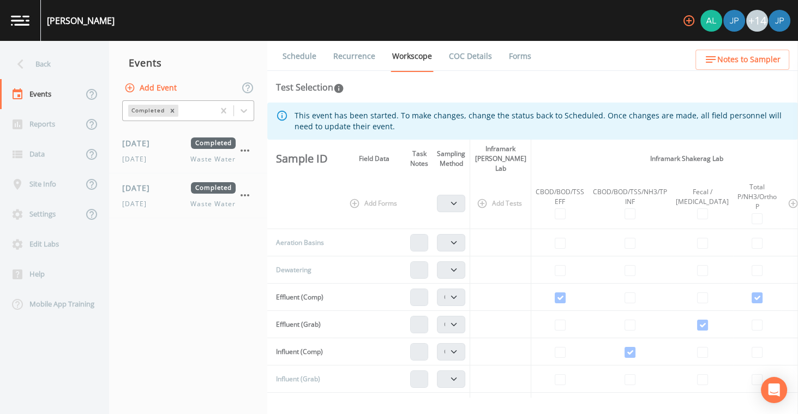
click at [244, 149] on icon "button" at bounding box center [245, 150] width 9 height 2
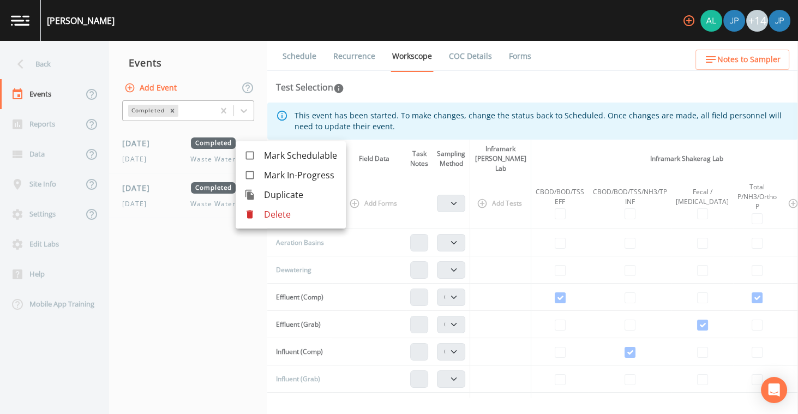
click at [285, 214] on p "Delete" at bounding box center [300, 214] width 73 height 13
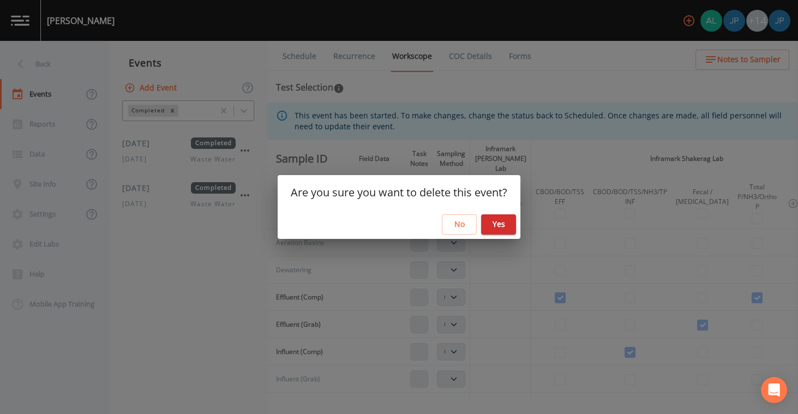
click at [491, 225] on button "Yes" at bounding box center [498, 224] width 35 height 20
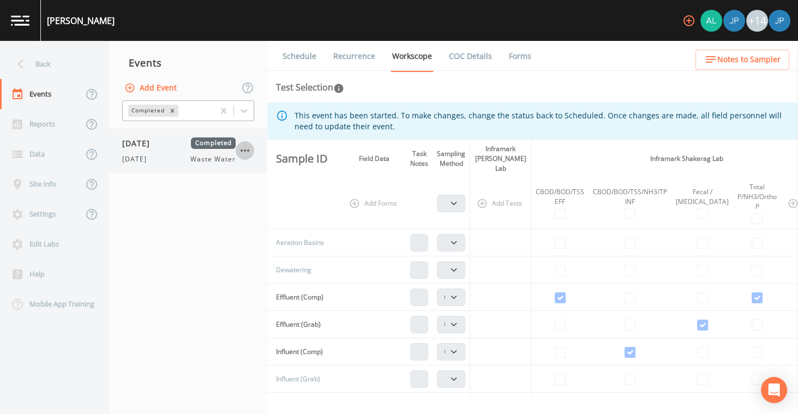
click at [246, 153] on icon "button" at bounding box center [244, 150] width 13 height 13
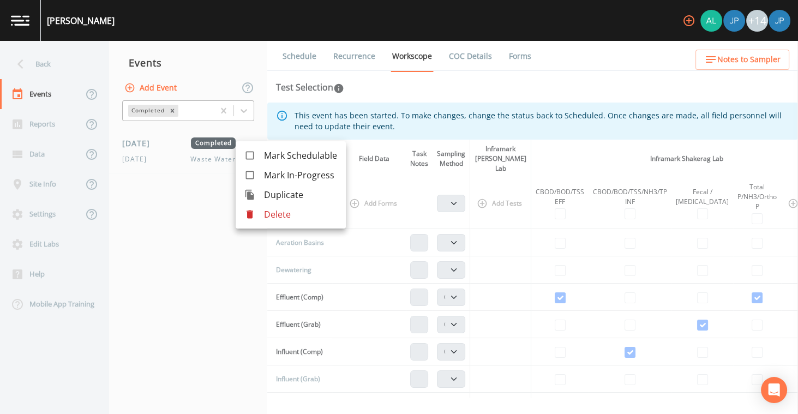
click at [260, 226] on ul "[PERSON_NAME] Mark In-Progress Duplicate Delete" at bounding box center [291, 184] width 110 height 87
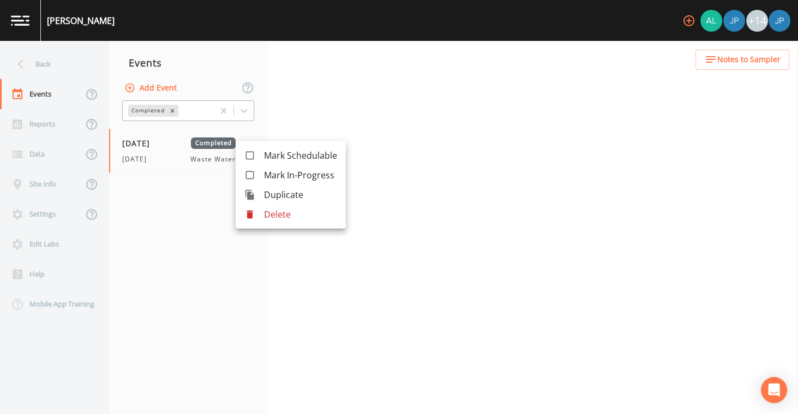
click at [260, 216] on div at bounding box center [254, 214] width 20 height 11
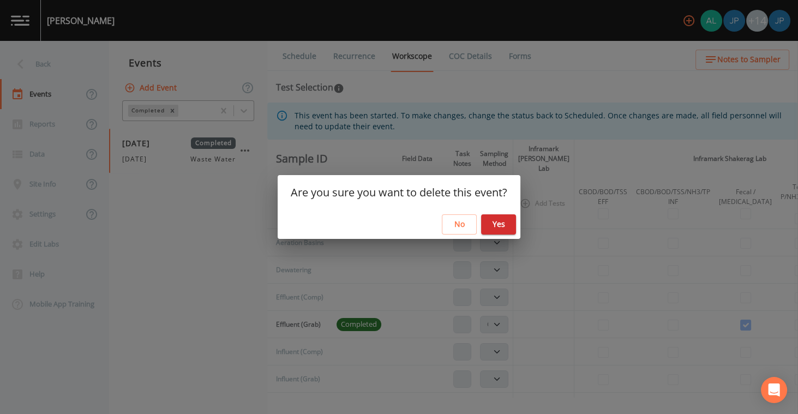
click at [490, 226] on button "Yes" at bounding box center [498, 224] width 35 height 20
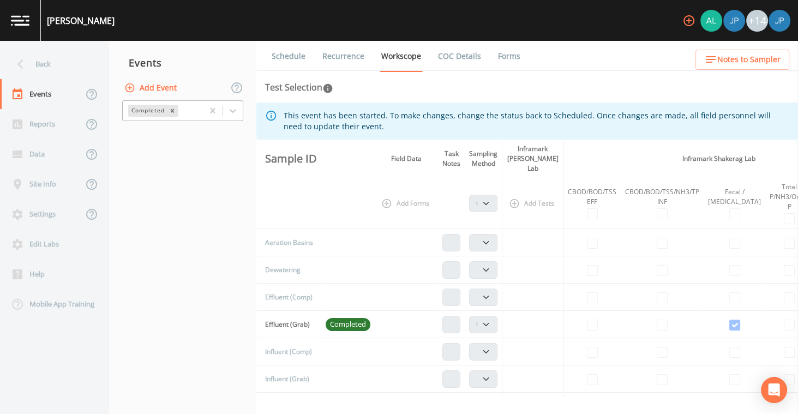
click at [219, 165] on nav "Events Add Event Completed" at bounding box center [182, 227] width 147 height 373
click at [174, 111] on icon "Remove Completed" at bounding box center [173, 111] width 8 height 8
click at [232, 111] on icon at bounding box center [233, 111] width 7 height 4
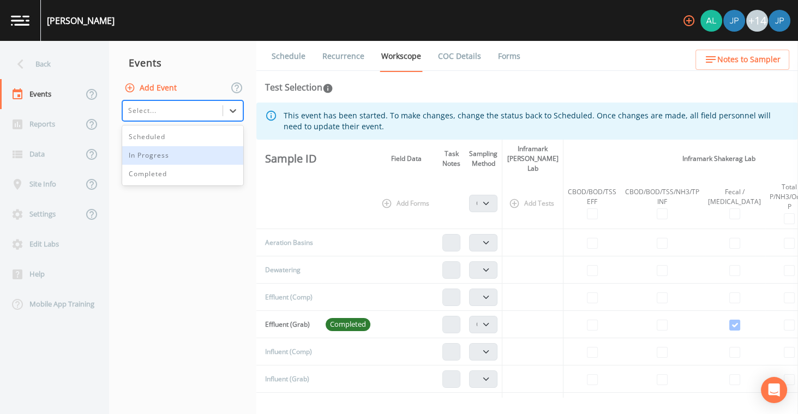
click at [185, 156] on div "In Progress" at bounding box center [182, 155] width 121 height 19
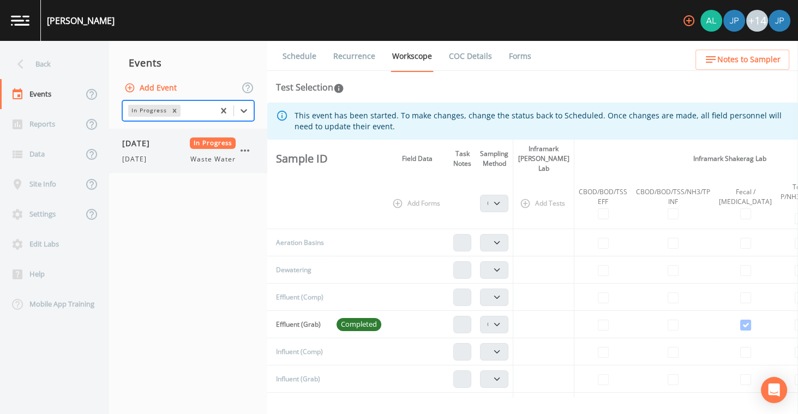
click at [190, 163] on span "Waste Water" at bounding box center [212, 159] width 45 height 10
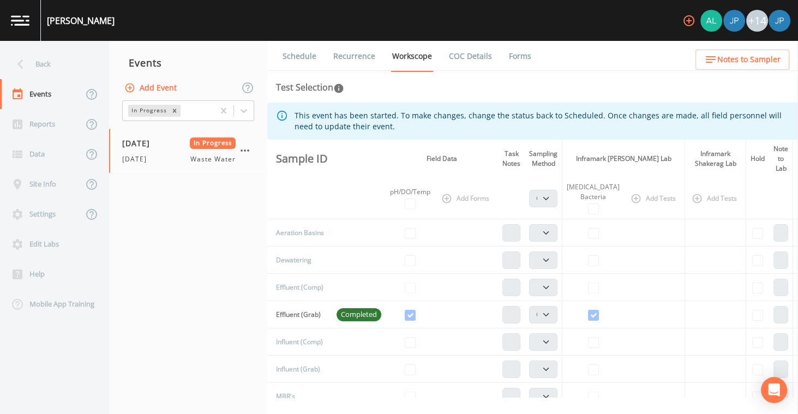
click at [364, 58] on link "Recurrence" at bounding box center [354, 56] width 45 height 31
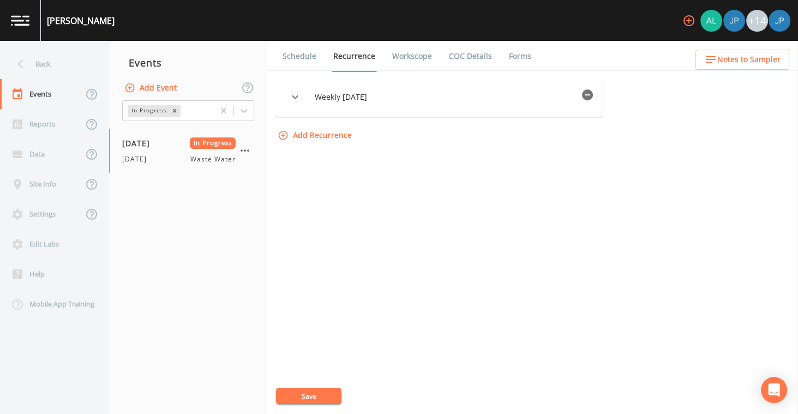
click at [394, 61] on link "Workscope" at bounding box center [412, 56] width 43 height 31
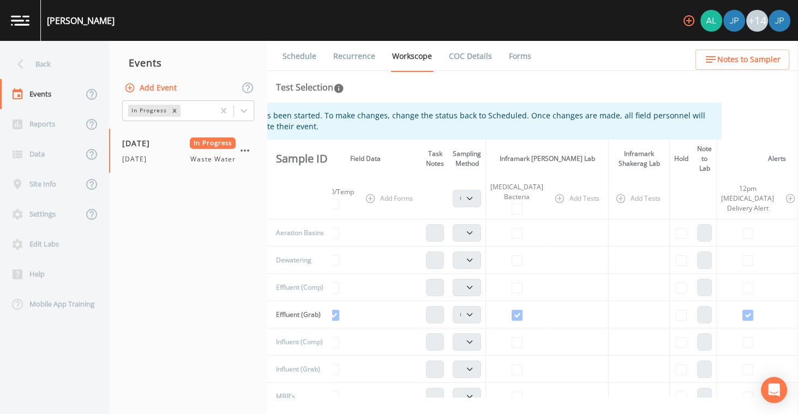
scroll to position [8, 76]
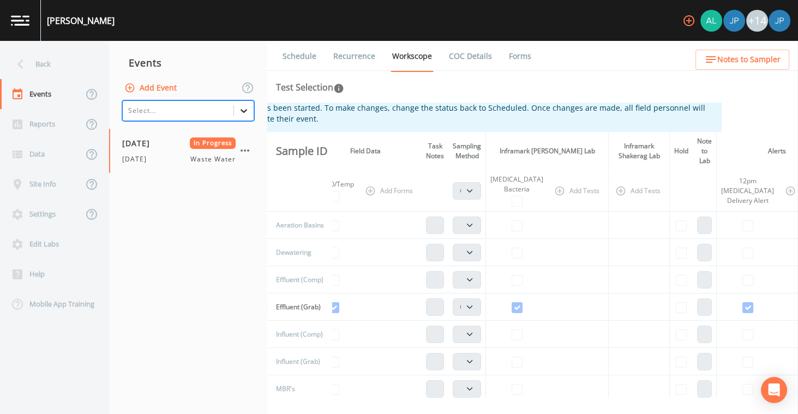
click at [241, 110] on icon at bounding box center [244, 111] width 7 height 4
click at [182, 137] on div "Scheduled" at bounding box center [188, 137] width 132 height 19
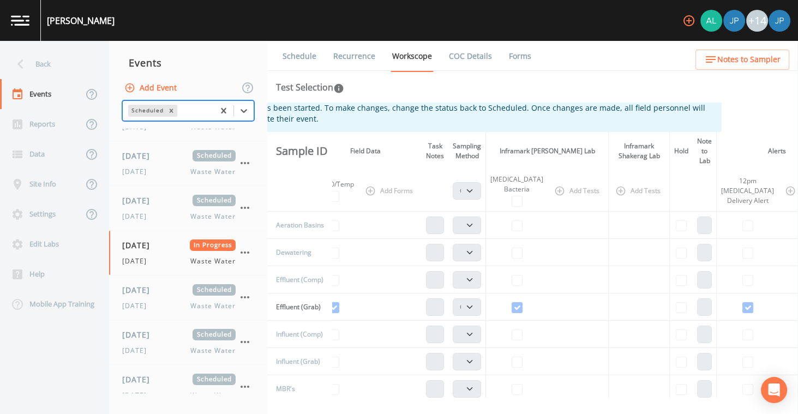
scroll to position [0, 0]
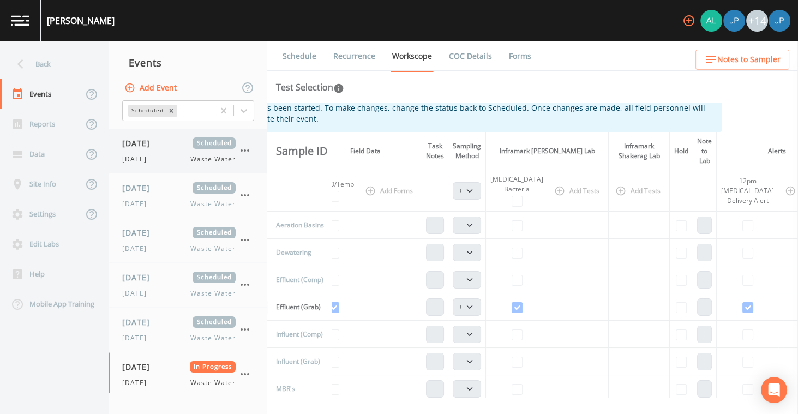
click at [185, 153] on div "[DATE] Scheduled [DATE] Waste Water" at bounding box center [178, 150] width 113 height 27
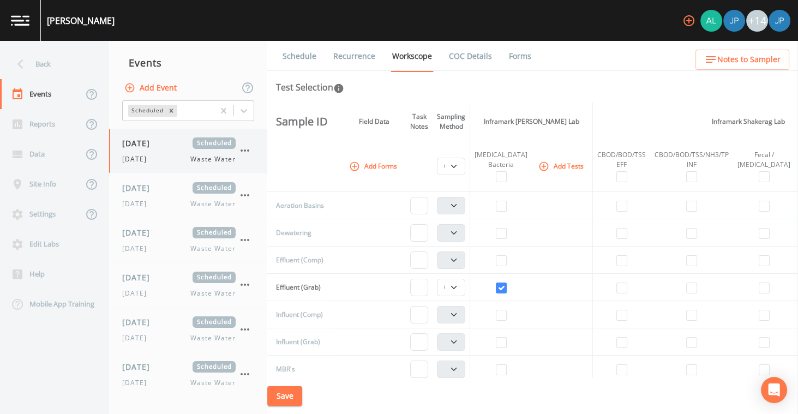
click at [241, 153] on icon "button" at bounding box center [244, 150] width 13 height 13
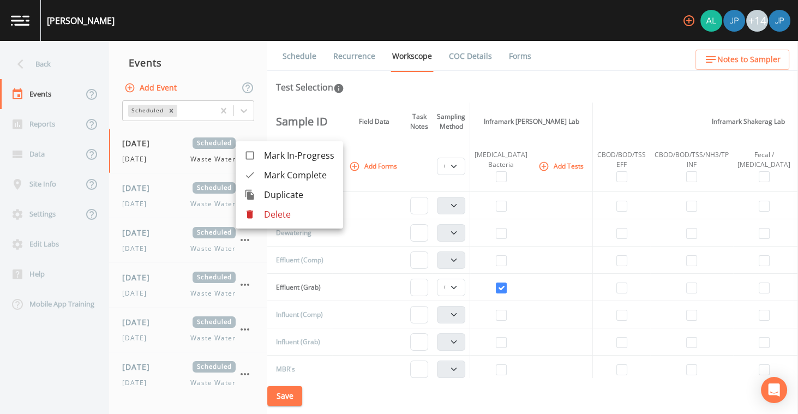
click at [360, 104] on div at bounding box center [399, 207] width 798 height 414
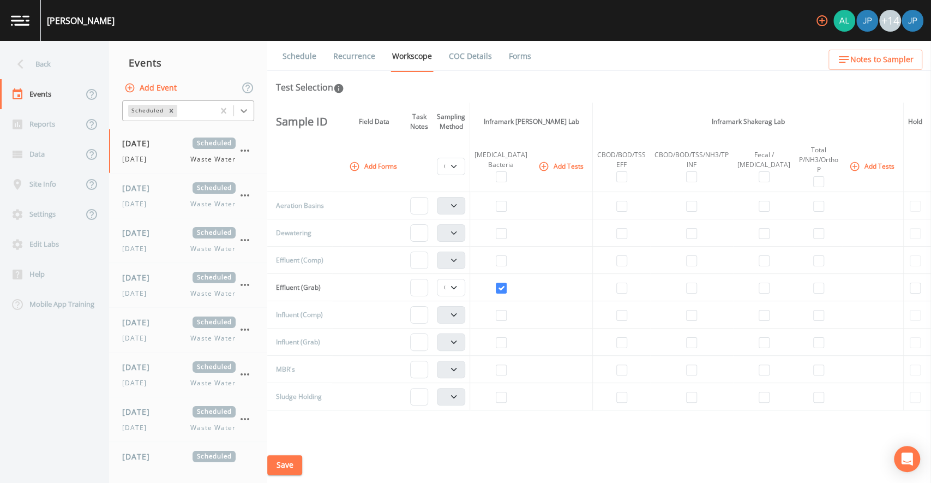
click at [244, 113] on icon at bounding box center [243, 110] width 11 height 11
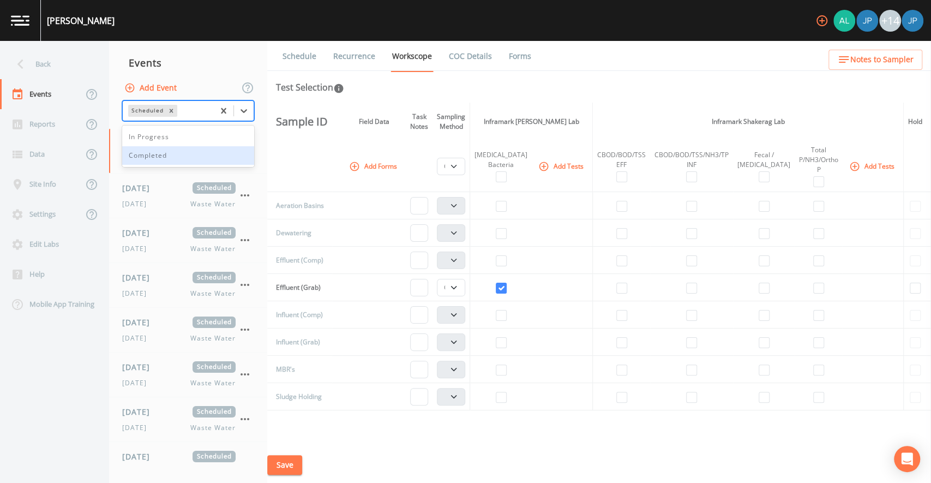
click at [206, 155] on div "Completed" at bounding box center [188, 155] width 132 height 19
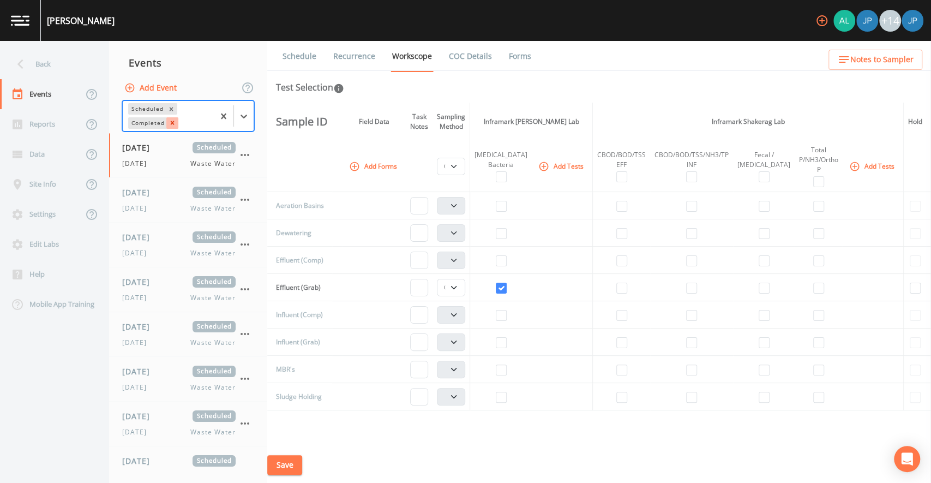
click at [172, 120] on icon "Remove Completed" at bounding box center [173, 123] width 8 height 8
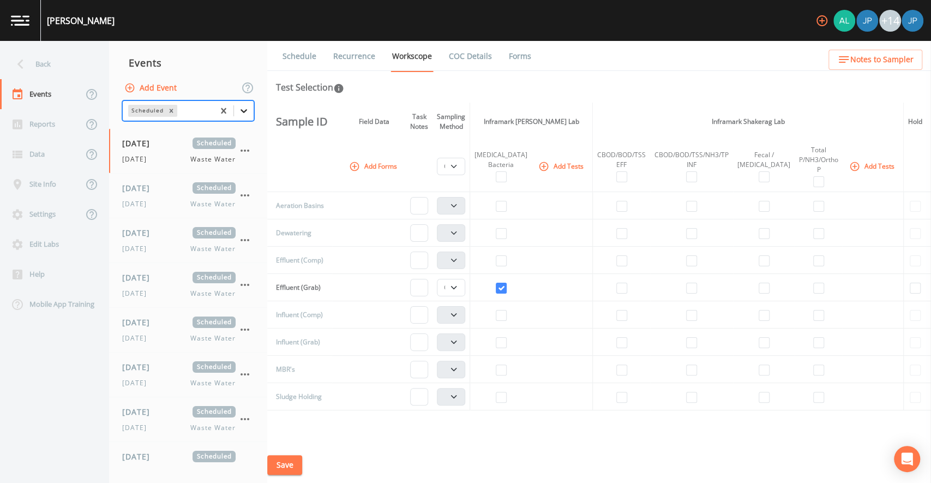
click at [246, 110] on icon at bounding box center [244, 111] width 7 height 4
click at [175, 141] on div "In Progress" at bounding box center [188, 137] width 132 height 19
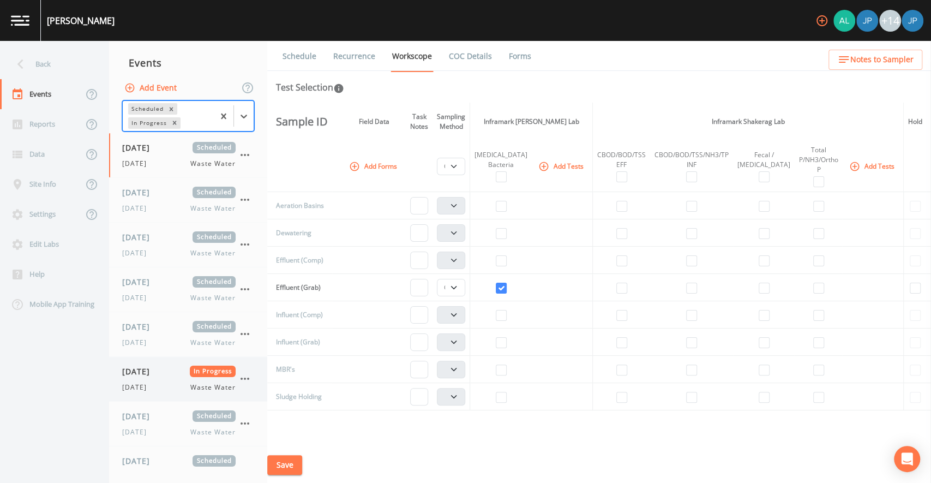
click at [178, 374] on div "[DATE] In Progress" at bounding box center [178, 370] width 113 height 11
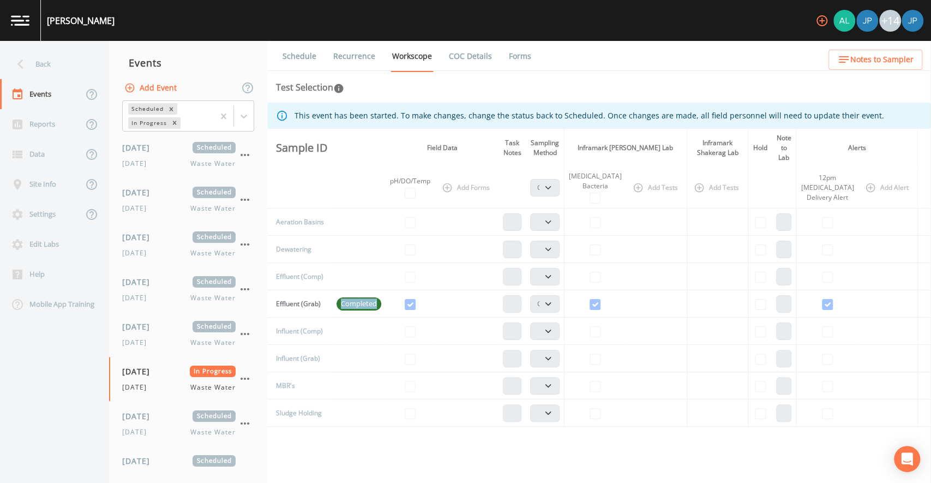
drag, startPoint x: 347, startPoint y: 301, endPoint x: 390, endPoint y: 301, distance: 43.1
click at [386, 301] on td "Completed" at bounding box center [358, 303] width 53 height 27
click at [391, 301] on td at bounding box center [410, 303] width 49 height 27
drag, startPoint x: 382, startPoint y: 301, endPoint x: 346, endPoint y: 301, distance: 35.5
click at [346, 301] on span "Completed" at bounding box center [359, 303] width 45 height 11
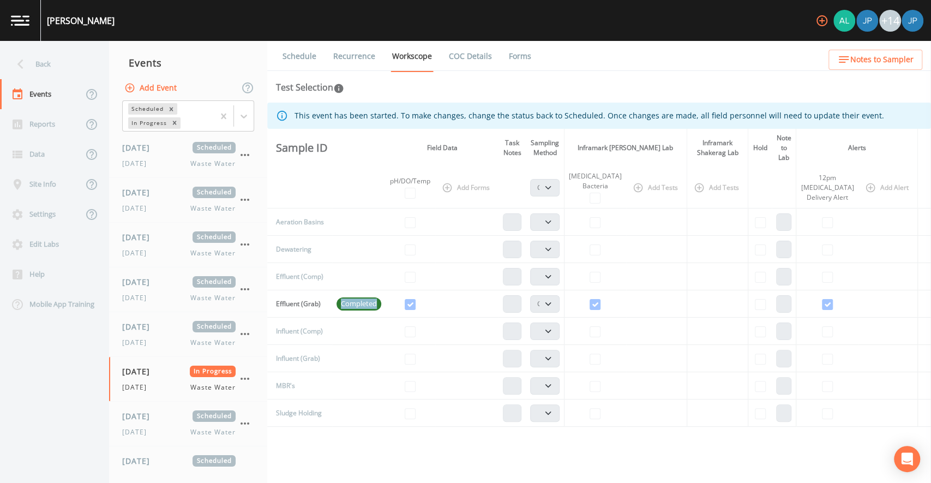
click at [346, 301] on span "Completed" at bounding box center [359, 303] width 45 height 11
click at [245, 379] on icon "button" at bounding box center [244, 378] width 13 height 13
click at [359, 173] on div at bounding box center [465, 241] width 931 height 483
click at [367, 65] on link "Recurrence" at bounding box center [354, 56] width 45 height 31
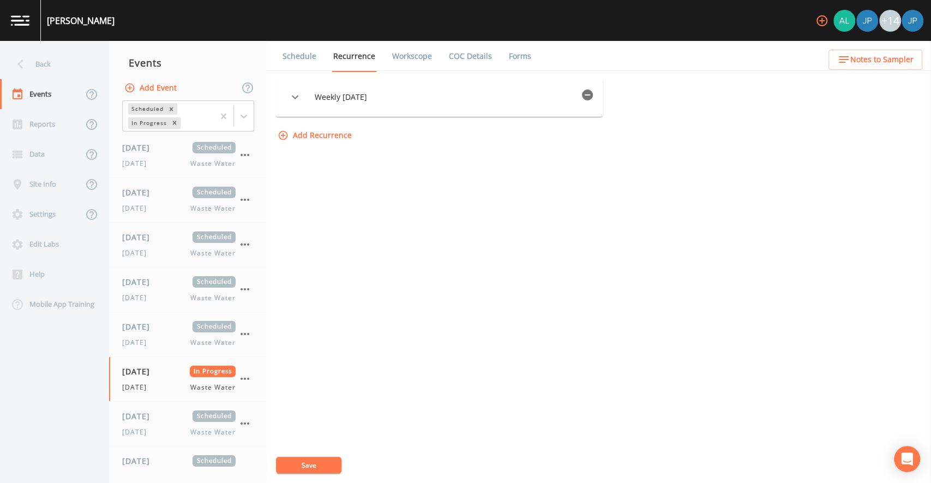
click at [412, 55] on link "Workscope" at bounding box center [412, 56] width 43 height 31
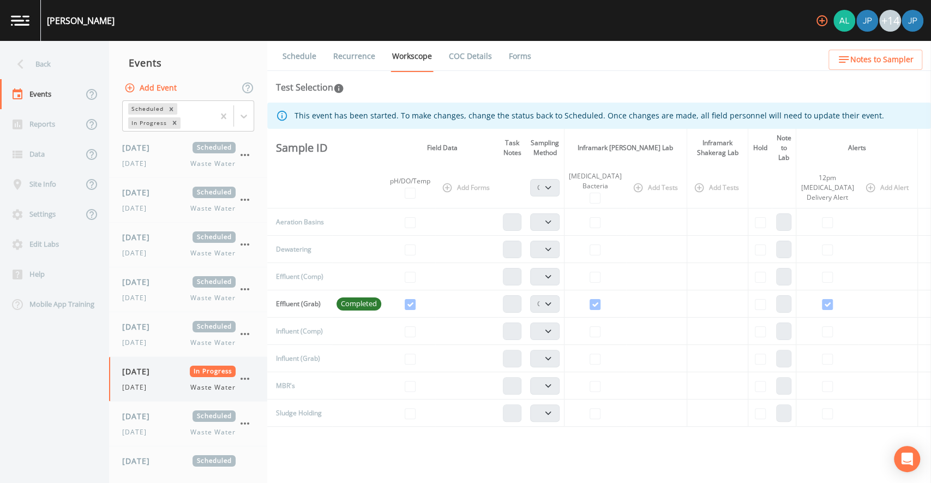
click at [248, 373] on icon "button" at bounding box center [244, 378] width 13 height 13
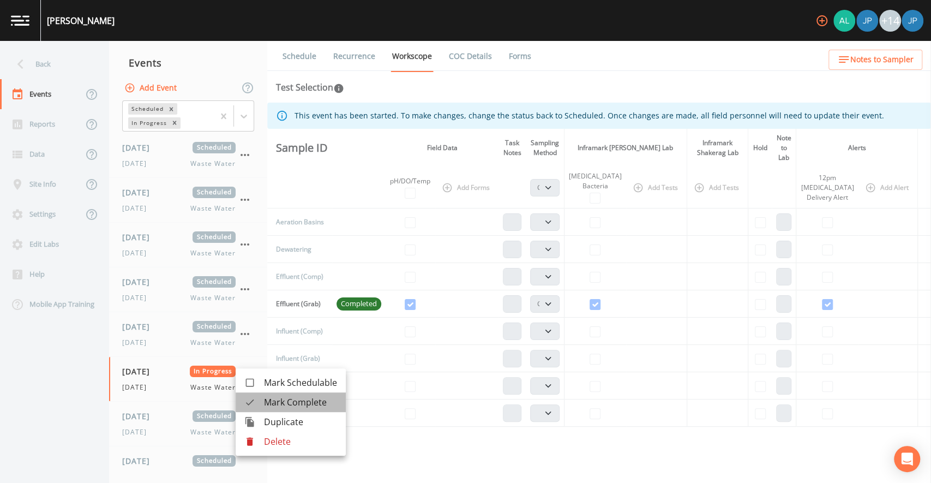
click at [278, 401] on span "Mark Complete" at bounding box center [300, 401] width 73 height 13
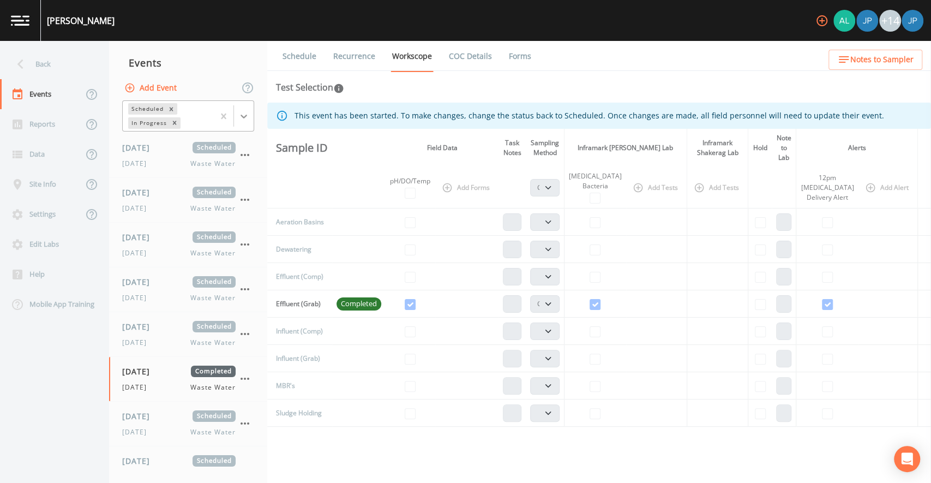
click at [248, 115] on icon at bounding box center [243, 116] width 11 height 11
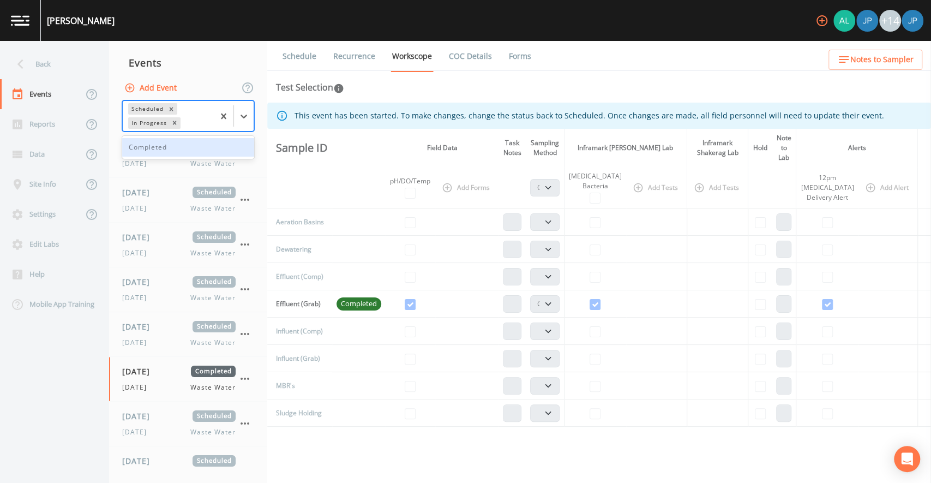
click at [207, 148] on div "Completed" at bounding box center [188, 147] width 132 height 19
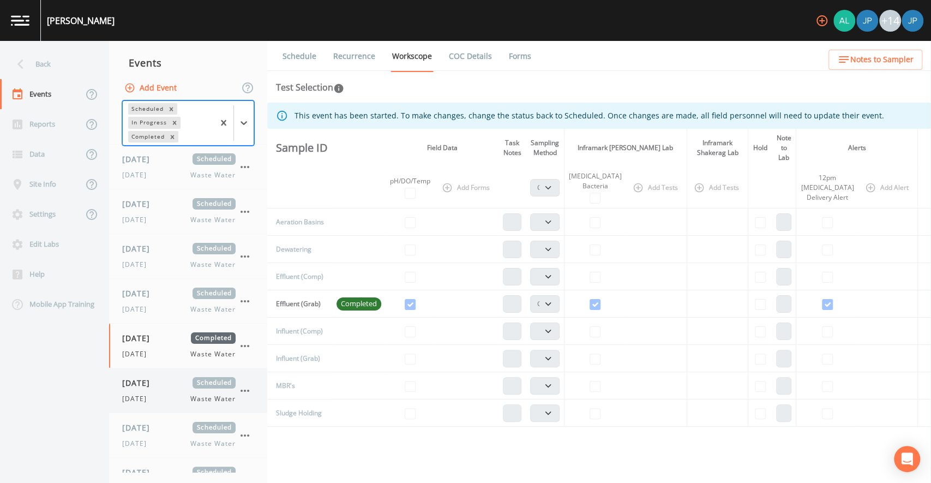
scroll to position [44, 0]
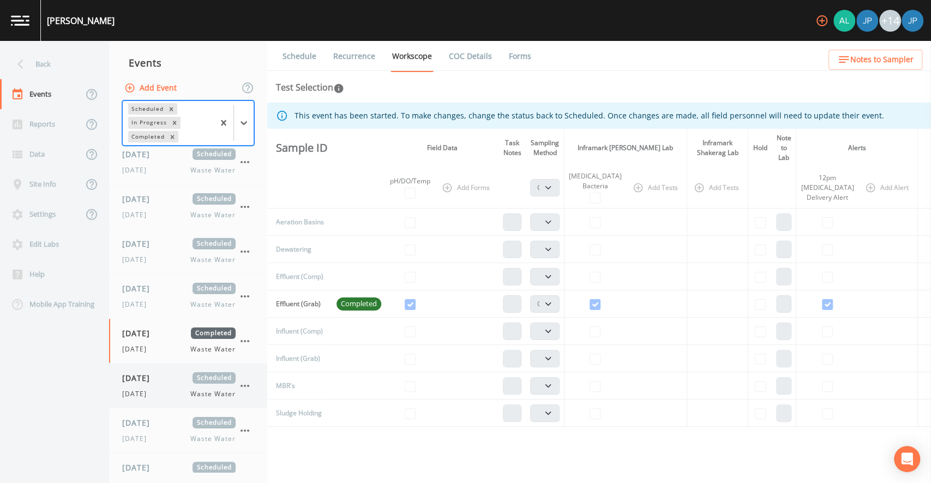
click at [166, 389] on div "[DATE] Waste Water" at bounding box center [178, 394] width 113 height 10
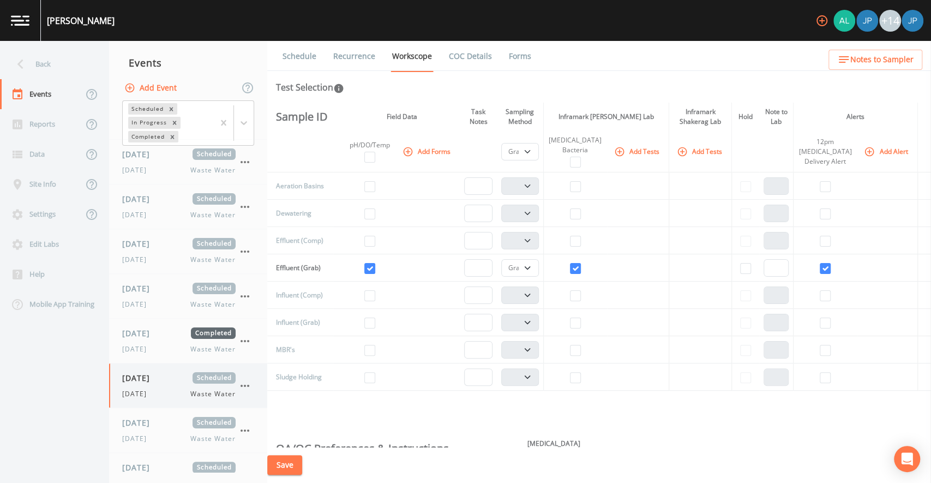
click at [245, 386] on icon "button" at bounding box center [244, 385] width 13 height 13
click at [279, 413] on p "Delete" at bounding box center [299, 447] width 70 height 13
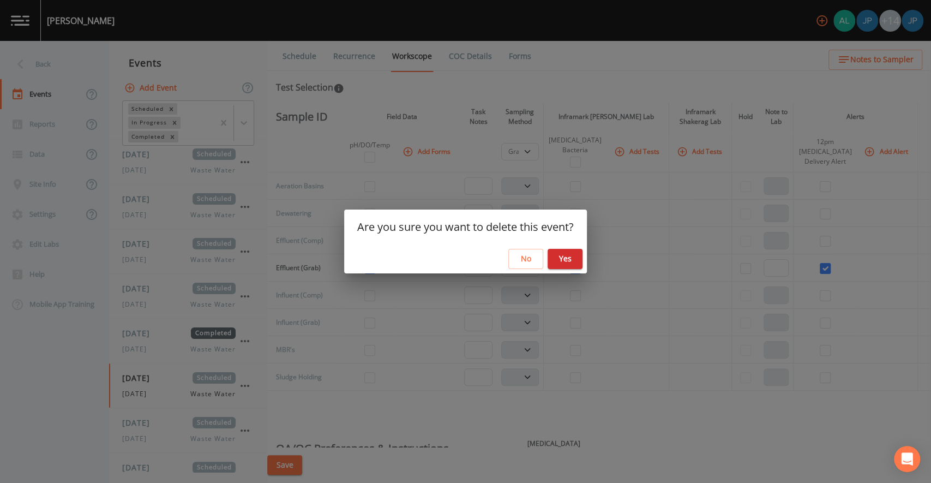
click at [563, 259] on button "Yes" at bounding box center [565, 259] width 35 height 20
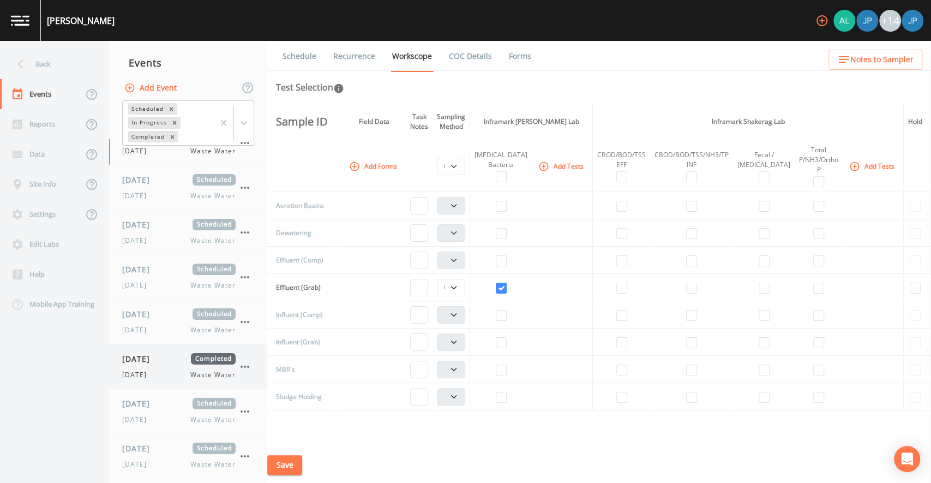
scroll to position [28, 0]
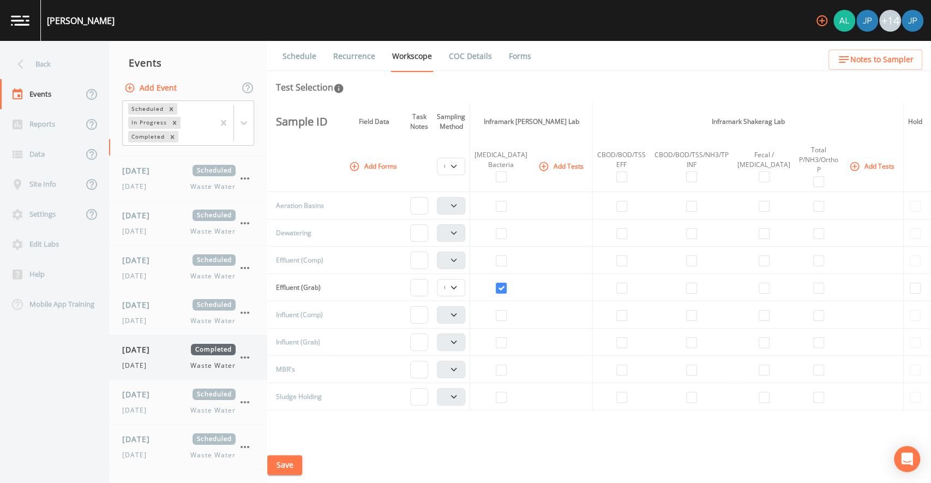
click at [158, 352] on span "[DATE]" at bounding box center [139, 349] width 35 height 11
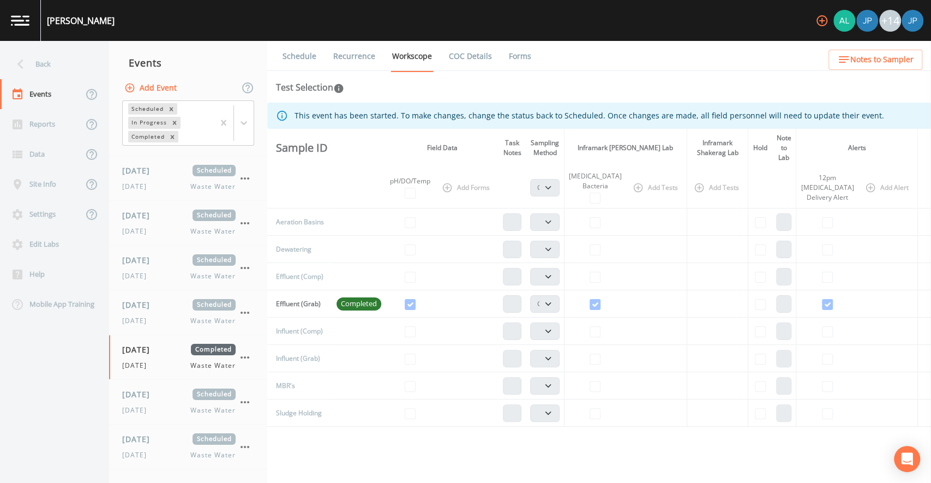
click at [447, 167] on th "Add Forms" at bounding box center [466, 187] width 63 height 41
click at [450, 167] on th "Add Forms" at bounding box center [466, 187] width 63 height 41
click at [451, 156] on th "Field Data" at bounding box center [442, 148] width 113 height 38
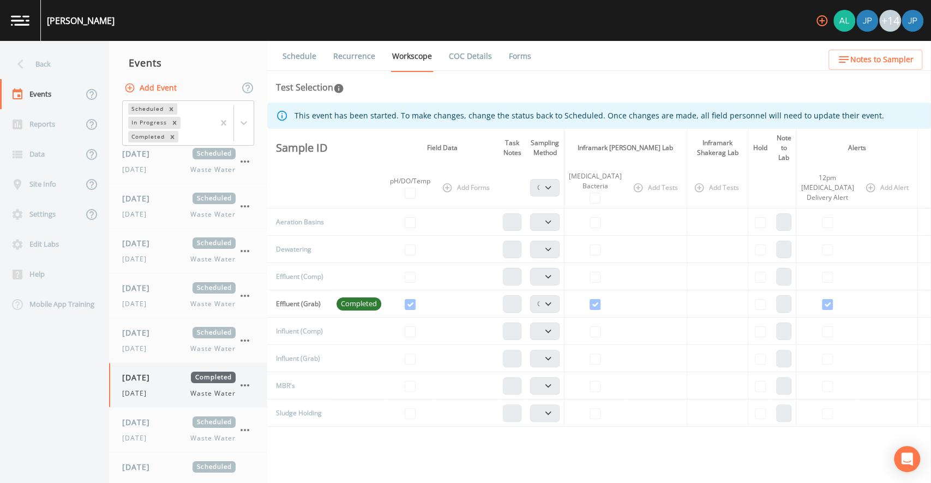
scroll to position [35, 0]
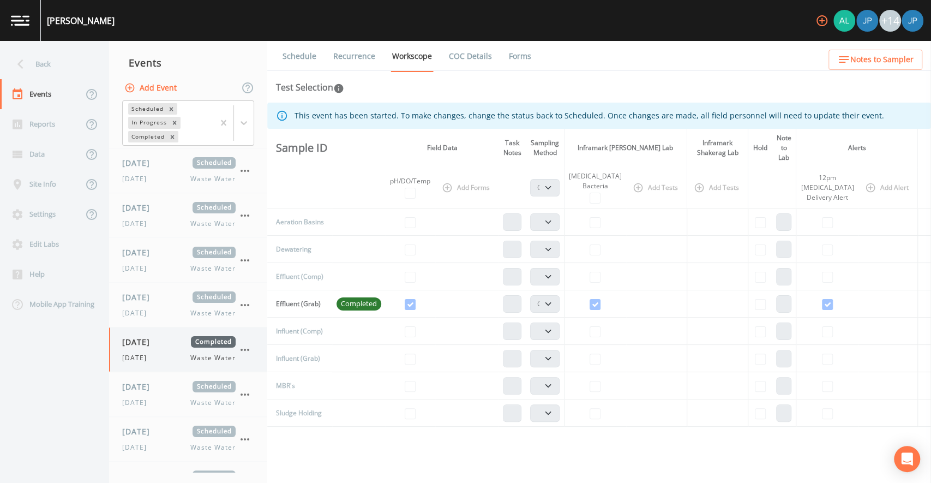
click at [174, 358] on div "[DATE] Waste Water" at bounding box center [178, 358] width 113 height 10
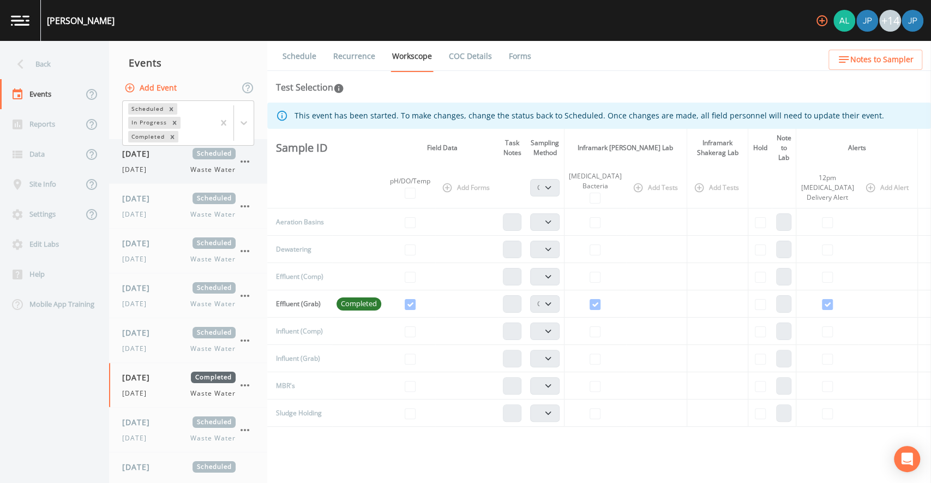
click at [172, 182] on div "[DATE] Scheduled [DATE] Waste Water" at bounding box center [188, 161] width 158 height 44
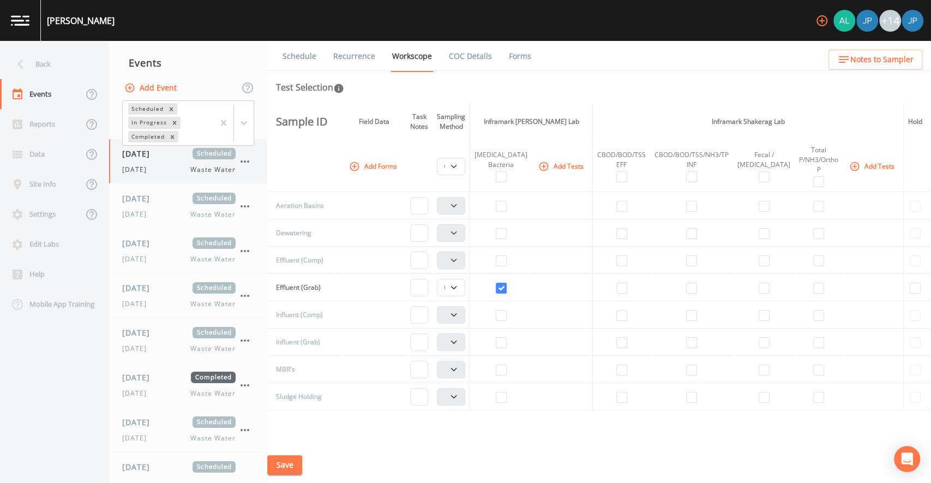
click at [241, 163] on icon "button" at bounding box center [244, 161] width 13 height 13
click at [260, 227] on div at bounding box center [254, 225] width 20 height 11
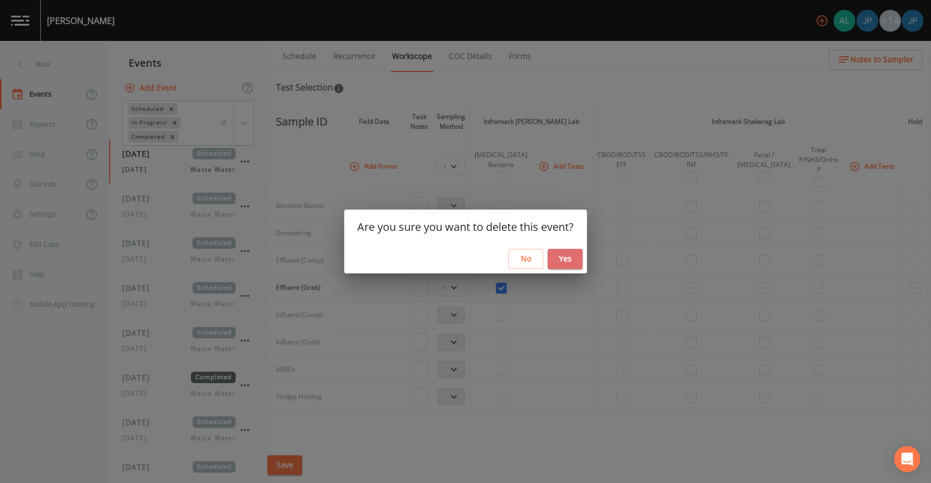
click at [566, 263] on button "Yes" at bounding box center [565, 259] width 35 height 20
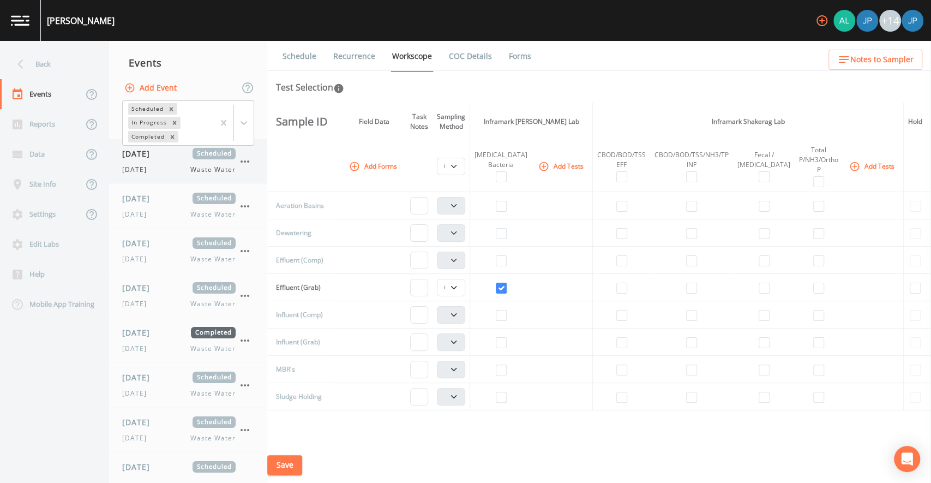
click at [244, 161] on icon "button" at bounding box center [245, 161] width 9 height 2
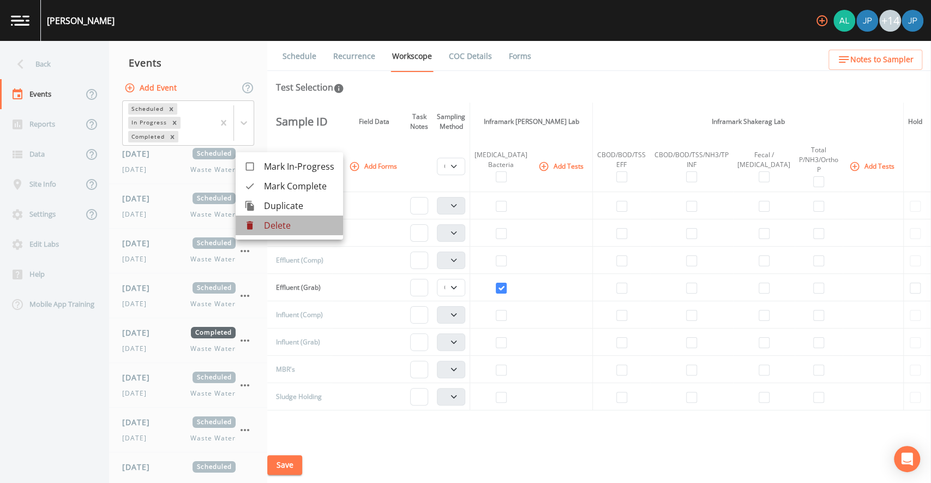
click at [266, 224] on p "Delete" at bounding box center [299, 225] width 70 height 13
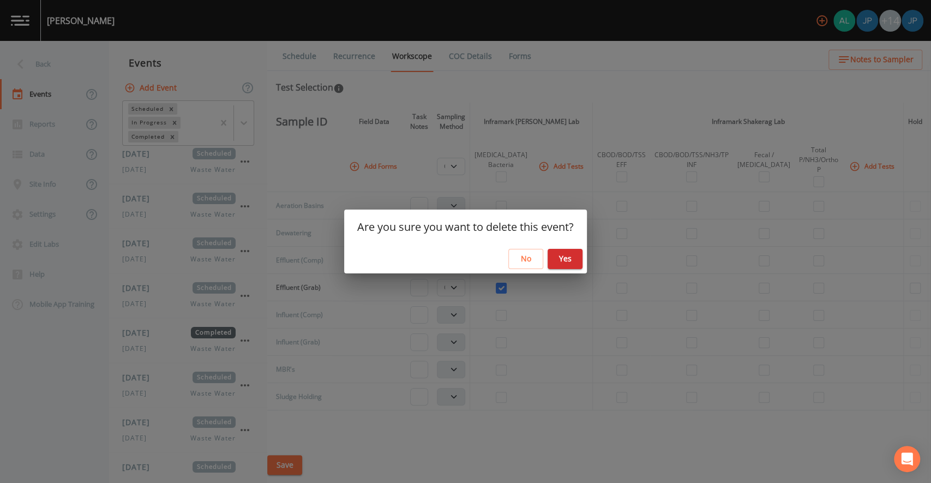
click at [555, 262] on button "Yes" at bounding box center [565, 259] width 35 height 20
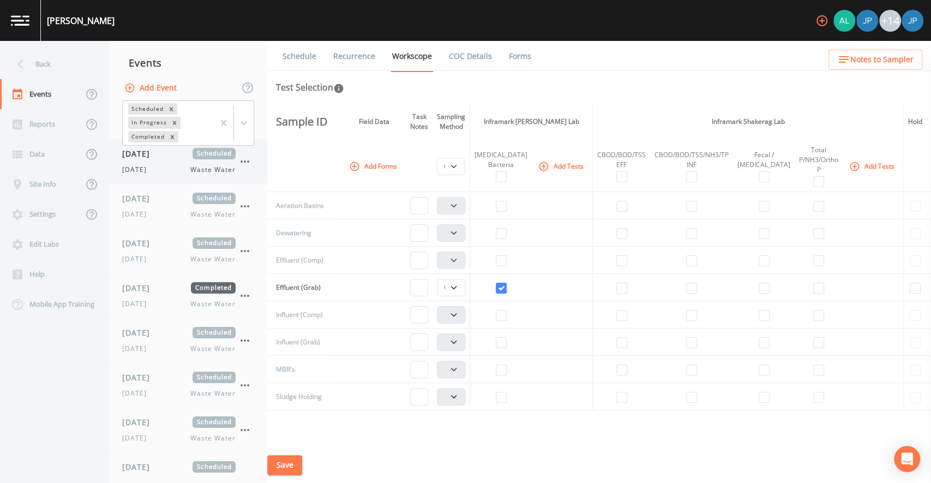
click at [245, 164] on icon "button" at bounding box center [244, 161] width 13 height 13
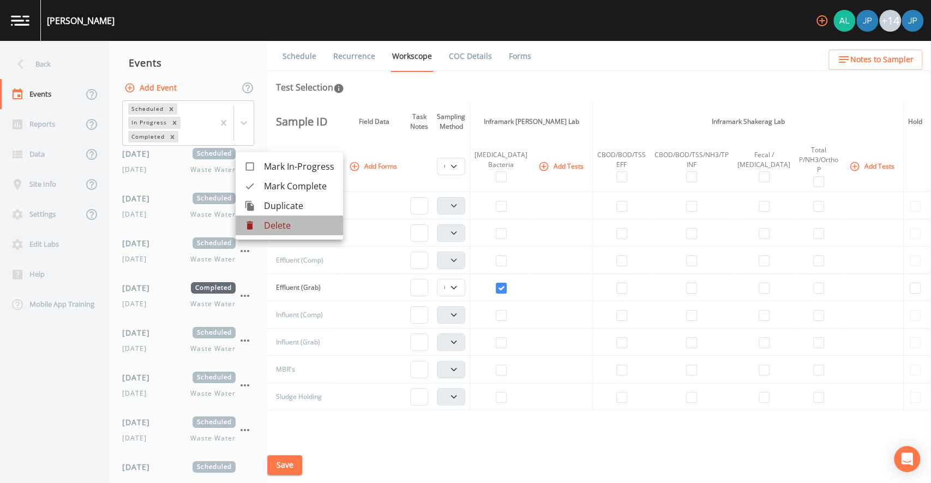
click at [268, 227] on p "Delete" at bounding box center [299, 225] width 70 height 13
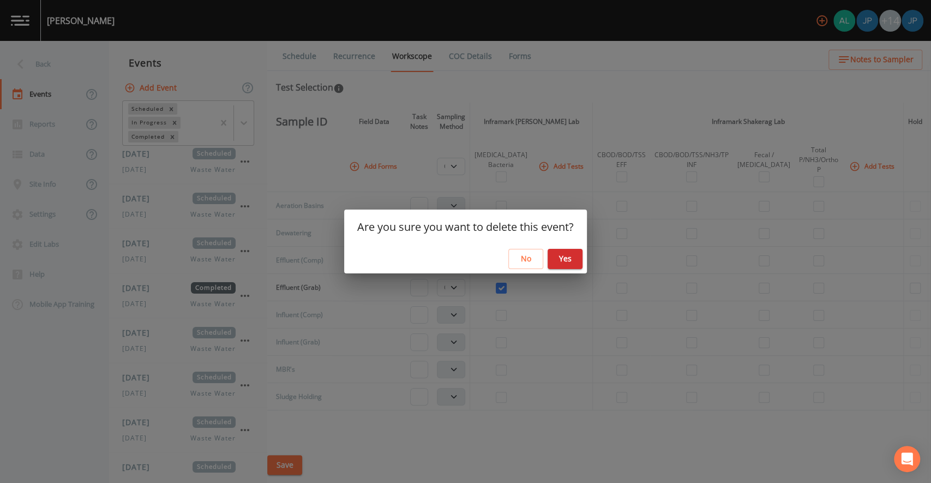
click at [578, 258] on button "Yes" at bounding box center [565, 259] width 35 height 20
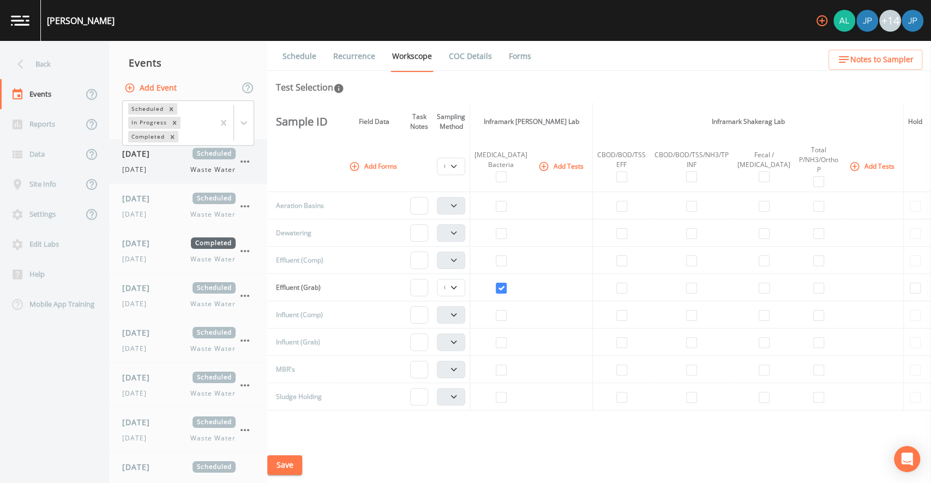
click at [246, 158] on icon "button" at bounding box center [244, 161] width 13 height 13
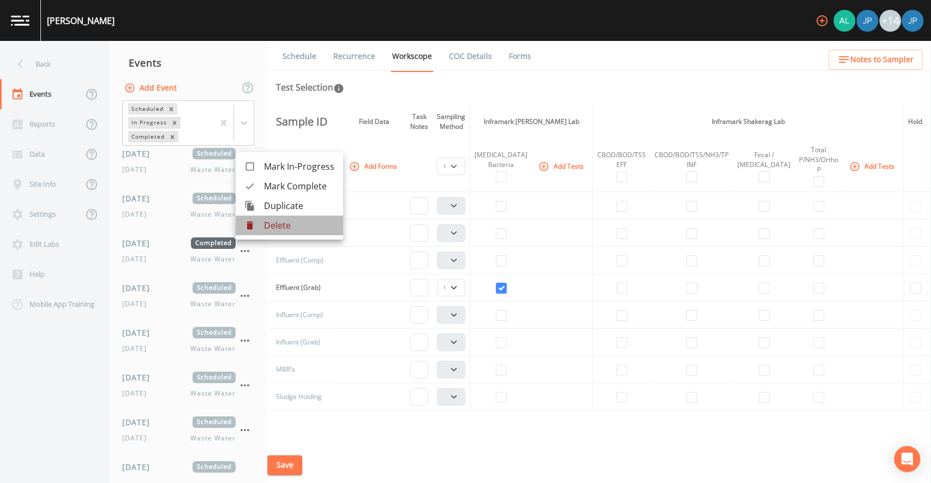
click at [303, 229] on p "Delete" at bounding box center [299, 225] width 70 height 13
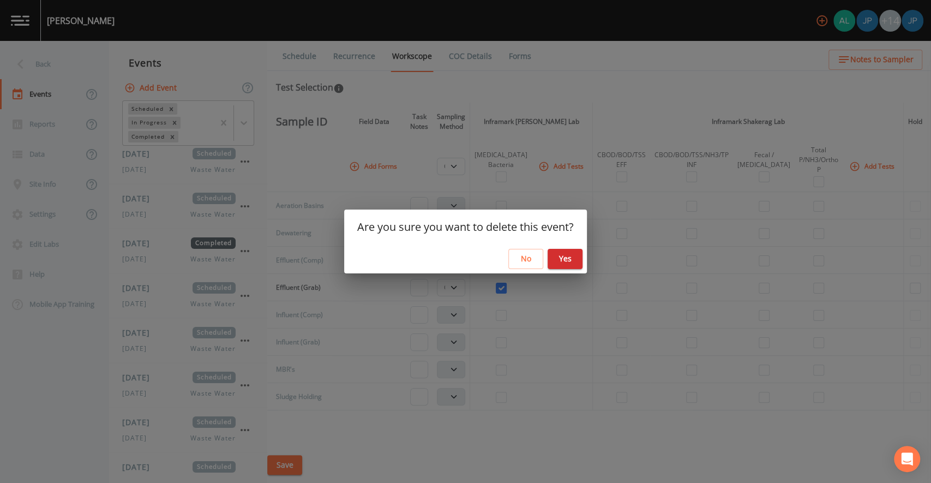
click at [565, 257] on button "Yes" at bounding box center [565, 259] width 35 height 20
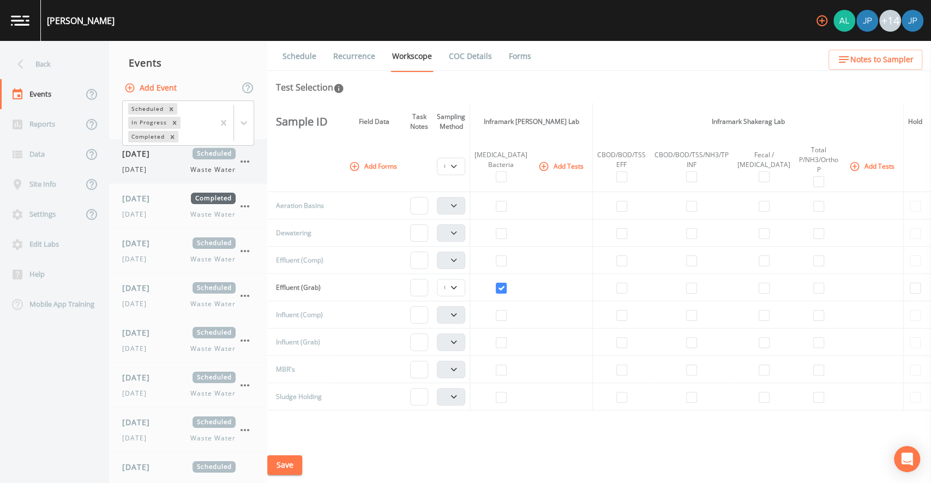
click at [244, 162] on icon "button" at bounding box center [244, 161] width 13 height 13
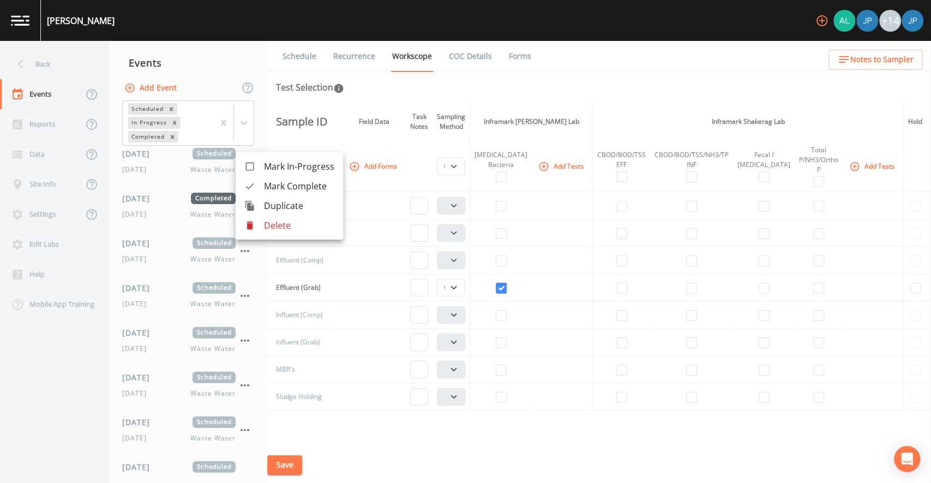
click at [309, 230] on p "Delete" at bounding box center [299, 225] width 70 height 13
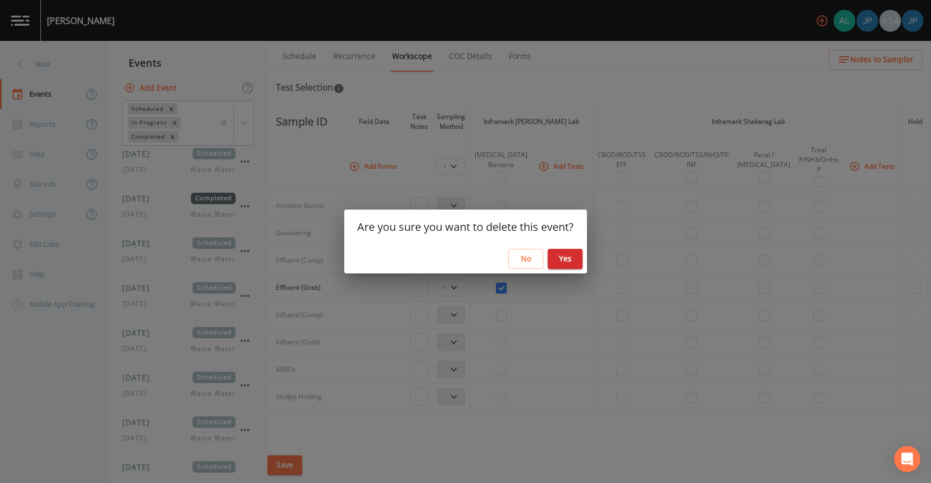
click at [571, 262] on button "Yes" at bounding box center [565, 259] width 35 height 20
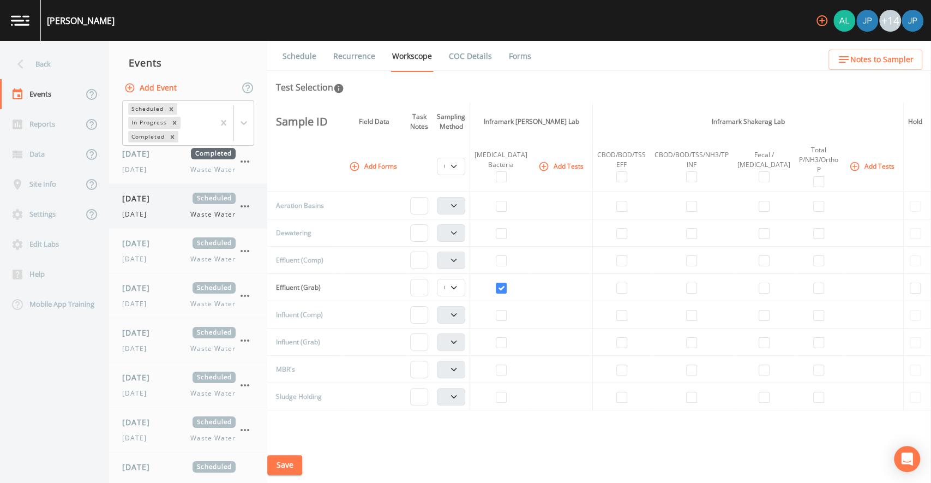
click at [249, 208] on icon "button" at bounding box center [244, 206] width 13 height 13
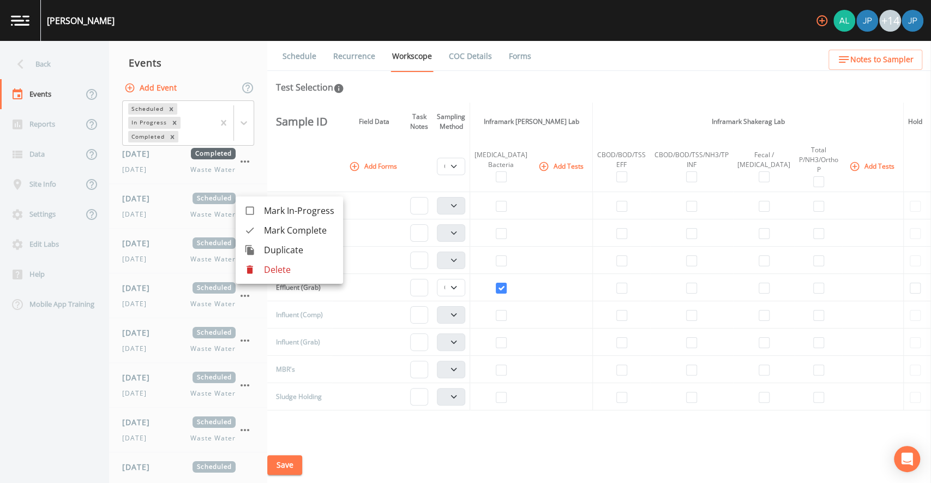
click at [291, 264] on p "Delete" at bounding box center [299, 269] width 70 height 13
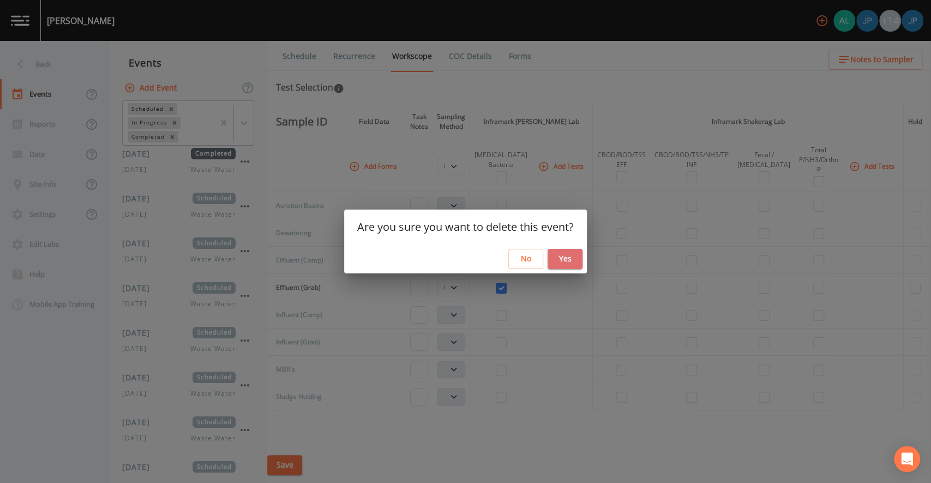
click at [562, 263] on button "Yes" at bounding box center [565, 259] width 35 height 20
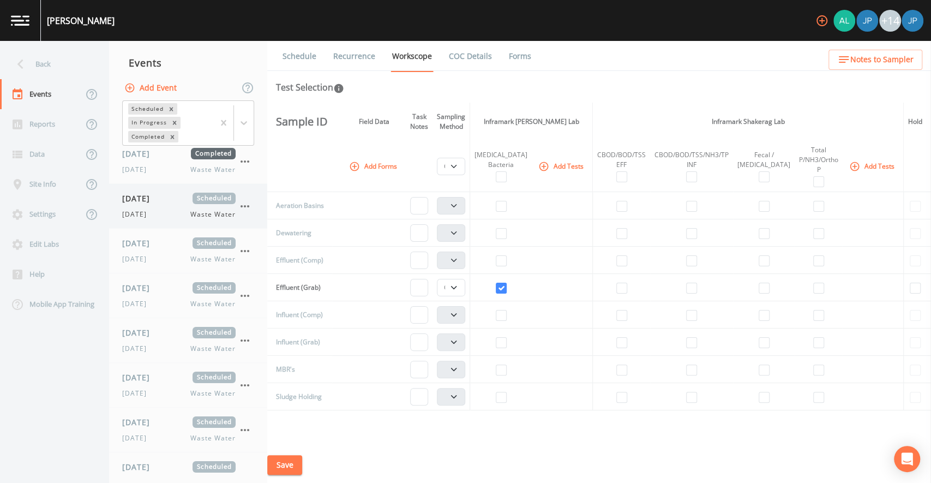
click at [244, 211] on icon "button" at bounding box center [244, 206] width 13 height 13
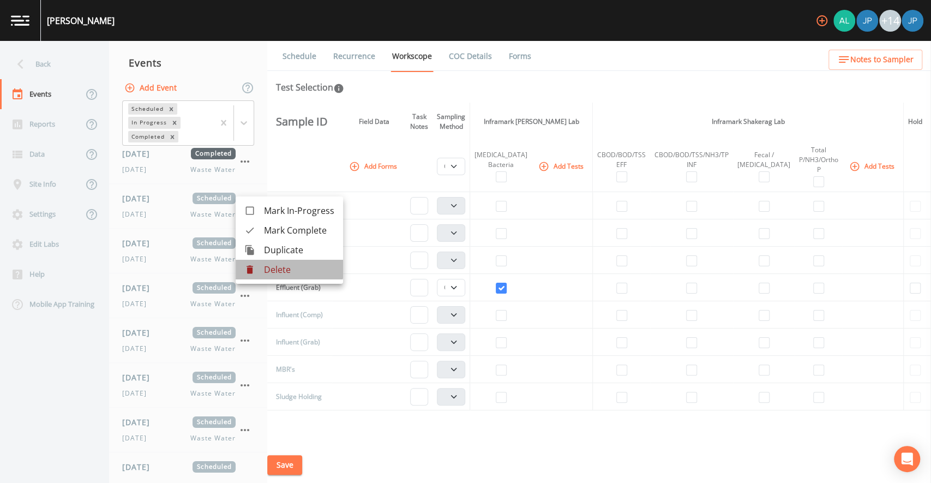
click at [268, 268] on p "Delete" at bounding box center [299, 269] width 70 height 13
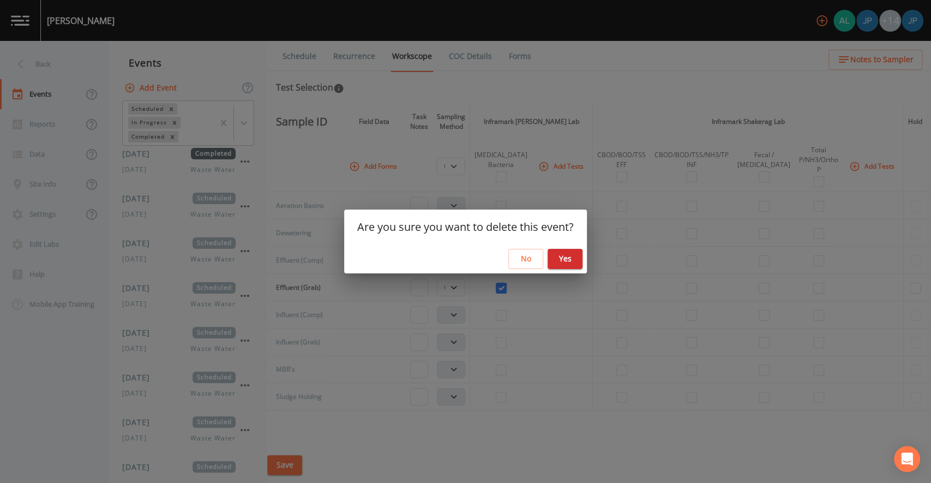
click at [553, 263] on button "Yes" at bounding box center [565, 259] width 35 height 20
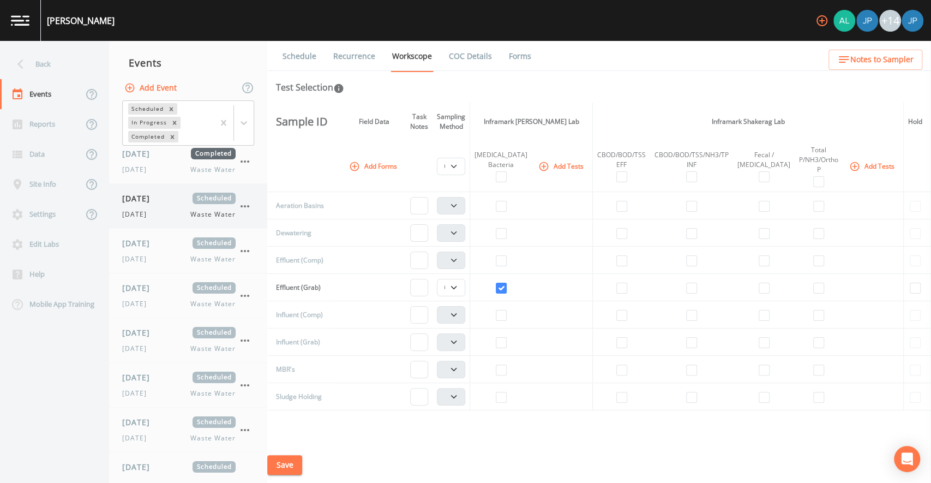
click at [246, 214] on button "button" at bounding box center [245, 206] width 19 height 19
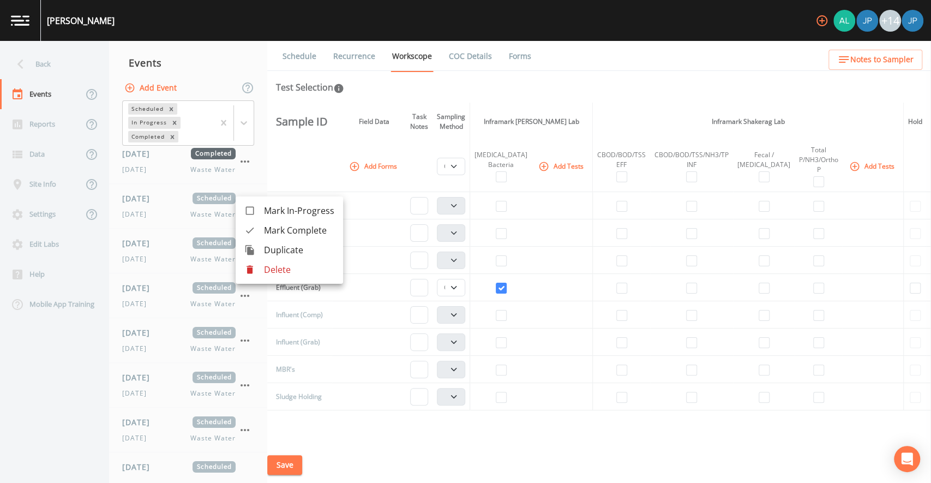
click at [264, 264] on p "Delete" at bounding box center [299, 269] width 70 height 13
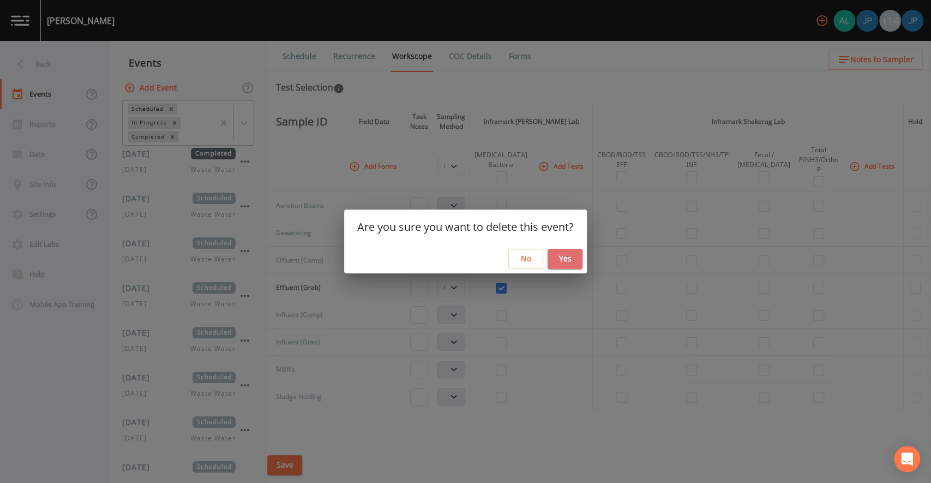
click at [561, 254] on button "Yes" at bounding box center [565, 259] width 35 height 20
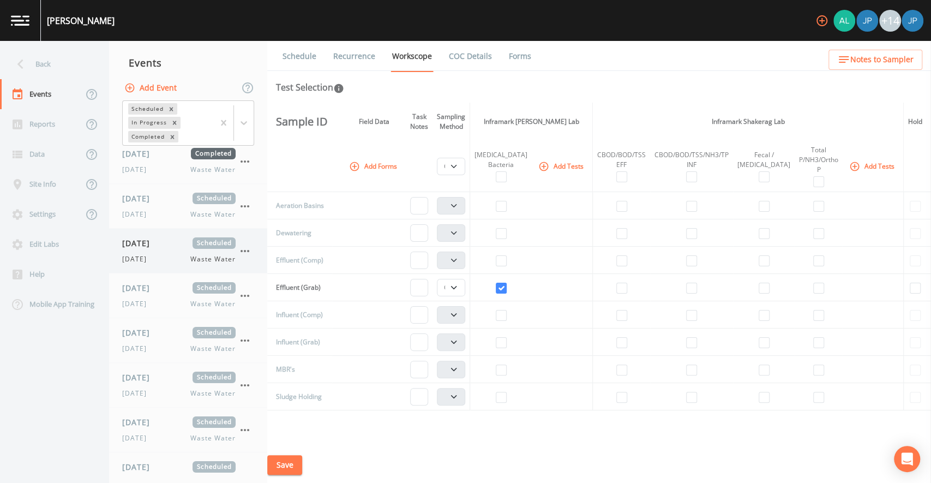
click at [243, 250] on icon "button" at bounding box center [244, 250] width 13 height 13
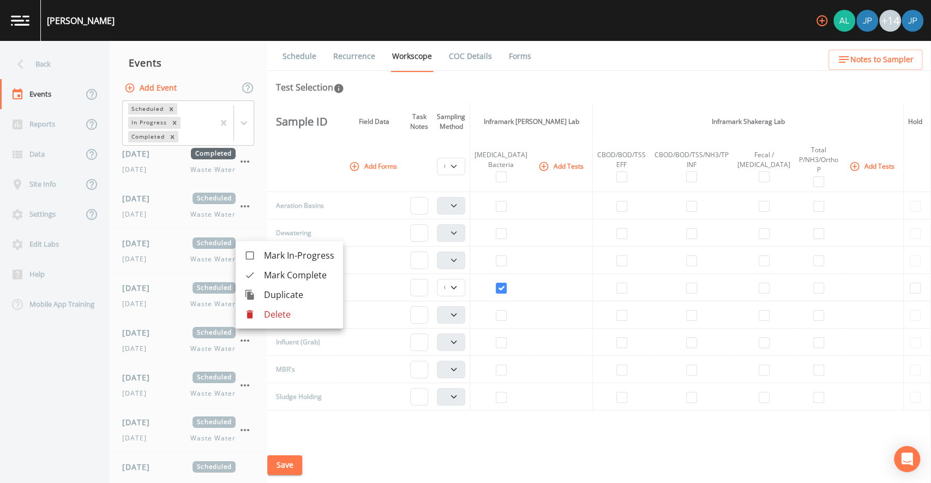
click at [259, 314] on div at bounding box center [254, 314] width 20 height 11
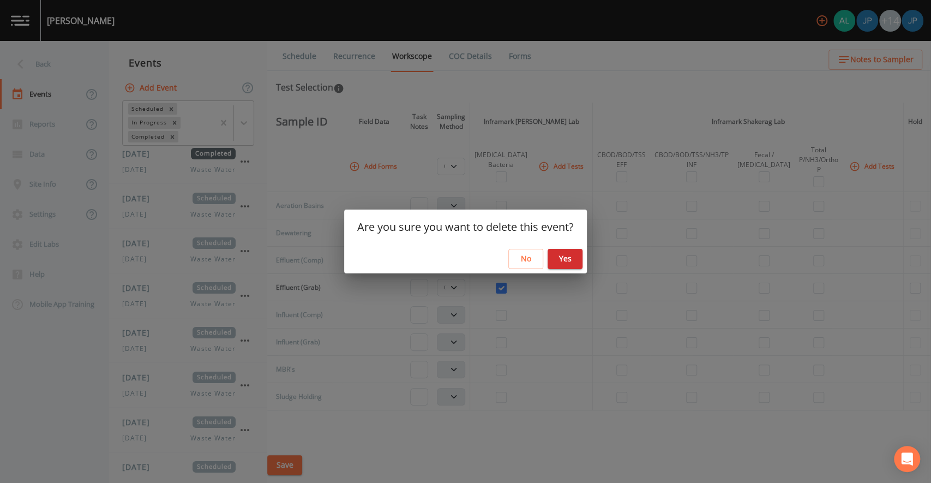
click at [574, 259] on button "Yes" at bounding box center [565, 259] width 35 height 20
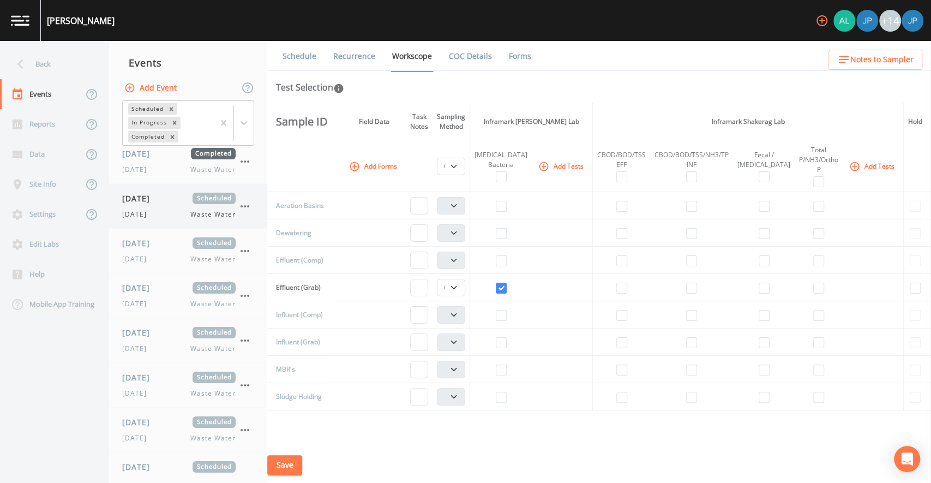
click at [247, 208] on icon "button" at bounding box center [244, 206] width 13 height 13
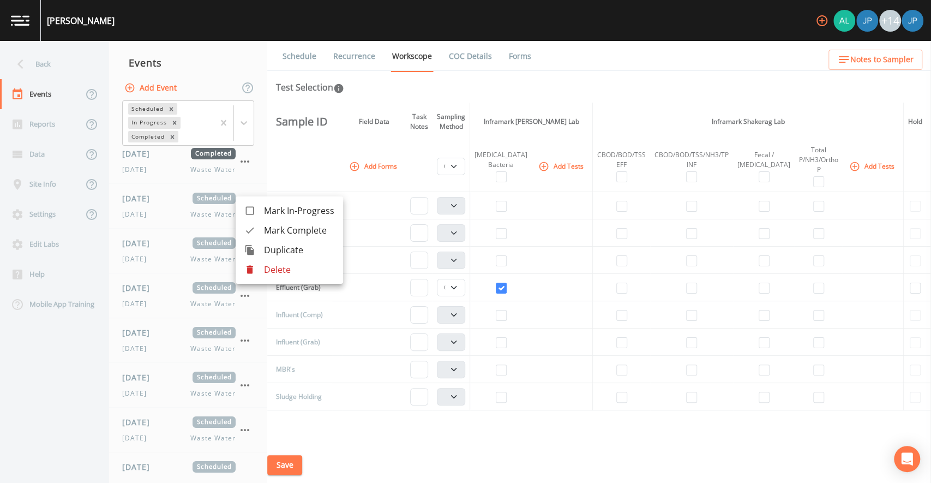
click at [278, 278] on li "Delete" at bounding box center [289, 270] width 107 height 20
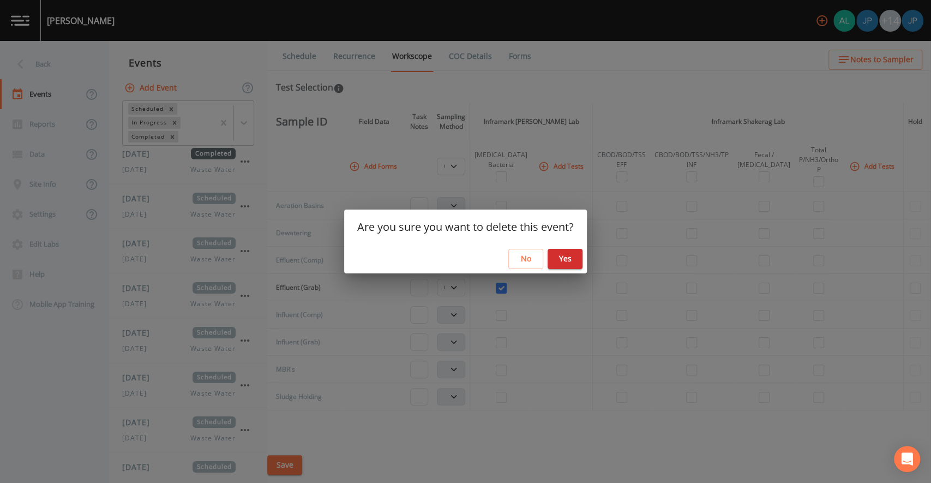
click at [576, 263] on button "Yes" at bounding box center [565, 259] width 35 height 20
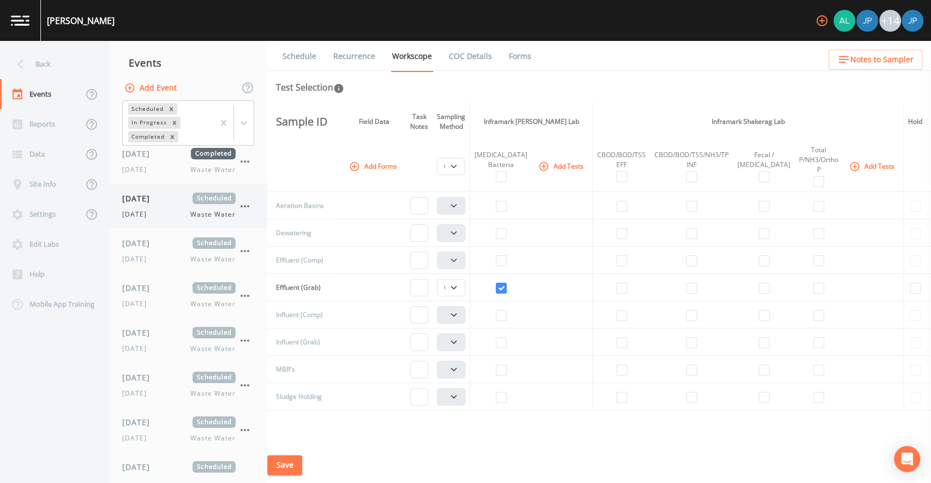
click at [246, 209] on icon "button" at bounding box center [244, 206] width 13 height 13
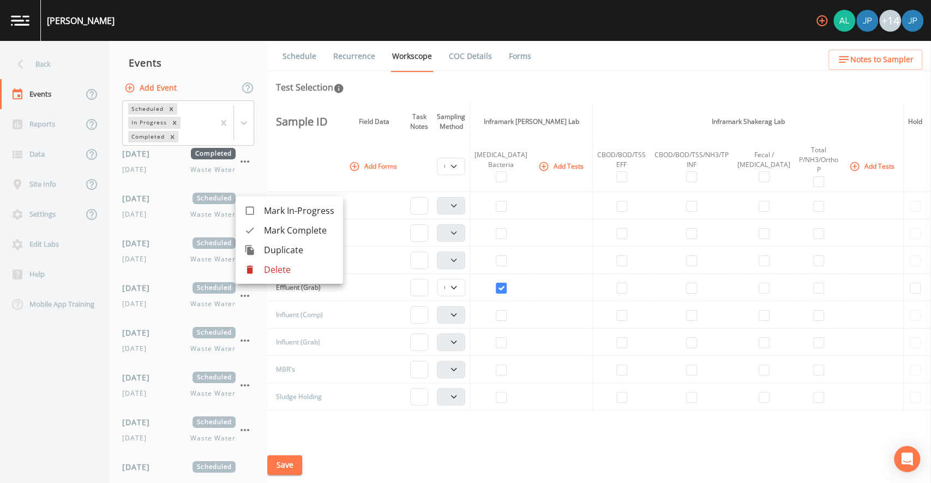
click at [265, 269] on p "Delete" at bounding box center [299, 269] width 70 height 13
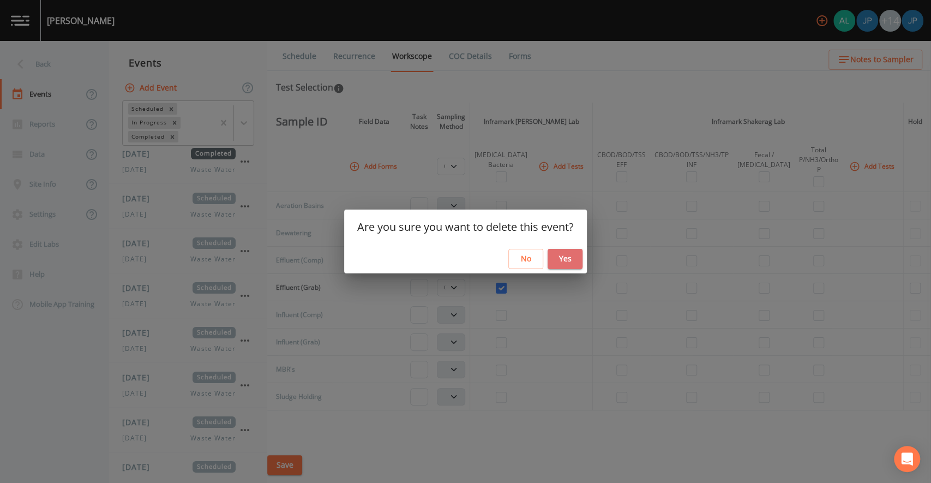
click at [561, 261] on button "Yes" at bounding box center [565, 259] width 35 height 20
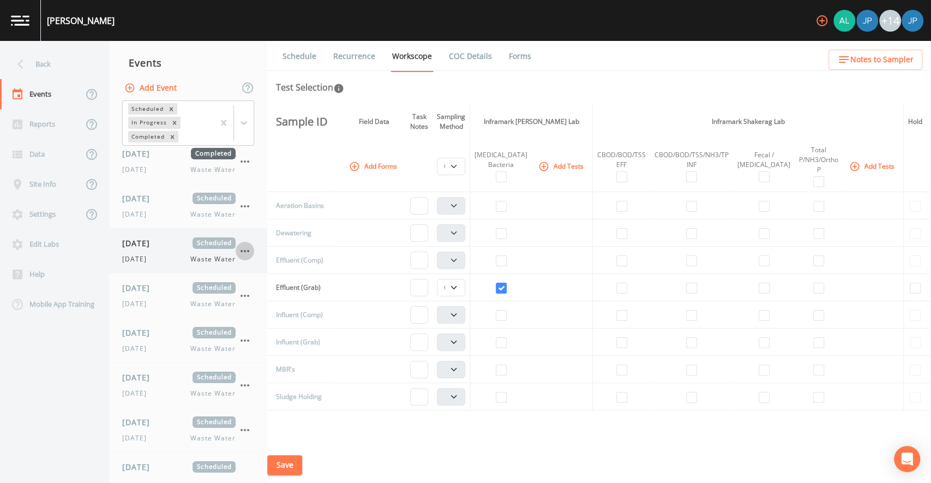
click at [246, 250] on icon "button" at bounding box center [244, 250] width 13 height 13
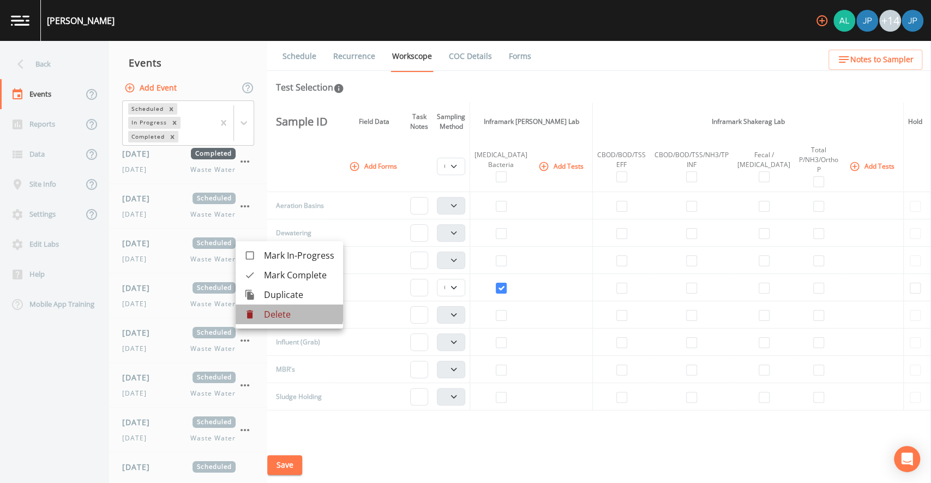
click at [266, 311] on p "Delete" at bounding box center [299, 314] width 70 height 13
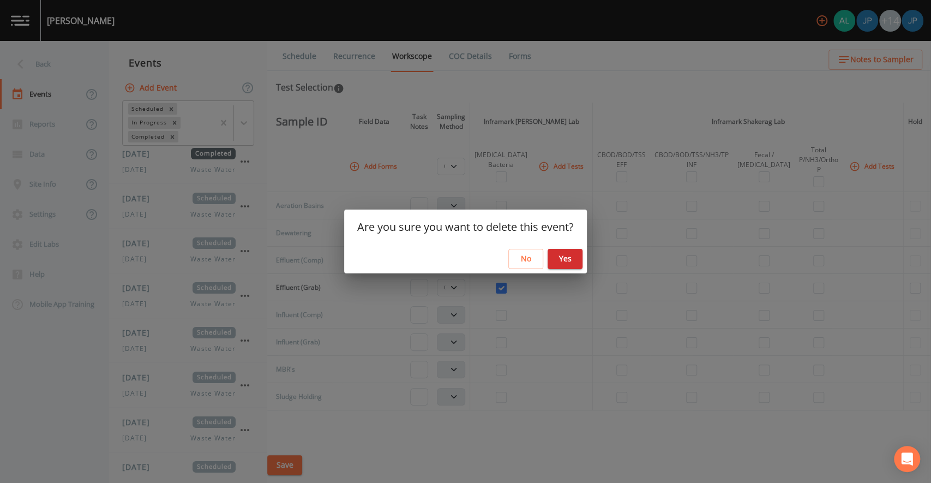
click at [574, 253] on button "Yes" at bounding box center [565, 259] width 35 height 20
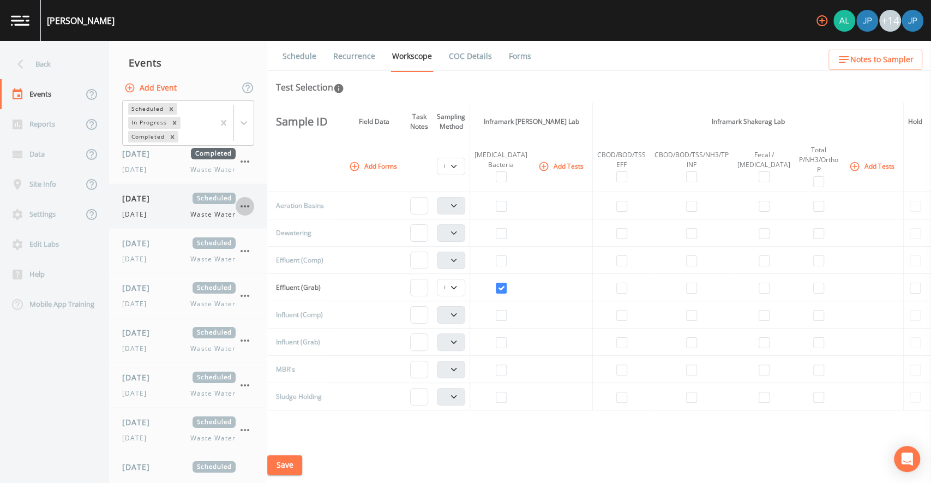
click at [246, 207] on icon "button" at bounding box center [244, 206] width 13 height 13
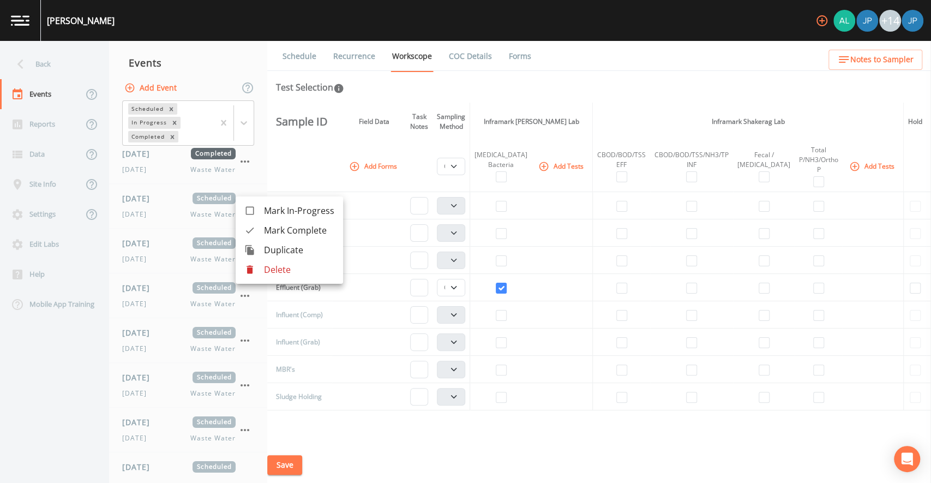
click at [267, 266] on p "Delete" at bounding box center [299, 269] width 70 height 13
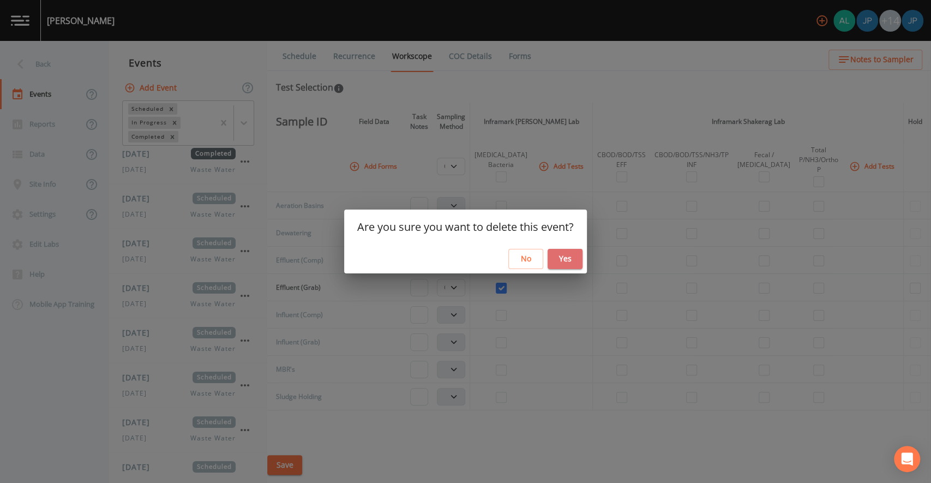
click at [554, 263] on button "Yes" at bounding box center [565, 259] width 35 height 20
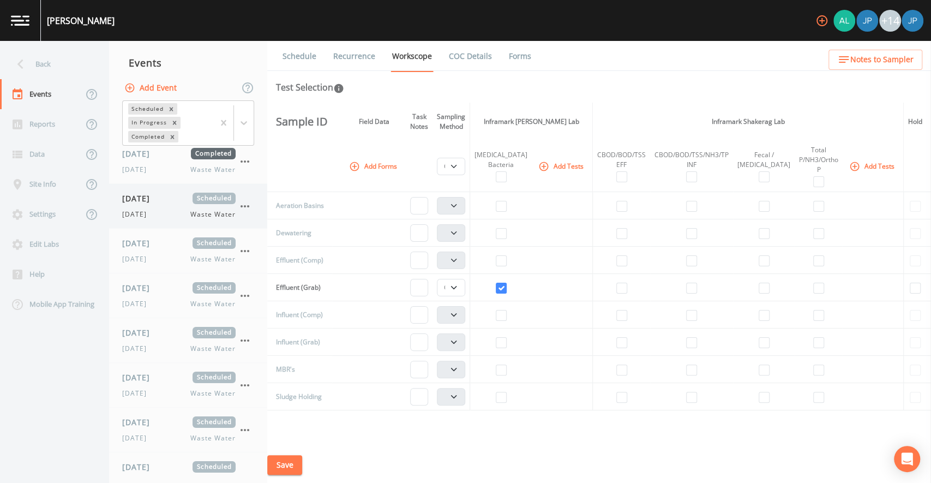
click at [244, 209] on icon "button" at bounding box center [244, 206] width 13 height 13
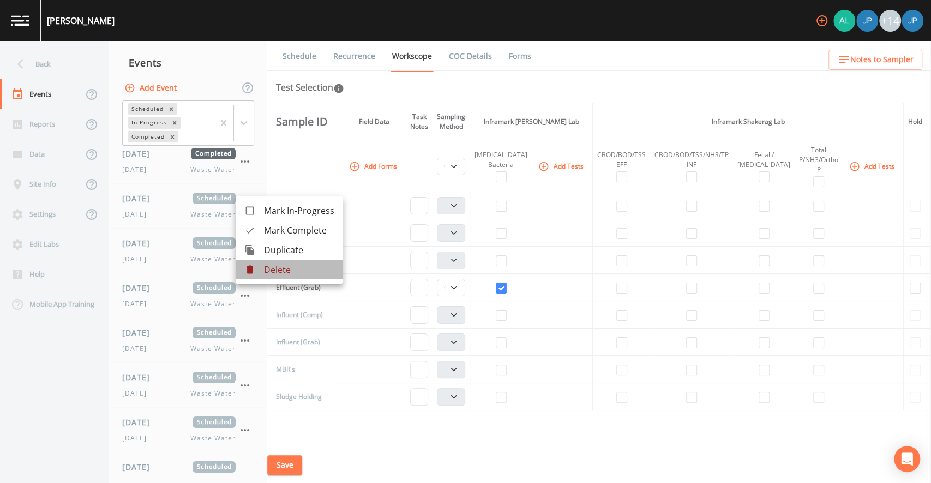
click at [268, 265] on p "Delete" at bounding box center [299, 269] width 70 height 13
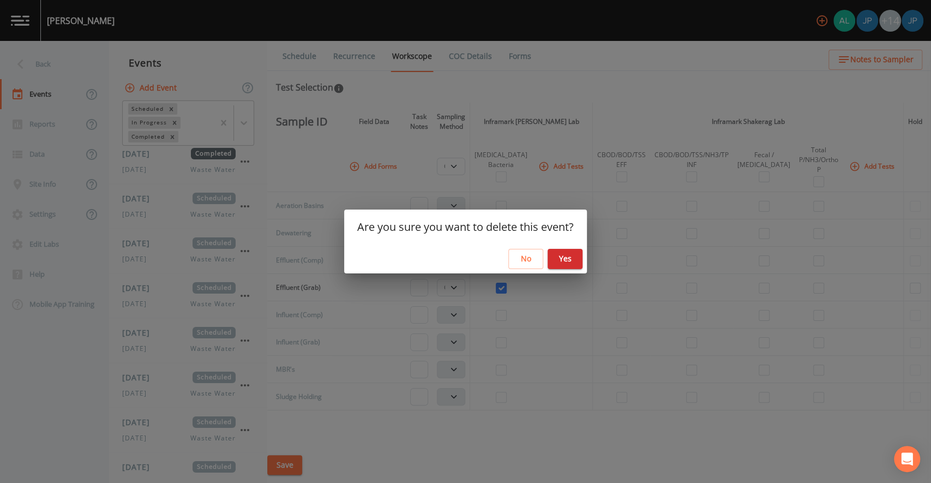
click at [554, 260] on button "Yes" at bounding box center [565, 259] width 35 height 20
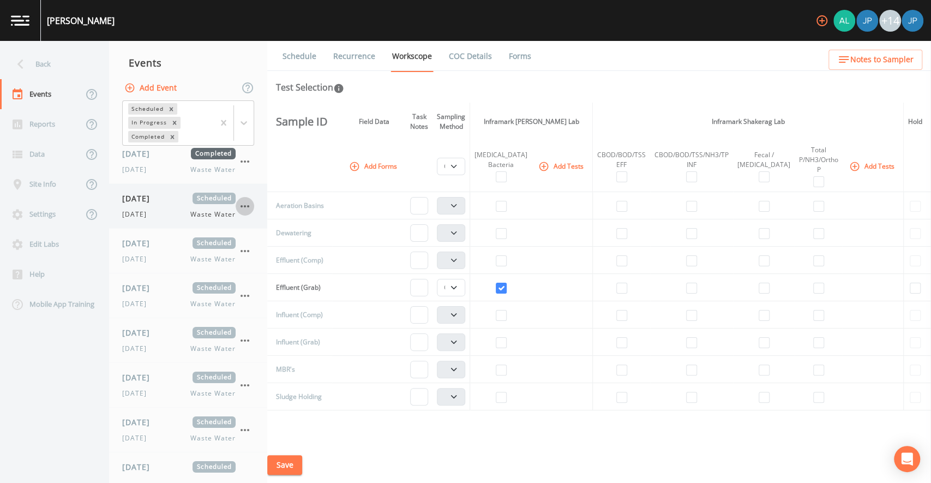
click at [247, 207] on icon "button" at bounding box center [244, 206] width 13 height 13
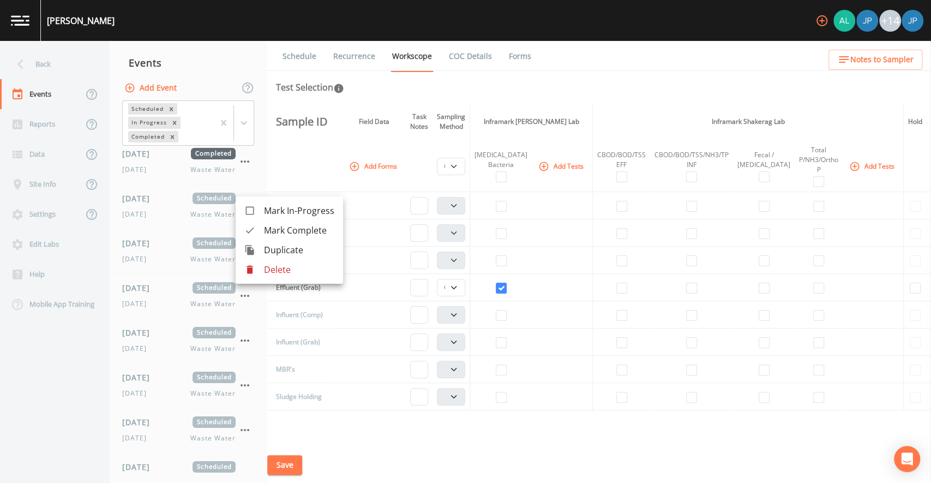
click at [265, 266] on p "Delete" at bounding box center [299, 269] width 70 height 13
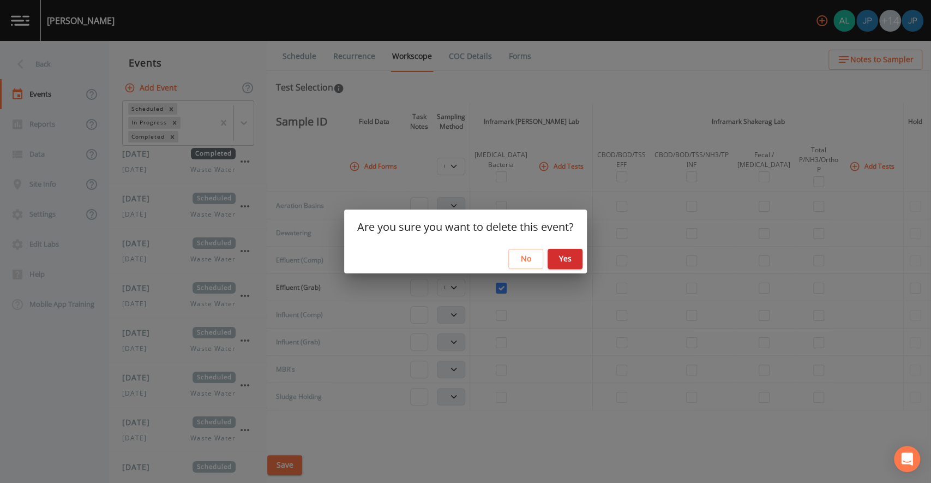
click at [557, 262] on button "Yes" at bounding box center [565, 259] width 35 height 20
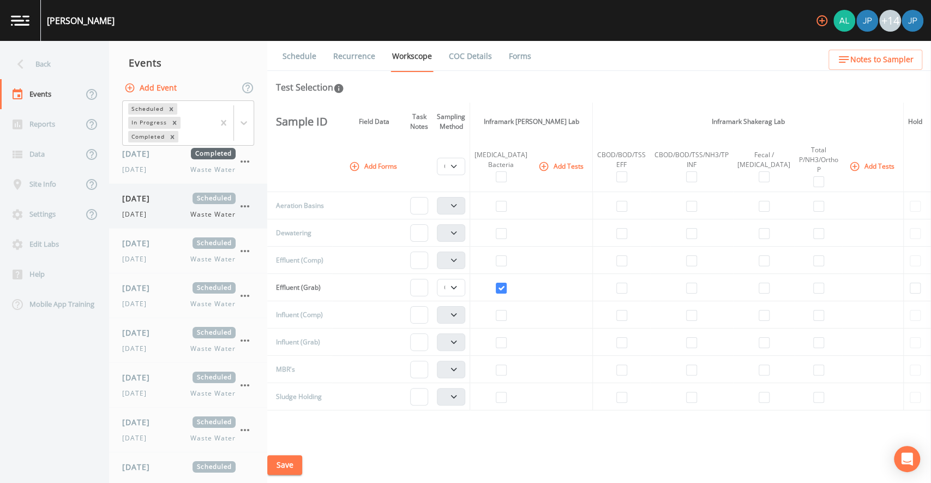
click at [249, 206] on icon "button" at bounding box center [244, 206] width 13 height 13
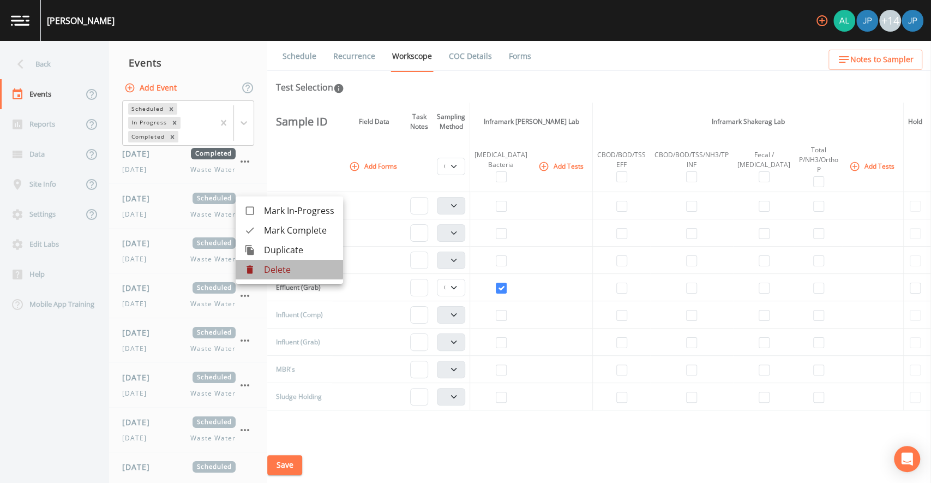
click at [266, 268] on p "Delete" at bounding box center [299, 269] width 70 height 13
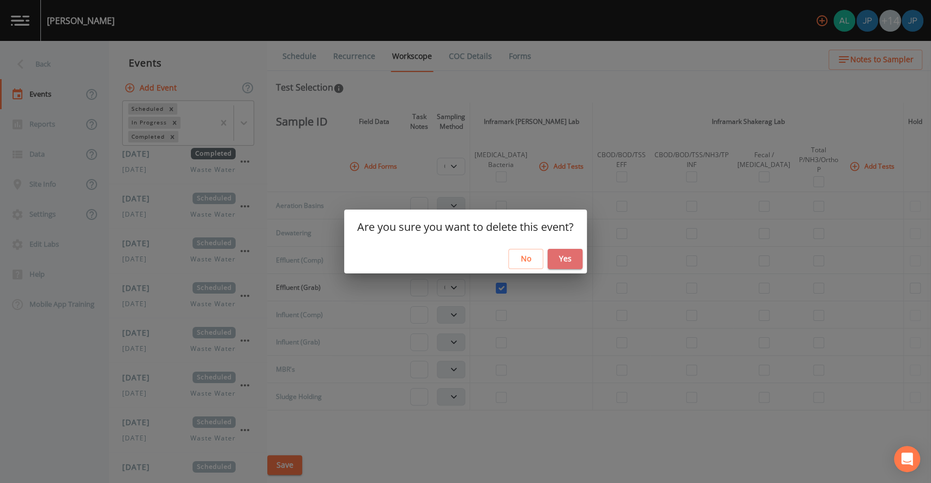
click at [555, 259] on button "Yes" at bounding box center [565, 259] width 35 height 20
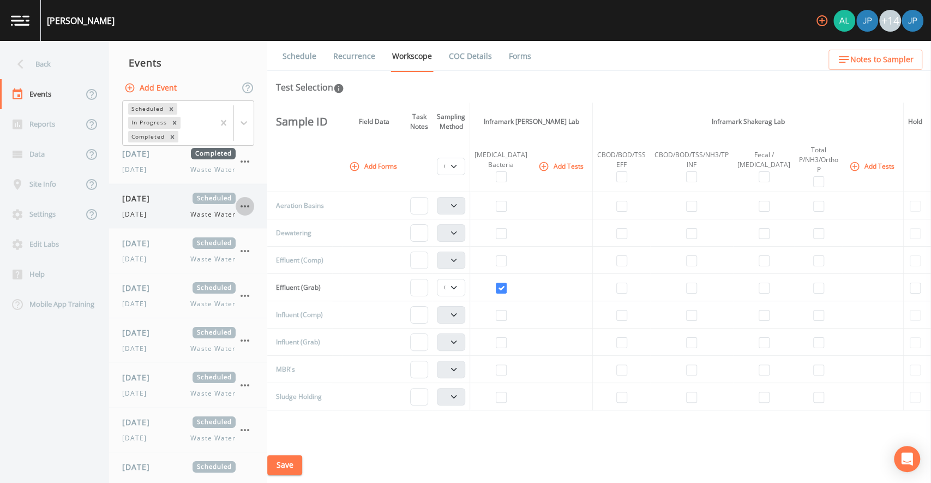
click at [247, 209] on icon "button" at bounding box center [244, 206] width 13 height 13
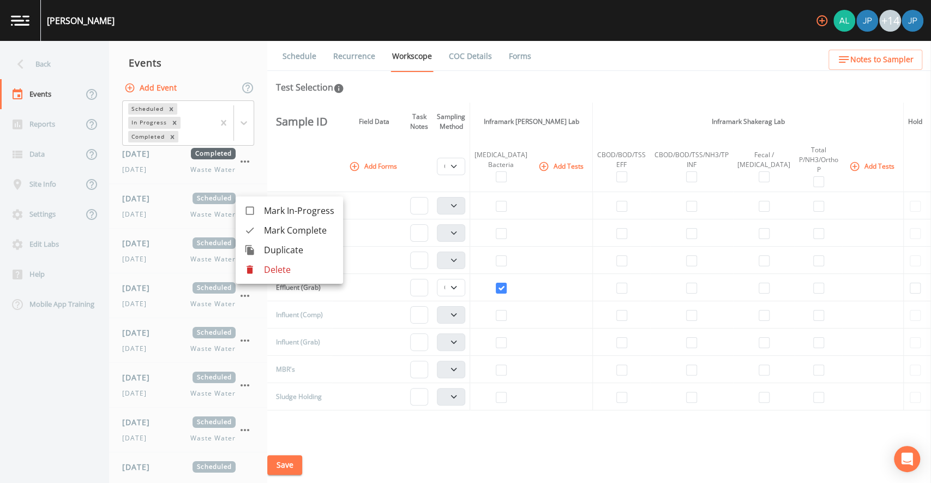
click
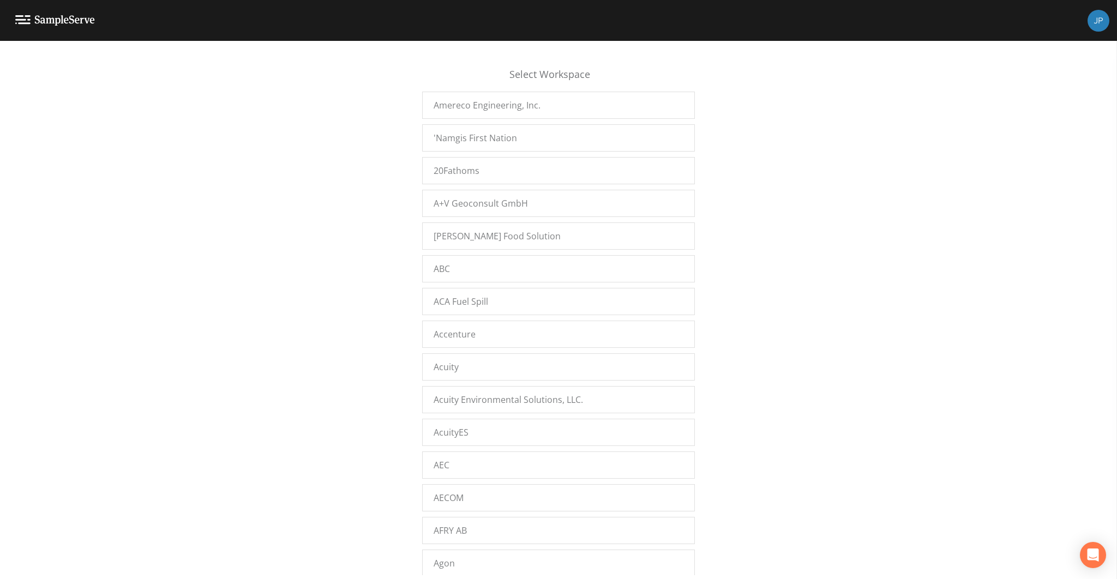
click at [334, 304] on div "Select Workspace Amereco Engineering, Inc. 'Namgis First Nation 20Fathoms A+V G…" at bounding box center [558, 313] width 1117 height 525
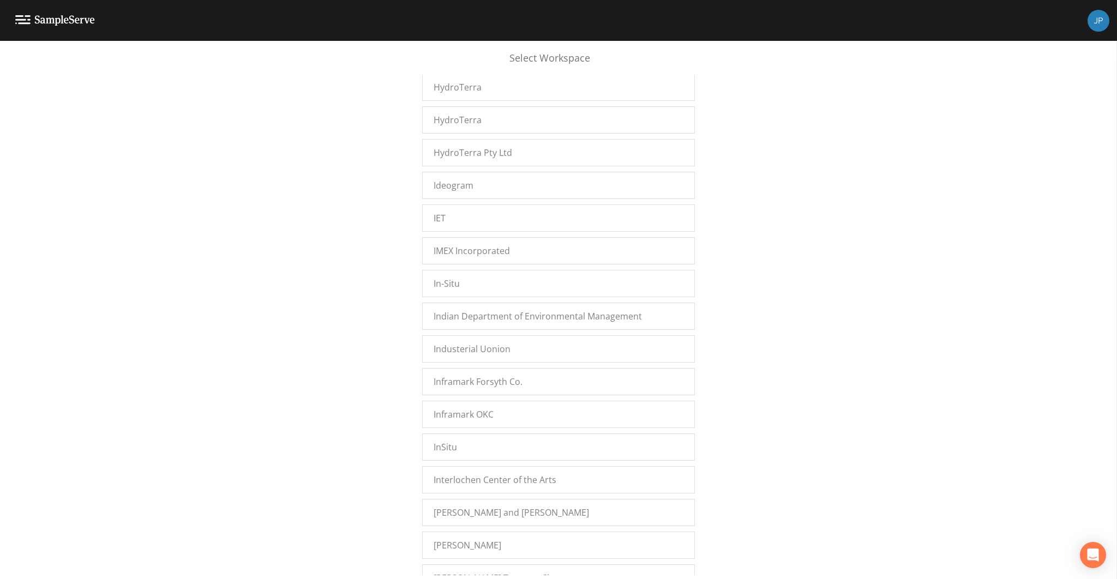
scroll to position [18129, 0]
click at [535, 502] on div "Inframark Shakerag Lab" at bounding box center [558, 515] width 273 height 27
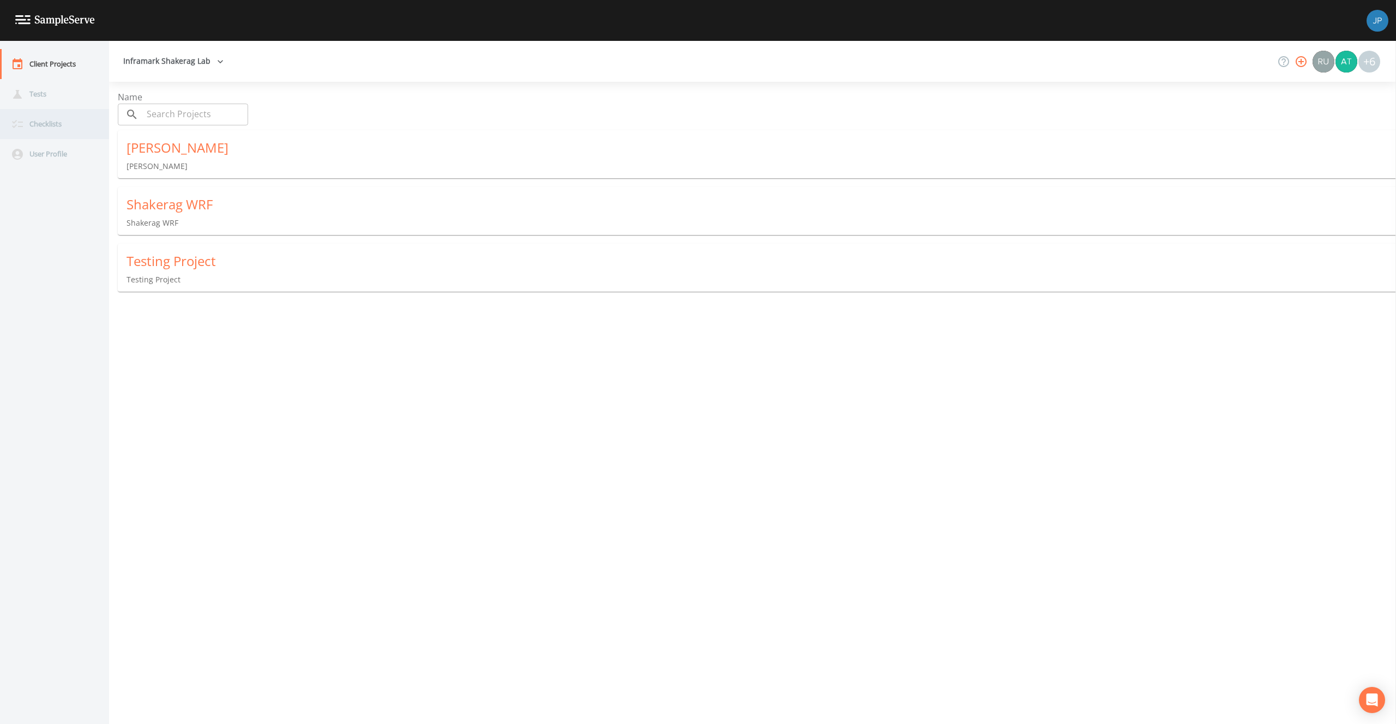
click at [62, 127] on div "Checklists" at bounding box center [49, 124] width 98 height 30
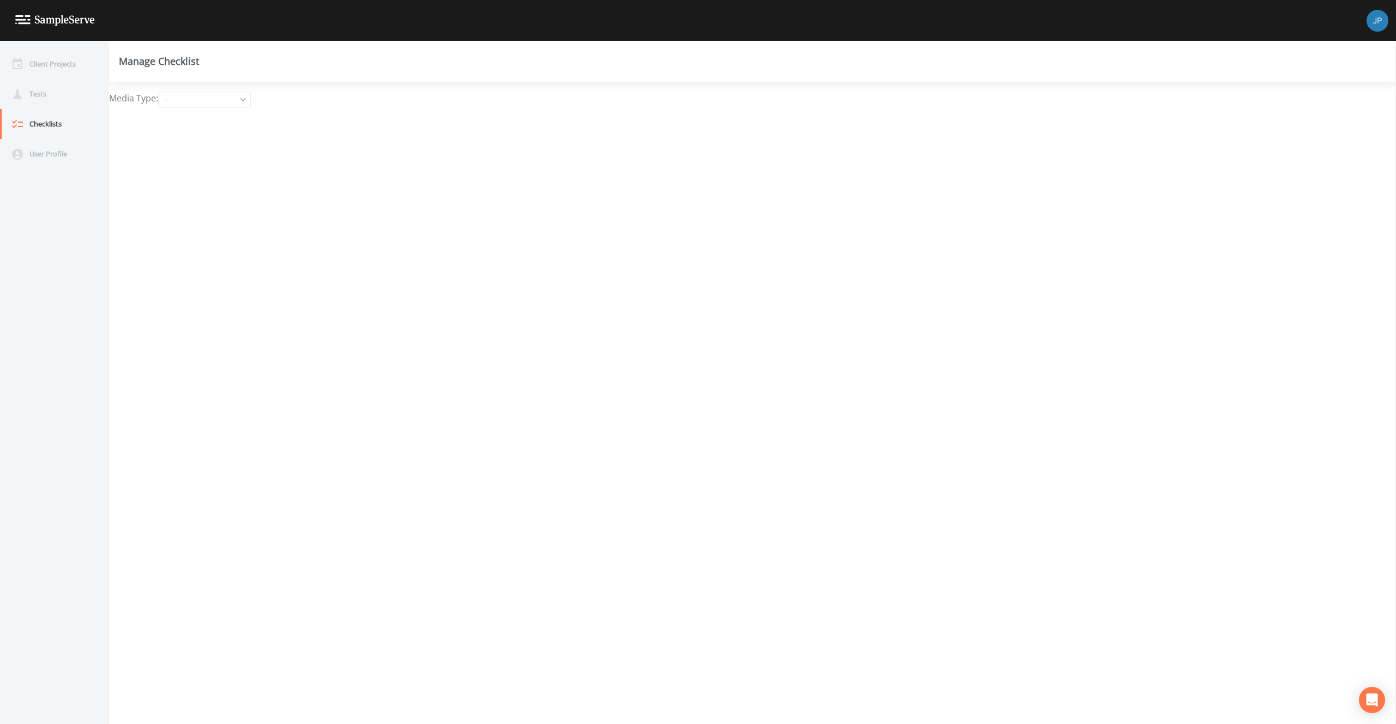
click at [241, 104] on div "--" at bounding box center [205, 99] width 92 height 15
click at [195, 207] on button "Waste Water" at bounding box center [206, 203] width 92 height 16
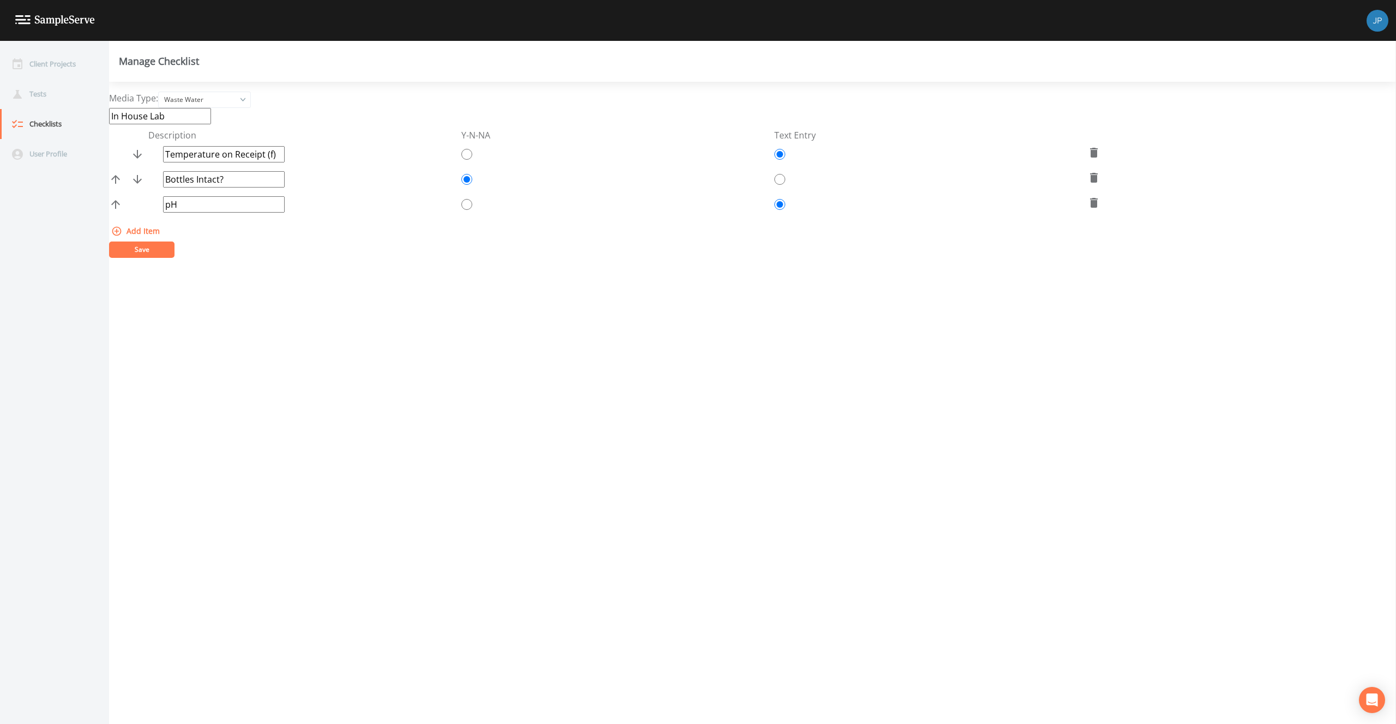
click at [1092, 202] on icon at bounding box center [1094, 203] width 8 height 10
click at [1090, 152] on icon at bounding box center [1094, 153] width 8 height 10
type input "Bottles Intact?"
radio input "true"
click at [153, 197] on button "Save" at bounding box center [141, 199] width 65 height 16
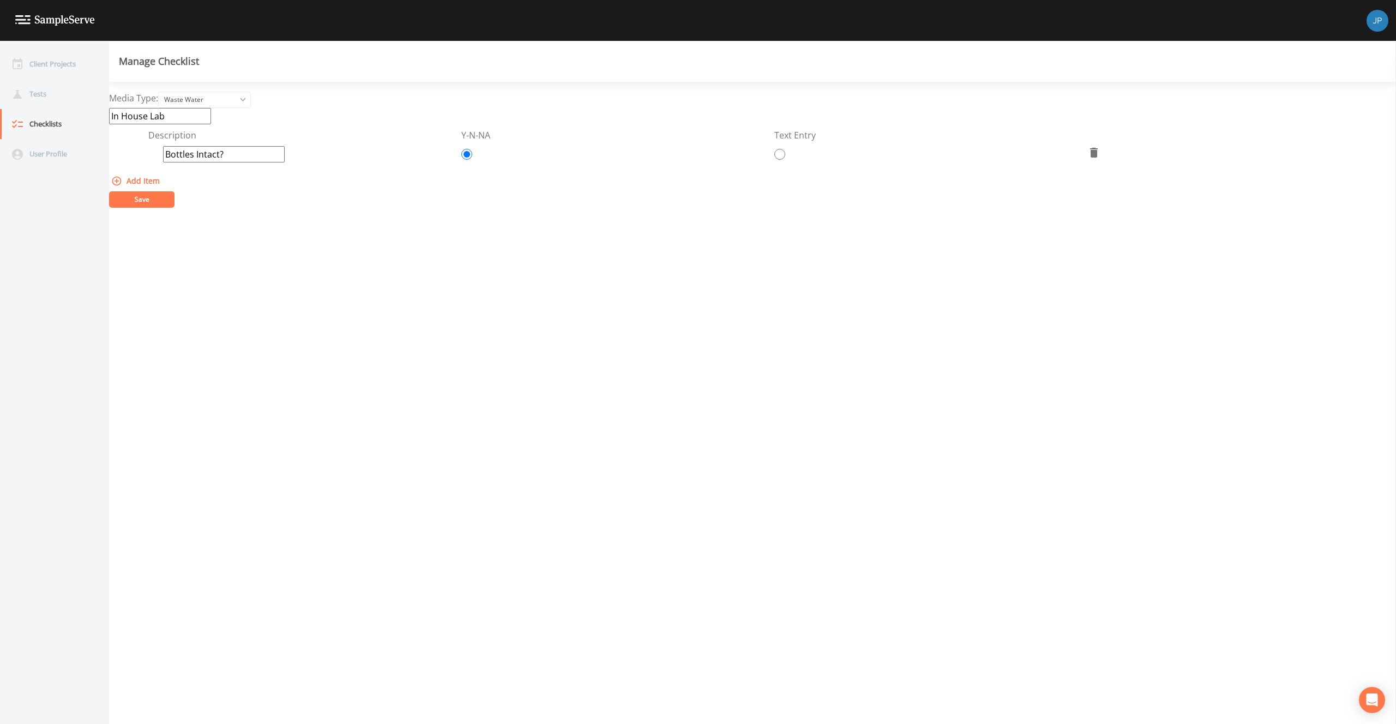
click at [144, 198] on button "Save" at bounding box center [141, 199] width 65 height 16
click at [51, 85] on div "Tests" at bounding box center [49, 94] width 98 height 30
